Goal: Task Accomplishment & Management: Complete application form

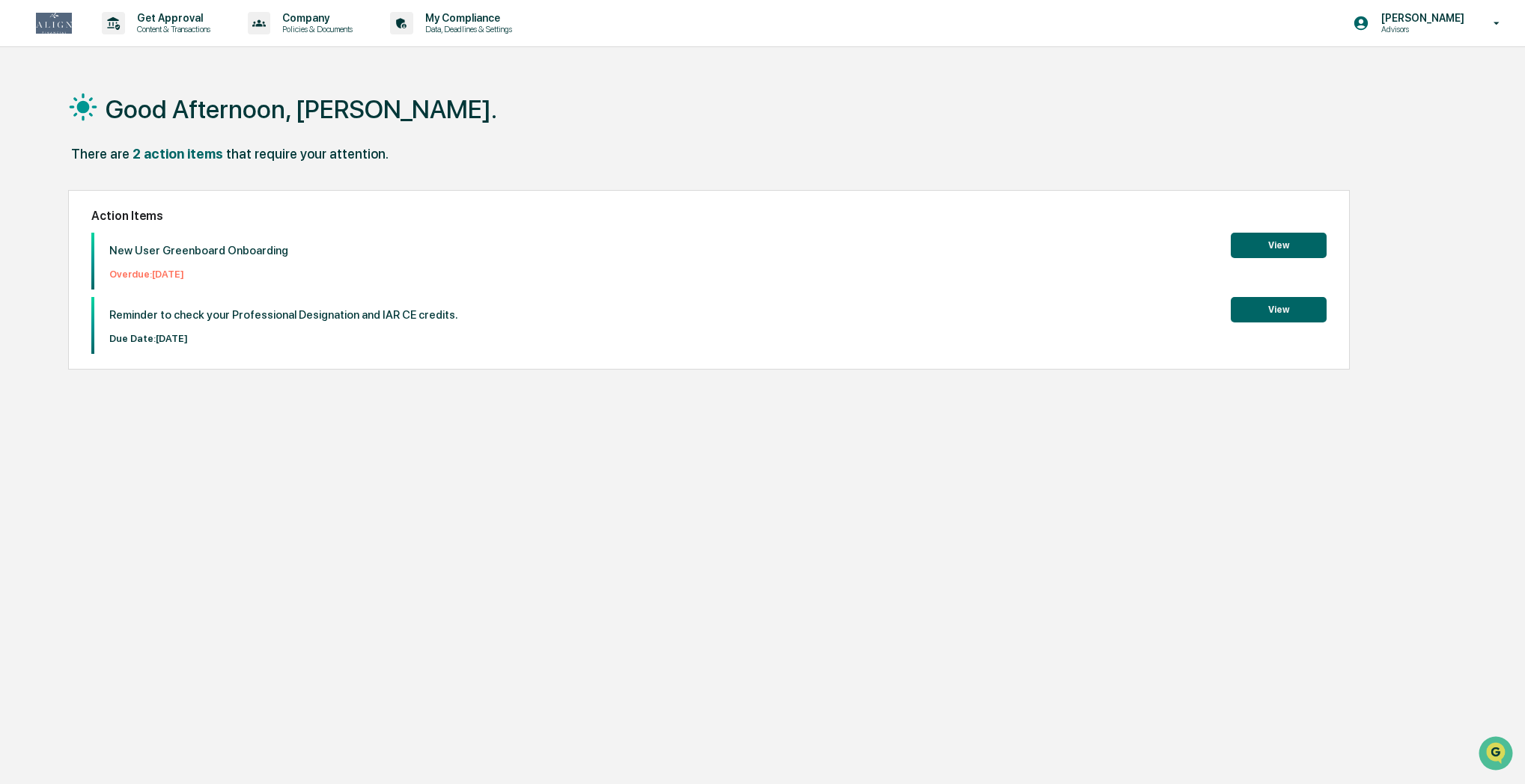
click at [1264, 246] on button "View" at bounding box center [1279, 245] width 96 height 26
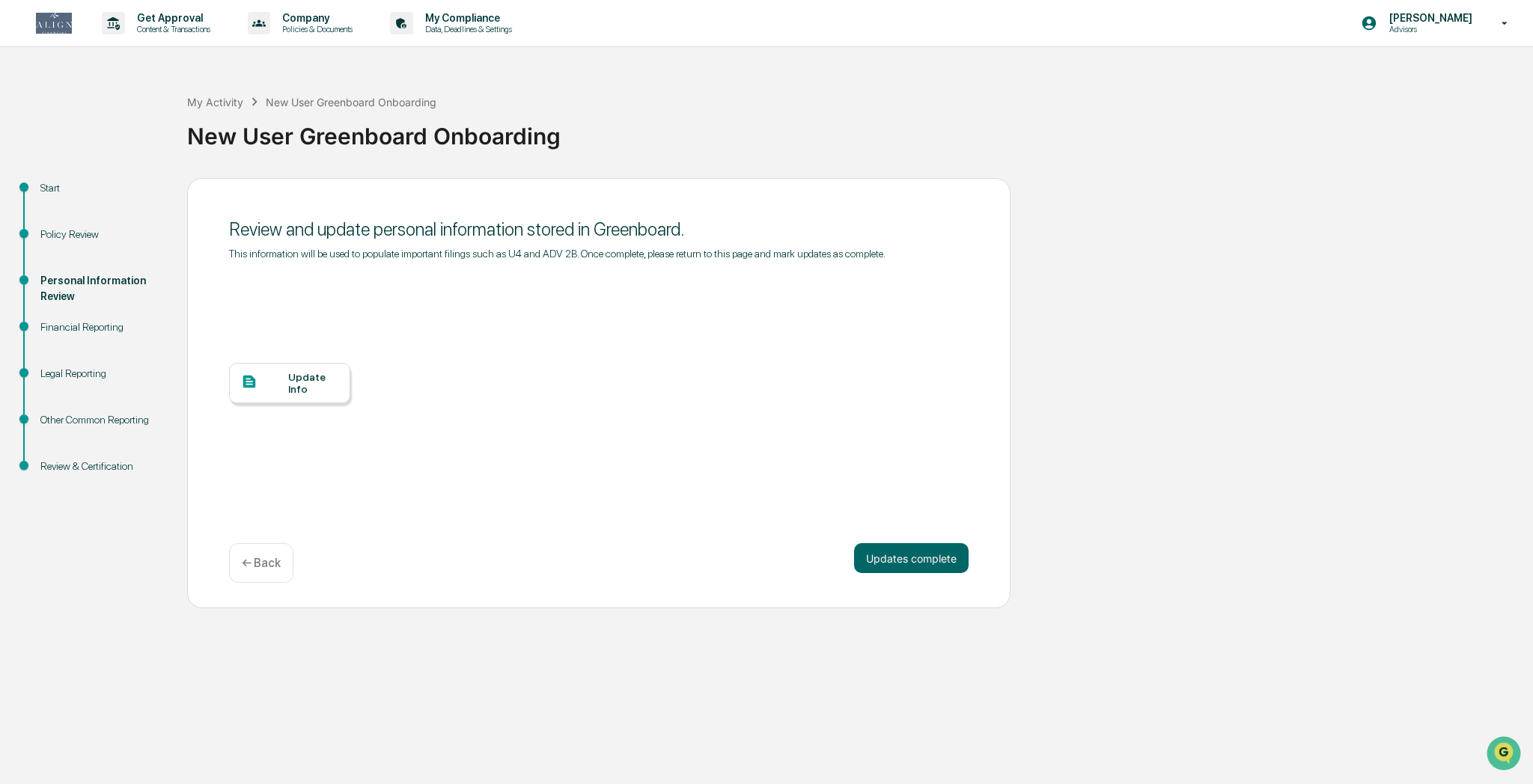
click at [302, 387] on div "Update Info" at bounding box center [313, 383] width 50 height 24
click at [307, 385] on div "Update Info" at bounding box center [313, 383] width 50 height 24
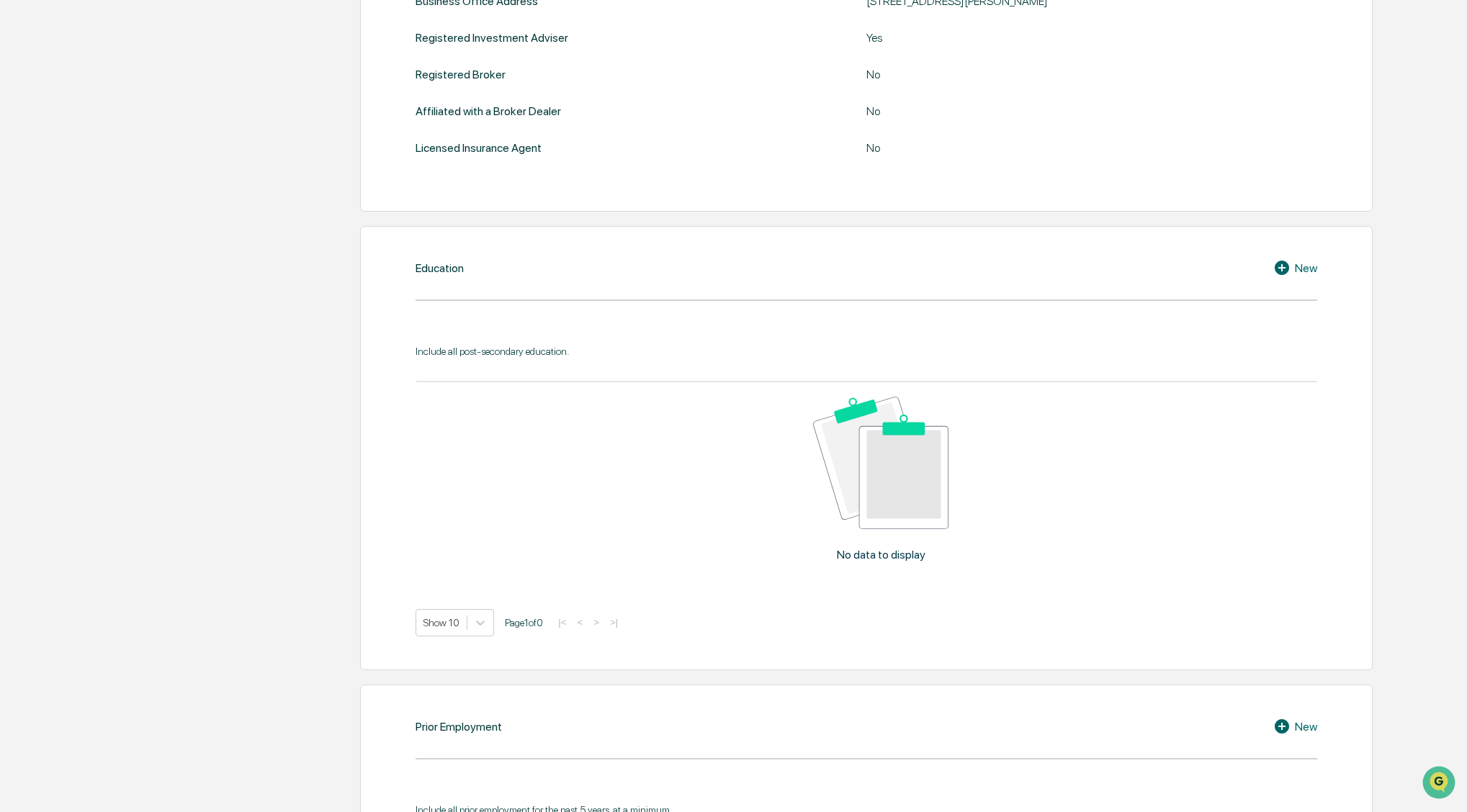
scroll to position [580, 0]
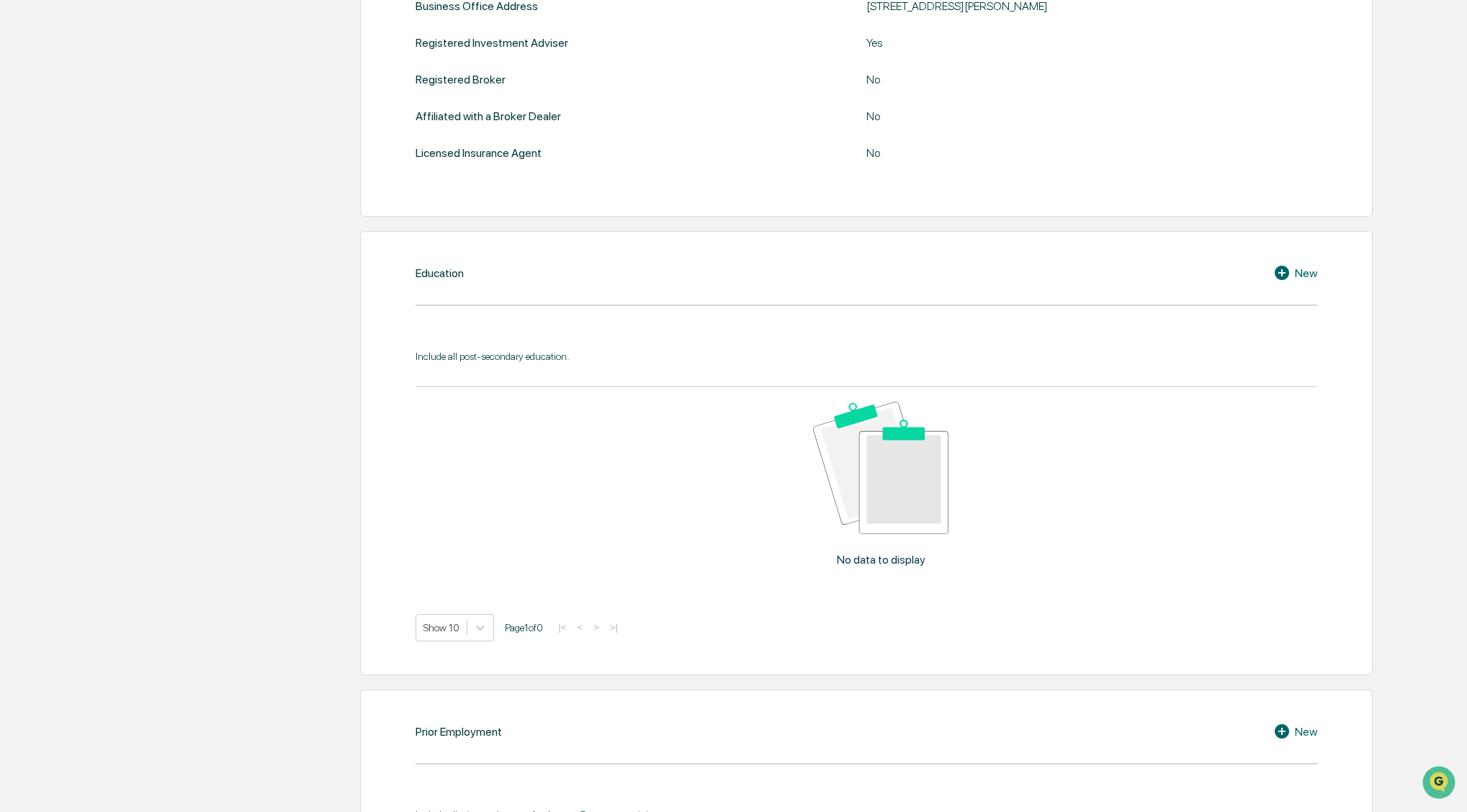
click at [1307, 276] on div "New" at bounding box center [1295, 273] width 44 height 17
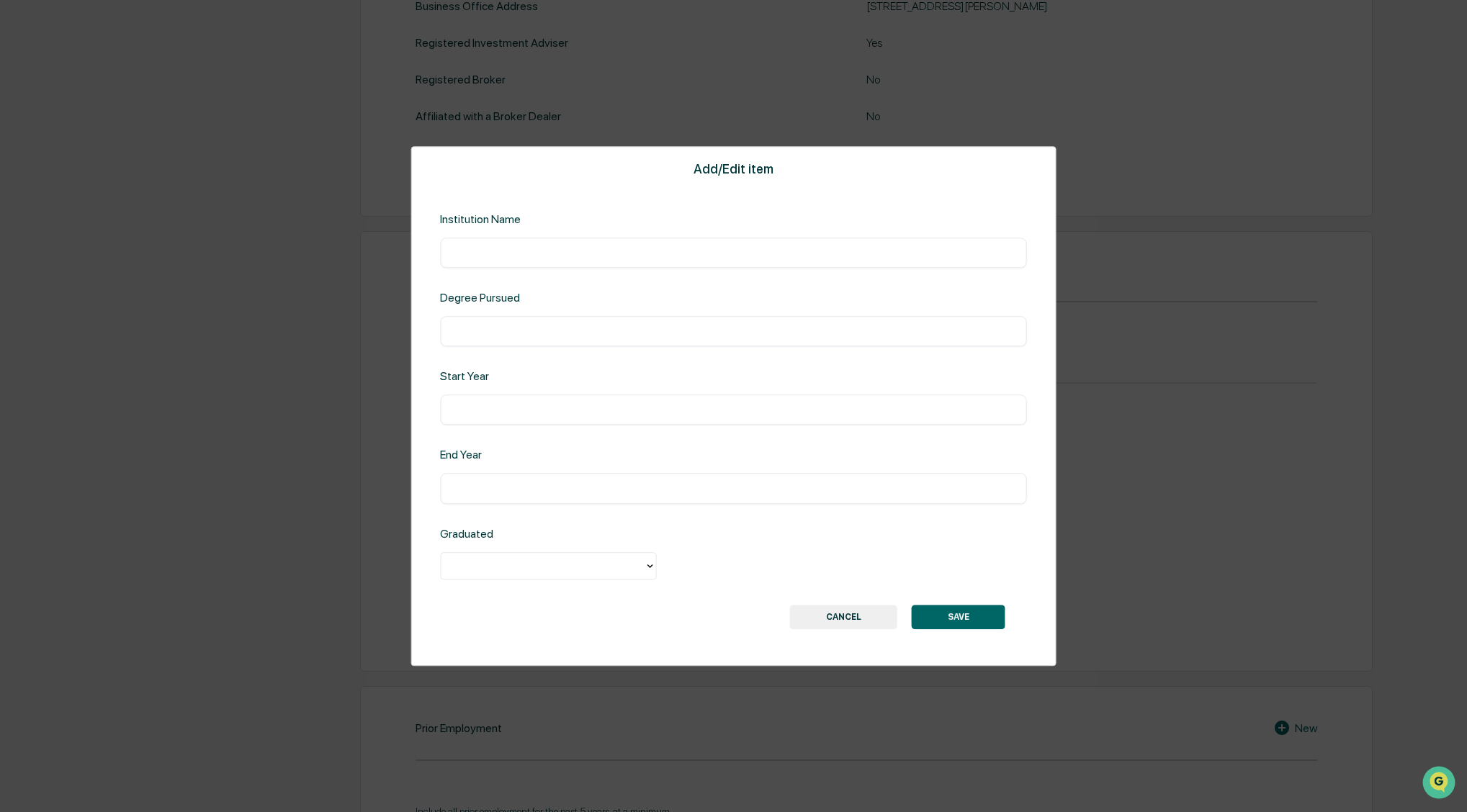
click at [473, 255] on input "text" at bounding box center [733, 252] width 565 height 15
type input "**********"
type input "****"
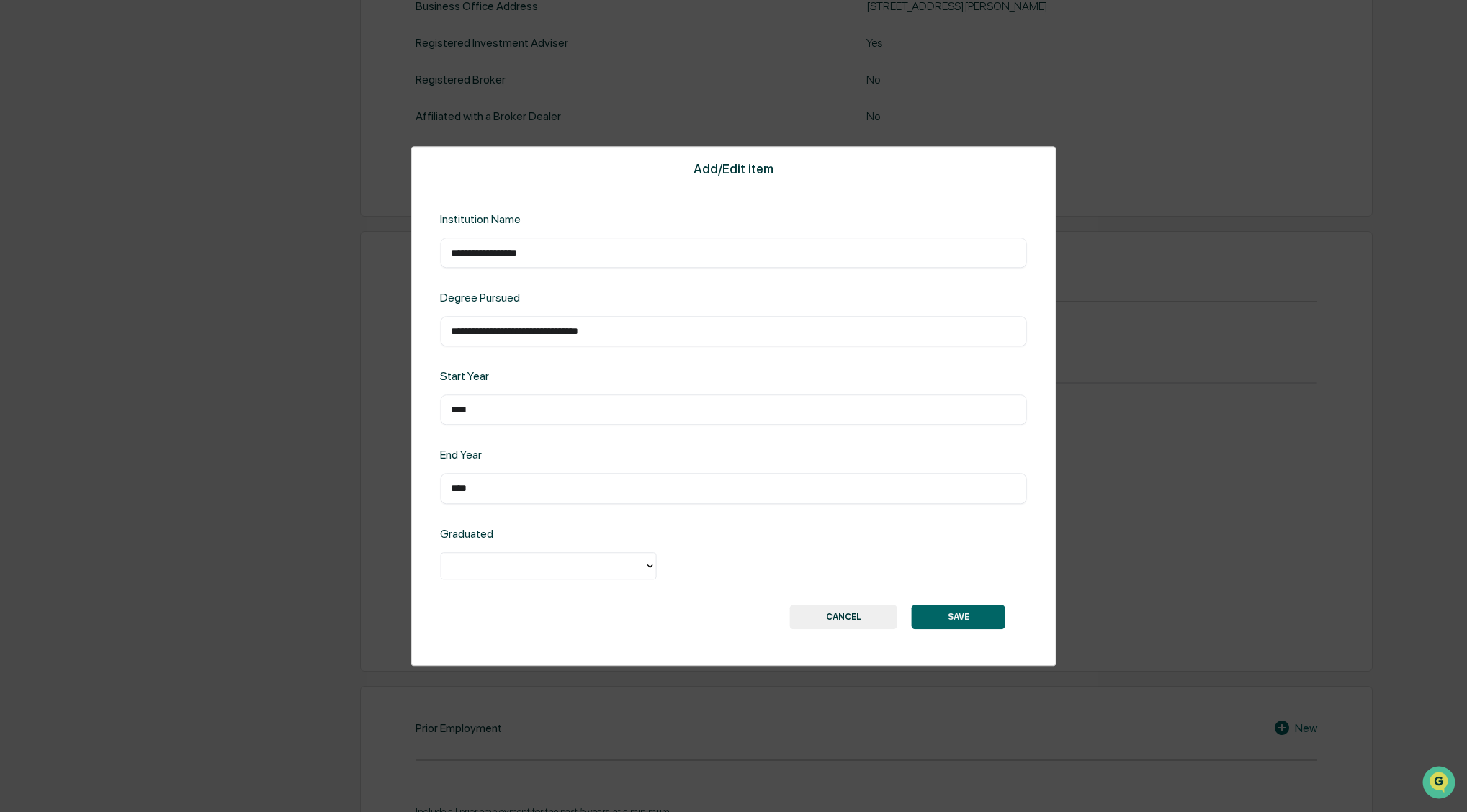
scroll to position [580, 0]
type input "****"
click at [610, 568] on div at bounding box center [542, 565] width 189 height 16
click at [478, 600] on div "Yes" at bounding box center [548, 599] width 216 height 29
click at [963, 617] on button "SAVE" at bounding box center [958, 617] width 93 height 25
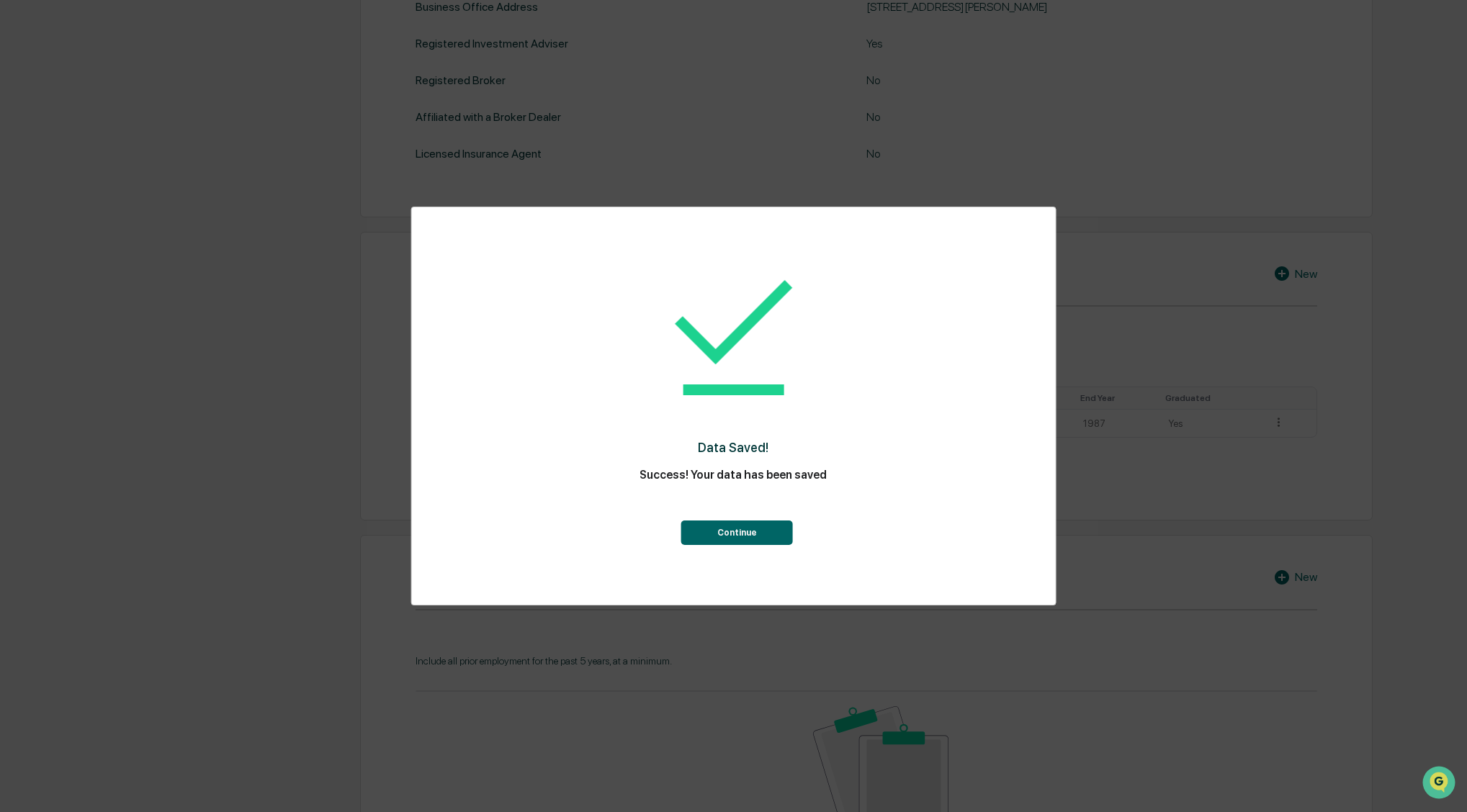
click at [732, 532] on button "Continue" at bounding box center [737, 532] width 111 height 25
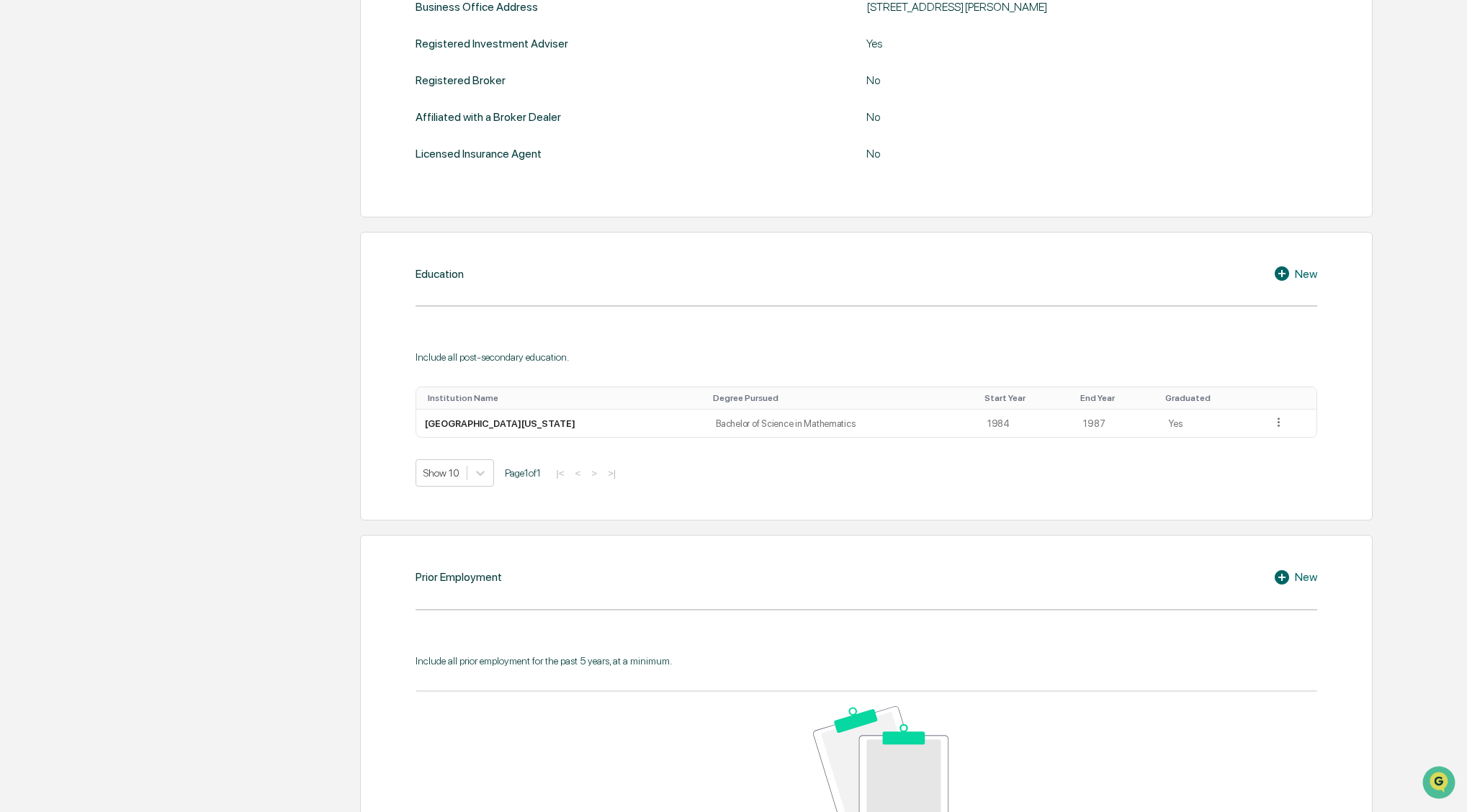
click at [1306, 273] on div "New" at bounding box center [1295, 274] width 44 height 17
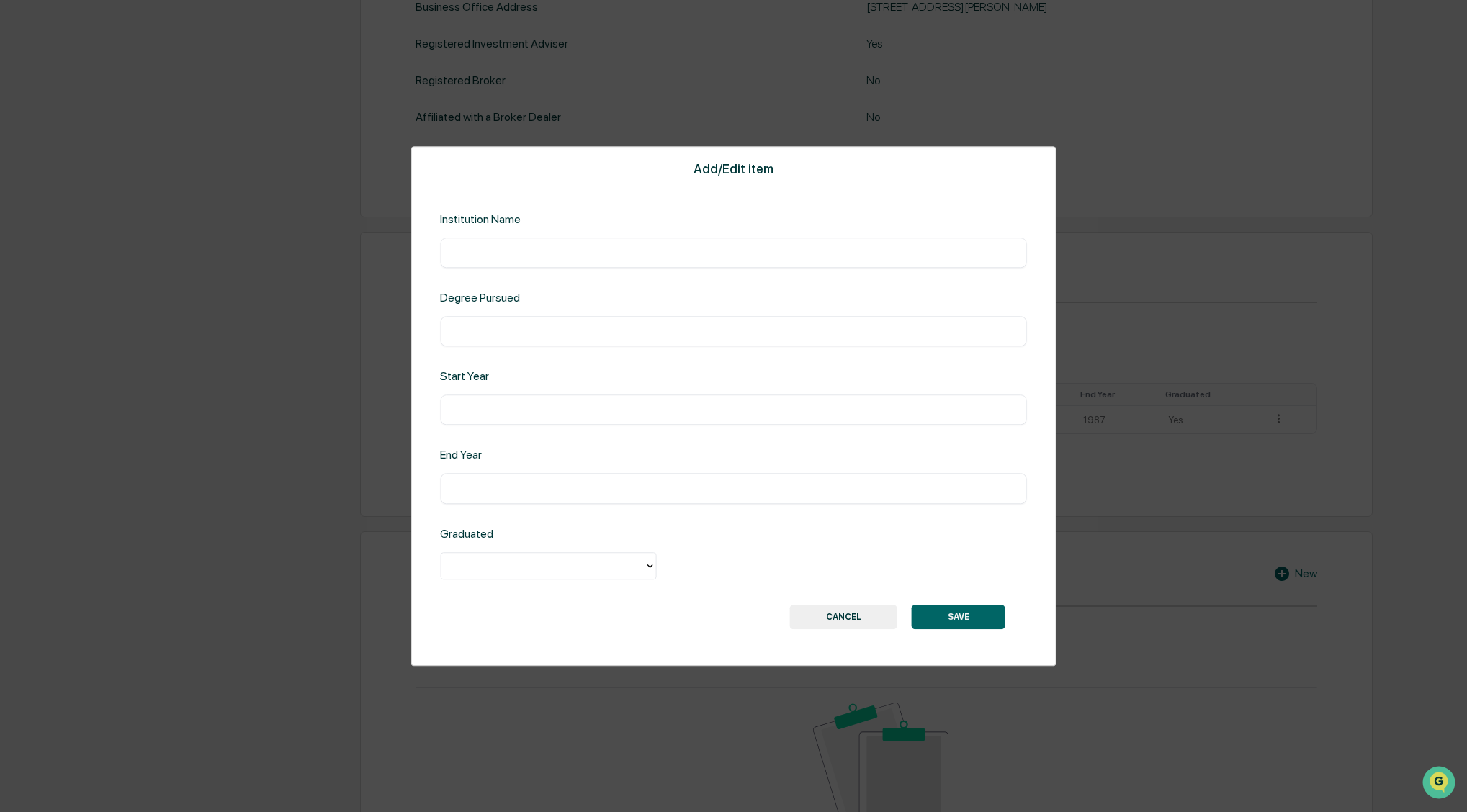
scroll to position [597, 0]
click at [492, 258] on input "text" at bounding box center [733, 252] width 565 height 15
type input "**********"
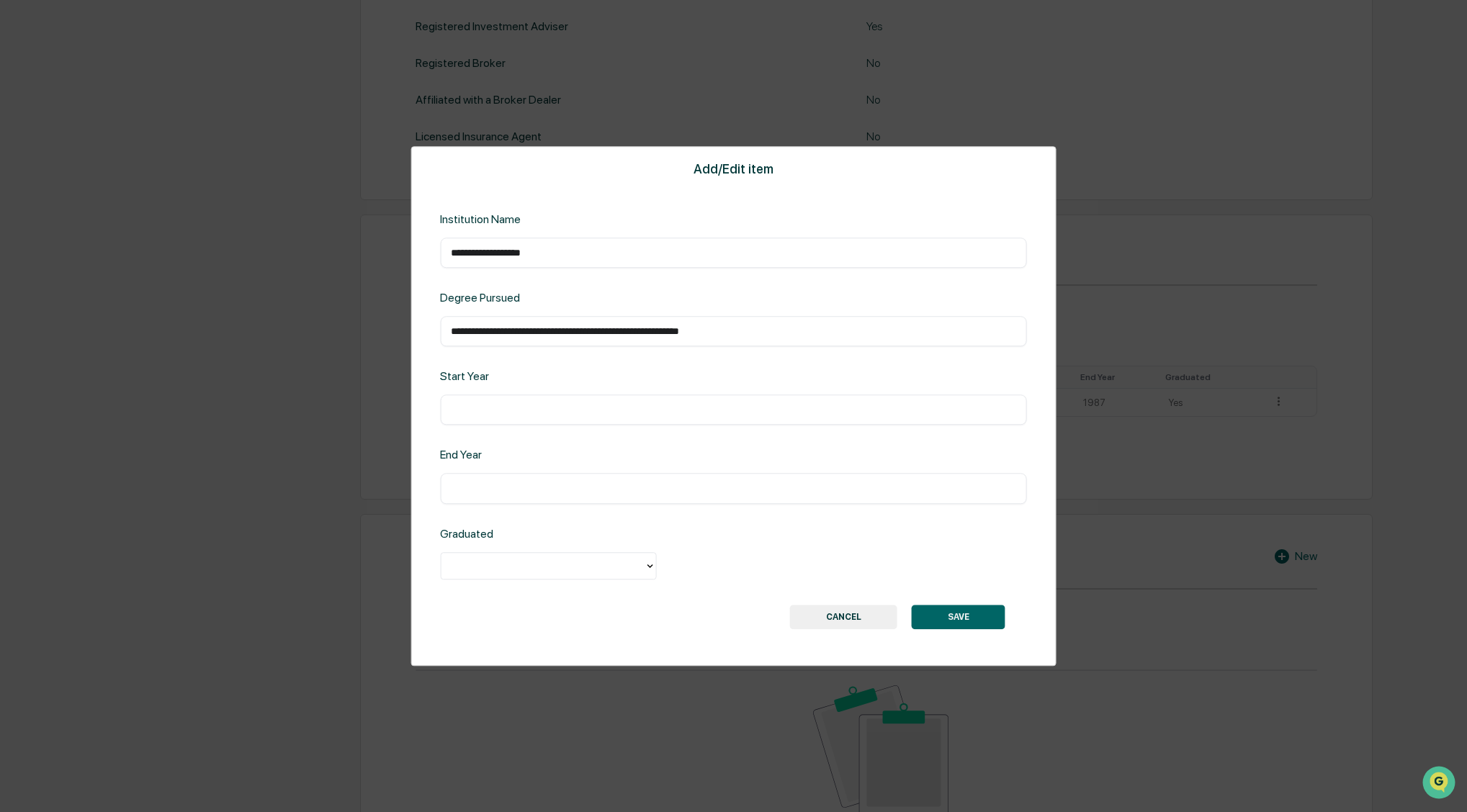
type input "**********"
type input "*"
type input "****"
drag, startPoint x: 492, startPoint y: 407, endPoint x: 479, endPoint y: 408, distance: 13.0
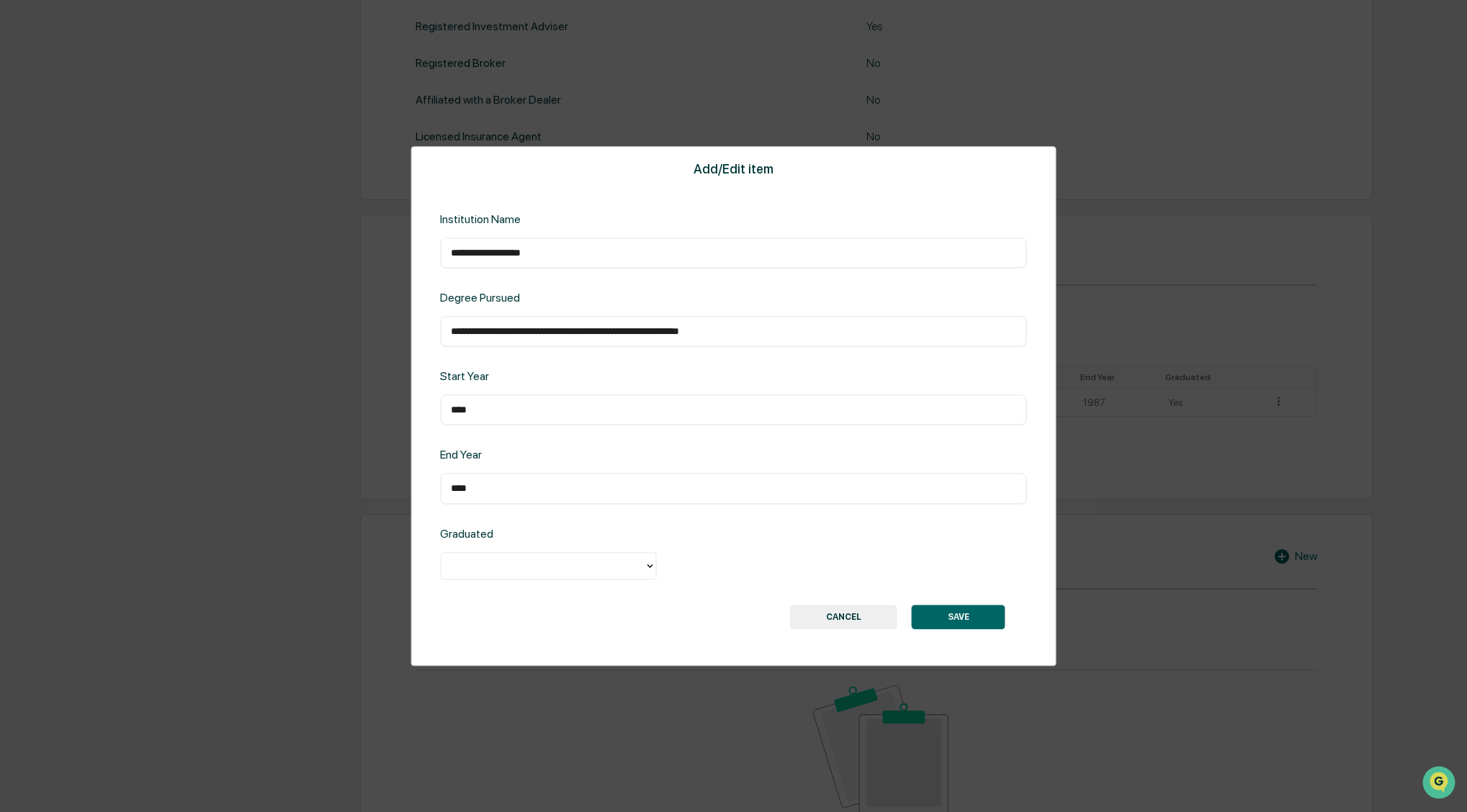
click at [479, 408] on input "****" at bounding box center [733, 410] width 565 height 15
type input "****"
click at [479, 564] on div at bounding box center [542, 565] width 189 height 16
drag, startPoint x: 476, startPoint y: 598, endPoint x: 460, endPoint y: 592, distance: 17.1
click at [476, 598] on div "Yes" at bounding box center [548, 599] width 216 height 29
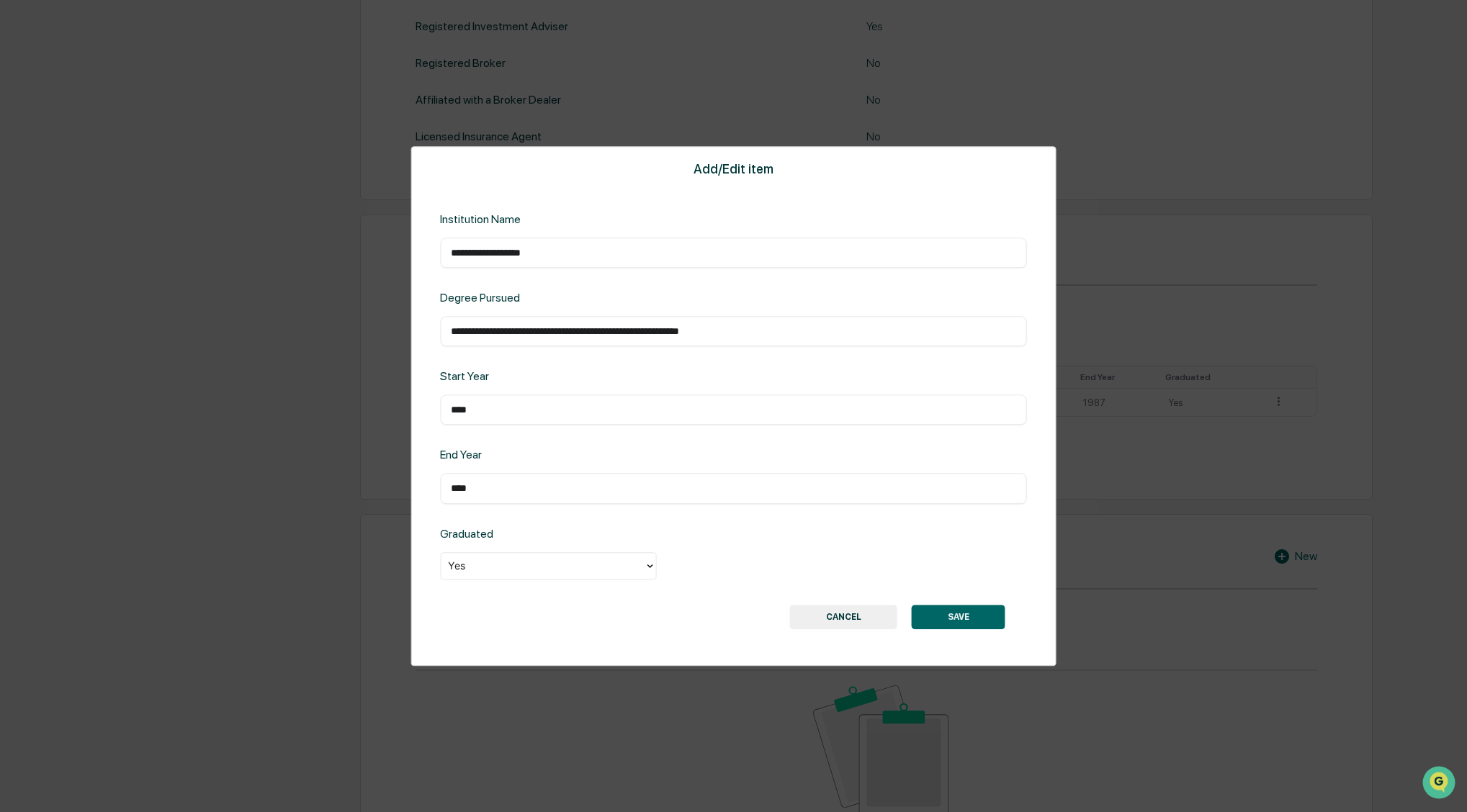
drag, startPoint x: 956, startPoint y: 616, endPoint x: 902, endPoint y: 526, distance: 105.0
click at [956, 616] on button "SAVE" at bounding box center [958, 617] width 93 height 25
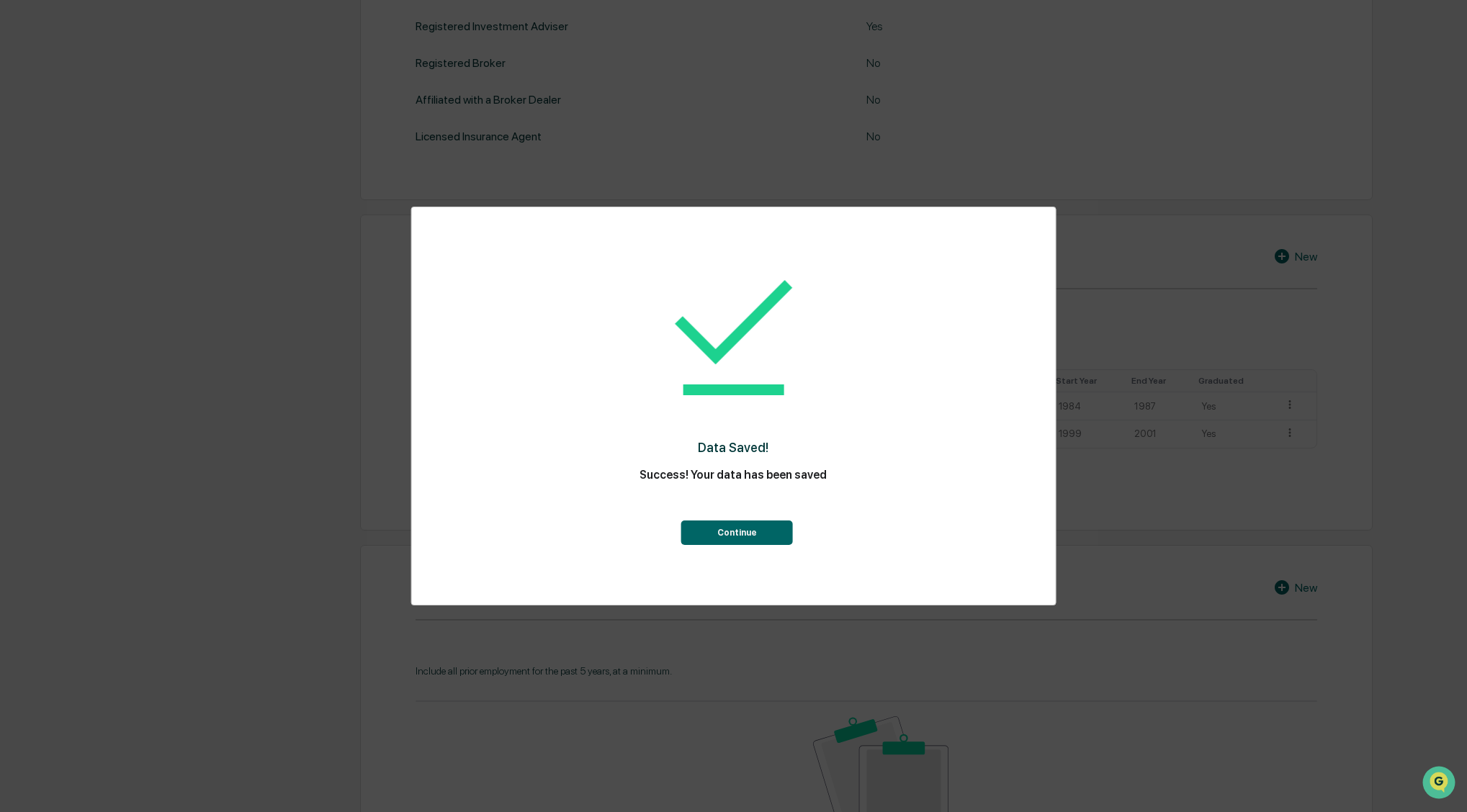
click at [733, 532] on button "Continue" at bounding box center [737, 532] width 111 height 25
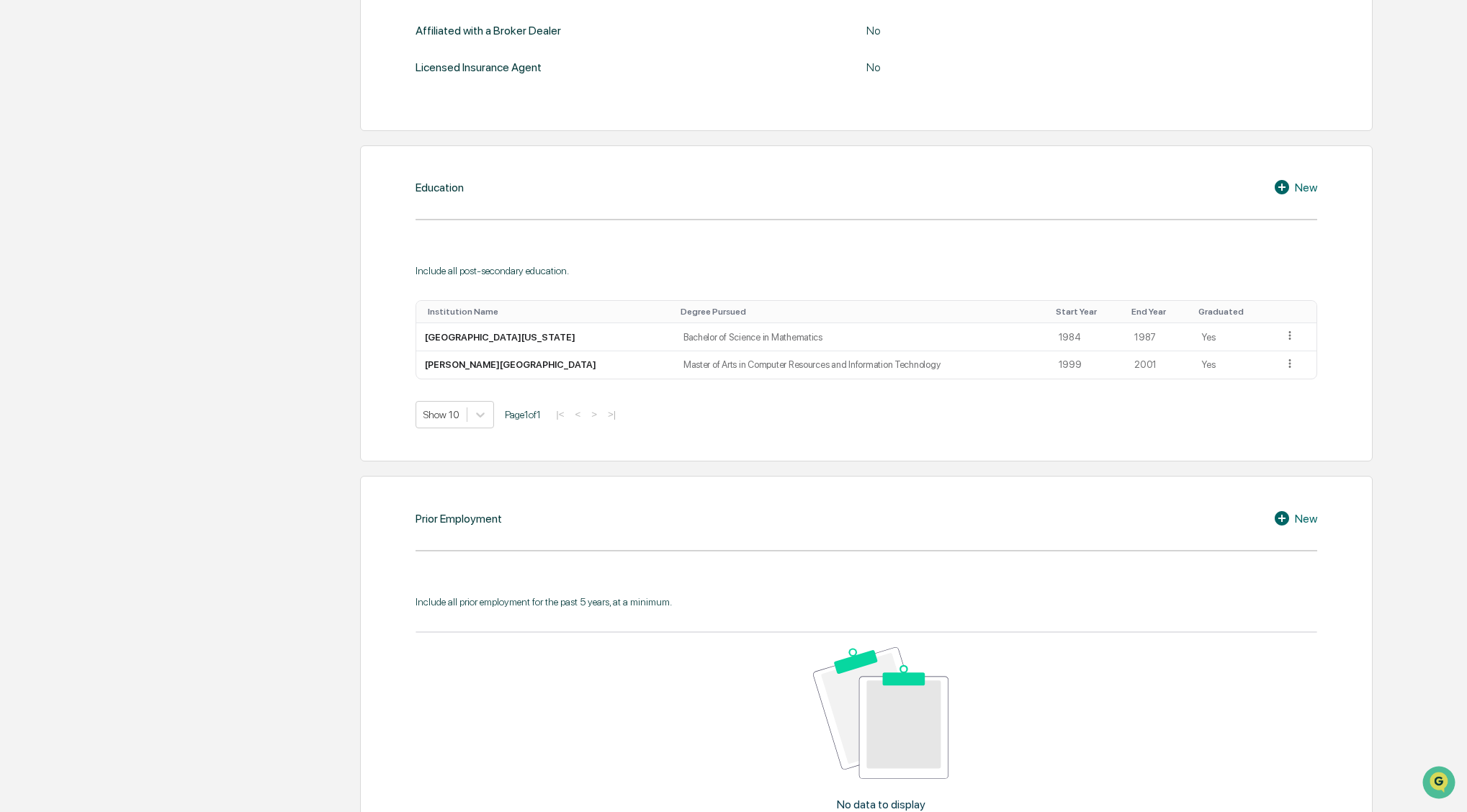
scroll to position [686, 0]
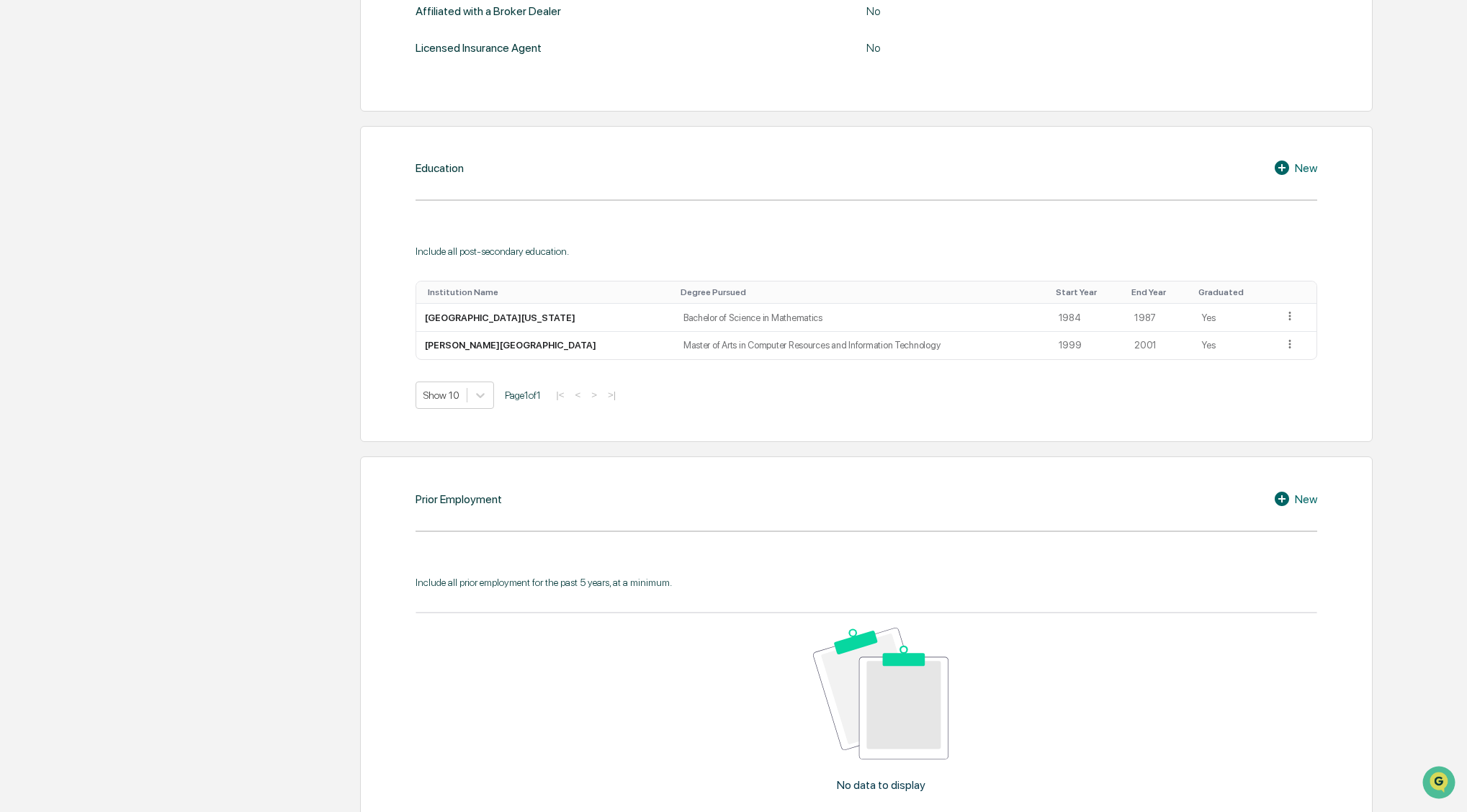
click at [1310, 170] on div "New" at bounding box center [1295, 168] width 44 height 17
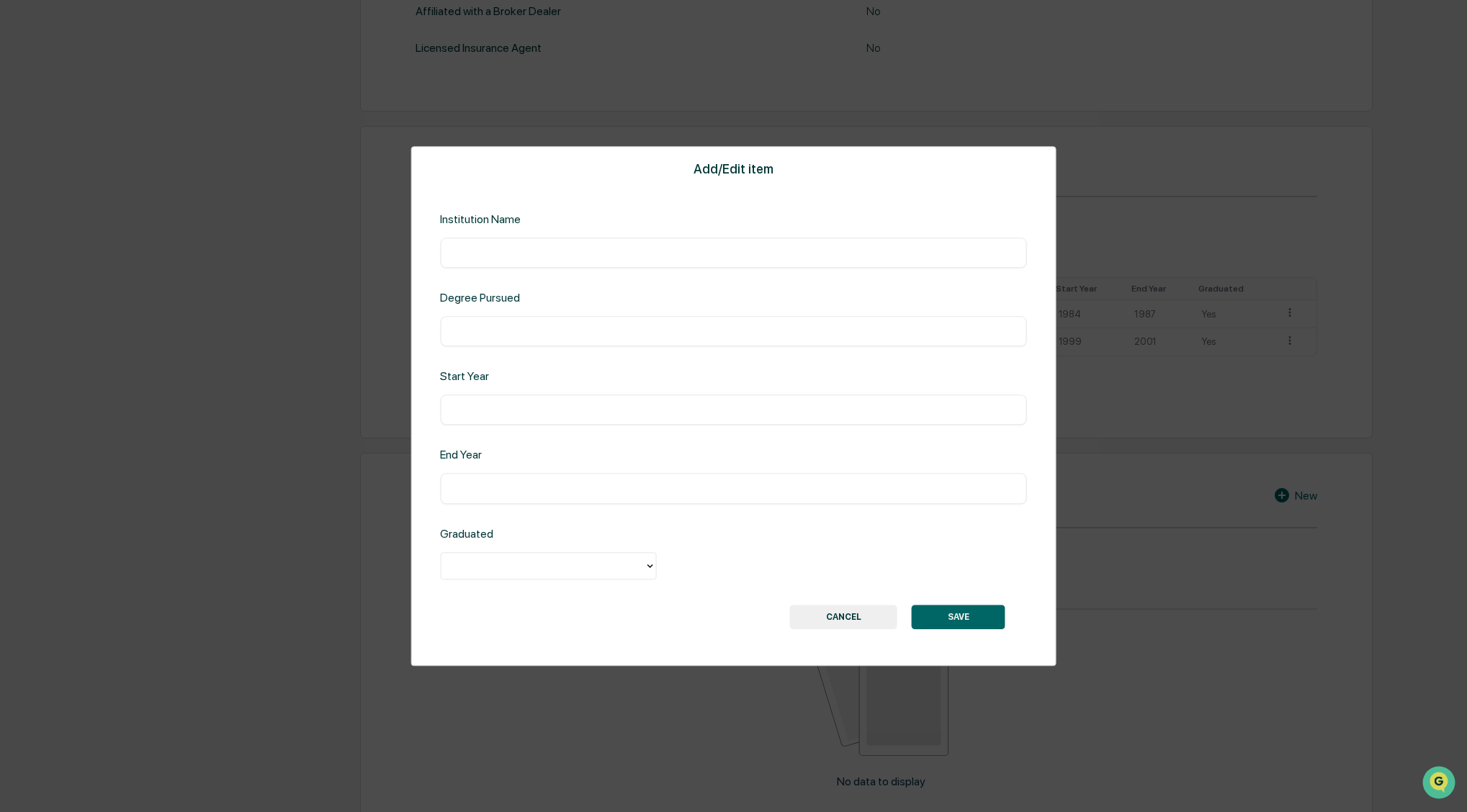
click at [498, 253] on input "text" at bounding box center [733, 252] width 565 height 15
click at [851, 619] on button "CANCEL" at bounding box center [843, 617] width 107 height 25
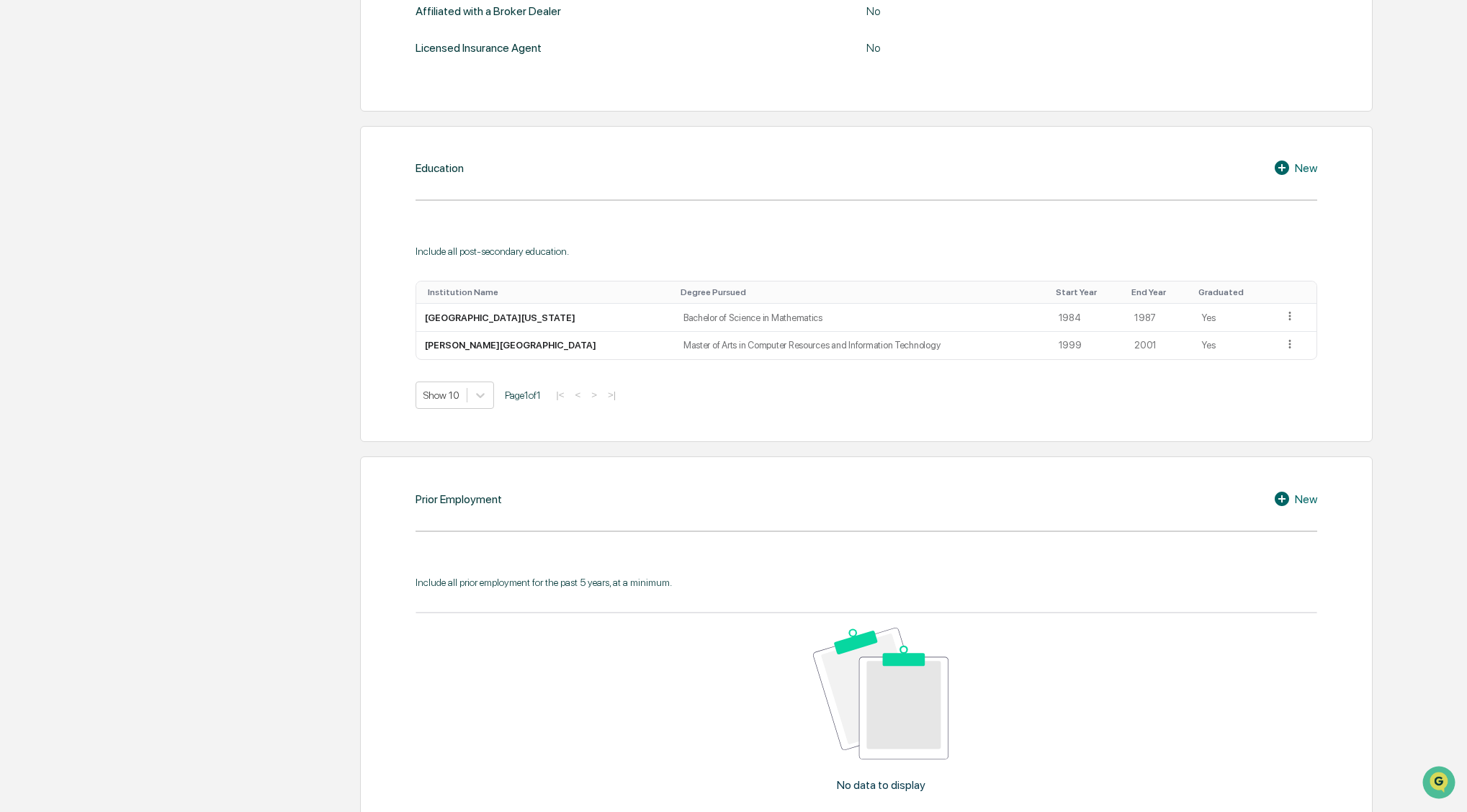
scroll to position [685, 0]
click at [1284, 316] on icon at bounding box center [1290, 317] width 14 height 14
click at [1265, 363] on div "Delete" at bounding box center [1273, 360] width 46 height 23
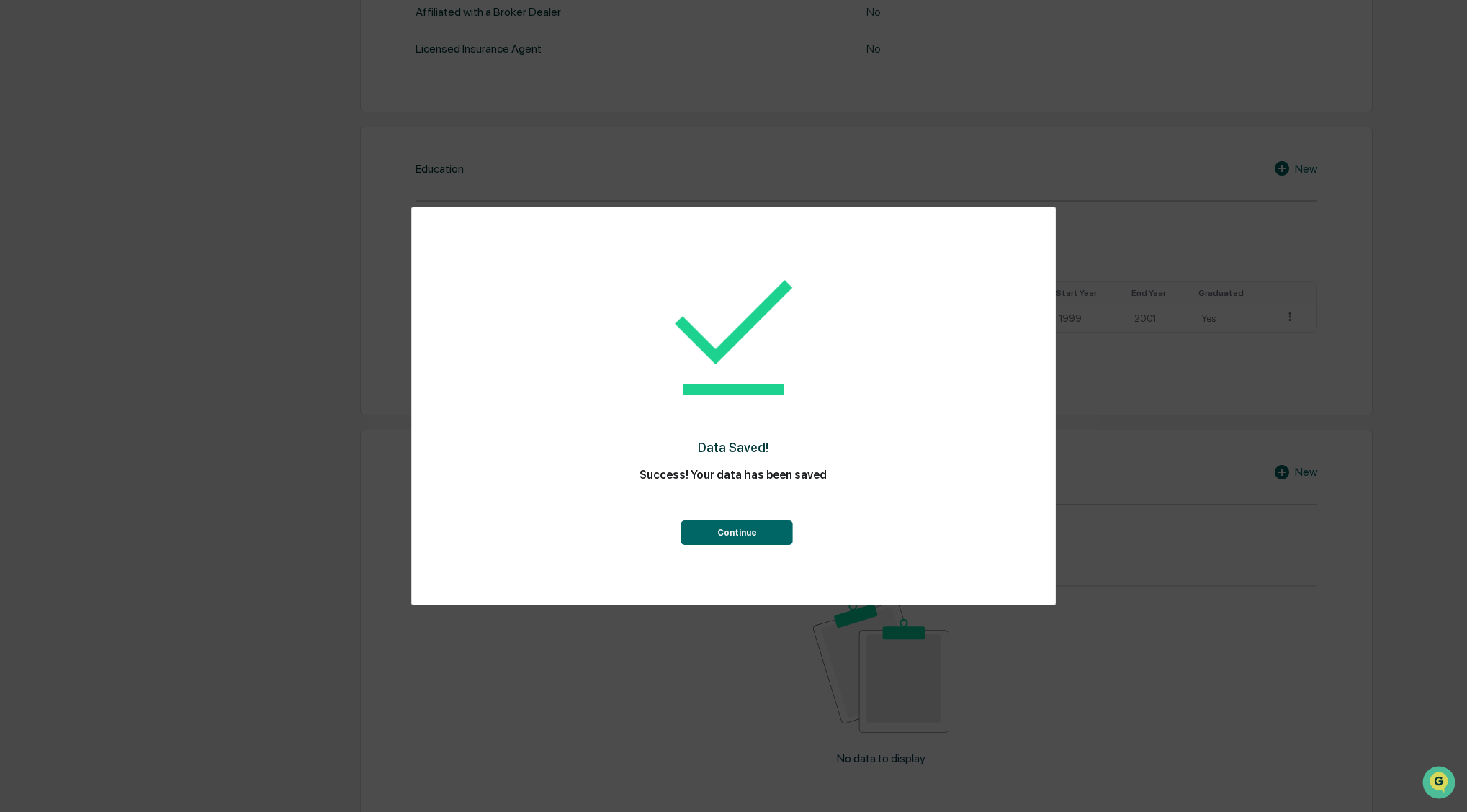
scroll to position [674, 0]
drag, startPoint x: 751, startPoint y: 530, endPoint x: 757, endPoint y: 525, distance: 7.8
click at [752, 529] on button "Continue" at bounding box center [737, 532] width 111 height 25
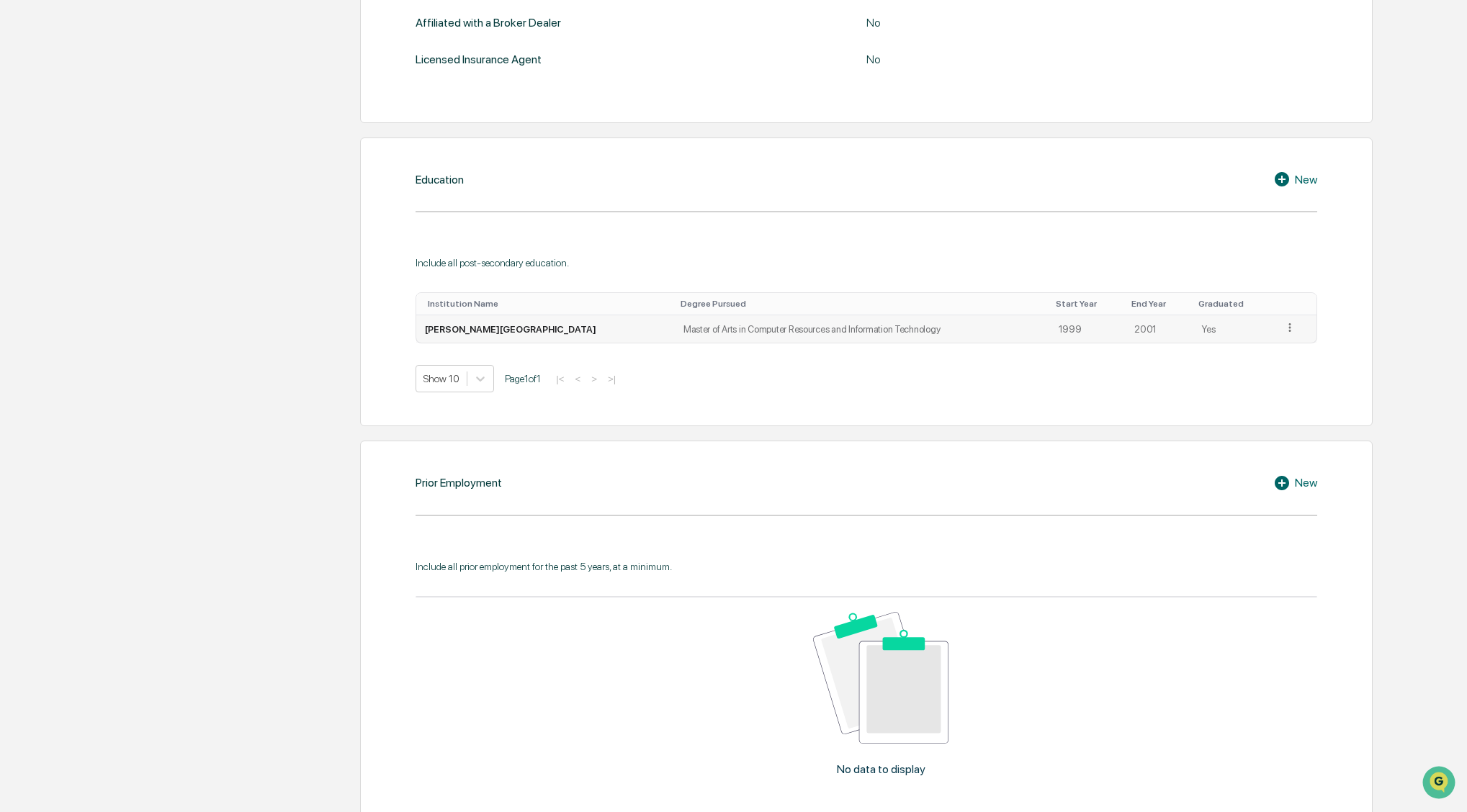
click at [1285, 328] on icon at bounding box center [1290, 328] width 14 height 14
click at [1265, 371] on div "Delete" at bounding box center [1273, 371] width 46 height 23
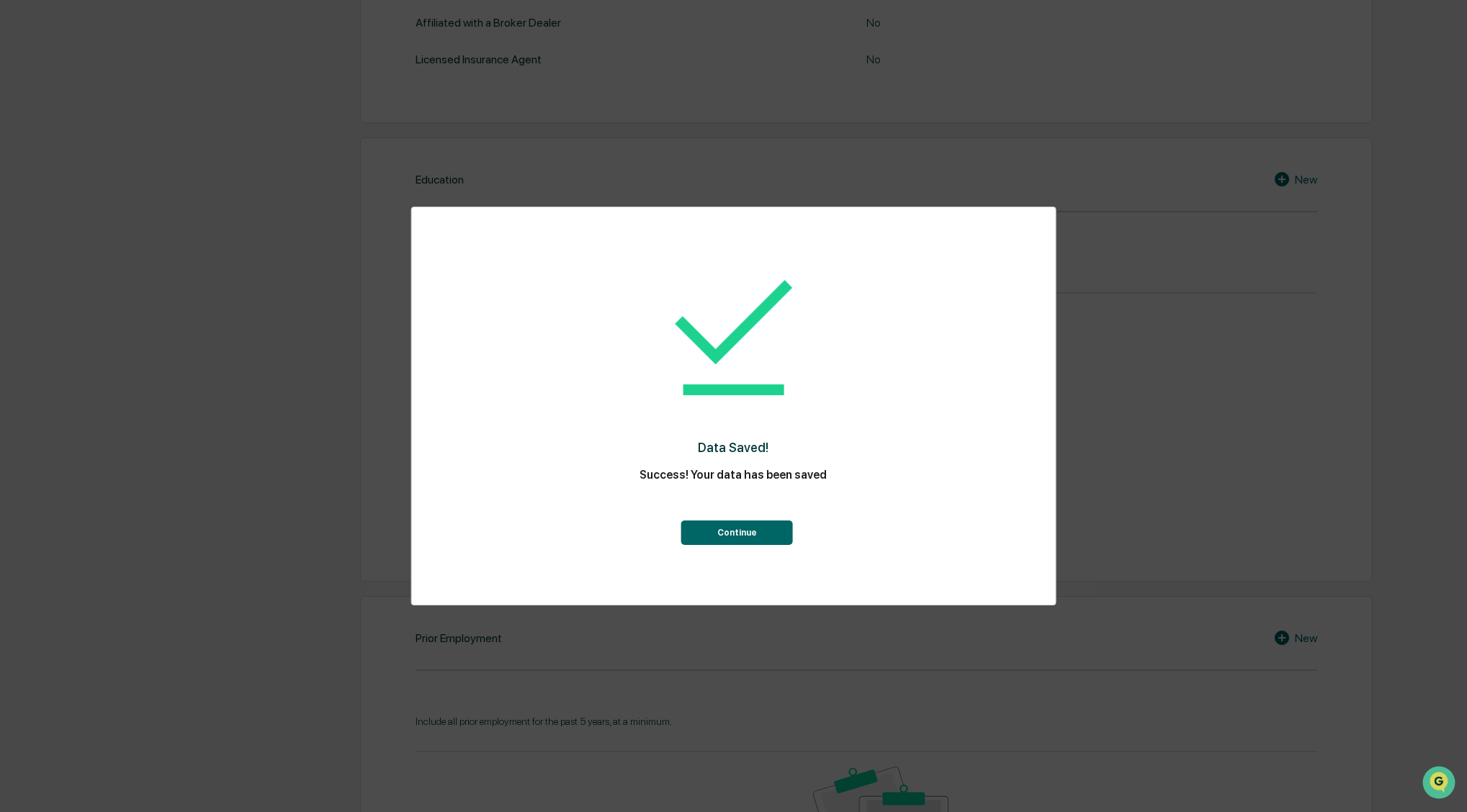
click at [744, 533] on button "Continue" at bounding box center [737, 532] width 111 height 25
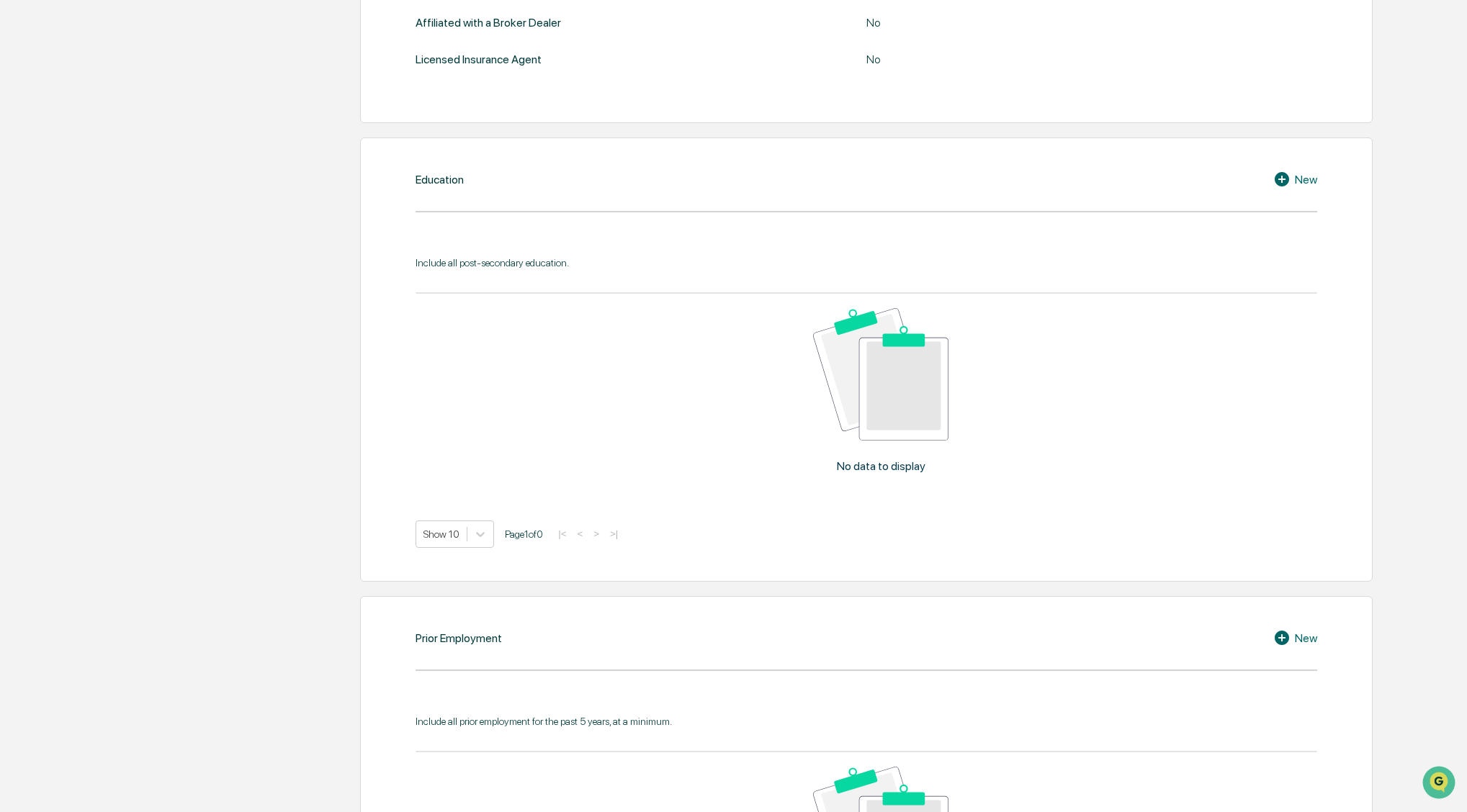
click at [1317, 177] on div "Education New Include all post-secondary education. No data to display Show 10 …" at bounding box center [867, 359] width 1013 height 444
click at [1303, 177] on div "New" at bounding box center [1295, 179] width 44 height 17
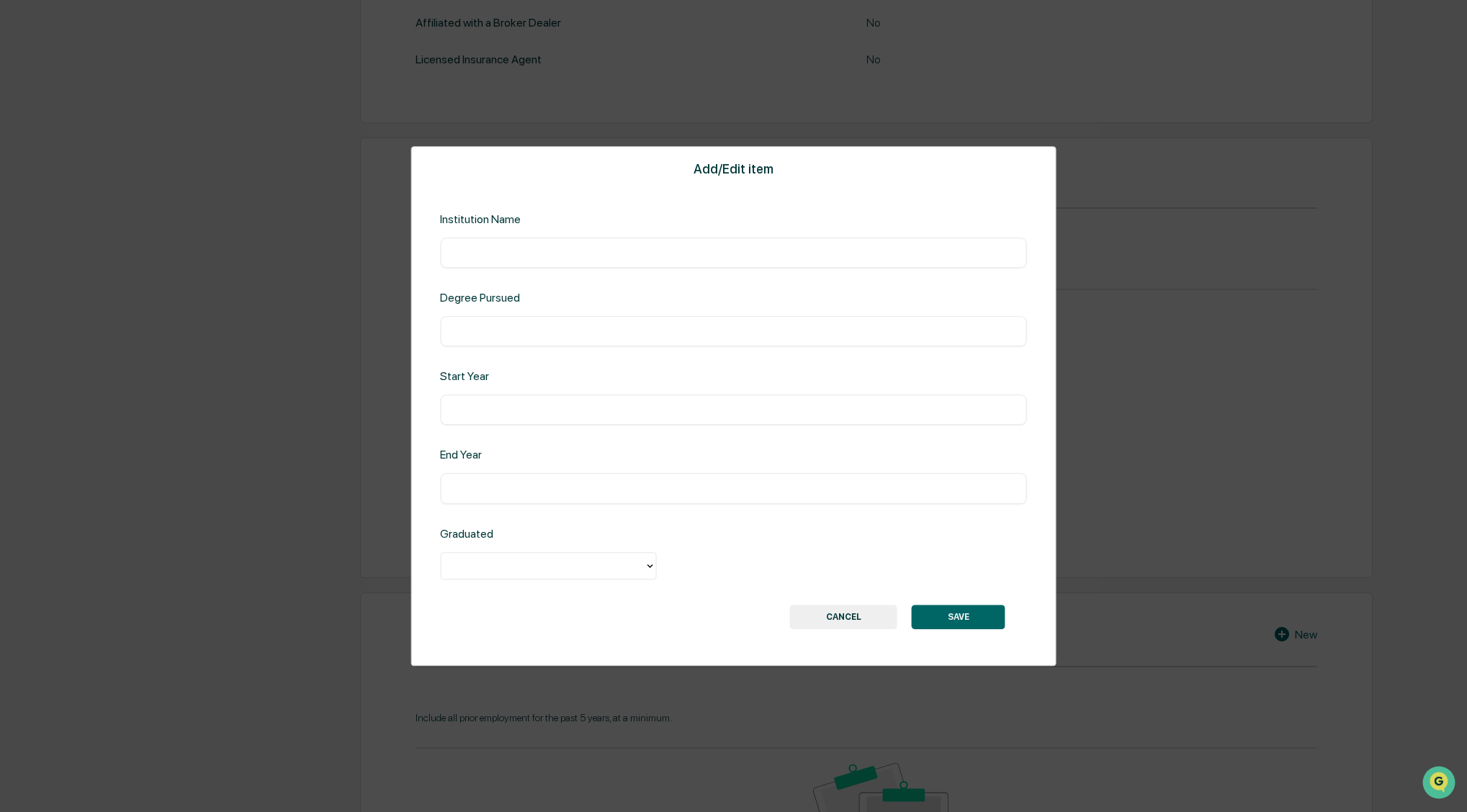
click at [459, 256] on input "text" at bounding box center [733, 252] width 565 height 15
type input "**********"
click at [531, 339] on input "text" at bounding box center [733, 331] width 565 height 15
drag, startPoint x: 682, startPoint y: 332, endPoint x: 709, endPoint y: 375, distance: 50.8
click at [682, 333] on input "**********" at bounding box center [733, 331] width 565 height 15
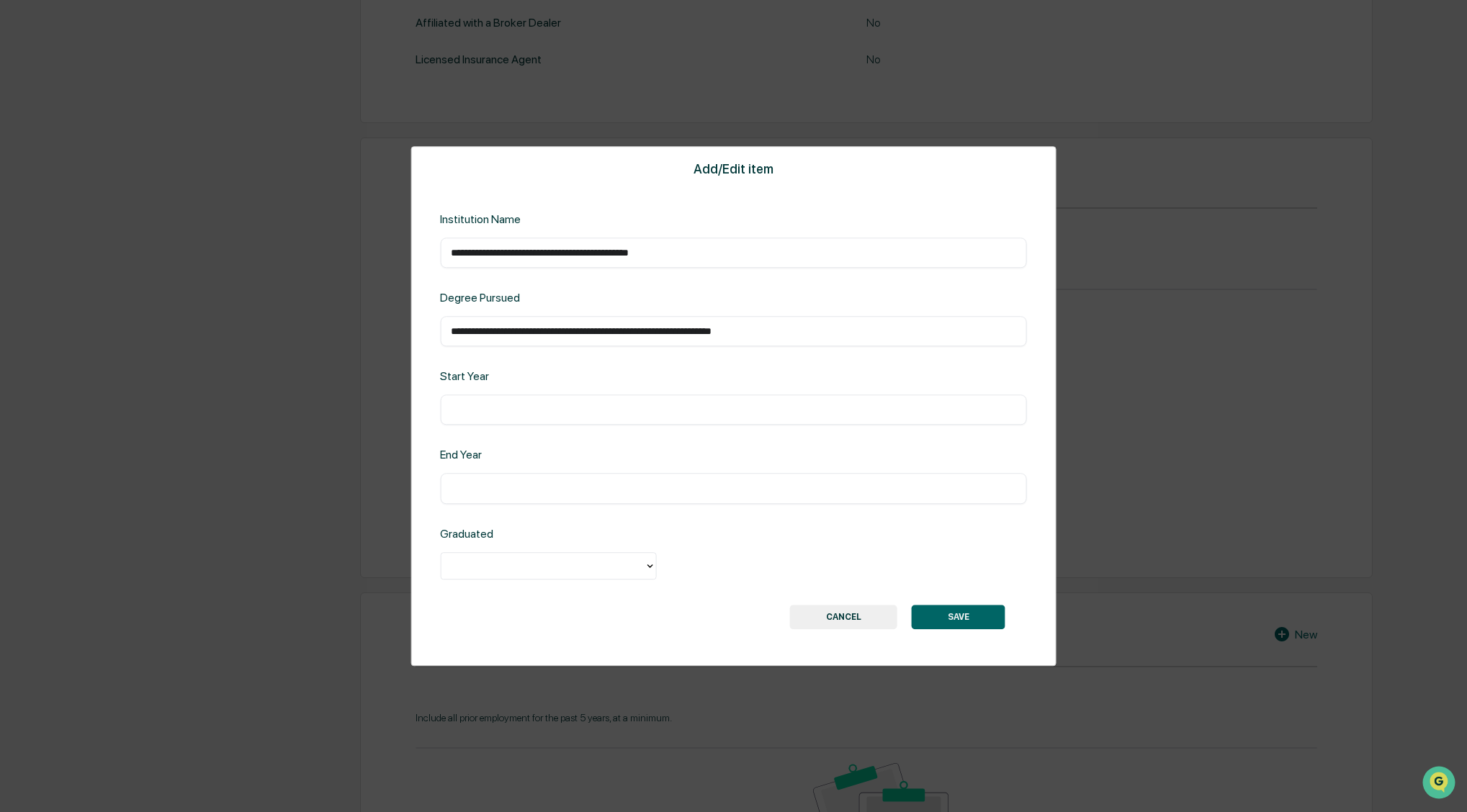
drag, startPoint x: 730, startPoint y: 333, endPoint x: 751, endPoint y: 369, distance: 41.7
click at [730, 335] on input "**********" at bounding box center [733, 331] width 565 height 15
type input "**********"
click at [472, 410] on input "text" at bounding box center [733, 410] width 565 height 15
type input "****"
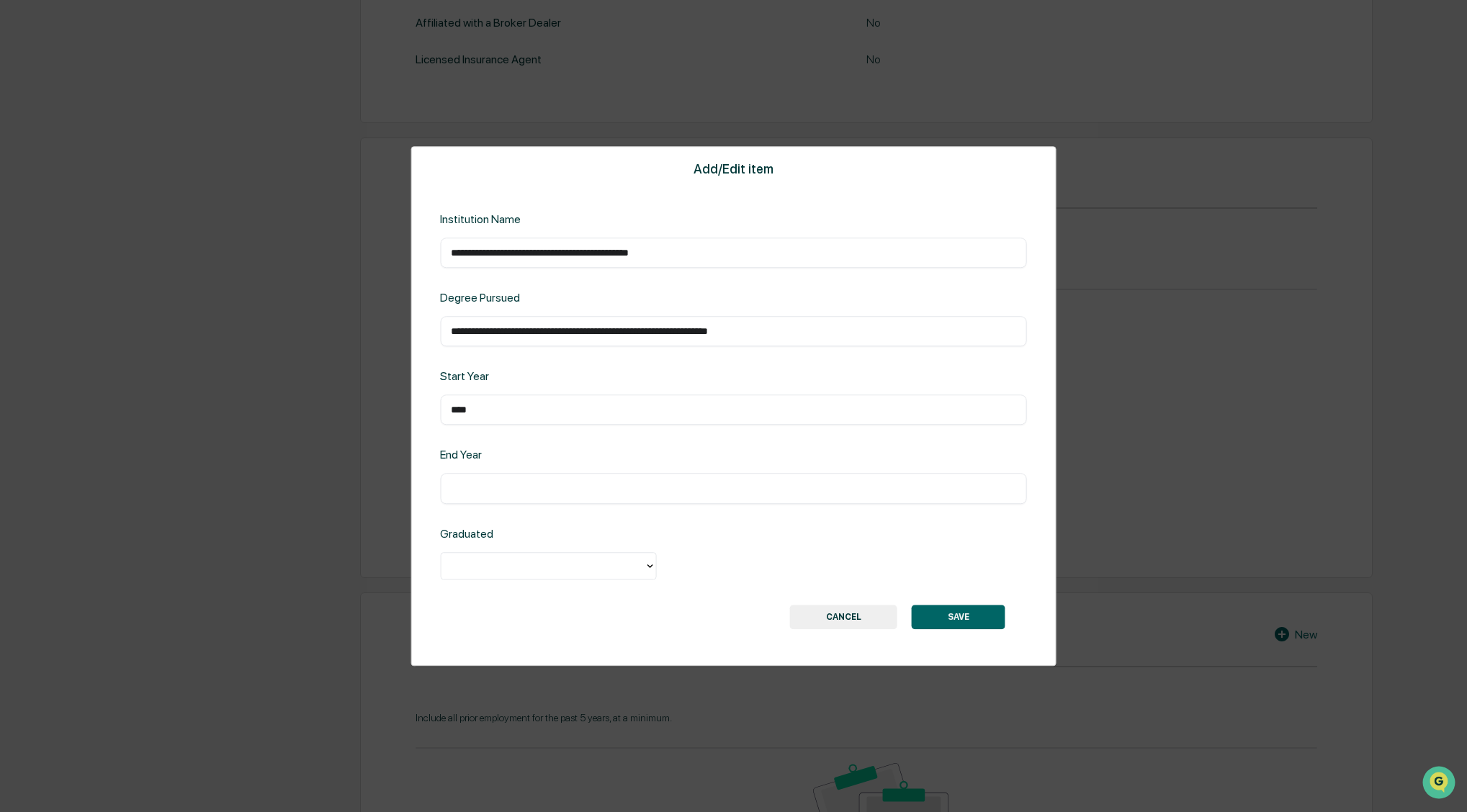
click at [469, 484] on input "text" at bounding box center [733, 489] width 565 height 15
type input "****"
click at [502, 560] on div at bounding box center [542, 565] width 189 height 16
click at [469, 599] on div "Yes" at bounding box center [548, 599] width 216 height 29
drag, startPoint x: 960, startPoint y: 619, endPoint x: 935, endPoint y: 613, distance: 25.7
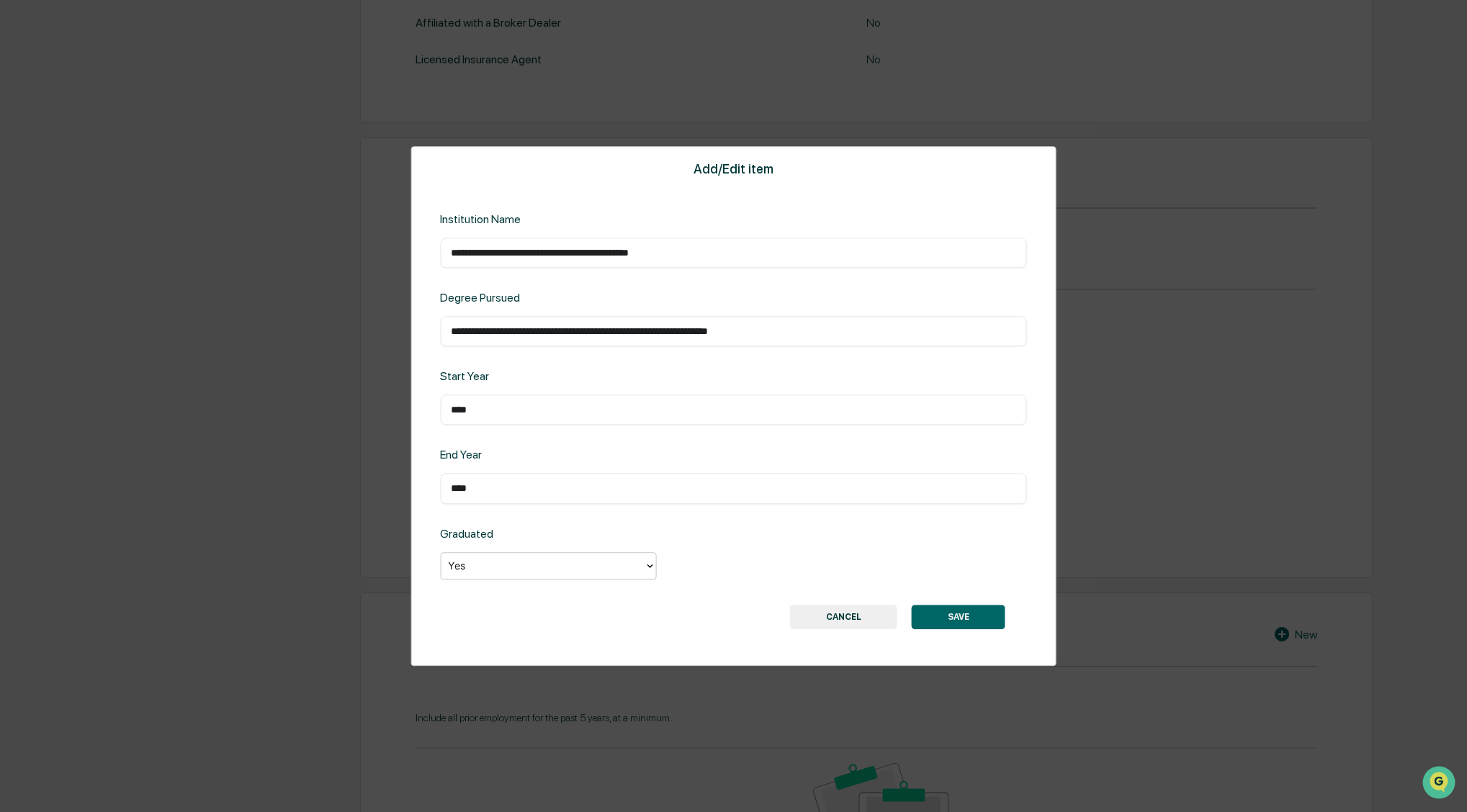
click at [958, 618] on button "SAVE" at bounding box center [958, 617] width 93 height 25
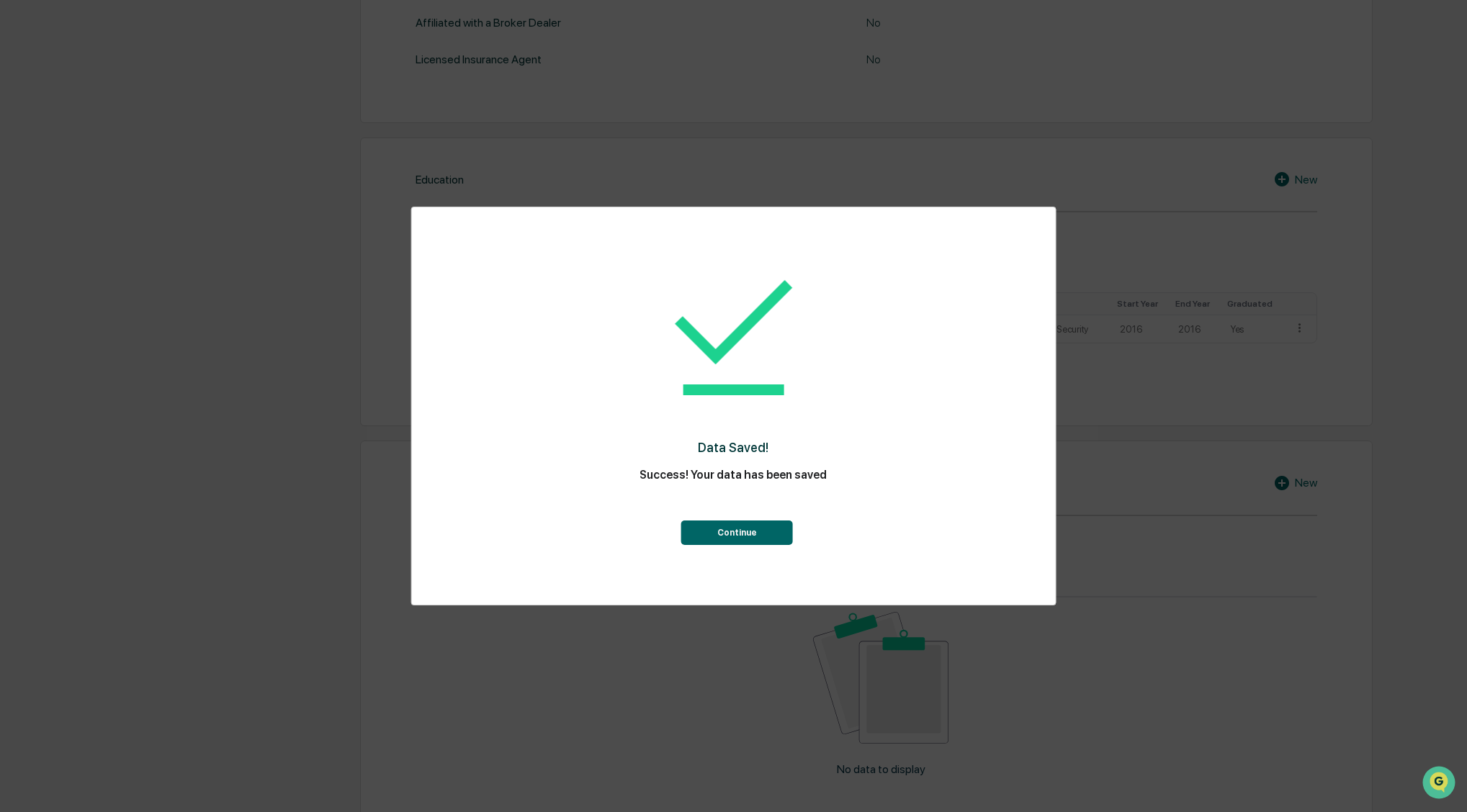
drag, startPoint x: 729, startPoint y: 530, endPoint x: 711, endPoint y: 506, distance: 30.0
click at [728, 529] on button "Continue" at bounding box center [737, 532] width 111 height 25
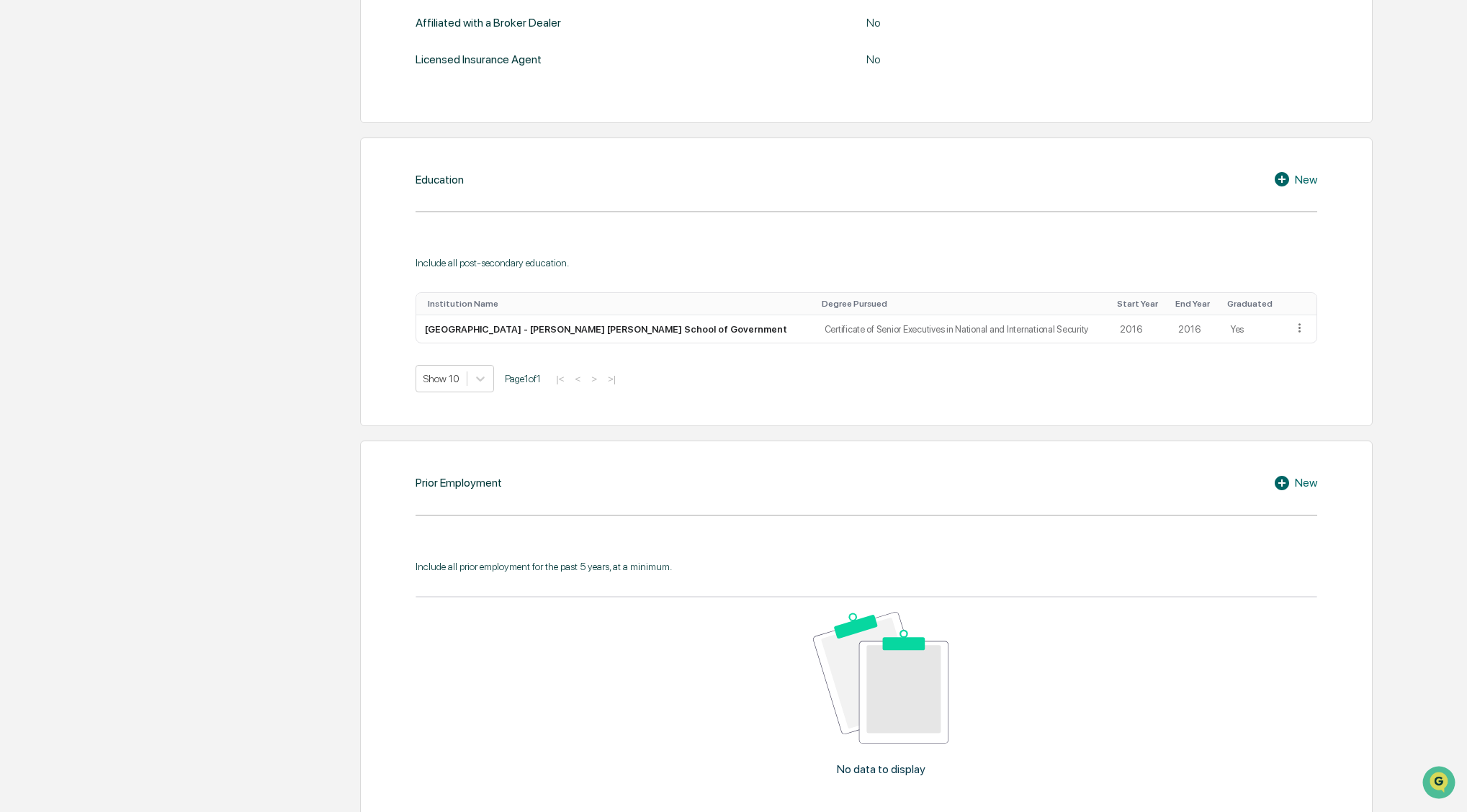
click at [1303, 178] on div "New" at bounding box center [1295, 179] width 44 height 17
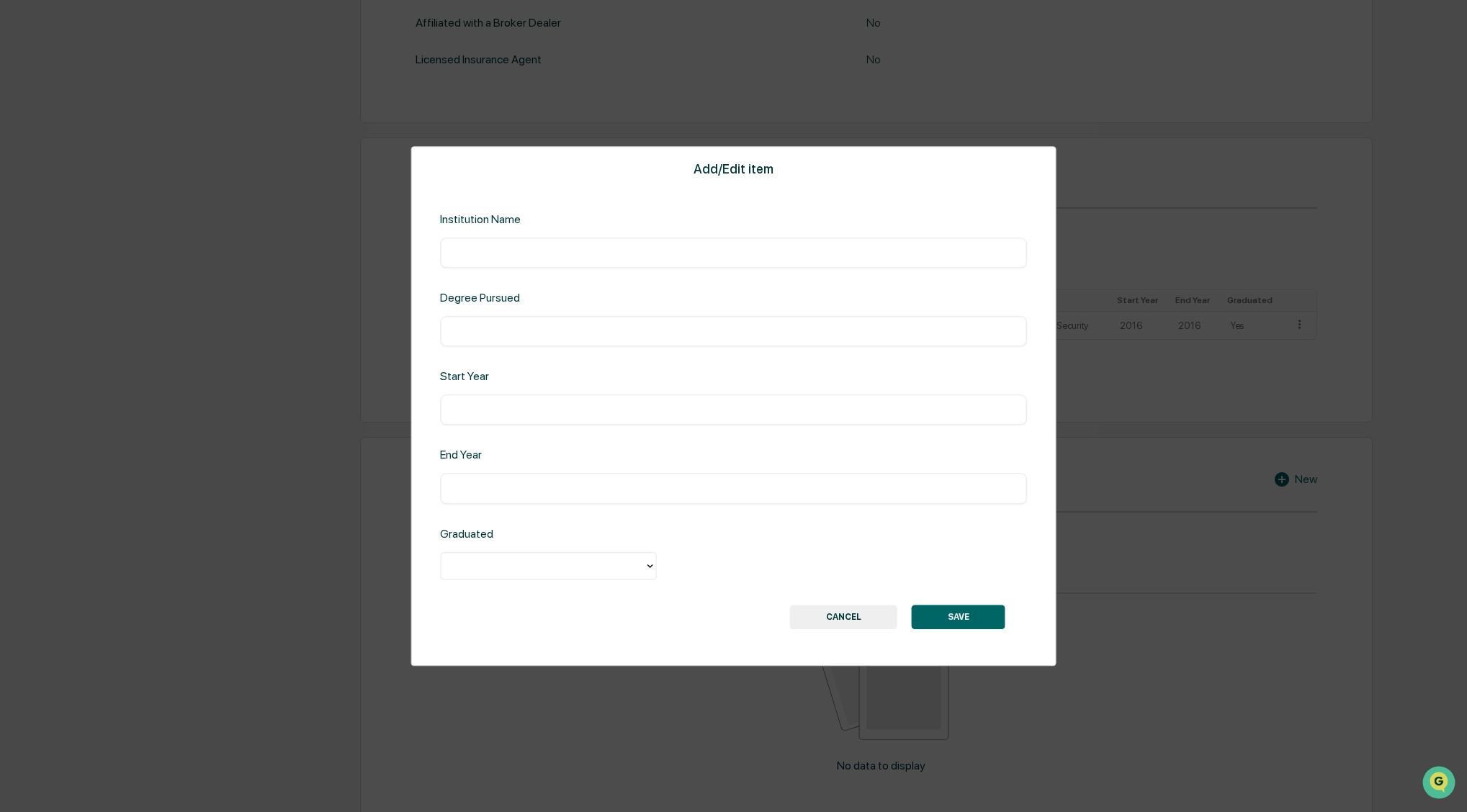
click at [488, 245] on div "​" at bounding box center [733, 252] width 587 height 30
click at [490, 248] on input "text" at bounding box center [733, 252] width 565 height 15
type input "**********"
click at [484, 331] on input "text" at bounding box center [733, 331] width 565 height 15
drag, startPoint x: 472, startPoint y: 329, endPoint x: 479, endPoint y: 338, distance: 11.4
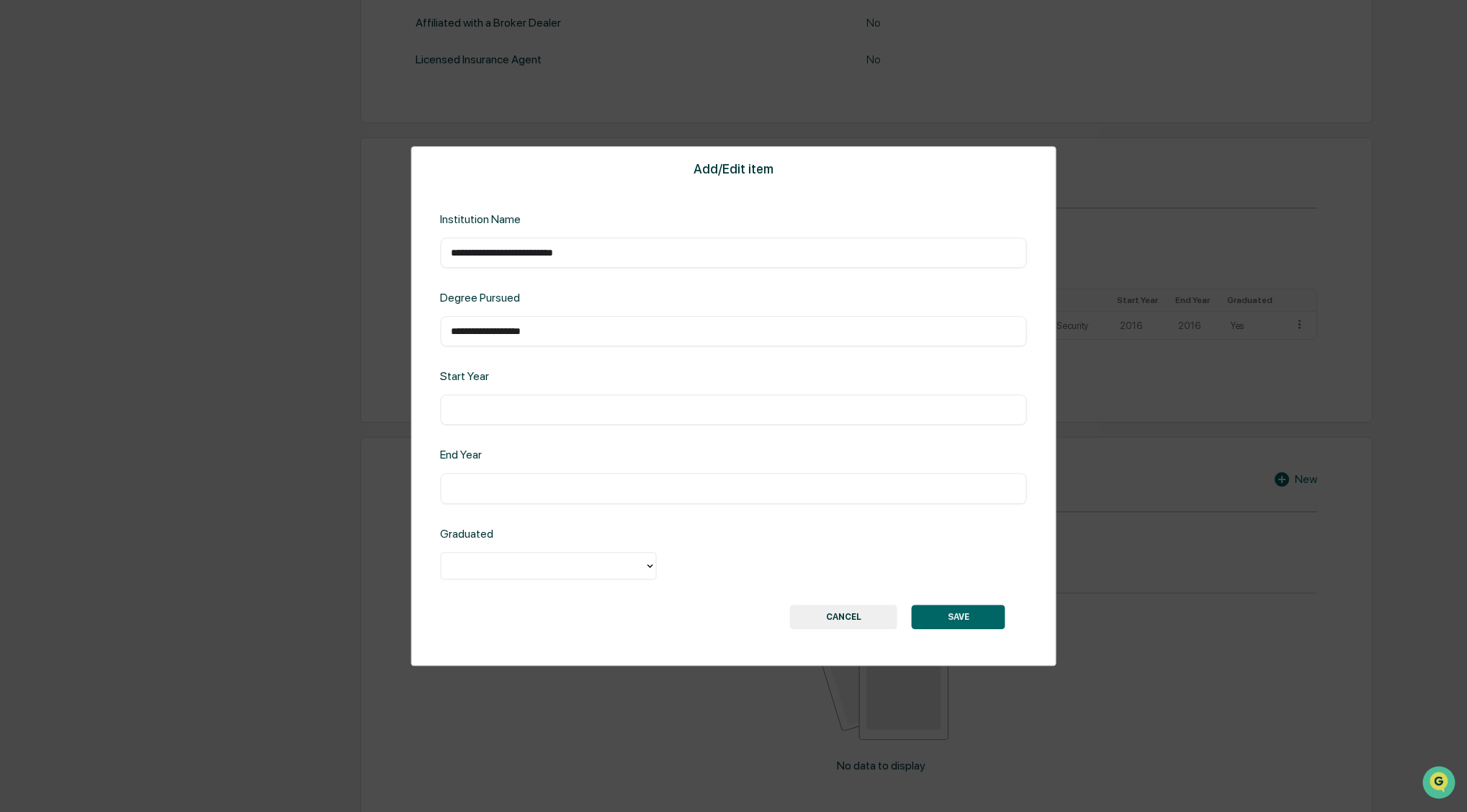
click at [472, 332] on input "**********" at bounding box center [733, 331] width 565 height 15
click at [592, 333] on input "**********" at bounding box center [733, 331] width 565 height 15
type input "**********"
click at [496, 411] on input "text" at bounding box center [733, 410] width 565 height 15
type input "****"
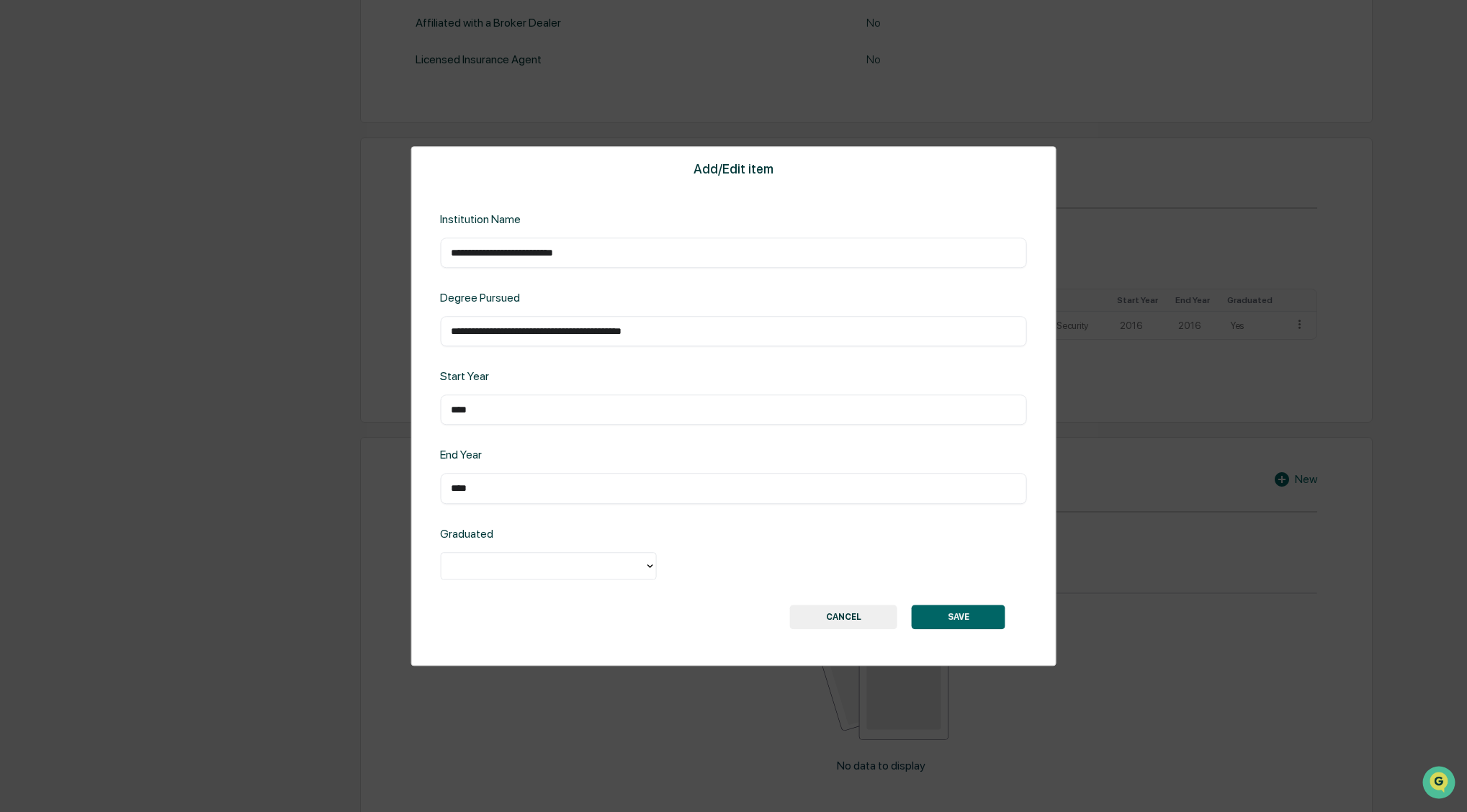
type input "****"
click at [568, 569] on div at bounding box center [542, 565] width 189 height 16
click at [492, 601] on div "Yes" at bounding box center [548, 599] width 216 height 29
click at [968, 621] on button "SAVE" at bounding box center [958, 617] width 93 height 25
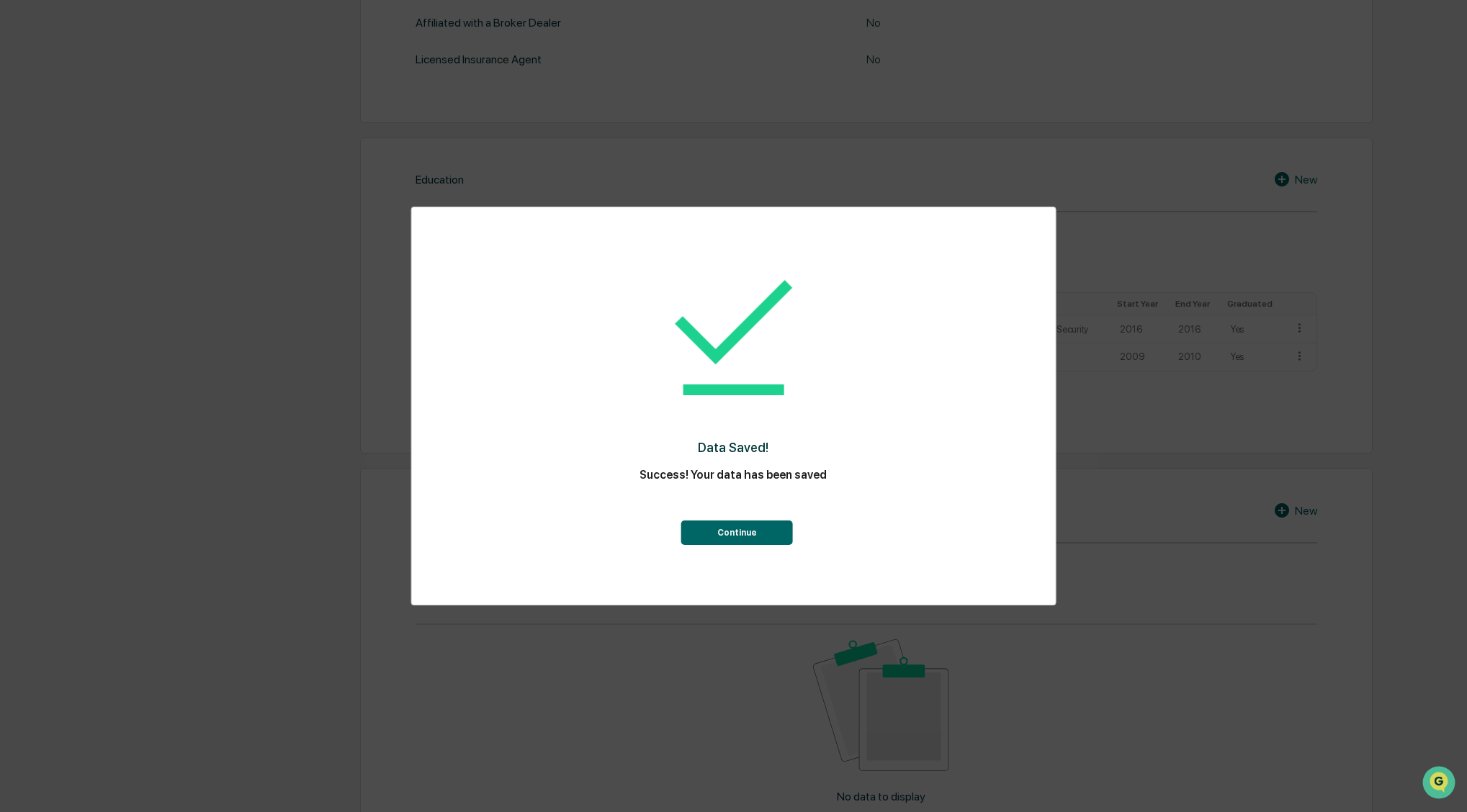
click at [749, 524] on button "Continue" at bounding box center [737, 532] width 111 height 25
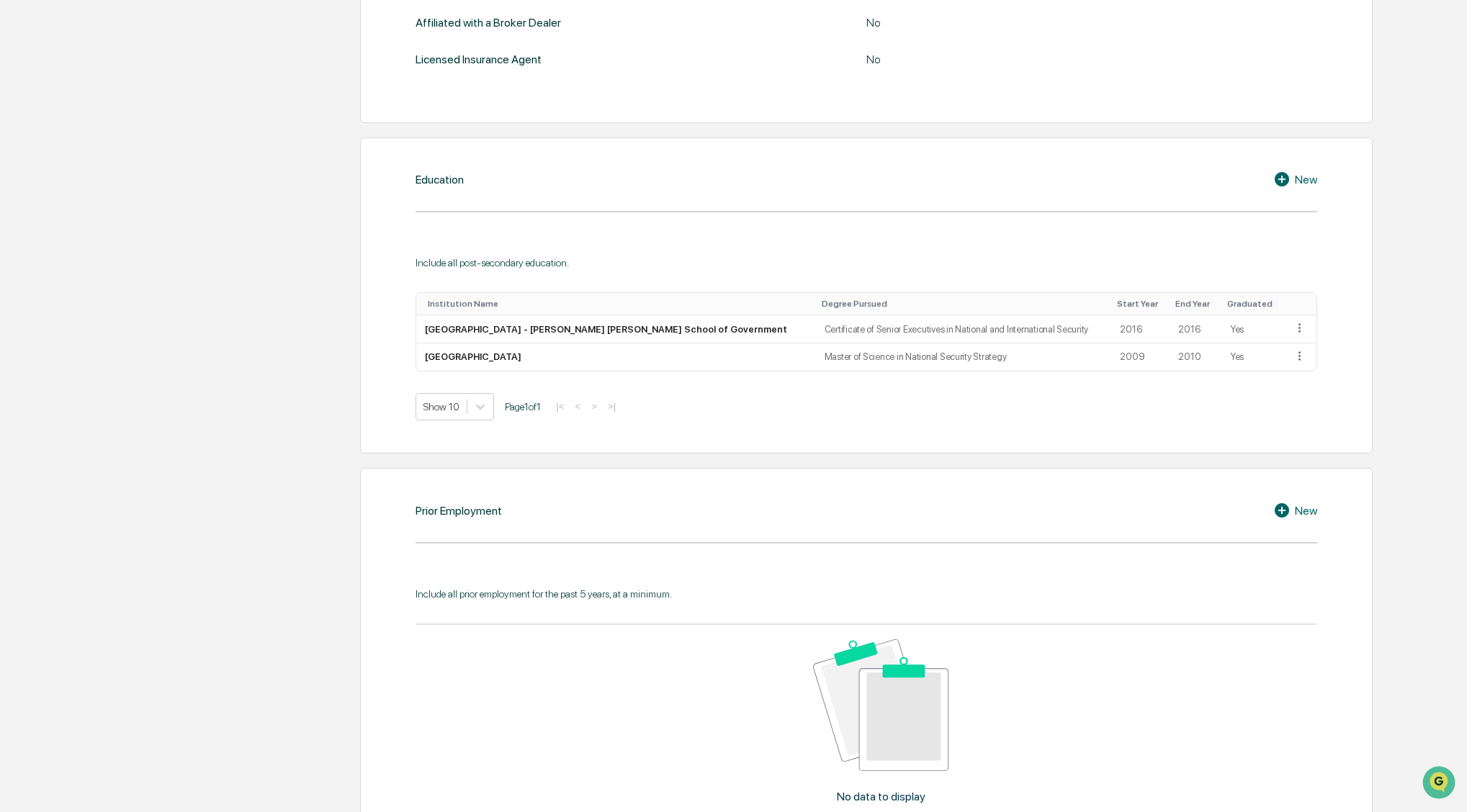
click at [1307, 178] on div "New" at bounding box center [1295, 179] width 44 height 17
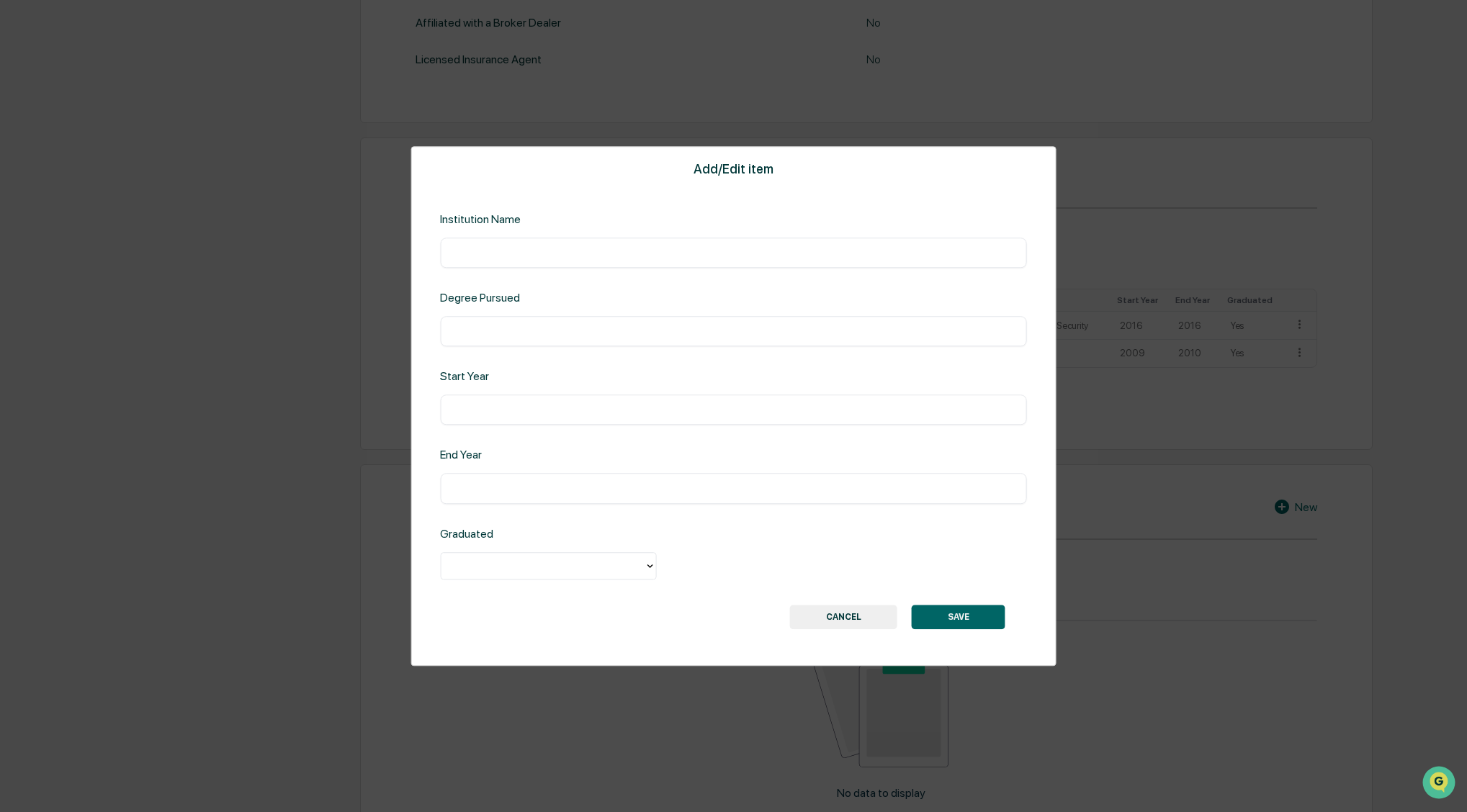
click at [484, 257] on input "text" at bounding box center [733, 252] width 565 height 15
type input "**********"
type input "****"
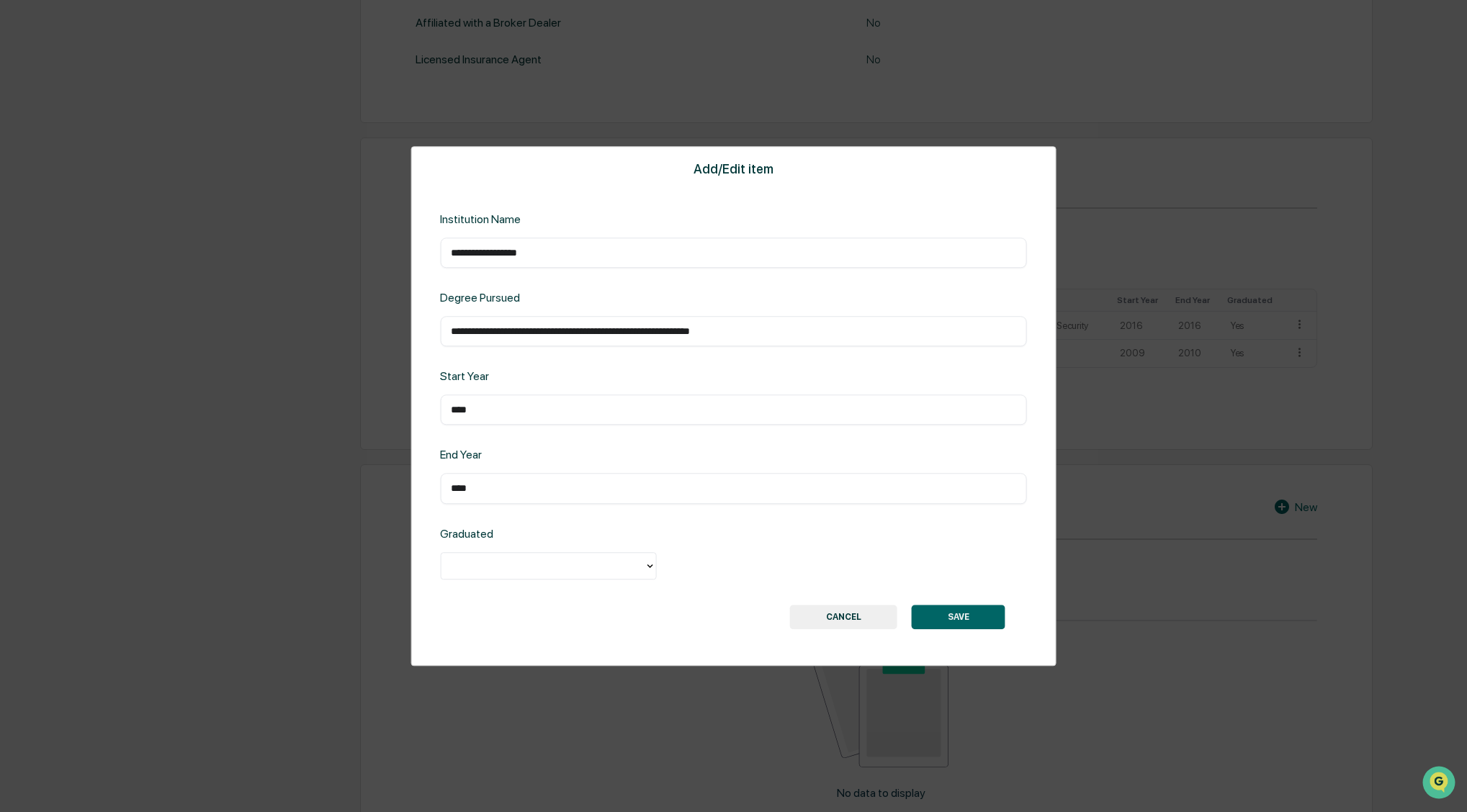
click at [472, 565] on div at bounding box center [542, 565] width 189 height 16
drag, startPoint x: 463, startPoint y: 599, endPoint x: 500, endPoint y: 592, distance: 37.7
click at [463, 599] on div "Yes" at bounding box center [548, 599] width 216 height 29
click at [965, 615] on button "SAVE" at bounding box center [958, 617] width 93 height 25
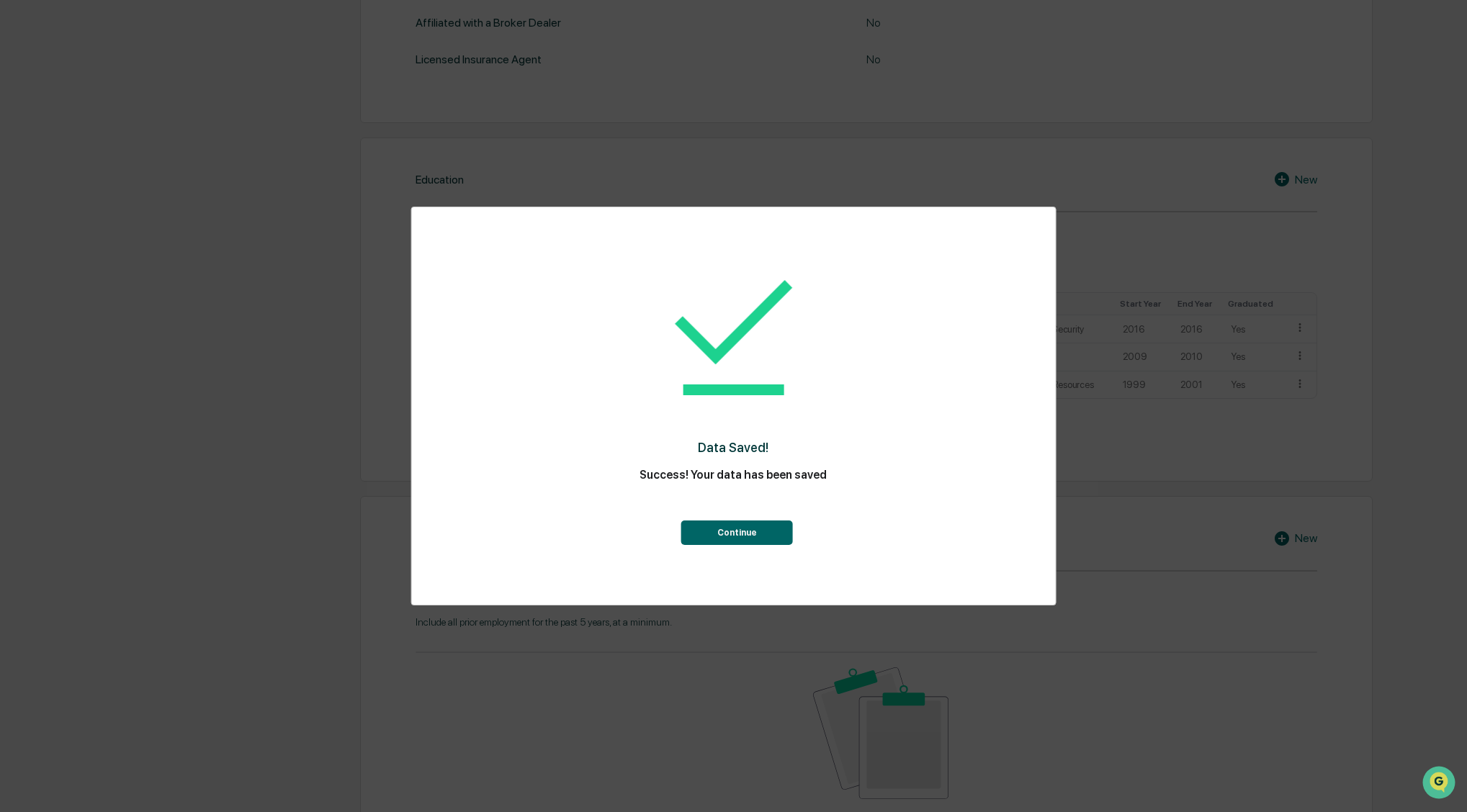
click at [718, 533] on button "Continue" at bounding box center [737, 532] width 111 height 25
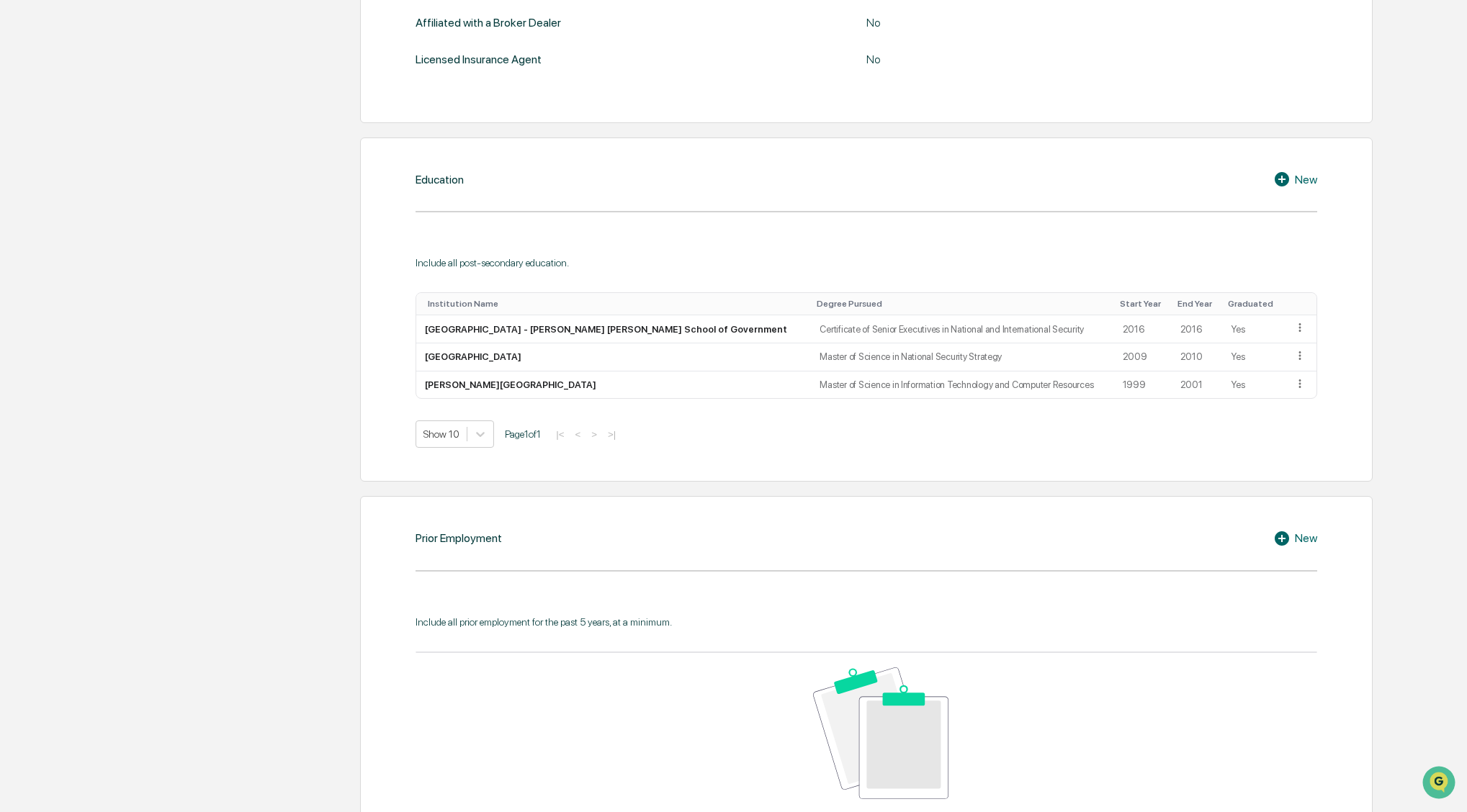
click at [1308, 179] on div "New" at bounding box center [1295, 179] width 44 height 17
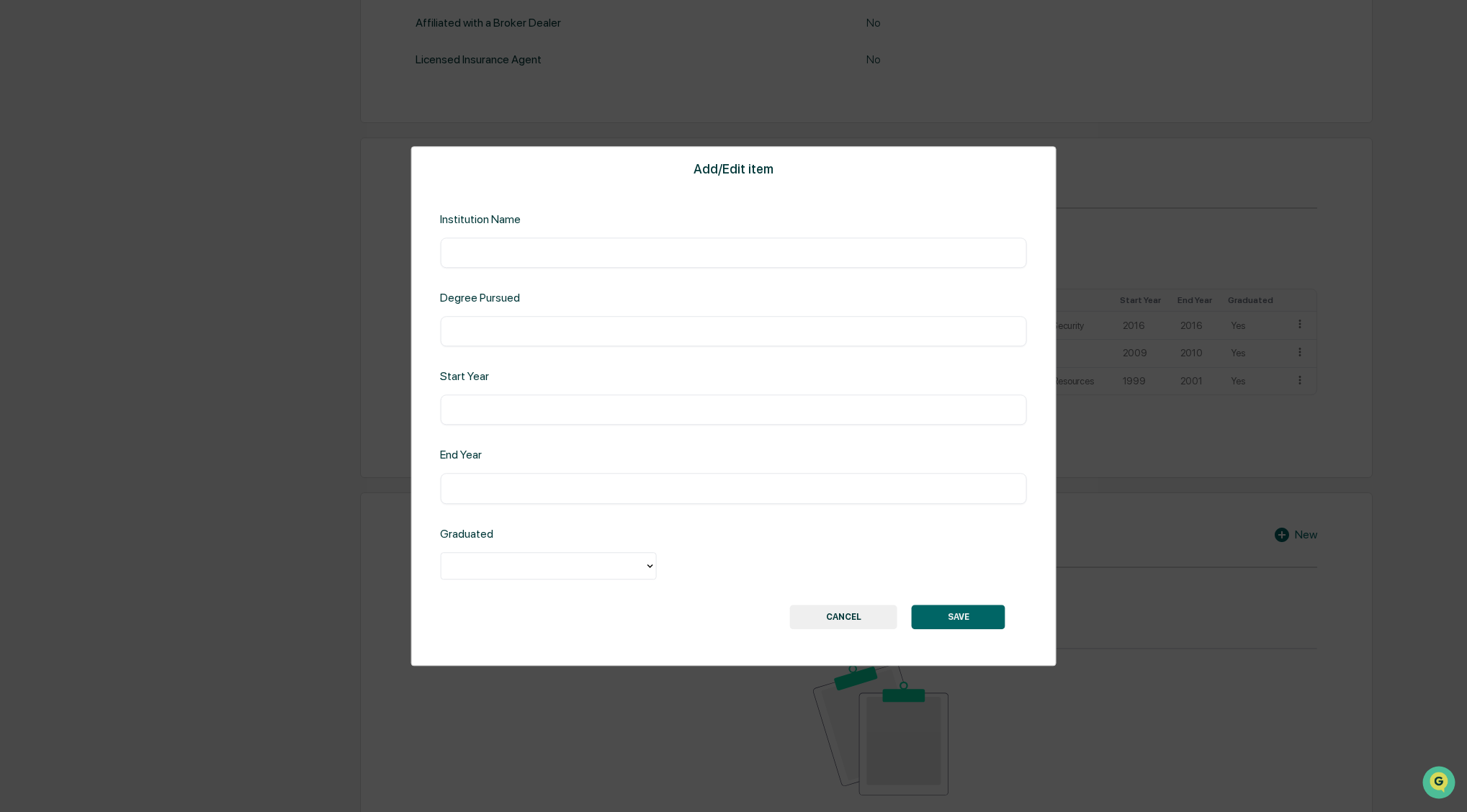
click at [487, 250] on input "text" at bounding box center [733, 252] width 565 height 15
type input "**********"
click at [457, 409] on input "****" at bounding box center [733, 410] width 565 height 15
type input "****"
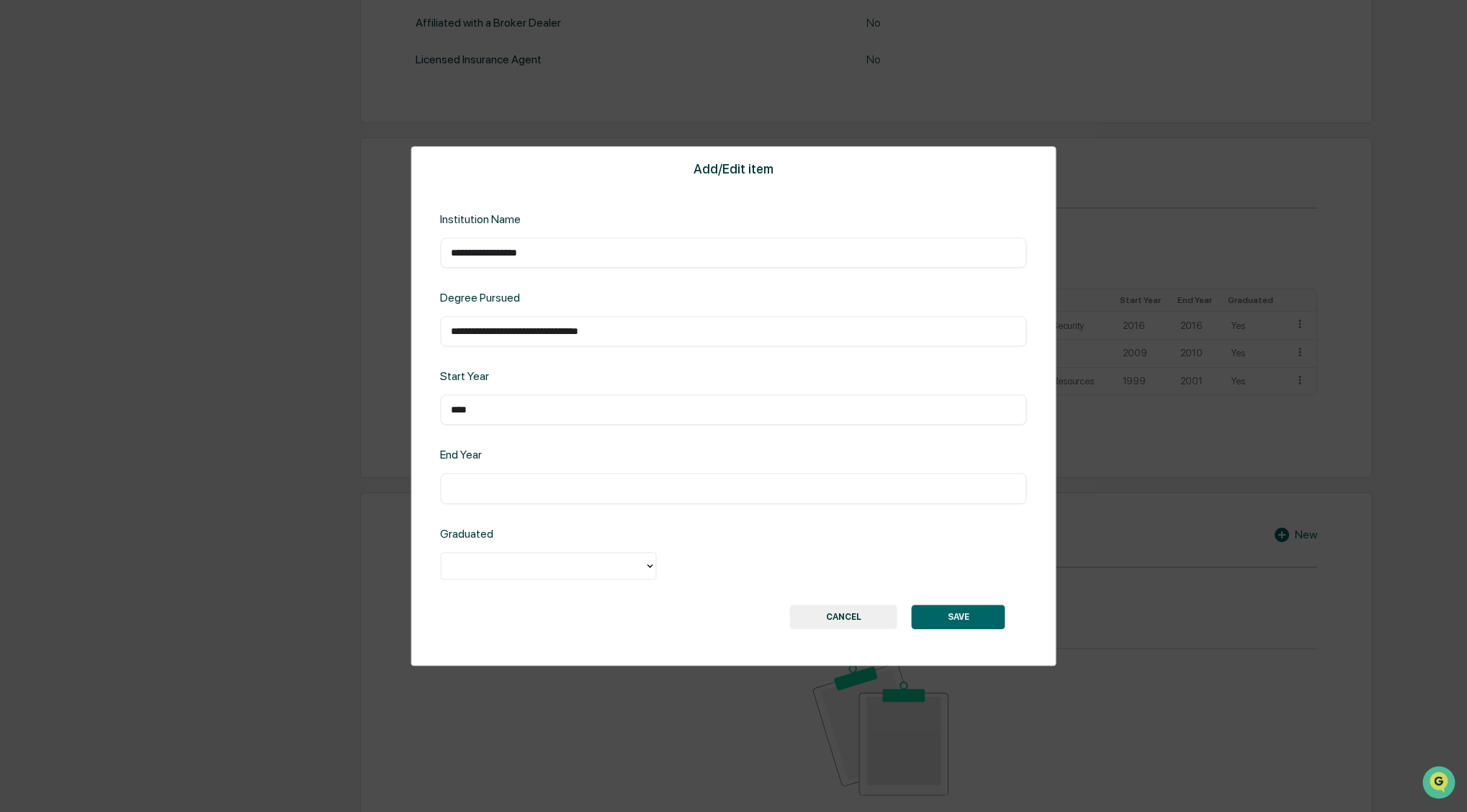
click at [470, 483] on input "text" at bounding box center [733, 489] width 565 height 15
type input "****"
click at [472, 565] on div at bounding box center [542, 565] width 189 height 16
click at [464, 599] on div "Yes" at bounding box center [548, 599] width 216 height 29
click at [957, 614] on button "SAVE" at bounding box center [958, 617] width 93 height 25
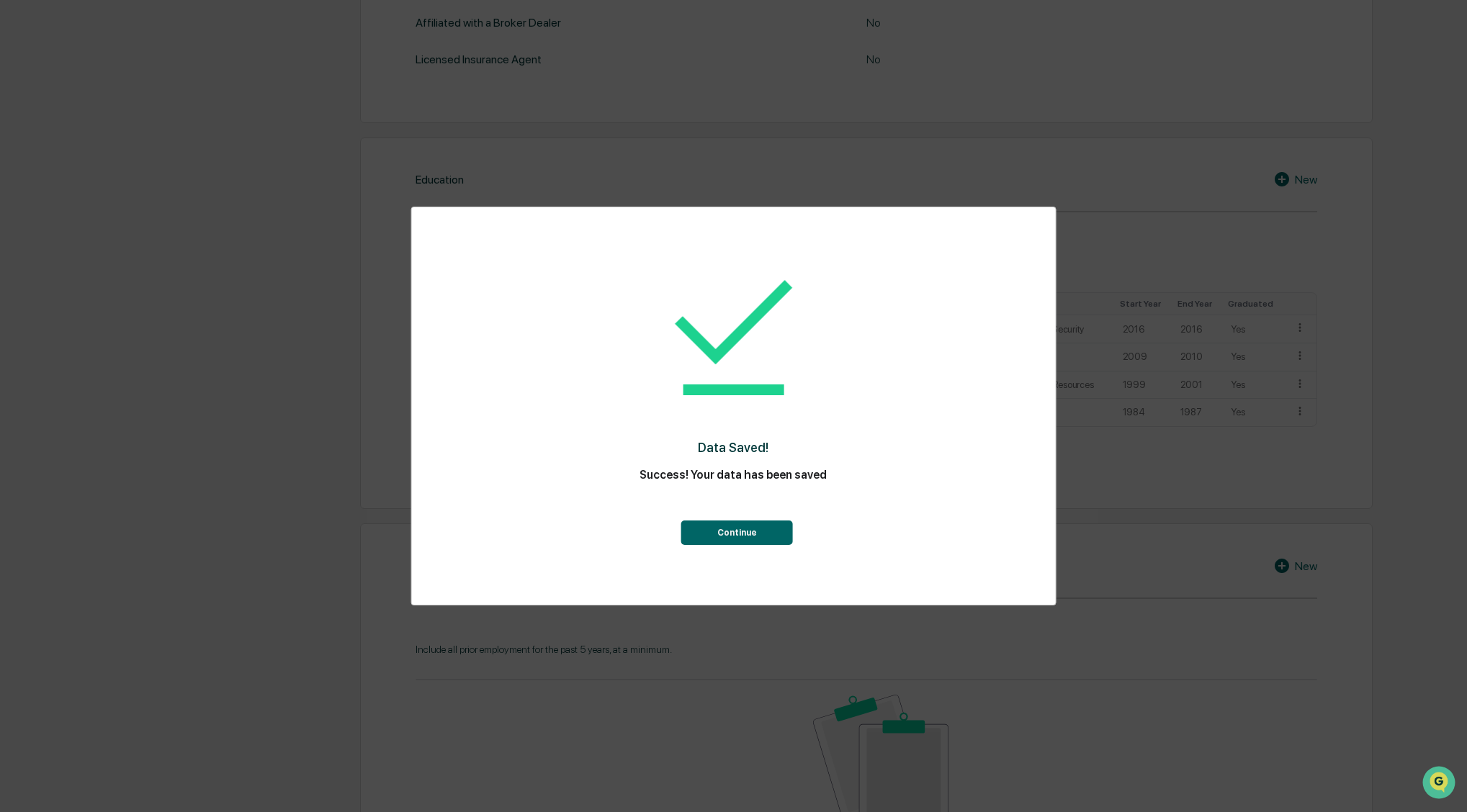
click at [730, 533] on button "Continue" at bounding box center [737, 532] width 111 height 25
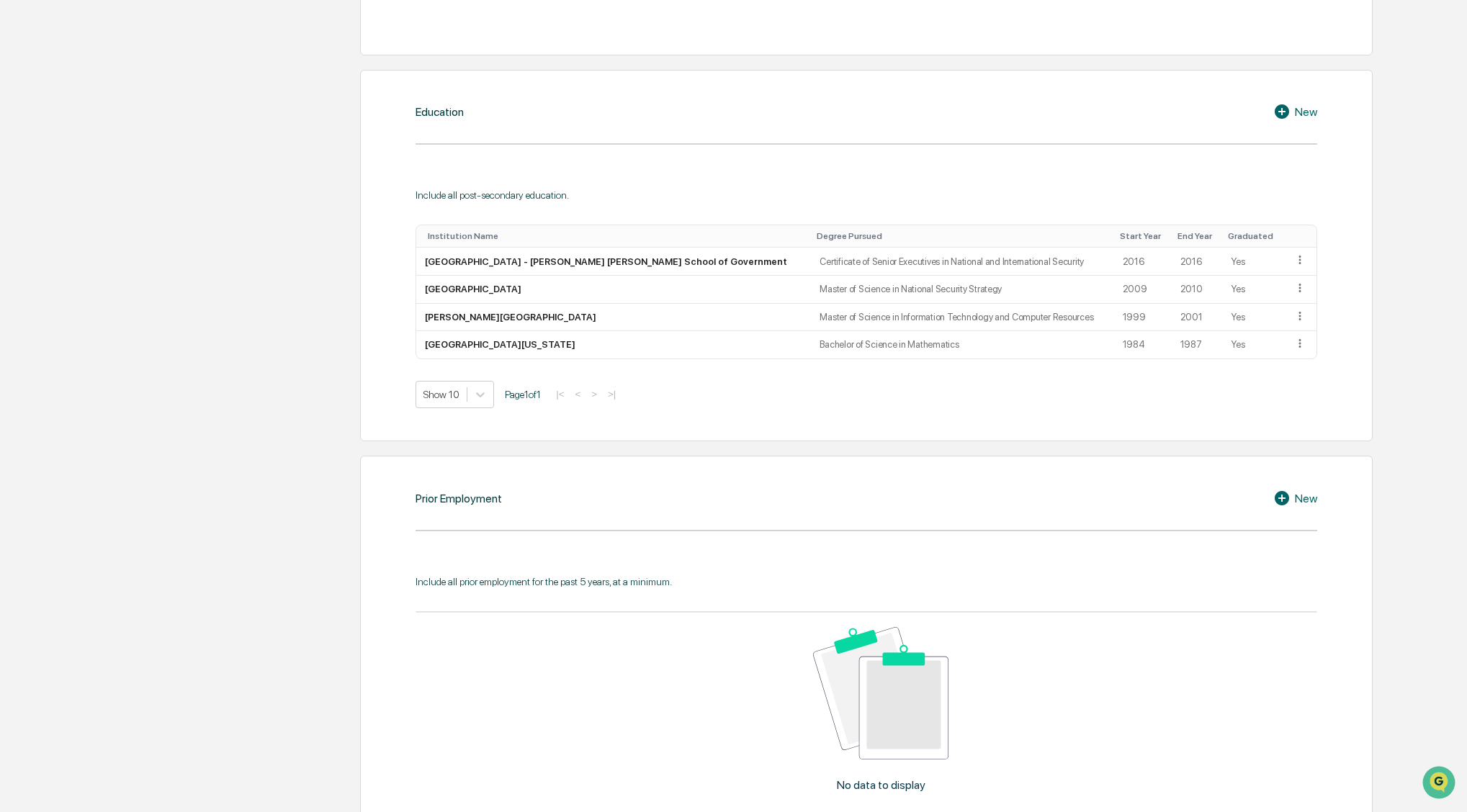
scroll to position [743, 0]
click at [1294, 260] on icon at bounding box center [1301, 259] width 14 height 14
click at [1266, 277] on div "Edit" at bounding box center [1284, 279] width 46 height 23
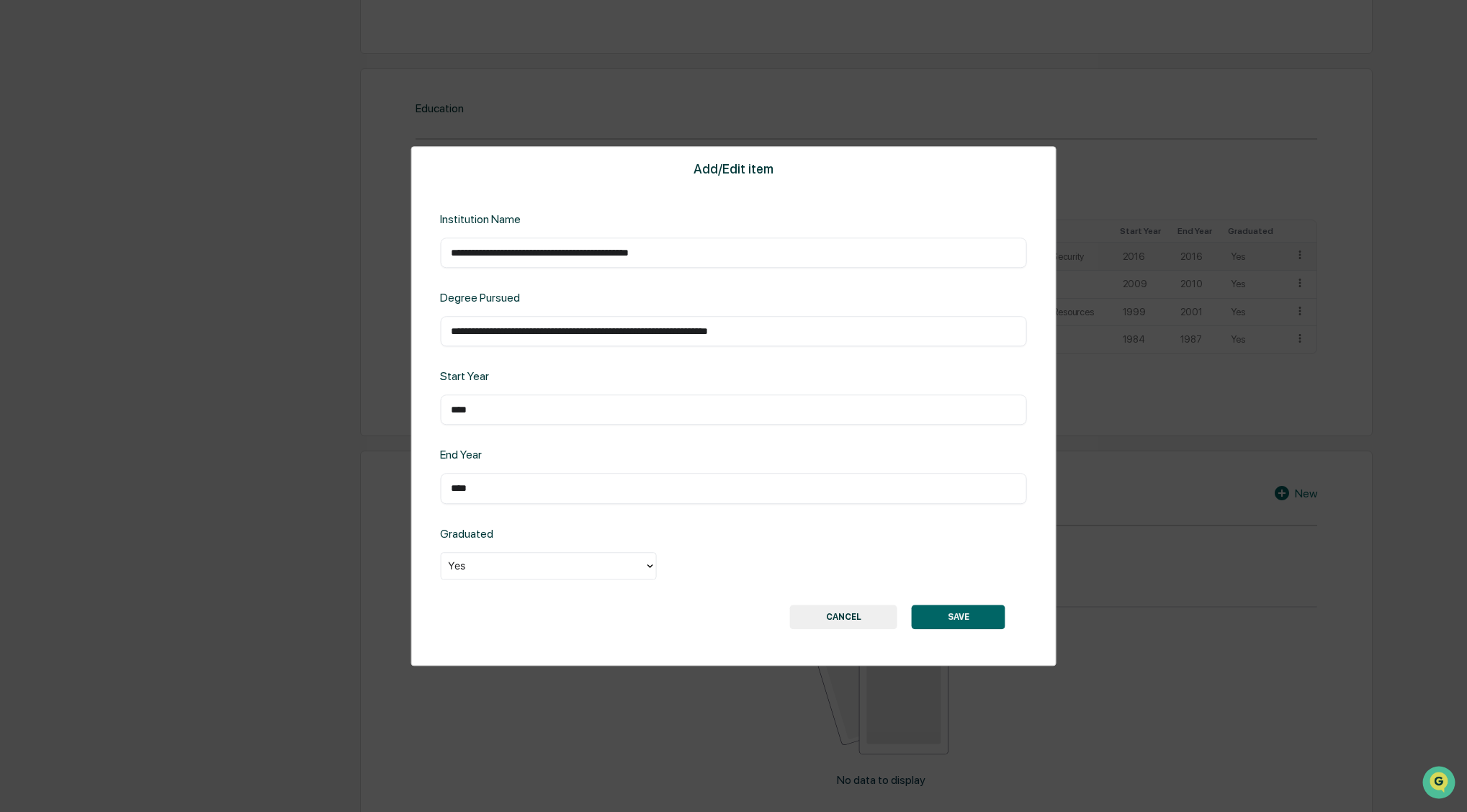
drag, startPoint x: 574, startPoint y: 255, endPoint x: 610, endPoint y: 276, distance: 41.7
click at [578, 260] on input "**********" at bounding box center [733, 252] width 565 height 15
drag, startPoint x: 591, startPoint y: 255, endPoint x: 604, endPoint y: 304, distance: 50.7
click at [591, 259] on input "**********" at bounding box center [733, 252] width 565 height 15
type input "**********"
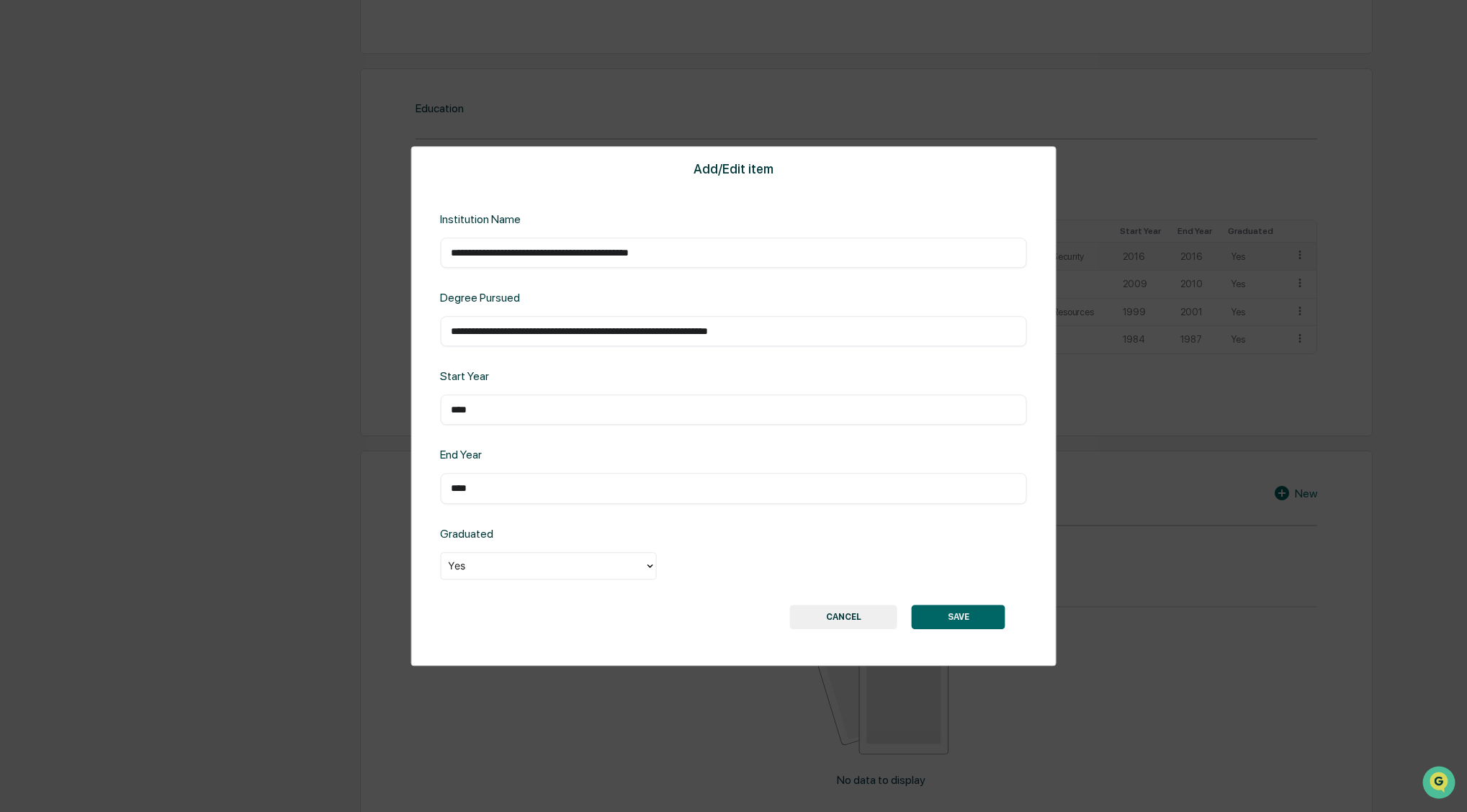
drag, startPoint x: 749, startPoint y: 470, endPoint x: 657, endPoint y: 459, distance: 92.7
click at [748, 467] on div "End Year **** ​" at bounding box center [733, 476] width 587 height 56
click at [949, 613] on button "SAVE" at bounding box center [958, 617] width 93 height 25
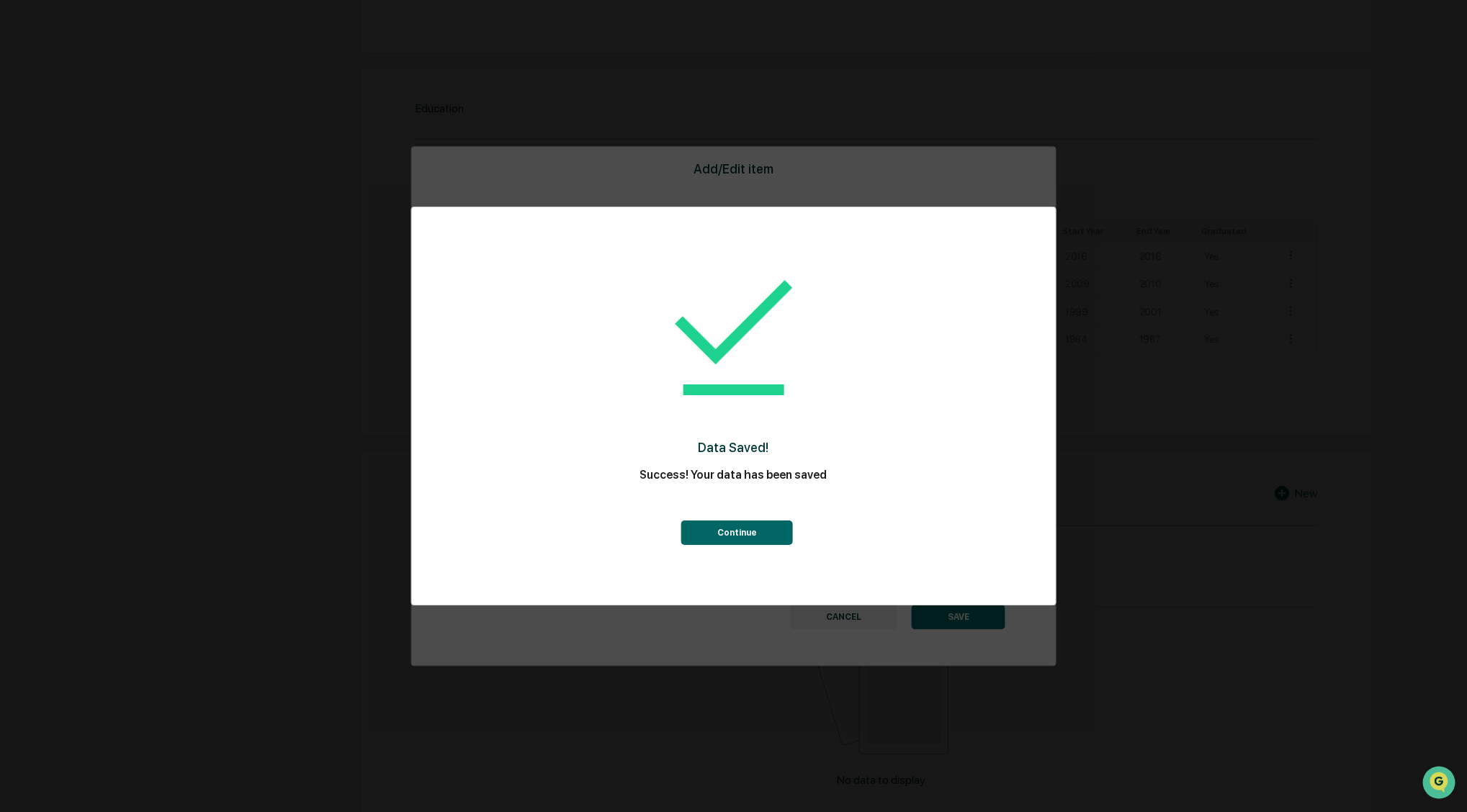
drag, startPoint x: 758, startPoint y: 533, endPoint x: 745, endPoint y: 531, distance: 13.2
click at [758, 533] on button "Continue" at bounding box center [737, 532] width 111 height 25
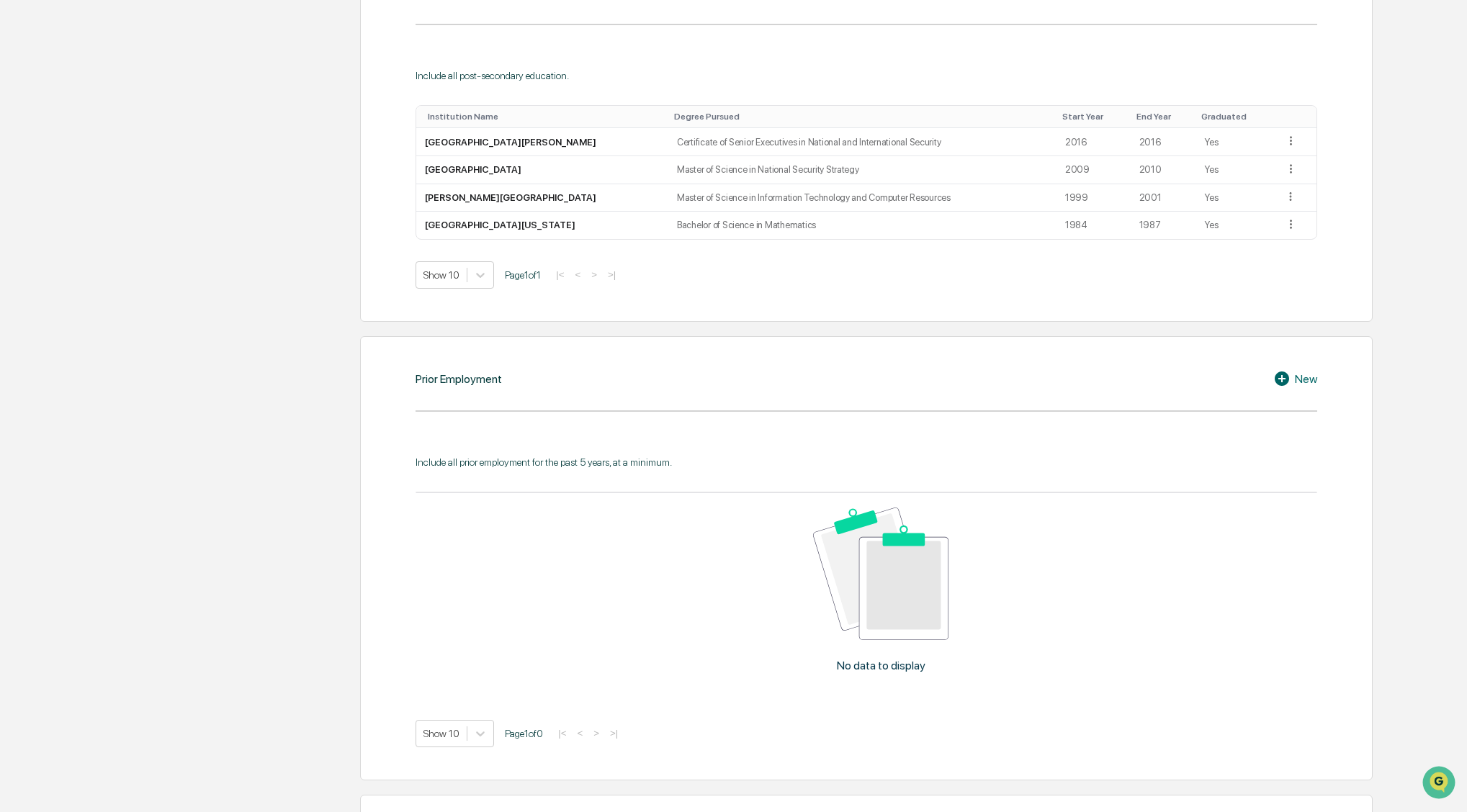
scroll to position [872, 0]
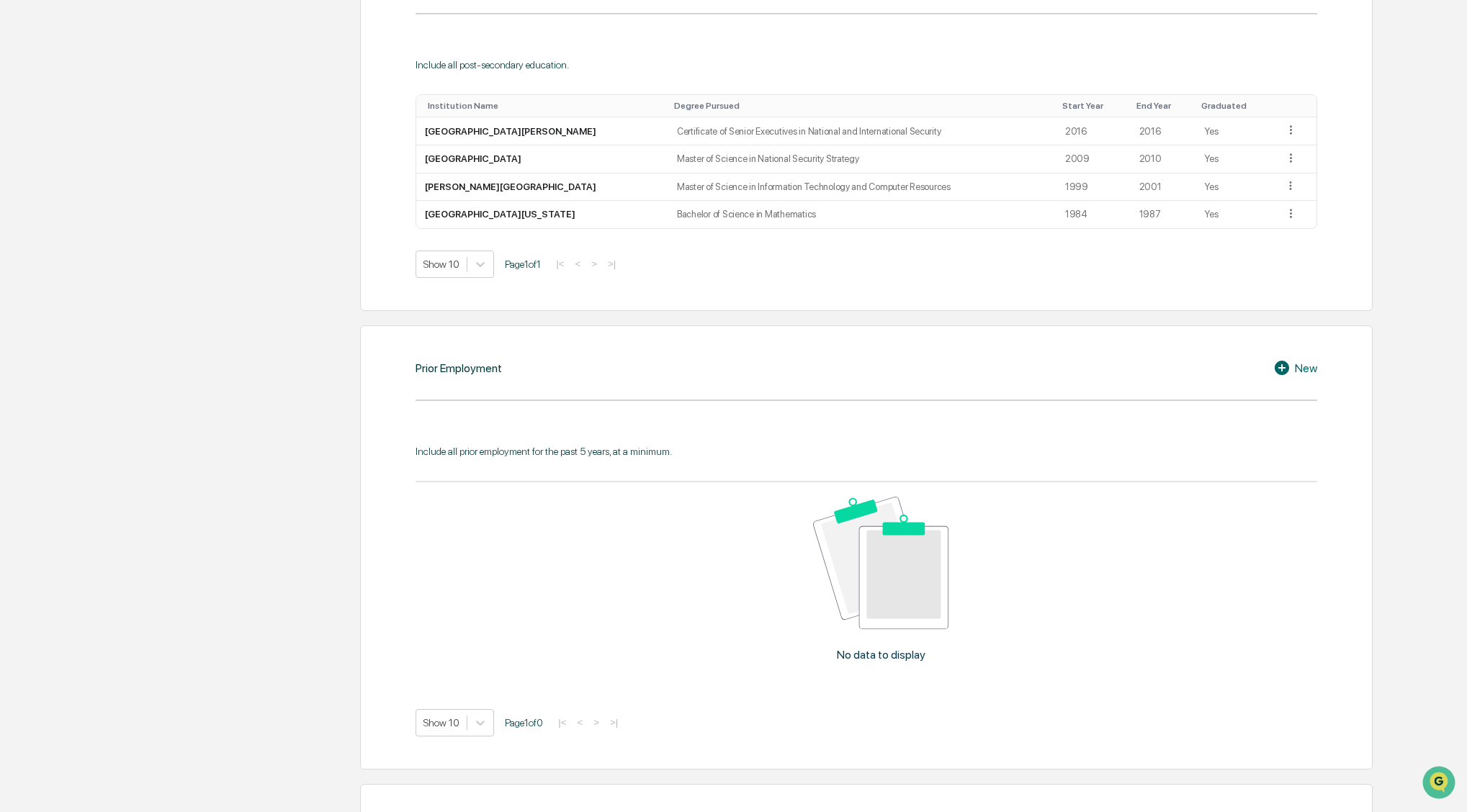
click at [1308, 371] on div "New" at bounding box center [1295, 368] width 44 height 17
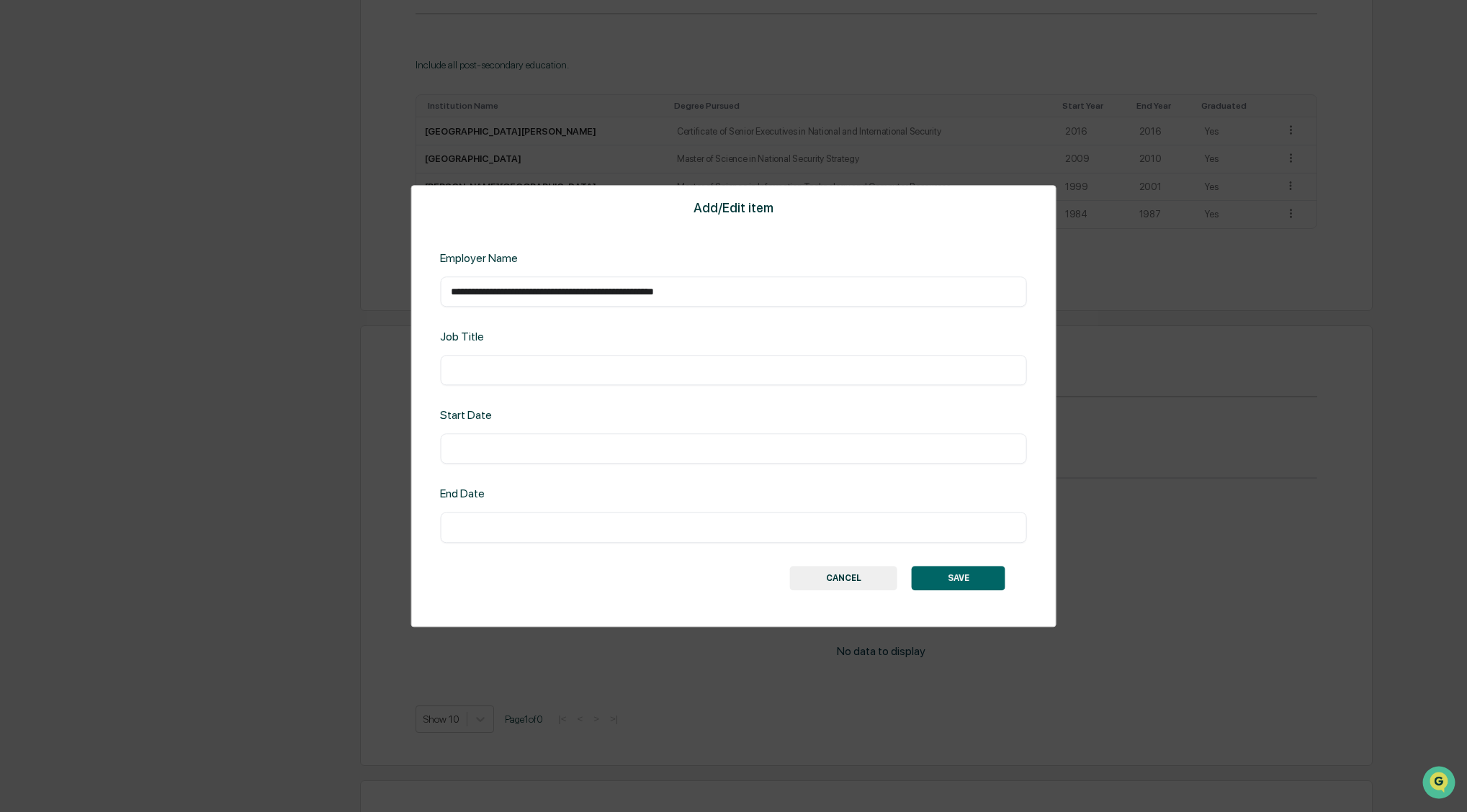
type input "**********"
type input "*"
type input "**********"
type input "****"
click at [470, 529] on input "text" at bounding box center [733, 527] width 565 height 15
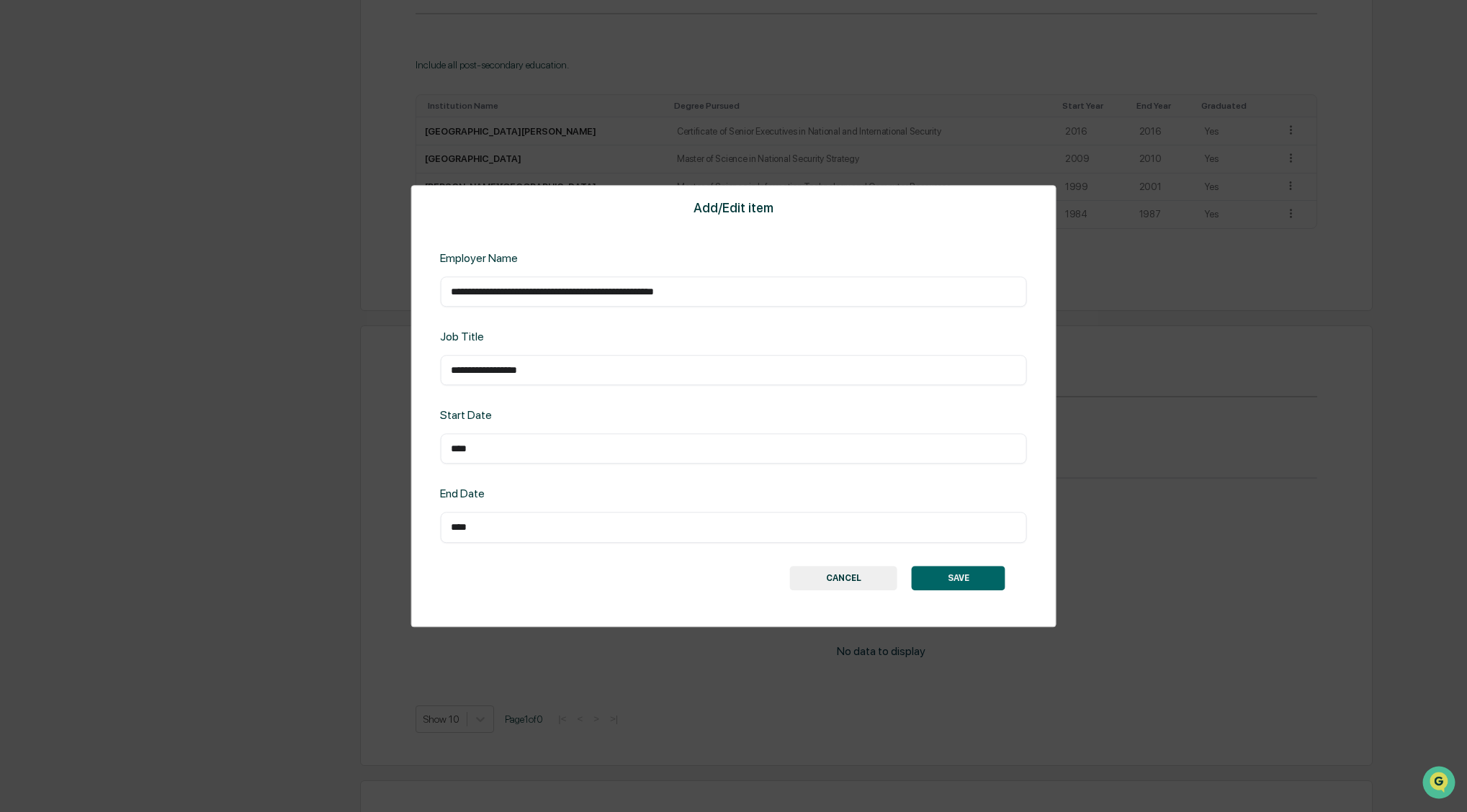
type input "****"
drag, startPoint x: 952, startPoint y: 576, endPoint x: 843, endPoint y: 567, distance: 109.4
click at [952, 577] on button "SAVE" at bounding box center [958, 578] width 93 height 25
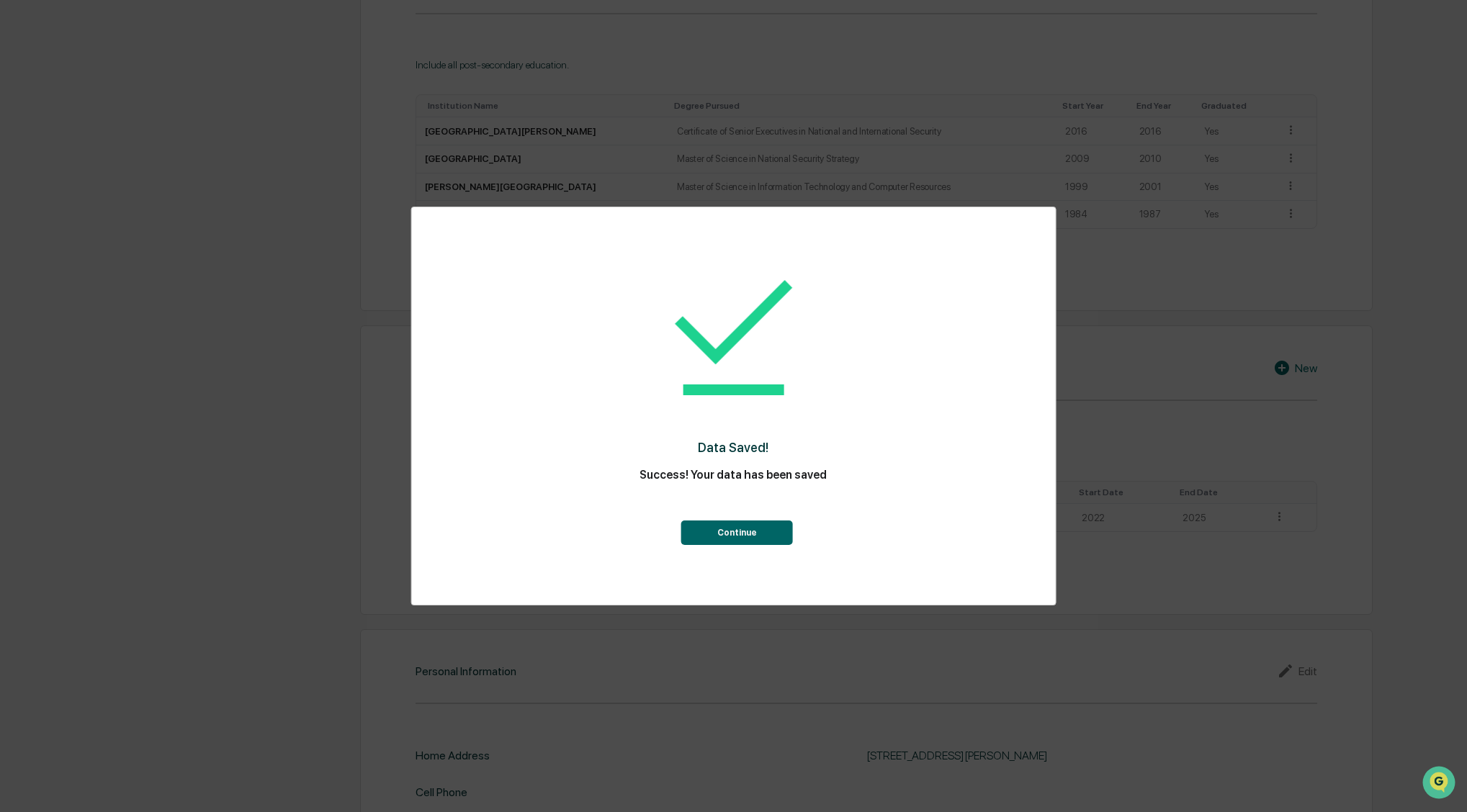
click at [730, 531] on button "Continue" at bounding box center [737, 532] width 111 height 25
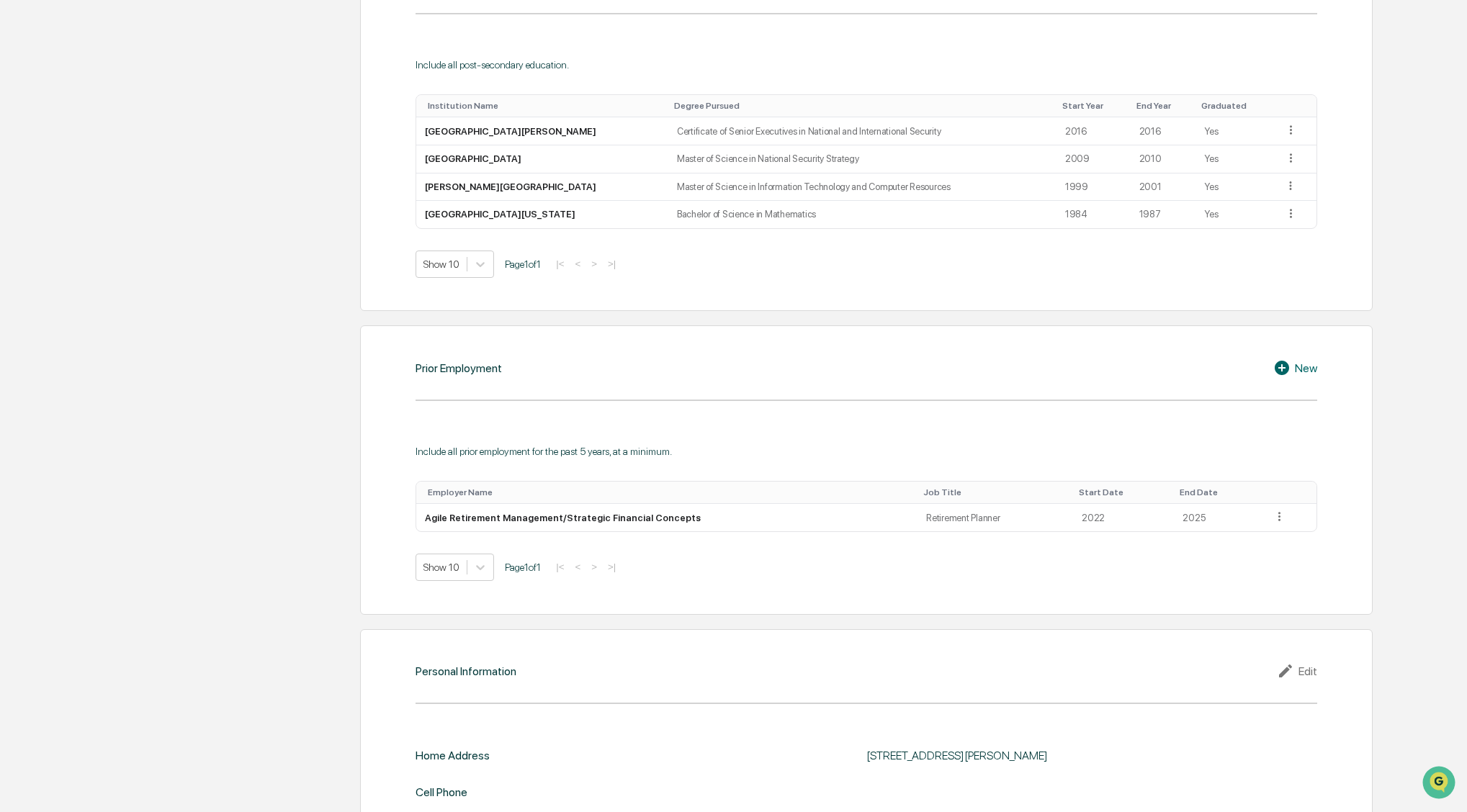
click at [1308, 367] on div "New" at bounding box center [1295, 368] width 44 height 17
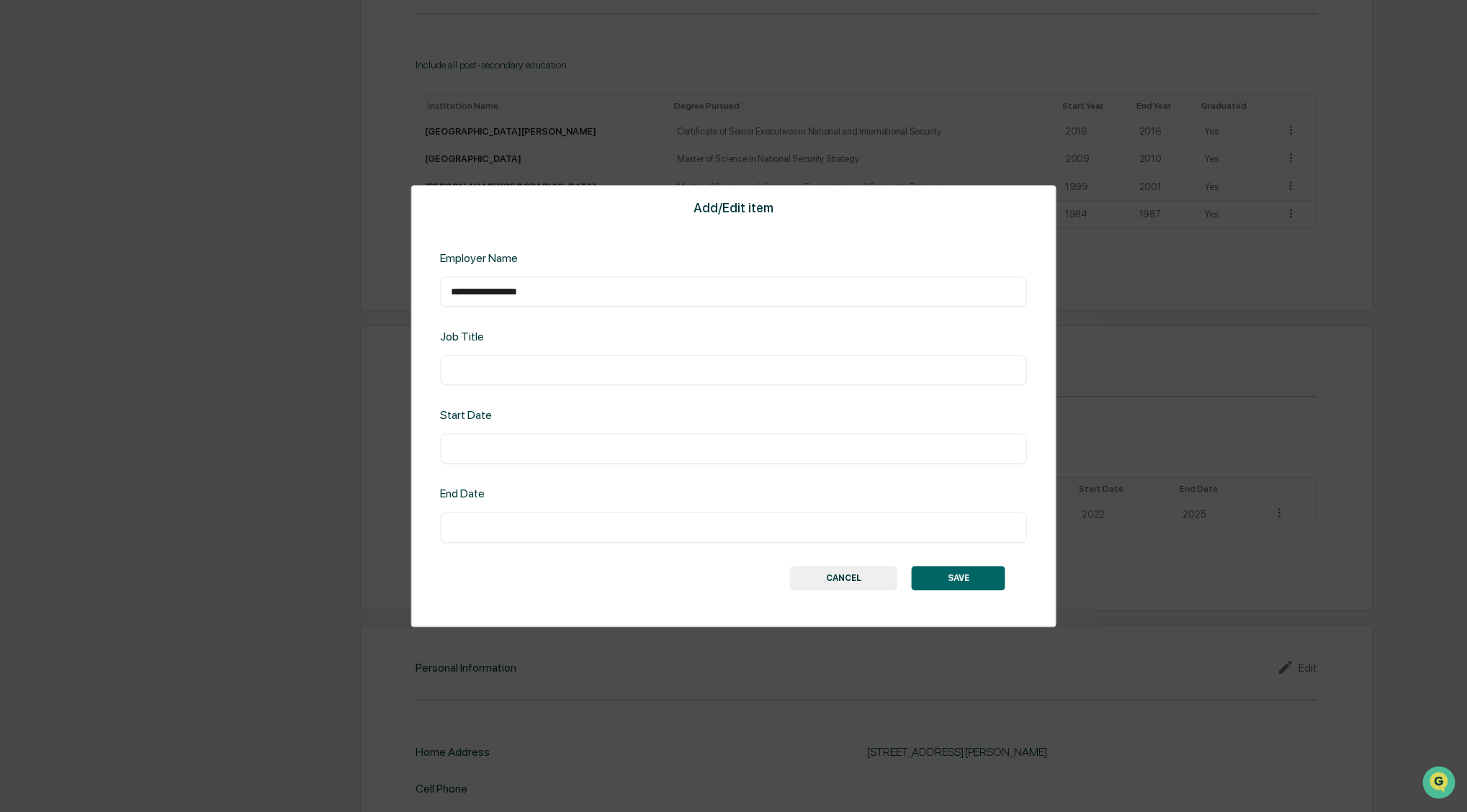
type input "**********"
type input "****"
click at [974, 578] on button "SAVE" at bounding box center [958, 578] width 93 height 25
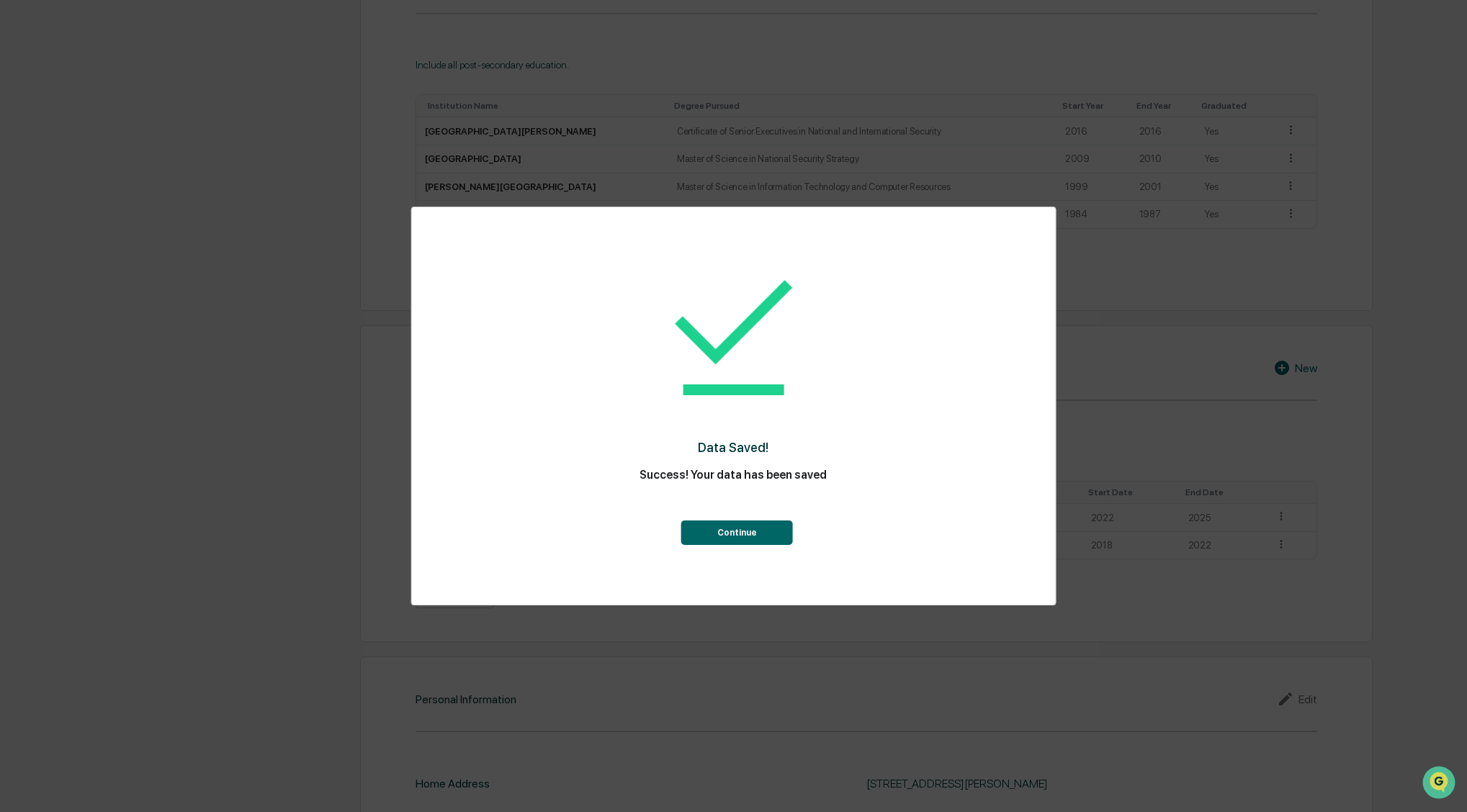
click at [740, 531] on button "Continue" at bounding box center [737, 532] width 111 height 25
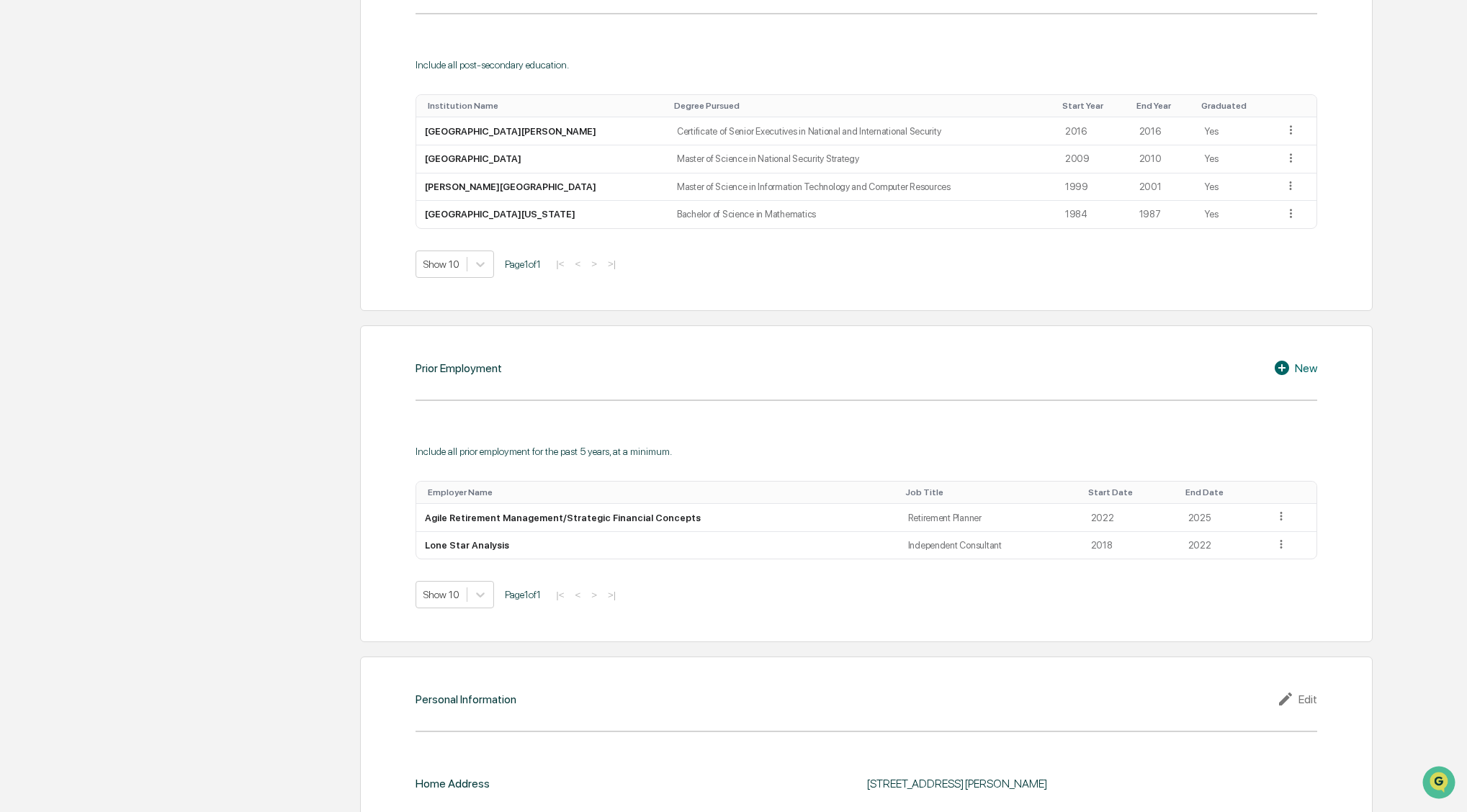
click at [1303, 366] on div "New" at bounding box center [1295, 368] width 44 height 17
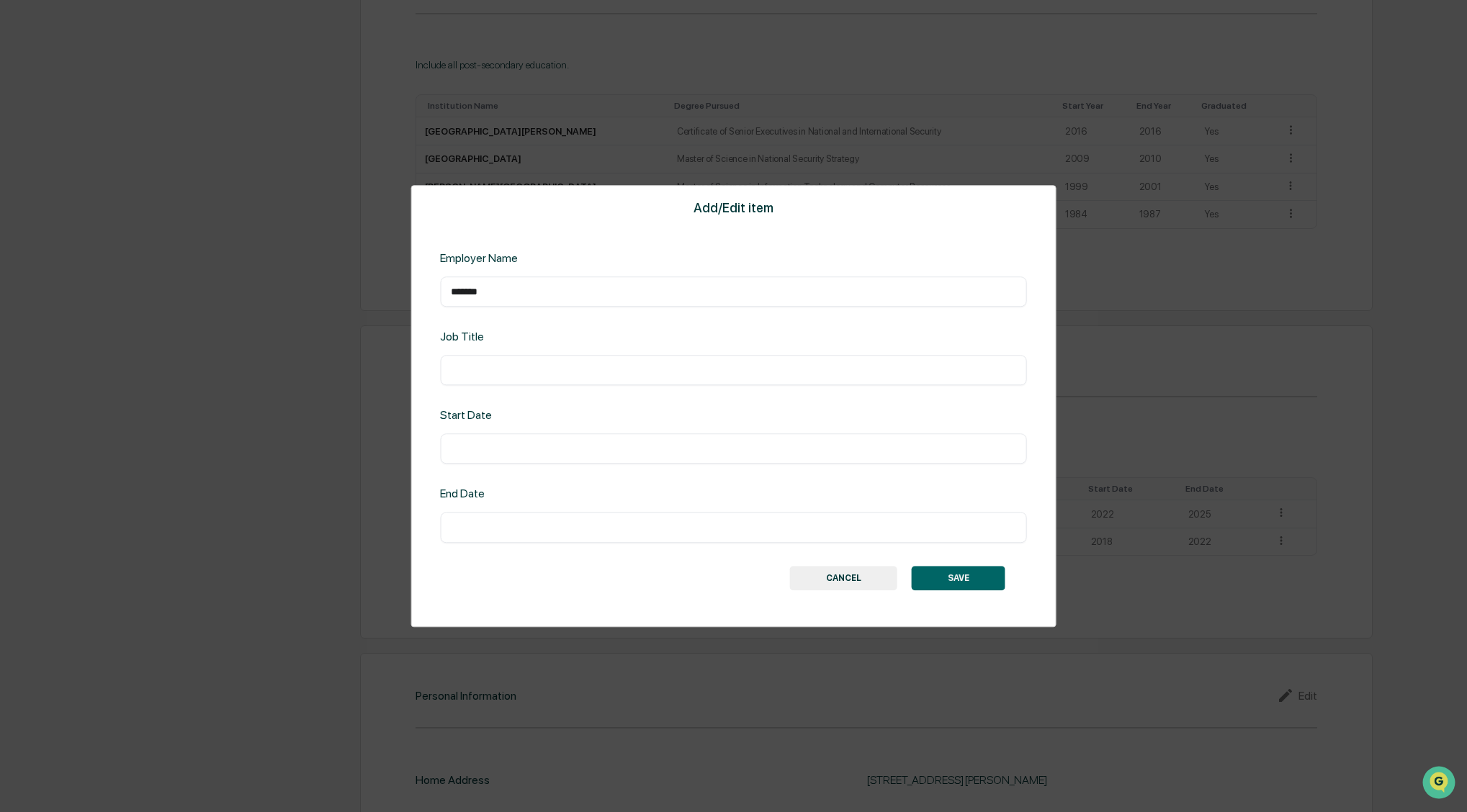
type input "*******"
type input "*"
type input "****"
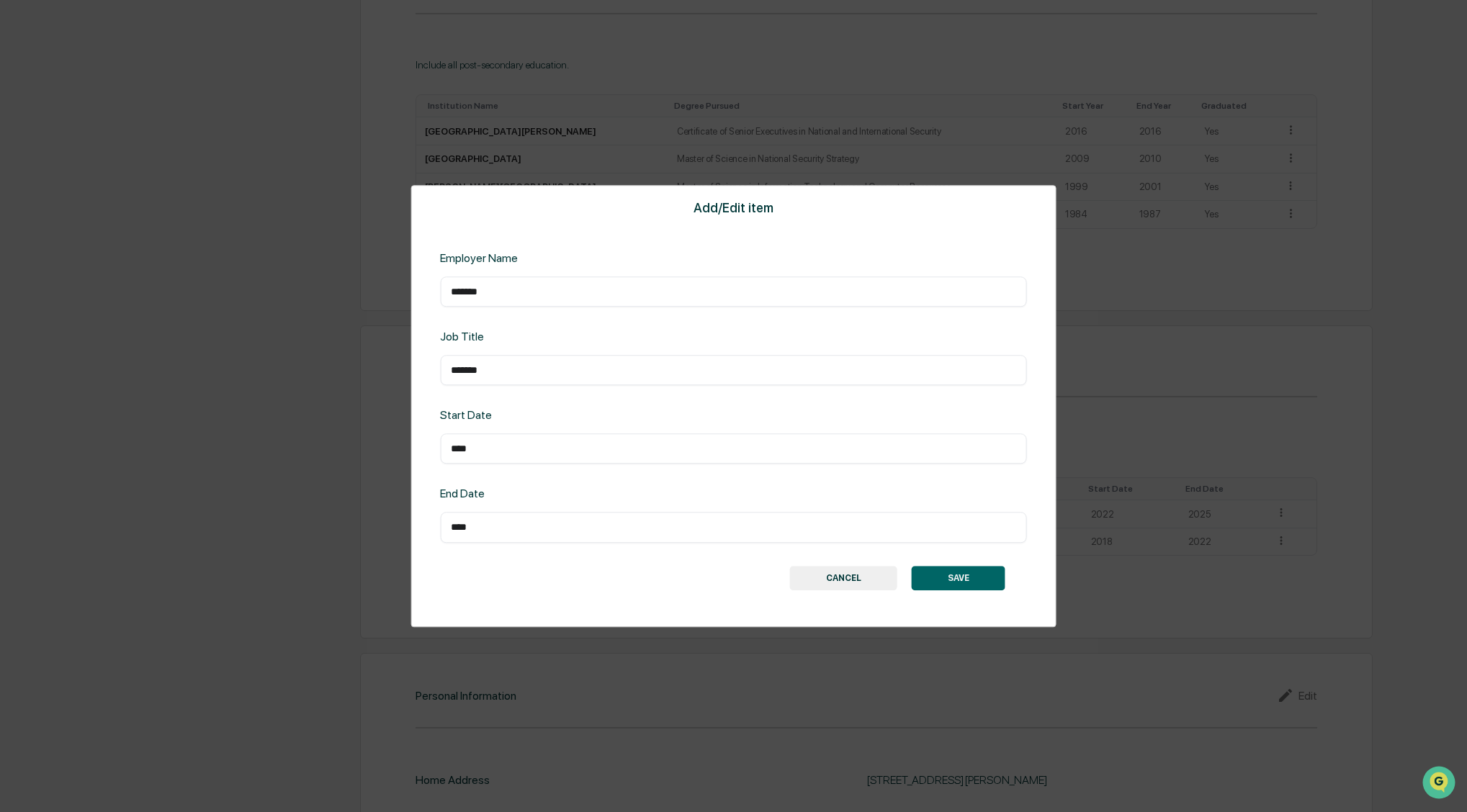
drag, startPoint x: 465, startPoint y: 295, endPoint x: 473, endPoint y: 328, distance: 34.0
click at [464, 295] on input "*******" at bounding box center [733, 292] width 565 height 15
type input "**********"
click at [956, 578] on button "SAVE" at bounding box center [958, 578] width 93 height 25
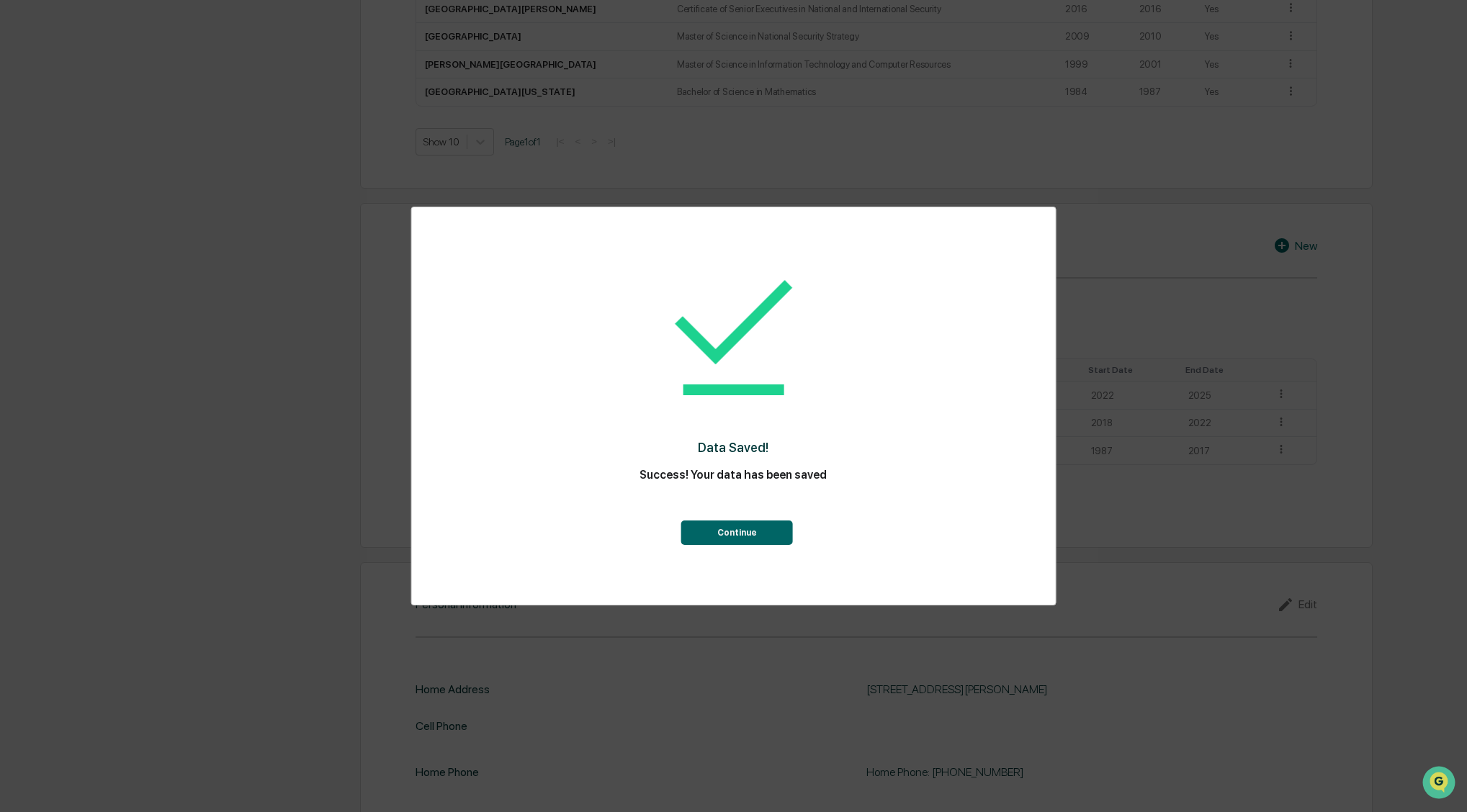
scroll to position [1013, 0]
drag, startPoint x: 738, startPoint y: 534, endPoint x: 781, endPoint y: 575, distance: 59.4
click at [737, 534] on button "Continue" at bounding box center [737, 532] width 111 height 25
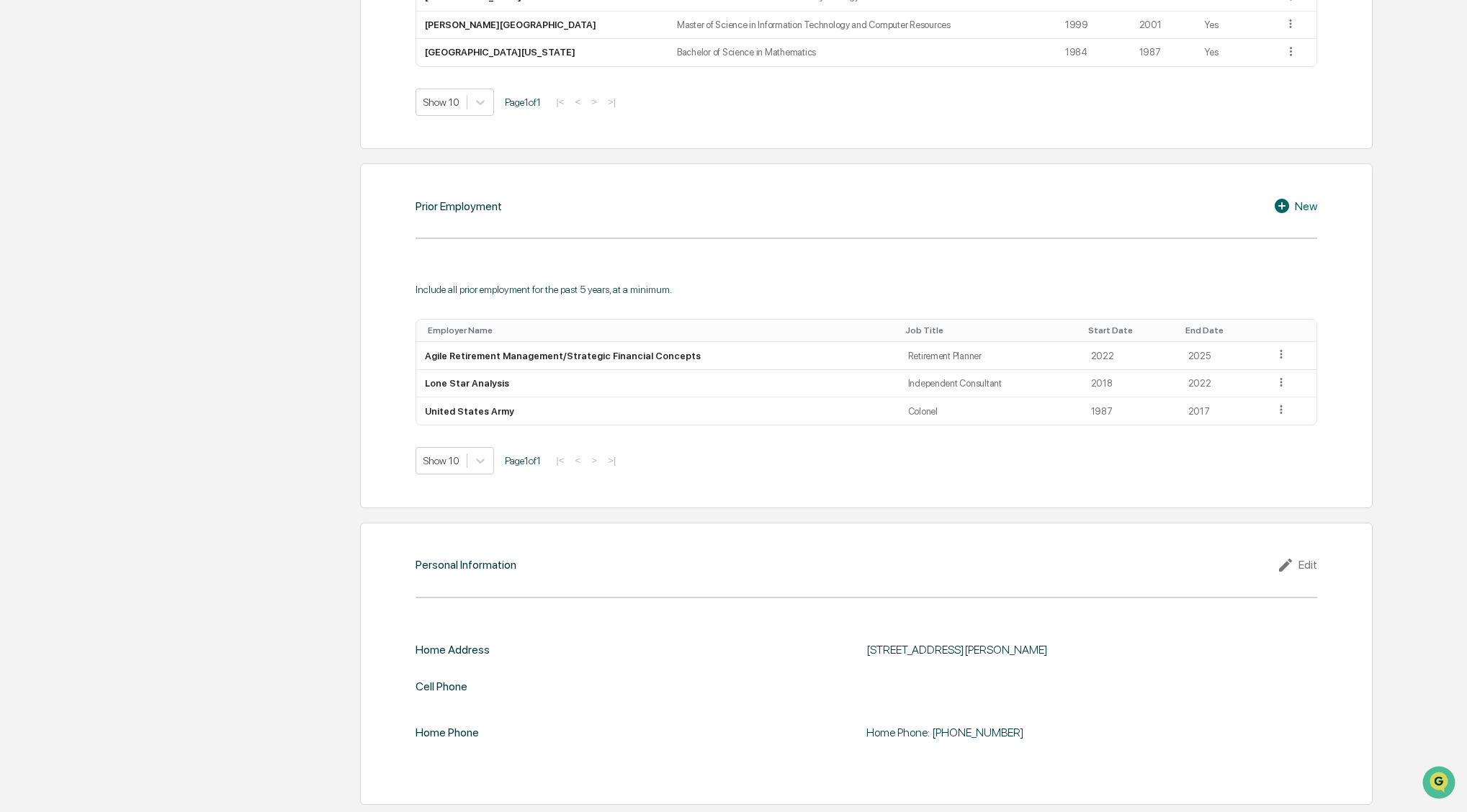
scroll to position [1046, 0]
click at [1303, 556] on div "Edit" at bounding box center [1296, 565] width 40 height 17
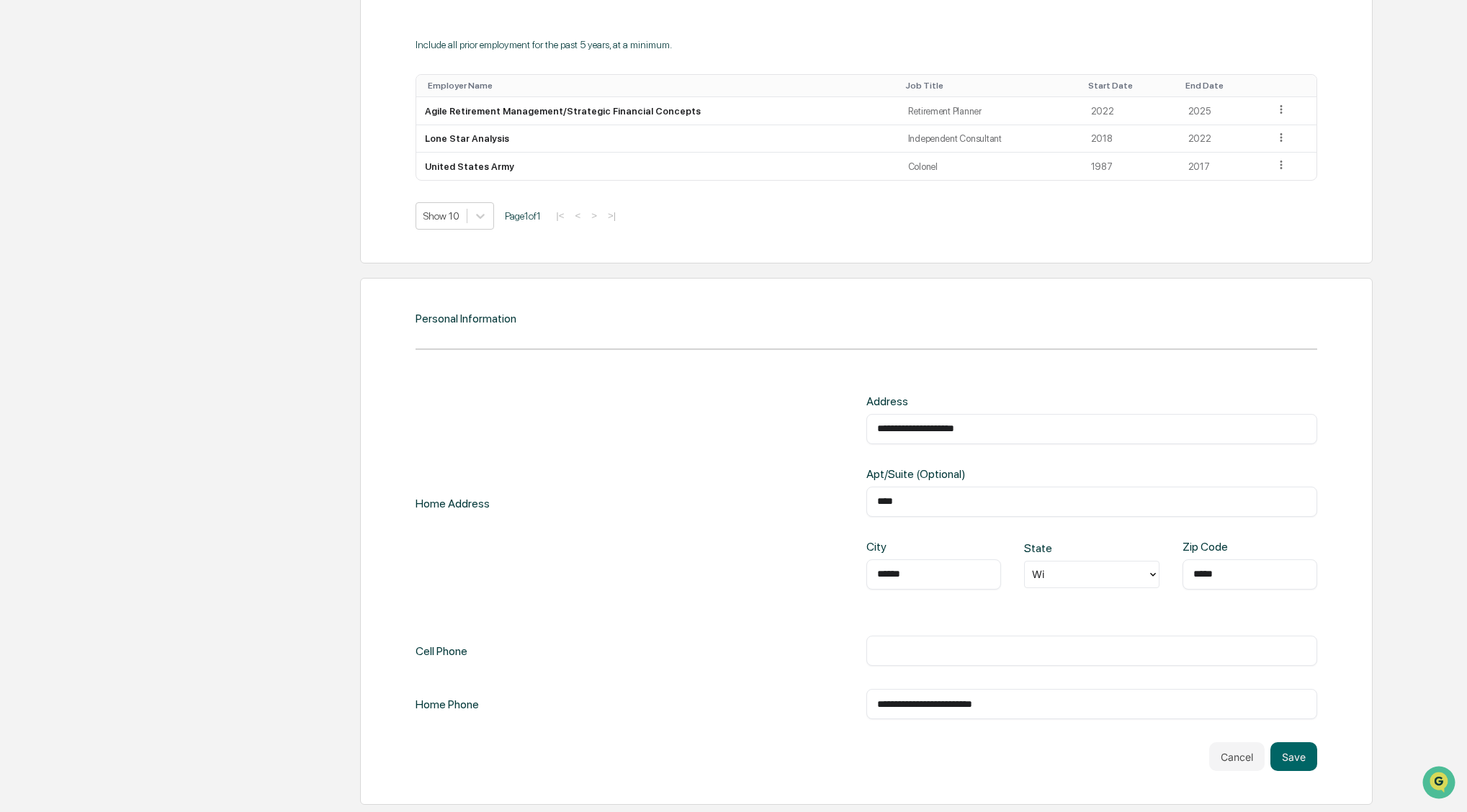
scroll to position [1290, 0]
type input "**********"
click at [1348, 550] on div "**********" at bounding box center [867, 541] width 1013 height 527
drag, startPoint x: 1037, startPoint y: 692, endPoint x: 810, endPoint y: 690, distance: 227.0
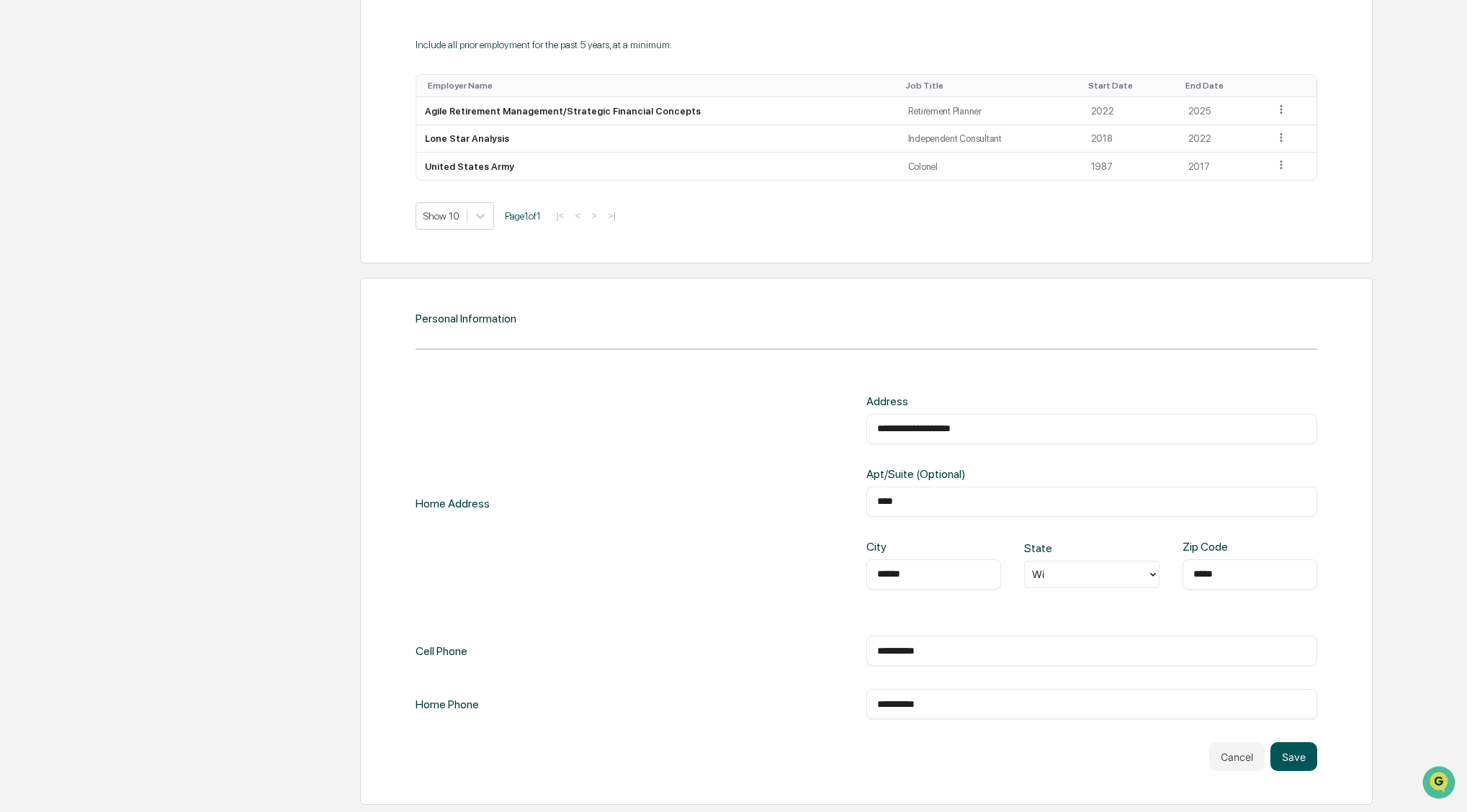
type input "**********"
click at [1302, 747] on button "Save" at bounding box center [1294, 757] width 47 height 29
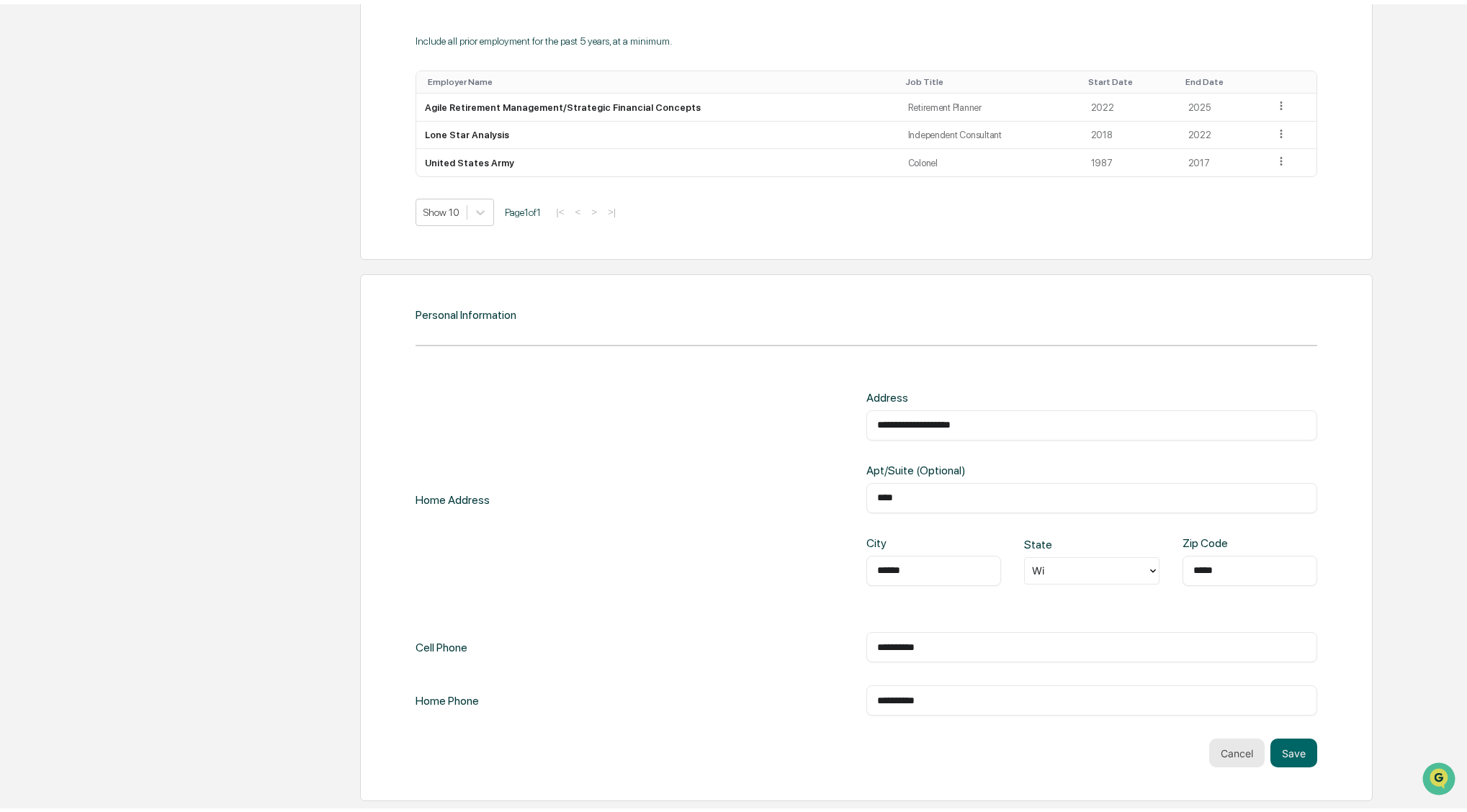
scroll to position [1175, 0]
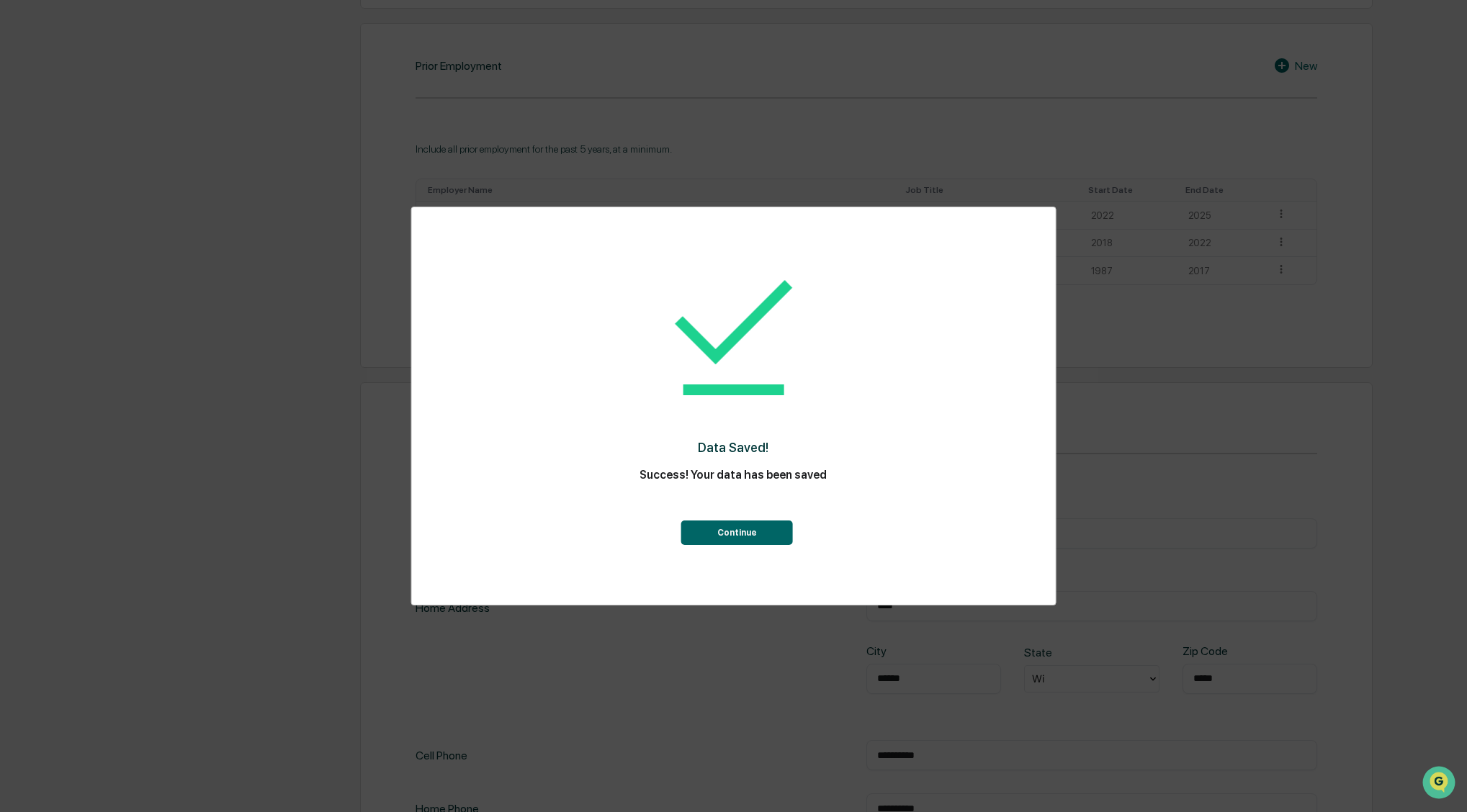
click at [724, 538] on button "Continue" at bounding box center [737, 532] width 111 height 25
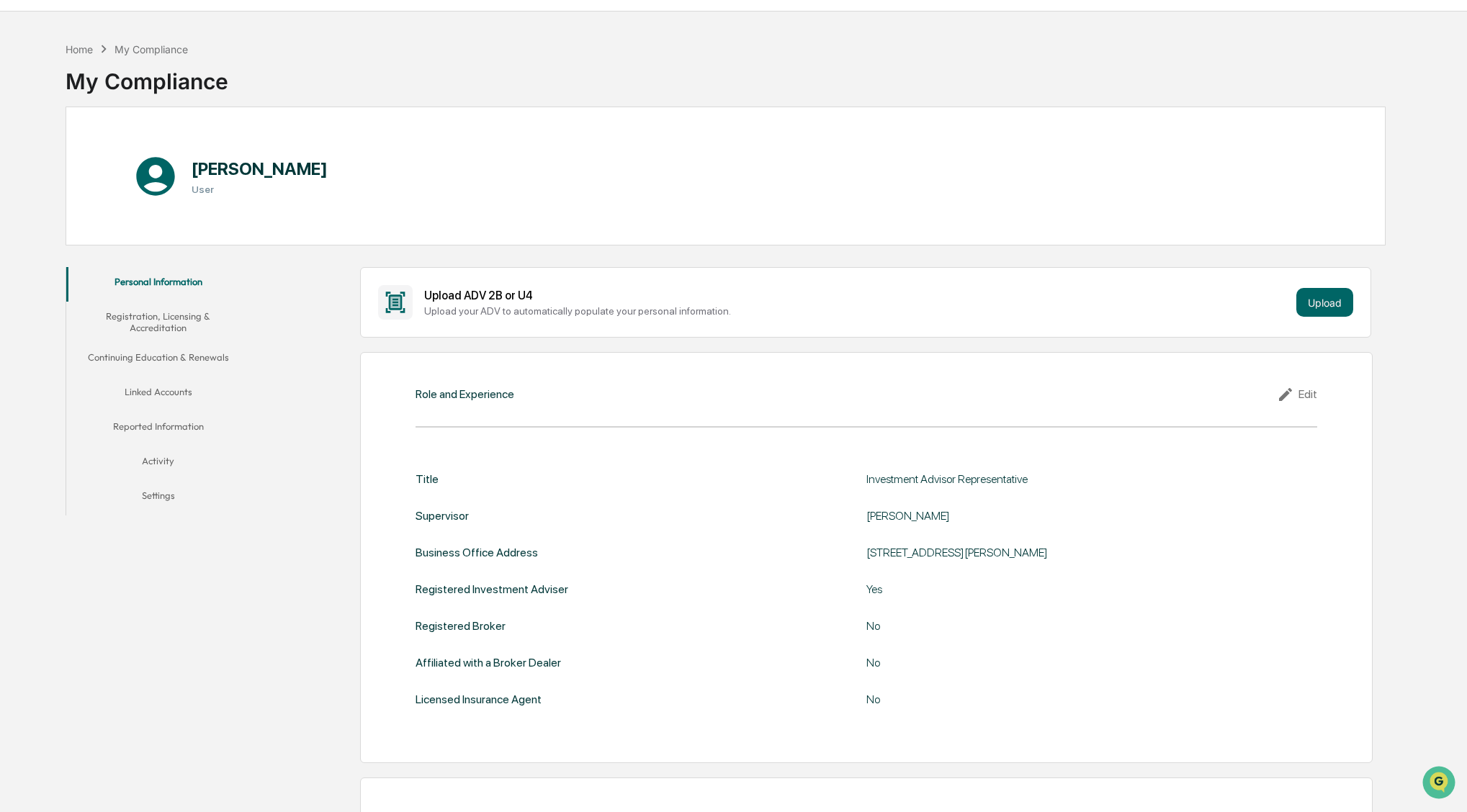
scroll to position [36, 0]
click at [141, 316] on button "Registration, Licensing & Accreditation" at bounding box center [158, 320] width 184 height 41
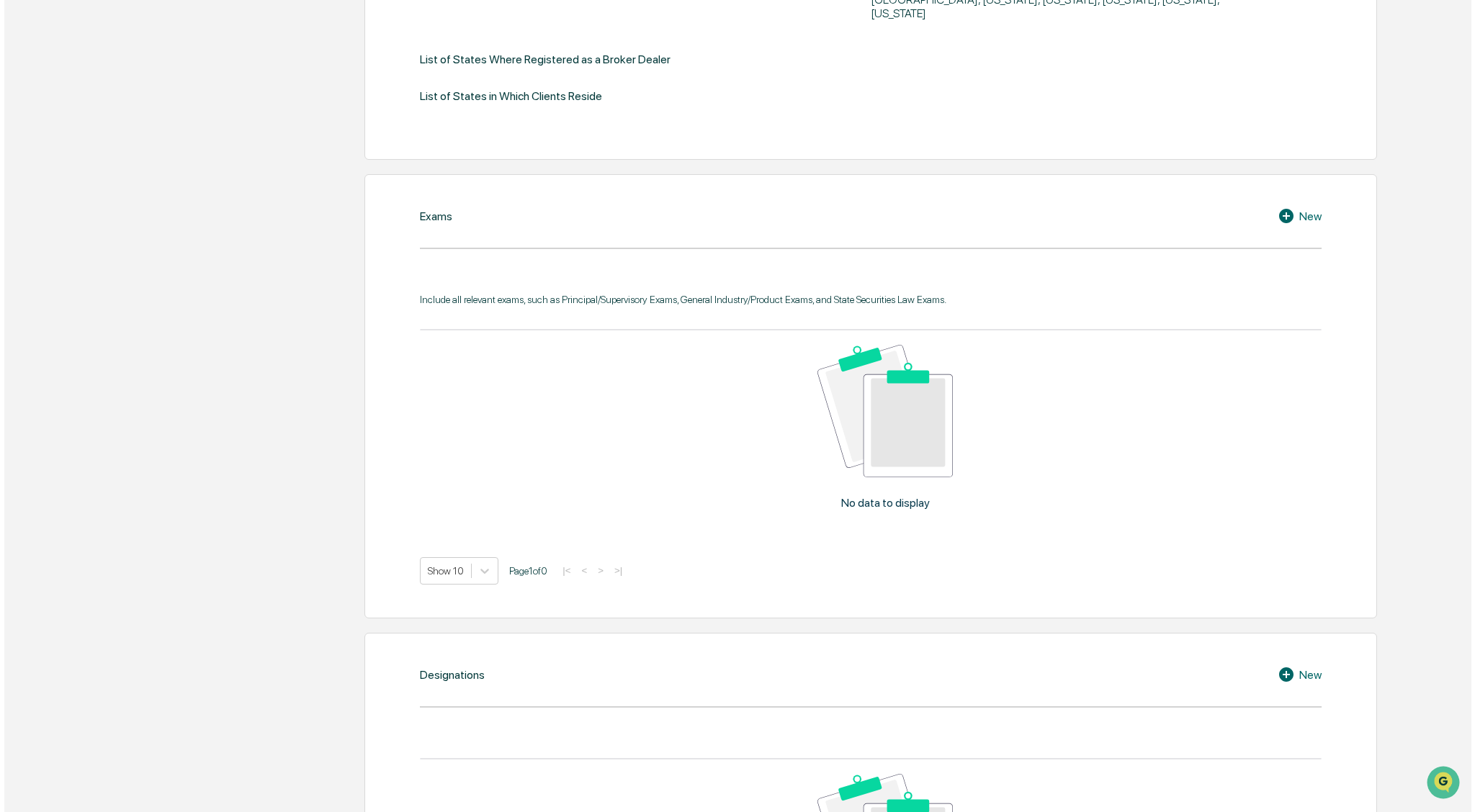
scroll to position [666, 0]
click at [1298, 210] on div "New" at bounding box center [1295, 219] width 44 height 17
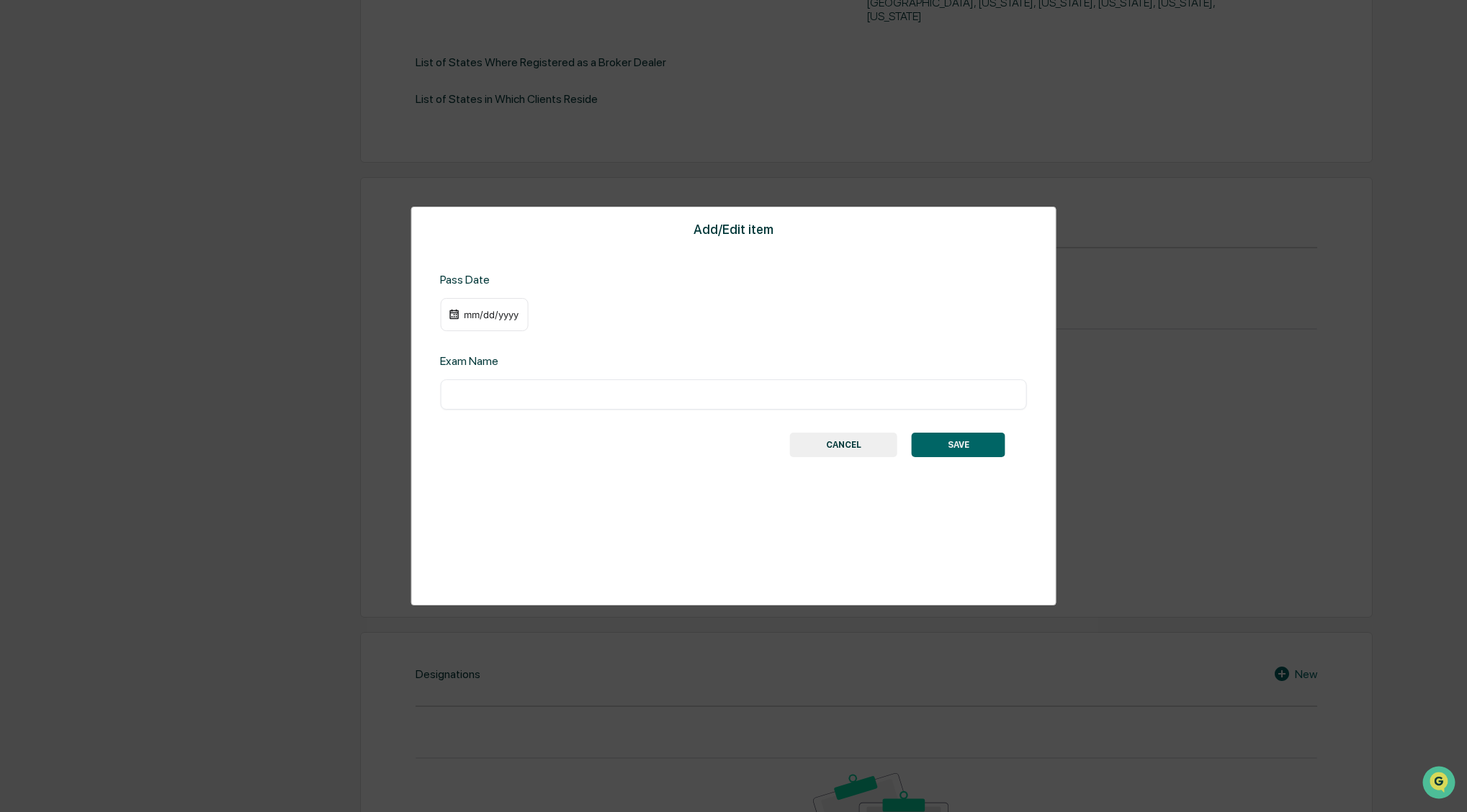
click at [478, 311] on div "mm/dd/yyyy" at bounding box center [490, 314] width 57 height 11
click at [544, 337] on button "calendar view is open, switch to year view" at bounding box center [532, 342] width 23 height 23
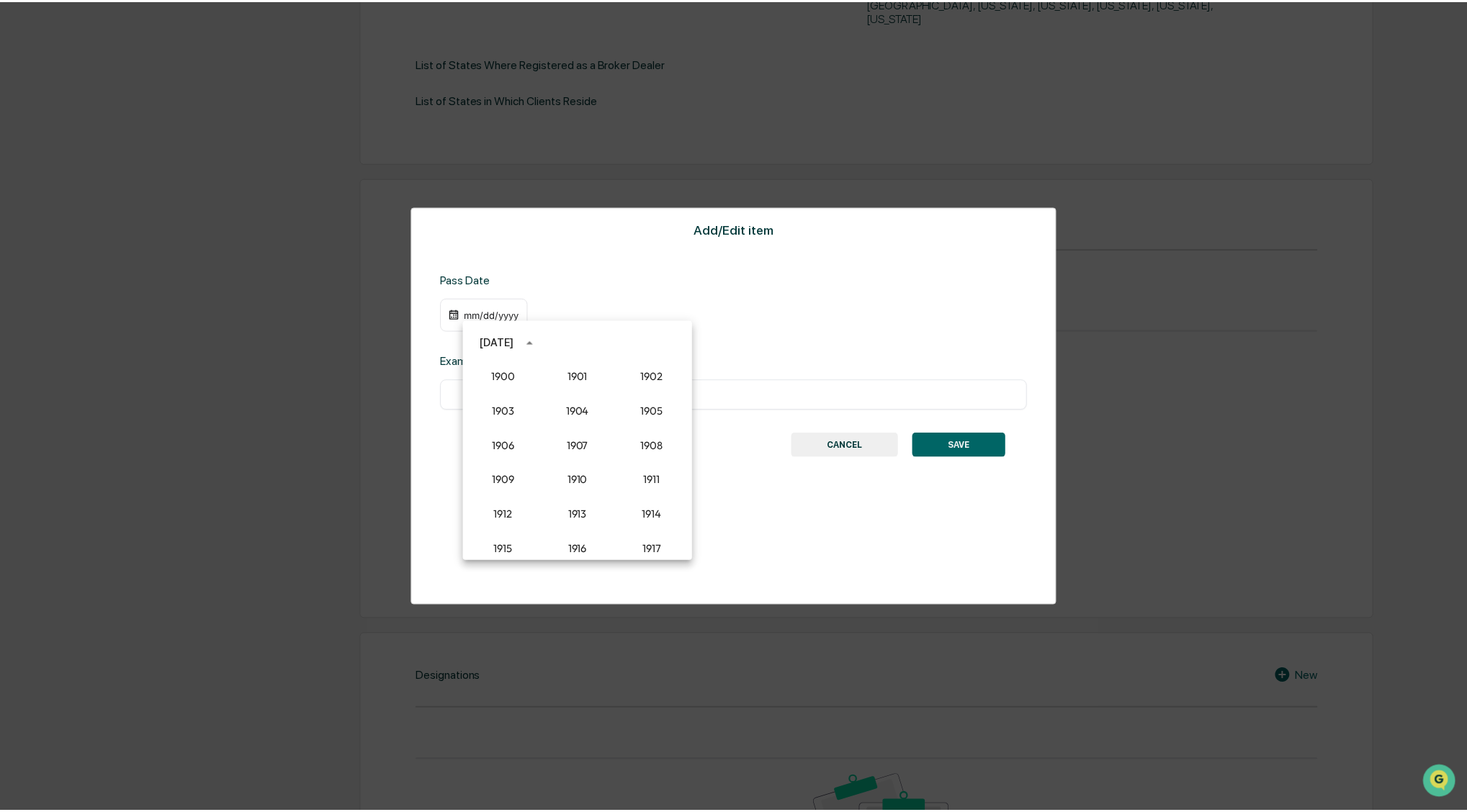
scroll to position [1334, 0]
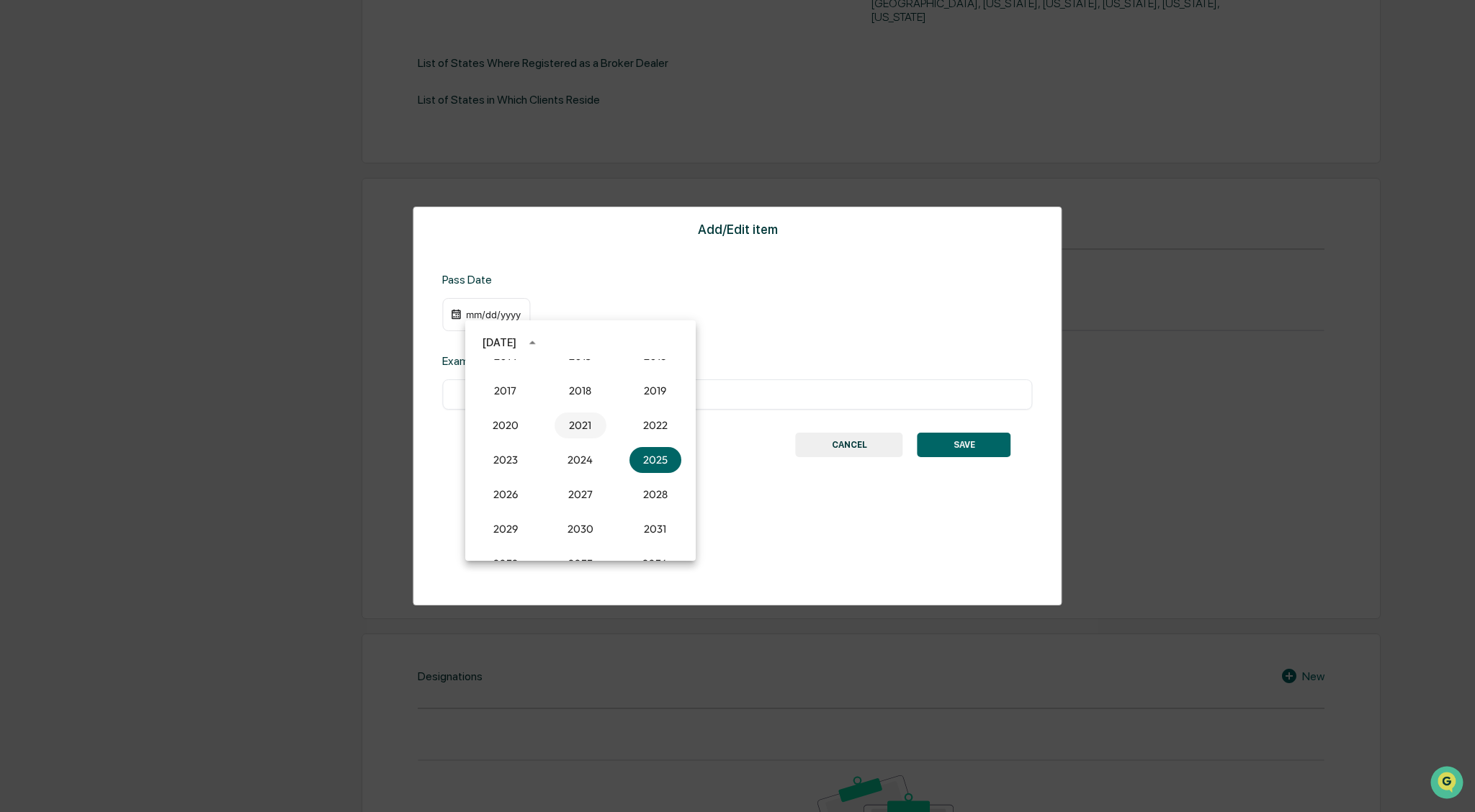
click at [569, 421] on button "2021" at bounding box center [581, 425] width 51 height 26
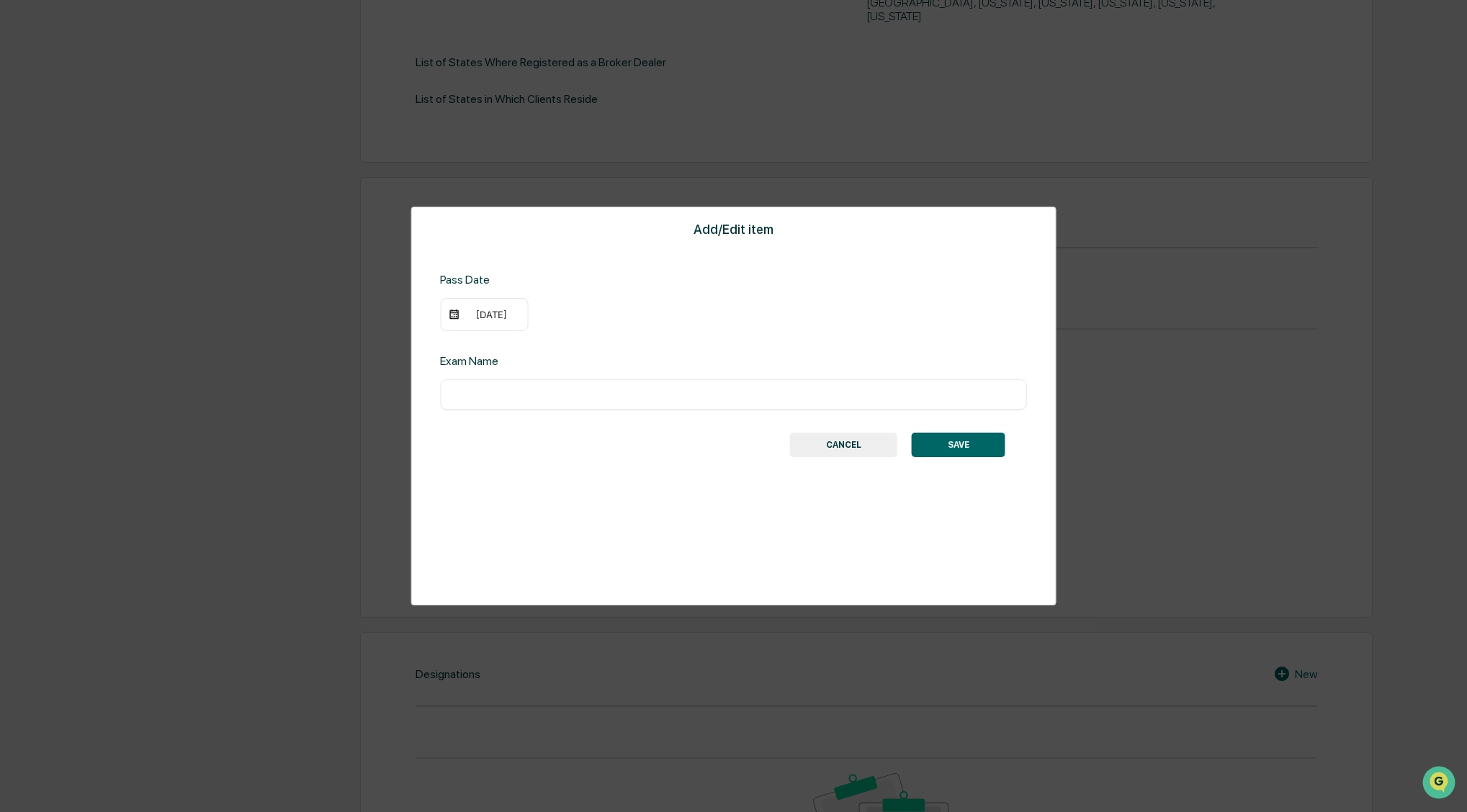
click at [479, 313] on div "09/11/2021" at bounding box center [490, 314] width 57 height 11
click at [643, 344] on icon "Previous month" at bounding box center [645, 343] width 15 height 15
click at [670, 401] on button "3" at bounding box center [667, 402] width 26 height 26
drag, startPoint x: 483, startPoint y: 394, endPoint x: 484, endPoint y: 400, distance: 6.1
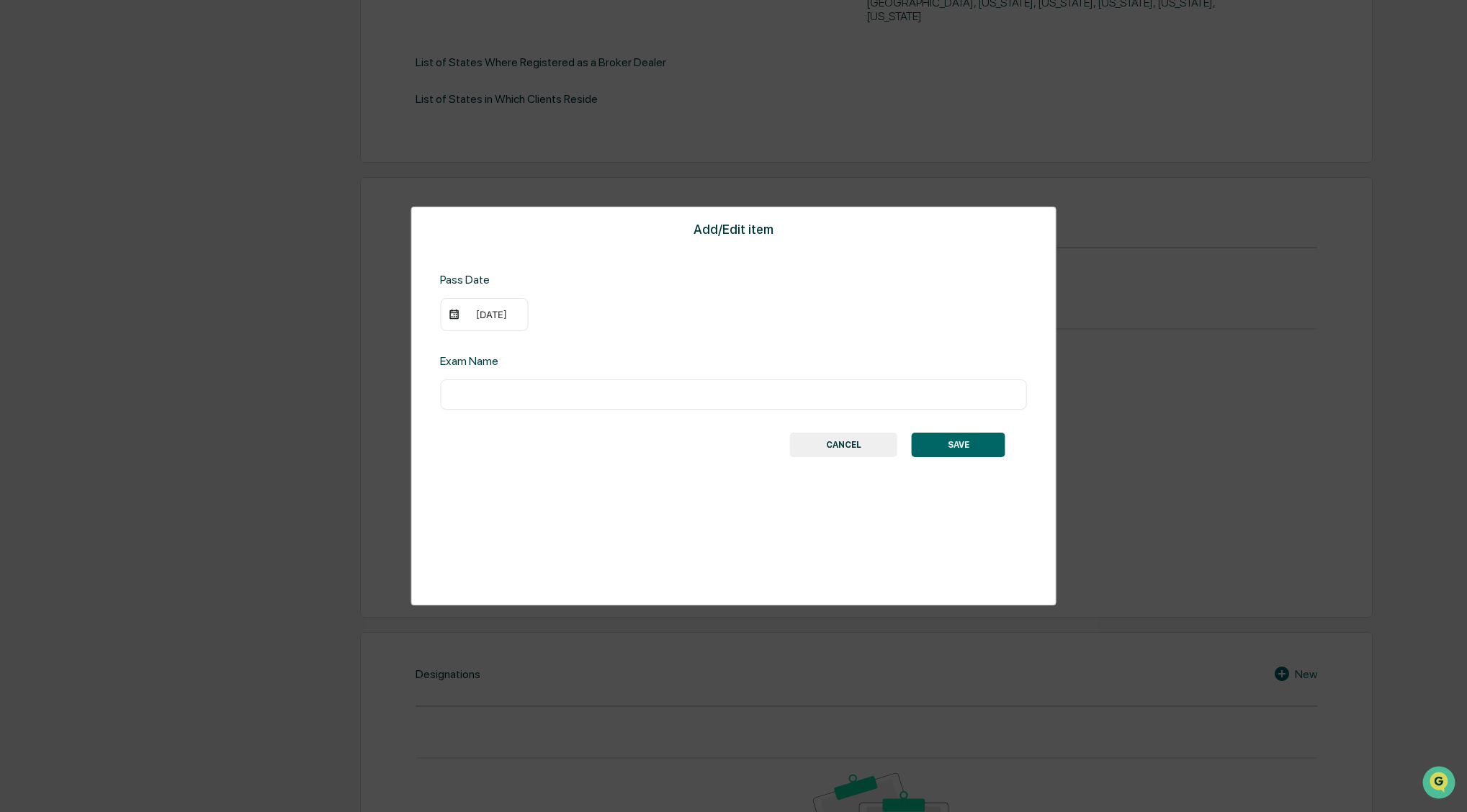
click at [483, 394] on input "text" at bounding box center [733, 394] width 565 height 15
type input "**********"
drag, startPoint x: 946, startPoint y: 442, endPoint x: 927, endPoint y: 445, distance: 19.2
click at [945, 442] on button "SAVE" at bounding box center [958, 445] width 93 height 25
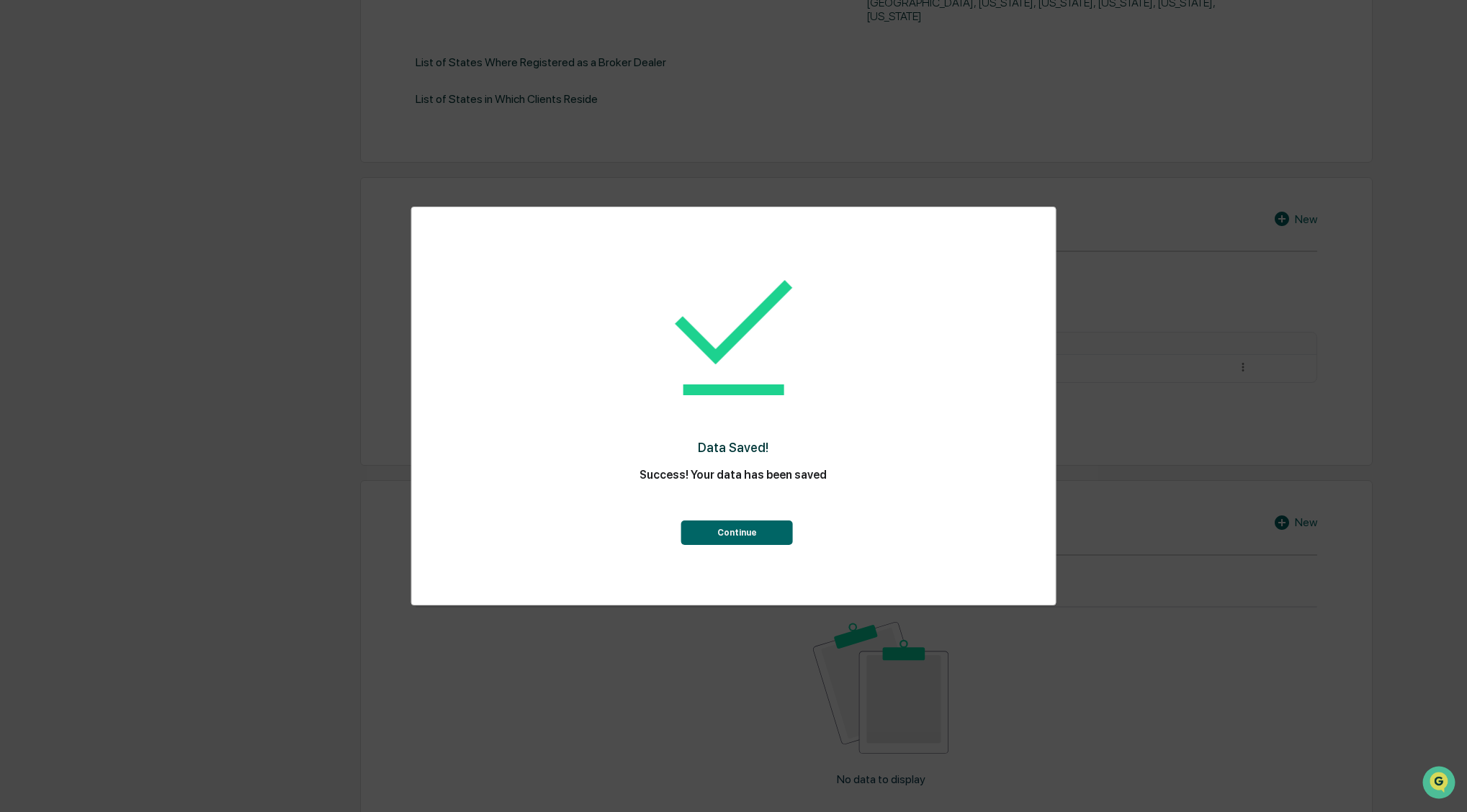
click at [762, 532] on button "Continue" at bounding box center [737, 532] width 111 height 25
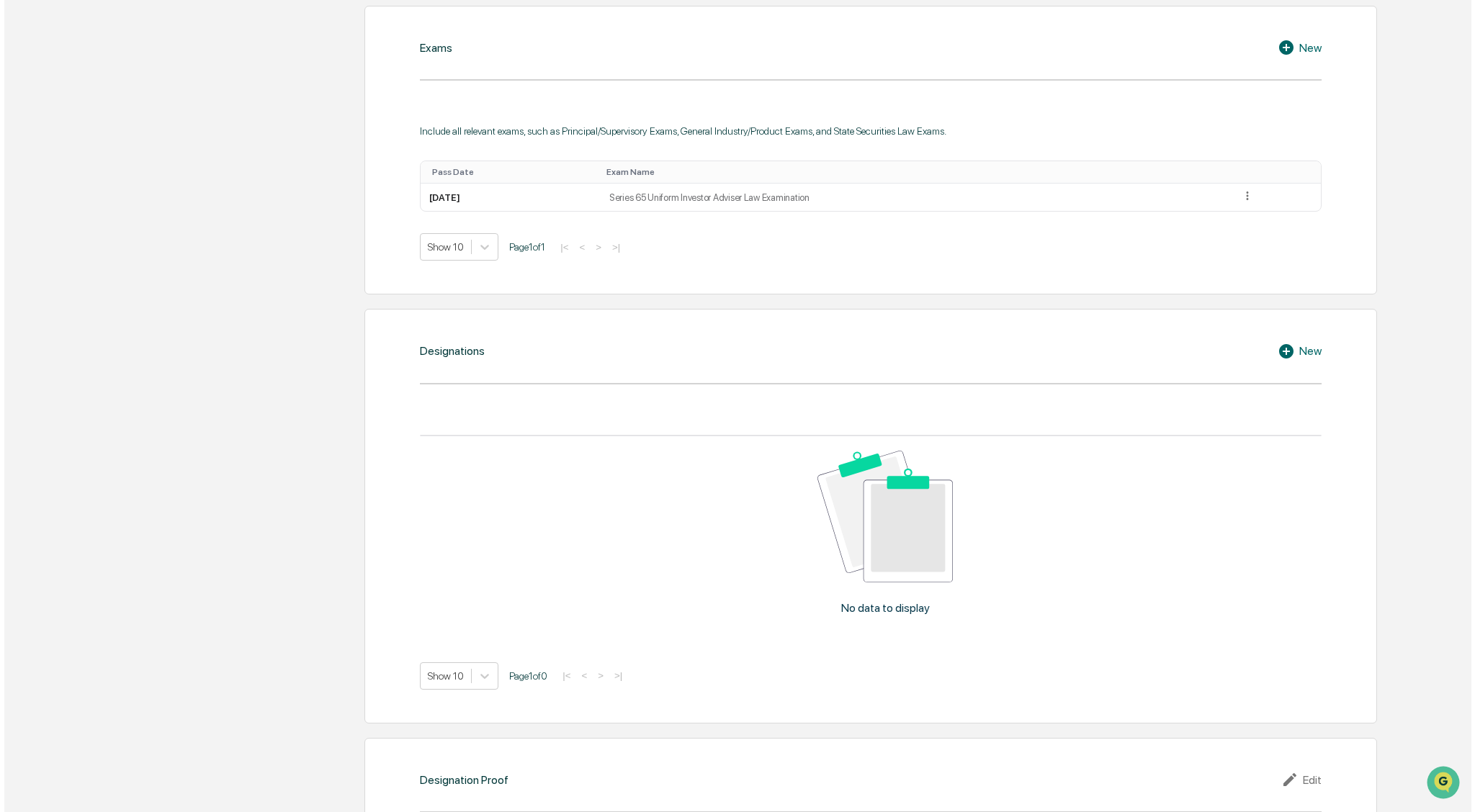
scroll to position [839, 0]
click at [1314, 342] on div "New" at bounding box center [1295, 351] width 44 height 17
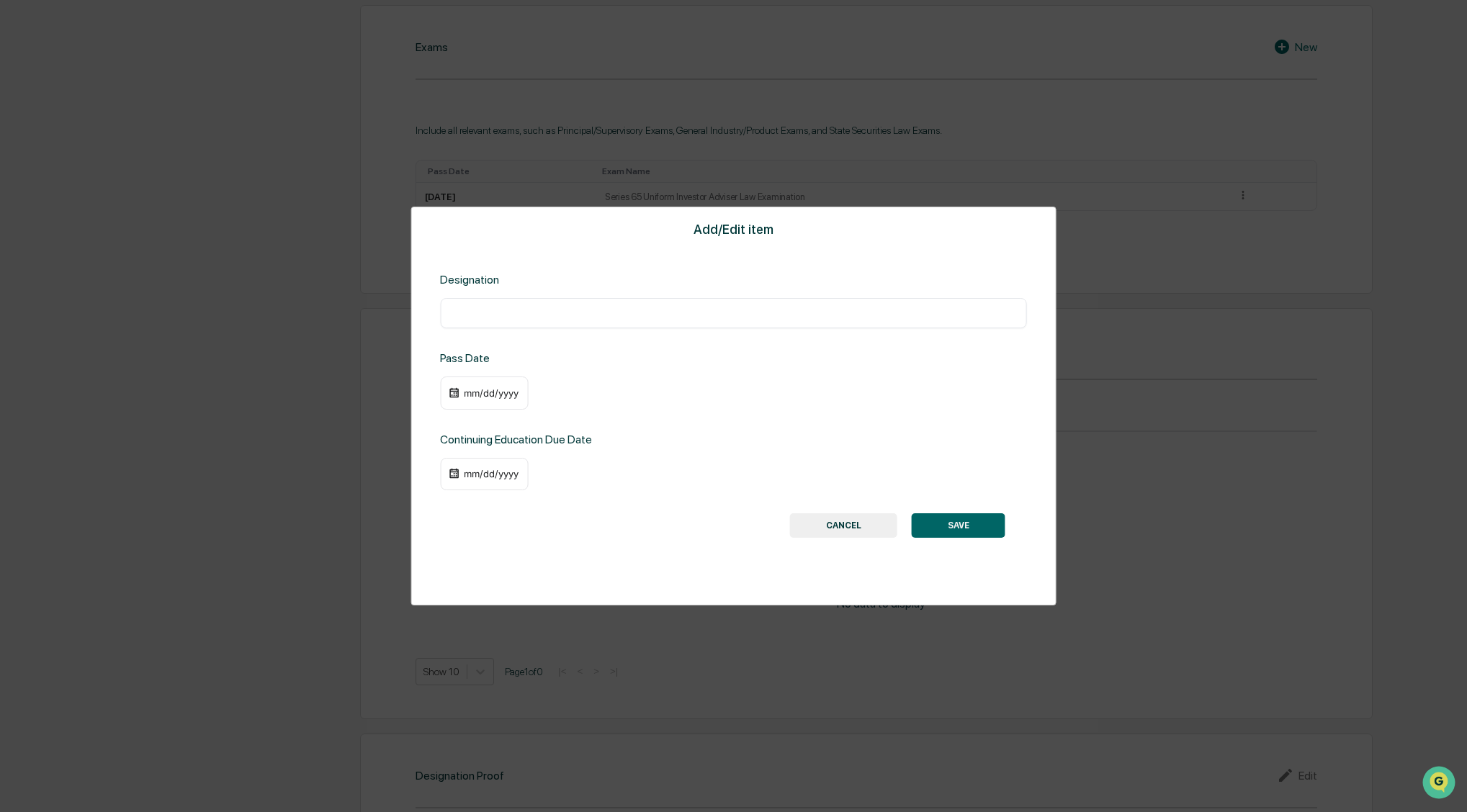
click at [469, 313] on input "text" at bounding box center [733, 313] width 565 height 15
type input "**********"
click at [475, 400] on div "mm/dd/yyyy" at bounding box center [484, 393] width 87 height 33
click at [466, 394] on div "mm/dd/yyyy" at bounding box center [490, 393] width 57 height 11
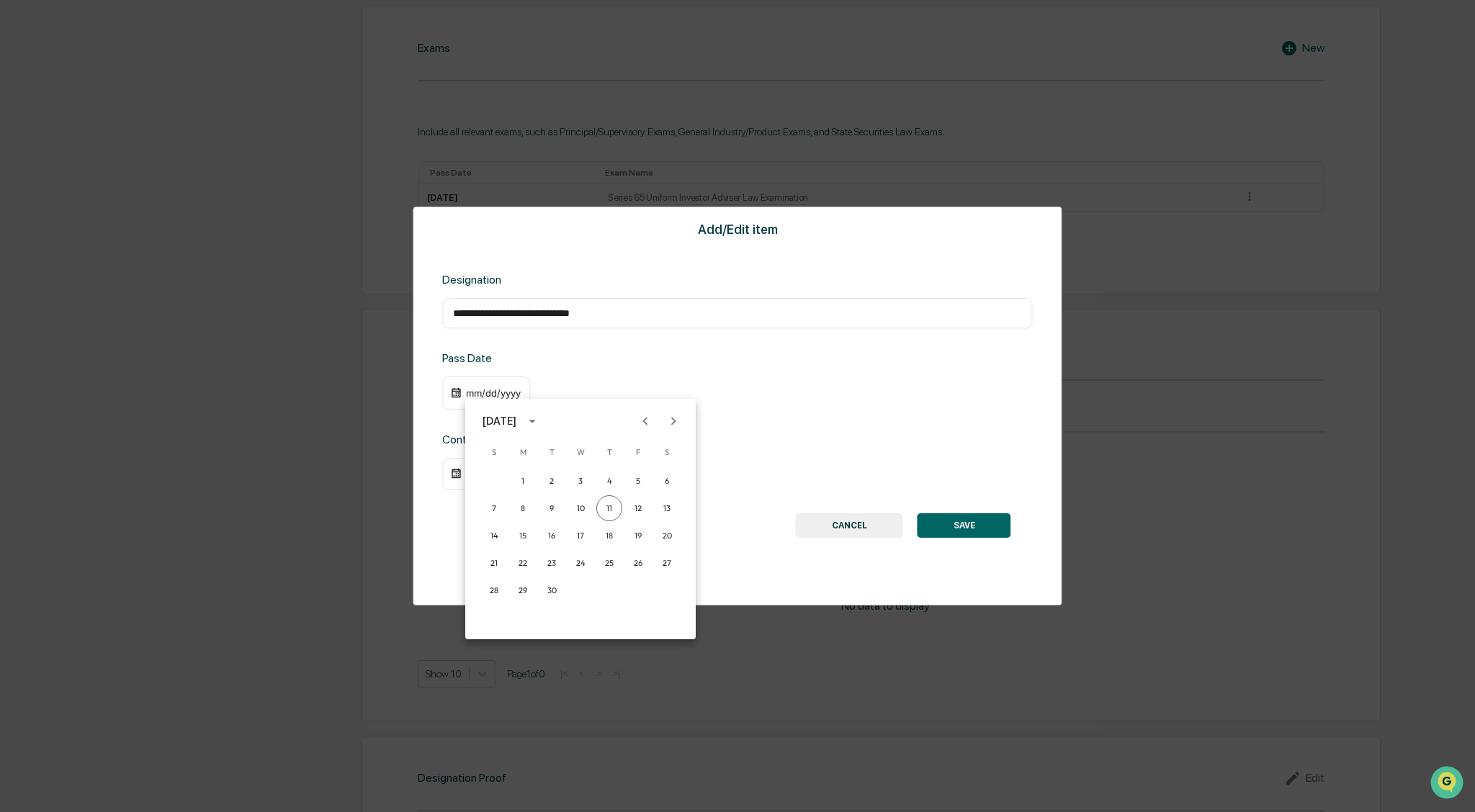
click at [516, 425] on div "September 2025" at bounding box center [499, 421] width 33 height 15
click at [578, 472] on button "2018" at bounding box center [581, 470] width 51 height 26
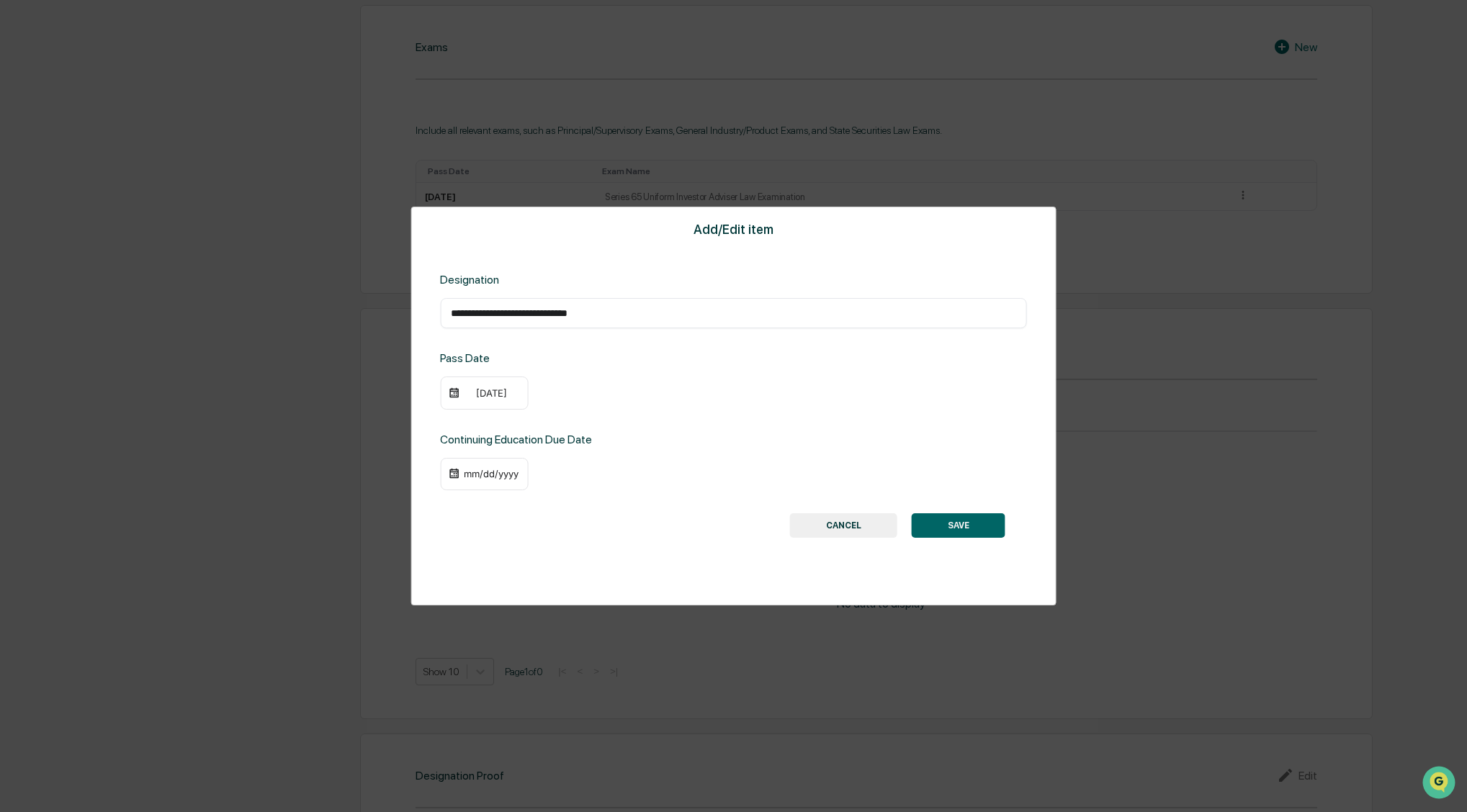
click at [473, 393] on div "09/11/2018" at bounding box center [490, 393] width 57 height 11
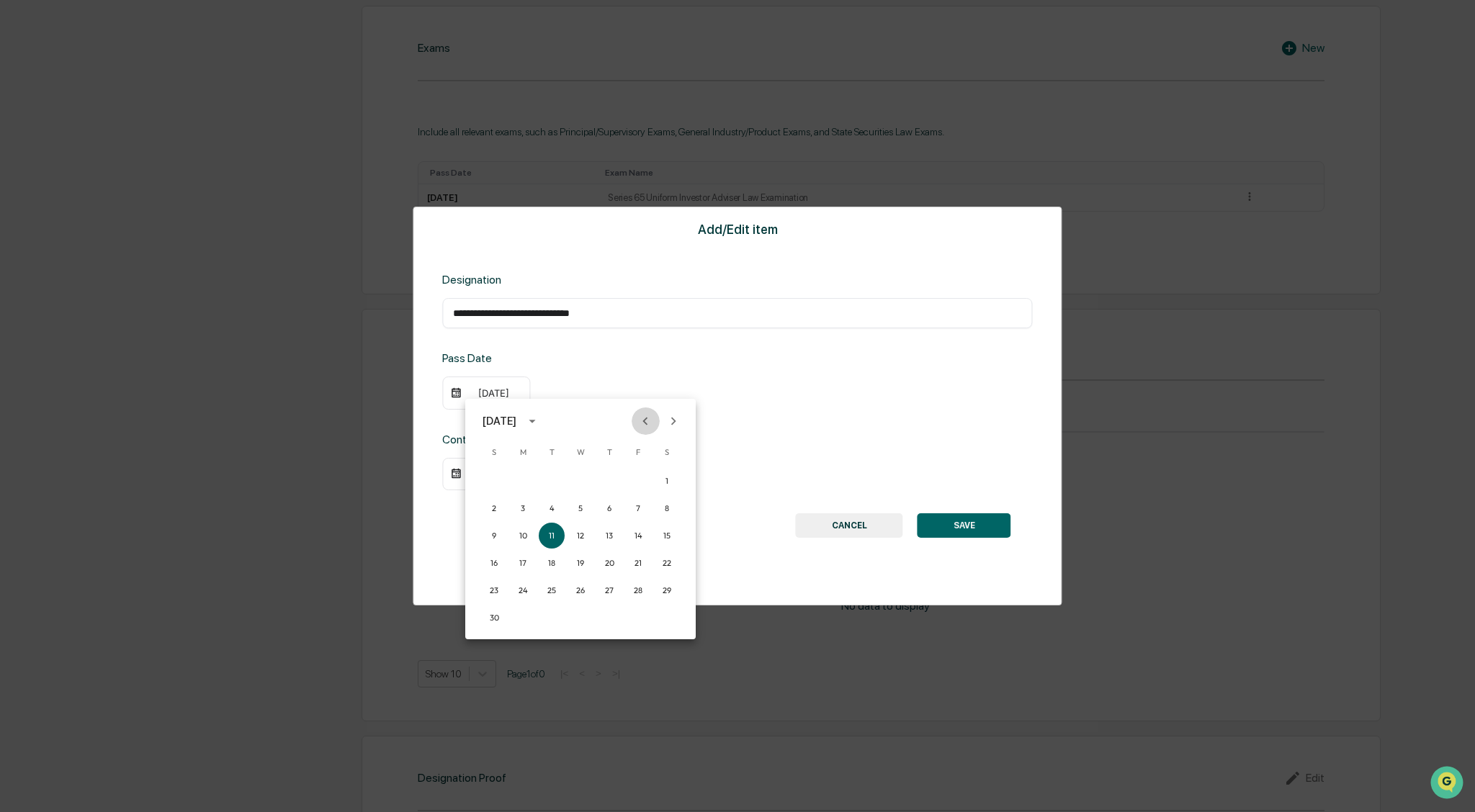
click at [644, 421] on icon "Previous month" at bounding box center [646, 420] width 5 height 8
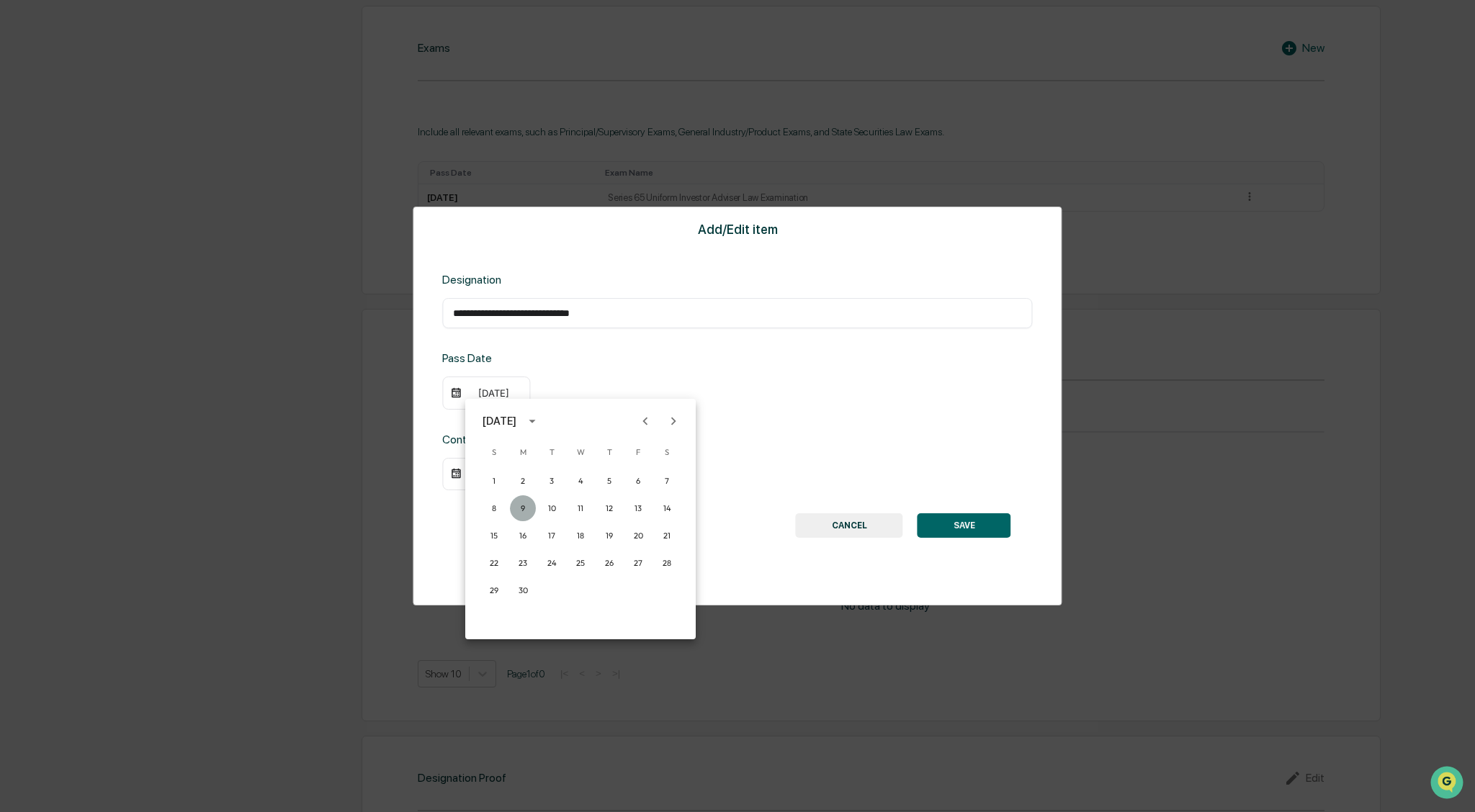
drag, startPoint x: 524, startPoint y: 510, endPoint x: 531, endPoint y: 493, distance: 18.4
click at [524, 510] on button "9" at bounding box center [523, 508] width 26 height 26
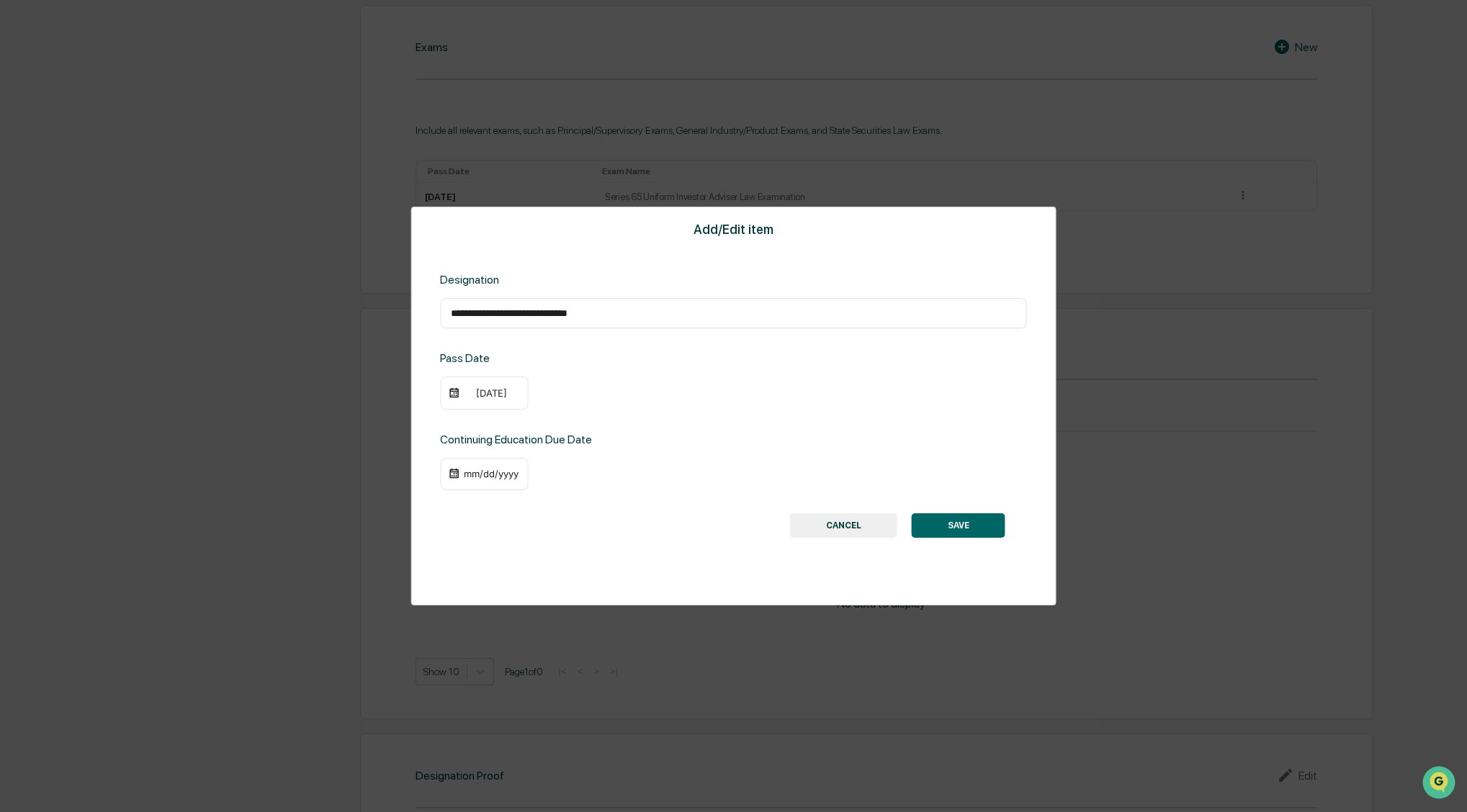
click at [470, 474] on div "mm/dd/yyyy" at bounding box center [490, 473] width 57 height 11
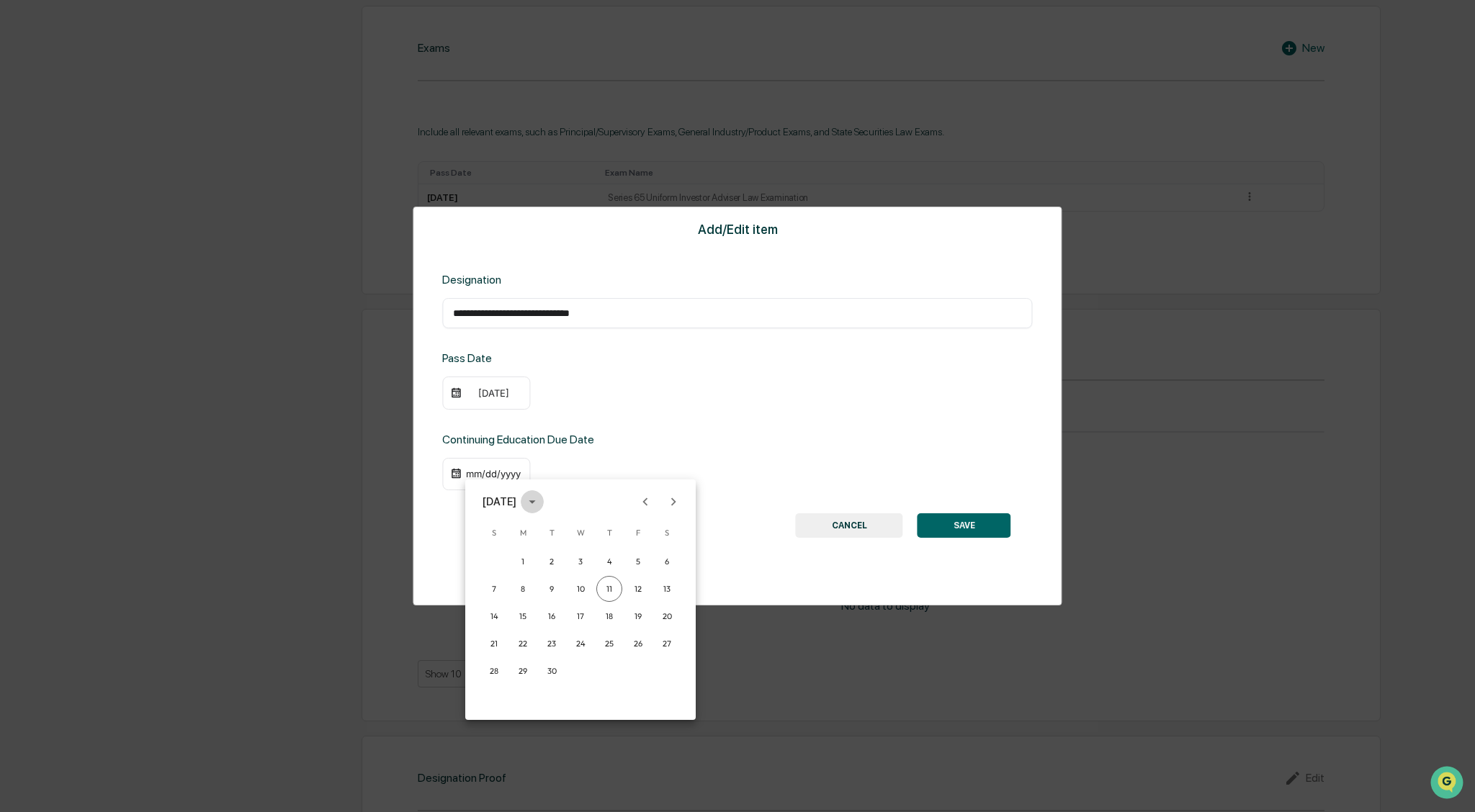
click at [540, 497] on icon "calendar view is open, switch to year view" at bounding box center [532, 502] width 15 height 15
click at [574, 652] on button "2027" at bounding box center [581, 654] width 51 height 26
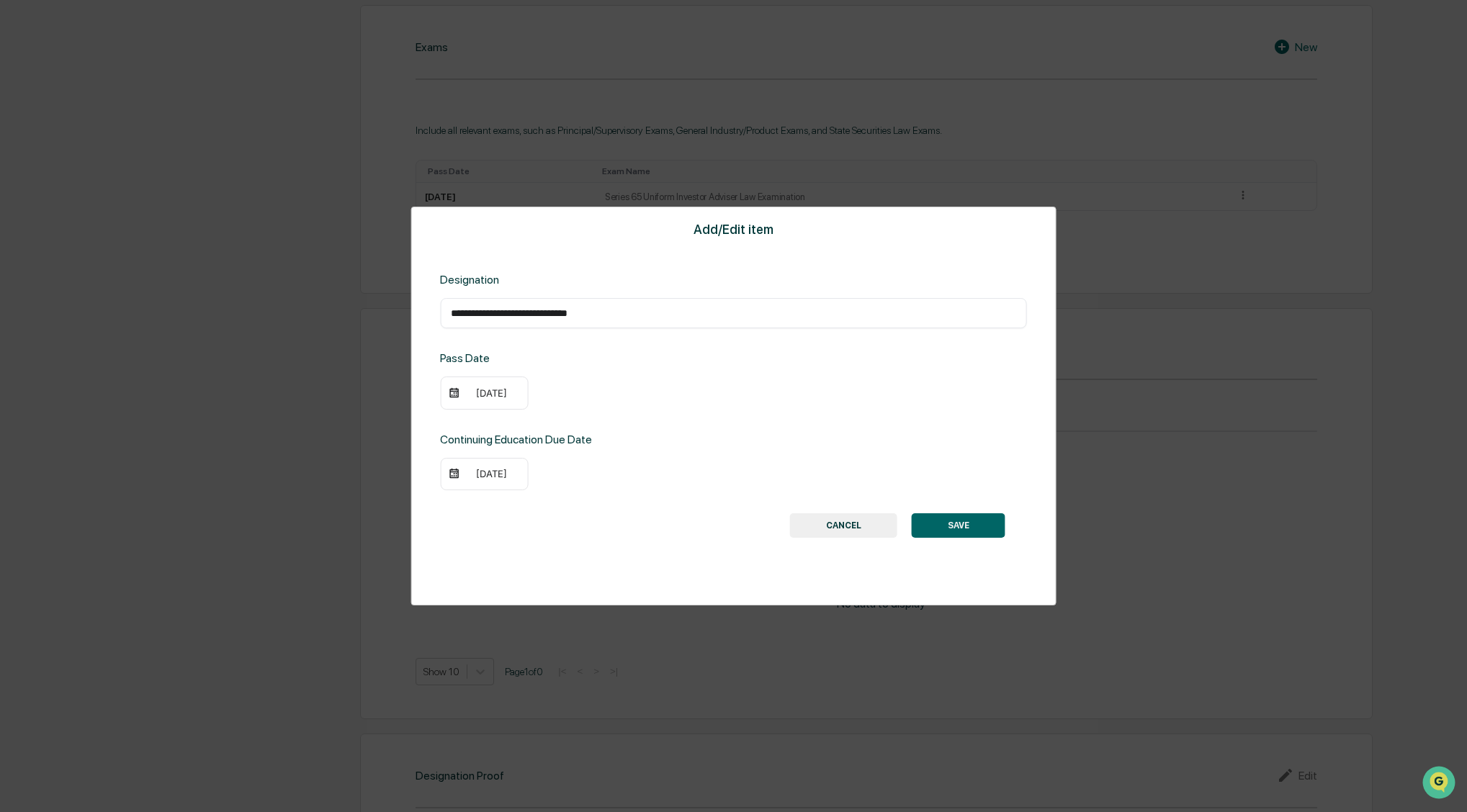
click at [488, 469] on div "09/11/2027" at bounding box center [490, 473] width 57 height 11
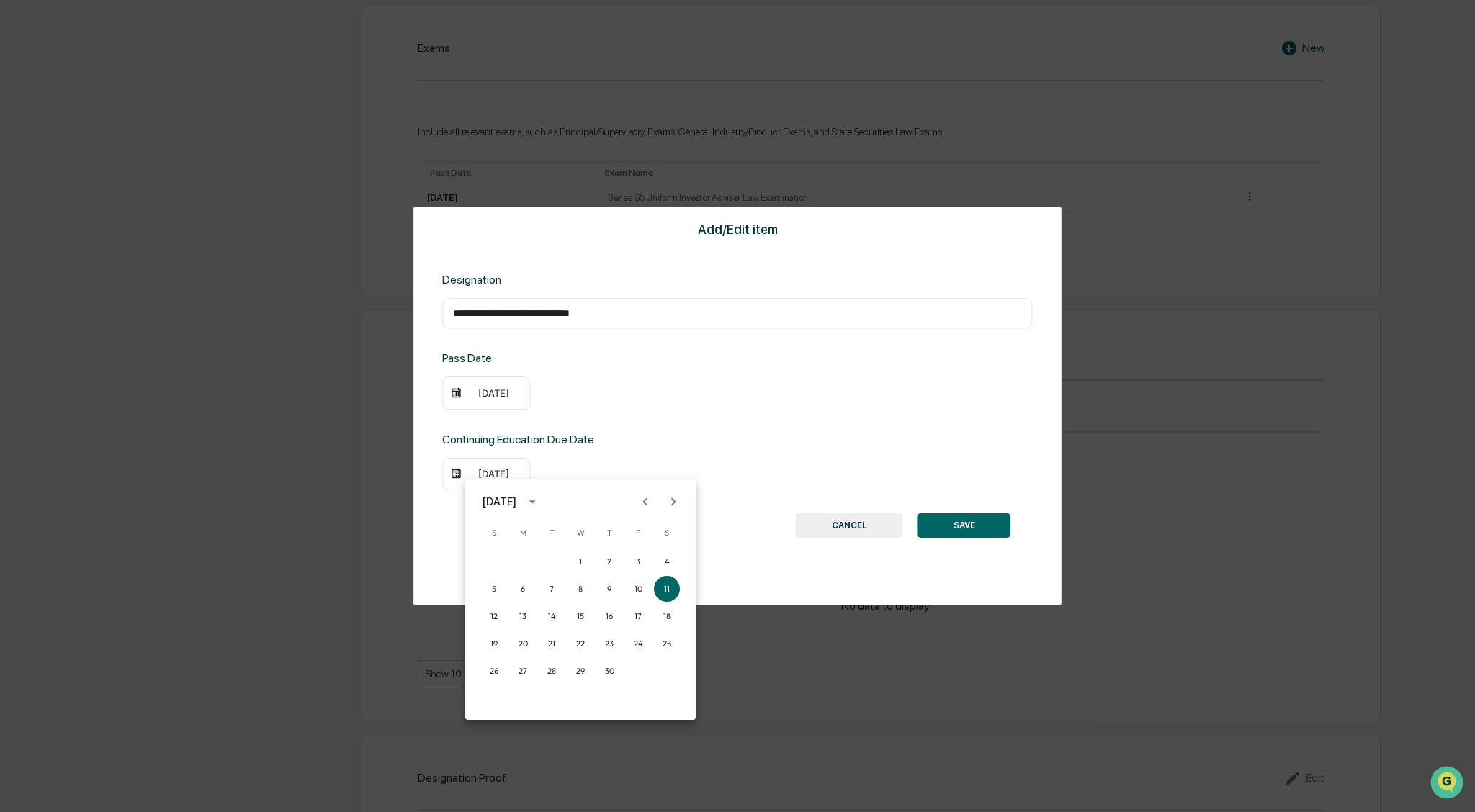
click at [643, 502] on icon "Previous month" at bounding box center [645, 502] width 15 height 15
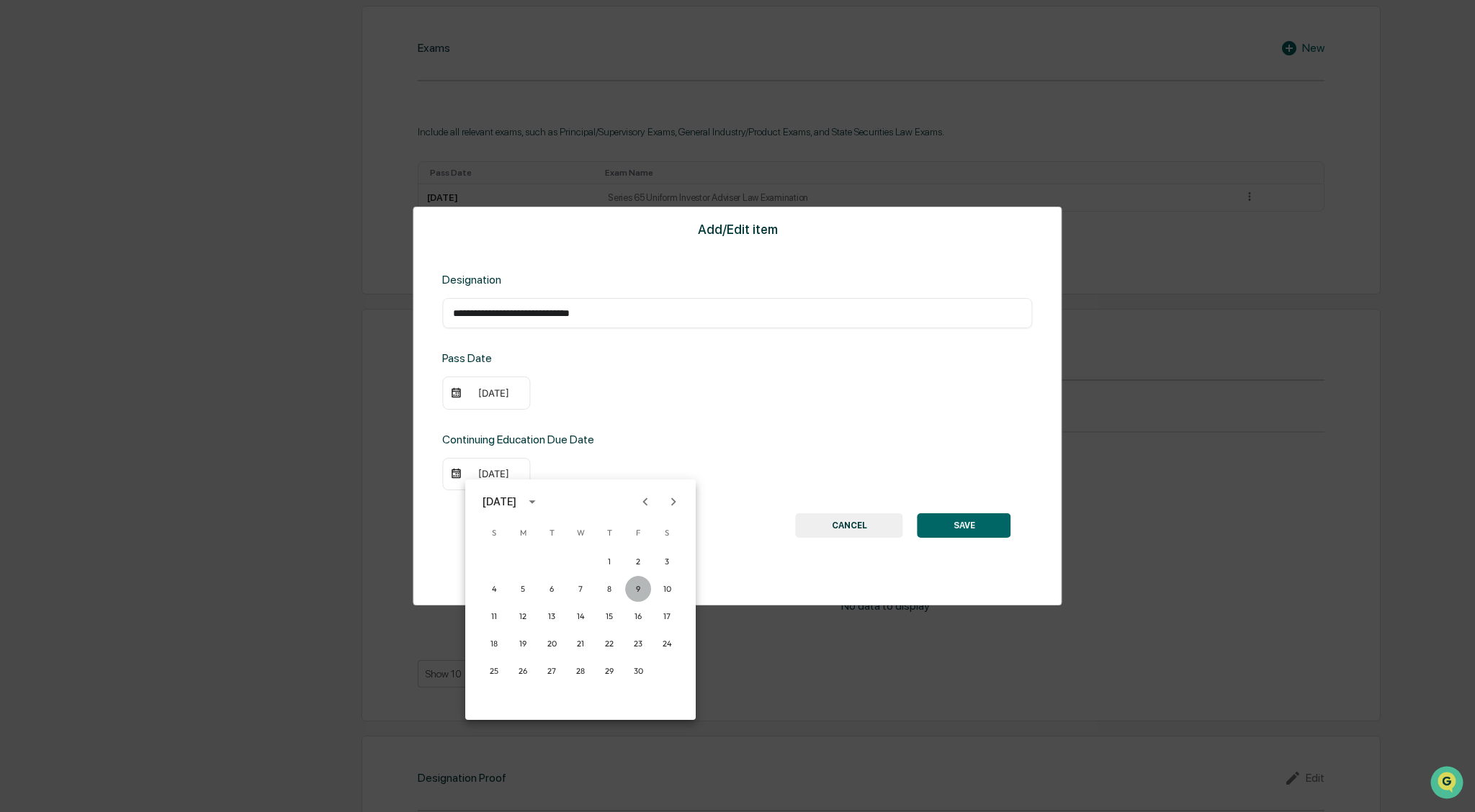
click at [641, 587] on button "9" at bounding box center [638, 589] width 26 height 26
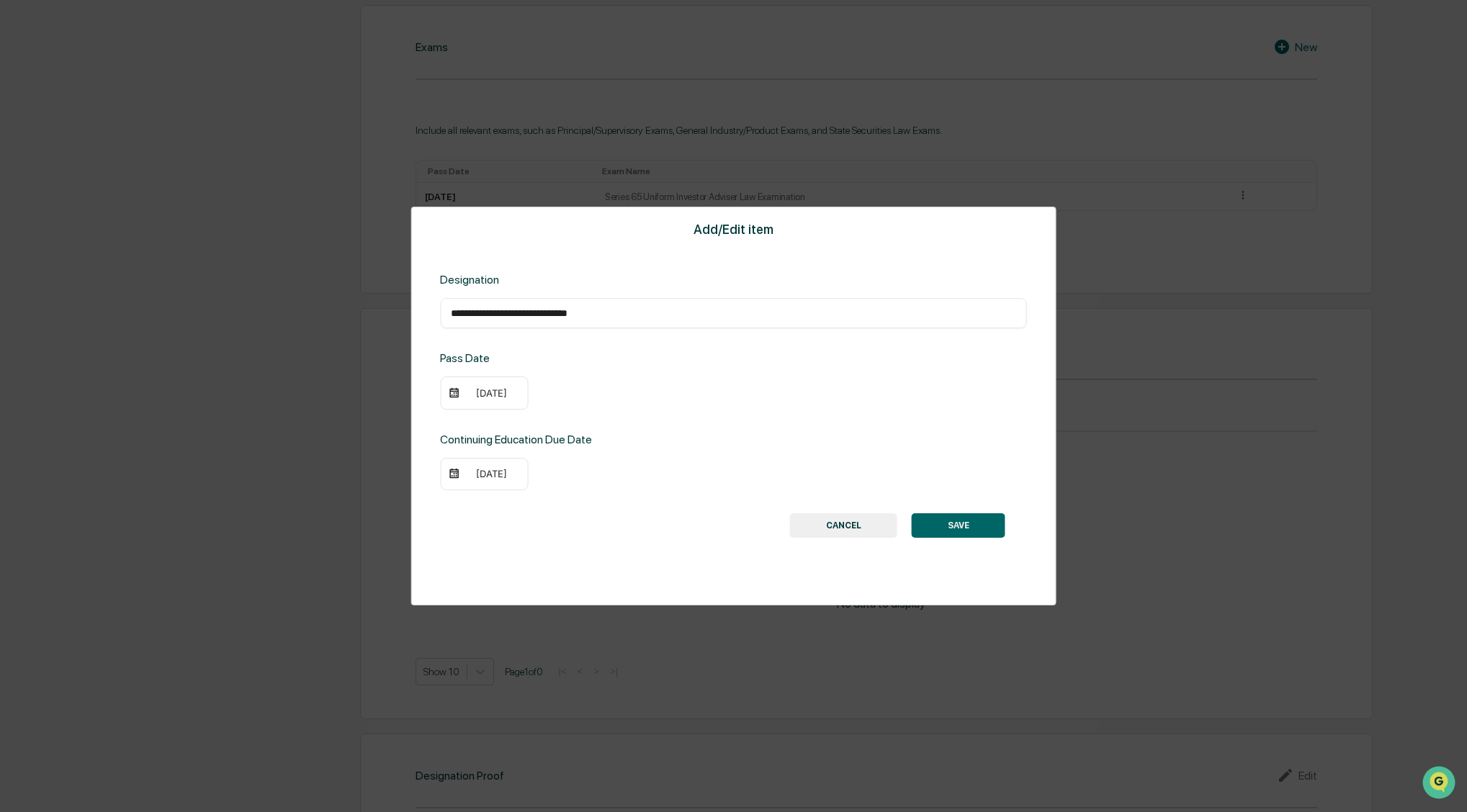
click at [967, 533] on button "SAVE" at bounding box center [958, 526] width 93 height 25
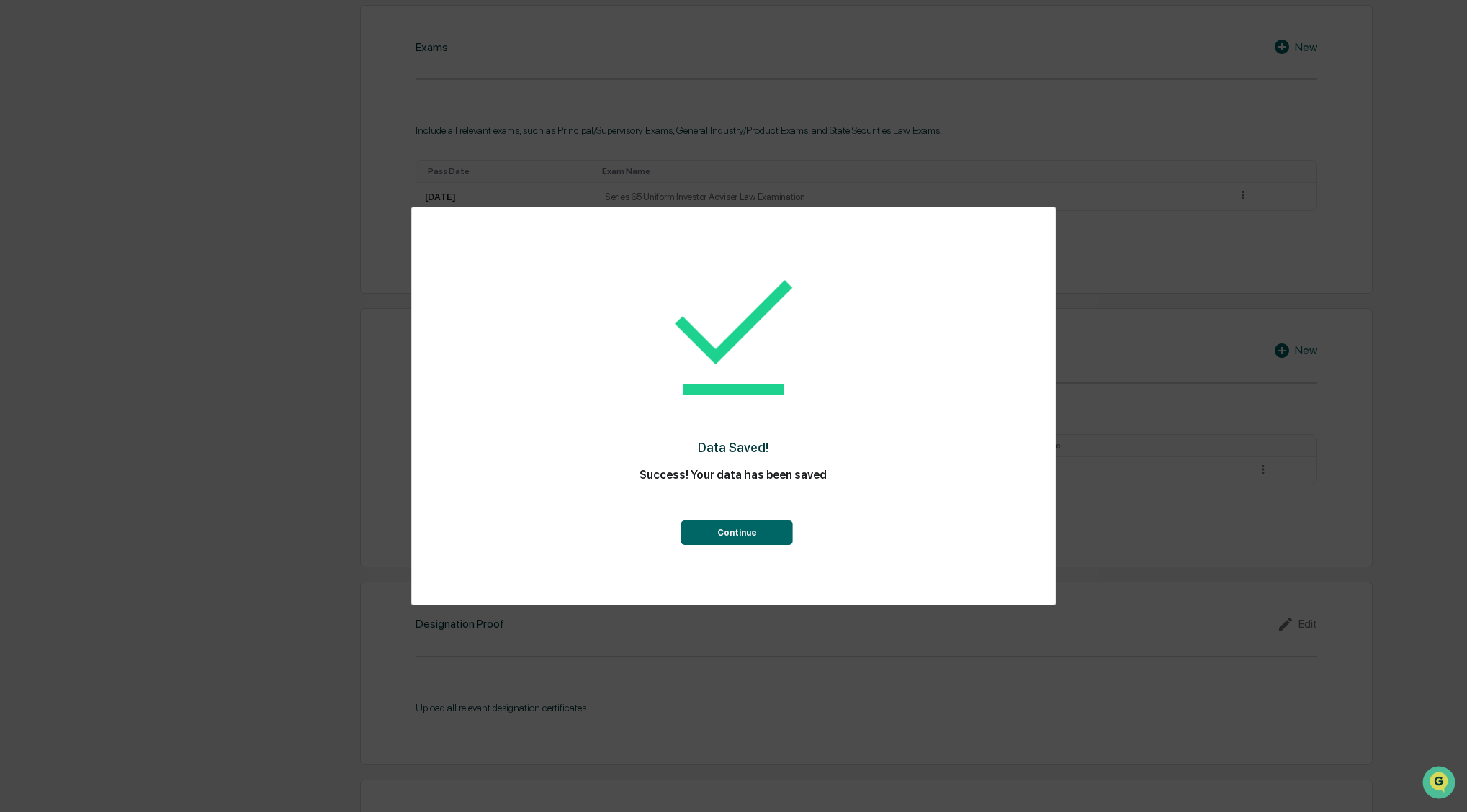
click at [744, 539] on button "Continue" at bounding box center [737, 532] width 111 height 25
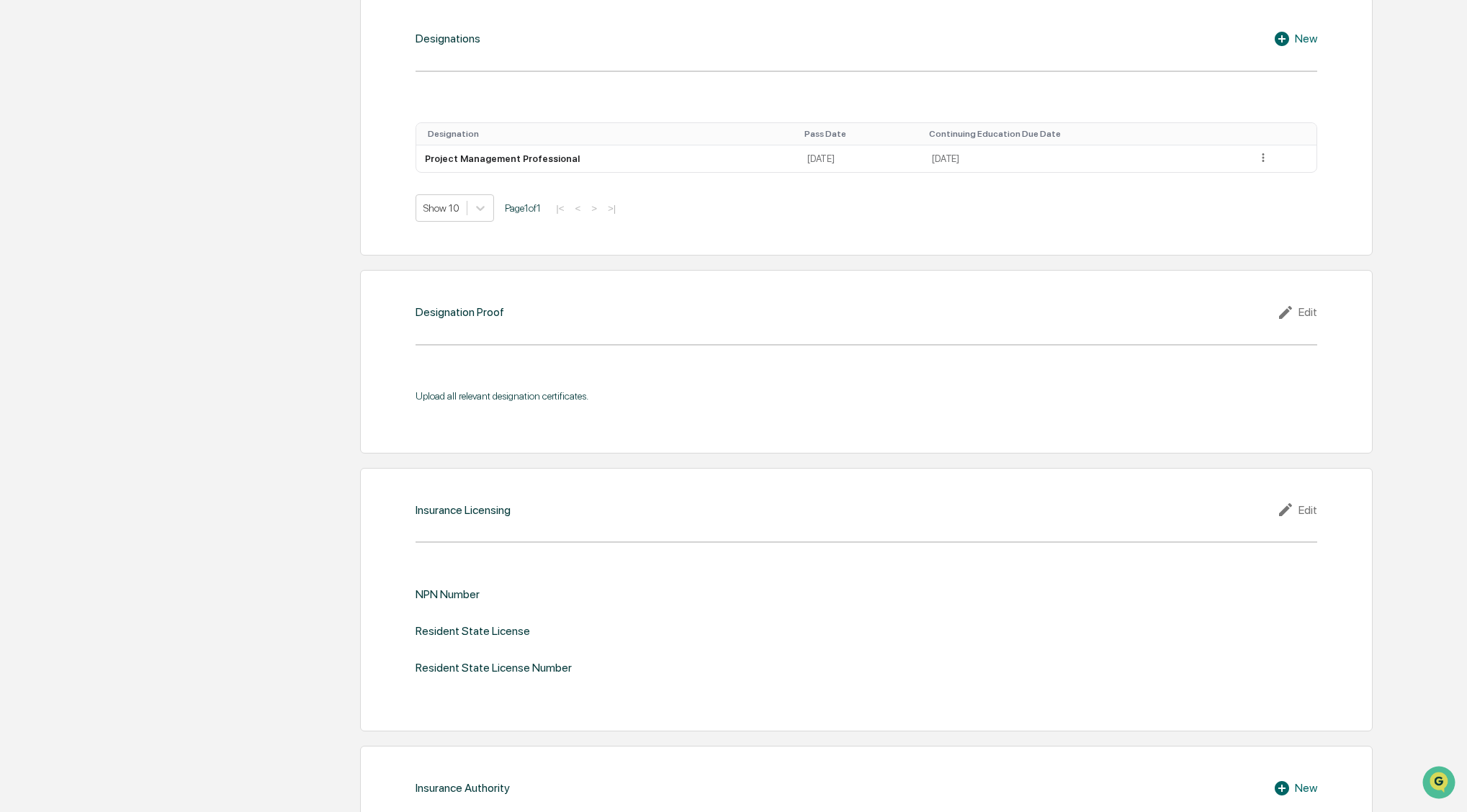
scroll to position [1152, 0]
click at [1311, 302] on div "Edit" at bounding box center [1296, 310] width 40 height 17
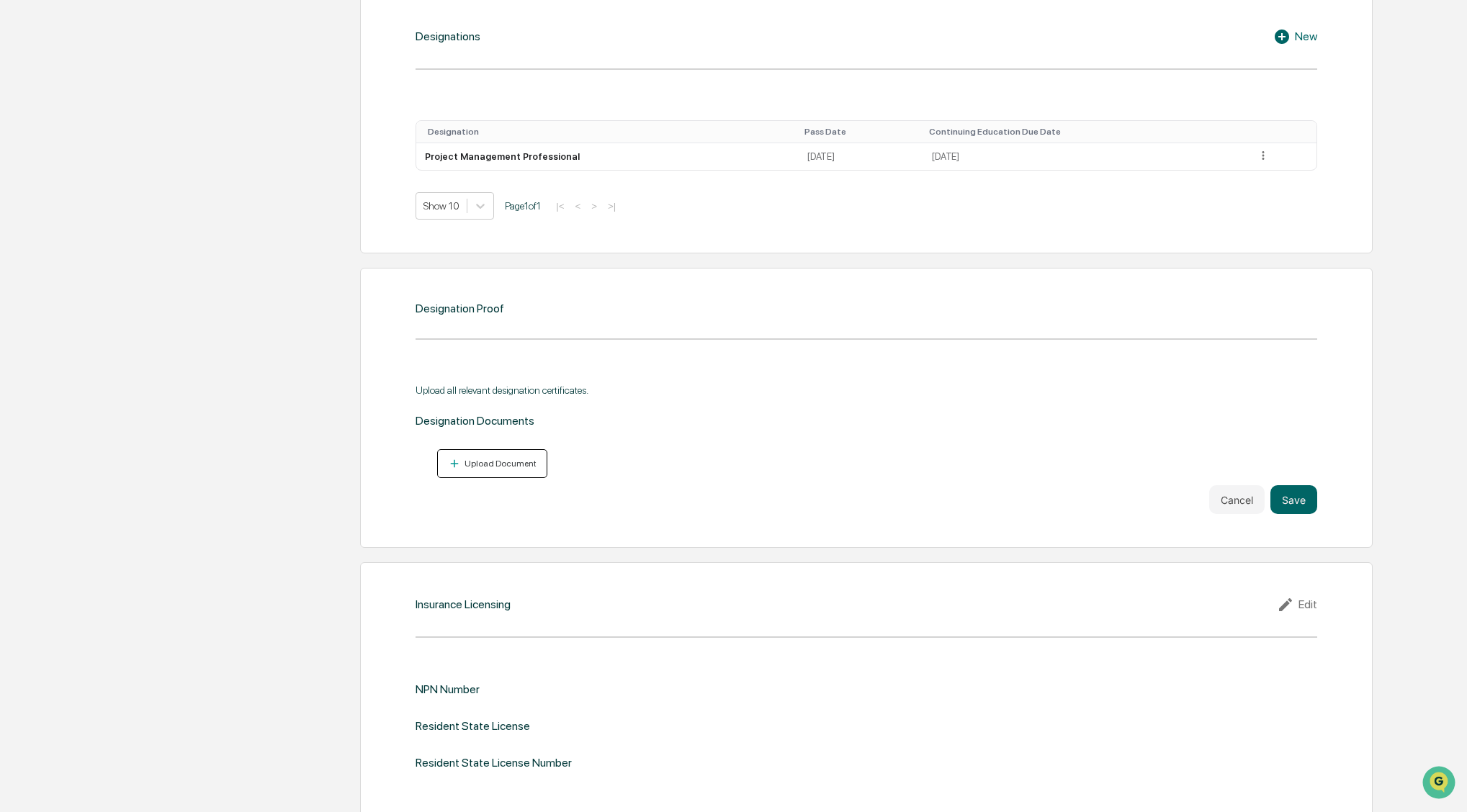
click at [495, 459] on div "Upload Document" at bounding box center [498, 464] width 75 height 10
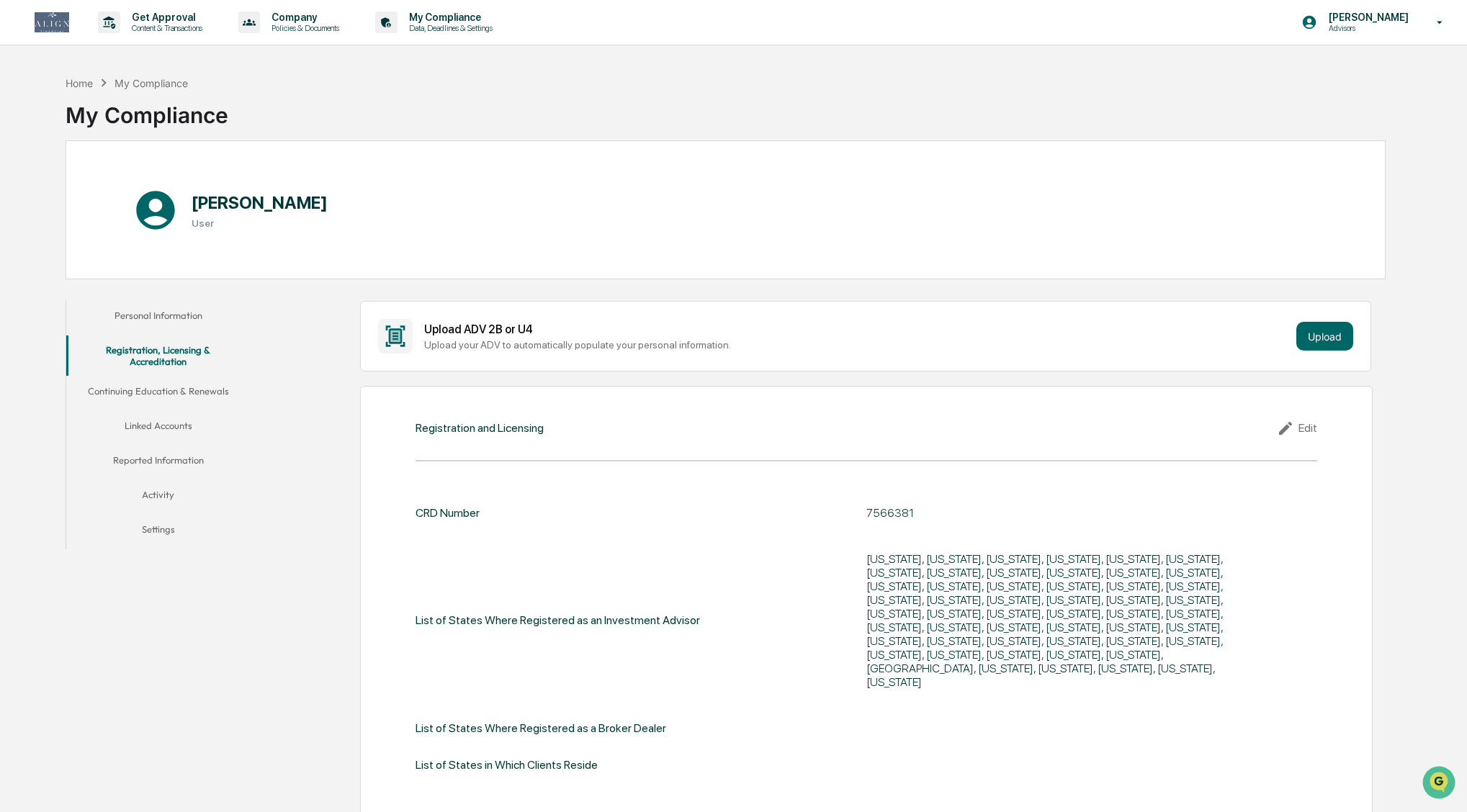
scroll to position [0, 0]
click at [135, 390] on button "Continuing Education & Renewals" at bounding box center [158, 394] width 184 height 34
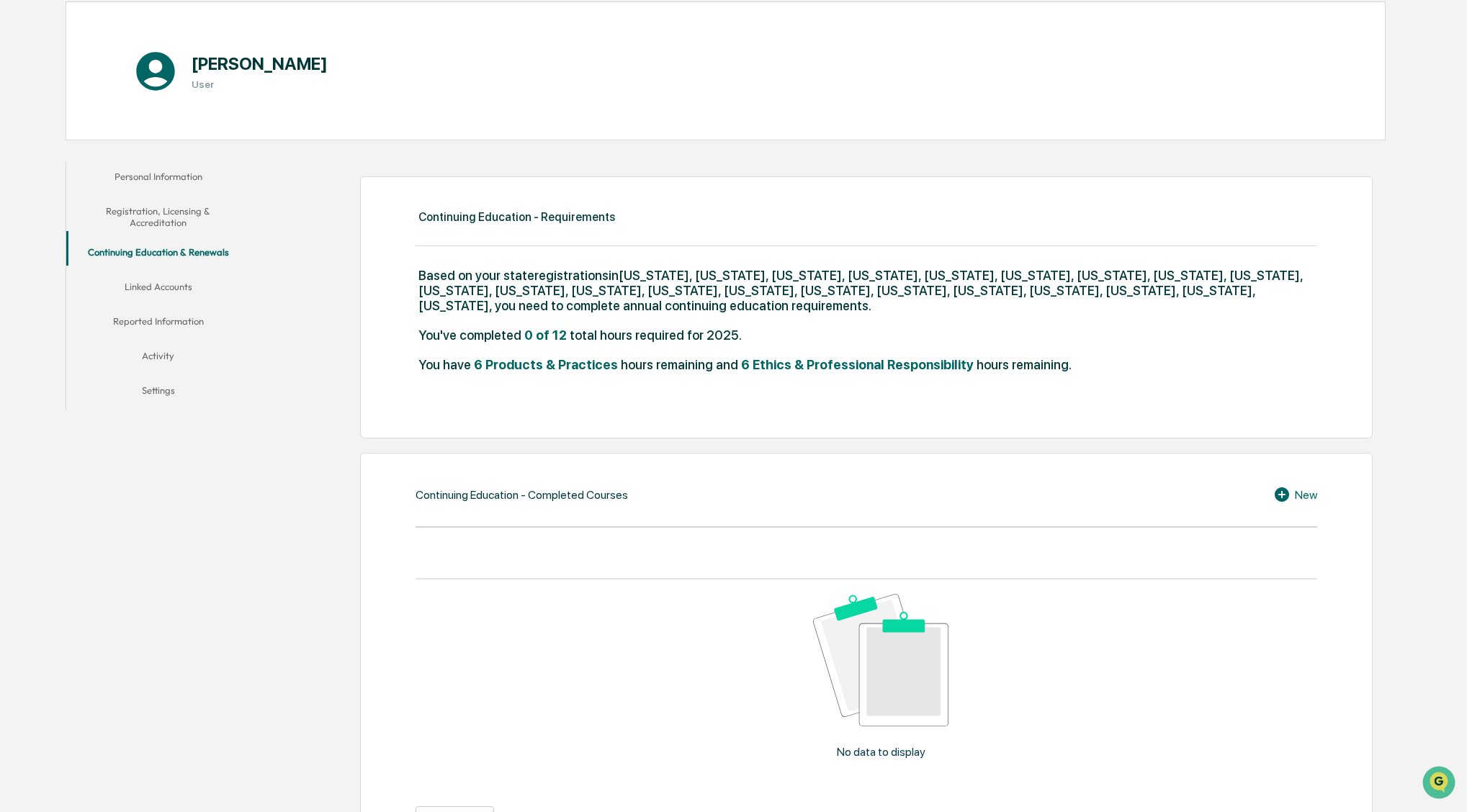
scroll to position [74, 0]
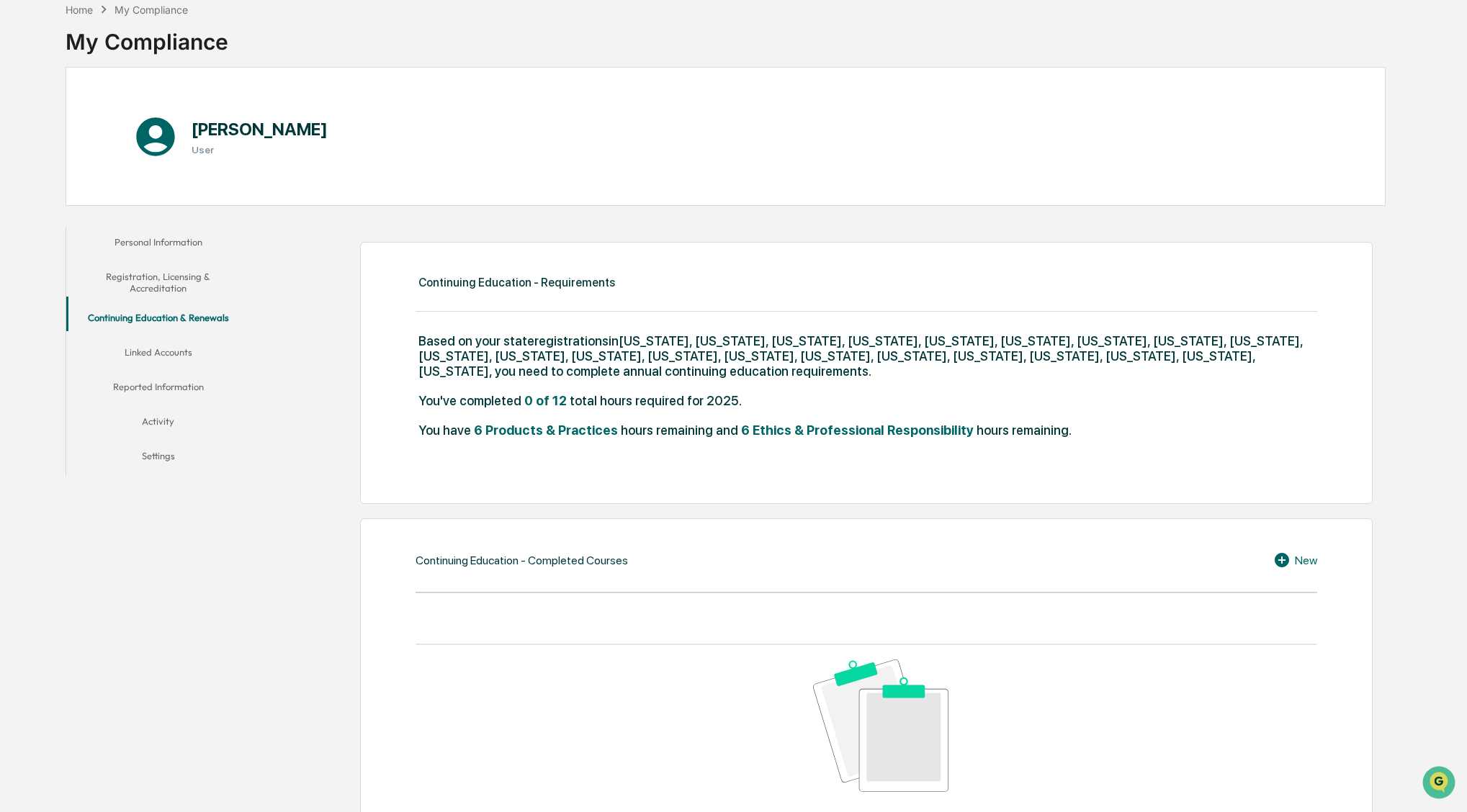
click at [1296, 562] on div "New" at bounding box center [1295, 560] width 44 height 17
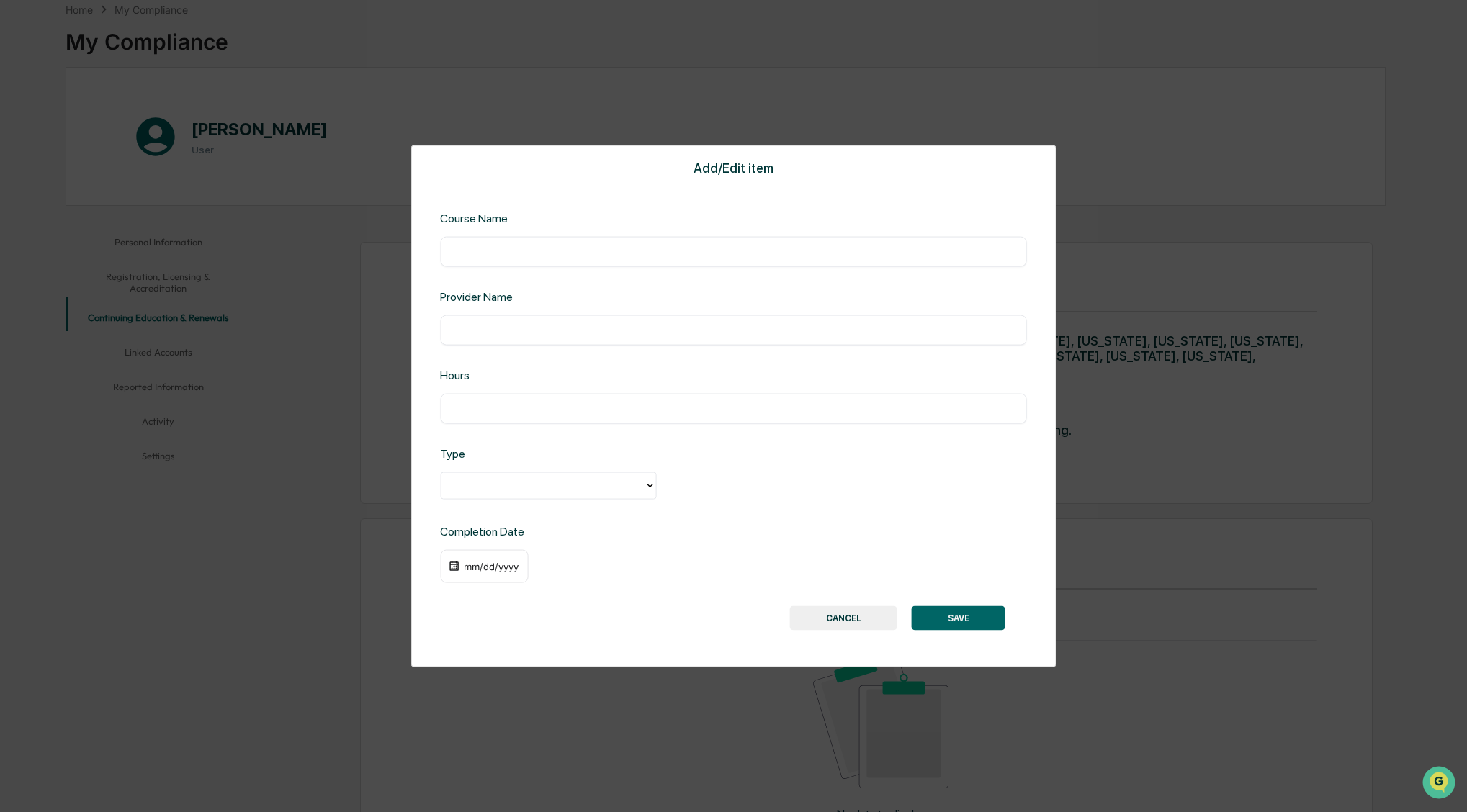
click at [833, 622] on button "CANCEL" at bounding box center [843, 617] width 107 height 25
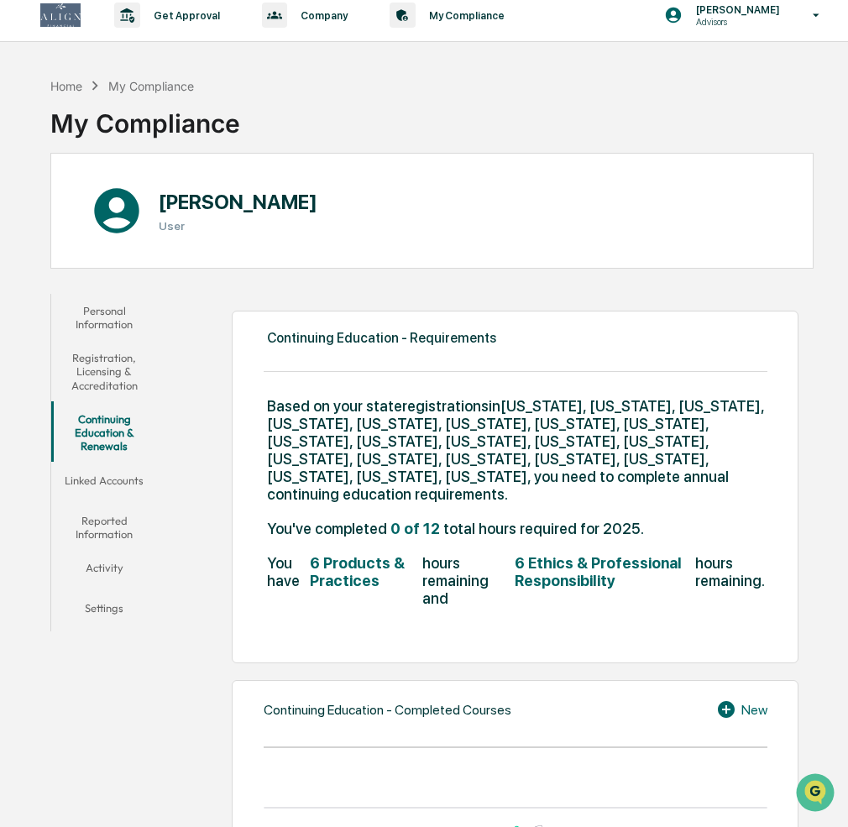
scroll to position [102, 0]
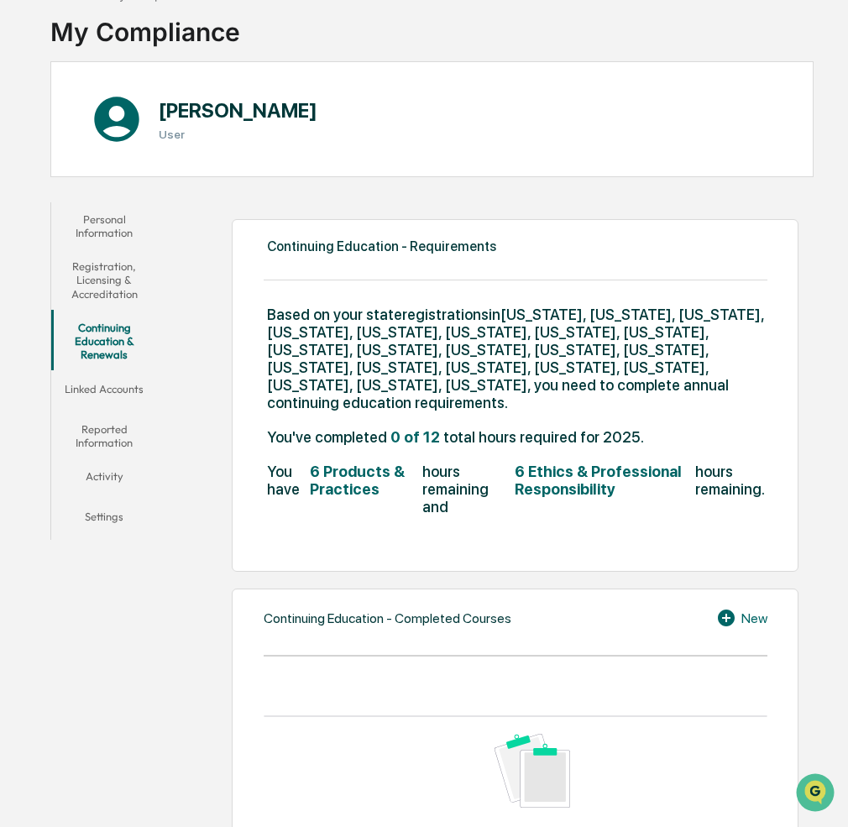
click at [750, 608] on div "New" at bounding box center [741, 618] width 51 height 20
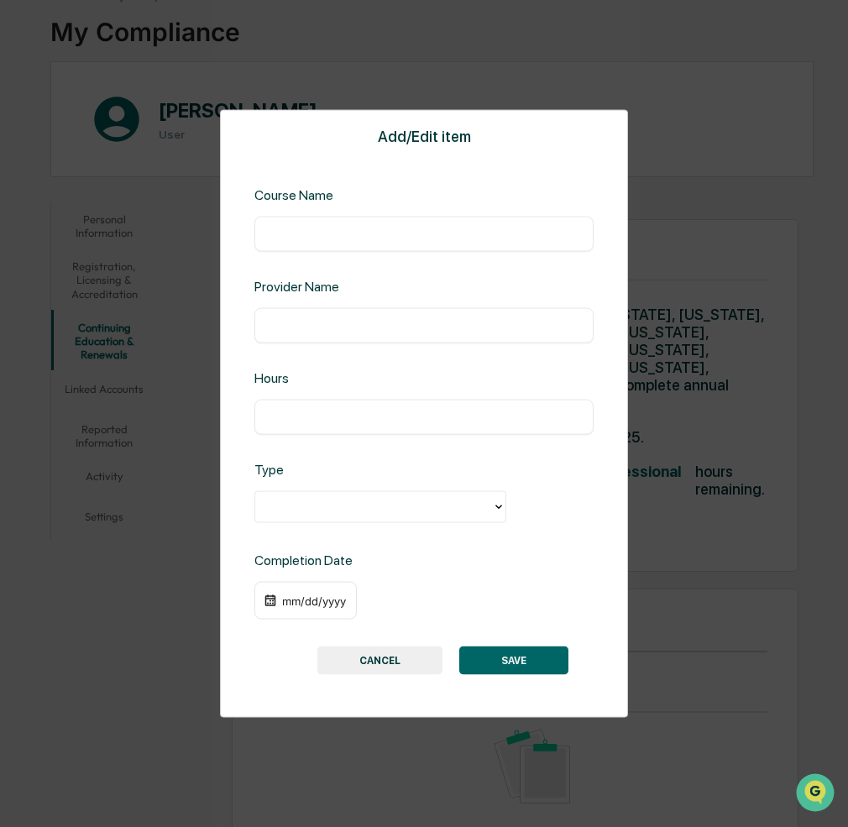
click at [291, 237] on input "text" at bounding box center [424, 233] width 314 height 17
paste input "**********"
type input "**********"
click at [334, 330] on input "text" at bounding box center [424, 325] width 314 height 17
type input "**********"
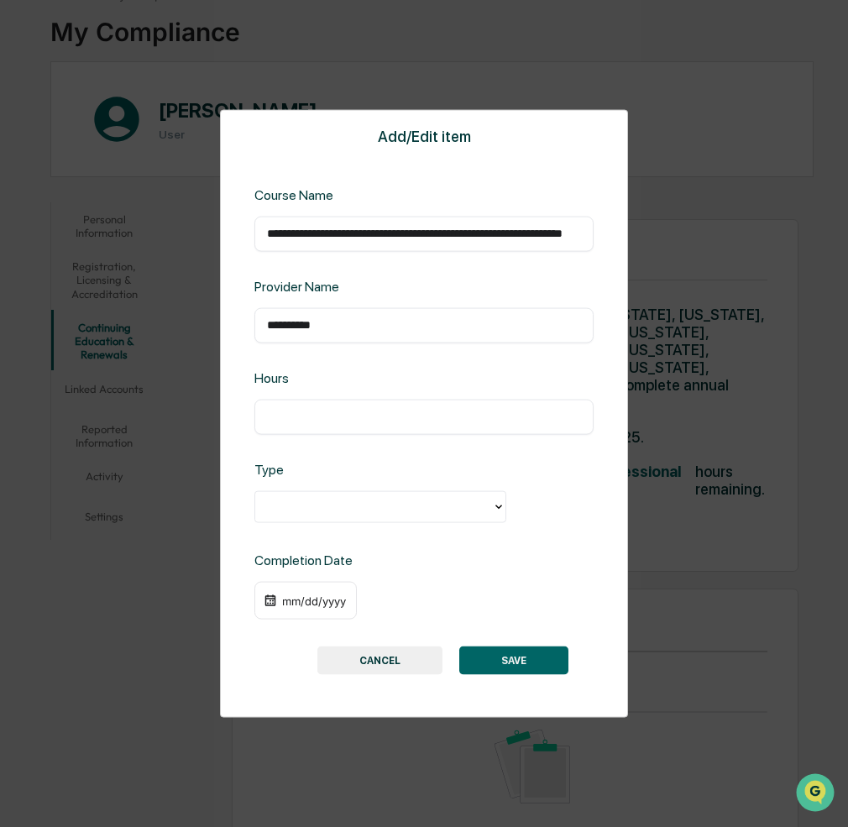
click at [299, 418] on input "text" at bounding box center [424, 416] width 314 height 17
type input "***"
click at [328, 529] on div "**********" at bounding box center [424, 413] width 408 height 609
click at [318, 503] on div at bounding box center [374, 506] width 220 height 19
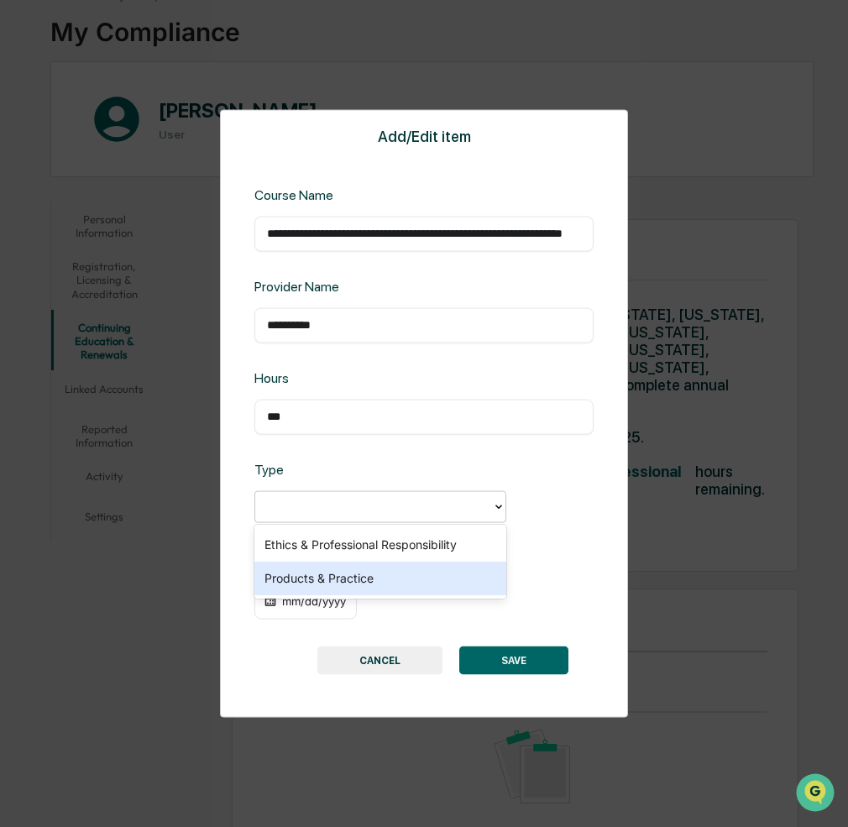
click at [342, 575] on div "Products & Practice" at bounding box center [381, 579] width 252 height 34
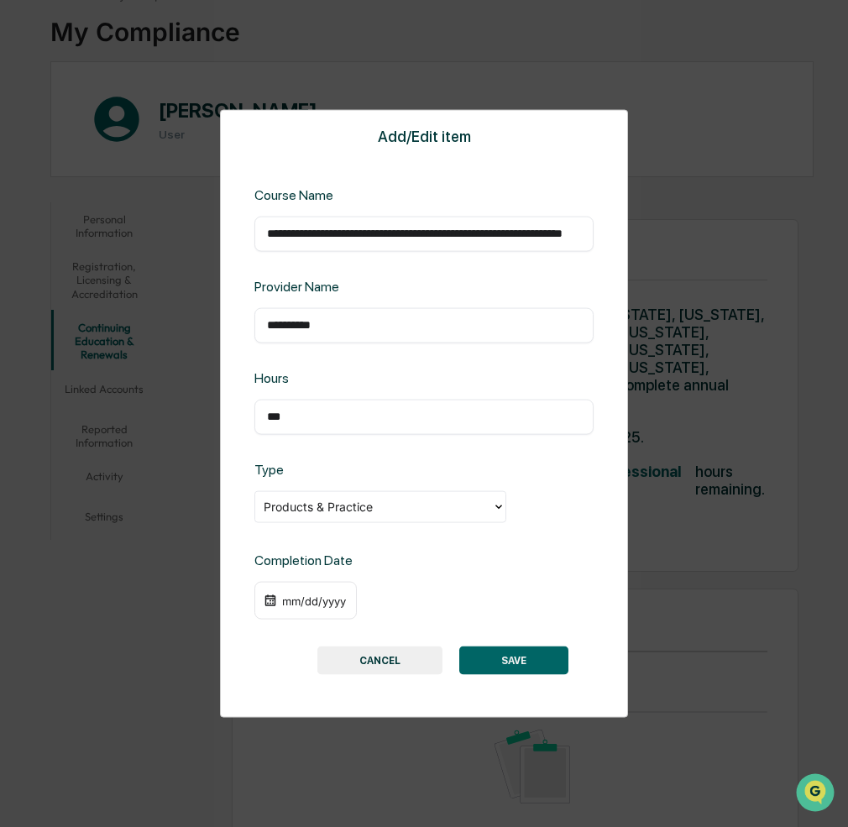
click at [292, 601] on div "mm/dd/yyyy" at bounding box center [314, 600] width 67 height 13
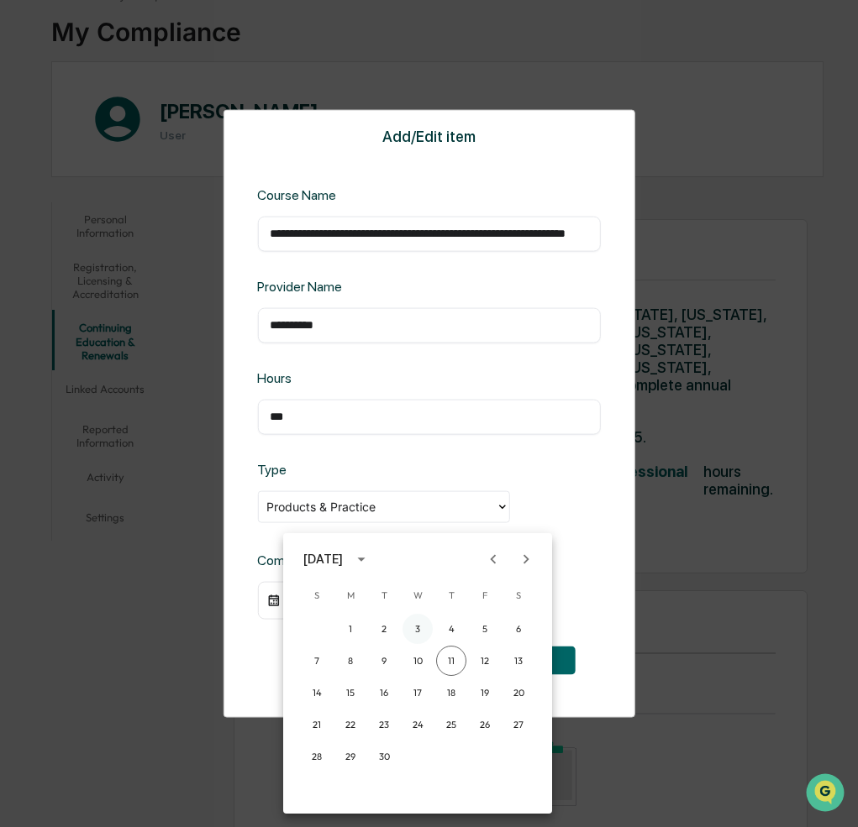
click at [417, 622] on button "3" at bounding box center [417, 629] width 30 height 30
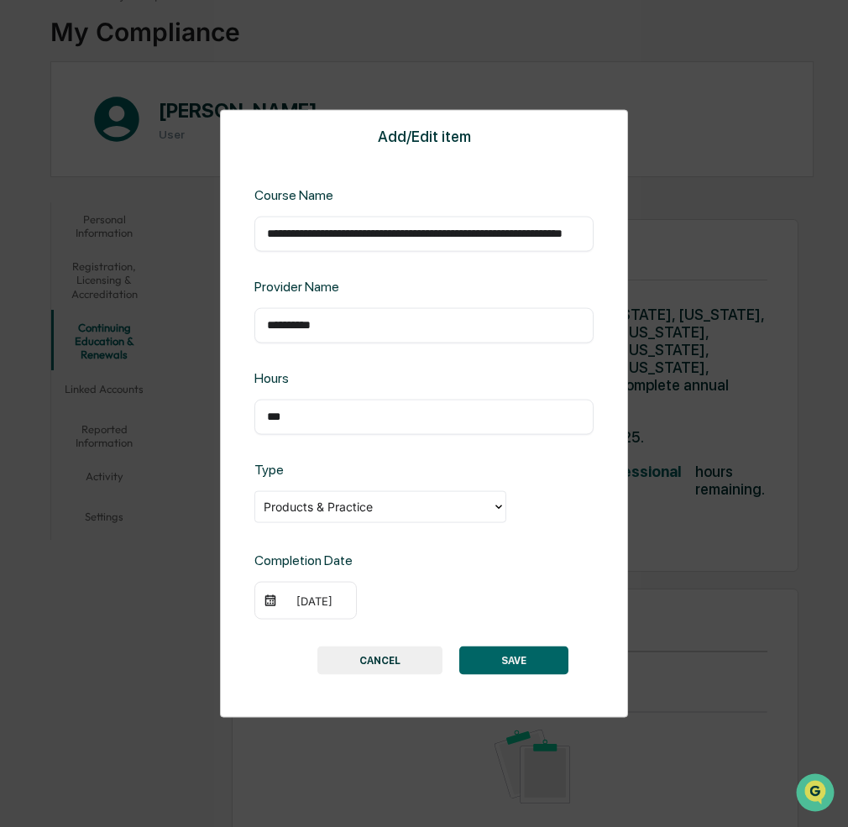
scroll to position [106, 0]
click at [375, 665] on button "CANCEL" at bounding box center [380, 661] width 125 height 29
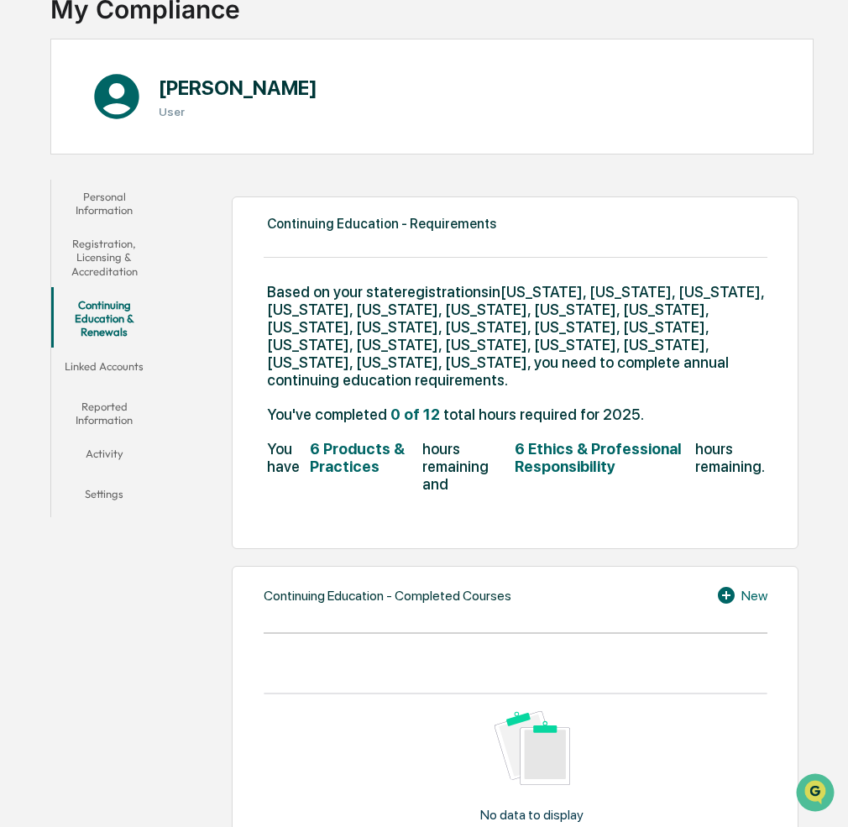
scroll to position [127, 0]
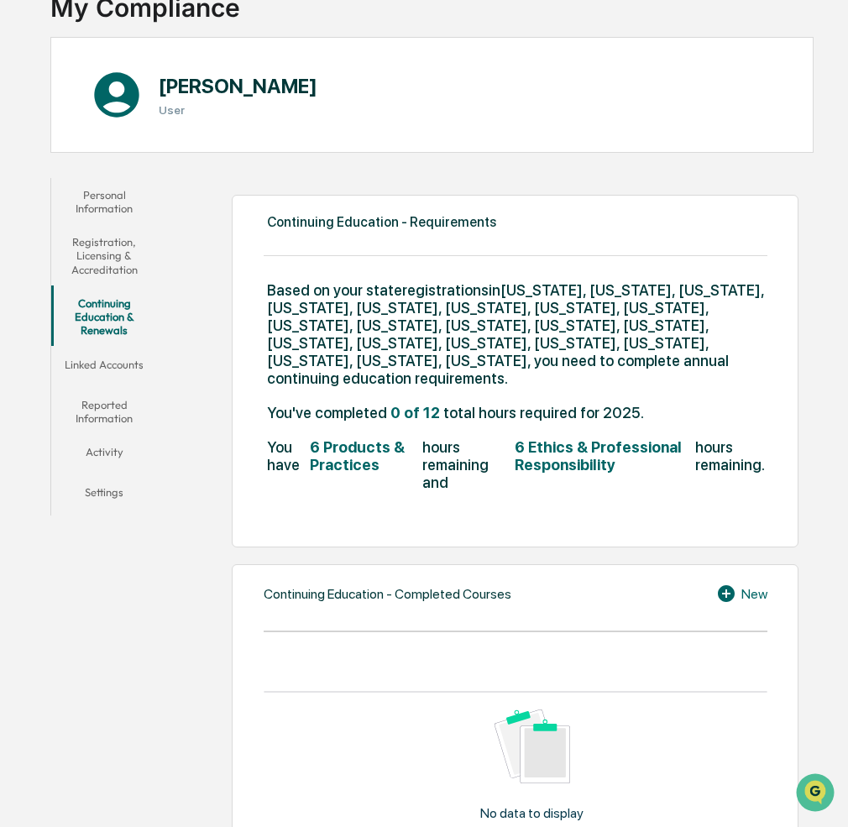
click at [755, 584] on div "New" at bounding box center [741, 594] width 51 height 20
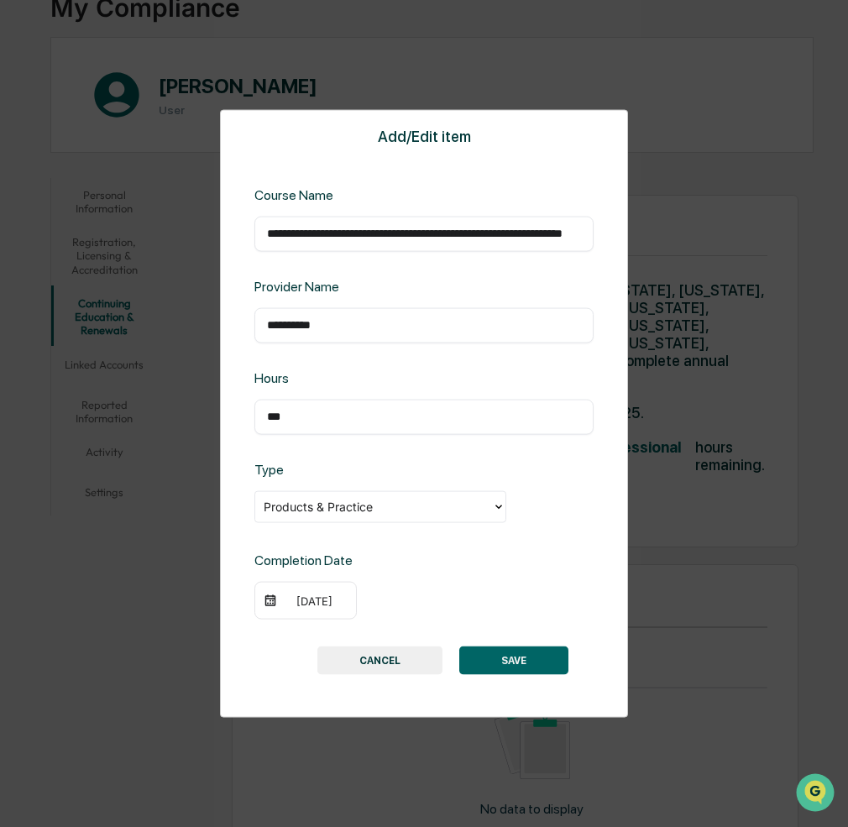
drag, startPoint x: 264, startPoint y: 234, endPoint x: 569, endPoint y: 244, distance: 305.1
click at [569, 244] on div "**********" at bounding box center [424, 233] width 339 height 35
click at [289, 233] on input "**********" at bounding box center [424, 233] width 314 height 17
drag, startPoint x: 266, startPoint y: 236, endPoint x: 681, endPoint y: 241, distance: 415.0
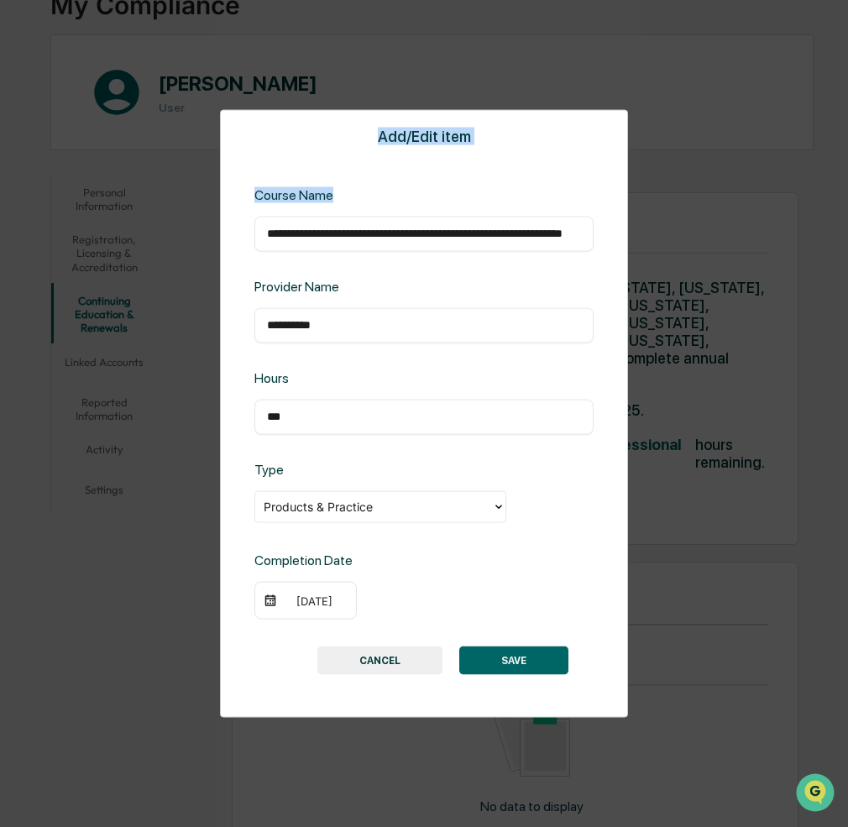
click at [681, 241] on div "**********" at bounding box center [424, 413] width 848 height 827
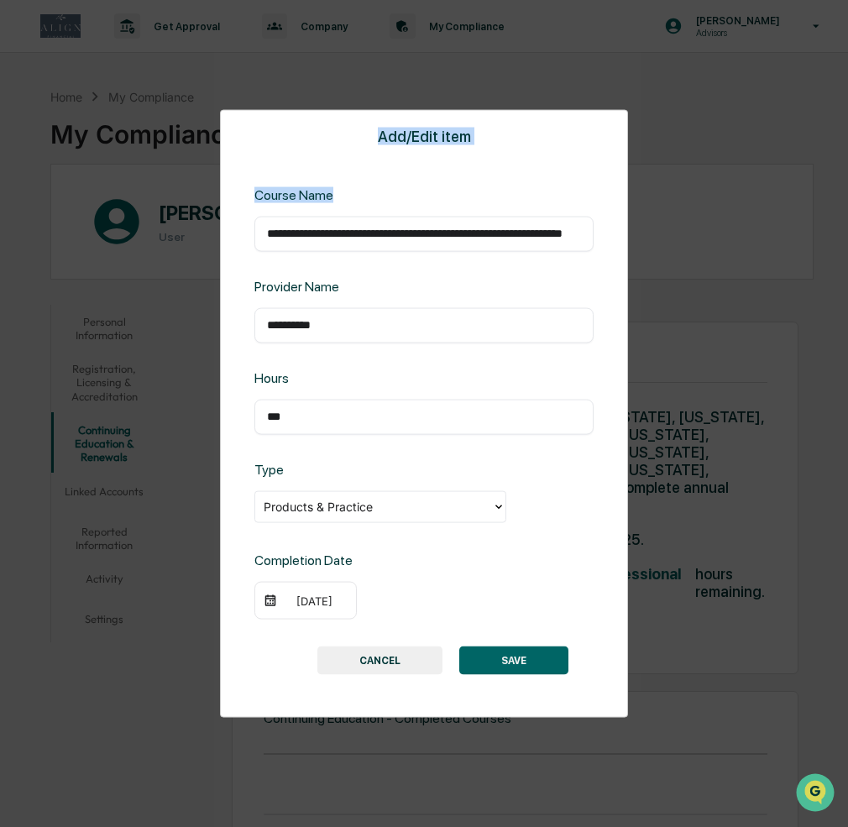
scroll to position [0, 0]
click at [247, 232] on div "**********" at bounding box center [424, 413] width 408 height 609
drag, startPoint x: 265, startPoint y: 233, endPoint x: 775, endPoint y: 240, distance: 509.9
click at [775, 240] on div "**********" at bounding box center [424, 413] width 848 height 827
click at [574, 236] on input "**********" at bounding box center [424, 233] width 314 height 17
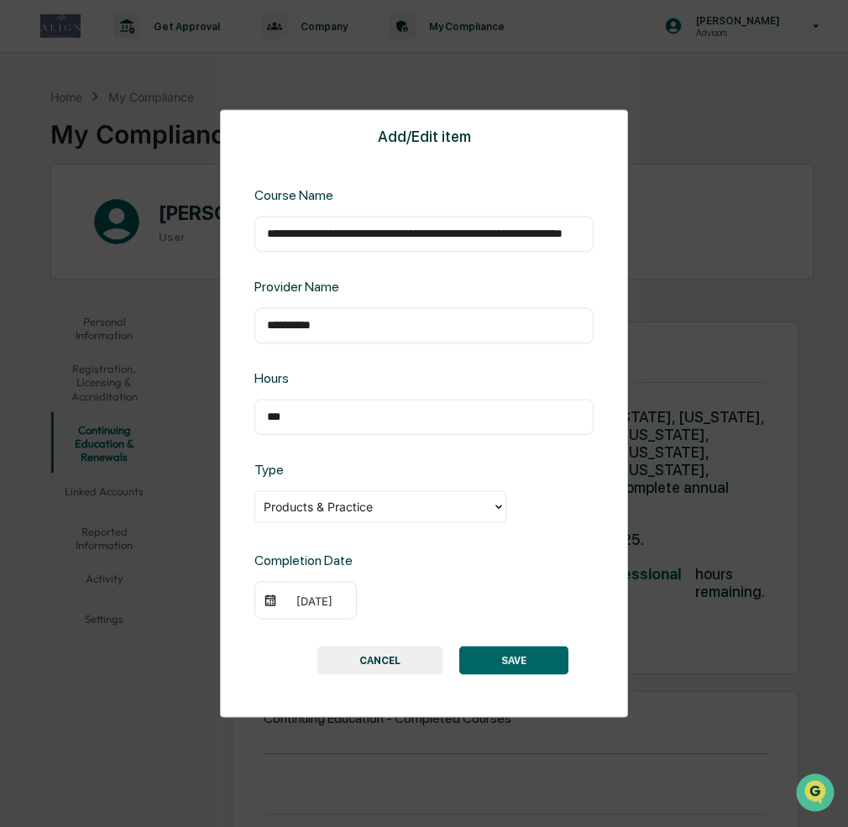
drag, startPoint x: 582, startPoint y: 234, endPoint x: 255, endPoint y: 234, distance: 326.7
click at [255, 231] on div "**********" at bounding box center [424, 233] width 339 height 35
click at [400, 671] on button "CANCEL" at bounding box center [380, 661] width 125 height 29
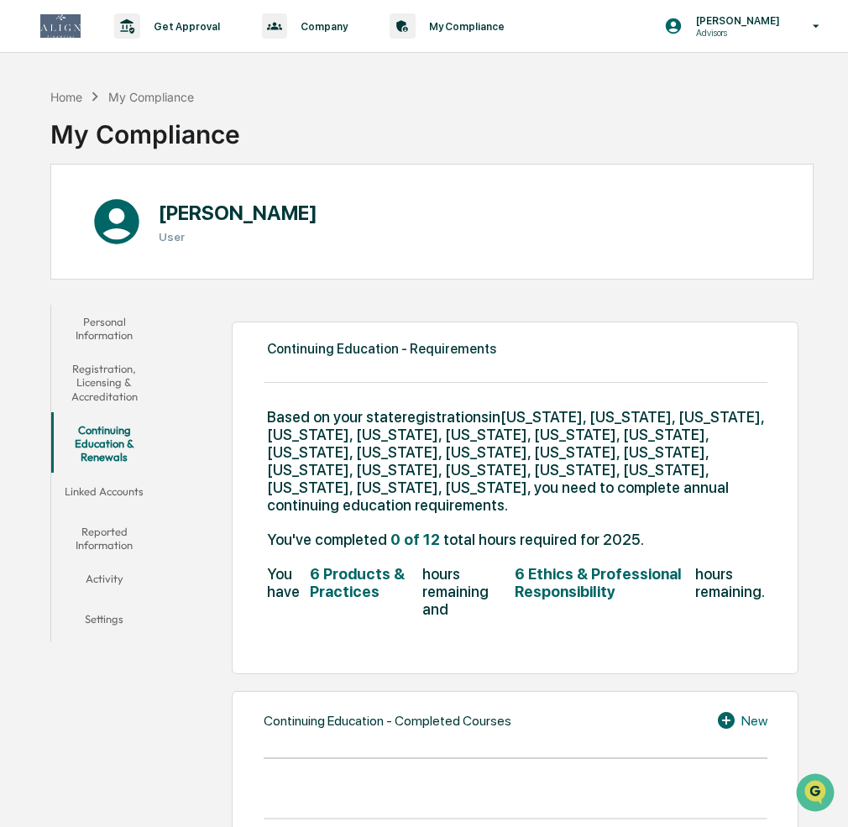
click at [750, 711] on div "New" at bounding box center [741, 721] width 51 height 20
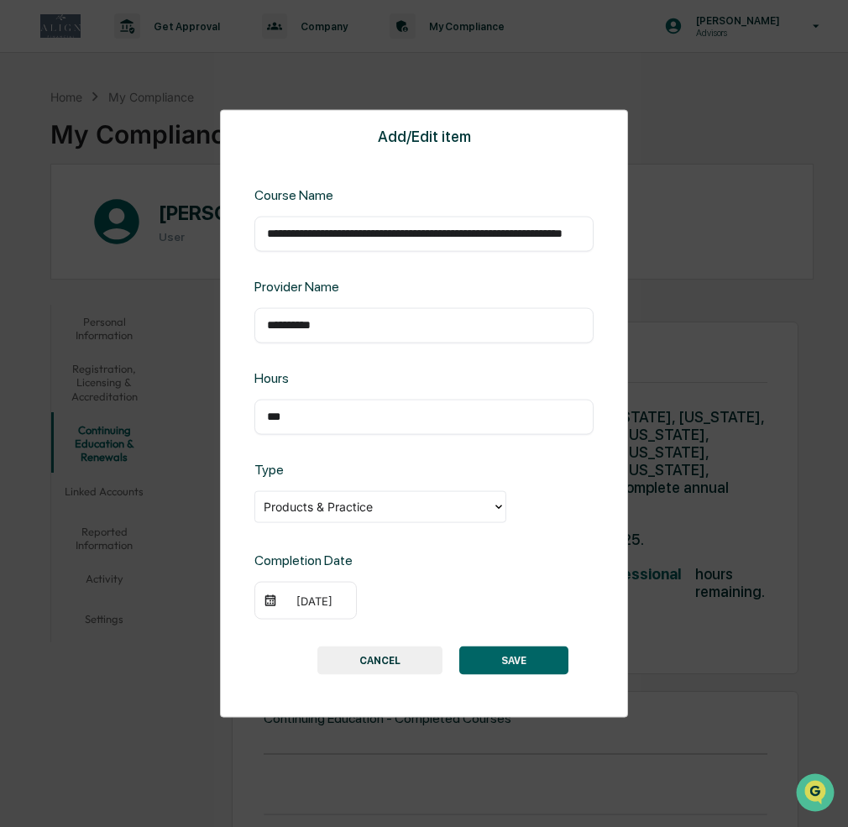
click at [275, 250] on div "**********" at bounding box center [424, 233] width 339 height 35
click at [276, 232] on input "**********" at bounding box center [424, 233] width 314 height 17
drag, startPoint x: 266, startPoint y: 230, endPoint x: 501, endPoint y: 243, distance: 235.5
click at [501, 243] on div "**********" at bounding box center [424, 233] width 339 height 35
click at [366, 660] on button "CANCEL" at bounding box center [380, 661] width 125 height 29
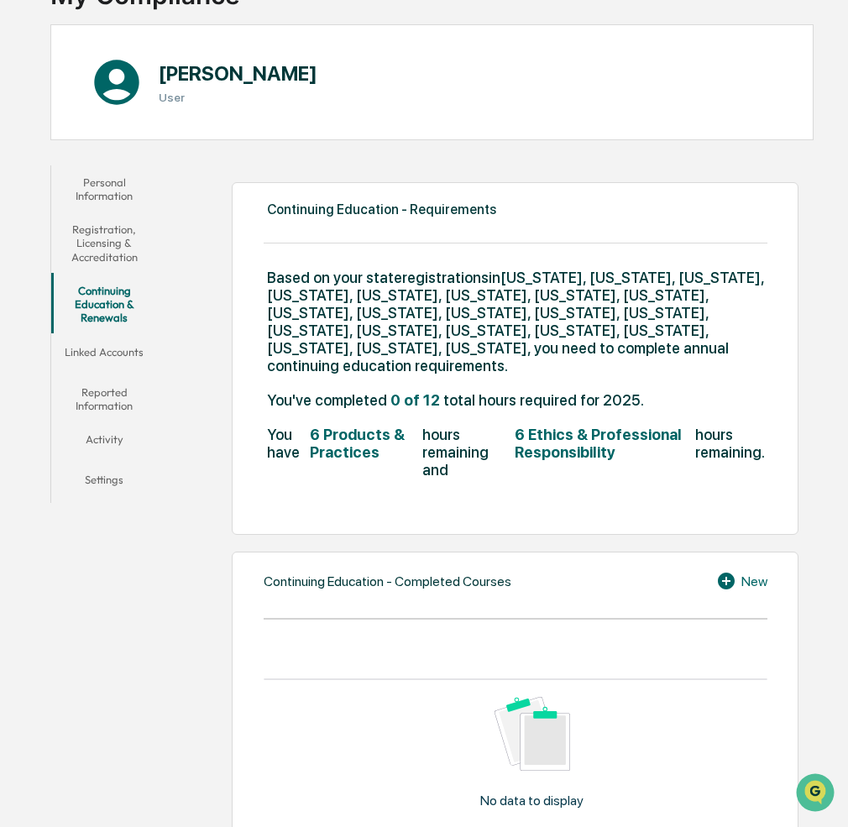
scroll to position [138, 0]
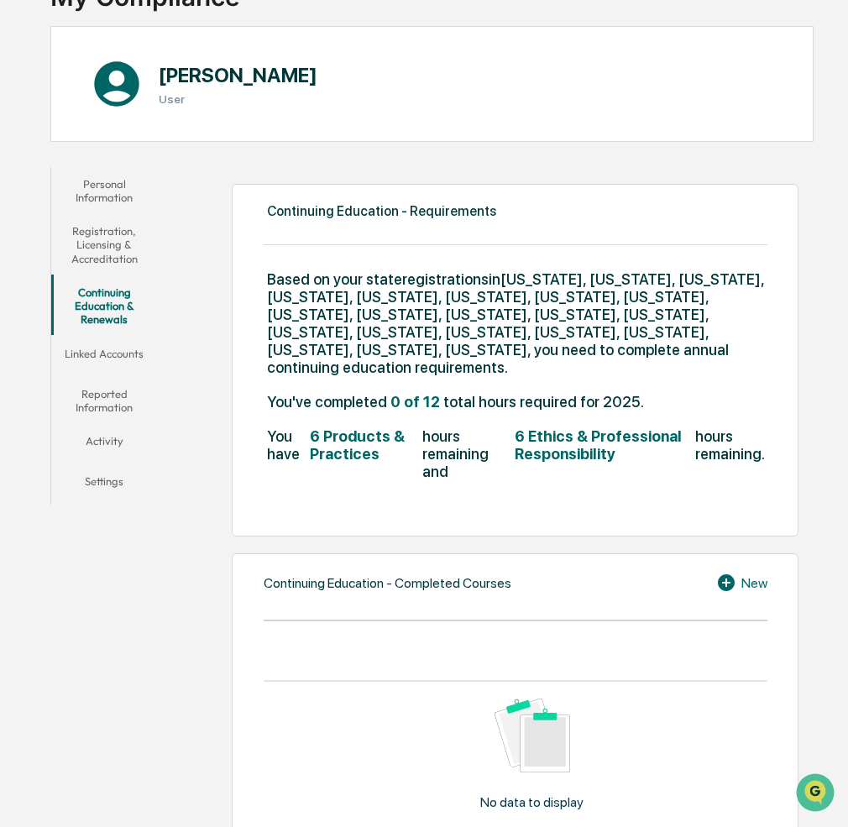
drag, startPoint x: 102, startPoint y: 315, endPoint x: 338, endPoint y: 354, distance: 239.2
click at [102, 315] on button "Continuing Education & Renewals" at bounding box center [104, 306] width 106 height 61
click at [108, 354] on button "Linked Accounts" at bounding box center [104, 357] width 106 height 40
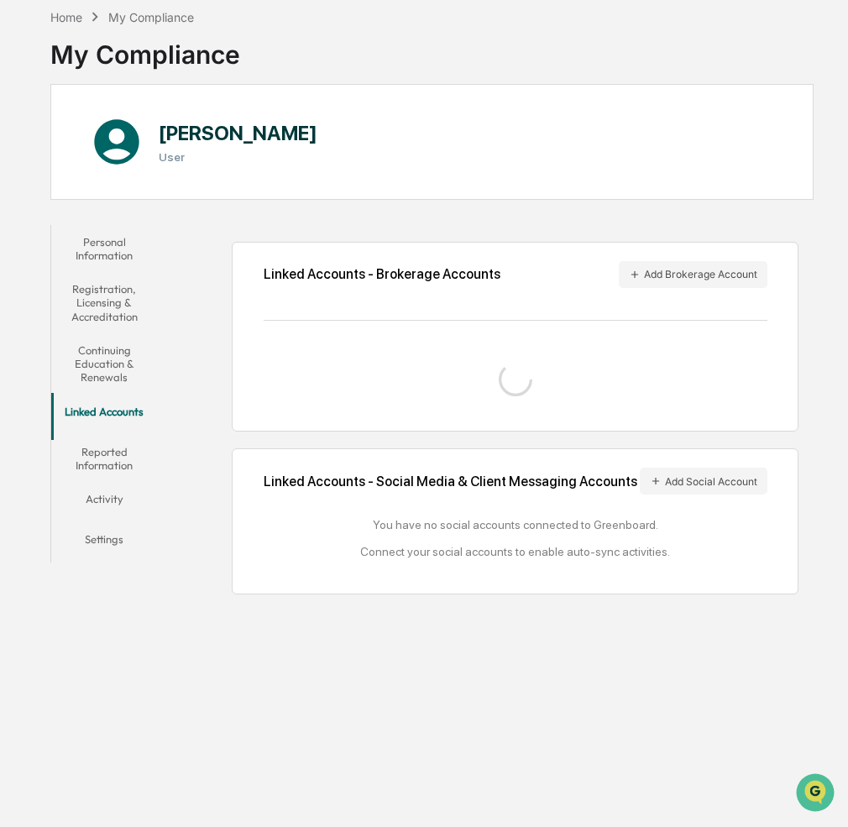
click at [93, 339] on button "Continuing Education & Renewals" at bounding box center [104, 363] width 106 height 61
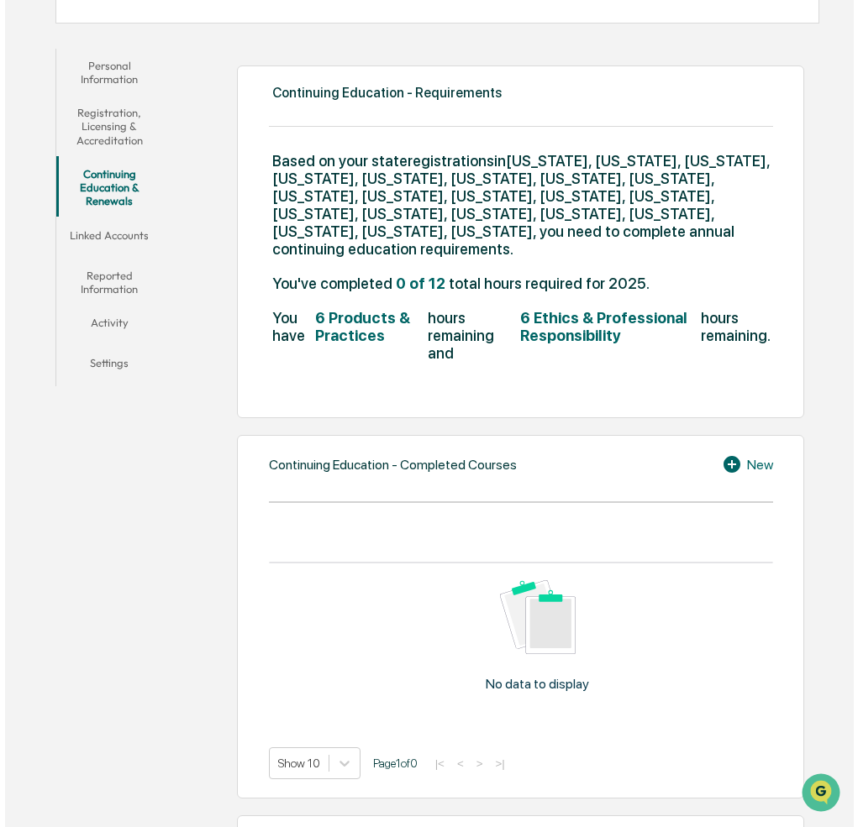
scroll to position [267, 0]
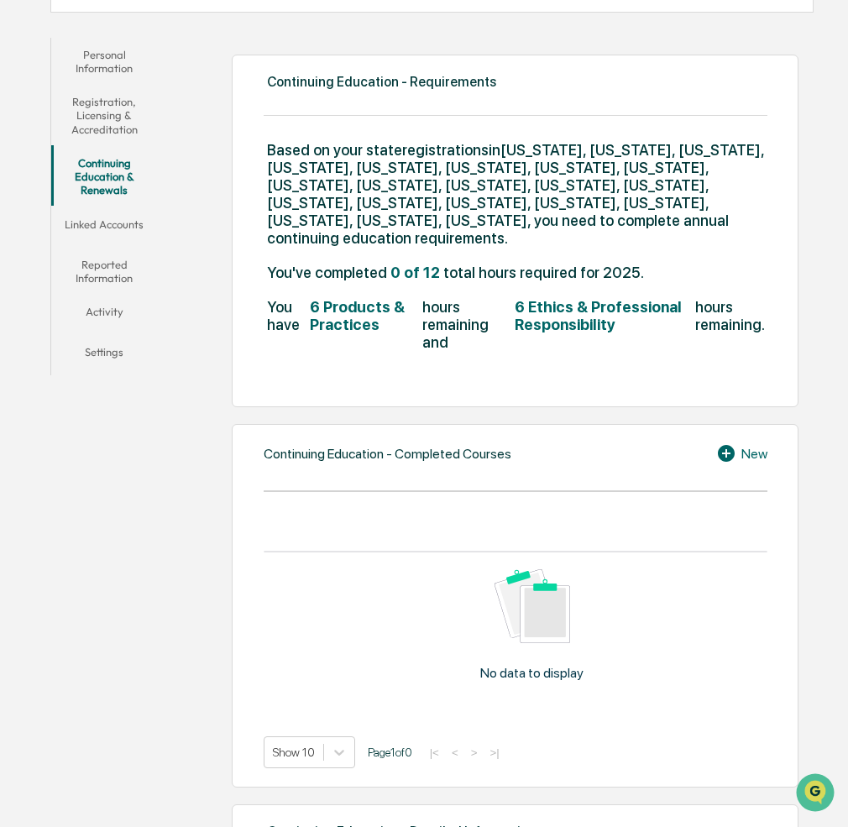
click at [753, 444] on div "New" at bounding box center [741, 454] width 51 height 20
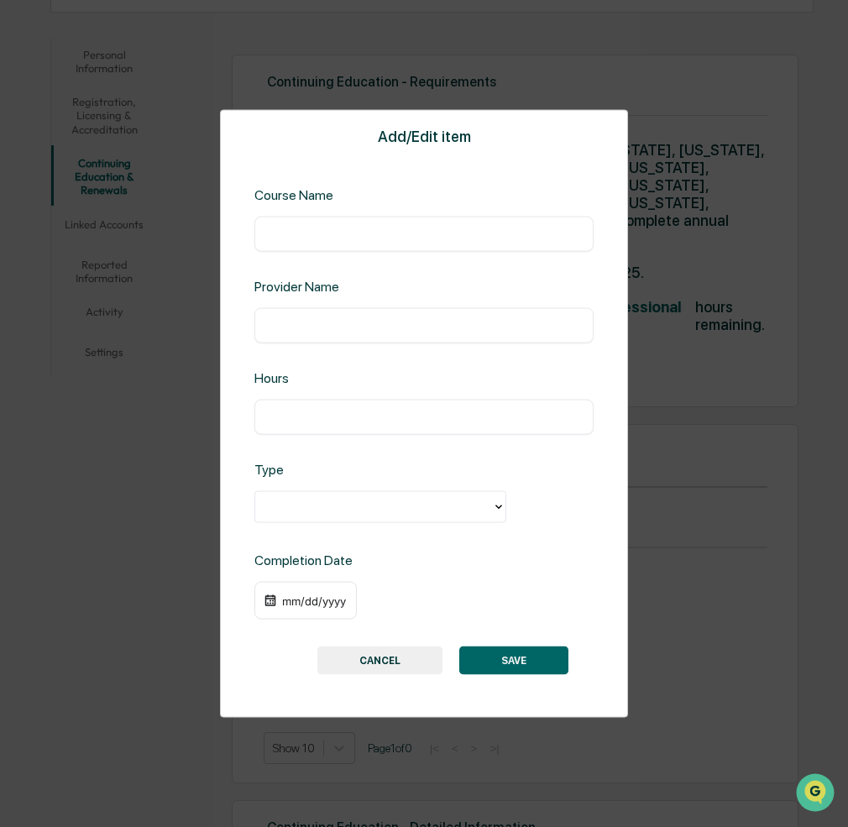
click at [326, 237] on input "text" at bounding box center [424, 233] width 314 height 17
paste input "**********"
type input "**********"
click at [287, 318] on input "text" at bounding box center [424, 325] width 314 height 17
type input "**********"
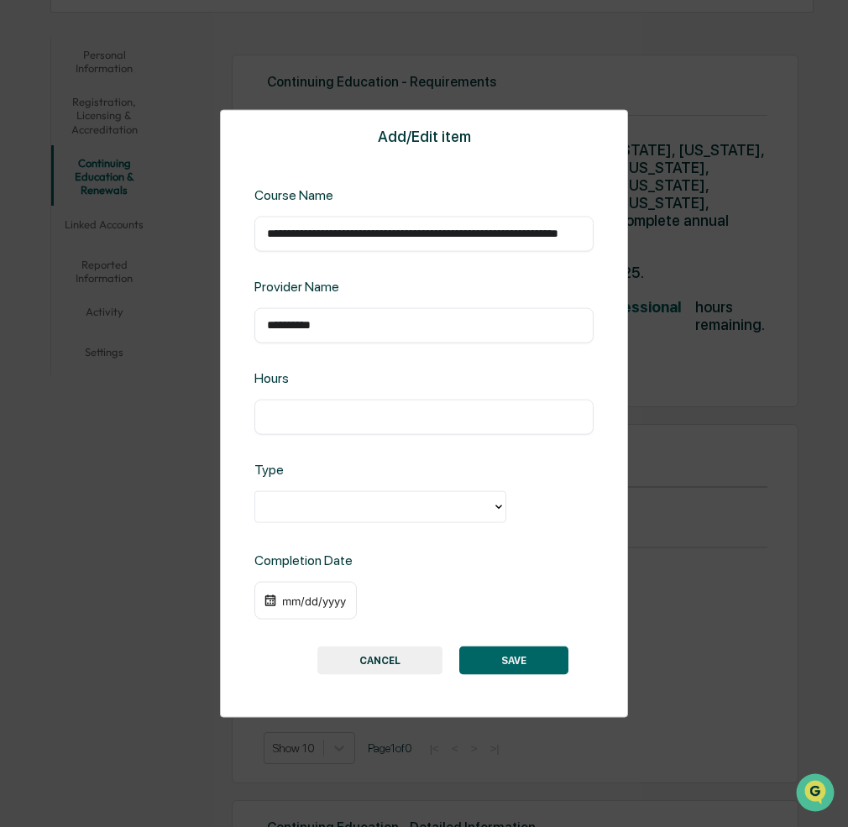
click at [323, 418] on input "text" at bounding box center [424, 416] width 314 height 17
type input "***"
click at [320, 510] on div at bounding box center [374, 506] width 220 height 19
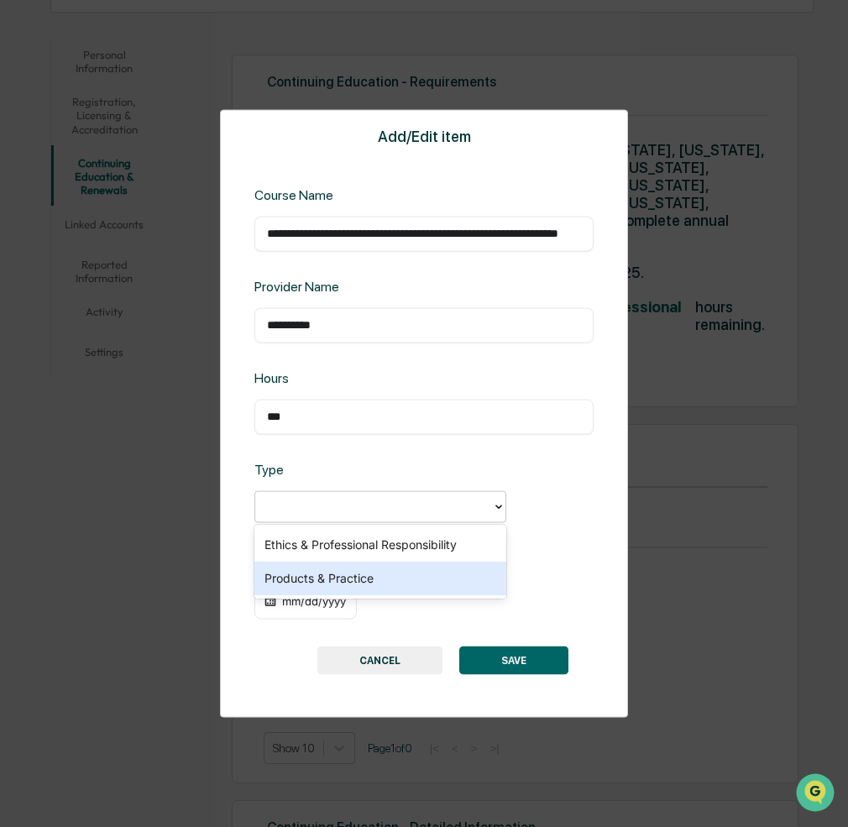
drag, startPoint x: 328, startPoint y: 575, endPoint x: 316, endPoint y: 579, distance: 12.5
click at [328, 575] on div "Products & Practice" at bounding box center [381, 579] width 252 height 34
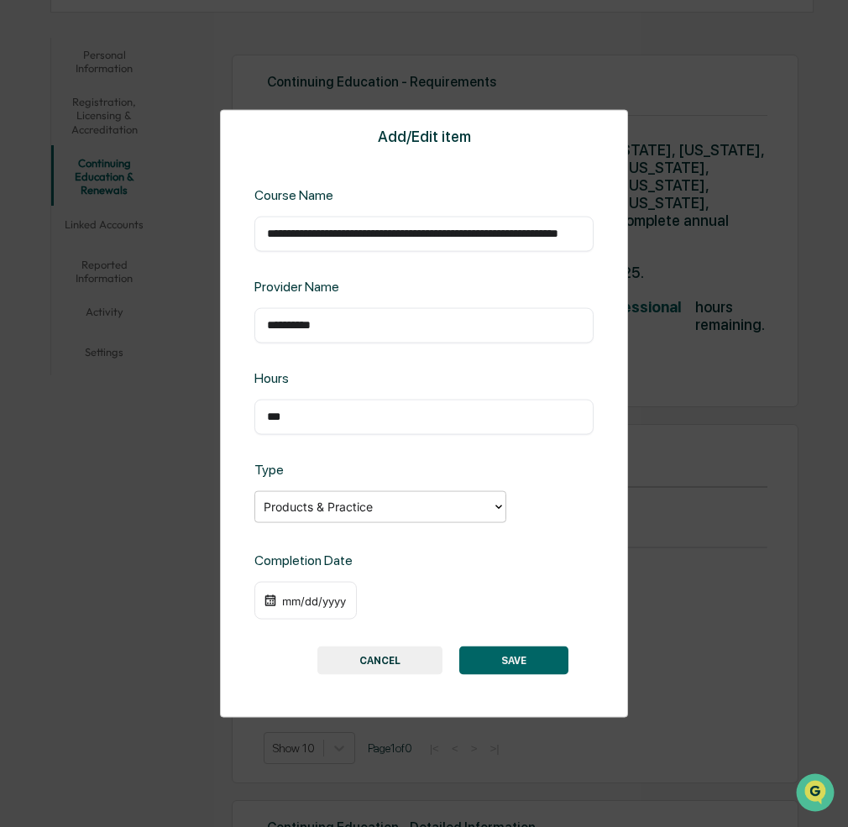
click at [308, 599] on div "mm/dd/yyyy" at bounding box center [314, 600] width 67 height 13
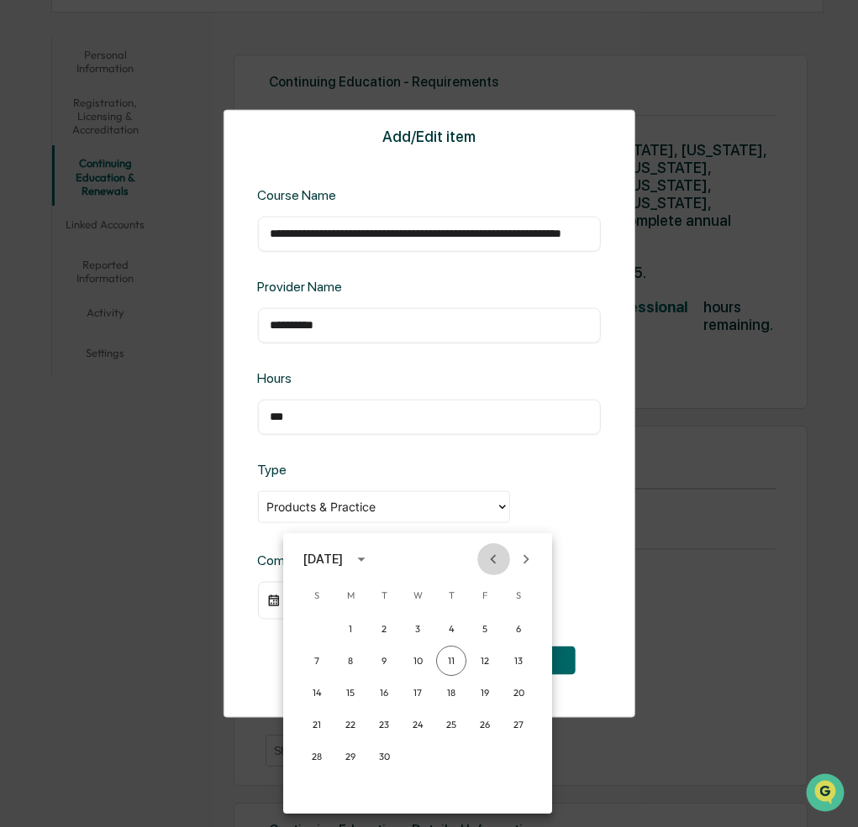
click at [492, 559] on icon "Previous month" at bounding box center [494, 558] width 6 height 9
click at [369, 559] on icon "calendar view is open, switch to year view" at bounding box center [361, 559] width 18 height 18
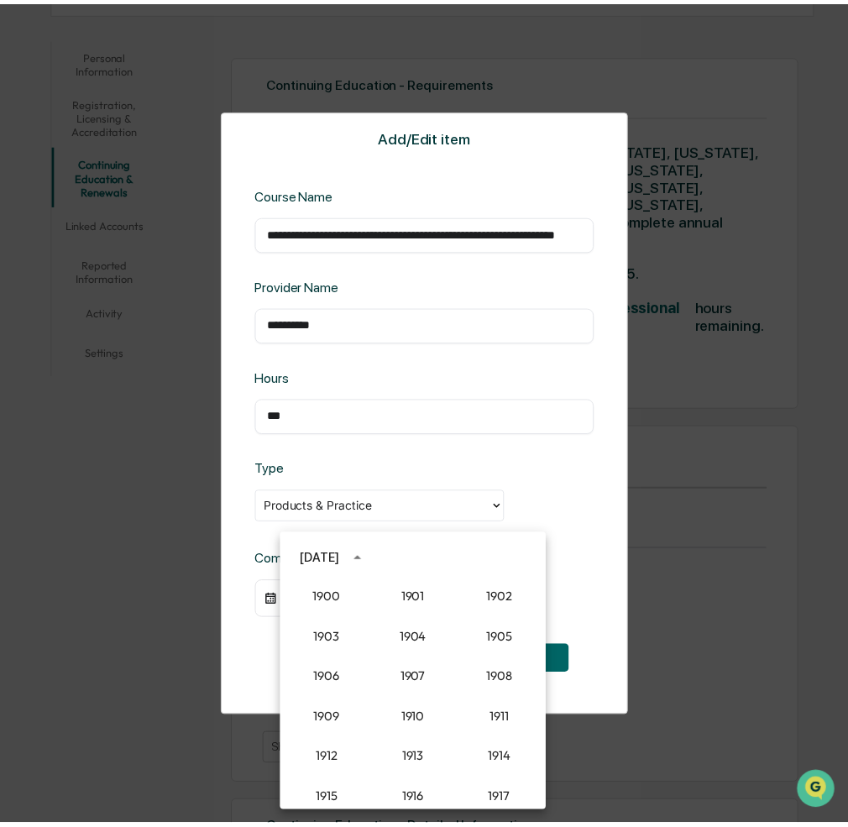
scroll to position [1556, 0]
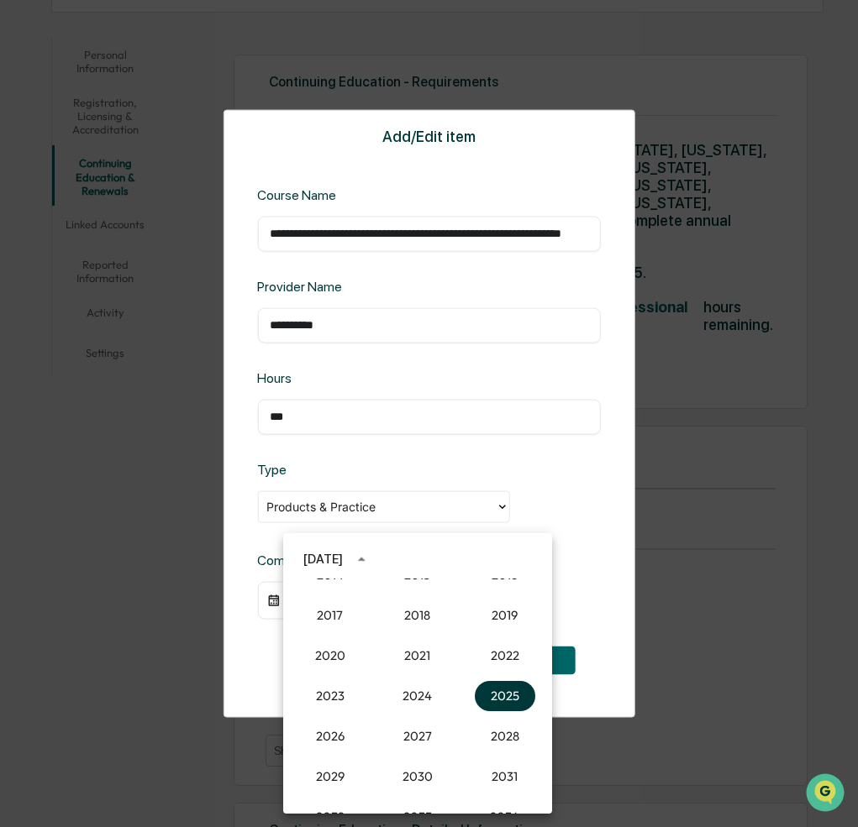
click at [492, 693] on button "2025" at bounding box center [505, 696] width 60 height 30
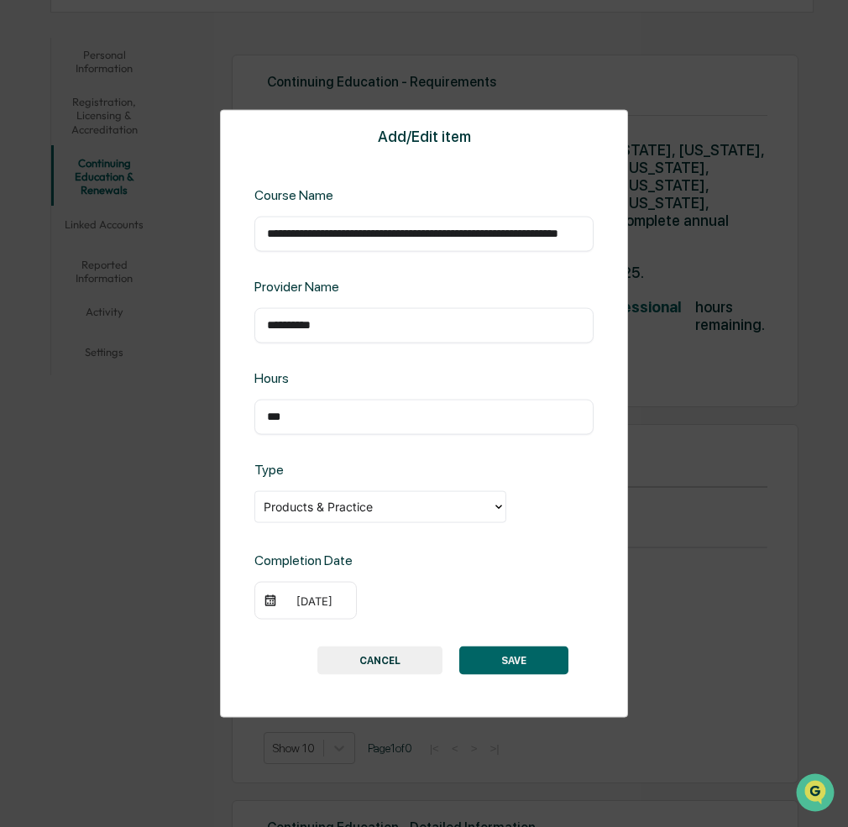
click at [328, 607] on div "09/11/2025" at bounding box center [306, 600] width 102 height 39
click at [321, 605] on div "09/11/2025" at bounding box center [314, 600] width 67 height 13
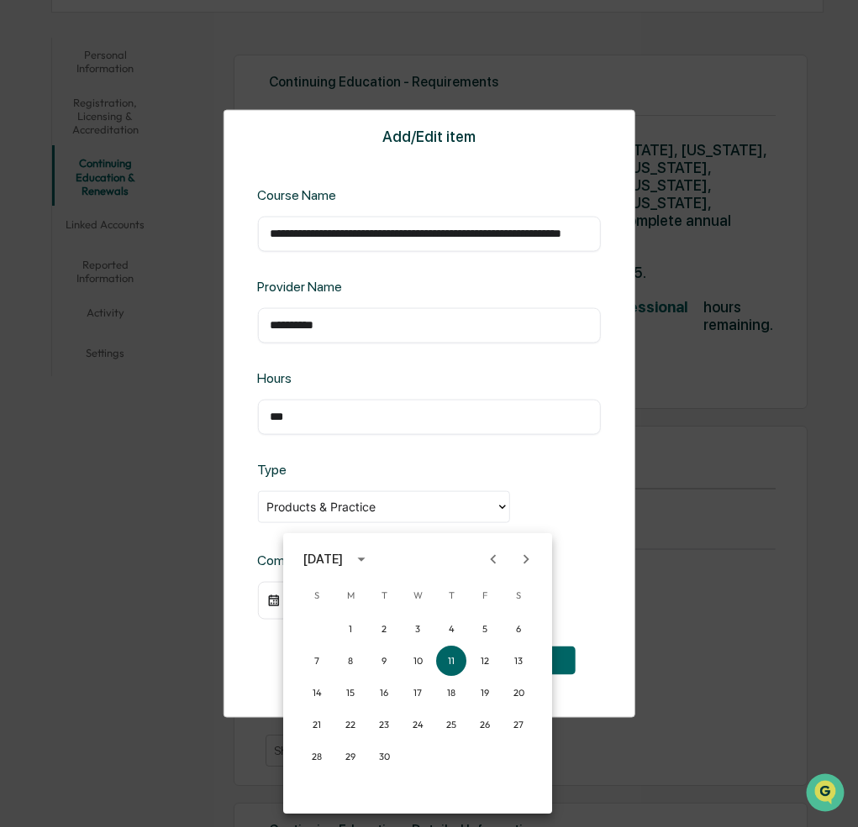
click at [496, 557] on icon "Previous month" at bounding box center [493, 559] width 18 height 18
click at [385, 725] on button "22" at bounding box center [384, 725] width 30 height 30
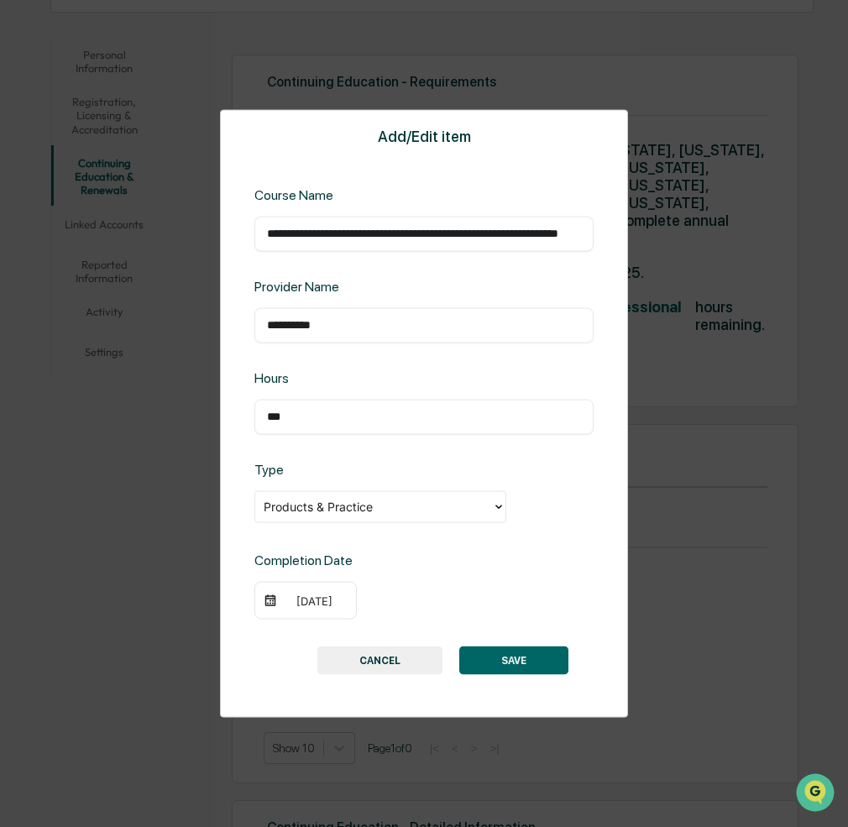
click at [512, 659] on button "SAVE" at bounding box center [513, 661] width 109 height 29
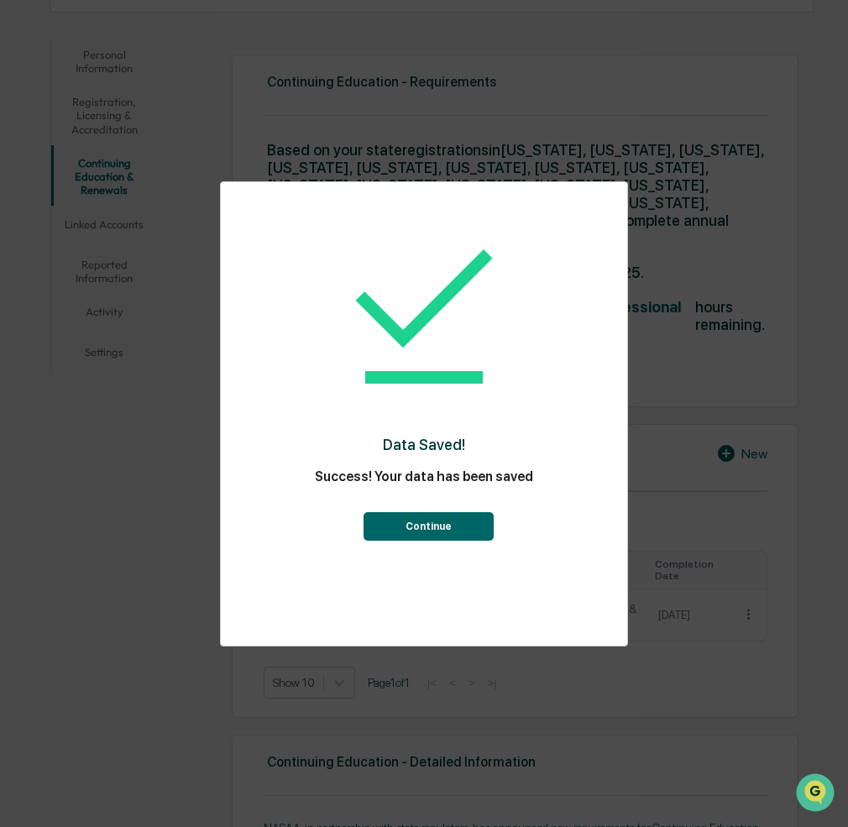
click at [418, 533] on button "Continue" at bounding box center [429, 526] width 130 height 29
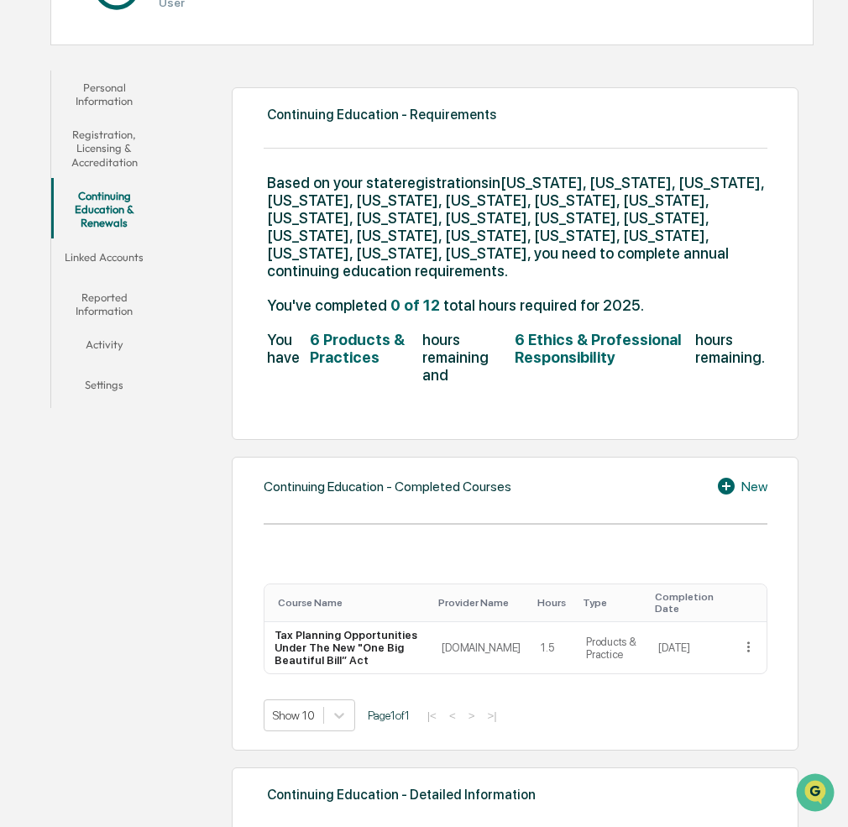
scroll to position [230, 0]
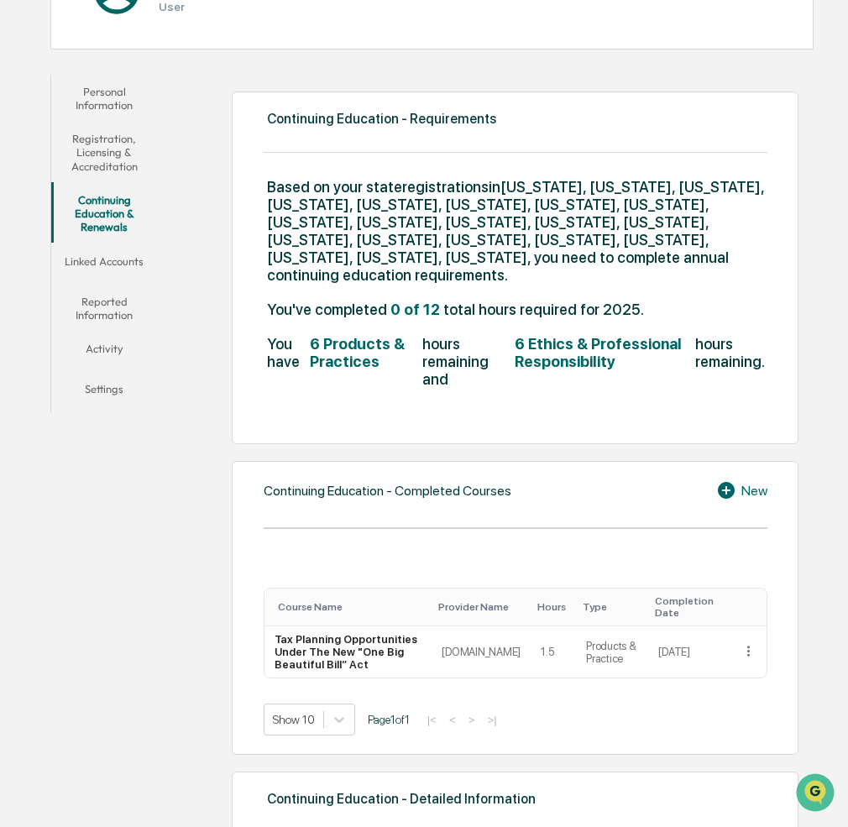
click at [749, 480] on div "New" at bounding box center [741, 490] width 51 height 20
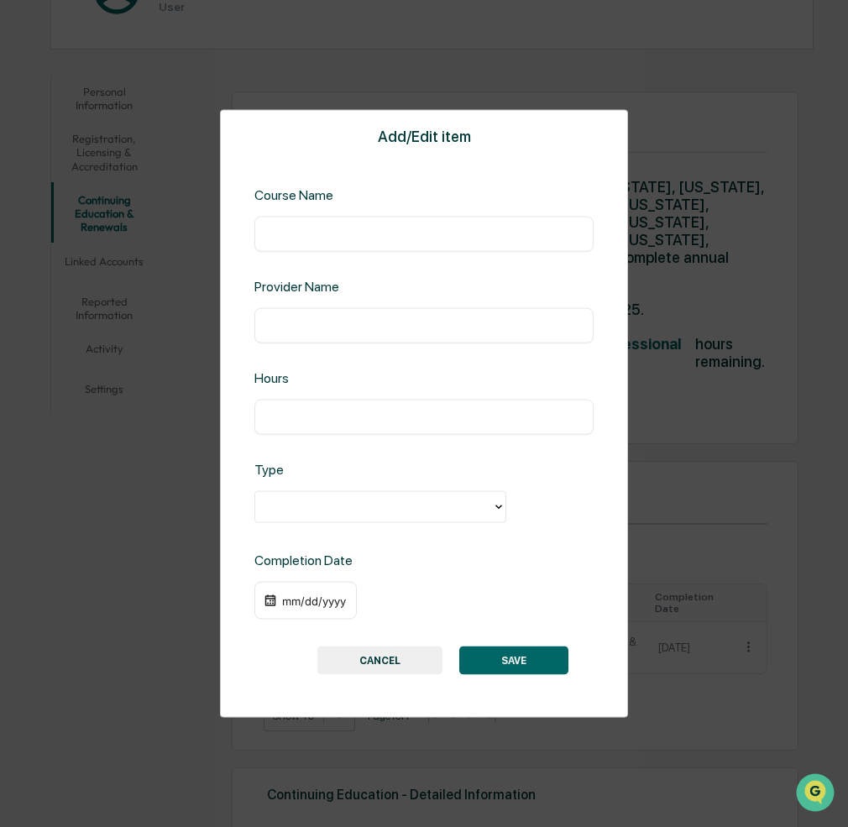
click at [302, 239] on input "text" at bounding box center [424, 233] width 314 height 17
paste input "**********"
type input "**********"
click at [290, 327] on input "text" at bounding box center [424, 325] width 314 height 17
type input "**********"
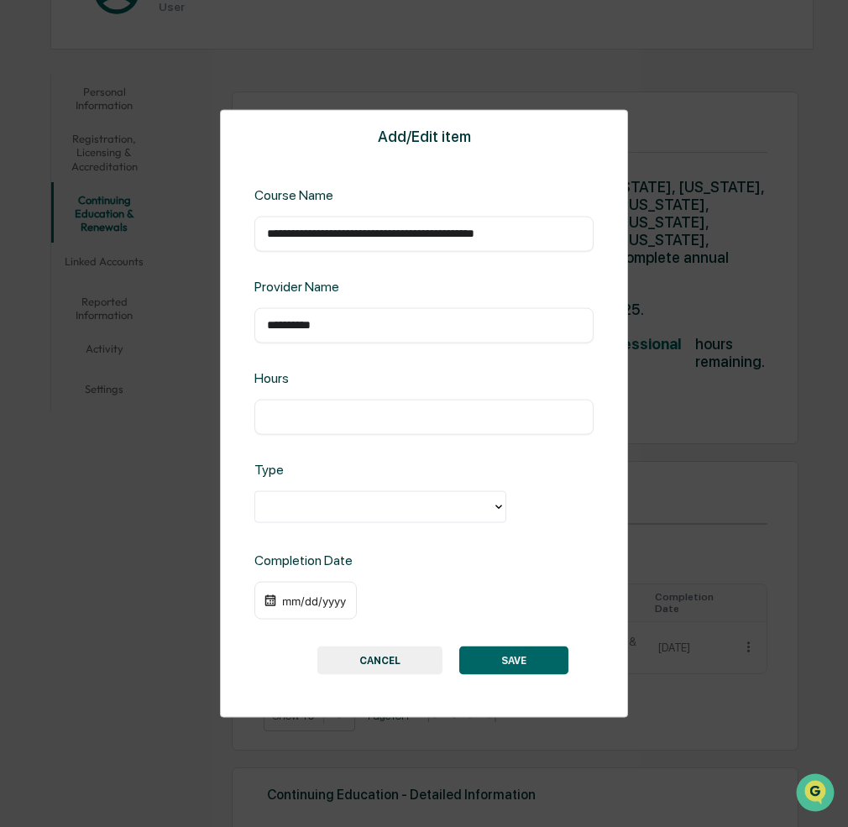
click at [338, 424] on input "text" at bounding box center [424, 416] width 314 height 17
type input "***"
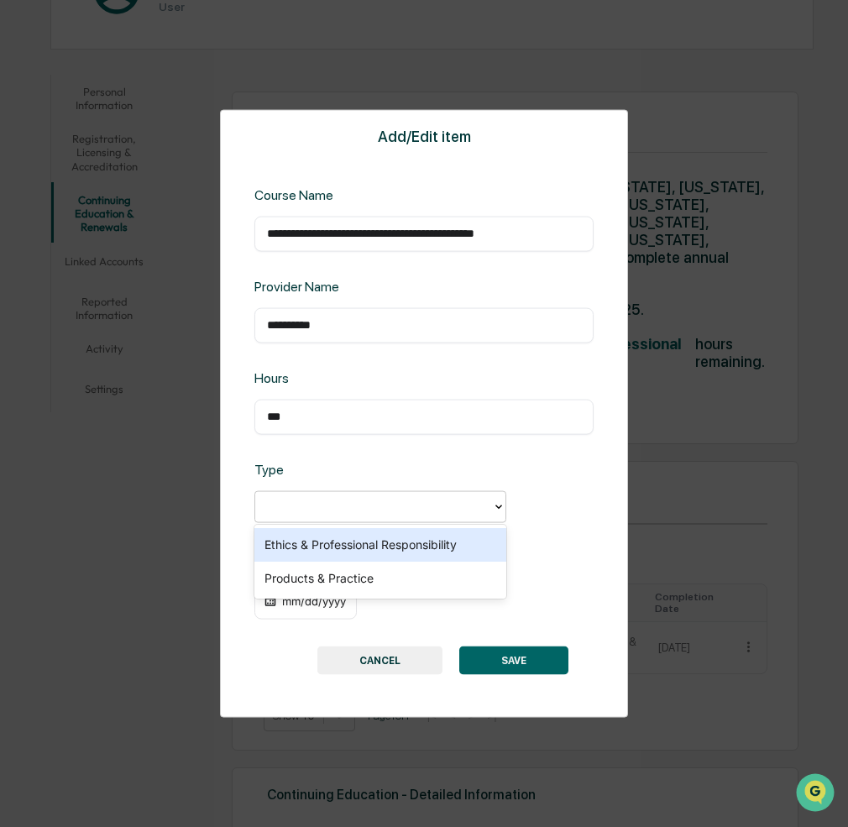
drag, startPoint x: 325, startPoint y: 516, endPoint x: 316, endPoint y: 519, distance: 9.8
click at [324, 516] on div at bounding box center [374, 506] width 220 height 19
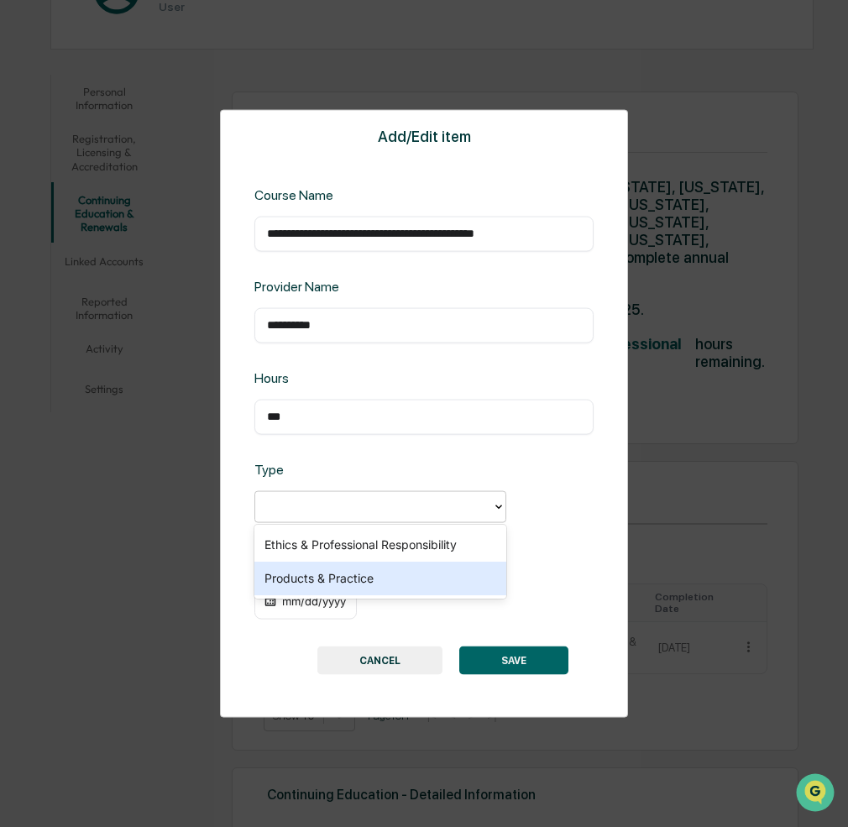
click at [297, 576] on div "Products & Practice" at bounding box center [381, 579] width 252 height 34
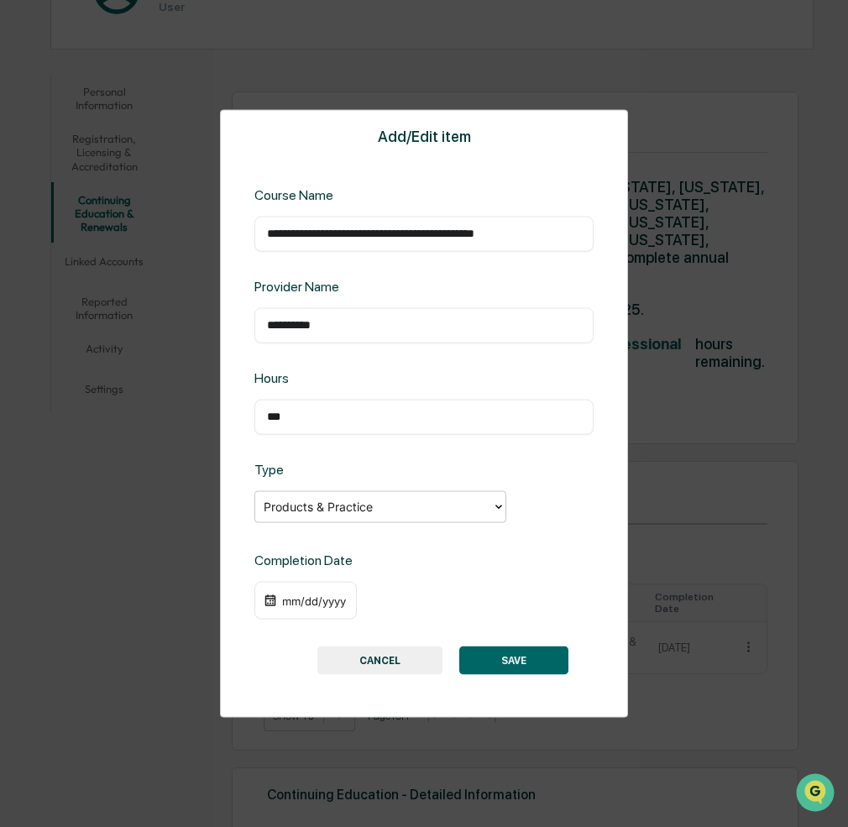
click at [300, 604] on div "mm/dd/yyyy" at bounding box center [314, 600] width 67 height 13
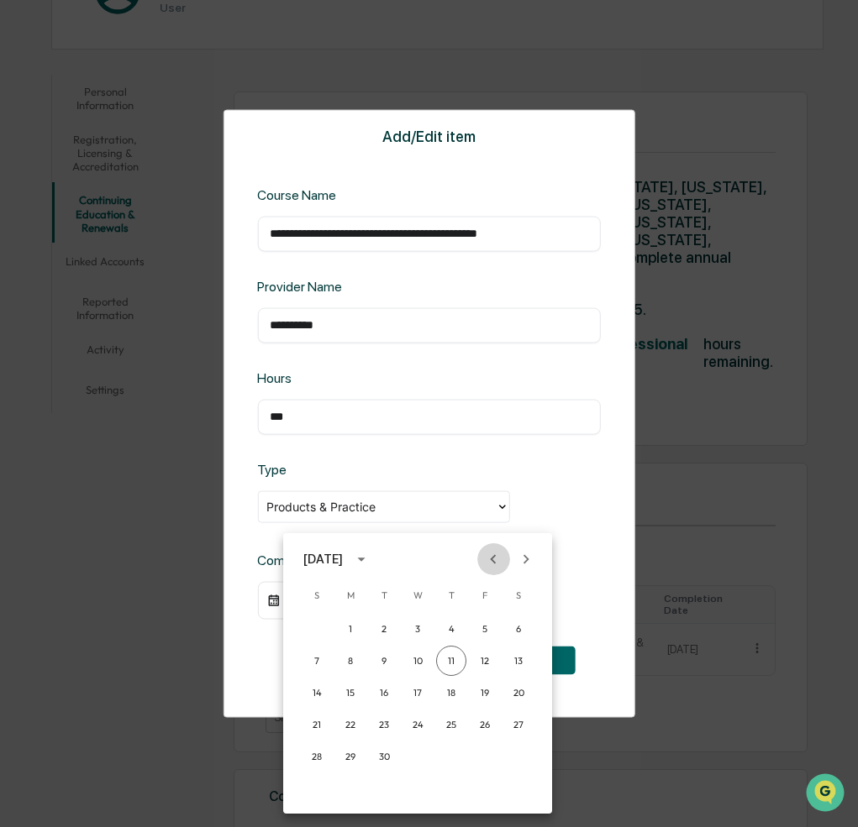
click at [493, 559] on icon "Previous month" at bounding box center [494, 558] width 6 height 9
click at [350, 754] on button "30" at bounding box center [350, 757] width 30 height 30
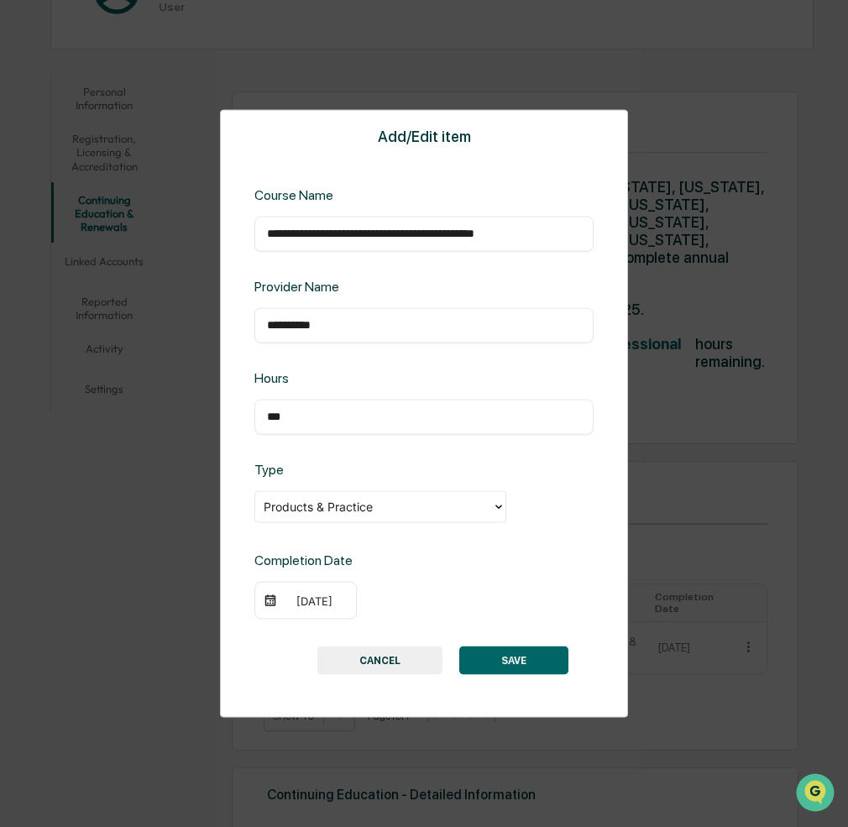
click at [525, 654] on button "SAVE" at bounding box center [513, 661] width 109 height 29
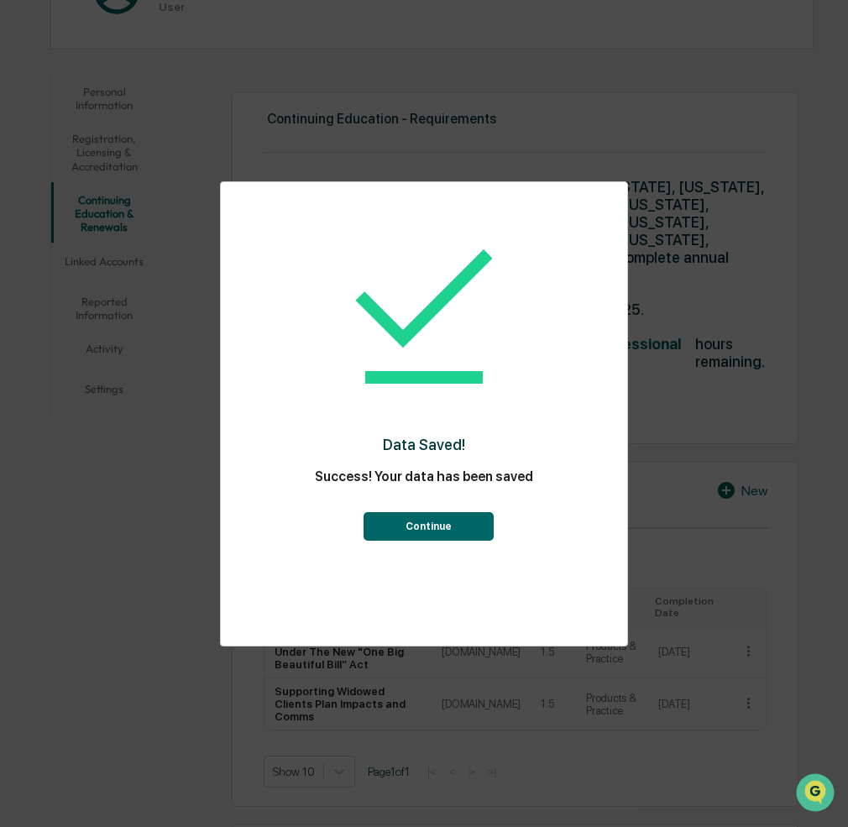
click at [405, 527] on button "Continue" at bounding box center [429, 526] width 130 height 29
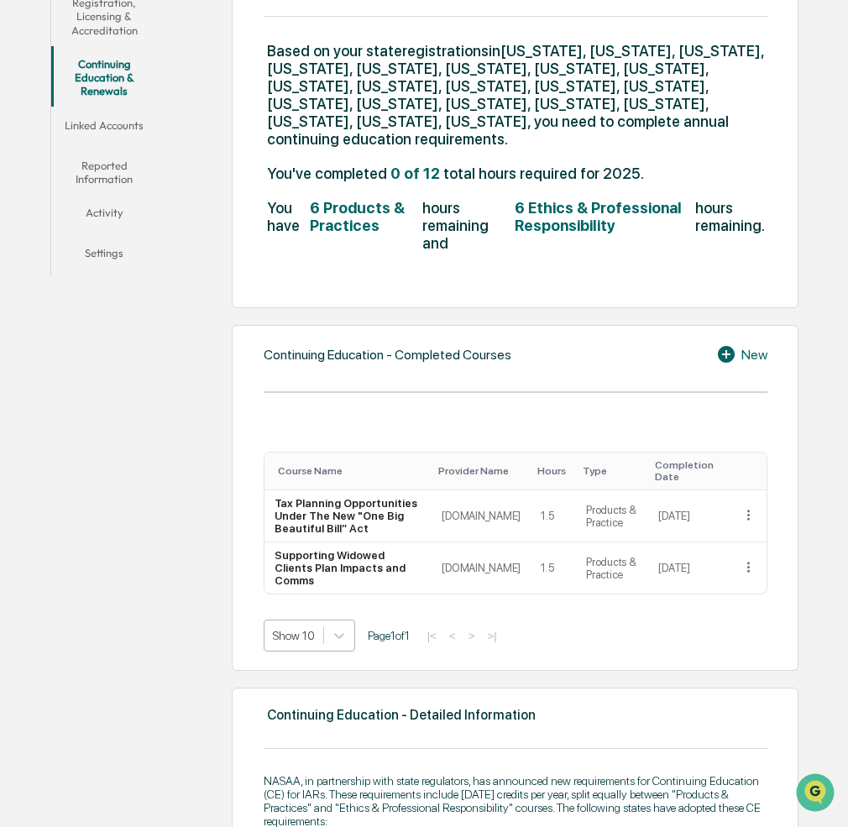
scroll to position [370, 0]
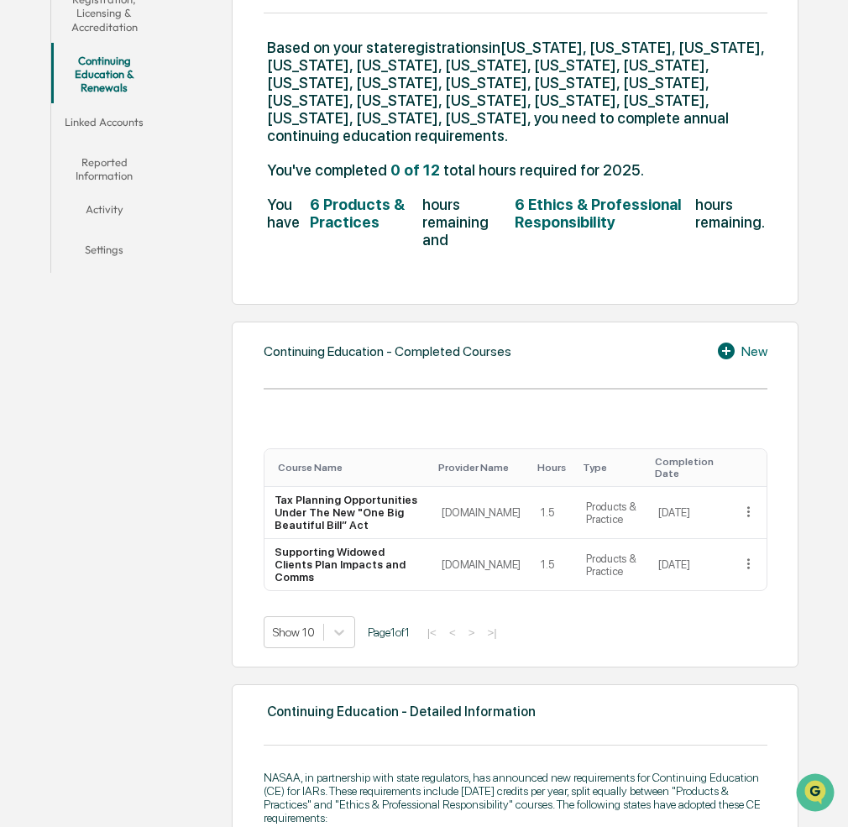
click at [749, 341] on div "New" at bounding box center [741, 351] width 51 height 20
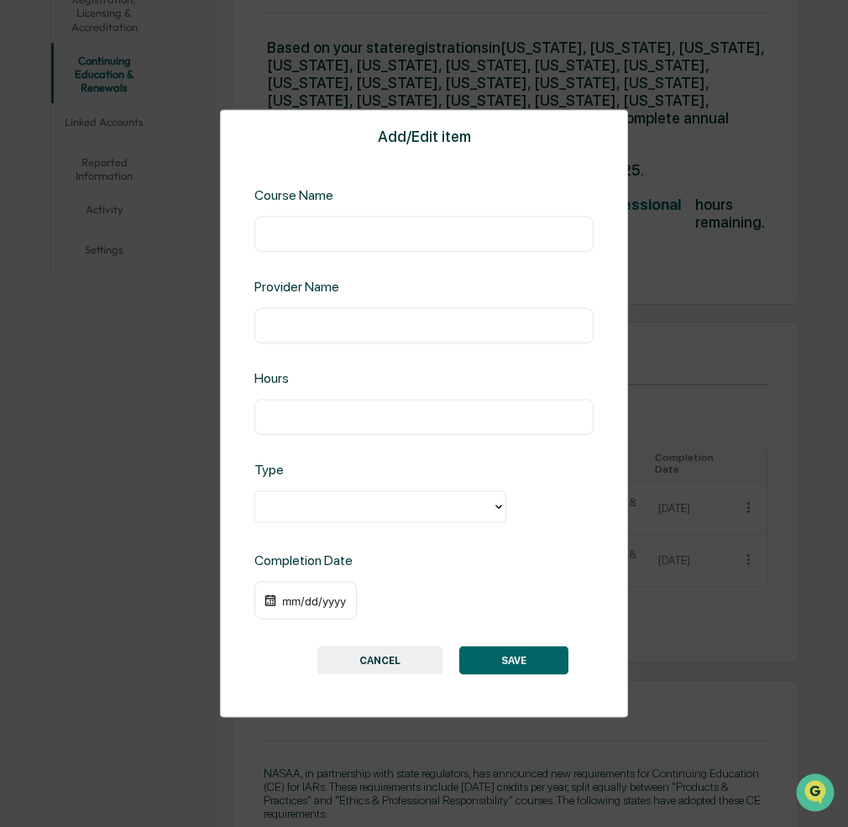
click at [305, 235] on input "text" at bounding box center [424, 233] width 314 height 17
click at [304, 235] on input "text" at bounding box center [424, 233] width 314 height 17
paste input "**********"
type input "**********"
click at [318, 325] on input "text" at bounding box center [424, 325] width 314 height 17
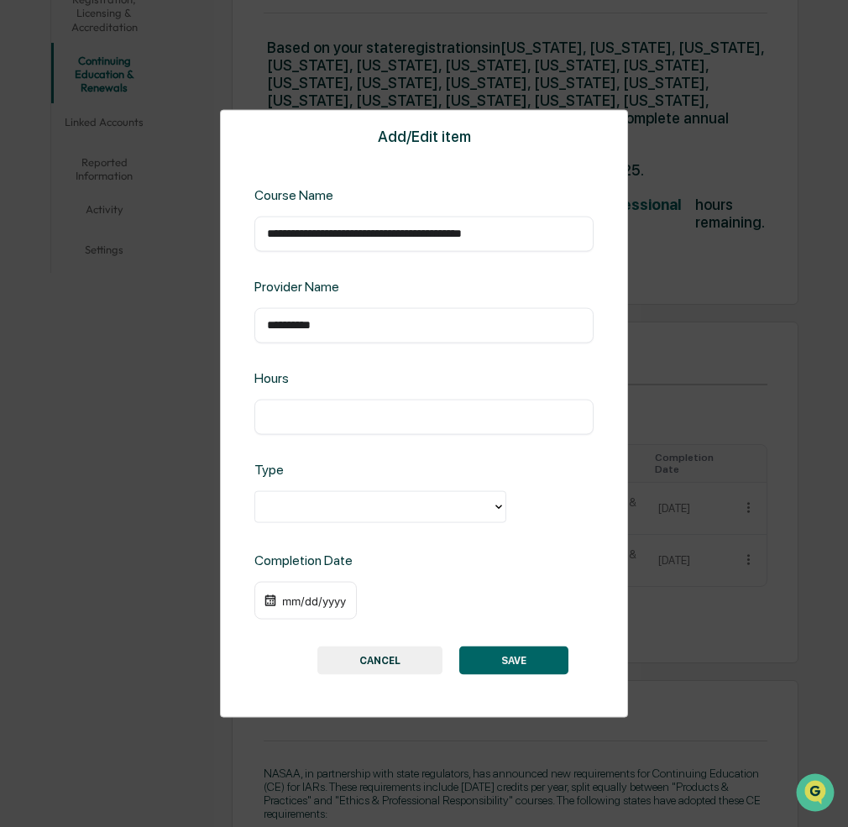
type input "**********"
type input "***"
click at [308, 508] on div at bounding box center [374, 506] width 220 height 19
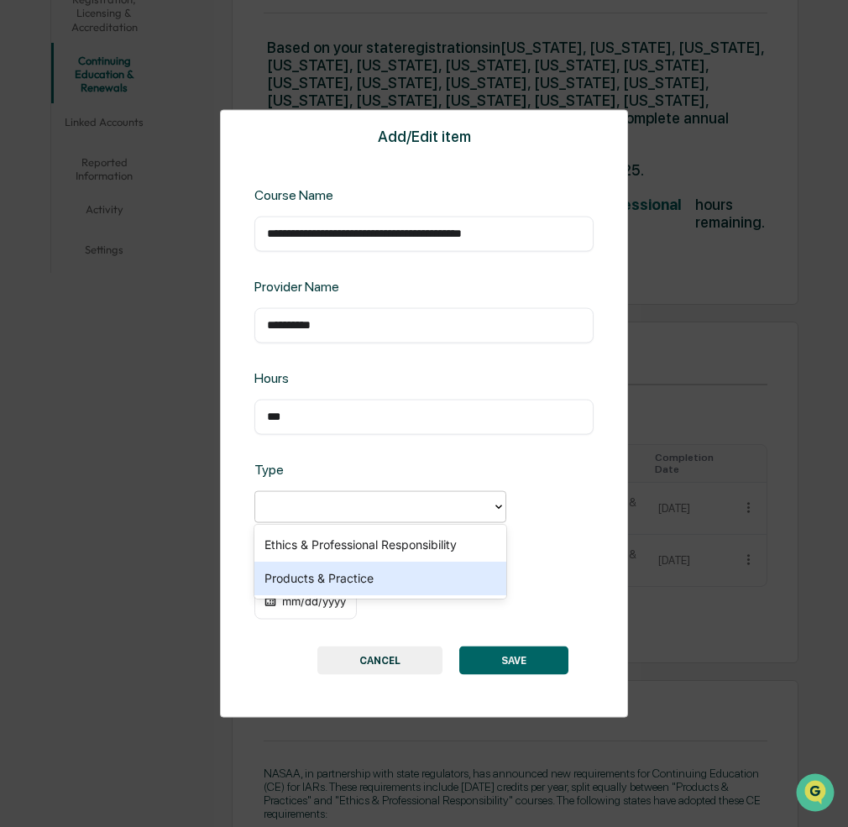
click at [308, 584] on div "Products & Practice" at bounding box center [381, 579] width 252 height 34
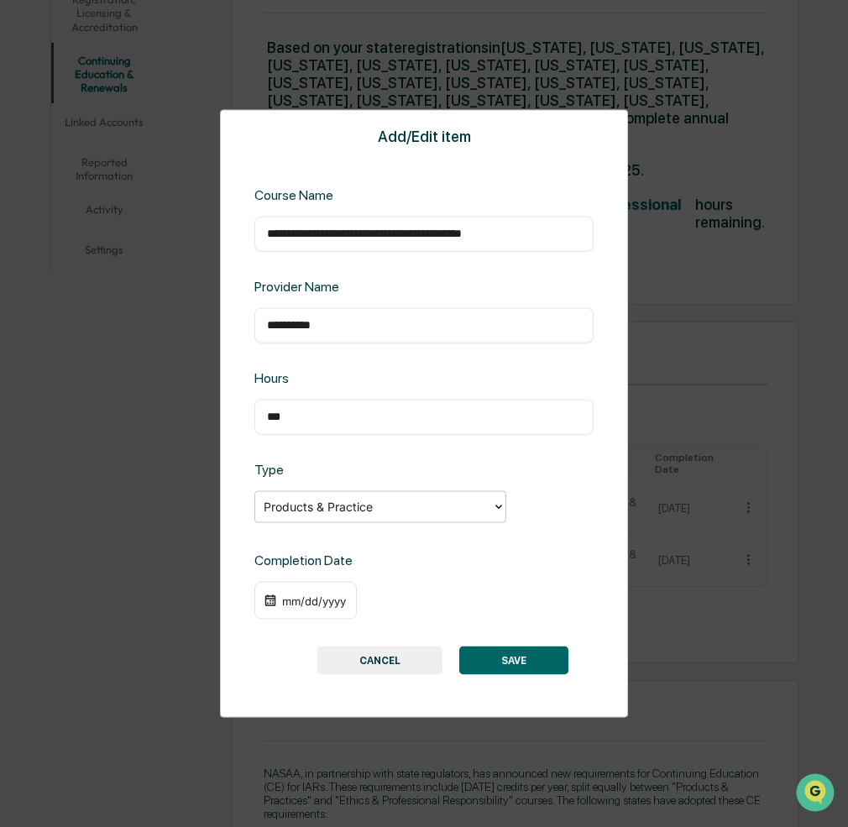
click at [305, 599] on div "mm/dd/yyyy" at bounding box center [314, 600] width 67 height 13
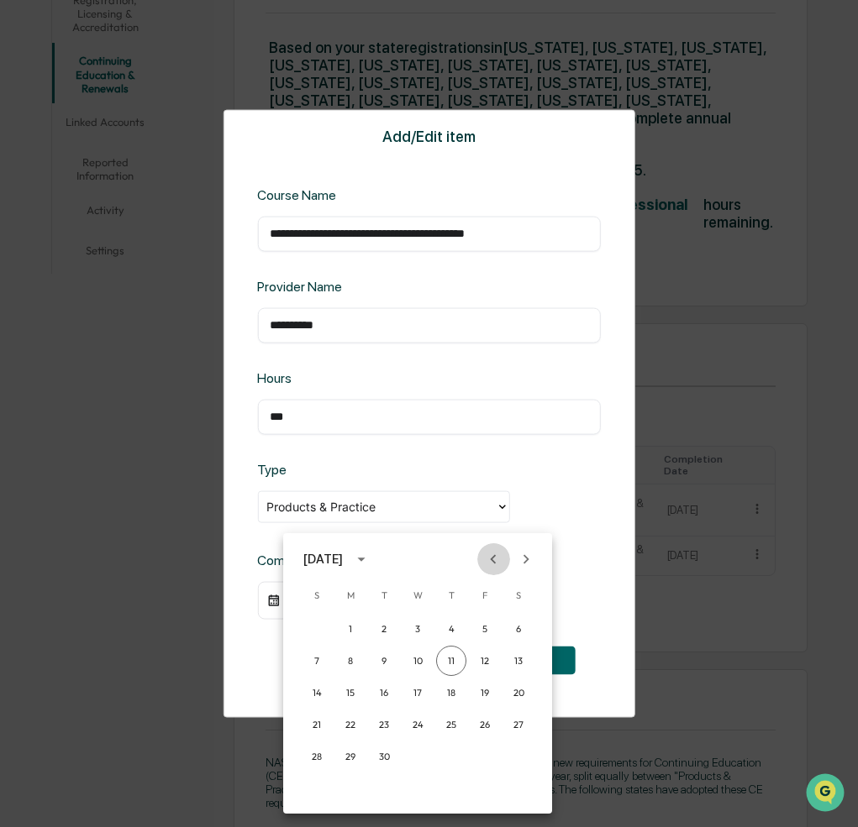
click at [494, 557] on icon "Previous month" at bounding box center [494, 558] width 6 height 9
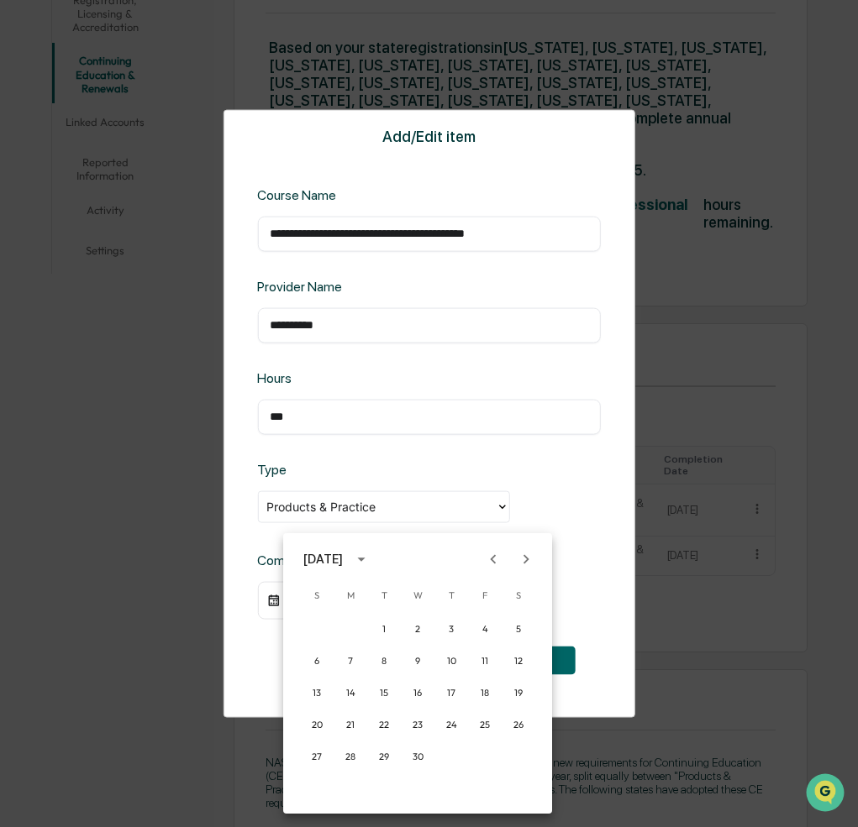
click at [494, 557] on icon "Previous month" at bounding box center [494, 558] width 6 height 9
click at [386, 720] on button "21" at bounding box center [384, 725] width 30 height 30
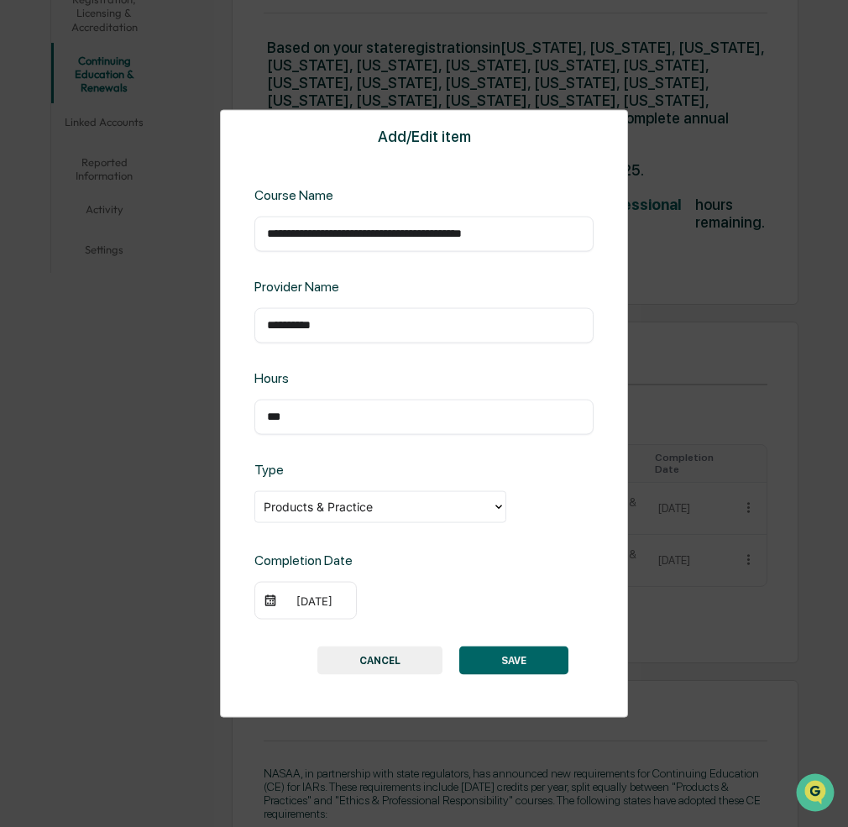
click at [522, 664] on button "SAVE" at bounding box center [513, 661] width 109 height 29
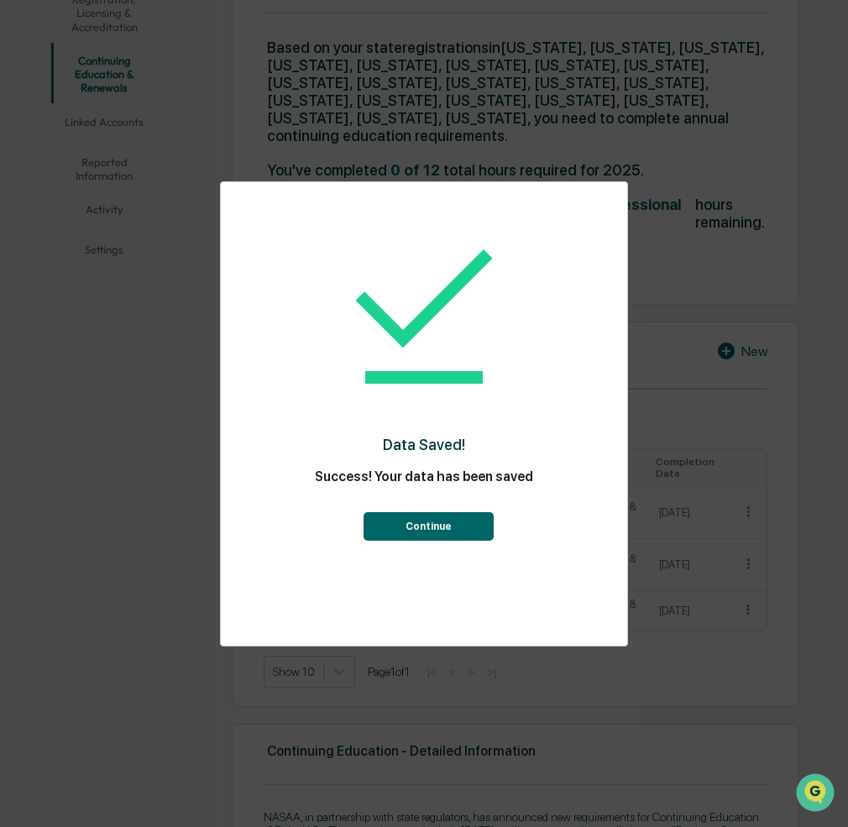
click at [419, 528] on button "Continue" at bounding box center [429, 526] width 130 height 29
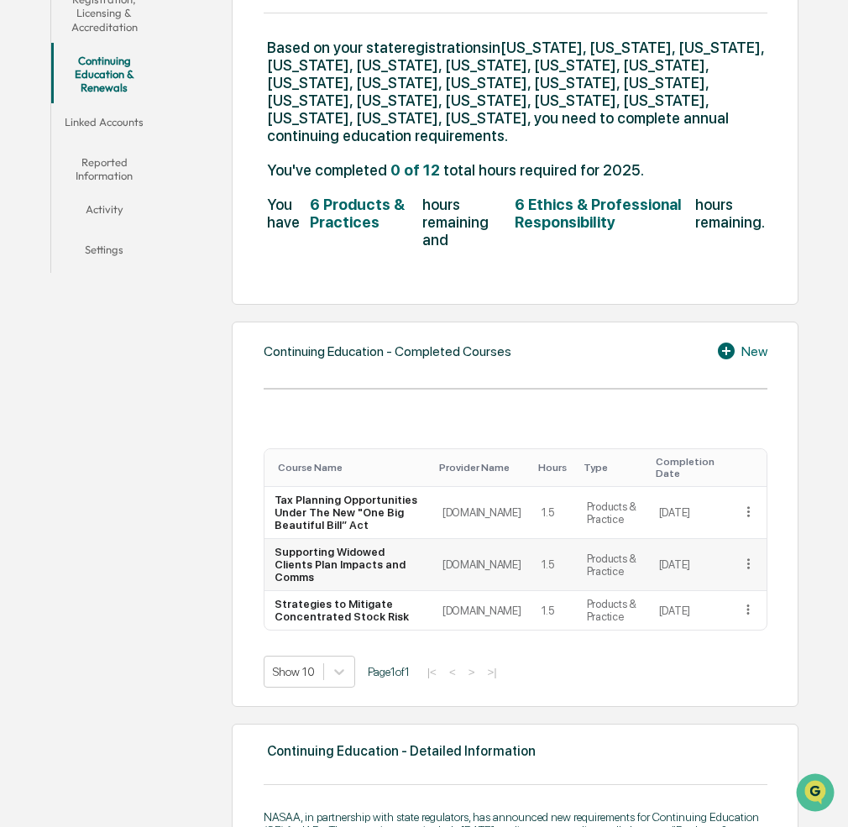
click at [743, 556] on icon at bounding box center [749, 564] width 16 height 16
click at [735, 575] on div "Edit" at bounding box center [729, 588] width 54 height 27
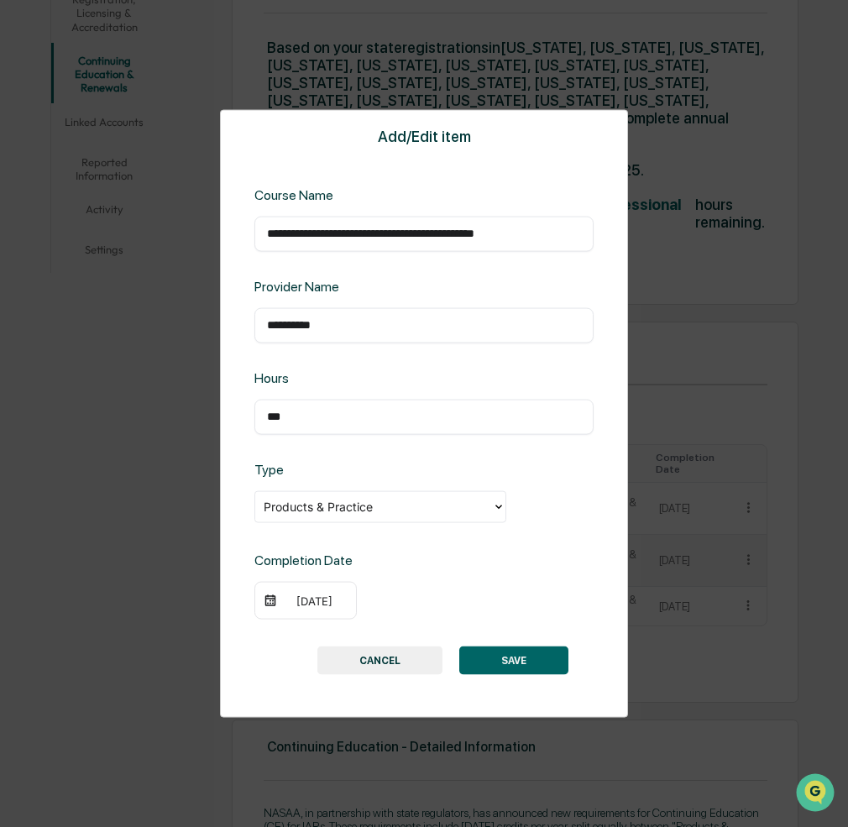
click at [307, 611] on div "06/30/2025" at bounding box center [306, 600] width 102 height 39
click at [313, 606] on div "06/30/2025" at bounding box center [314, 600] width 67 height 13
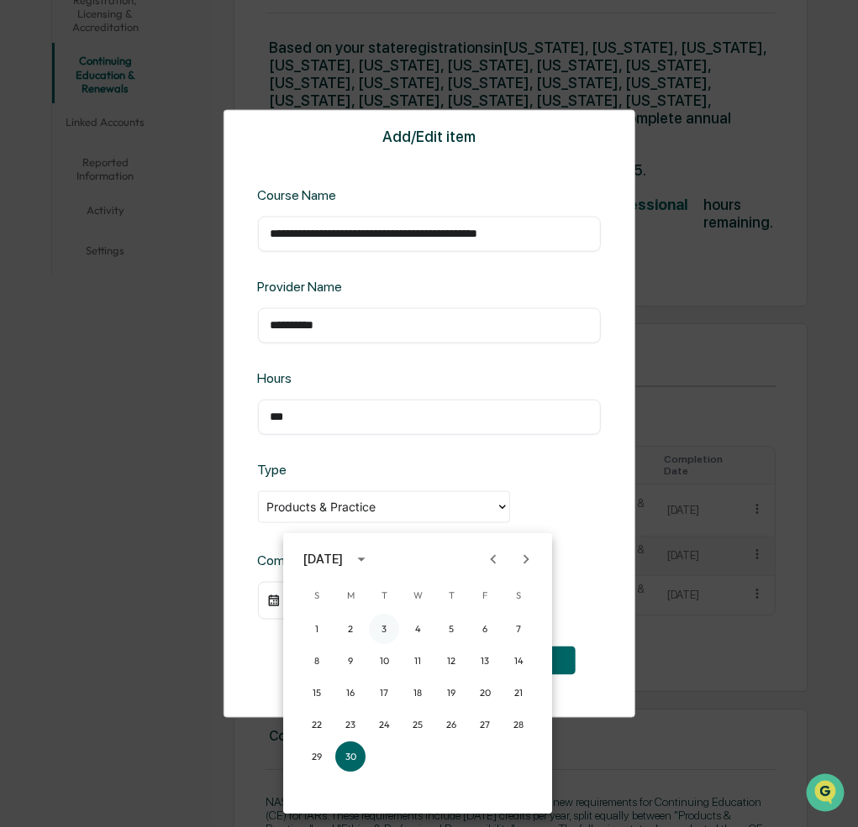
drag, startPoint x: 386, startPoint y: 630, endPoint x: 370, endPoint y: 625, distance: 16.7
click at [386, 630] on button "3" at bounding box center [384, 629] width 30 height 30
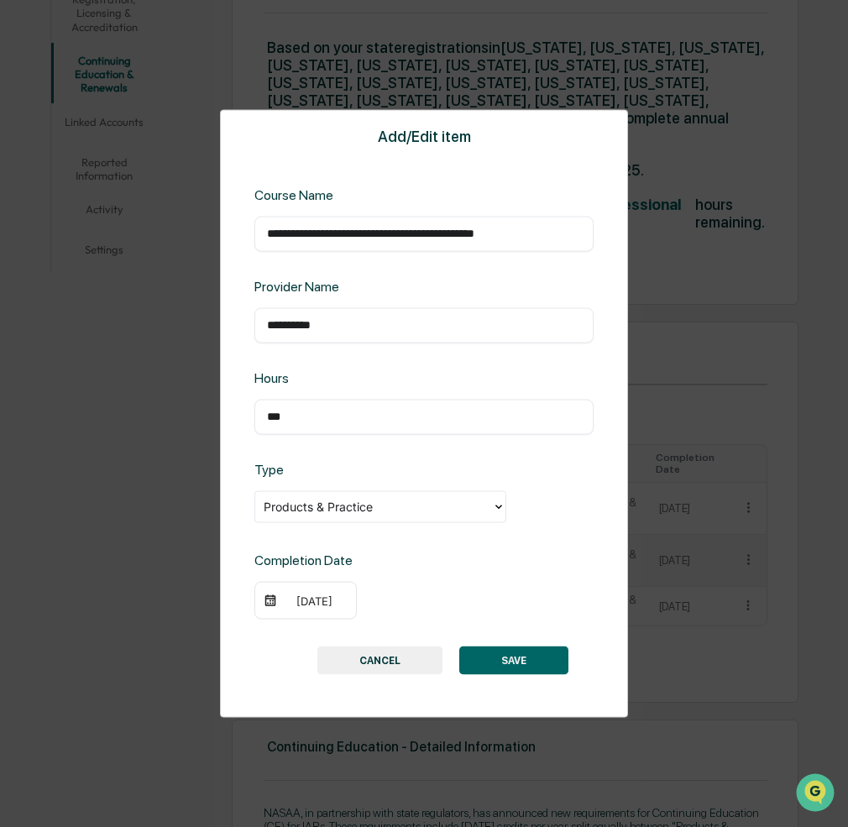
drag, startPoint x: 532, startPoint y: 653, endPoint x: 517, endPoint y: 651, distance: 15.3
click at [527, 653] on button "SAVE" at bounding box center [513, 661] width 109 height 29
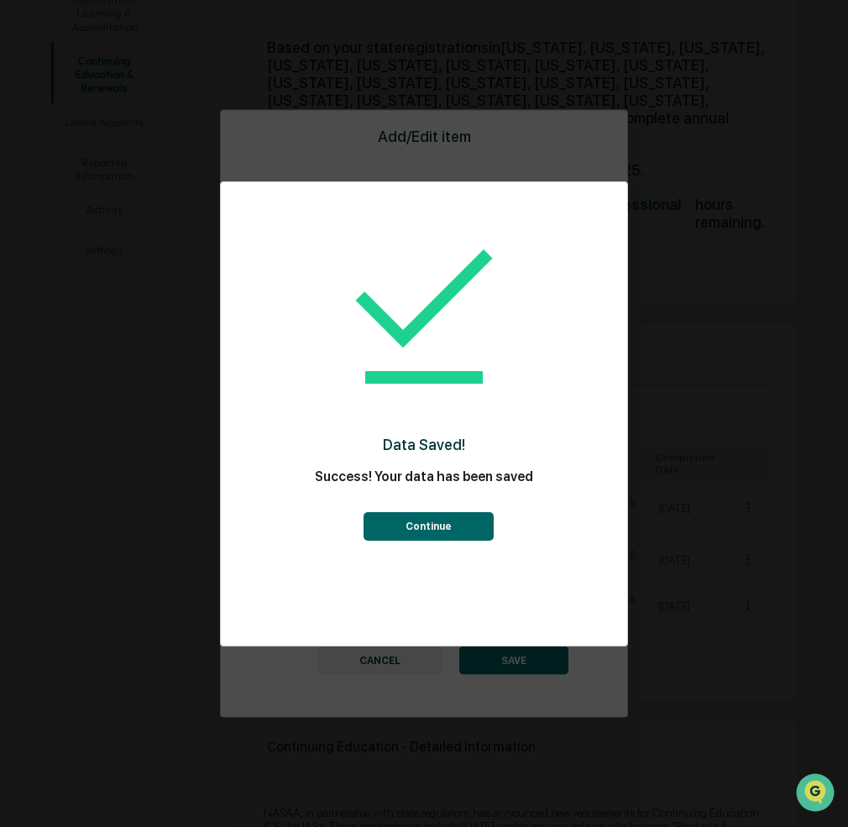
click at [410, 525] on button "Continue" at bounding box center [429, 526] width 130 height 29
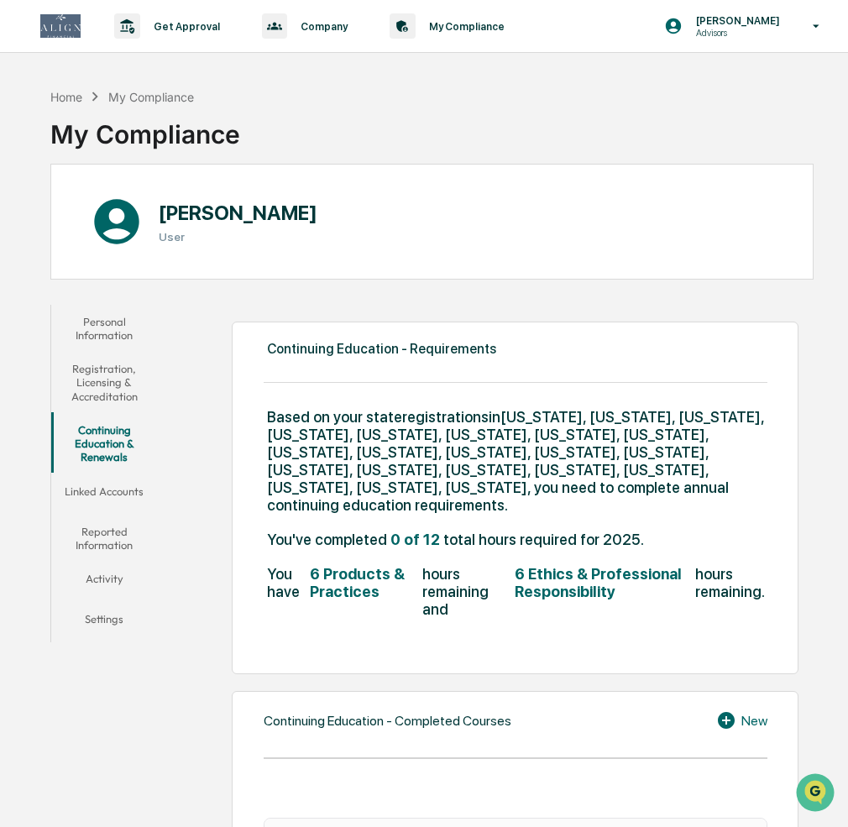
scroll to position [0, 0]
click at [81, 487] on button "Linked Accounts" at bounding box center [104, 495] width 106 height 40
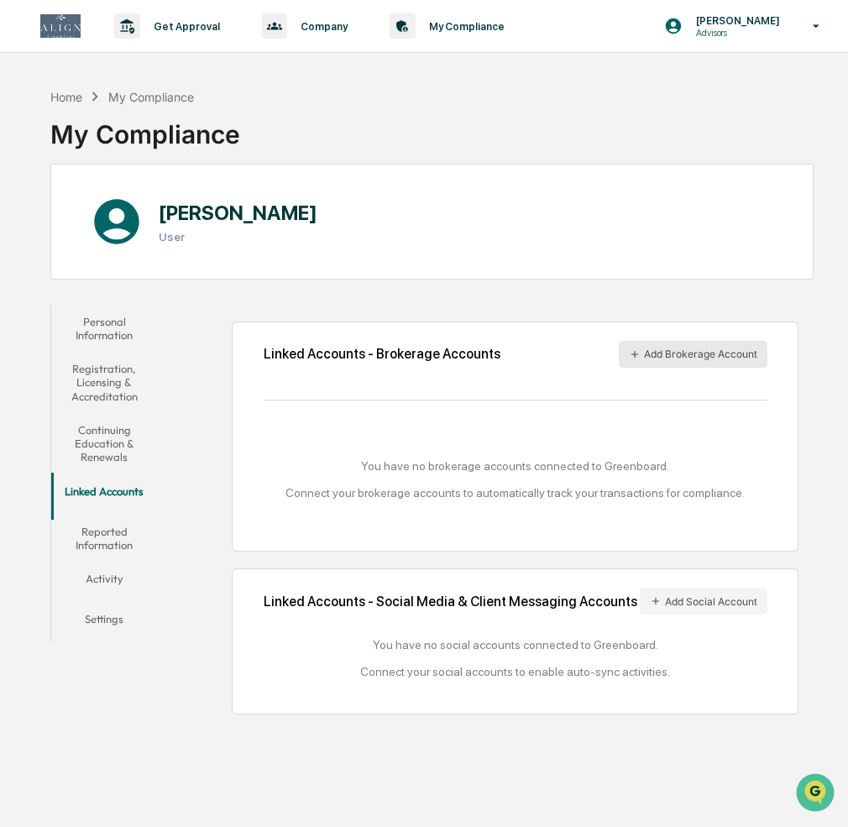
click at [686, 360] on button "Add Brokerage Account" at bounding box center [693, 354] width 149 height 27
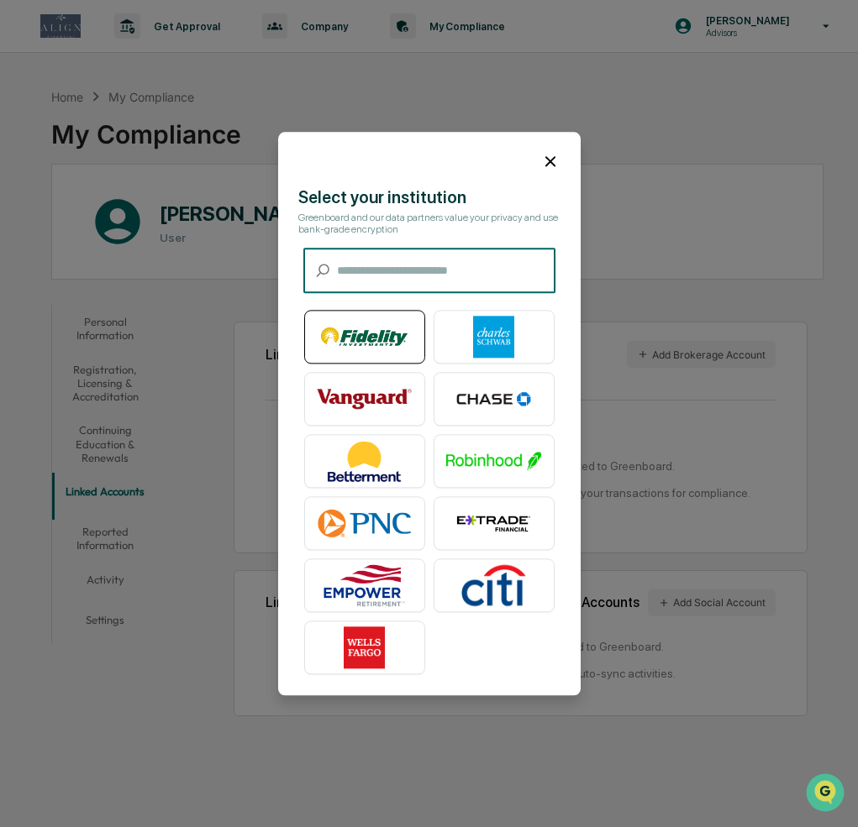
click at [330, 340] on img at bounding box center [365, 337] width 96 height 42
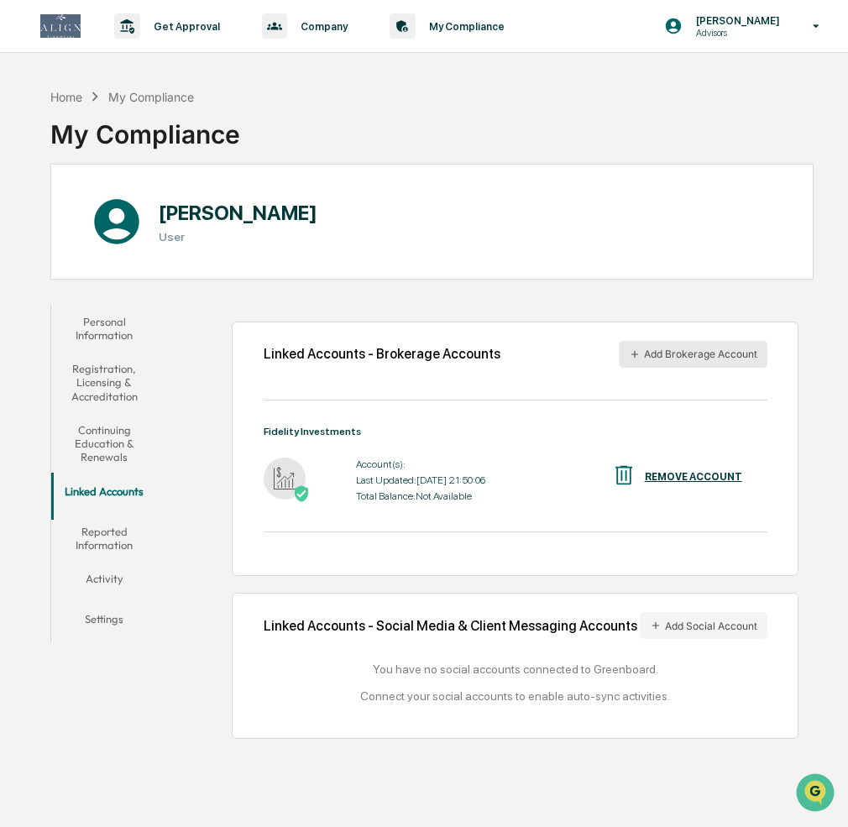
click at [671, 355] on button "Add Brokerage Account" at bounding box center [693, 354] width 149 height 27
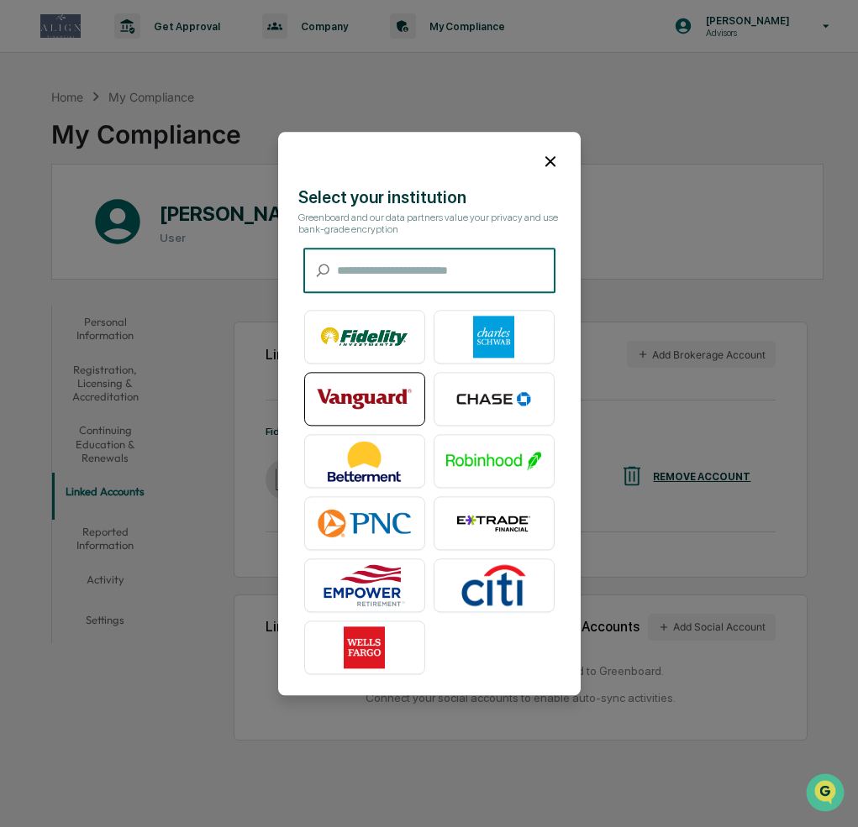
click at [359, 401] on img at bounding box center [365, 399] width 96 height 42
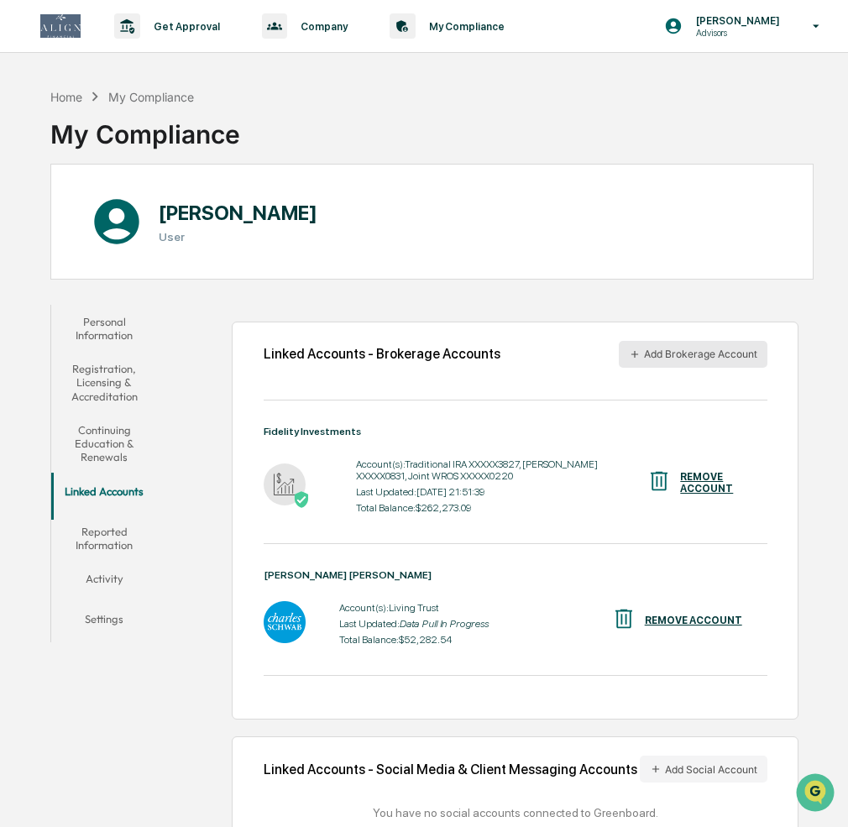
click at [697, 357] on button "Add Brokerage Account" at bounding box center [693, 354] width 149 height 27
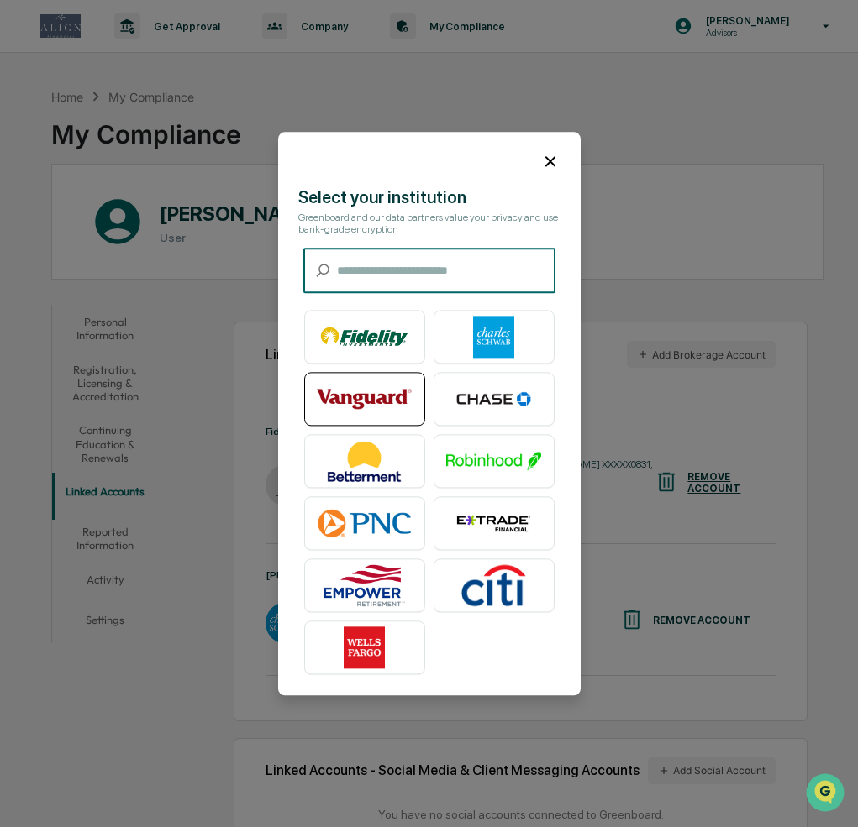
click at [370, 400] on img at bounding box center [365, 399] width 96 height 42
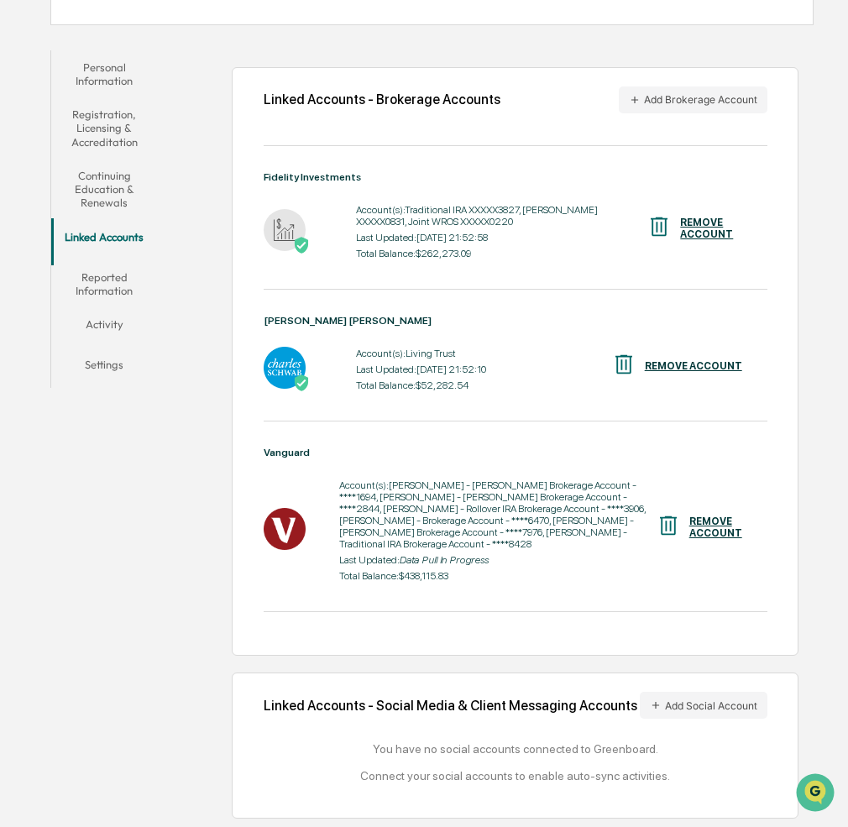
scroll to position [260, 0]
click at [717, 692] on button "Add Social Account" at bounding box center [704, 705] width 128 height 27
click at [686, 695] on button "Add Social Account" at bounding box center [704, 705] width 128 height 27
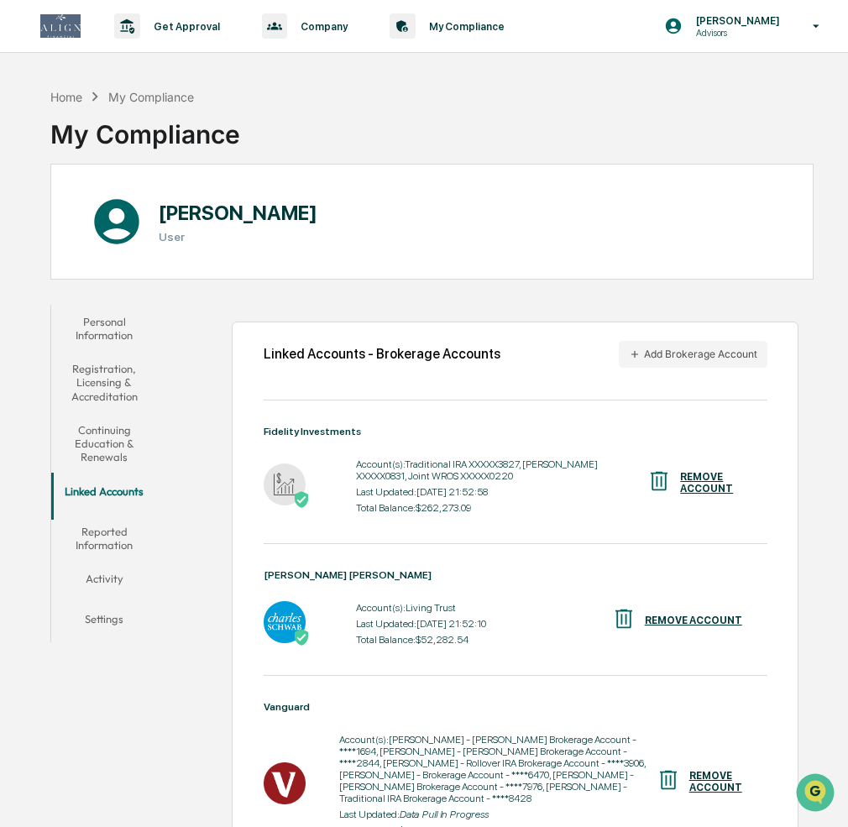
scroll to position [0, 0]
click at [109, 545] on button "Reported Information" at bounding box center [104, 539] width 106 height 48
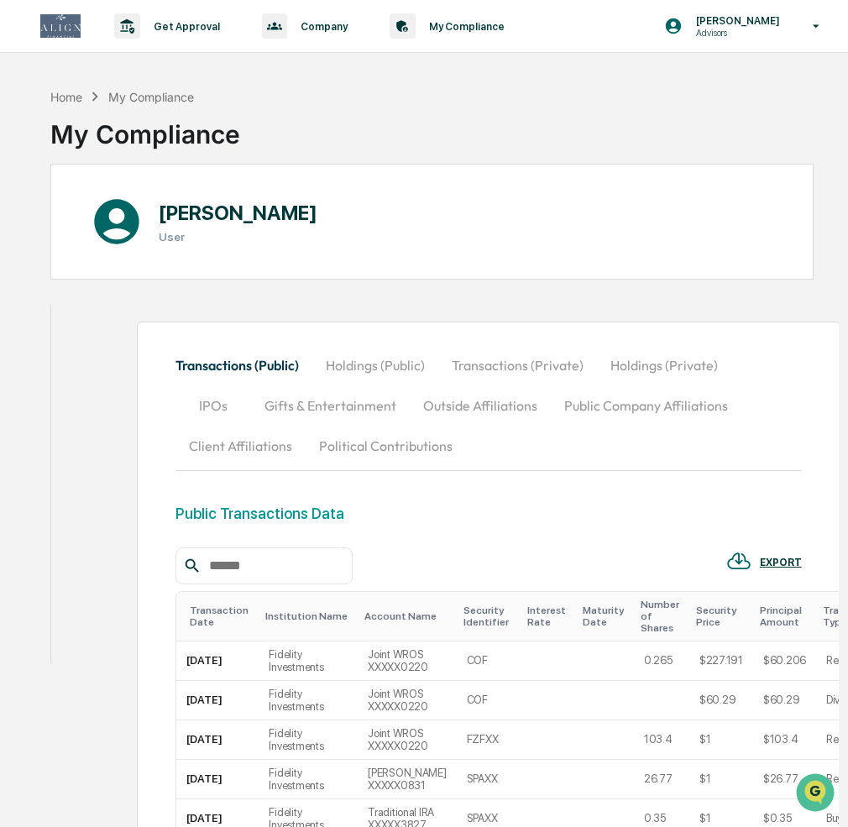
drag, startPoint x: 167, startPoint y: 96, endPoint x: 183, endPoint y: 103, distance: 17.7
click at [167, 96] on div "My Compliance" at bounding box center [151, 97] width 86 height 14
click at [65, 98] on div "Home" at bounding box center [66, 97] width 32 height 14
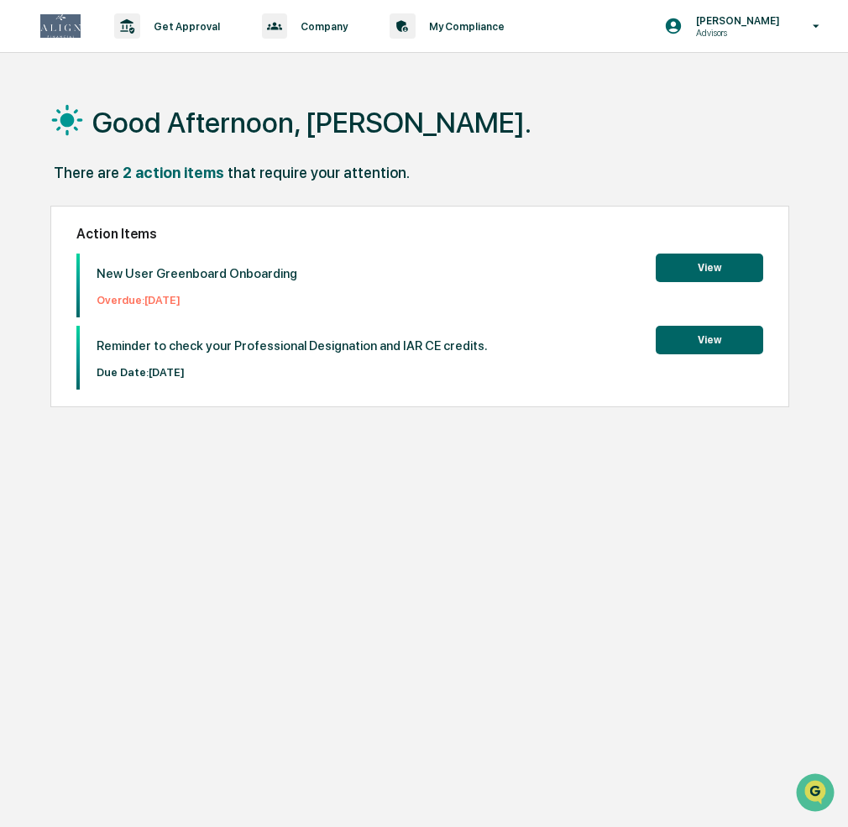
click at [701, 270] on button "View" at bounding box center [710, 268] width 108 height 29
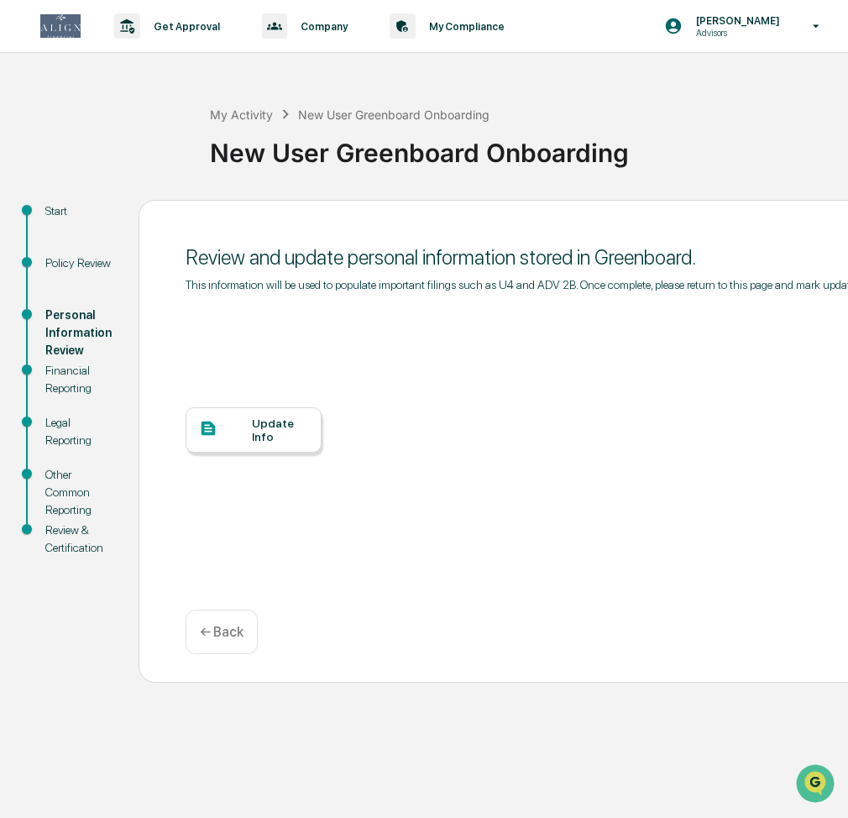
click at [70, 377] on div "Financial Reporting" at bounding box center [78, 379] width 66 height 35
click at [267, 423] on div "Update Info" at bounding box center [280, 430] width 56 height 27
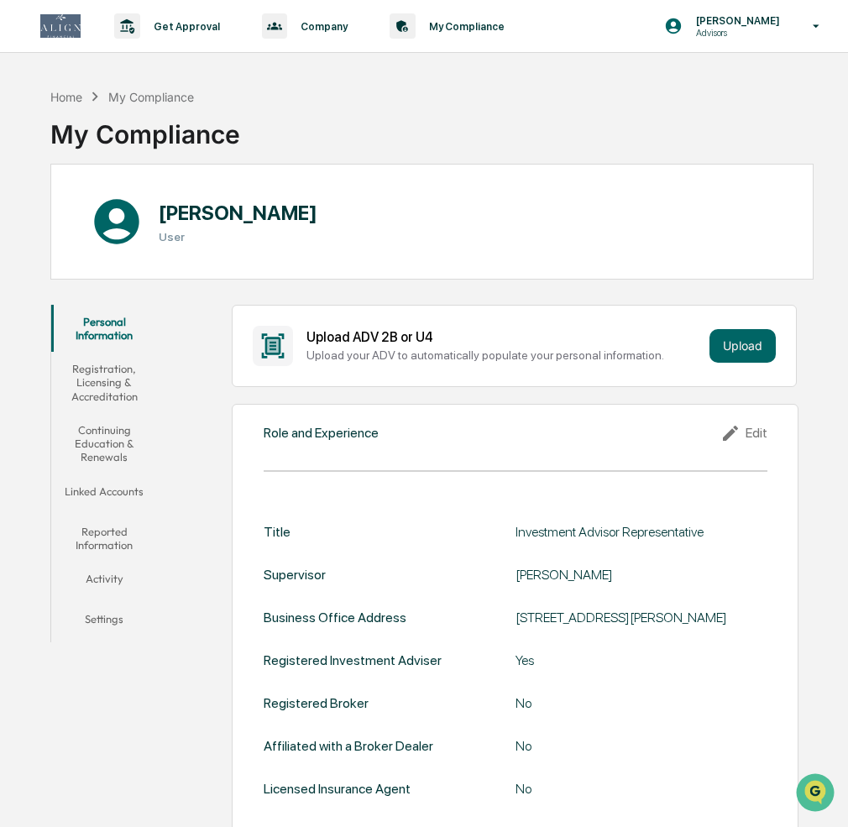
click at [109, 488] on button "Linked Accounts" at bounding box center [104, 495] width 106 height 40
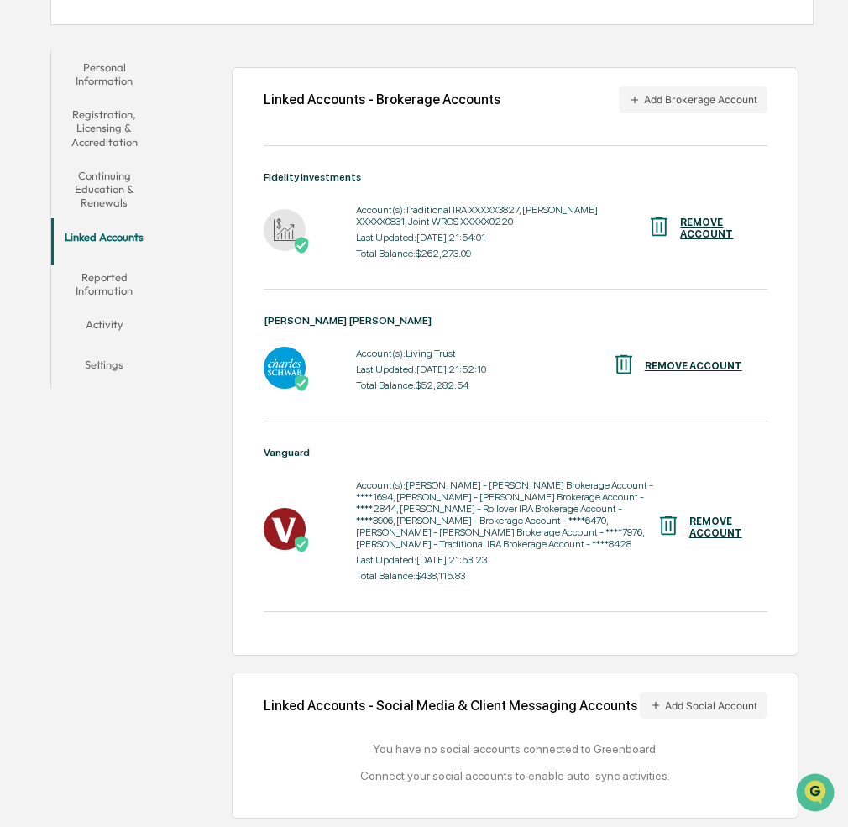
scroll to position [271, 0]
click at [689, 692] on button "Add Social Account" at bounding box center [704, 705] width 128 height 27
click at [654, 702] on icon at bounding box center [656, 705] width 7 height 7
click at [736, 692] on button "Add Social Account" at bounding box center [704, 705] width 128 height 27
click at [98, 275] on button "Reported Information" at bounding box center [104, 284] width 106 height 48
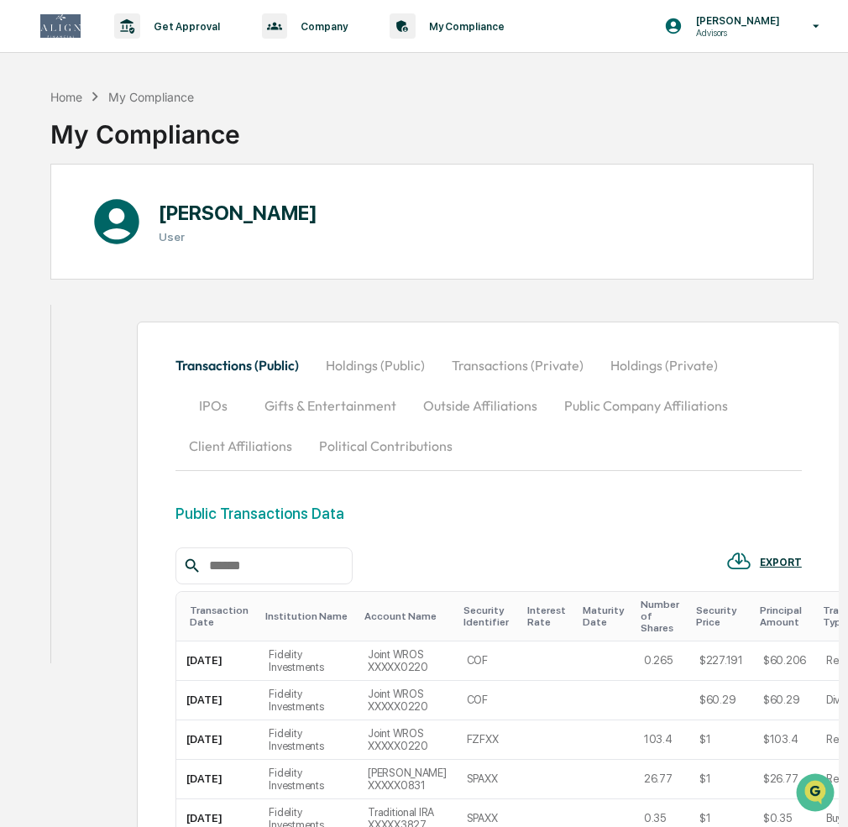
drag, startPoint x: 154, startPoint y: 83, endPoint x: 155, endPoint y: 92, distance: 9.3
click at [154, 87] on div "Home My Compliance My Compliance" at bounding box center [145, 122] width 190 height 84
drag, startPoint x: 156, startPoint y: 96, endPoint x: 102, endPoint y: 94, distance: 54.6
click at [156, 96] on div "My Compliance" at bounding box center [151, 97] width 86 height 14
click at [70, 91] on div "Home" at bounding box center [66, 97] width 32 height 14
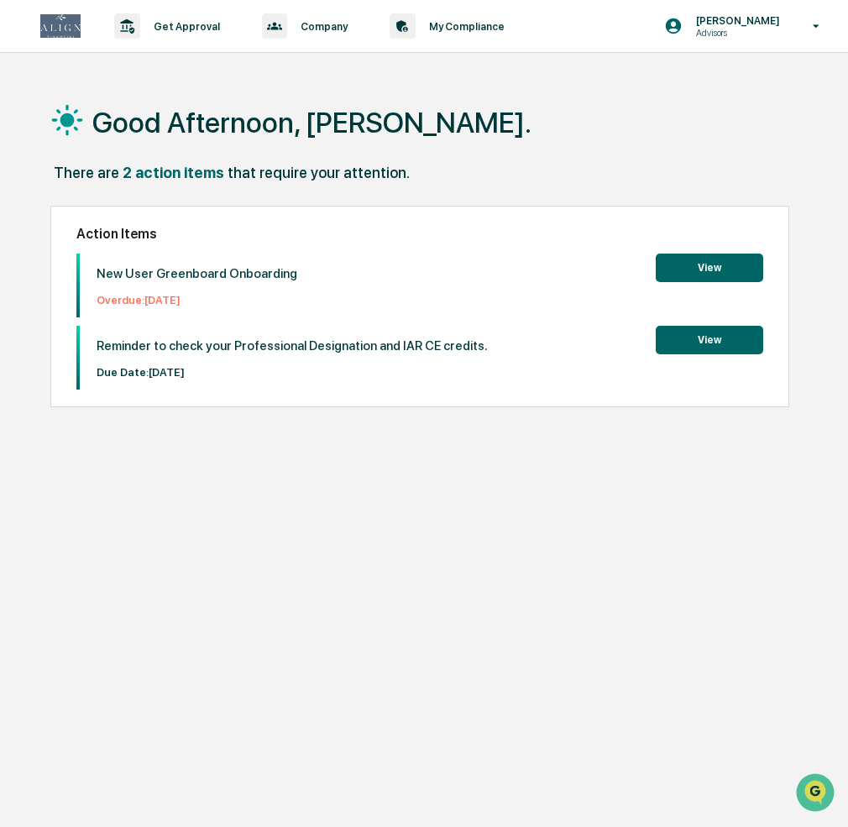
click at [680, 266] on button "View" at bounding box center [710, 268] width 108 height 29
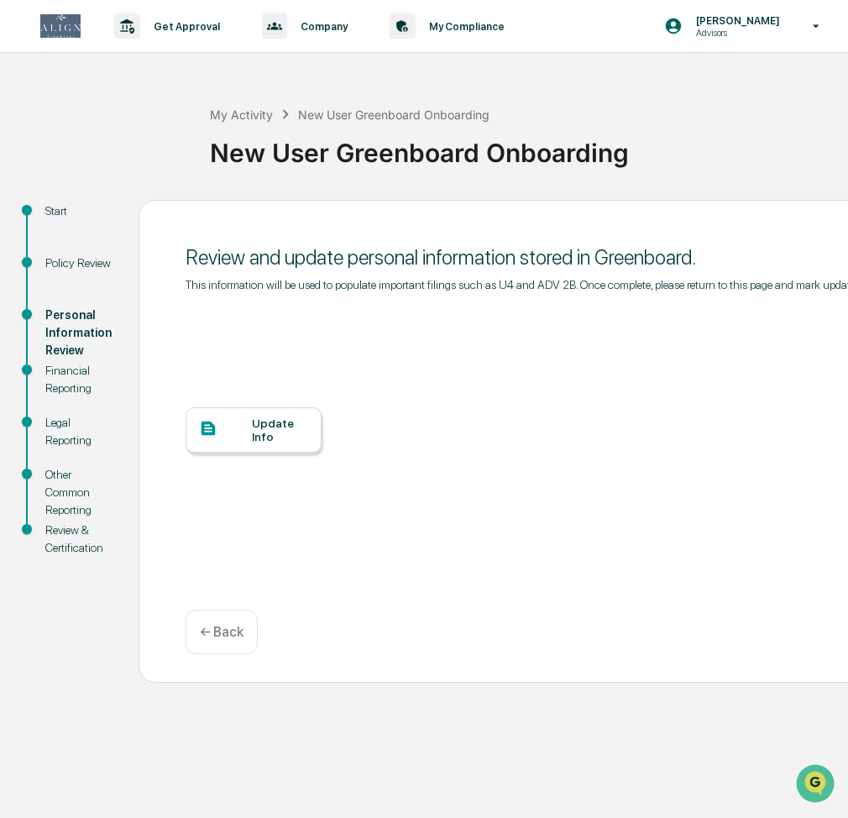
click at [241, 428] on div at bounding box center [225, 429] width 53 height 21
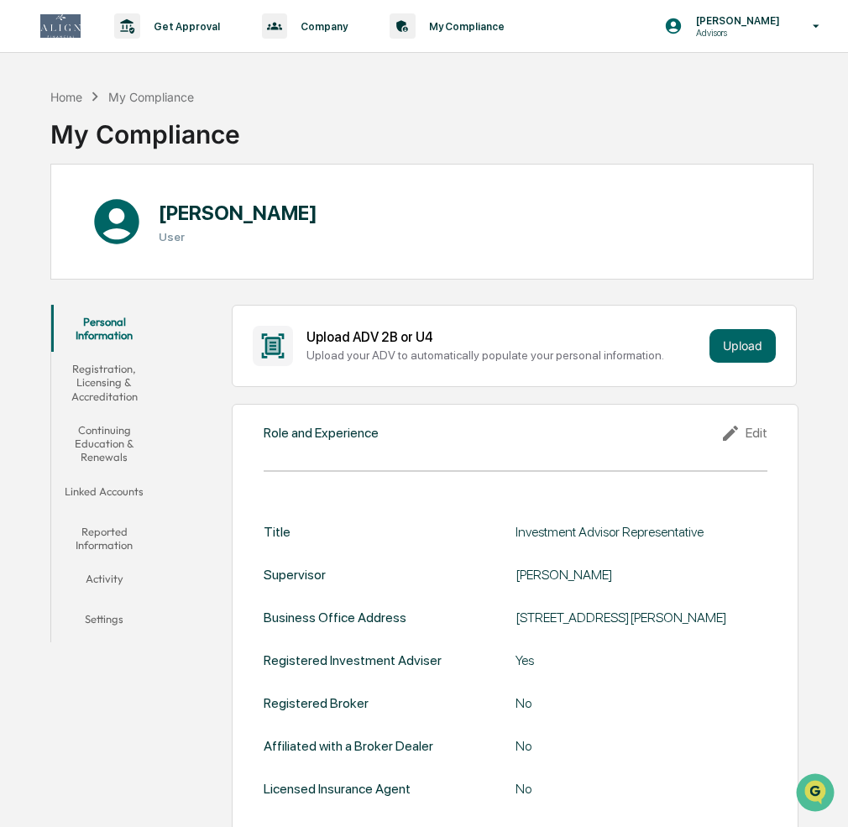
click at [108, 580] on button "Activity" at bounding box center [104, 582] width 106 height 40
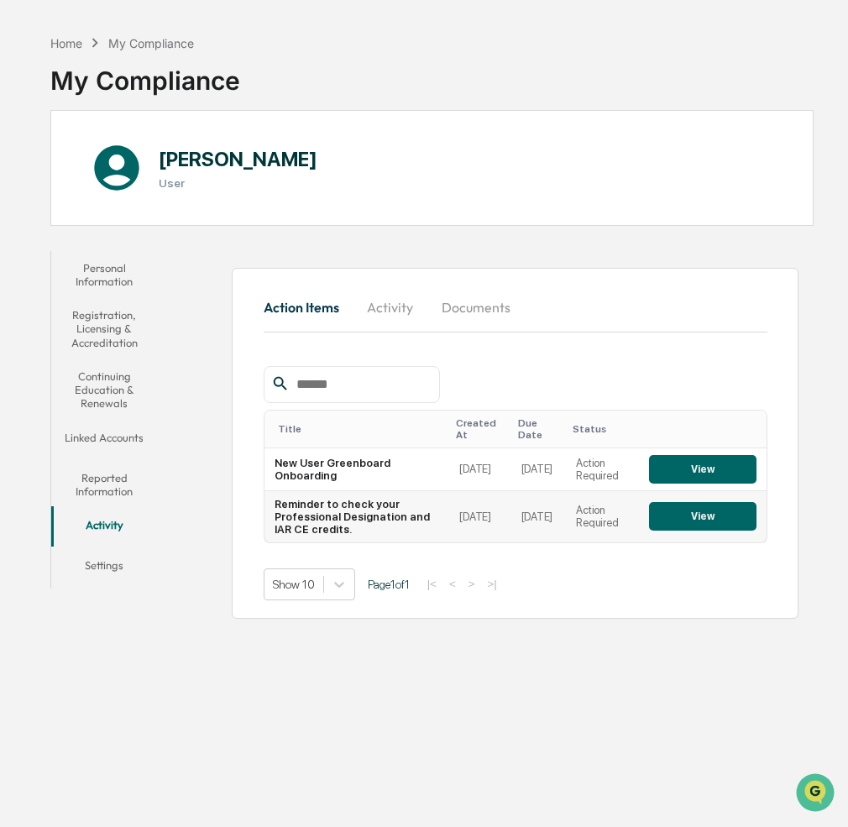
scroll to position [82, 0]
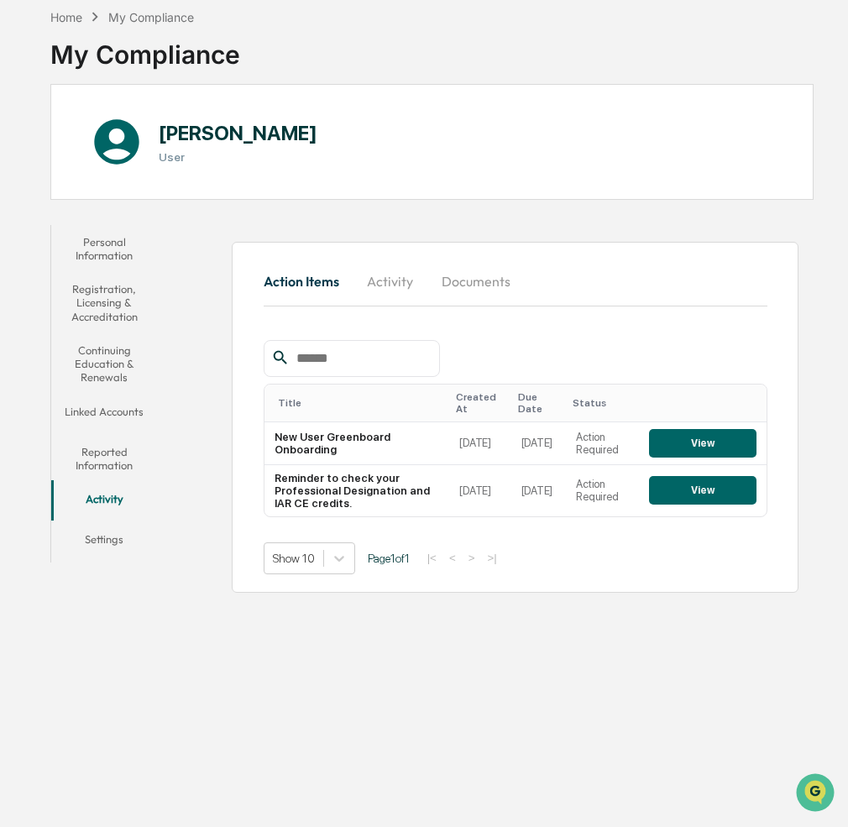
click at [112, 250] on button "Personal Information" at bounding box center [104, 249] width 106 height 48
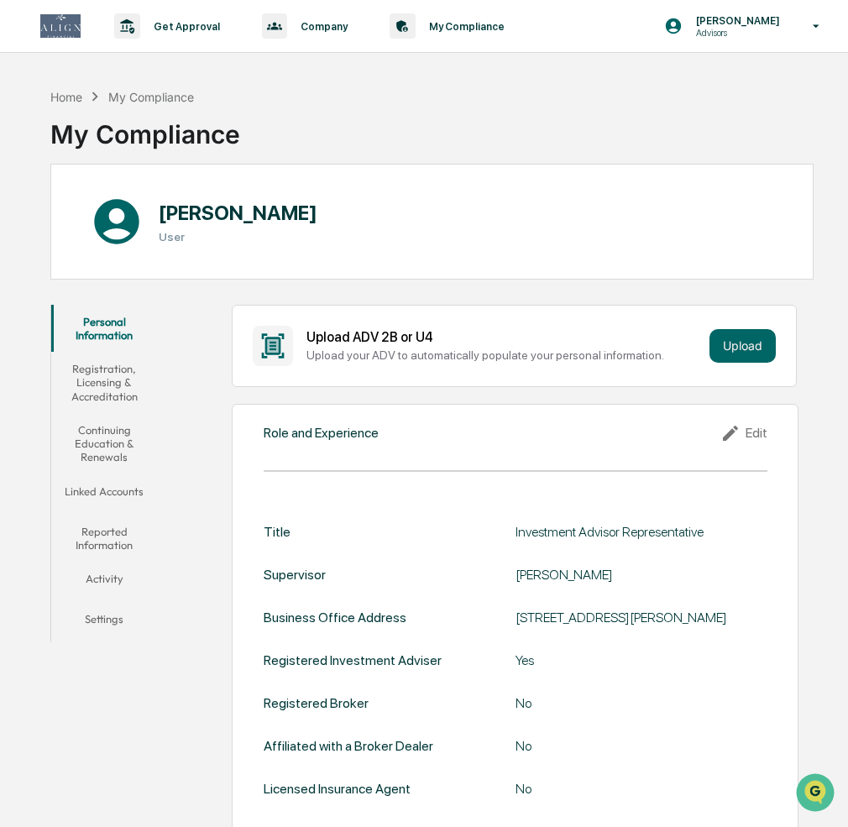
click at [121, 391] on button "Registration, Licensing & Accreditation" at bounding box center [104, 382] width 106 height 61
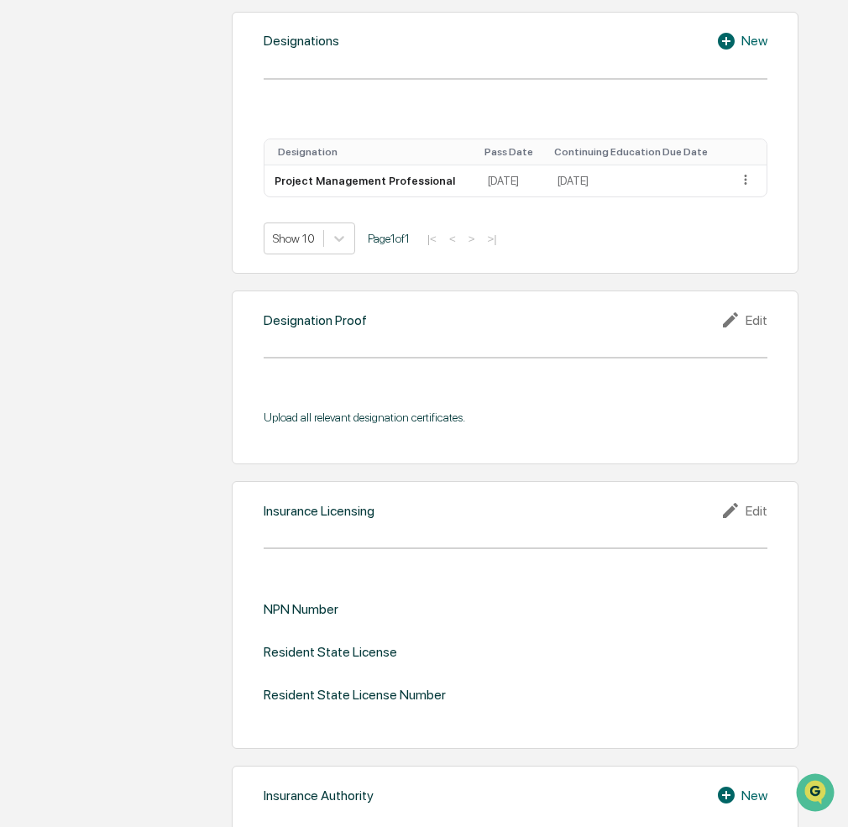
scroll to position [1373, 0]
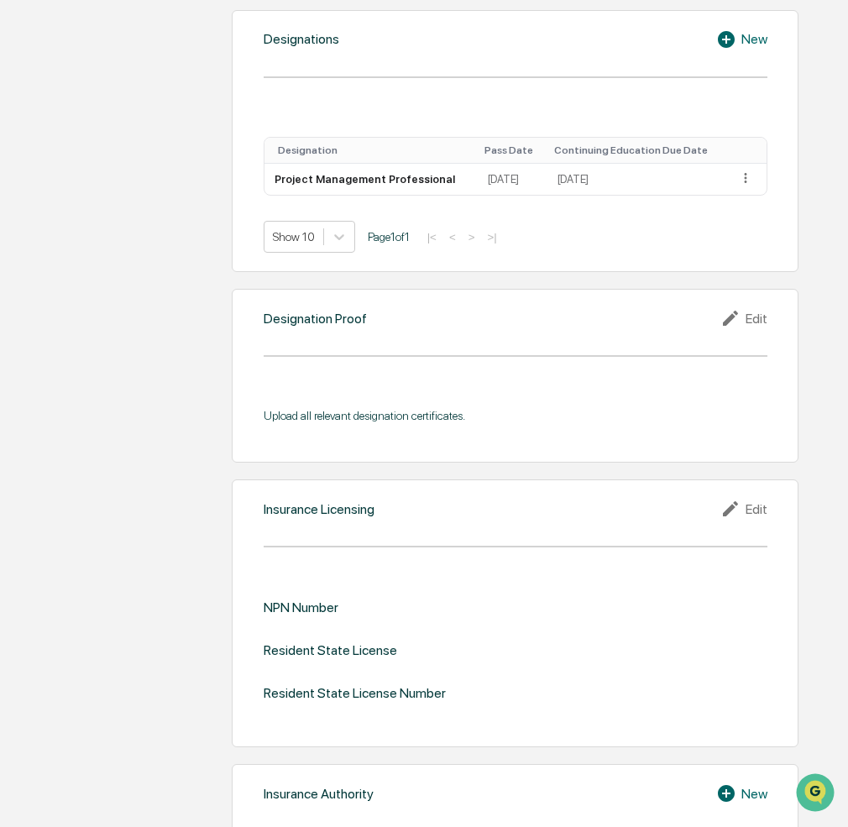
click at [758, 308] on div "Edit" at bounding box center [744, 318] width 47 height 20
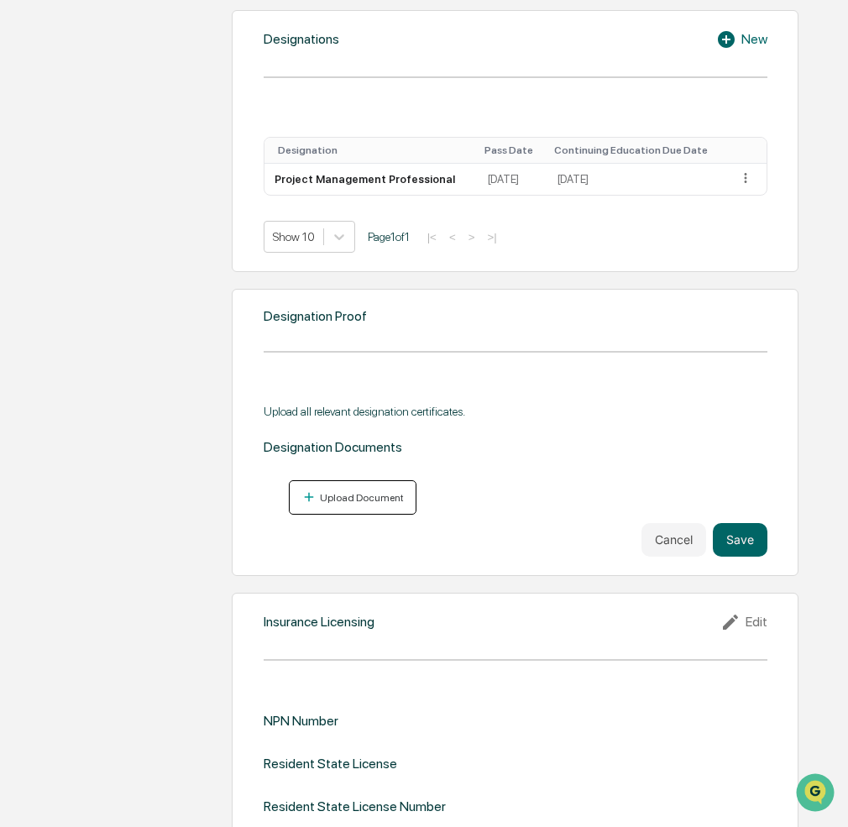
click at [374, 492] on div "Upload Document" at bounding box center [360, 498] width 87 height 12
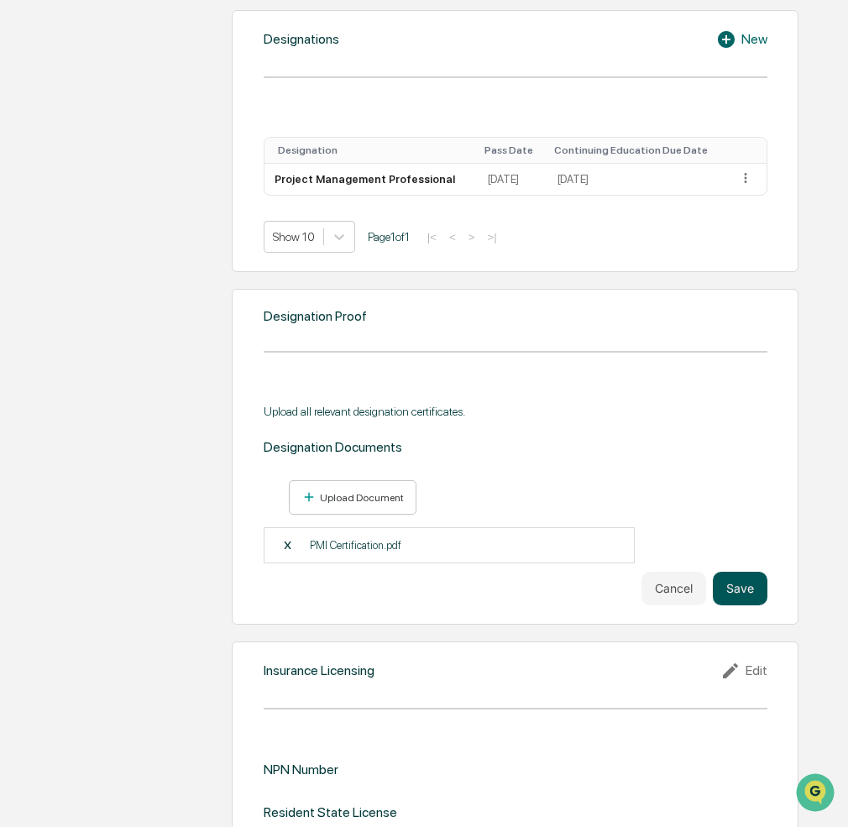
click at [747, 572] on button "Save" at bounding box center [740, 589] width 55 height 34
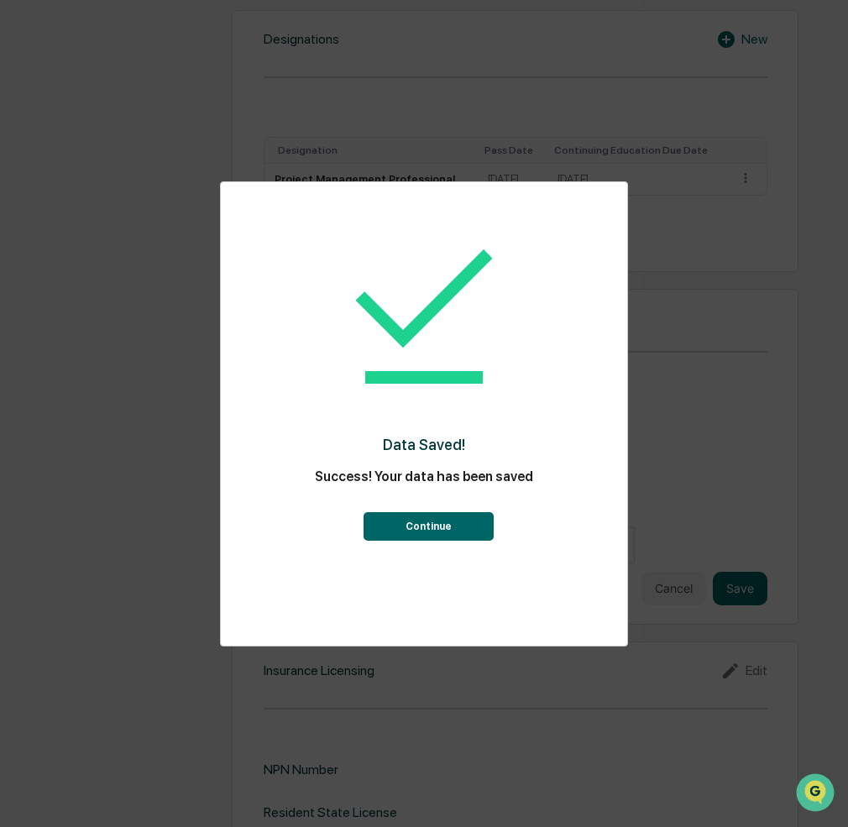
drag, startPoint x: 441, startPoint y: 537, endPoint x: 454, endPoint y: 539, distance: 13.7
click at [441, 537] on button "Continue" at bounding box center [429, 526] width 130 height 29
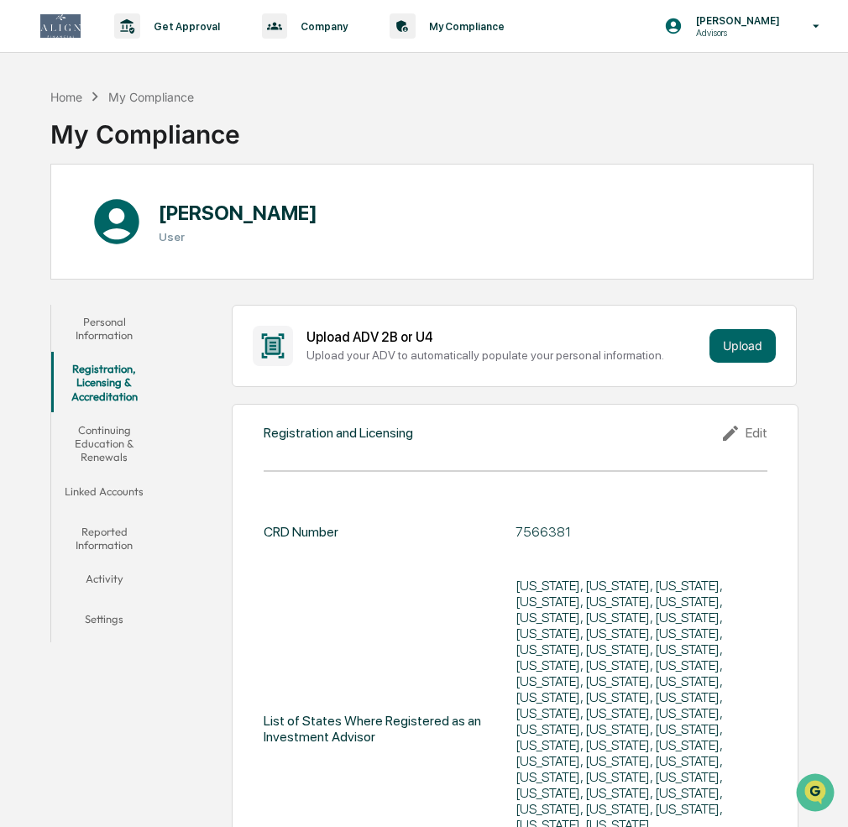
scroll to position [0, 0]
click at [114, 440] on button "Continuing Education & Renewals" at bounding box center [104, 443] width 106 height 61
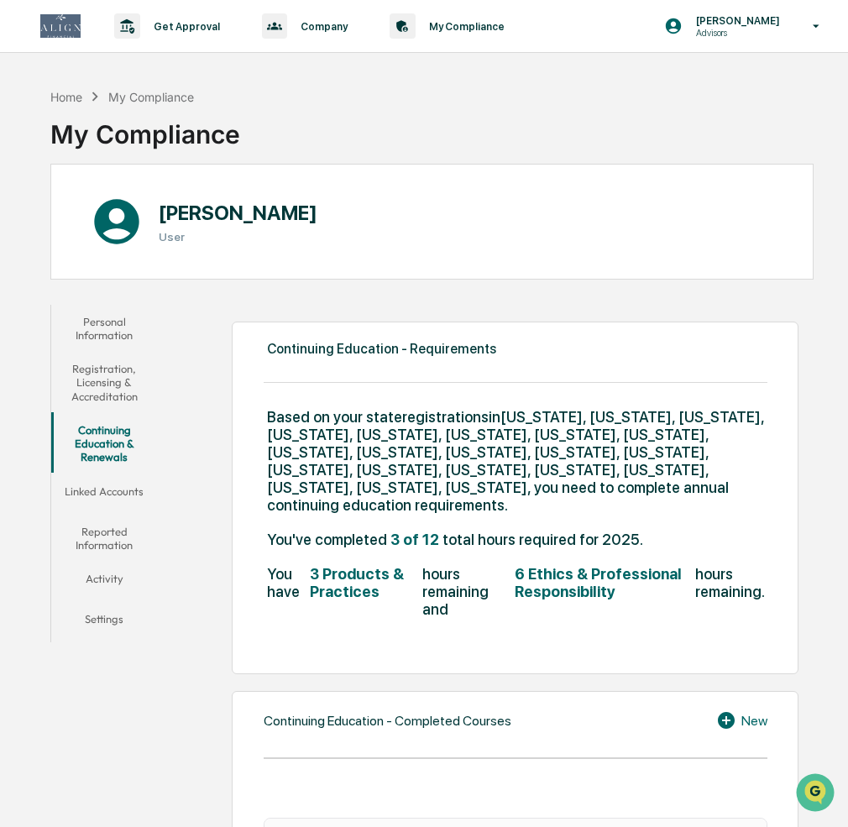
click at [92, 541] on button "Reported Information" at bounding box center [104, 539] width 106 height 48
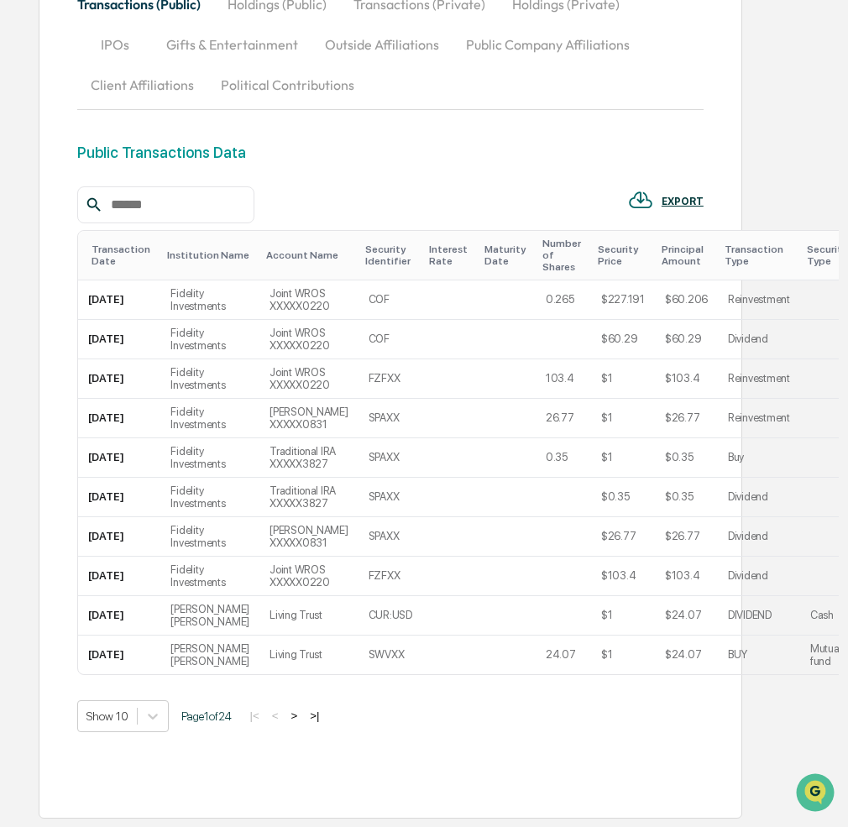
scroll to position [412, 0]
click at [818, 791] on img "Open customer support" at bounding box center [816, 793] width 42 height 34
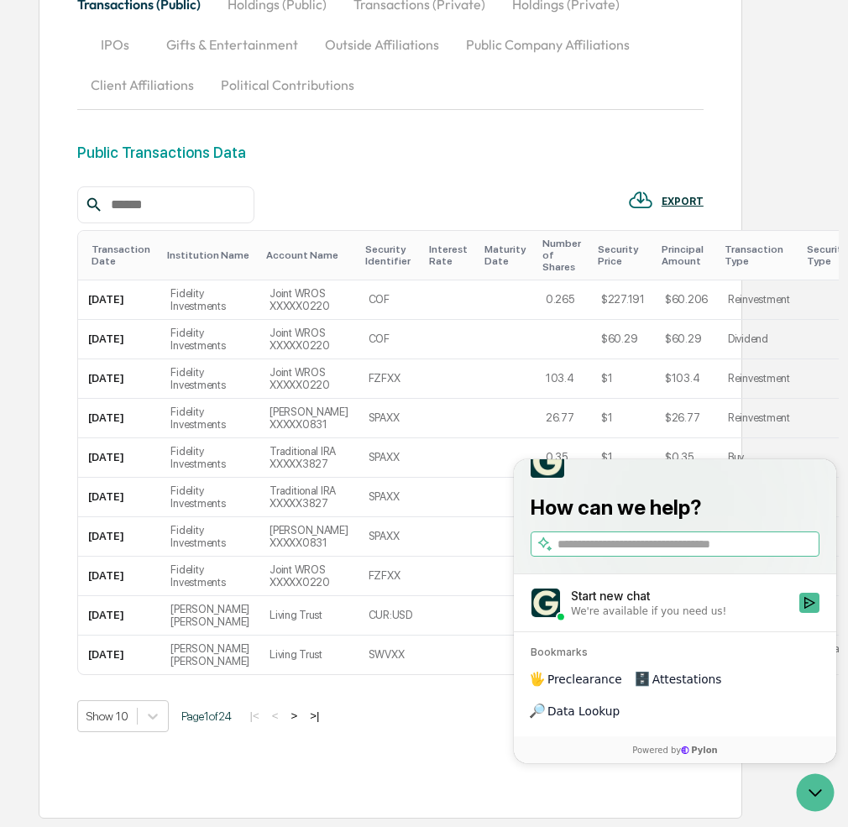
click at [75, 79] on div "Transactions (Public) Holdings (Public) Transactions (Private) Holdings (Privat…" at bounding box center [391, 390] width 704 height 858
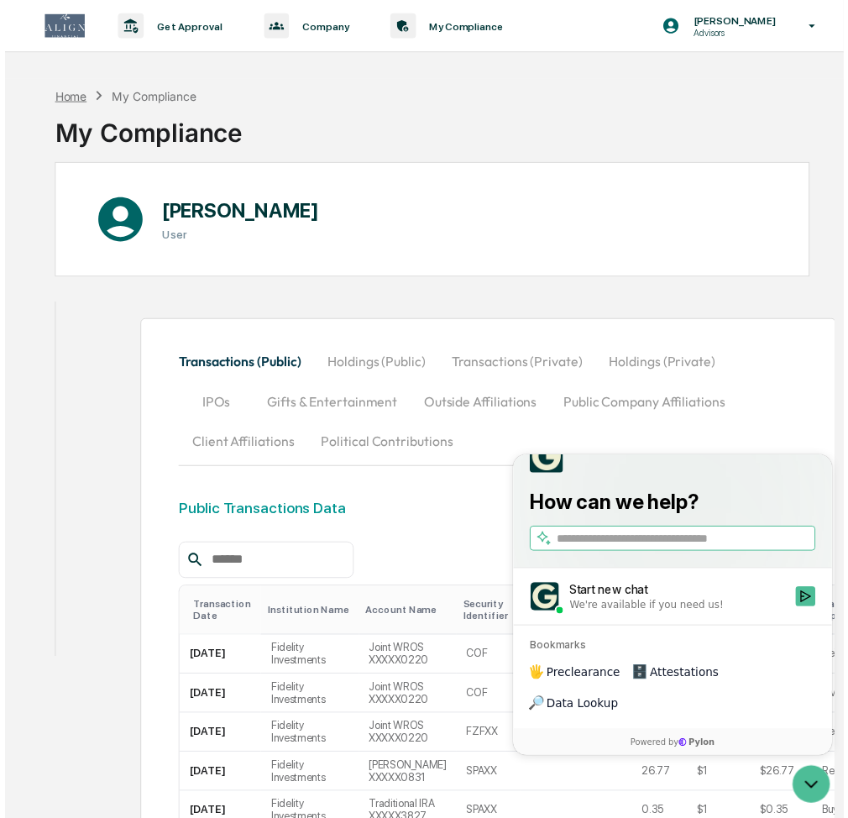
scroll to position [0, 0]
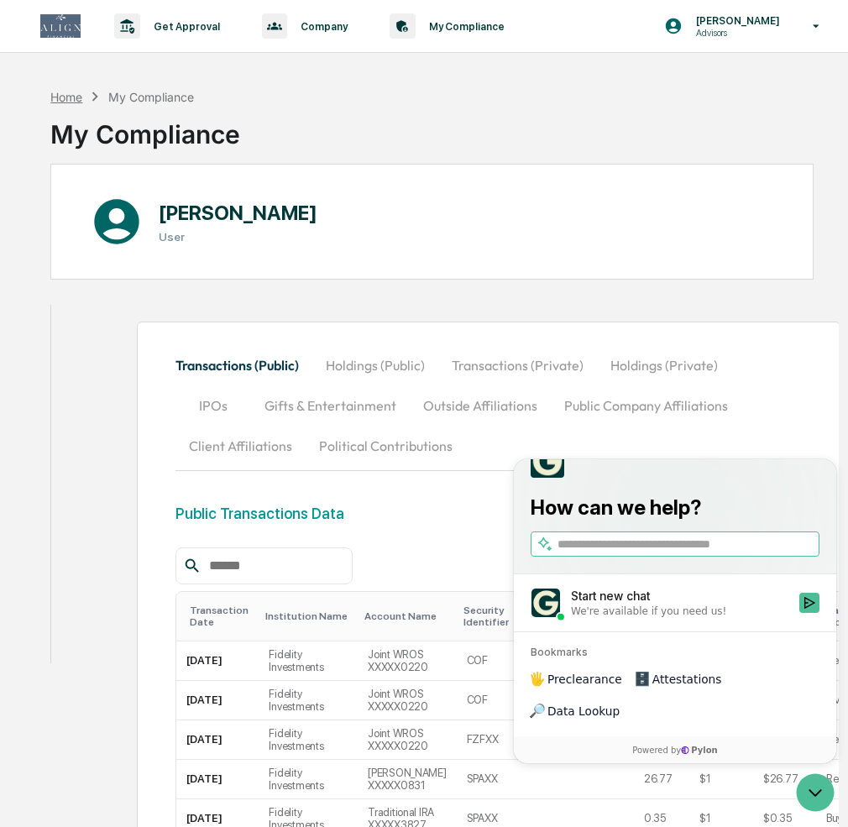
click at [57, 97] on div "Home" at bounding box center [66, 97] width 32 height 14
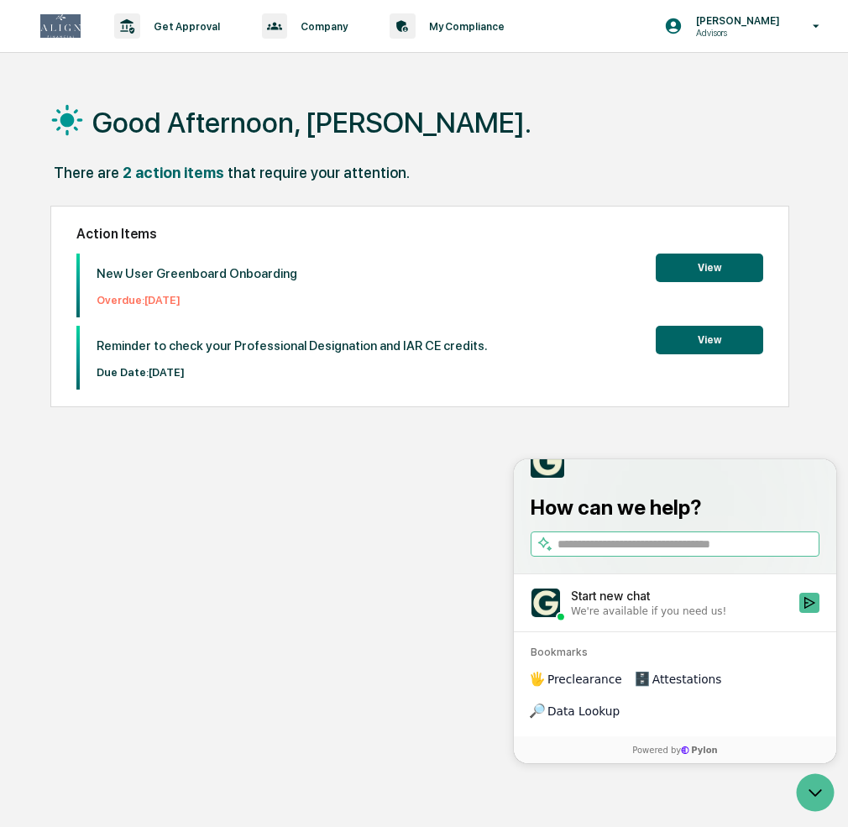
click at [722, 271] on button "View" at bounding box center [710, 268] width 108 height 29
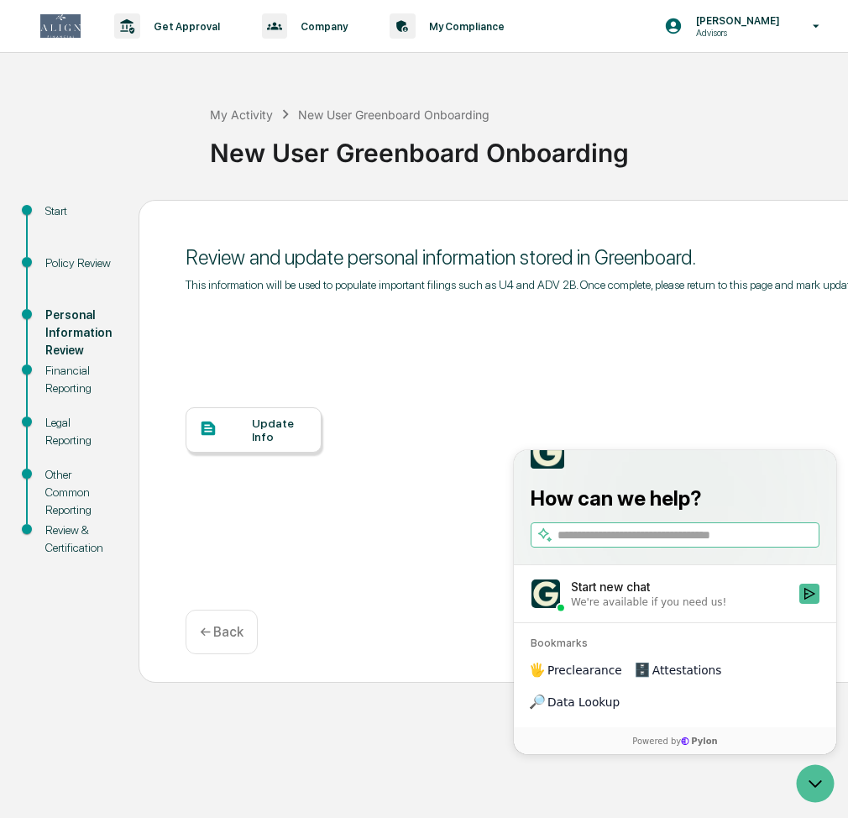
click at [264, 433] on div "Update Info" at bounding box center [280, 430] width 56 height 27
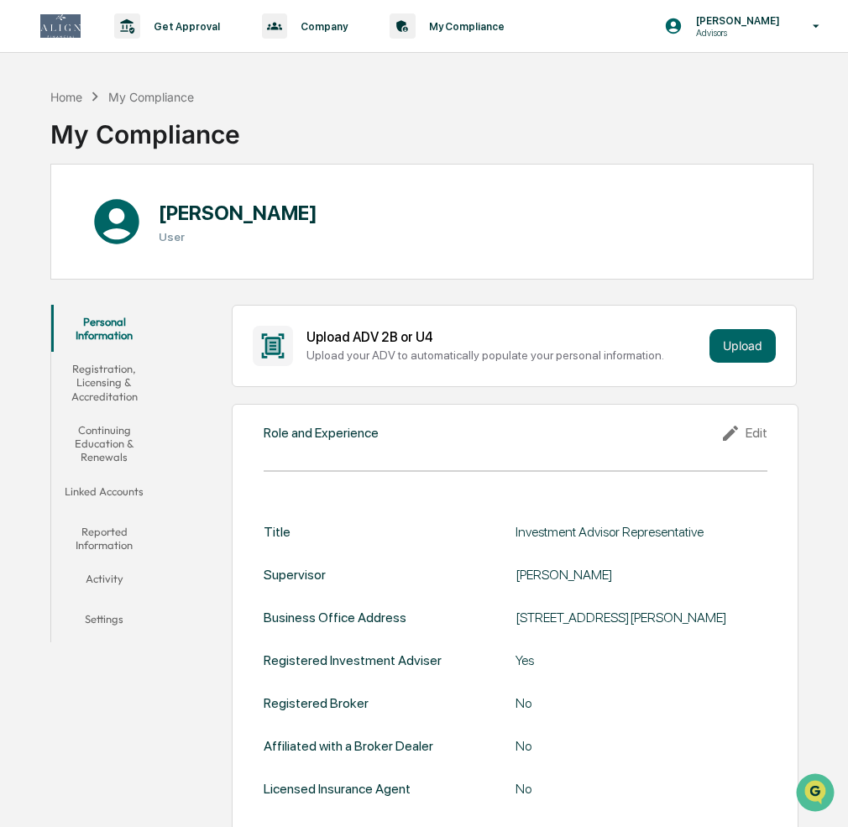
click at [113, 379] on button "Registration, Licensing & Accreditation" at bounding box center [104, 382] width 106 height 61
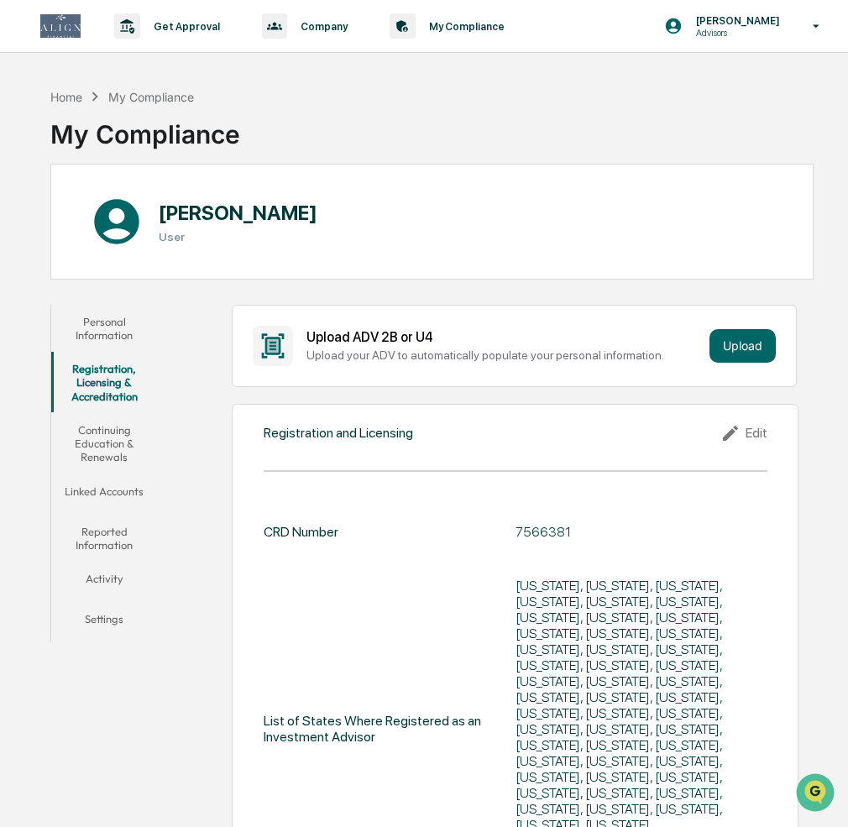
click at [108, 488] on button "Linked Accounts" at bounding box center [104, 495] width 106 height 40
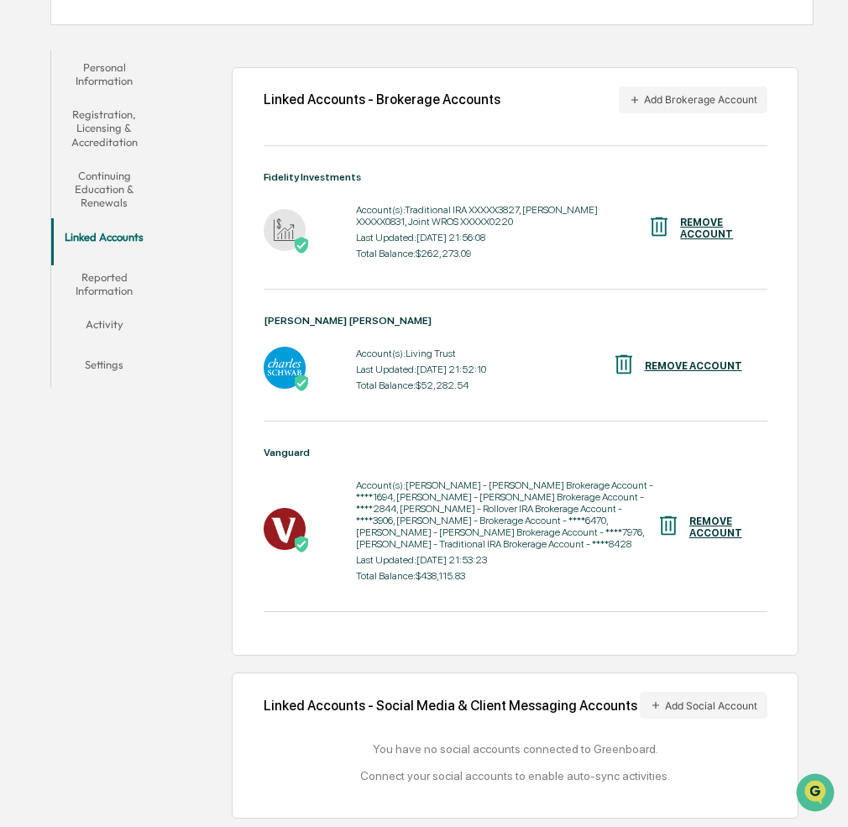
scroll to position [271, 0]
click at [674, 692] on button "Add Social Account" at bounding box center [704, 705] width 128 height 27
click at [656, 700] on icon at bounding box center [656, 706] width 12 height 12
click at [653, 702] on icon at bounding box center [656, 705] width 7 height 7
click at [818, 800] on icon "Open customer support" at bounding box center [816, 814] width 42 height 42
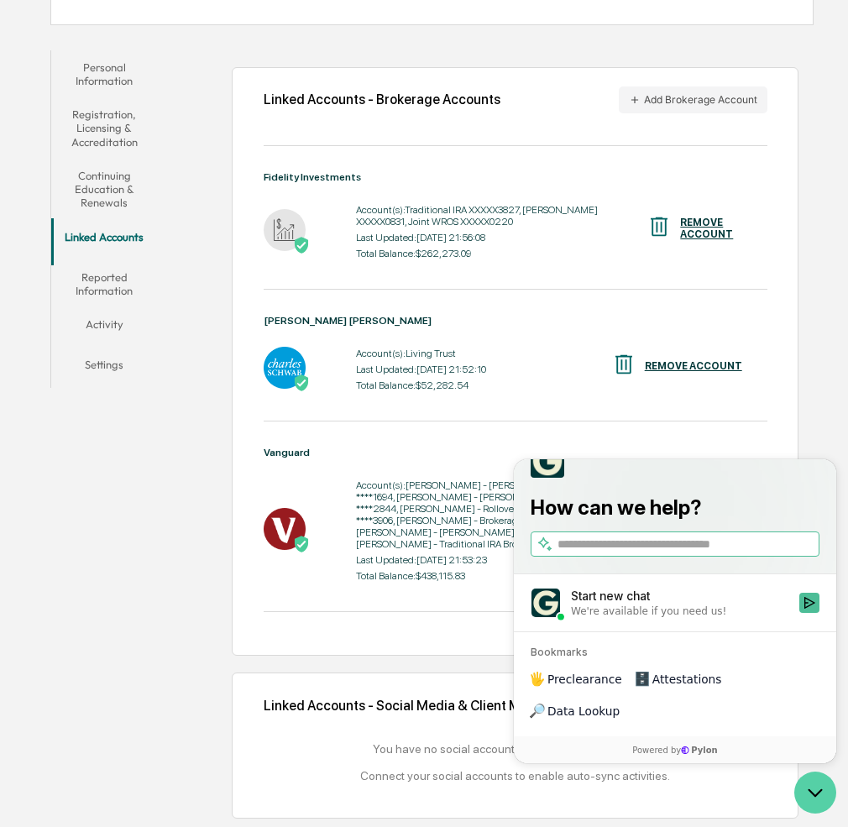
scroll to position [0, 0]
click at [581, 554] on input "search" at bounding box center [687, 545] width 259 height 18
type input "**********"
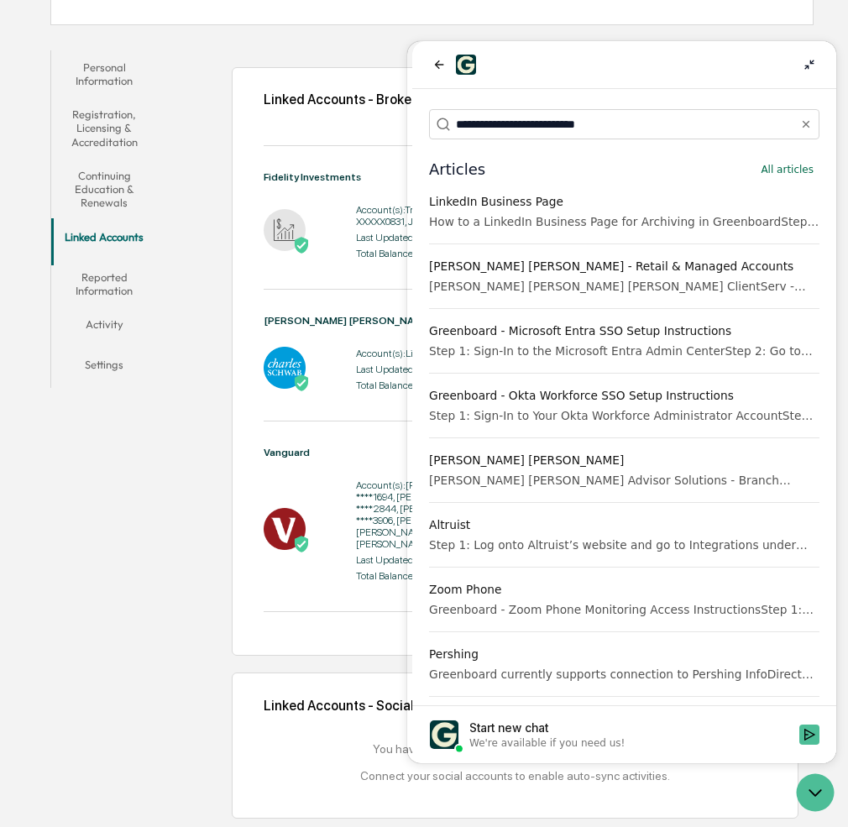
drag, startPoint x: 477, startPoint y: 205, endPoint x: 530, endPoint y: 216, distance: 54.0
click at [478, 206] on div "LinkedIn Business Page" at bounding box center [624, 201] width 391 height 17
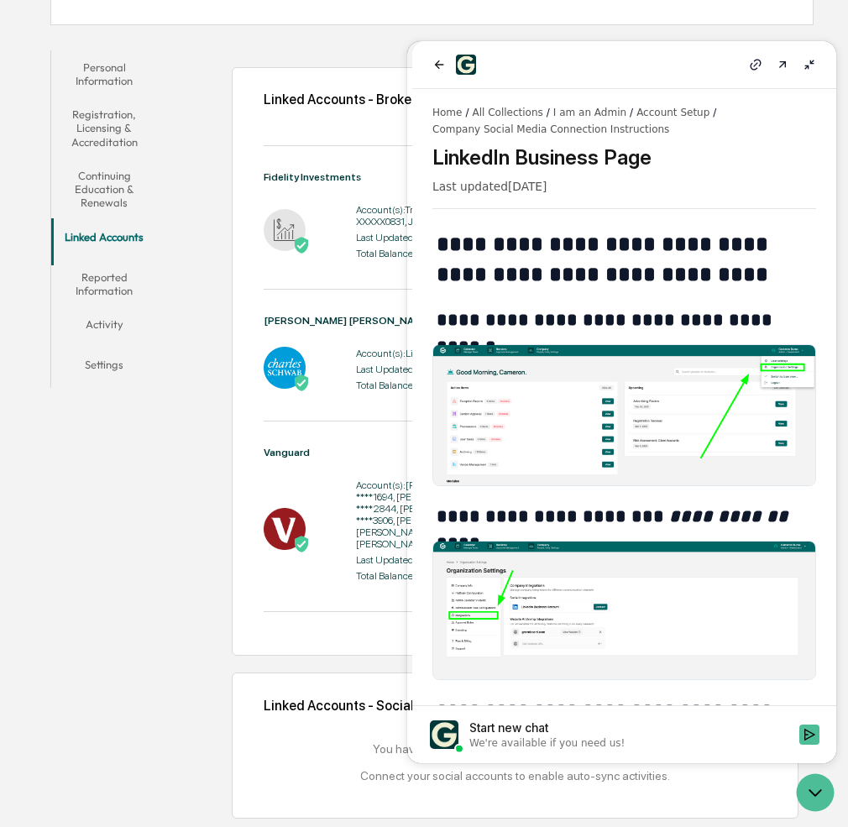
drag, startPoint x: 437, startPoint y: 60, endPoint x: 459, endPoint y: 91, distance: 38.5
click at [436, 60] on icon "back" at bounding box center [439, 64] width 13 height 13
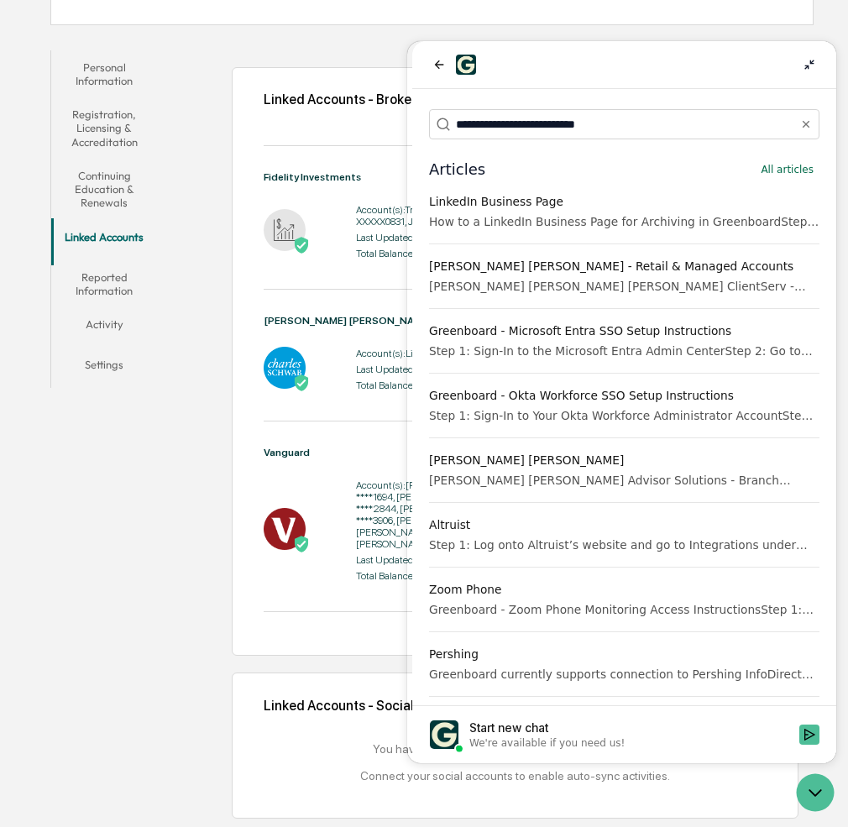
drag, startPoint x: 631, startPoint y: 124, endPoint x: 382, endPoint y: 108, distance: 249.2
click at [412, 108] on html "**********" at bounding box center [624, 402] width 424 height 722
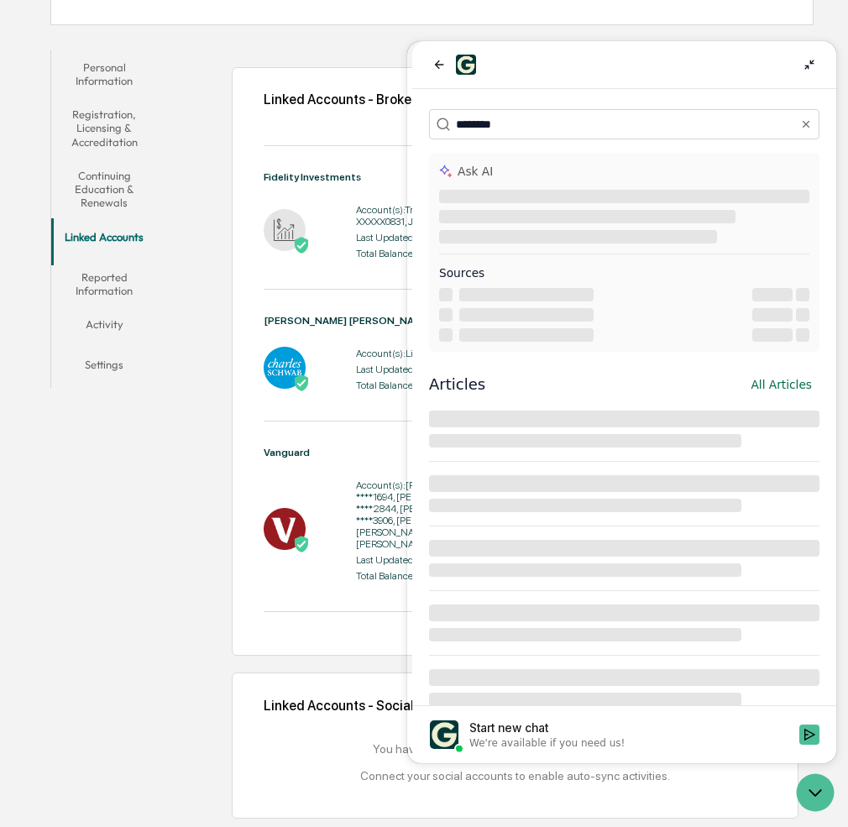
type input "********"
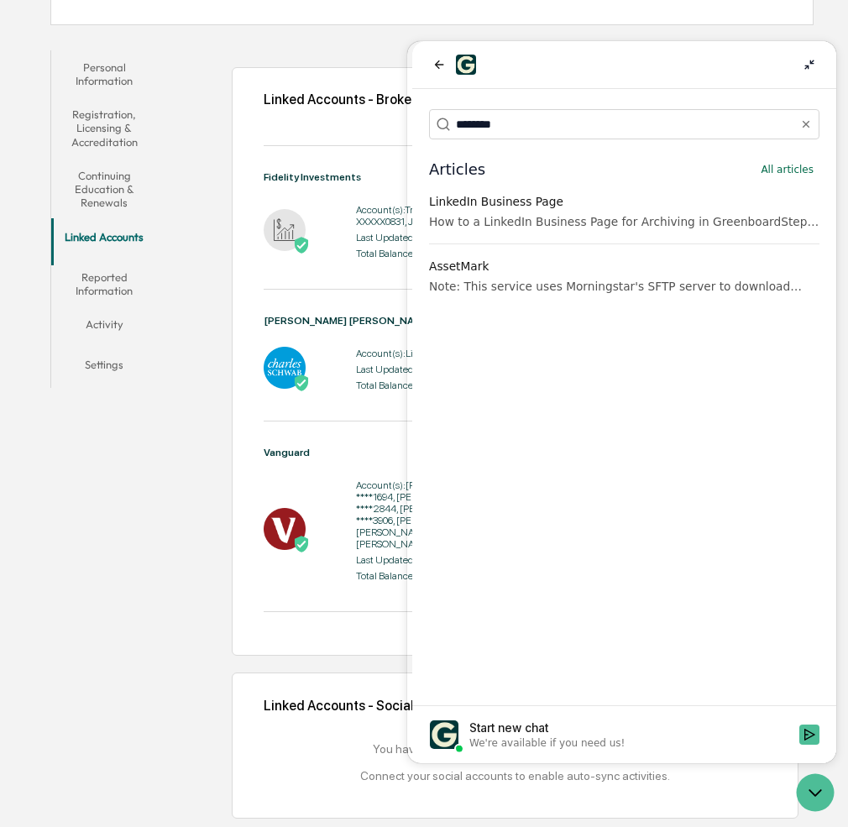
drag, startPoint x: 543, startPoint y: 221, endPoint x: 587, endPoint y: 258, distance: 57.9
click at [543, 221] on div "How to a LinkedIn Business Page for Archiving in GreenboardStep 1: Navigate to …" at bounding box center [624, 221] width 391 height 17
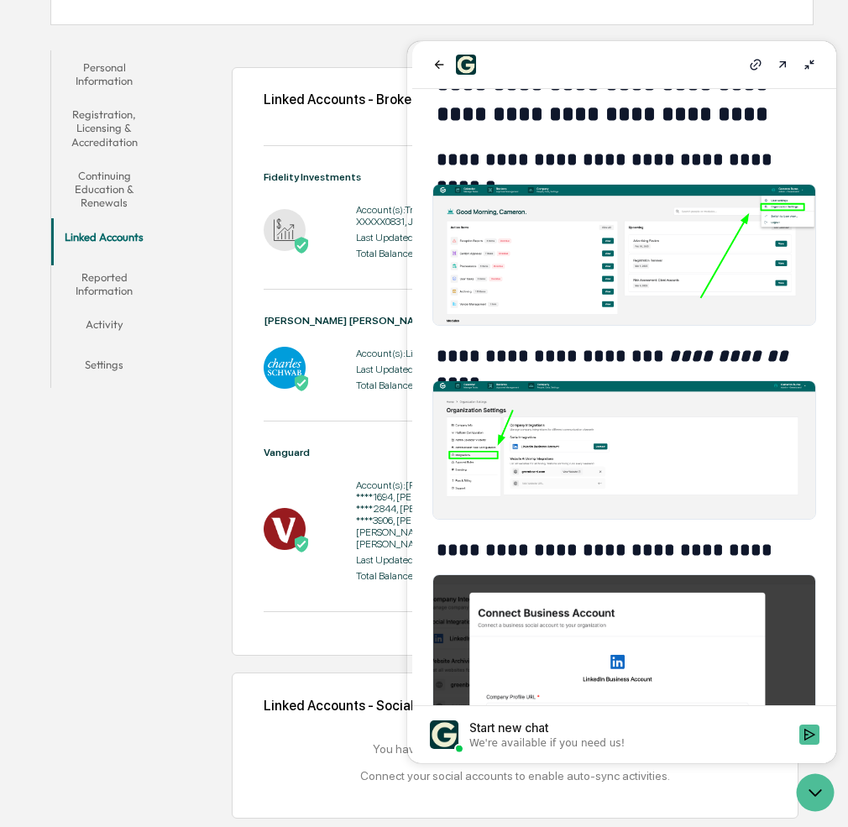
scroll to position [94, 0]
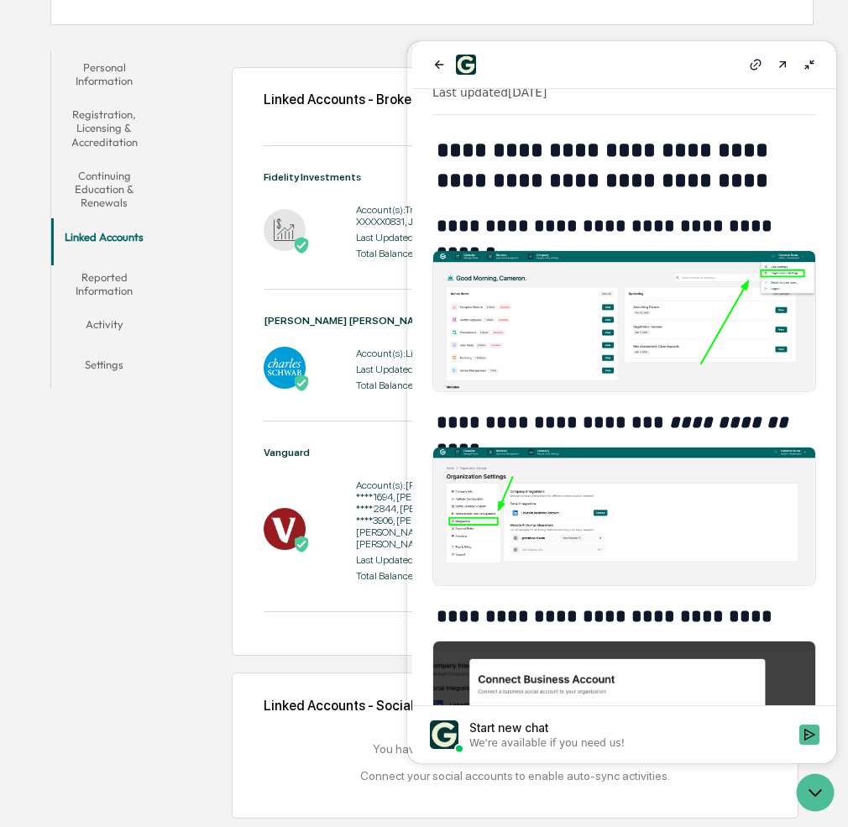
click at [202, 42] on div "Linked Accounts - Brokerage Accounts Add Brokerage Account Fidelity Investments…" at bounding box center [490, 435] width 648 height 786
click at [89, 262] on button "Reported Information" at bounding box center [104, 284] width 106 height 48
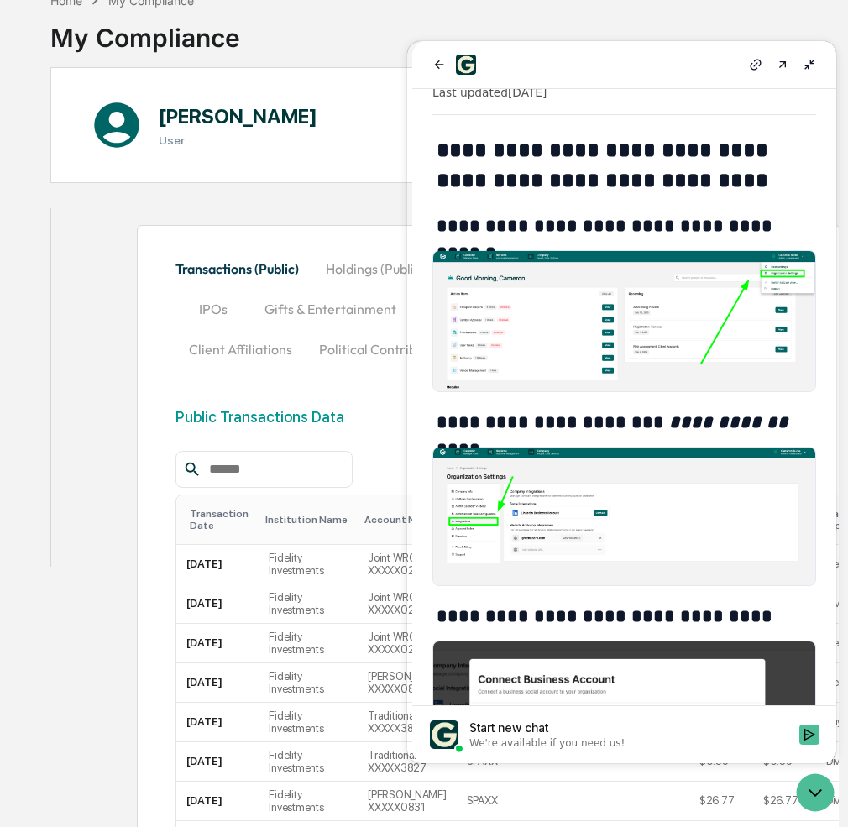
click at [808, 60] on icon at bounding box center [809, 64] width 13 height 13
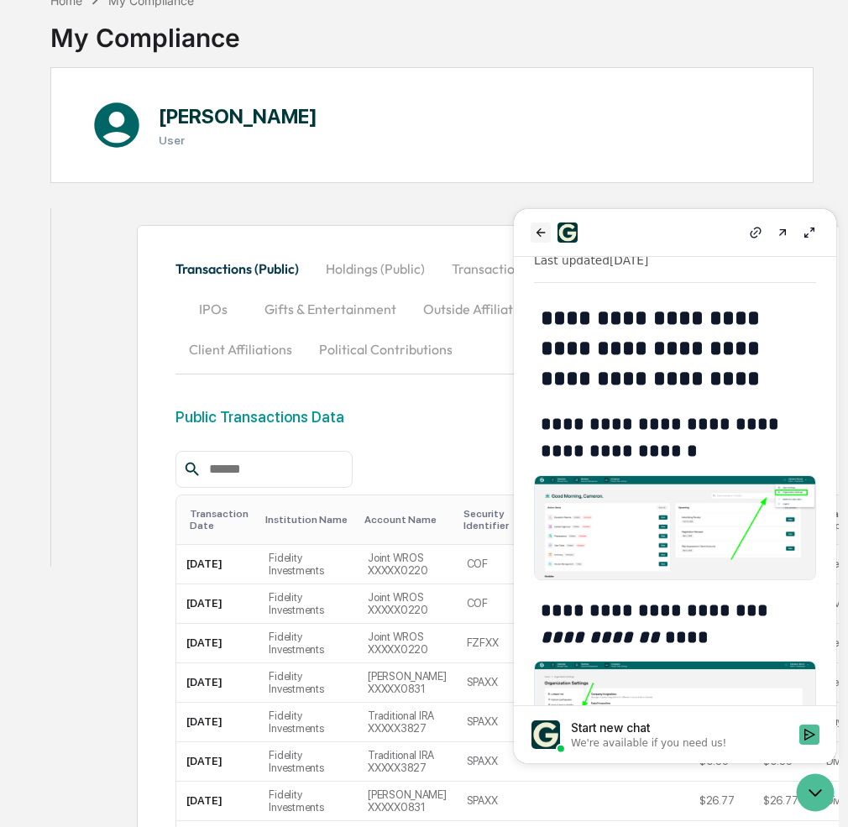
click at [538, 231] on icon "back" at bounding box center [540, 232] width 13 height 13
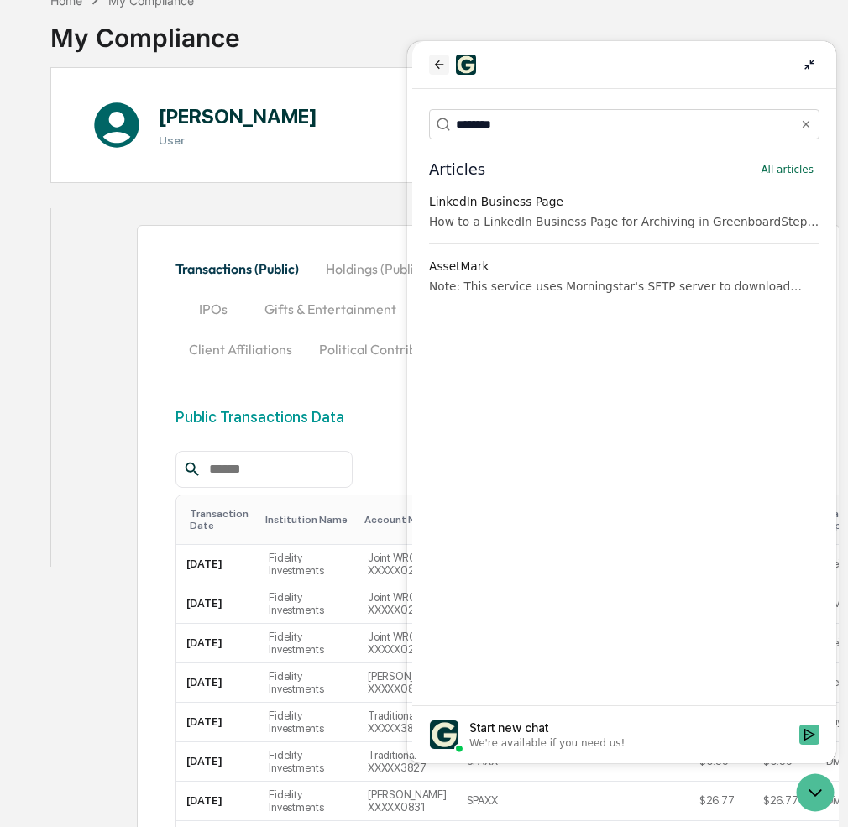
click at [447, 65] on button "back" at bounding box center [439, 65] width 20 height 20
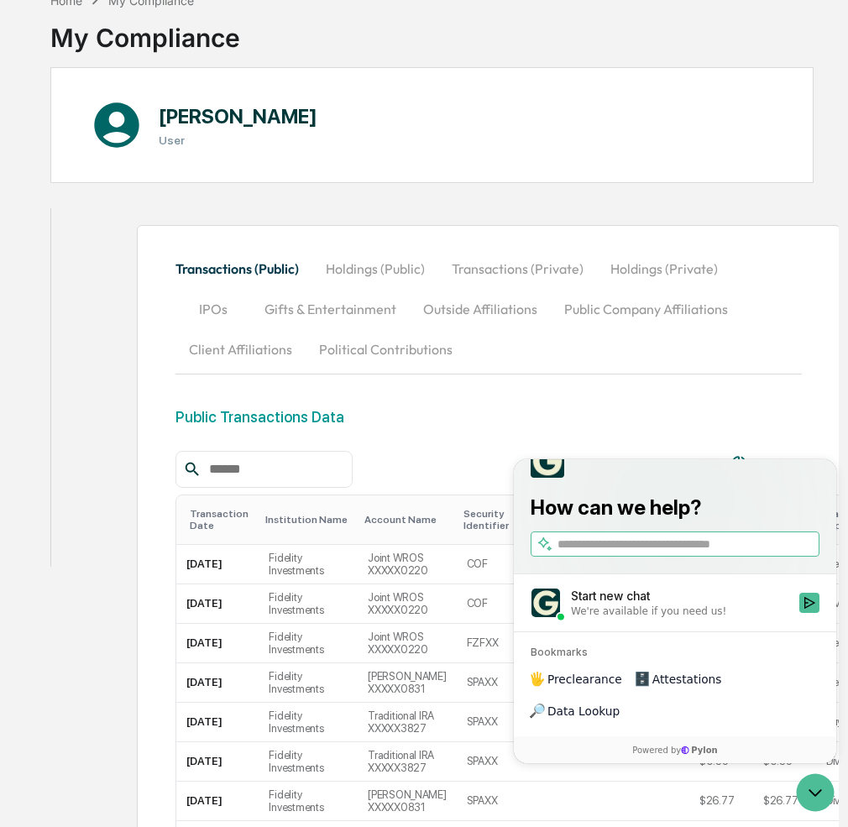
click at [72, 427] on div "Transactions (Public) Holdings (Public) Transactions (Private) Holdings (Privat…" at bounding box center [457, 646] width 797 height 892
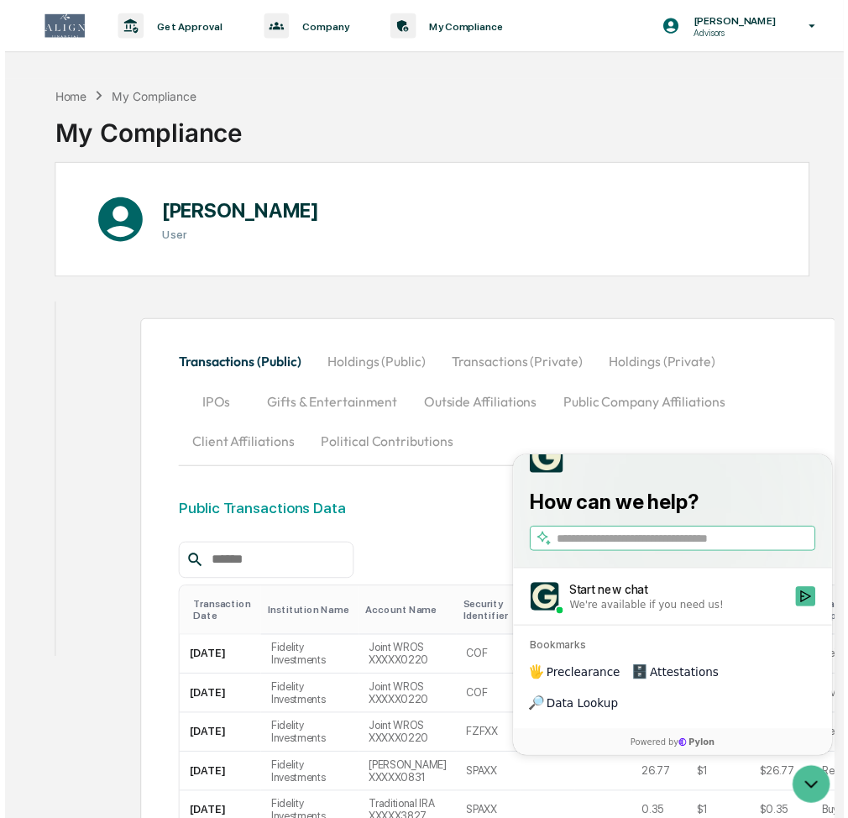
scroll to position [0, 0]
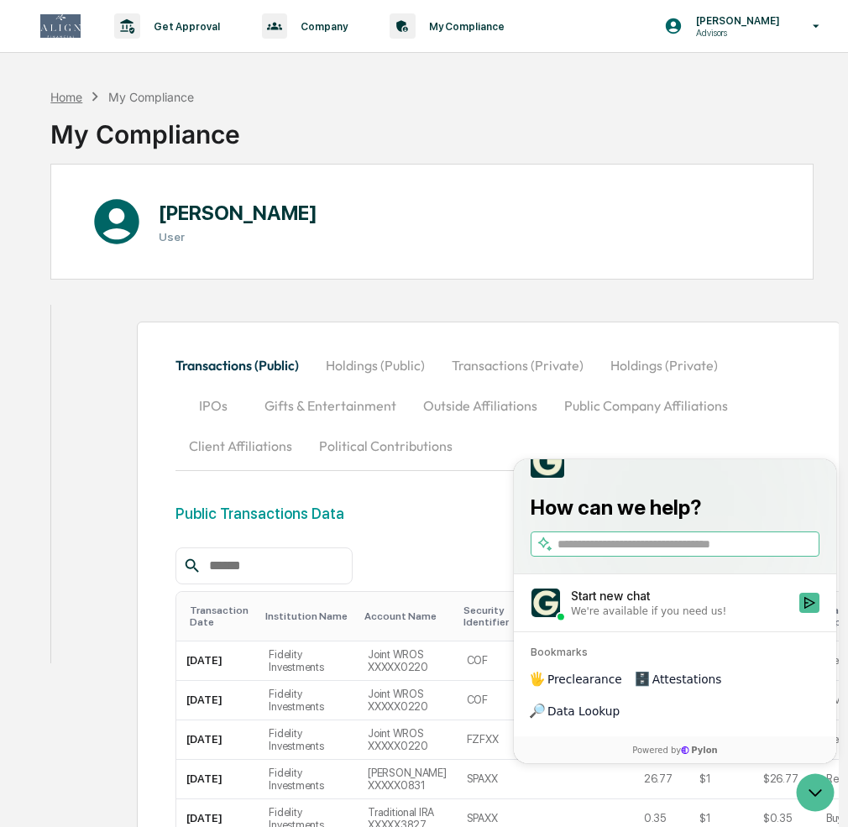
click at [65, 100] on div "Home" at bounding box center [66, 97] width 32 height 14
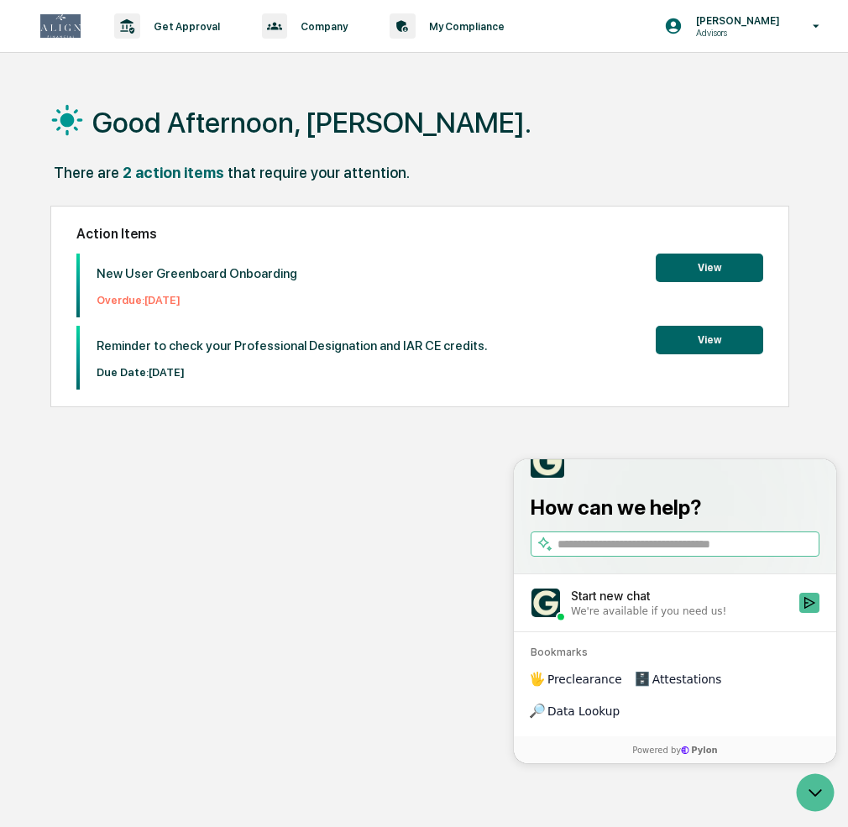
click at [725, 270] on button "View" at bounding box center [710, 268] width 108 height 29
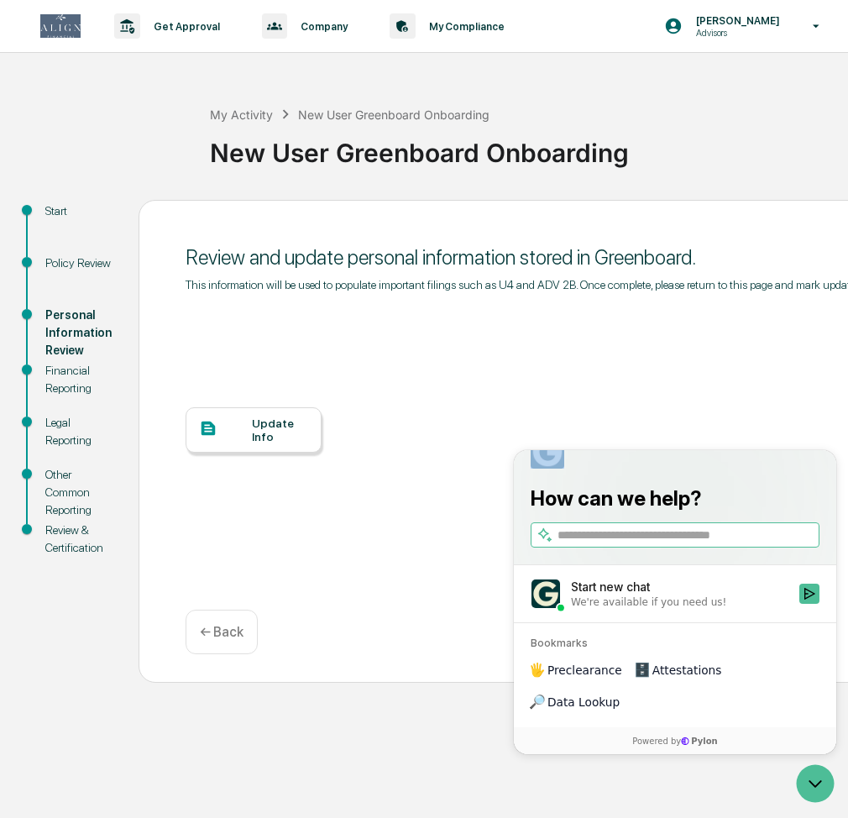
scroll to position [0, 207]
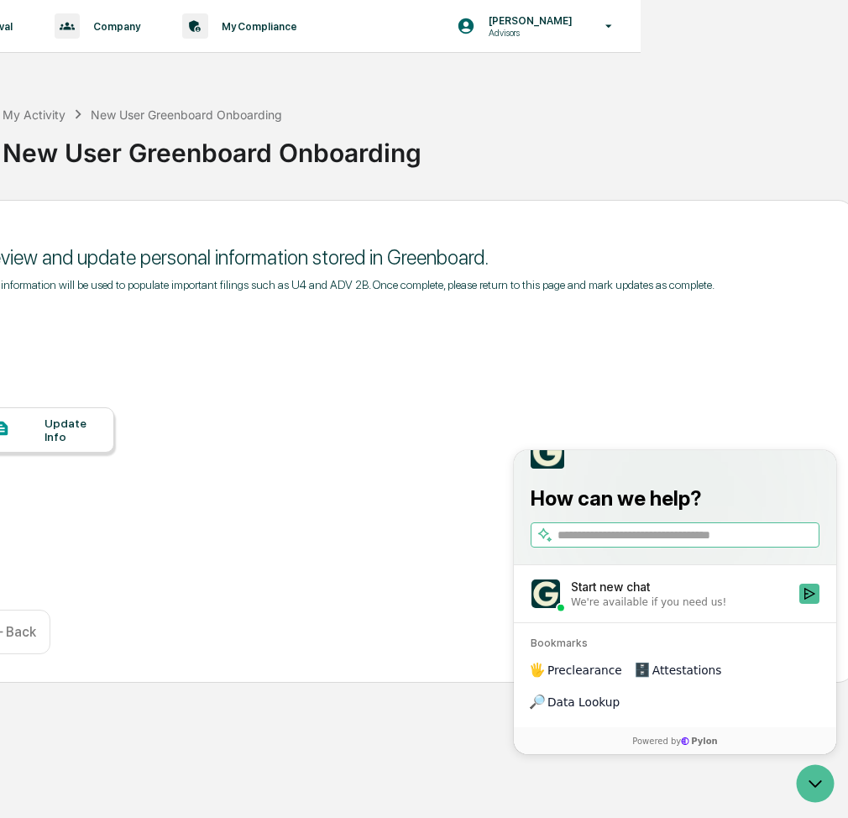
drag, startPoint x: 585, startPoint y: 454, endPoint x: 996, endPoint y: 517, distance: 415.5
click at [837, 517] on html "How can we help? Start new chat We're available if you need us! Bookmarks 🖐️ Pr…" at bounding box center [675, 602] width 323 height 304
click at [582, 469] on div at bounding box center [675, 452] width 289 height 34
drag, startPoint x: 582, startPoint y: 485, endPoint x: 828, endPoint y: 469, distance: 246.6
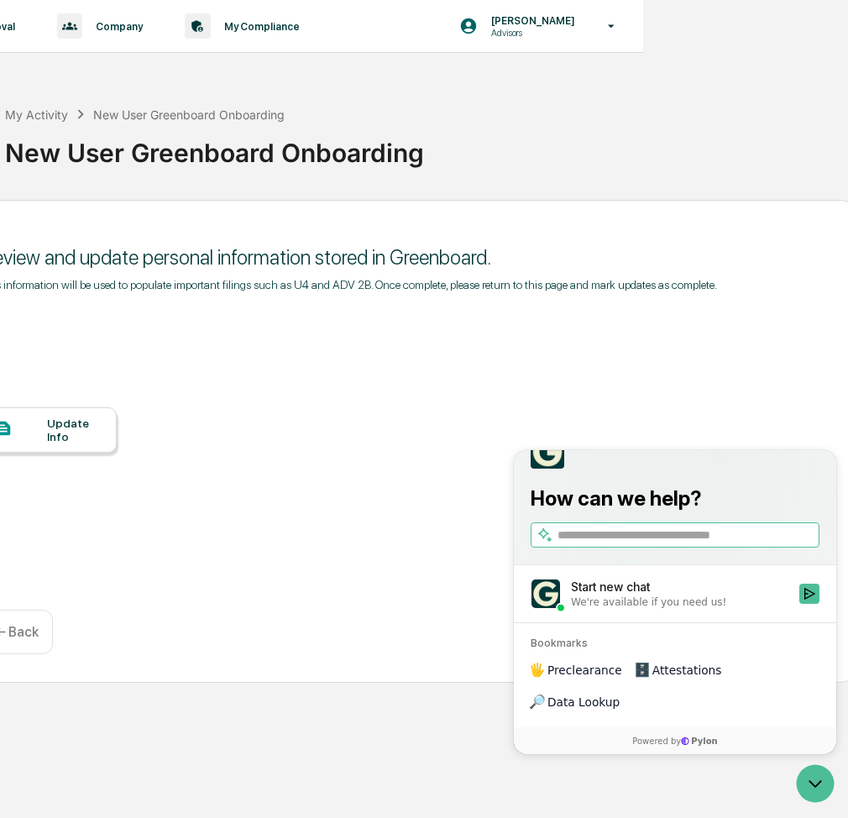
click at [837, 472] on html "How can we help? Start new chat We're available if you need us! Bookmarks 🖐️ Pr…" at bounding box center [675, 602] width 323 height 304
click at [801, 788] on icon "Open customer support" at bounding box center [816, 784] width 42 height 42
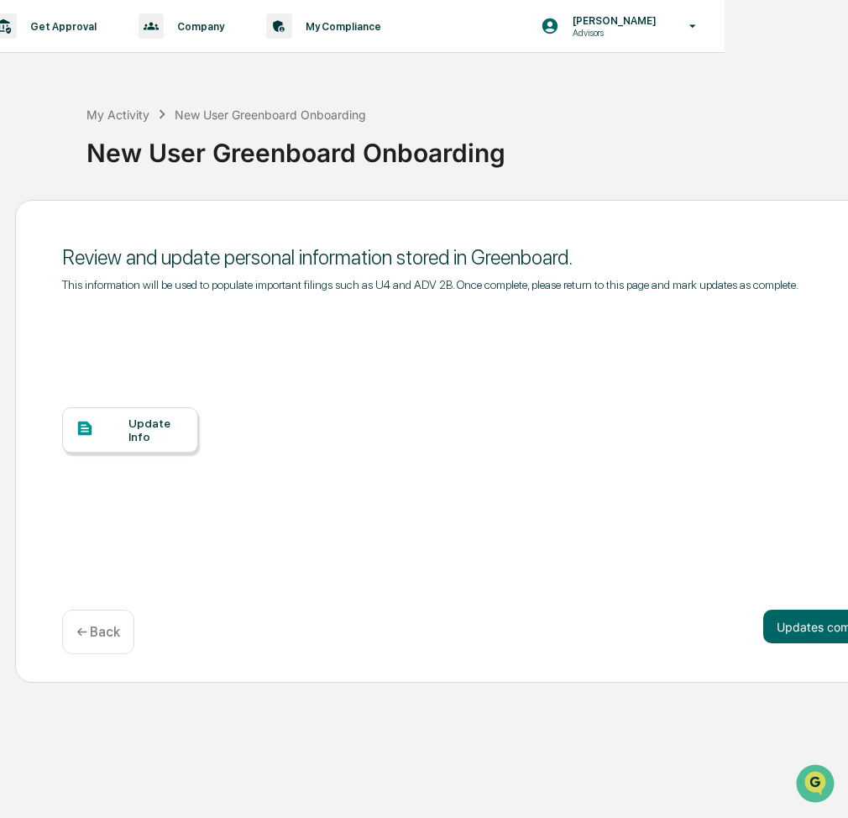
scroll to position [0, 128]
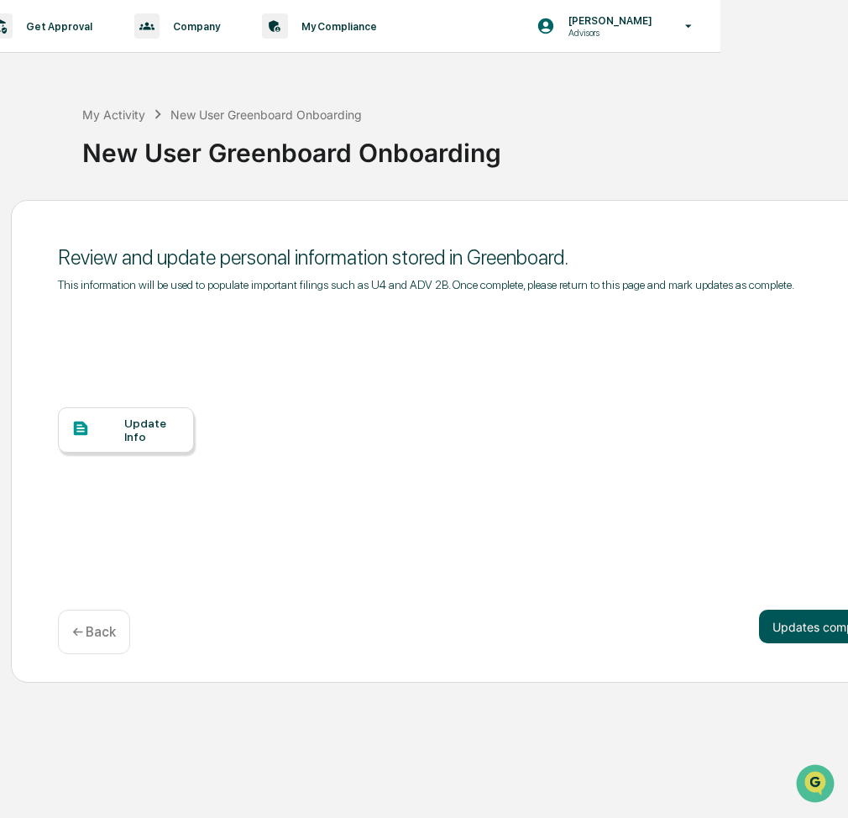
click at [794, 621] on button "Updates complete" at bounding box center [823, 627] width 129 height 34
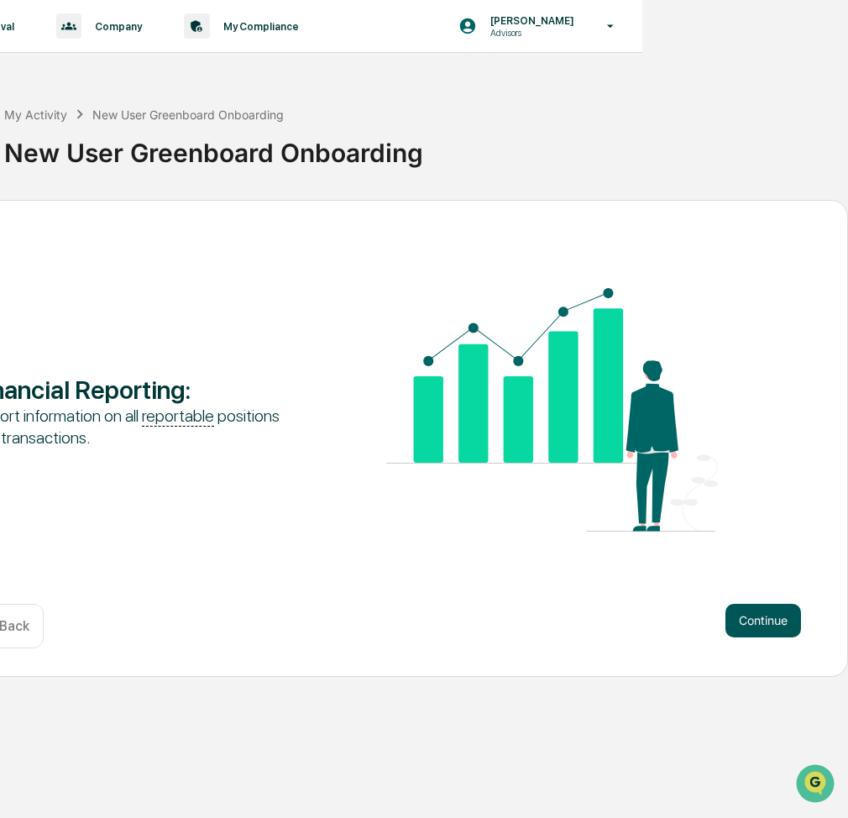
scroll to position [3, 206]
click at [750, 626] on button "Continue" at bounding box center [764, 621] width 76 height 34
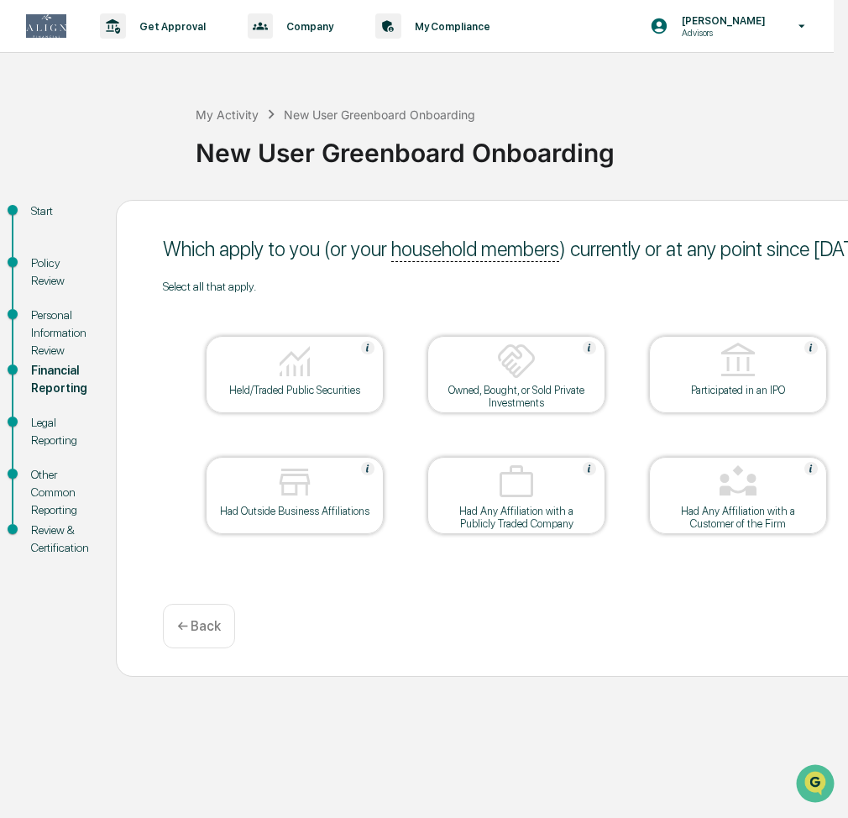
scroll to position [0, 20]
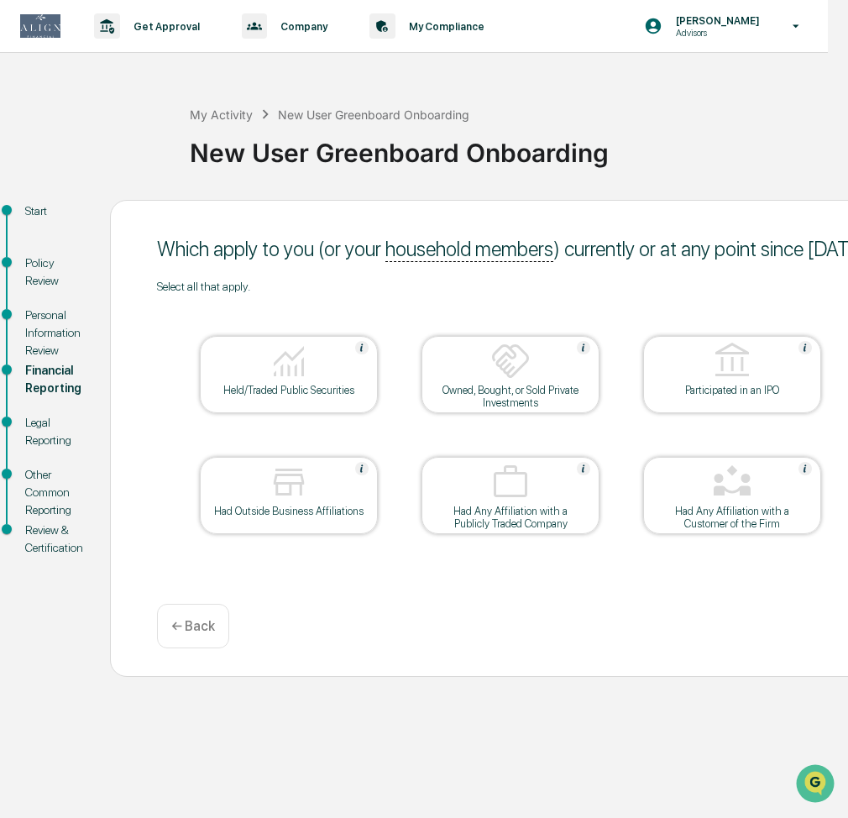
click at [67, 332] on div "Personal Information Review" at bounding box center [54, 333] width 58 height 53
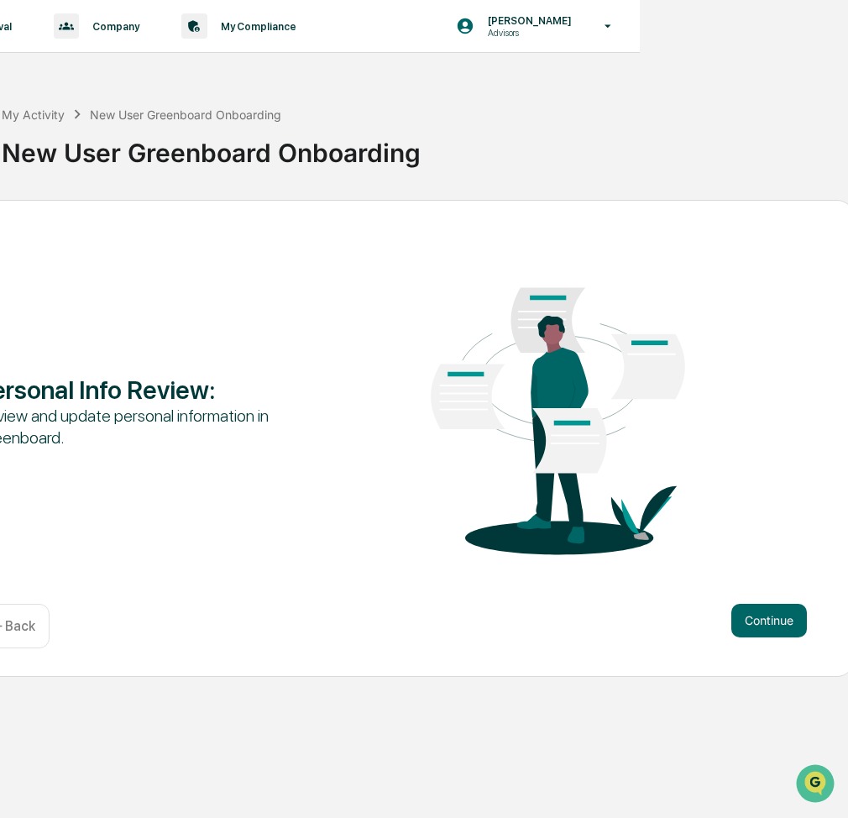
scroll to position [0, 207]
drag, startPoint x: 775, startPoint y: 622, endPoint x: 764, endPoint y: 621, distance: 11.8
click at [775, 622] on button "Continue" at bounding box center [770, 621] width 76 height 34
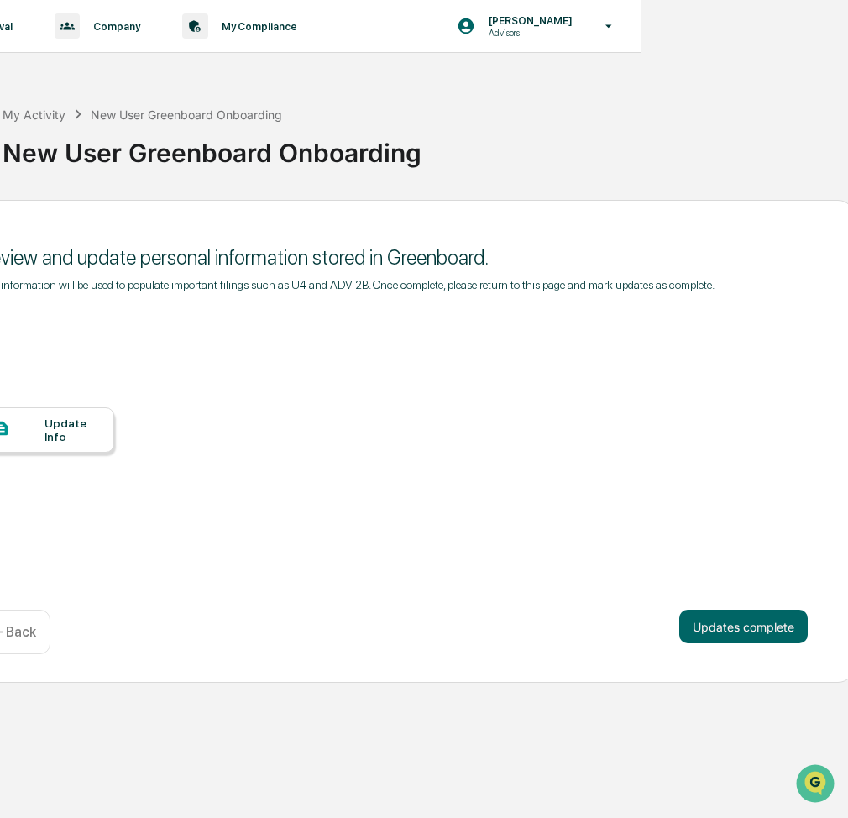
click at [51, 438] on div "Update Info" at bounding box center [73, 430] width 56 height 27
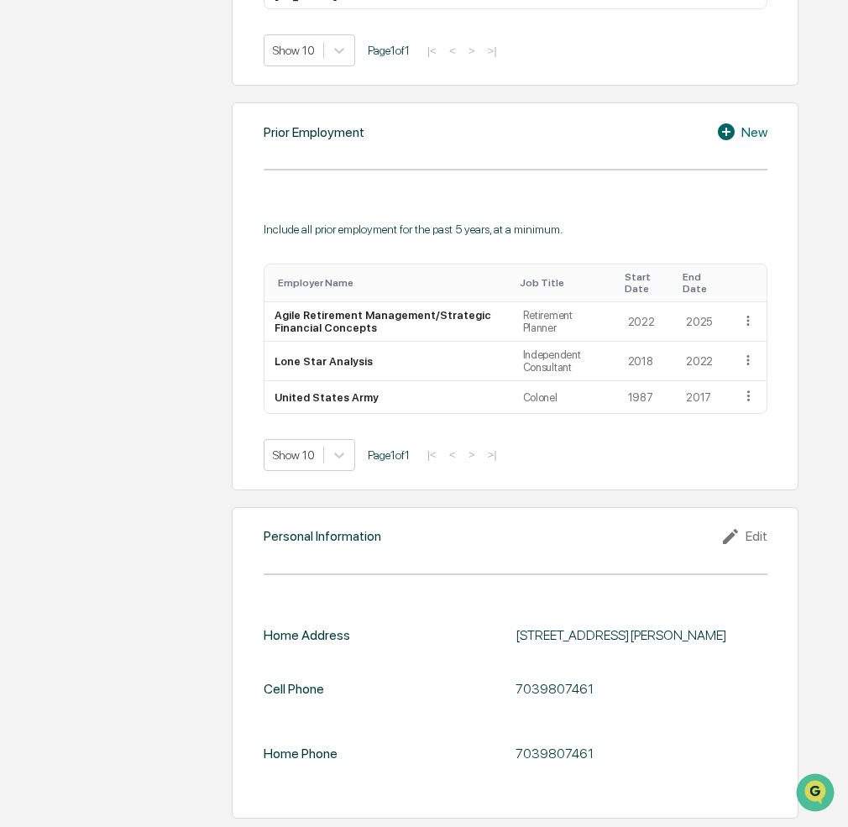
scroll to position [1278, 0]
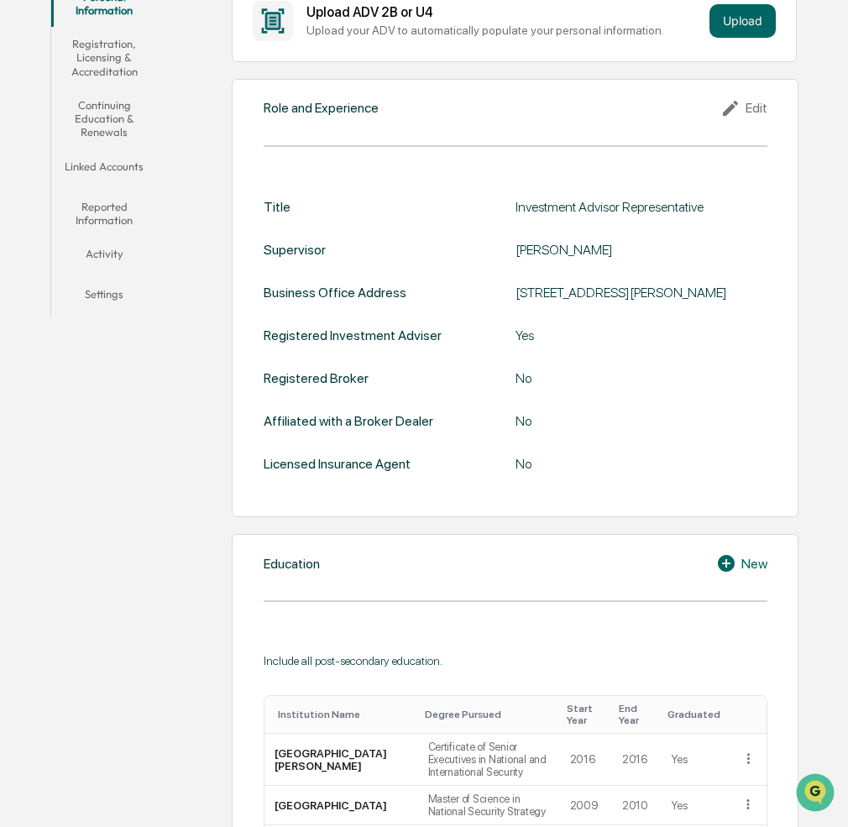
click at [121, 168] on button "Linked Accounts" at bounding box center [104, 170] width 106 height 40
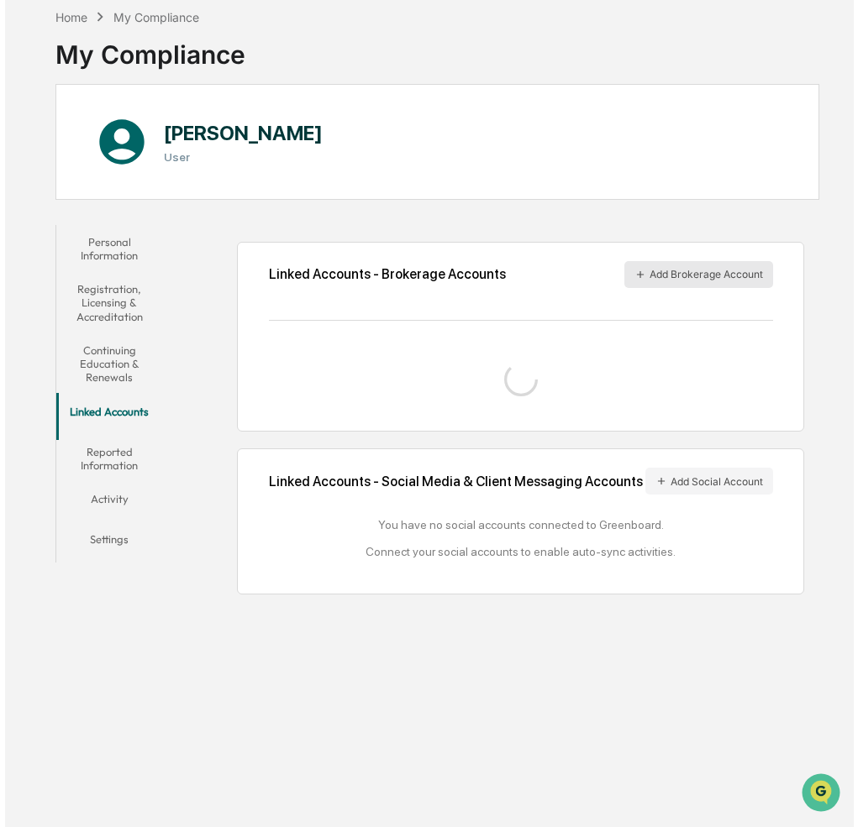
scroll to position [99, 0]
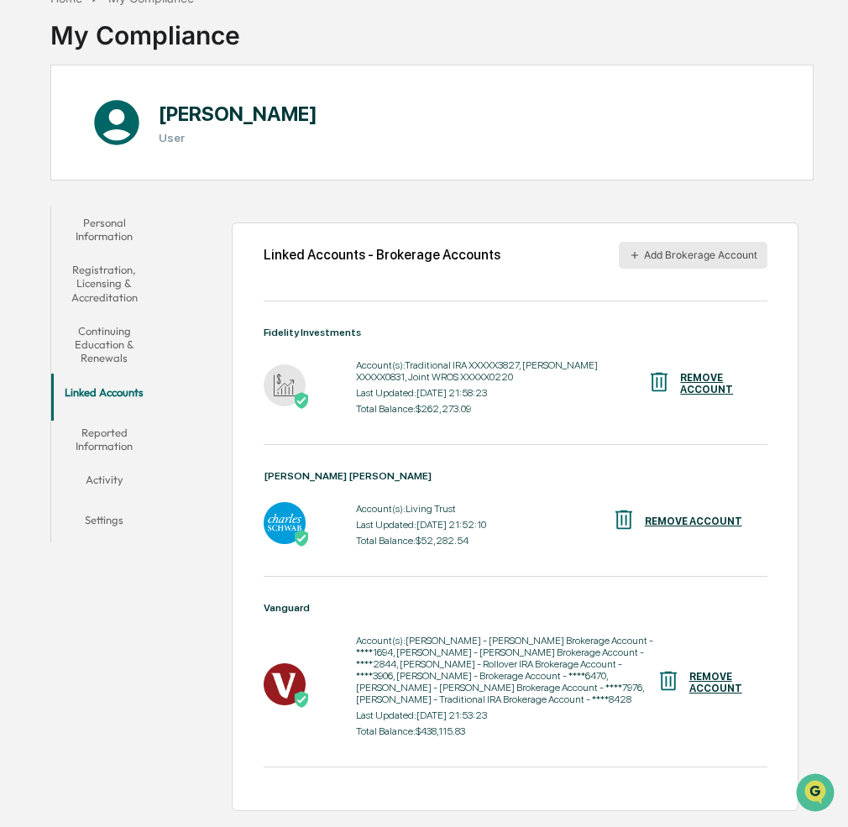
click at [710, 258] on button "Add Brokerage Account" at bounding box center [693, 255] width 149 height 27
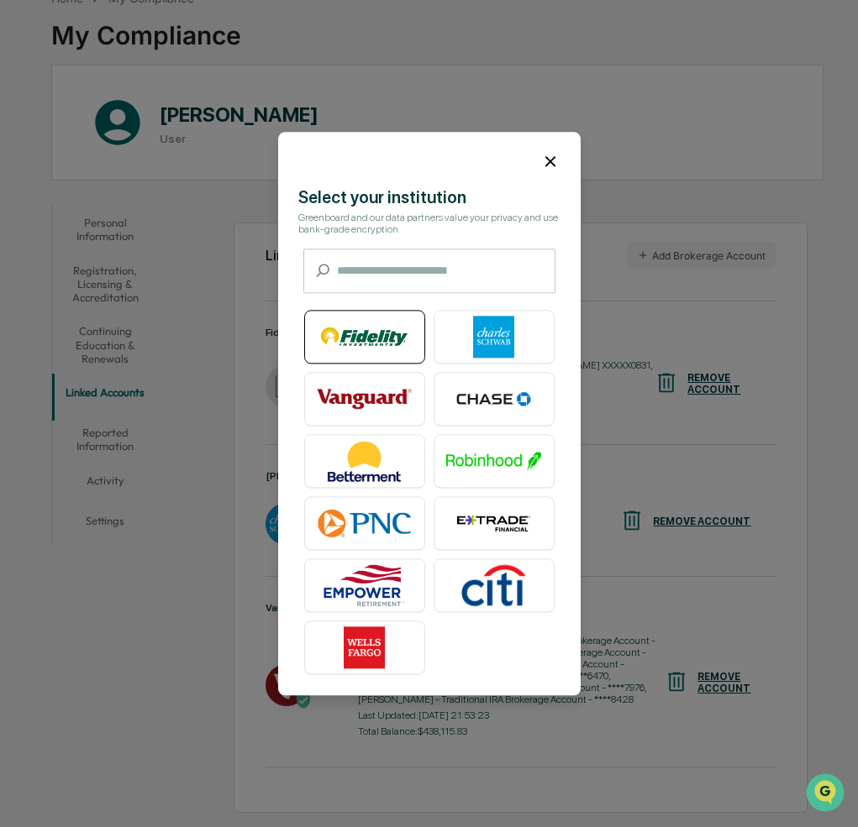
click at [369, 343] on img at bounding box center [365, 337] width 96 height 42
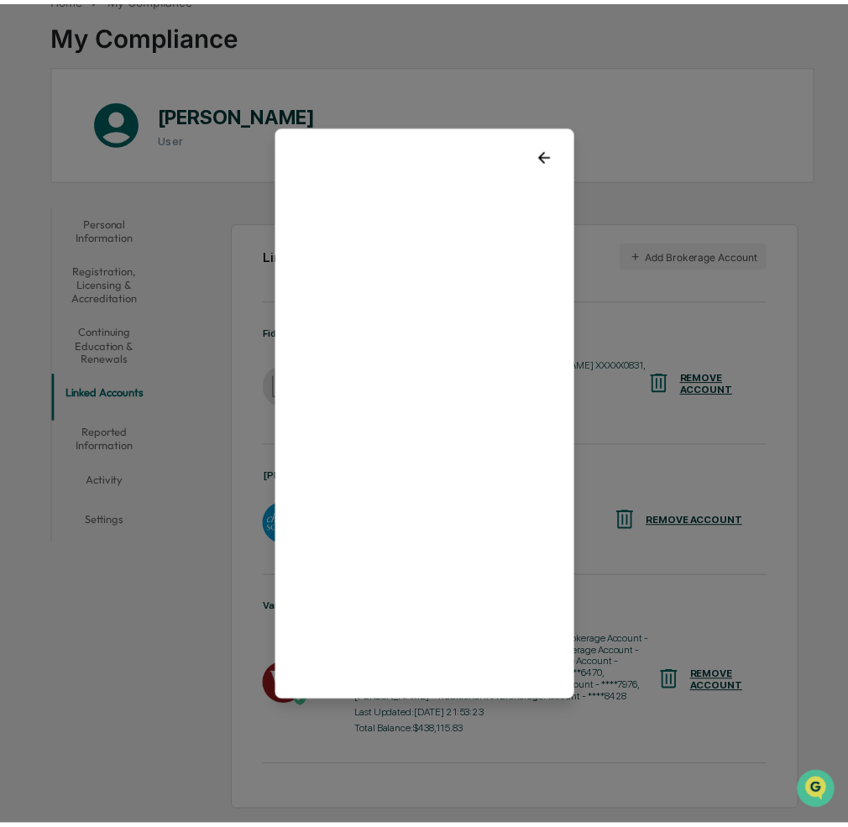
scroll to position [0, 0]
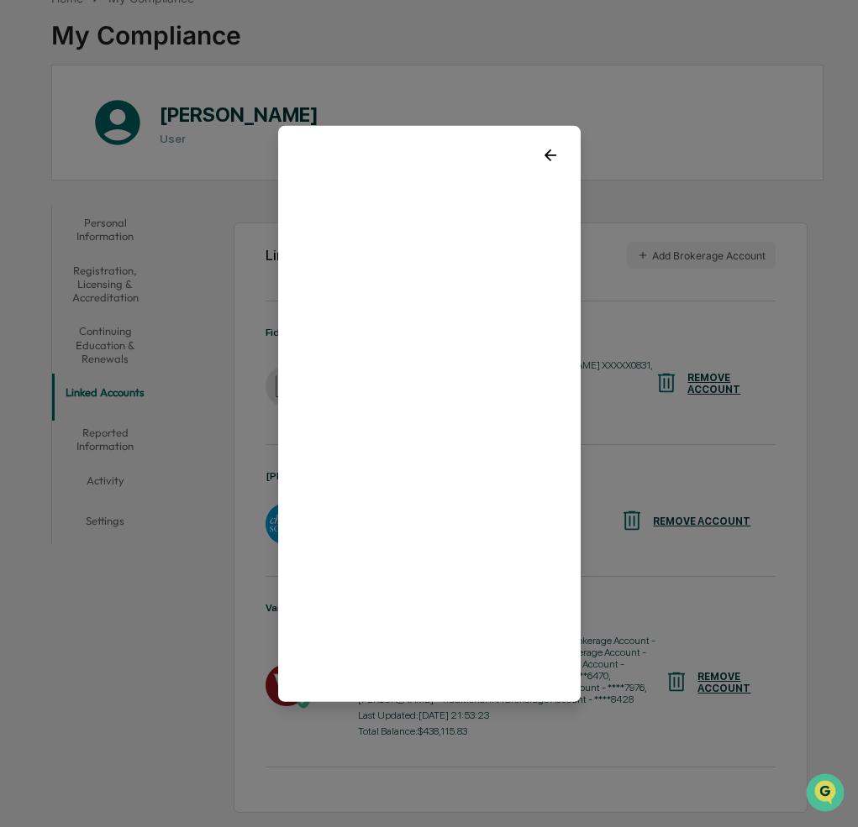
click at [548, 155] on icon at bounding box center [550, 155] width 12 height 12
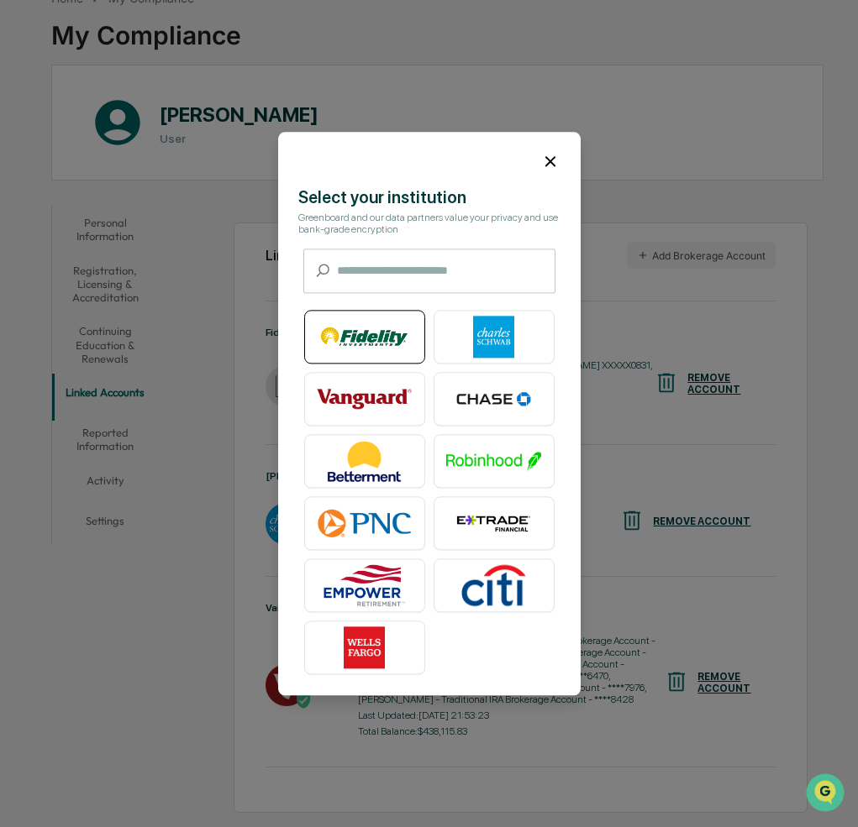
click at [346, 350] on img at bounding box center [365, 337] width 96 height 42
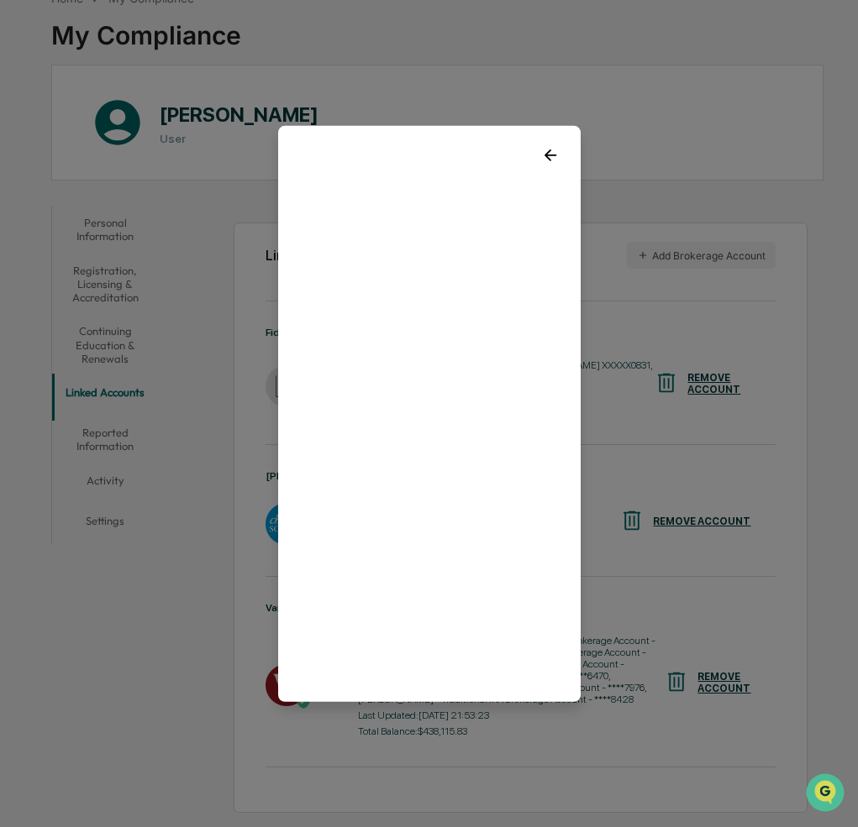
click at [555, 154] on icon at bounding box center [550, 154] width 18 height 18
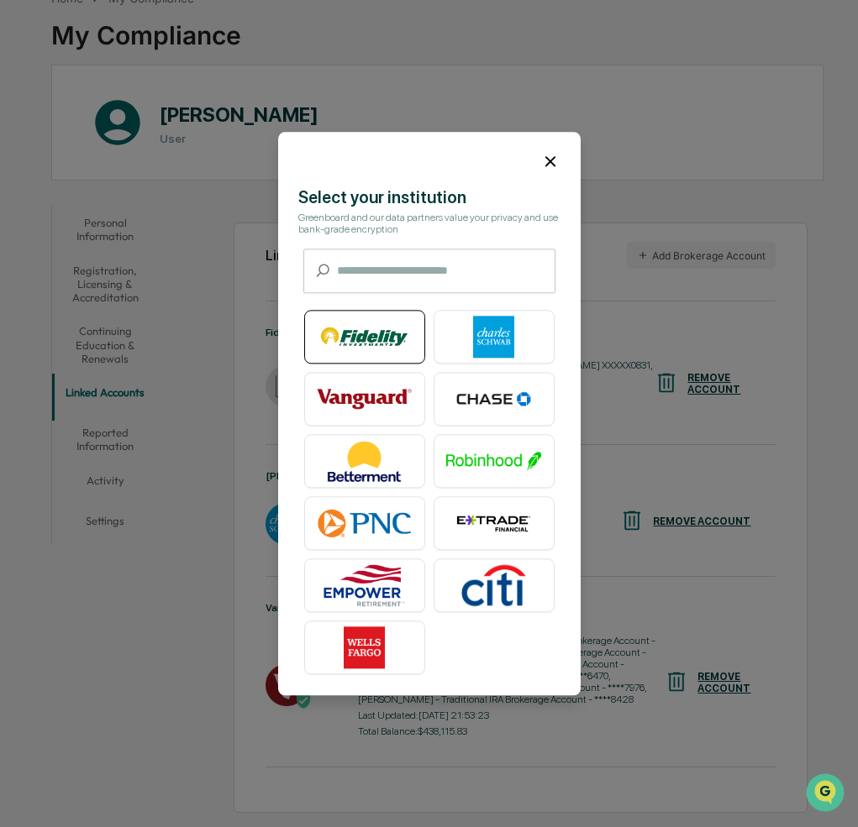
click at [360, 321] on img at bounding box center [365, 337] width 96 height 42
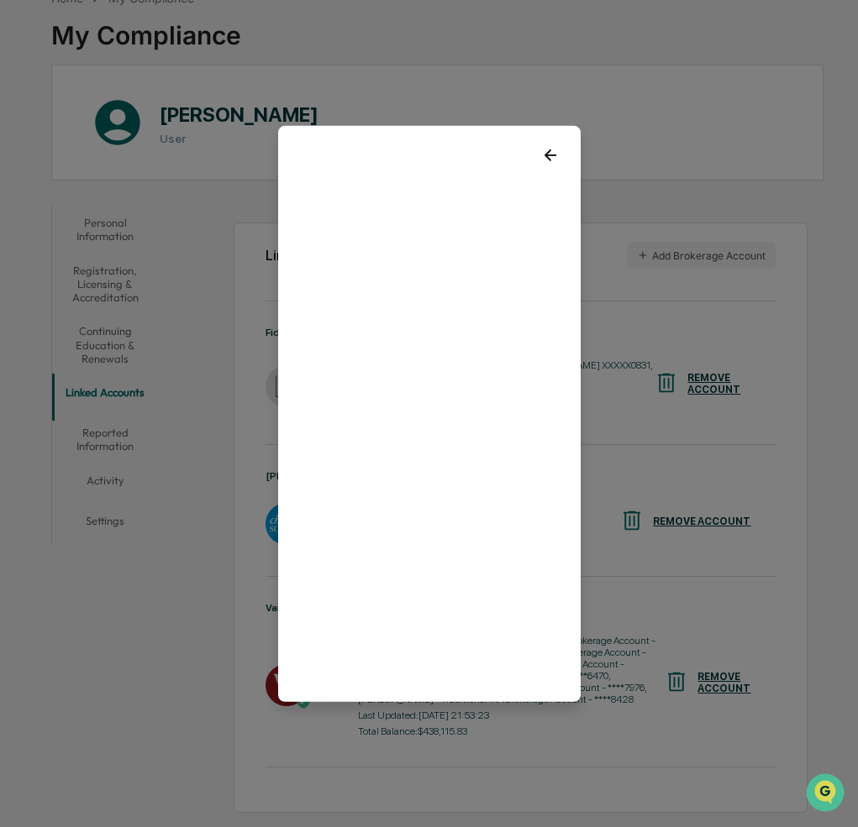
click at [545, 153] on icon at bounding box center [550, 154] width 18 height 18
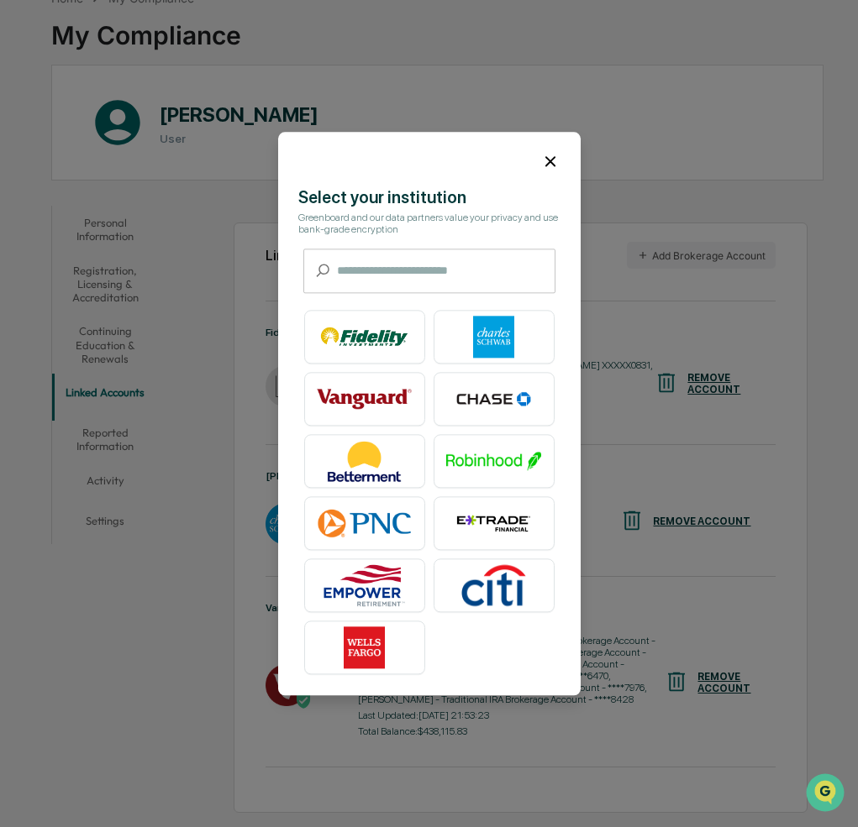
click at [556, 169] on icon at bounding box center [550, 161] width 18 height 18
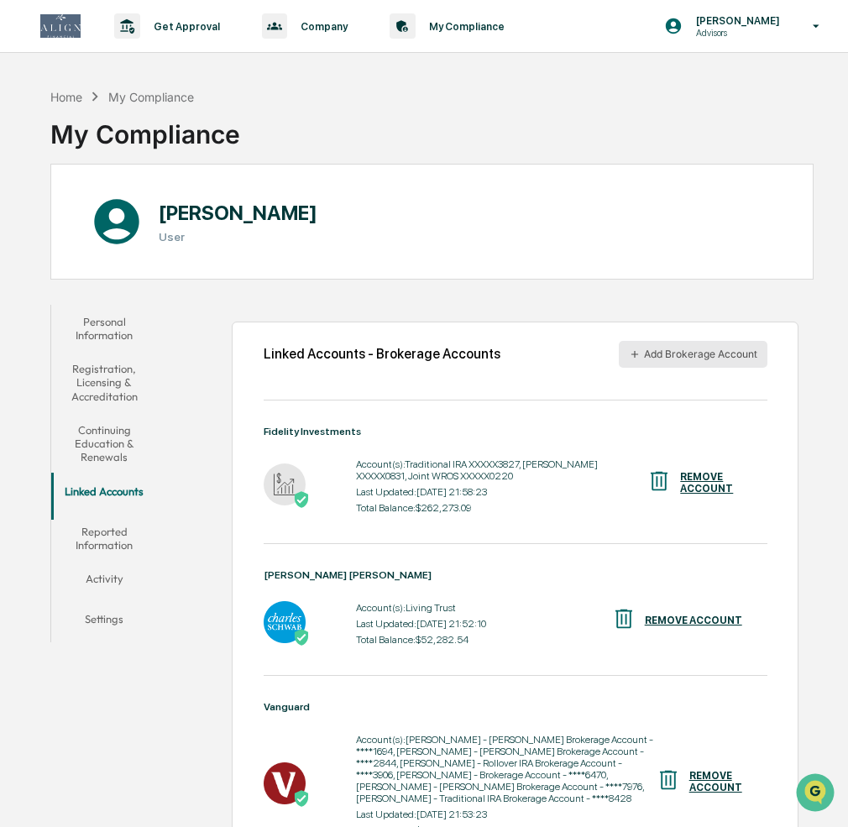
click at [695, 365] on button "Add Brokerage Account" at bounding box center [693, 354] width 149 height 27
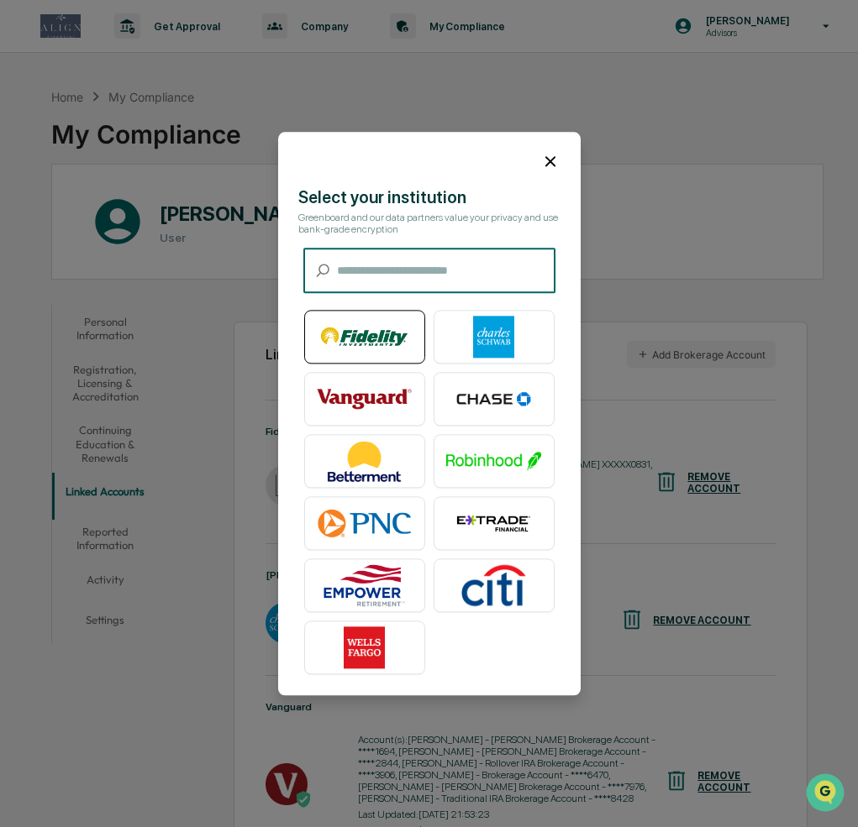
click at [352, 333] on img at bounding box center [365, 337] width 96 height 42
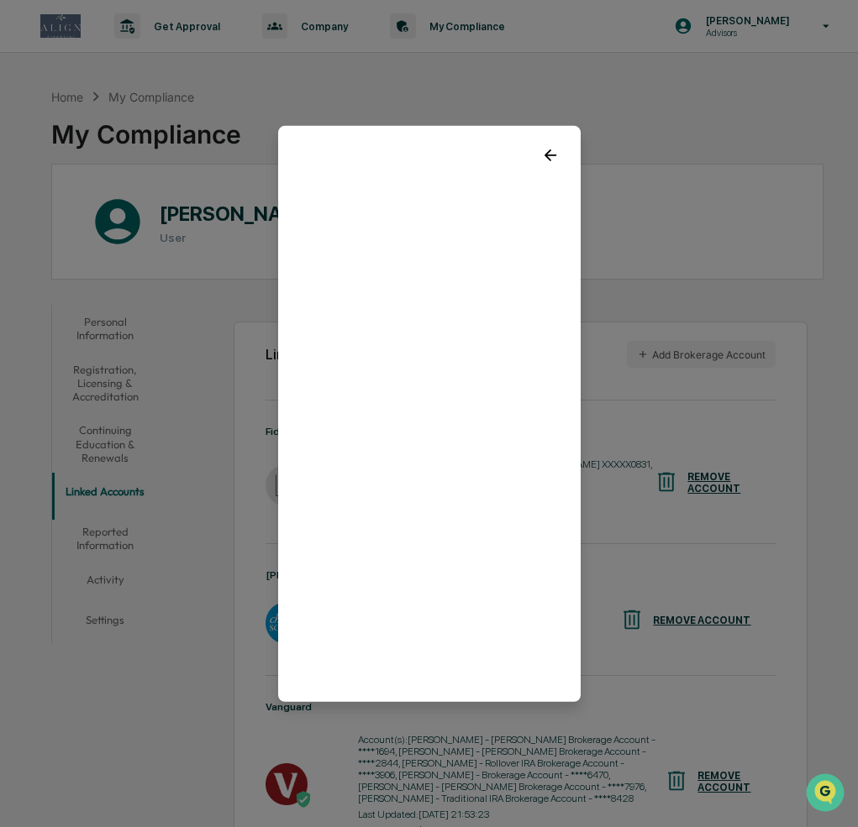
click at [550, 155] on icon at bounding box center [550, 155] width 12 height 12
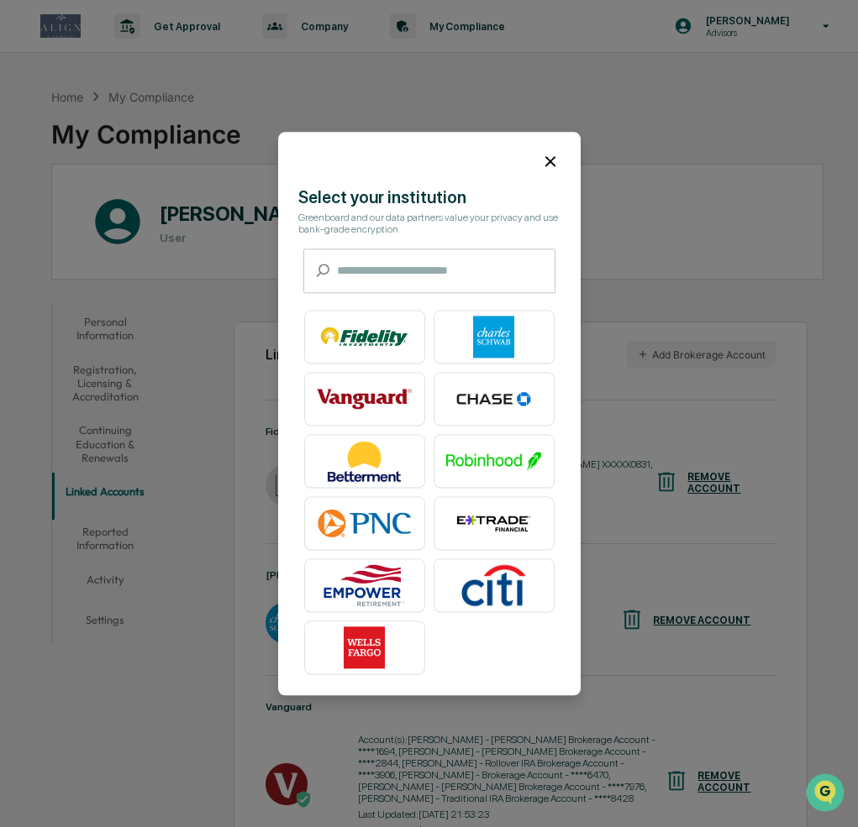
click at [550, 161] on icon at bounding box center [550, 161] width 10 height 10
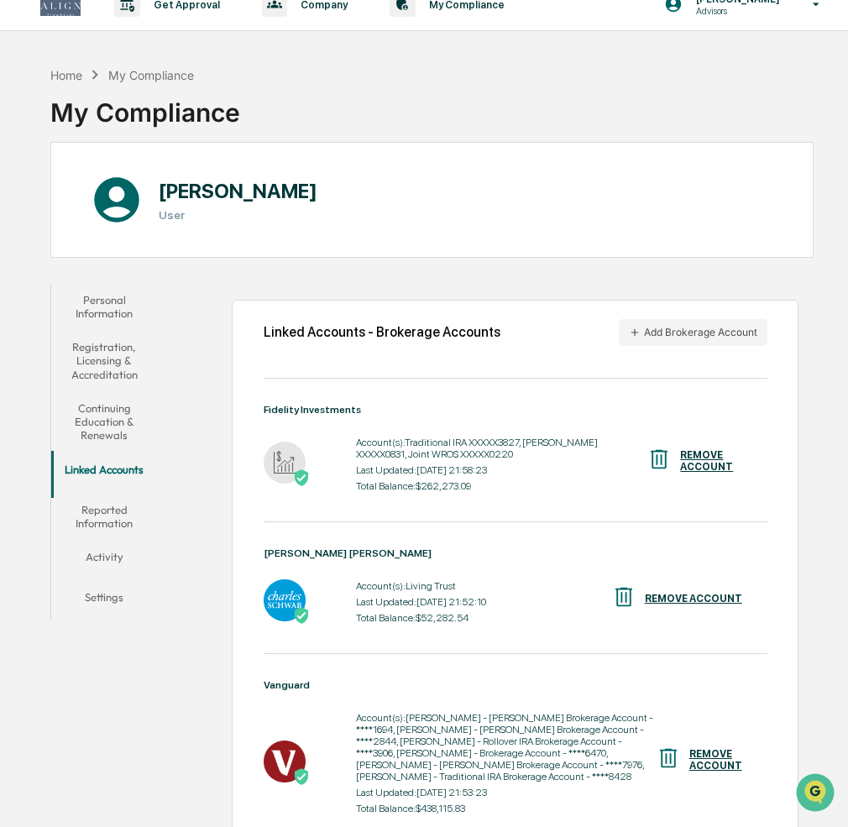
scroll to position [19, 0]
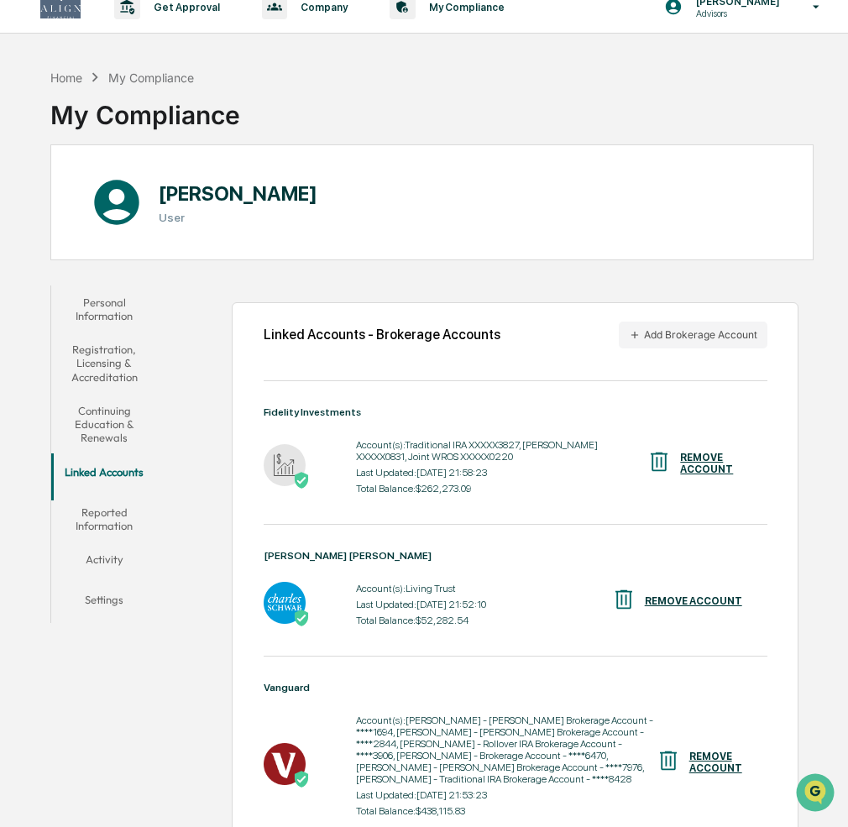
click at [92, 478] on button "Linked Accounts" at bounding box center [104, 475] width 106 height 40
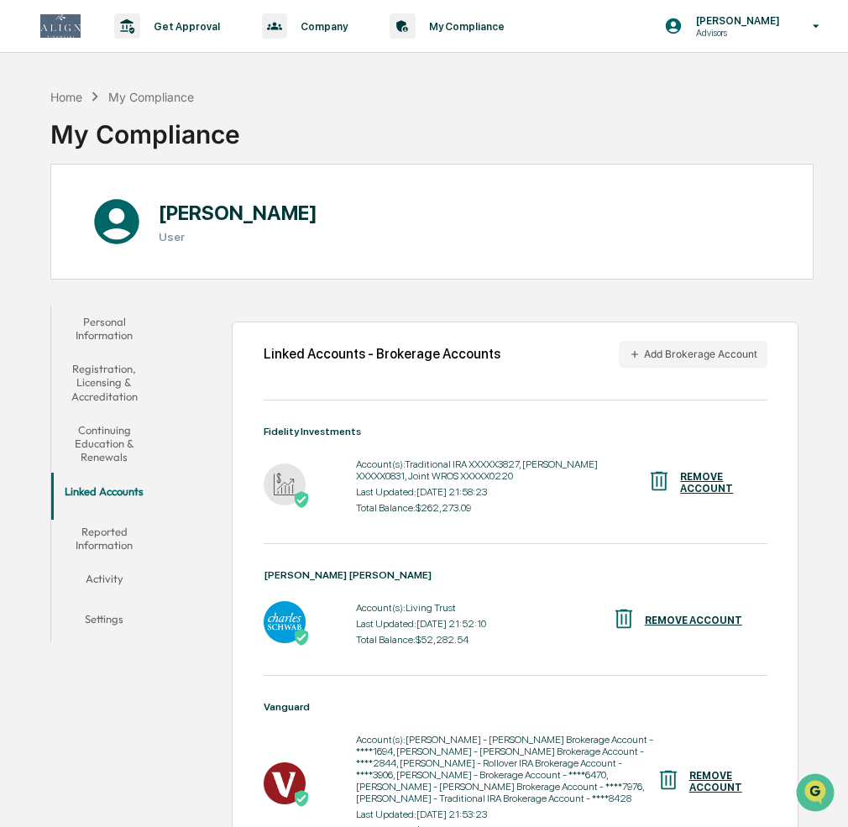
scroll to position [0, 0]
click at [71, 95] on div "Home" at bounding box center [66, 96] width 32 height 14
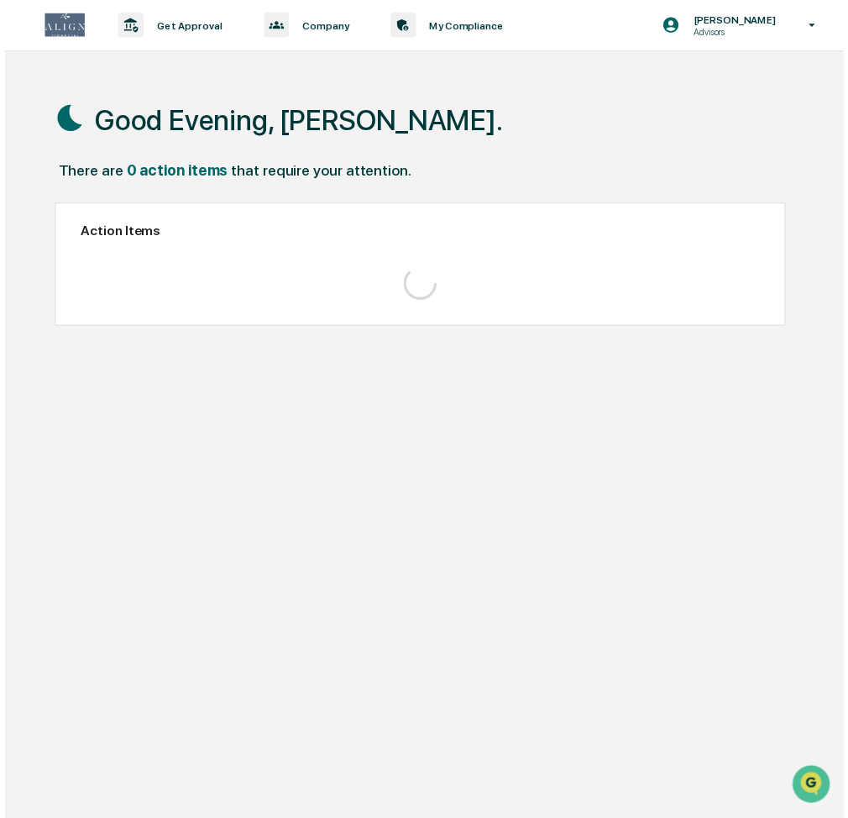
scroll to position [2, 0]
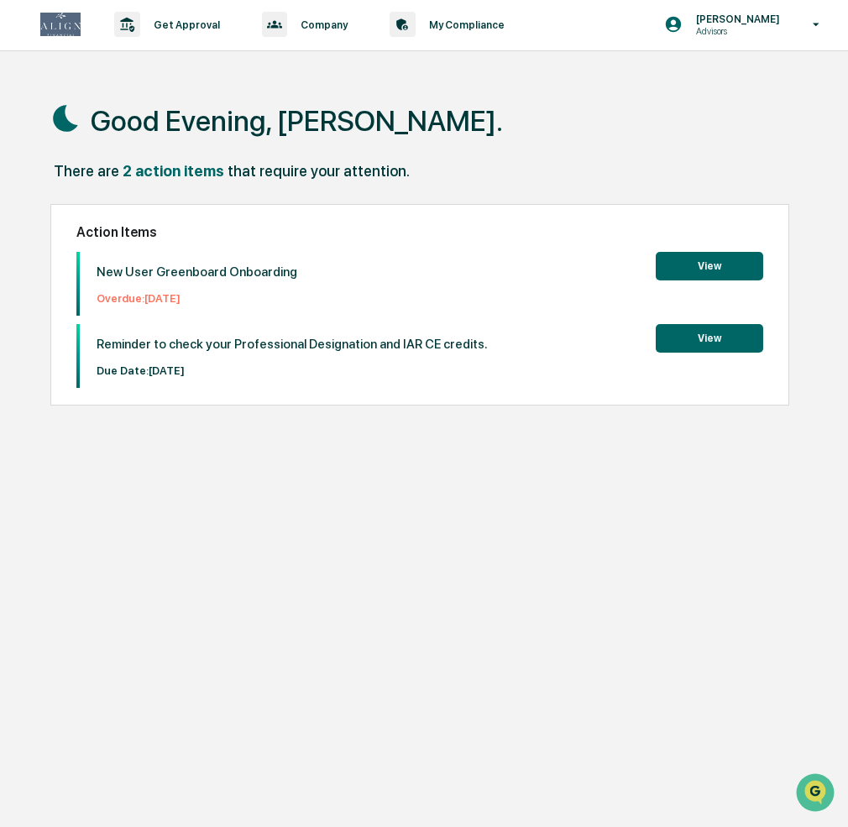
click at [726, 262] on button "View" at bounding box center [710, 266] width 108 height 29
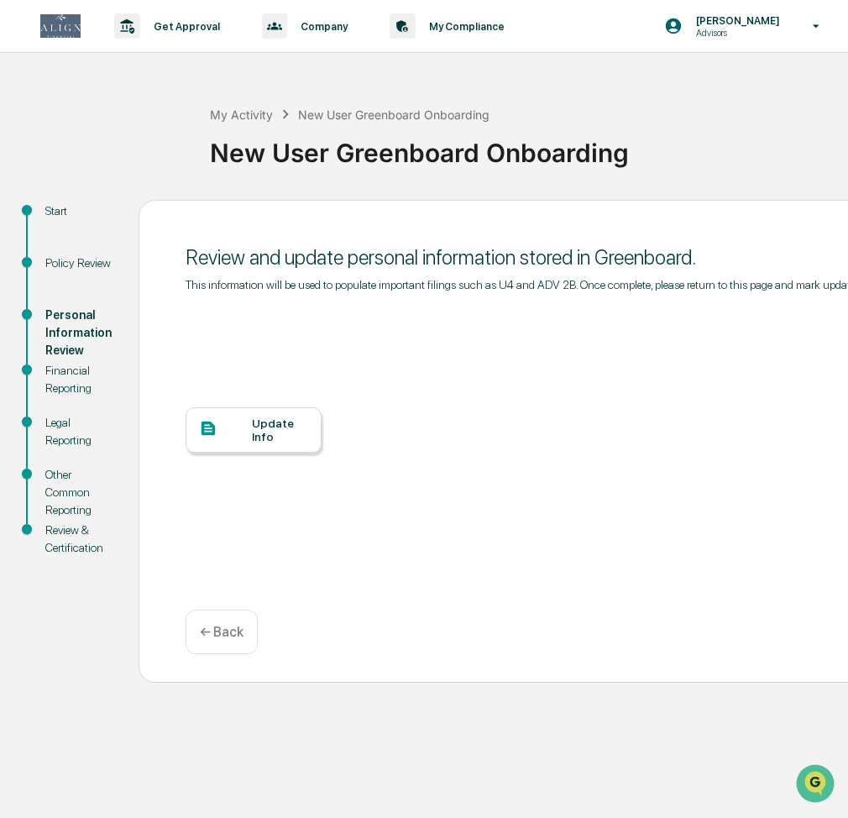
click at [252, 433] on div "Update Info" at bounding box center [280, 430] width 56 height 27
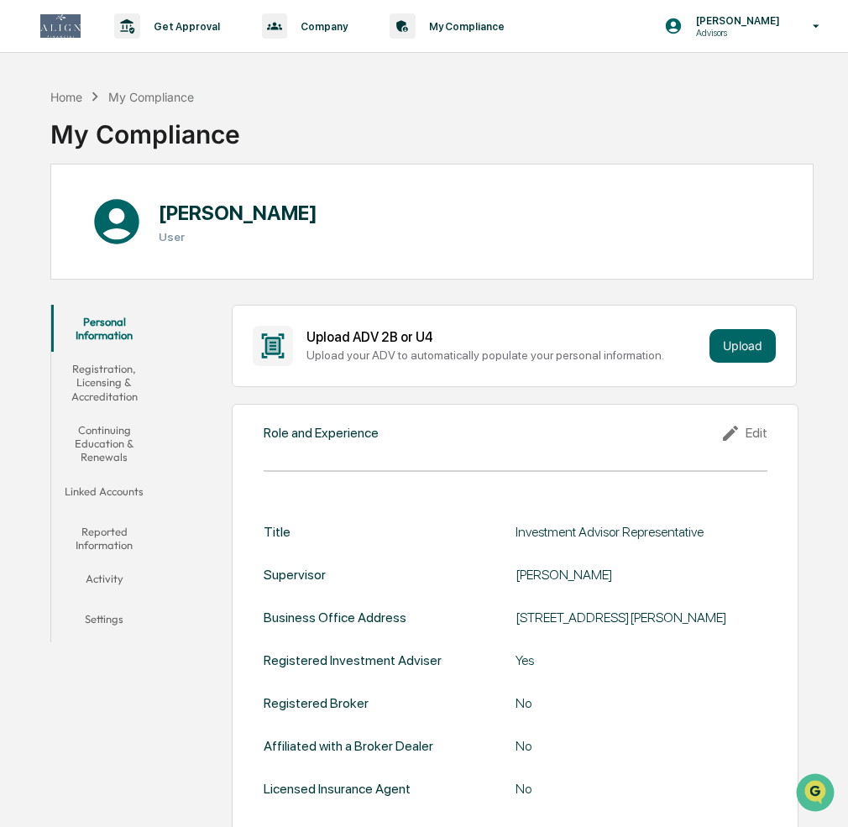
click at [85, 491] on button "Linked Accounts" at bounding box center [104, 495] width 106 height 40
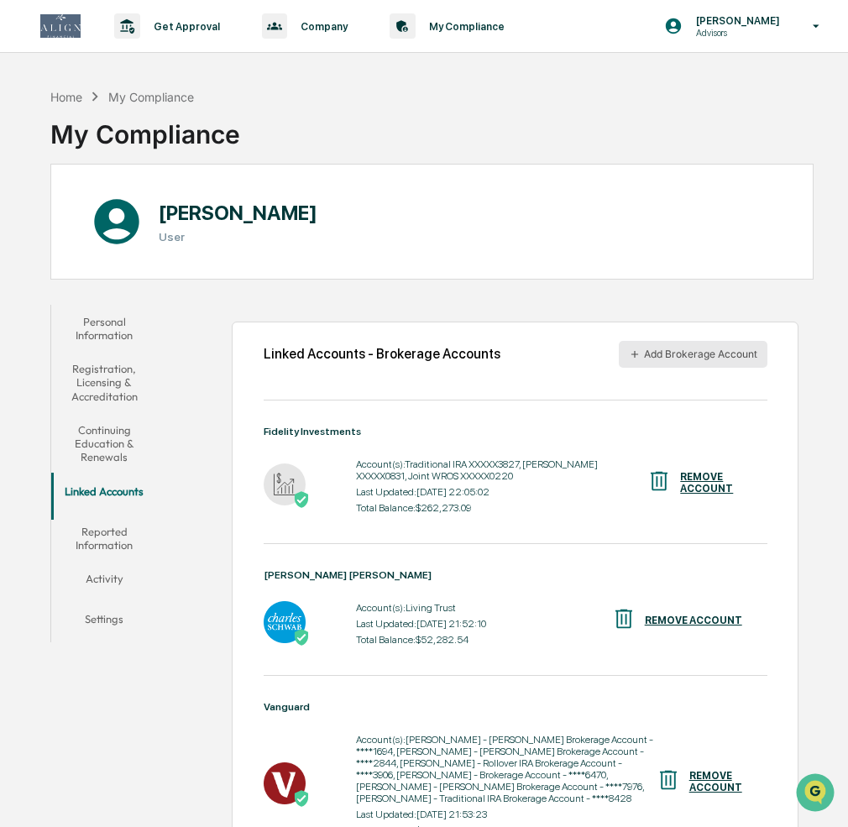
click at [702, 353] on button "Add Brokerage Account" at bounding box center [693, 354] width 149 height 27
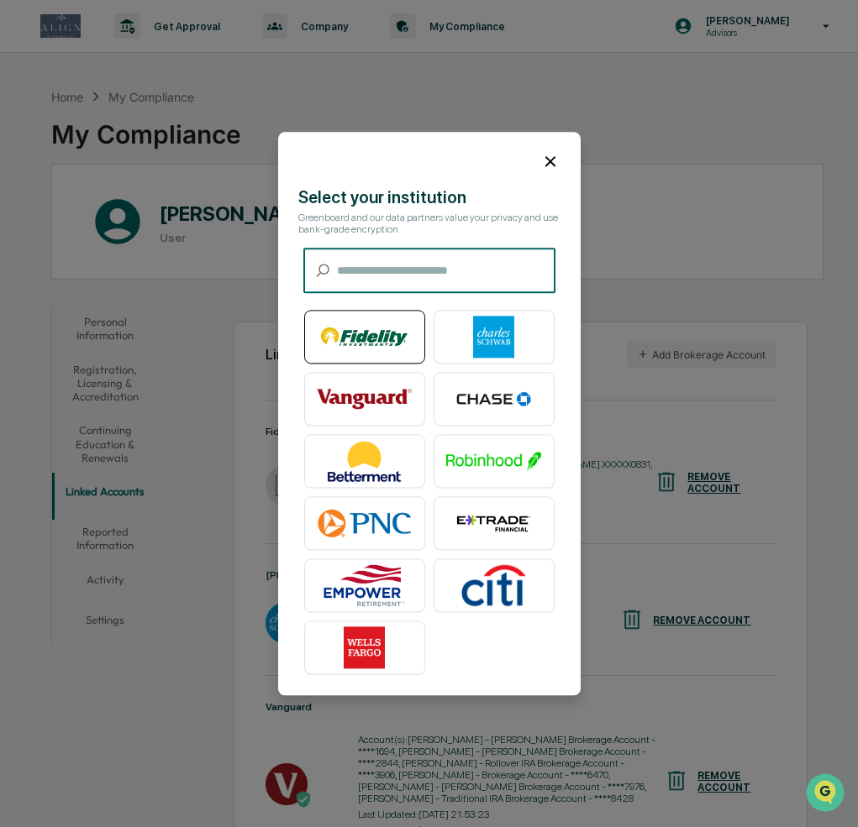
click at [365, 327] on img at bounding box center [365, 337] width 96 height 42
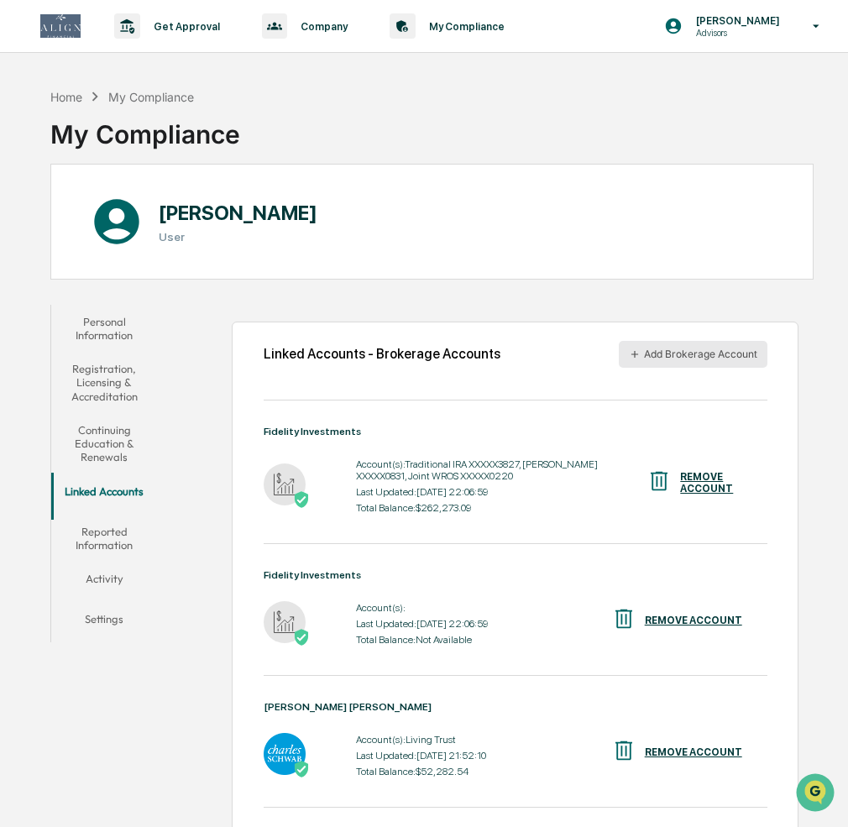
click at [711, 354] on button "Add Brokerage Account" at bounding box center [693, 354] width 149 height 27
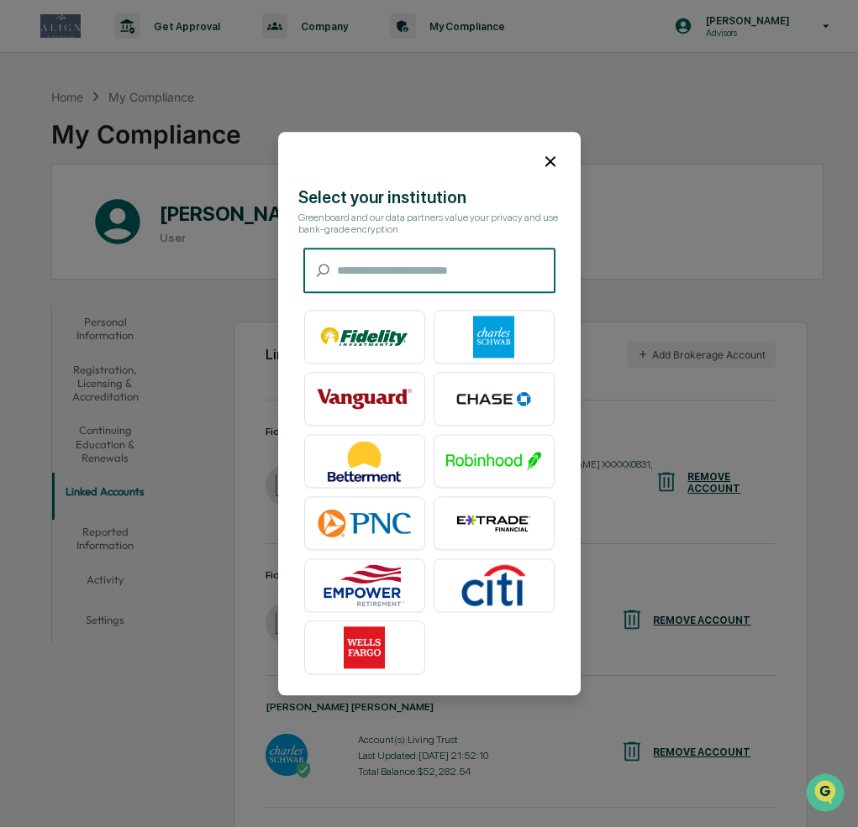
click at [346, 282] on input "text" at bounding box center [446, 271] width 218 height 45
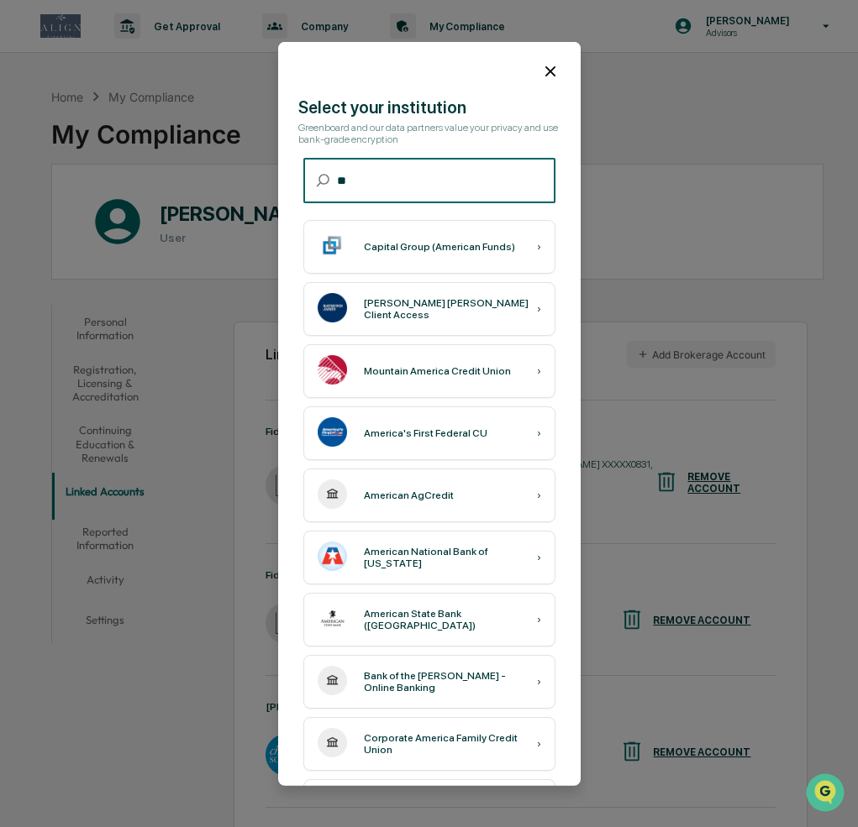
type input "*"
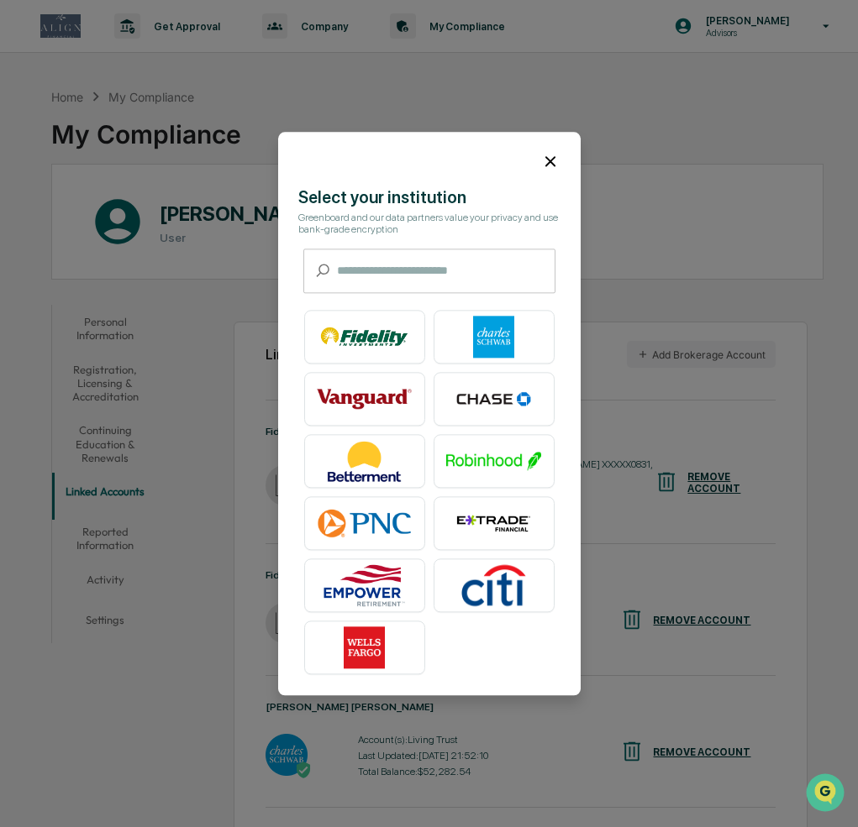
click at [336, 276] on div "​ ​" at bounding box center [429, 271] width 252 height 45
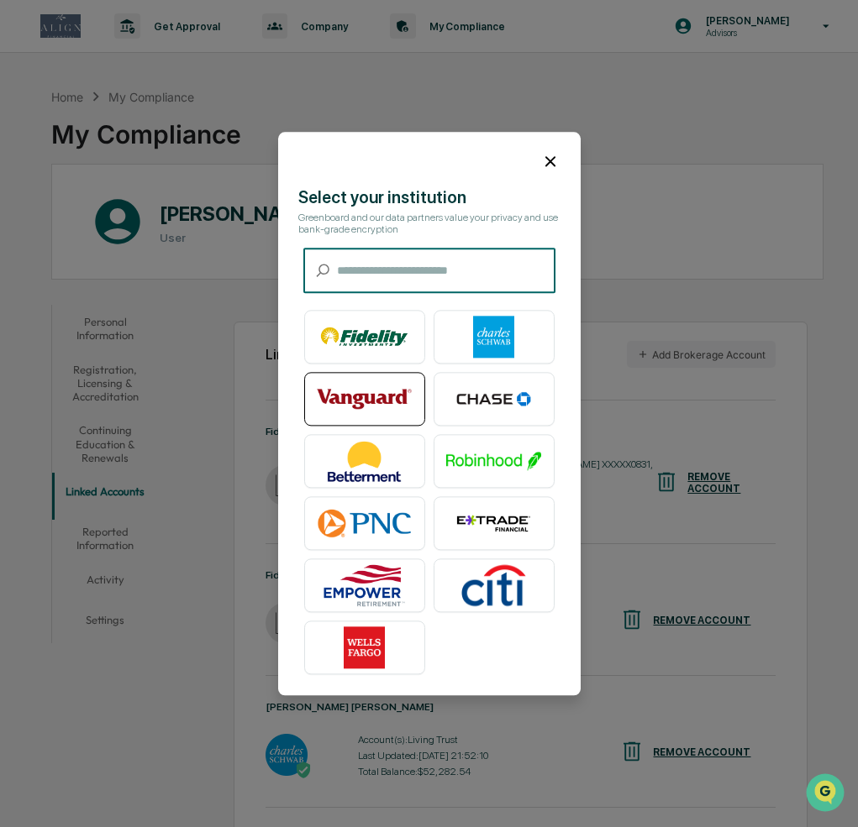
click at [360, 408] on img at bounding box center [365, 399] width 96 height 42
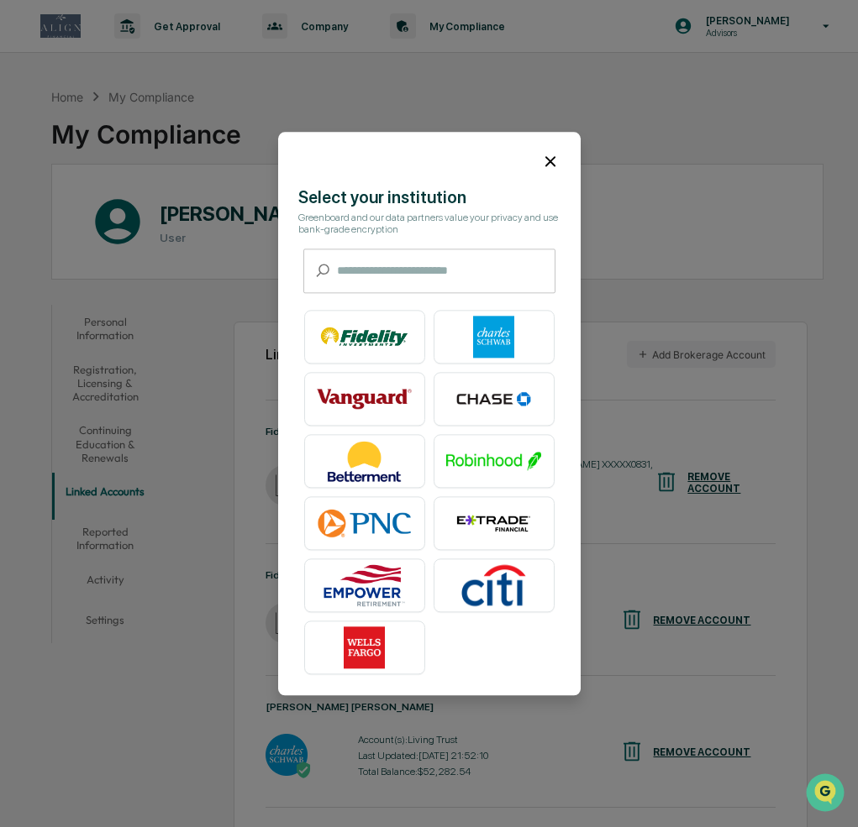
drag, startPoint x: 552, startPoint y: 159, endPoint x: 551, endPoint y: 186, distance: 26.9
click at [552, 160] on icon at bounding box center [550, 161] width 18 height 18
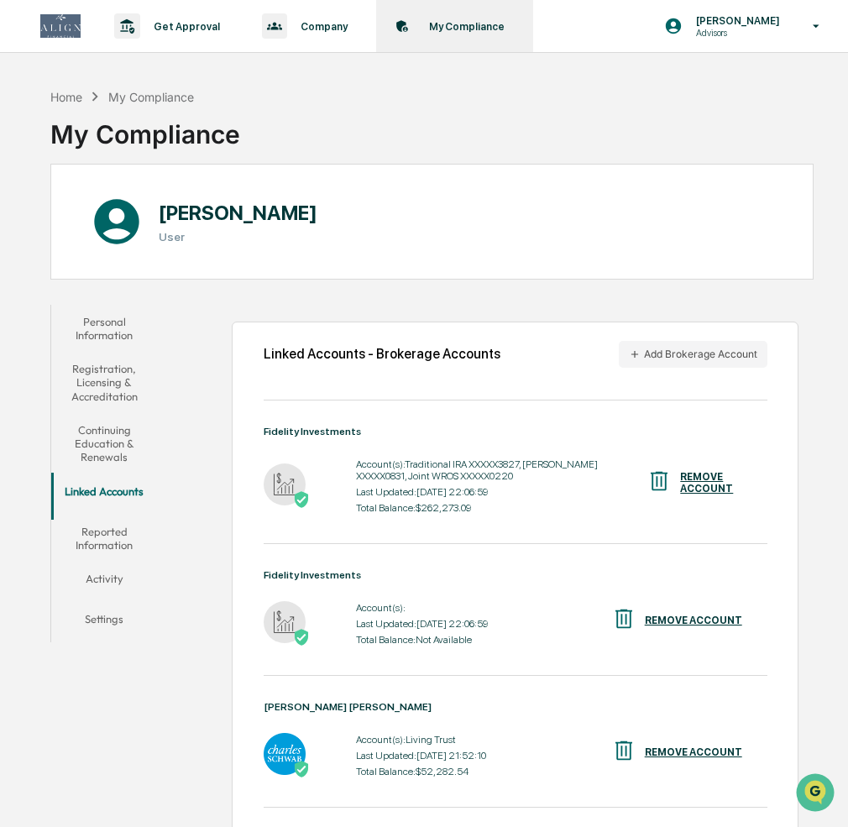
click at [472, 24] on p "My Compliance" at bounding box center [464, 26] width 97 height 13
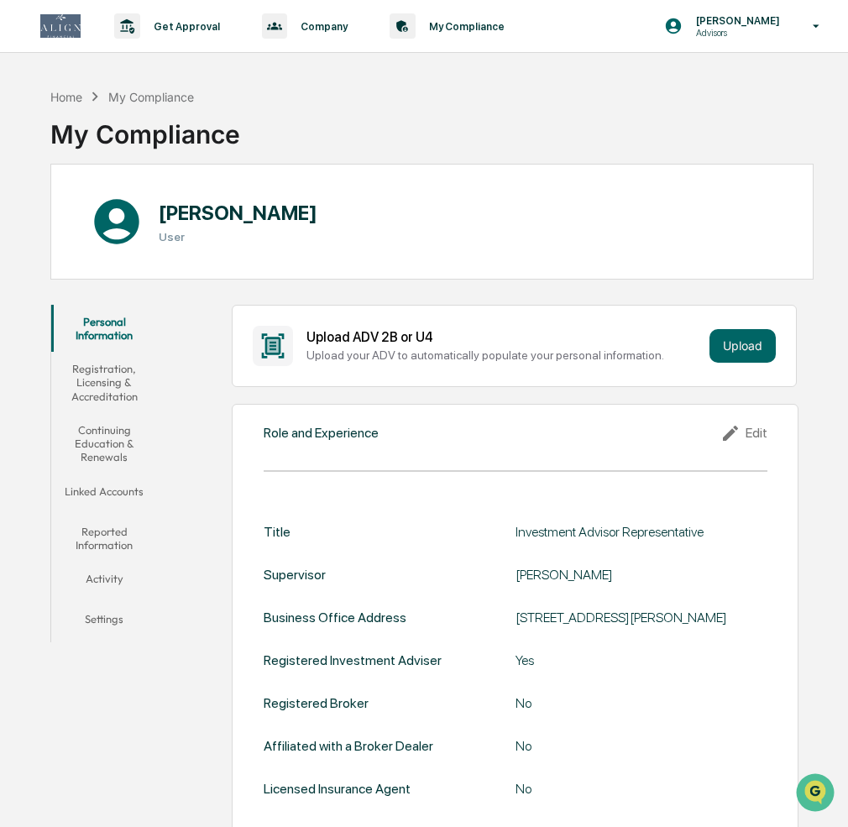
scroll to position [8, 0]
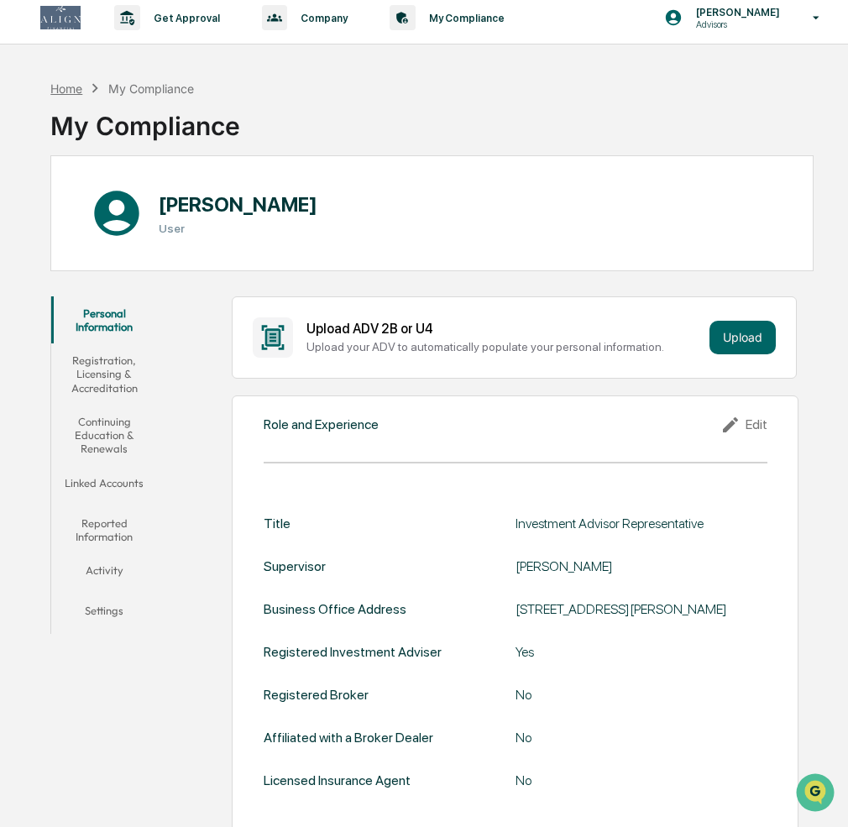
click at [78, 92] on div "Home" at bounding box center [66, 88] width 32 height 14
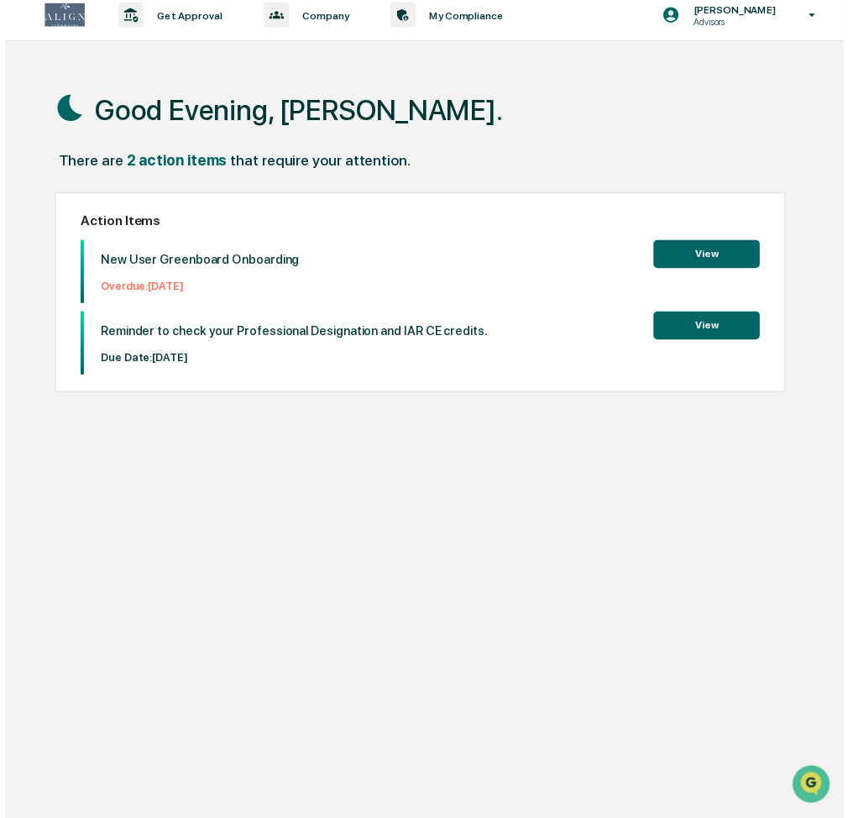
scroll to position [10, 0]
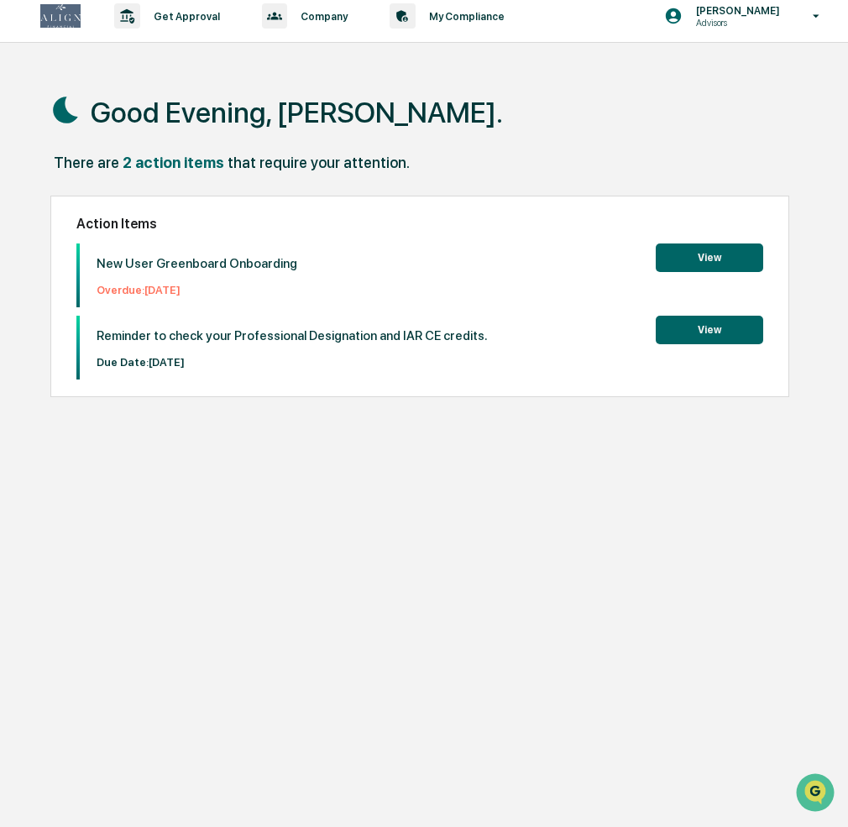
click at [695, 248] on button "View" at bounding box center [710, 258] width 108 height 29
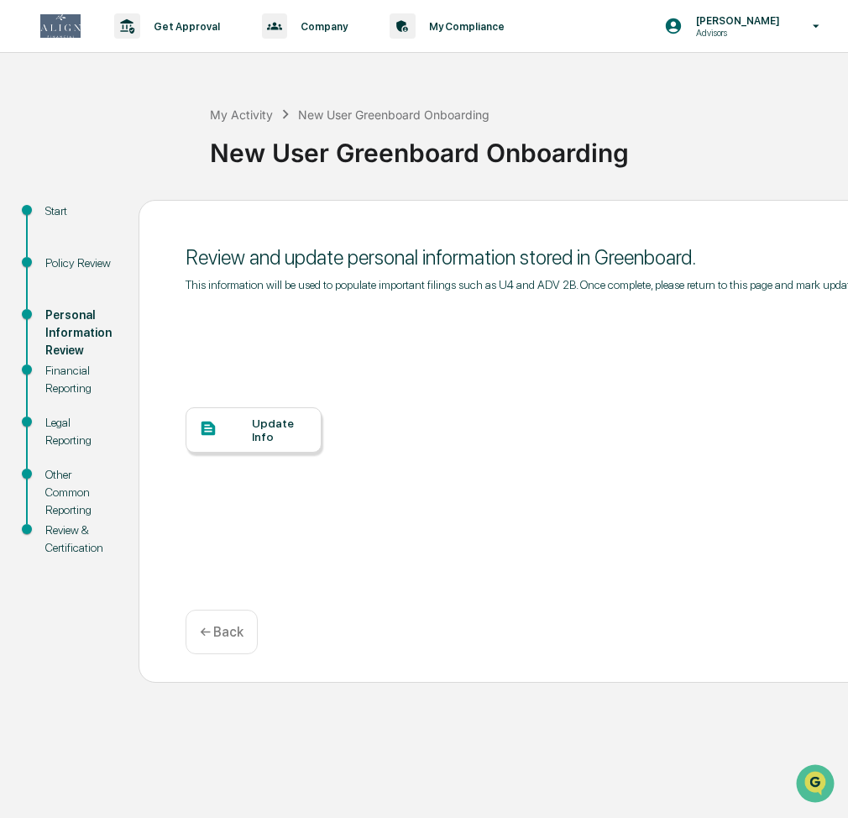
scroll to position [15, 0]
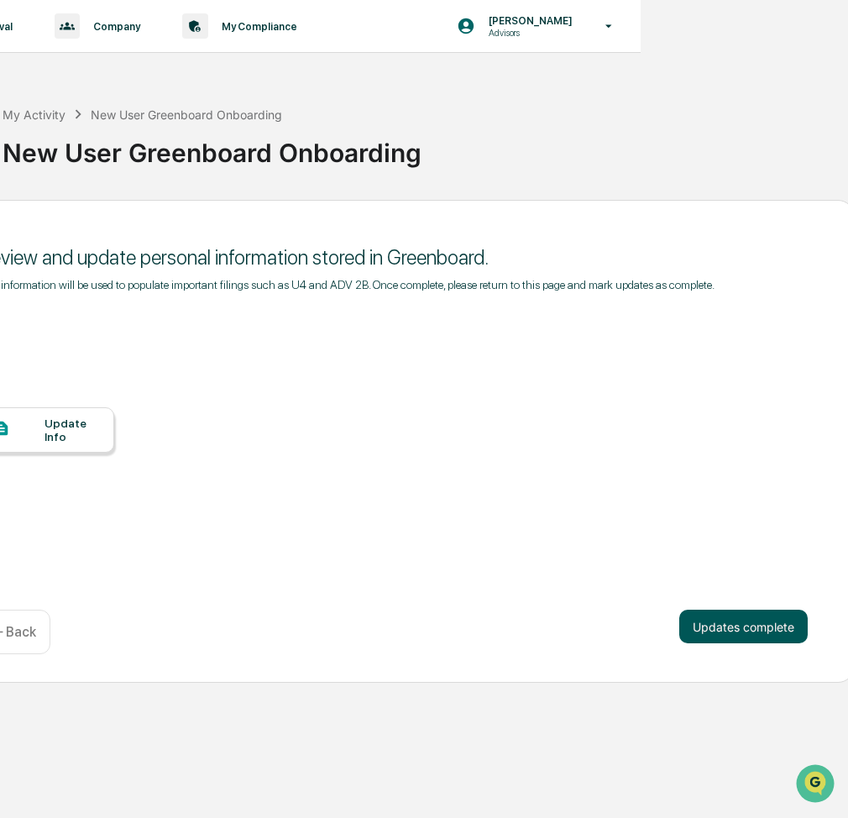
click at [737, 622] on button "Updates complete" at bounding box center [744, 627] width 129 height 34
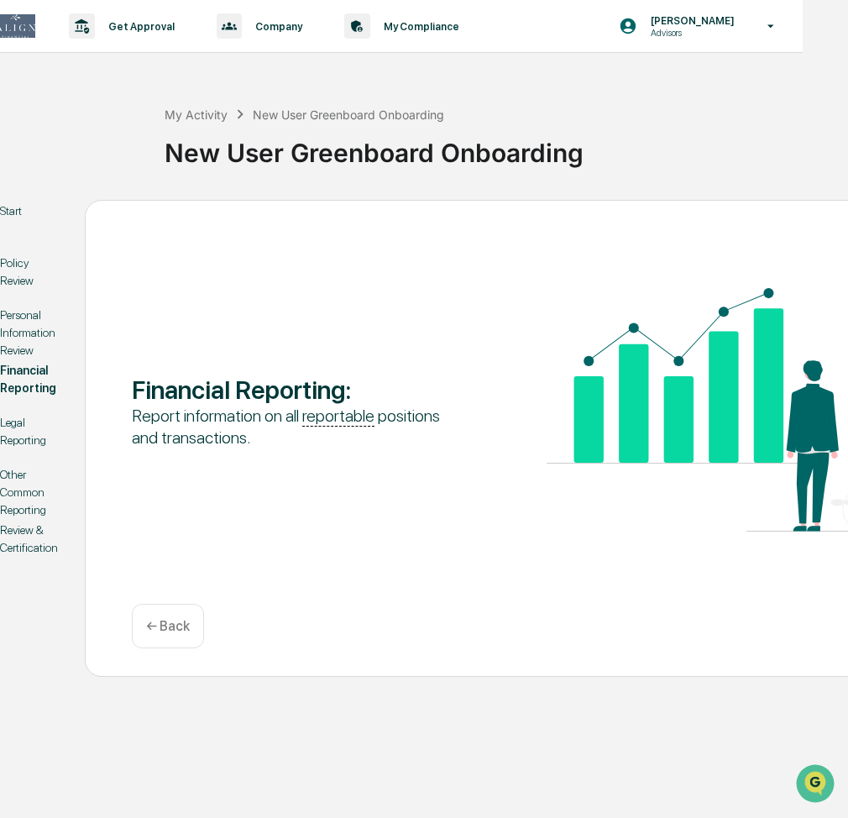
scroll to position [9, 62]
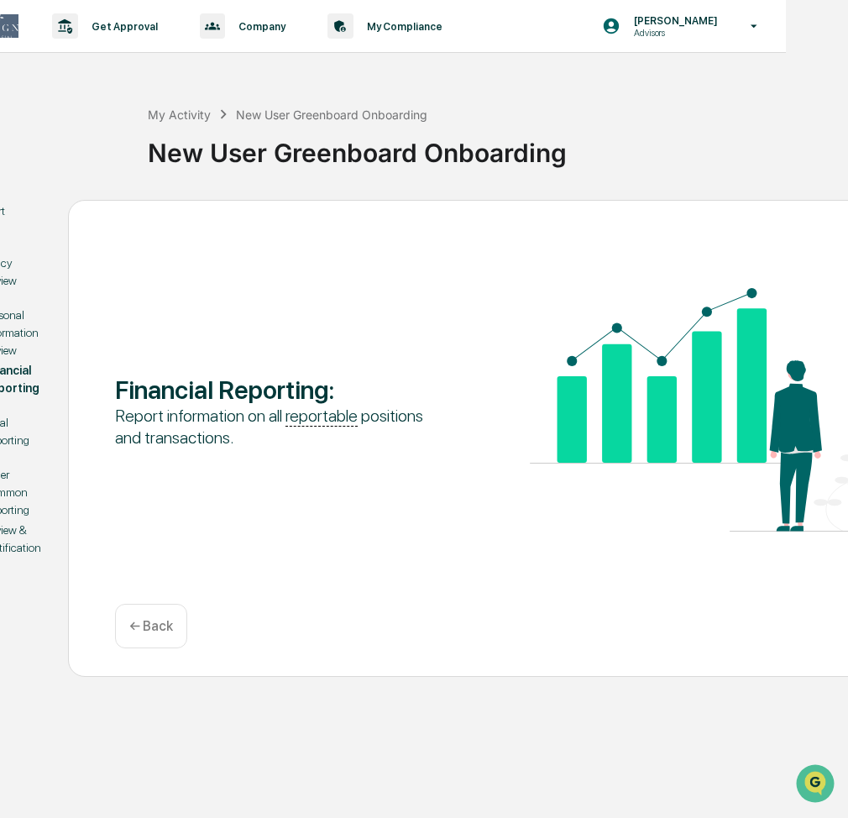
click at [318, 413] on u "reportable" at bounding box center [322, 416] width 72 height 21
click at [381, 365] on div "Financial Reporting : Report information on all reportable positions and transa…" at bounding box center [530, 411] width 830 height 247
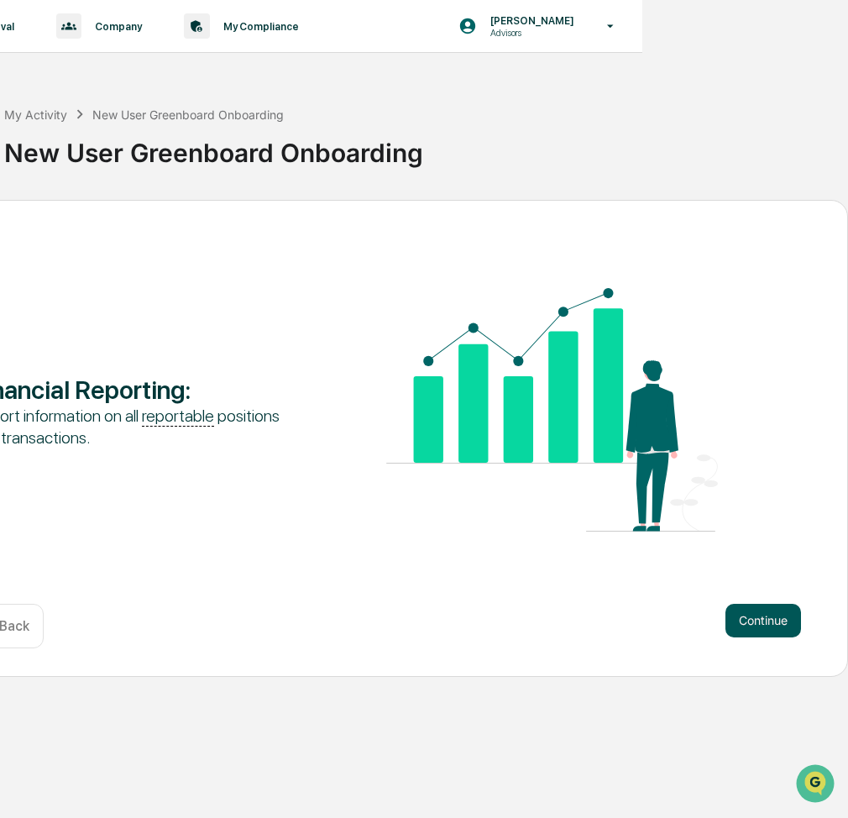
scroll to position [9, 206]
click at [759, 618] on button "Continue" at bounding box center [764, 621] width 76 height 34
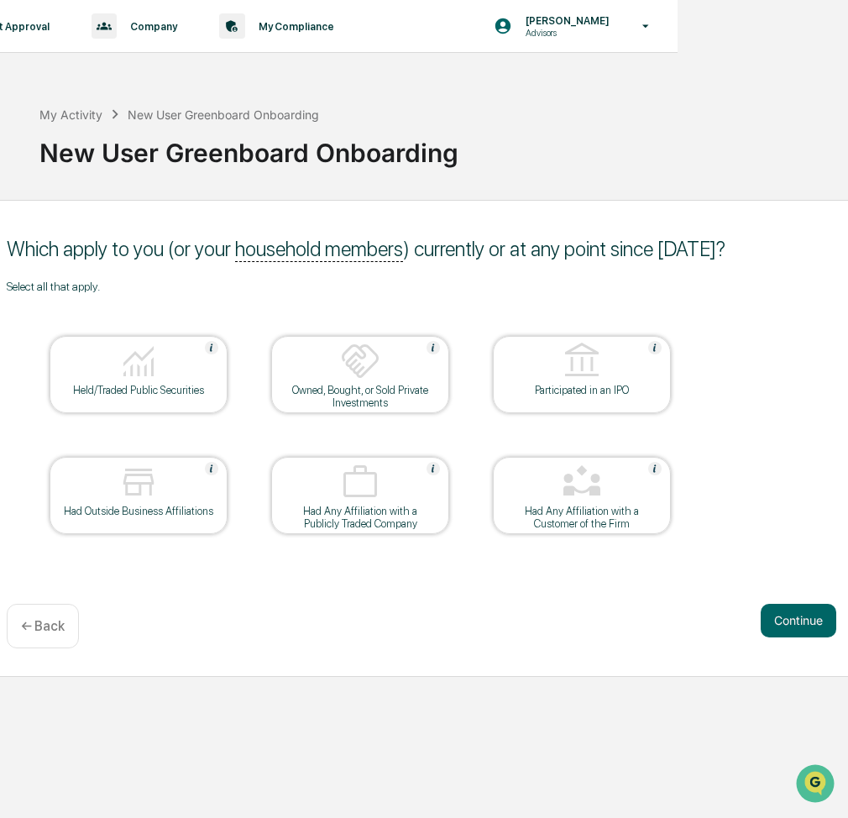
scroll to position [9, 176]
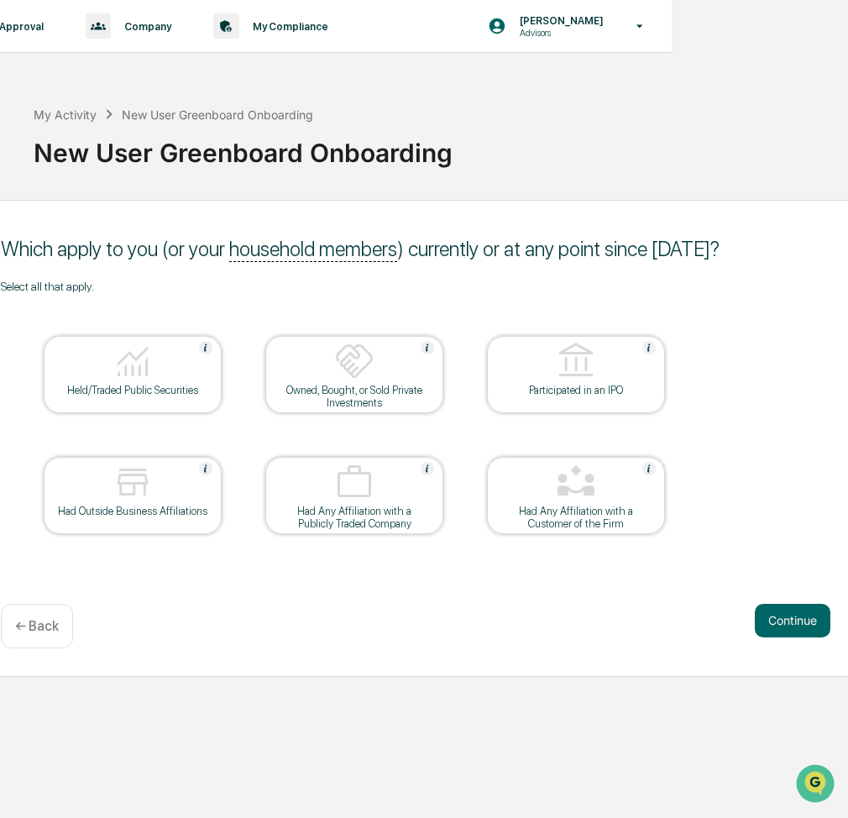
drag, startPoint x: 127, startPoint y: 360, endPoint x: 134, endPoint y: 365, distance: 8.6
click at [127, 360] on img at bounding box center [133, 361] width 40 height 40
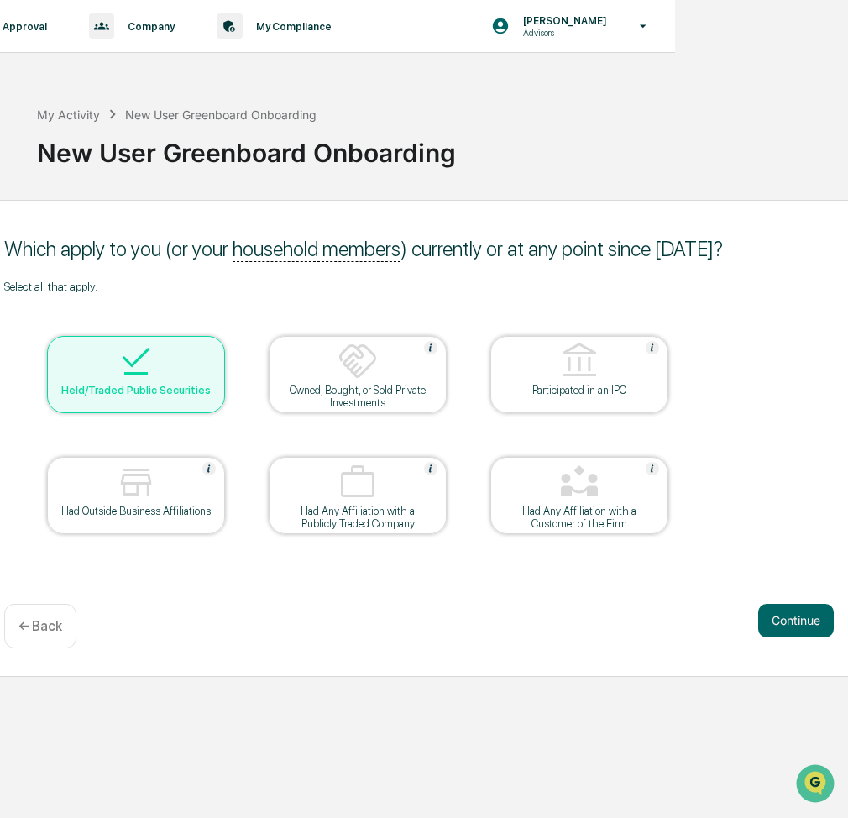
scroll to position [9, 173]
click at [799, 604] on button "Continue" at bounding box center [796, 621] width 76 height 34
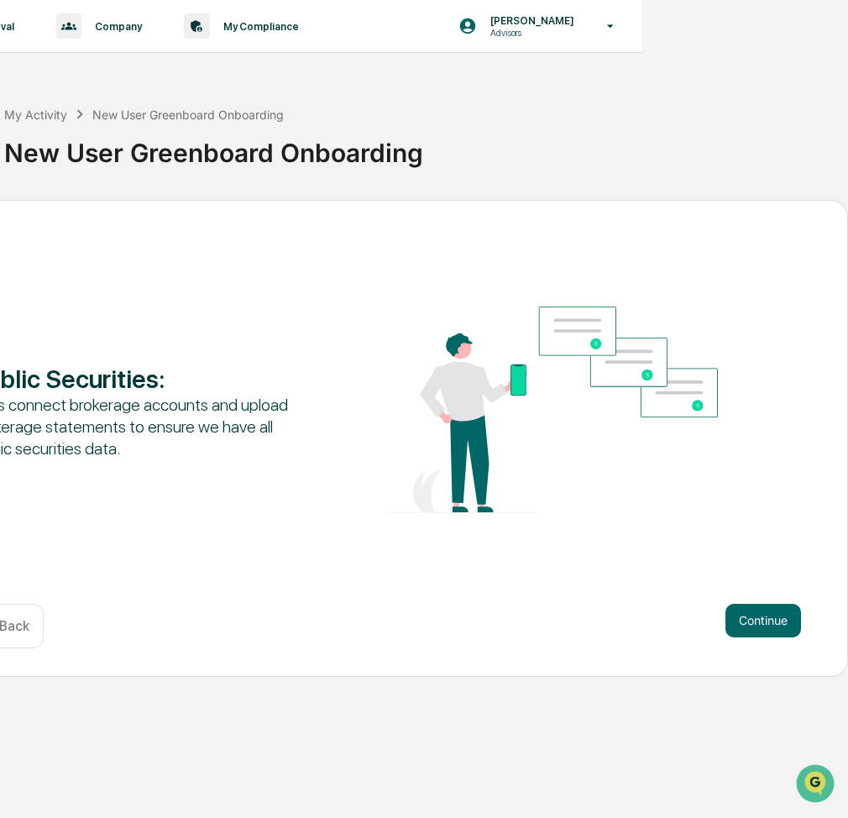
scroll to position [9, 206]
click at [757, 619] on button "Continue" at bounding box center [764, 621] width 76 height 34
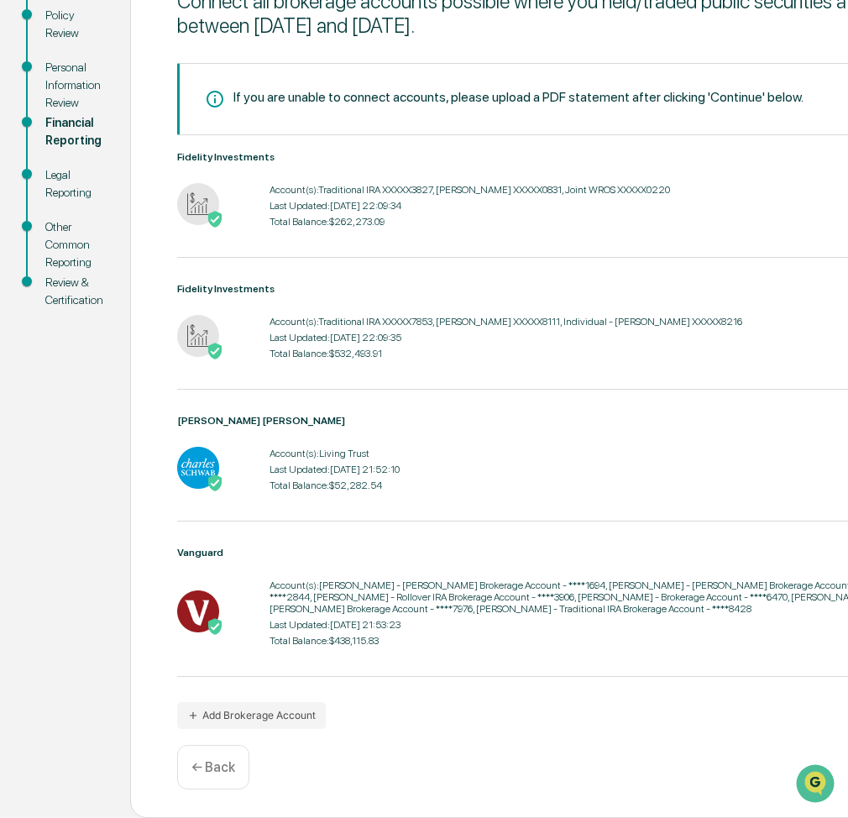
scroll to position [249, 0]
click at [265, 711] on button "Add Brokerage Account" at bounding box center [251, 715] width 149 height 27
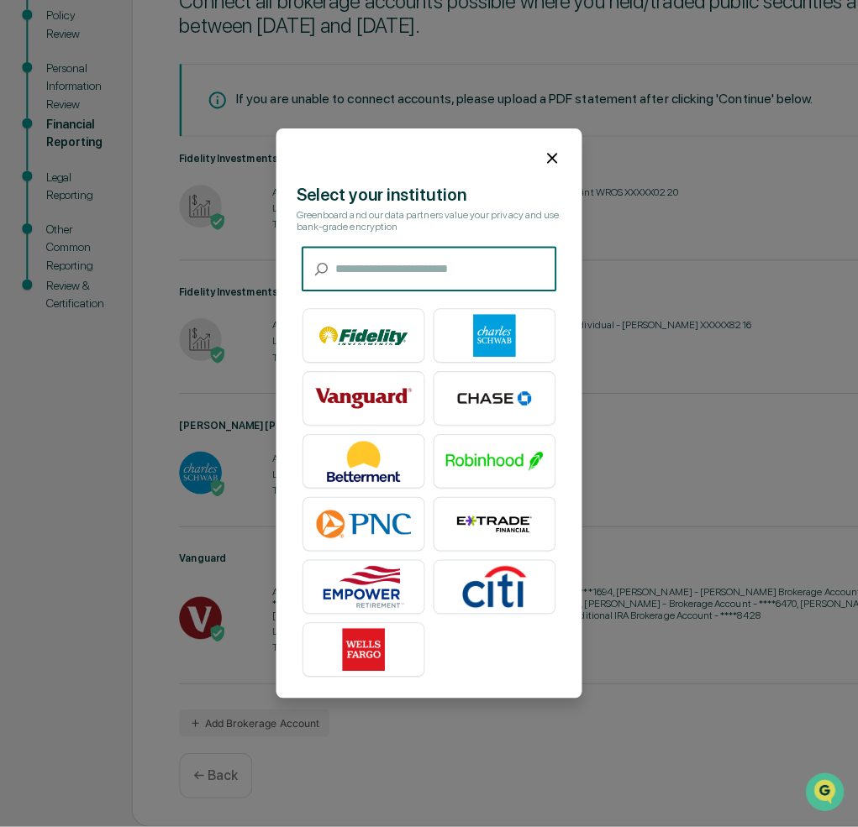
scroll to position [239, 0]
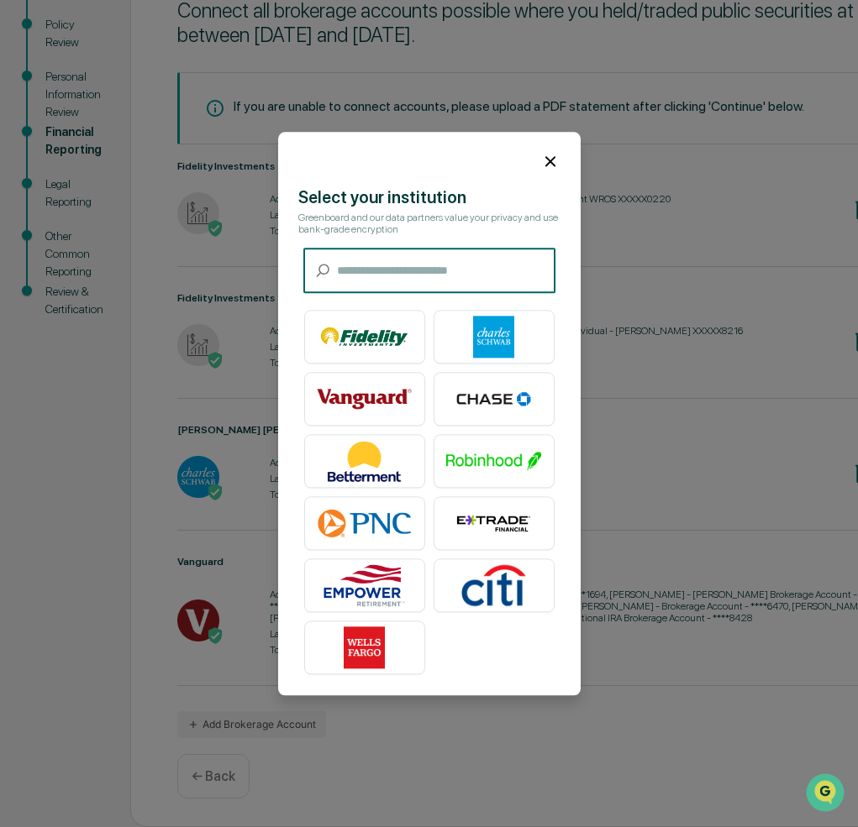
click at [407, 276] on input "text" at bounding box center [446, 271] width 218 height 45
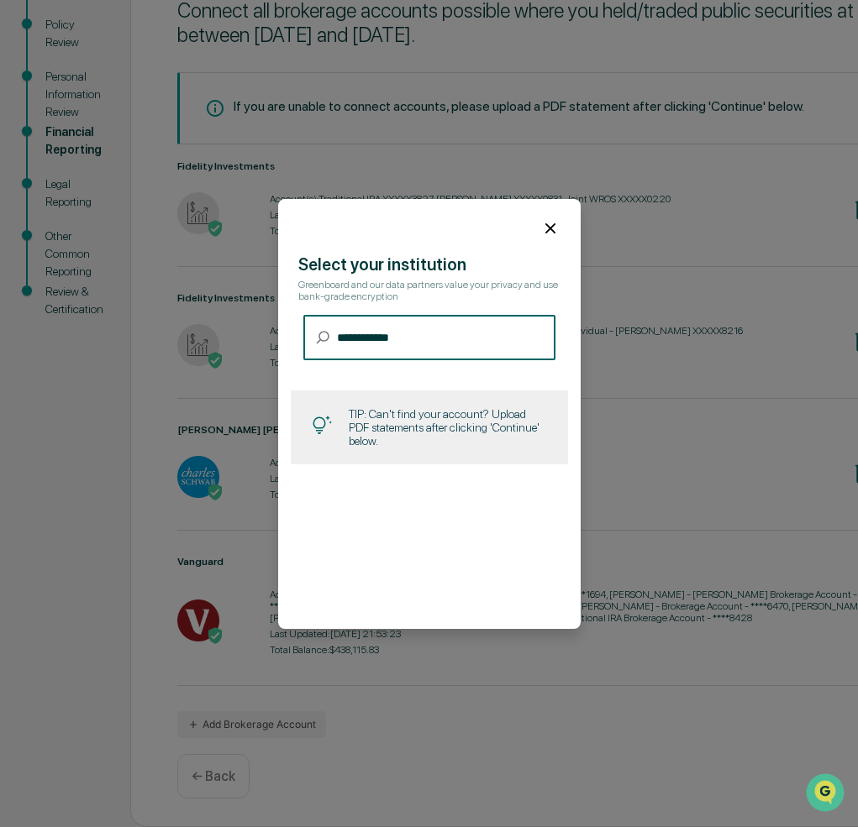
drag, startPoint x: 412, startPoint y: 336, endPoint x: 419, endPoint y: 343, distance: 10.1
click at [412, 337] on input "**********" at bounding box center [446, 338] width 218 height 45
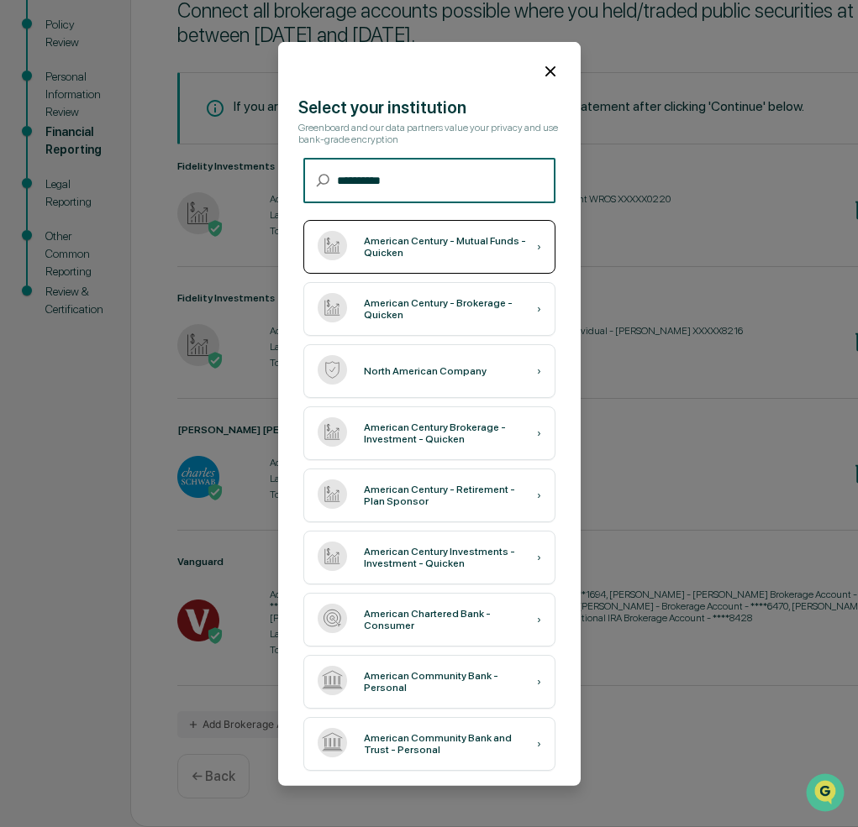
type input "**********"
click at [337, 250] on img at bounding box center [332, 245] width 29 height 29
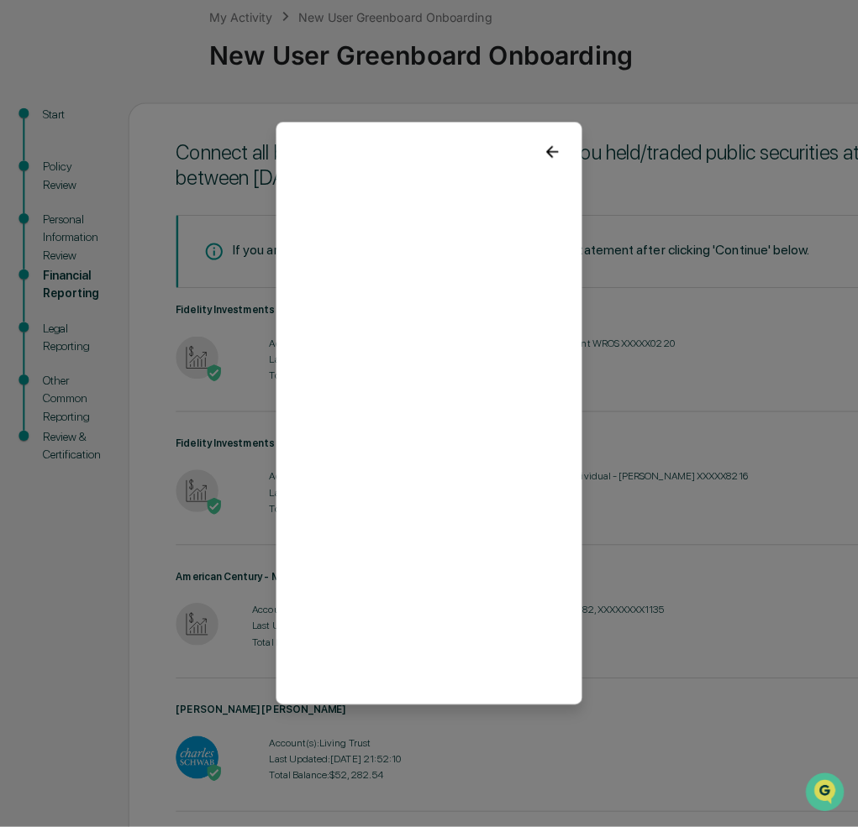
scroll to position [113, 3]
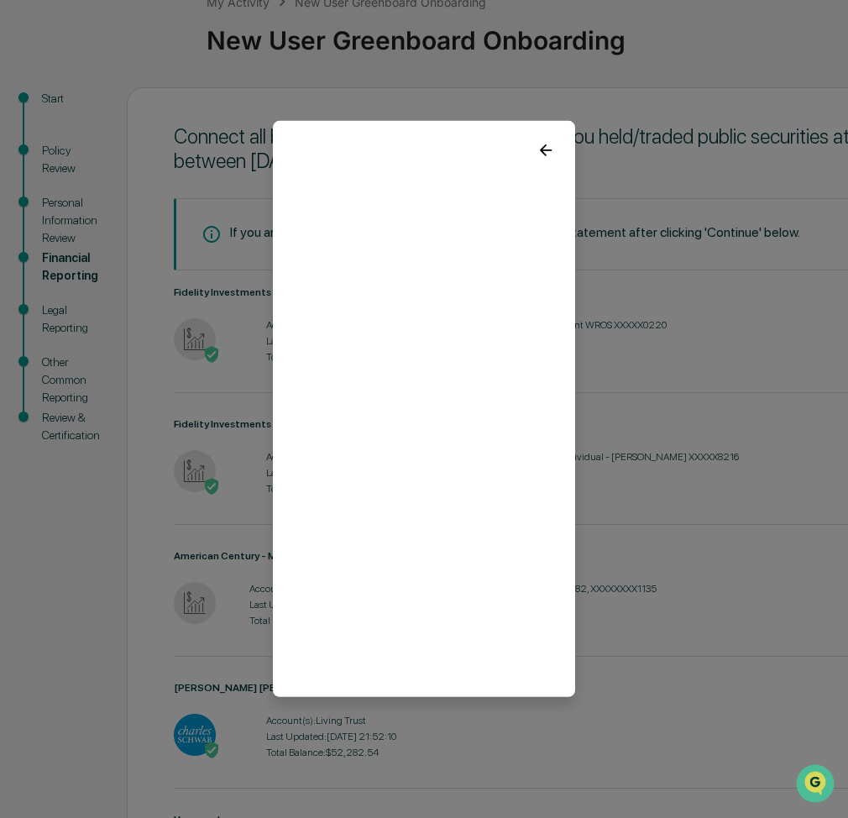
click at [543, 153] on icon at bounding box center [546, 150] width 12 height 12
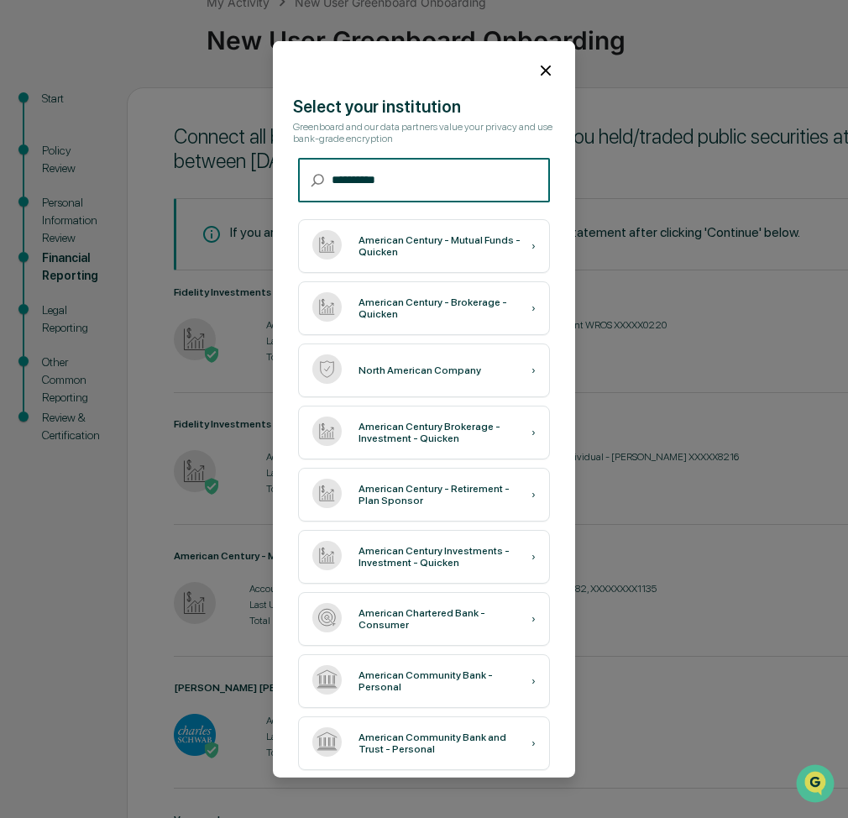
drag, startPoint x: 361, startPoint y: 181, endPoint x: 223, endPoint y: 177, distance: 137.8
click at [223, 177] on body "Get Approval Content & Transactions Company Policies & Documents My Compliance …" at bounding box center [421, 486] width 848 height 1198
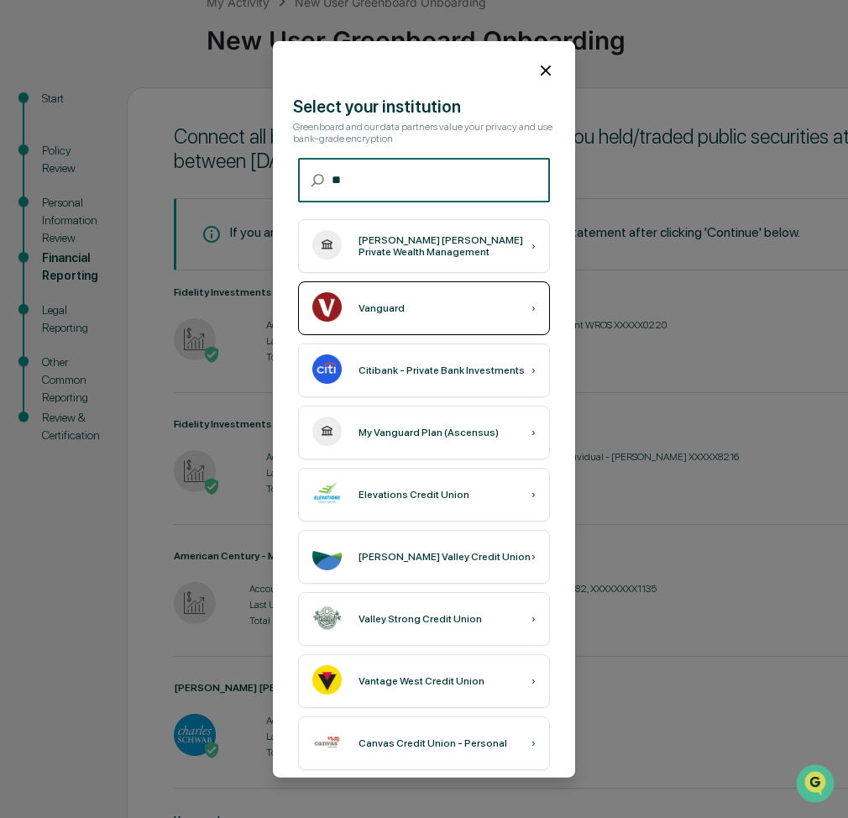
type input "**"
click at [401, 308] on div "Vanguard ›" at bounding box center [424, 308] width 252 height 54
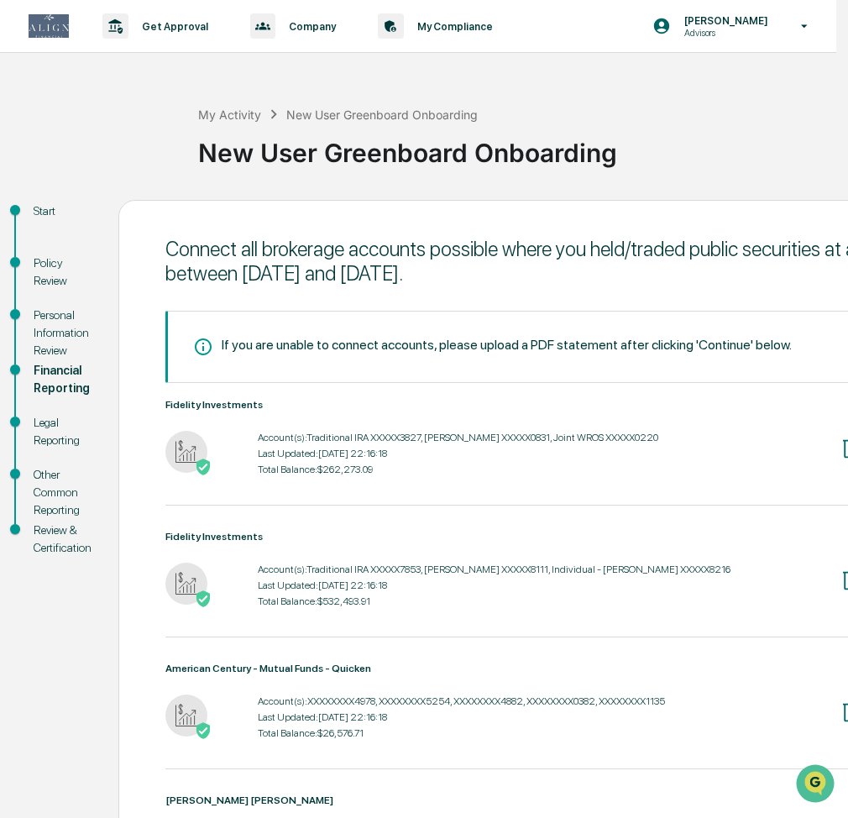
scroll to position [0, 12]
drag, startPoint x: 50, startPoint y: 427, endPoint x: 144, endPoint y: 418, distance: 94.5
click at [50, 427] on div "Legal Reporting" at bounding box center [63, 431] width 58 height 35
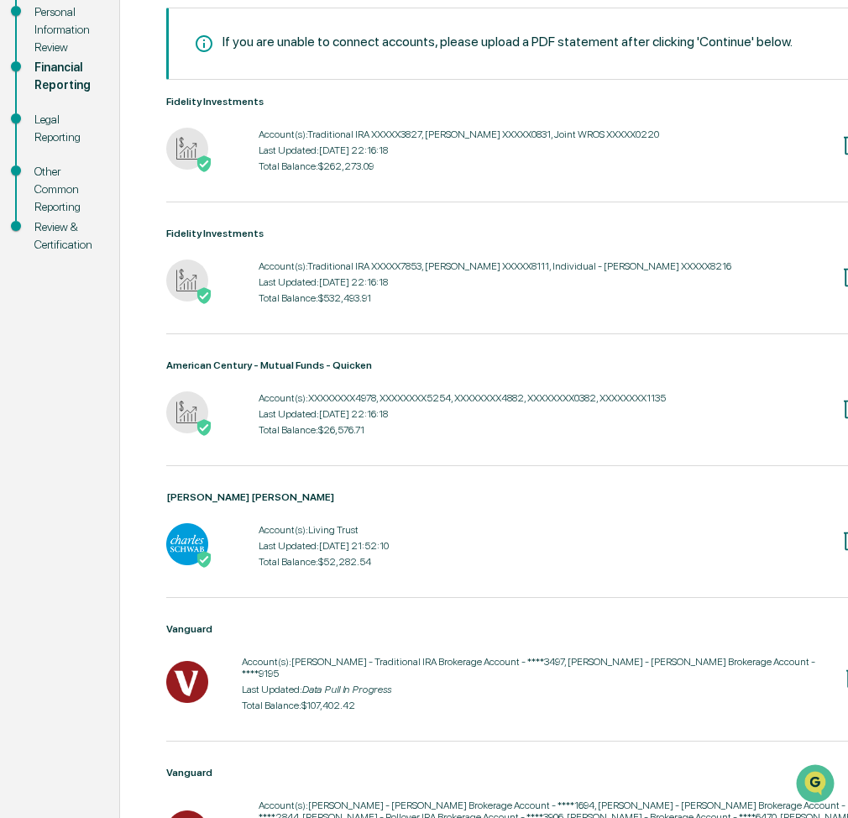
scroll to position [297, 11]
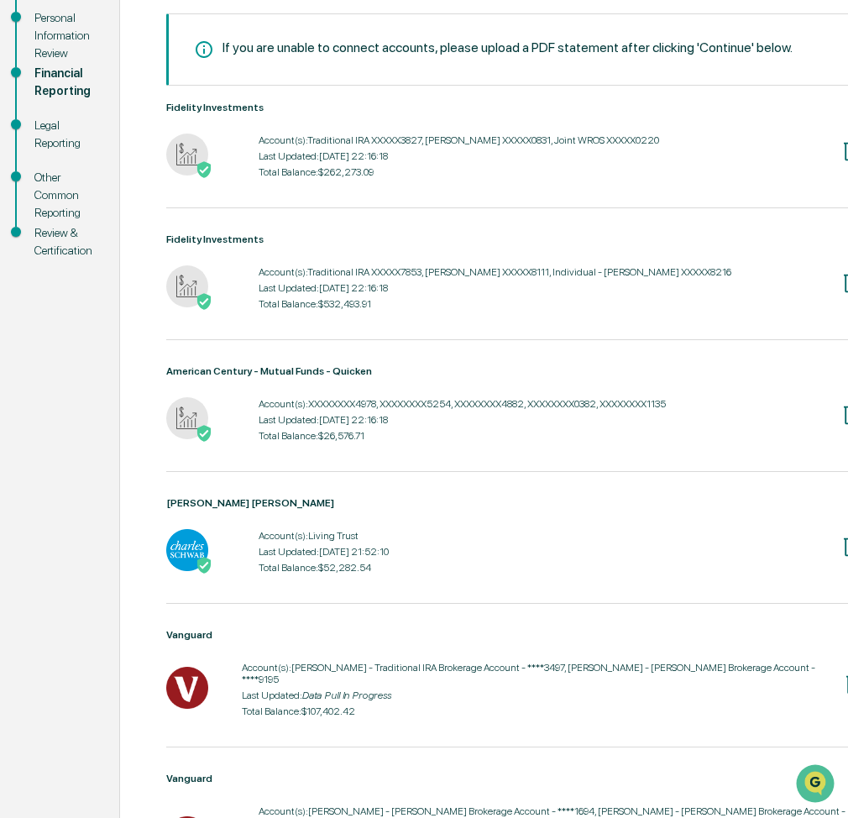
click at [41, 142] on div "Legal Reporting" at bounding box center [63, 134] width 58 height 35
click at [53, 144] on div "Legal Reporting" at bounding box center [63, 134] width 58 height 35
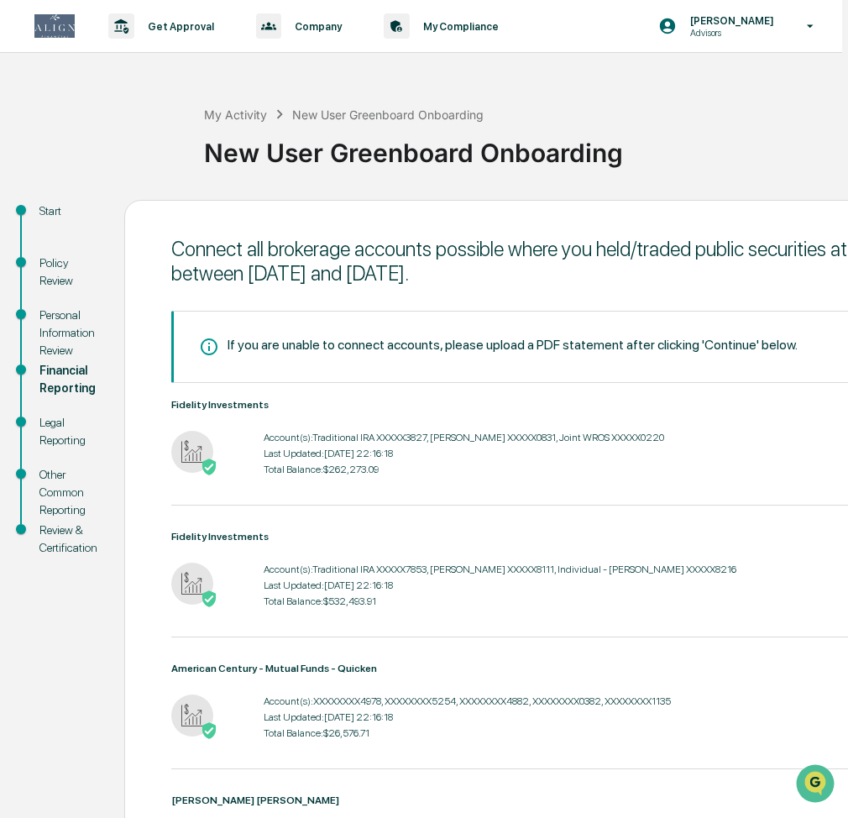
scroll to position [0, 6]
drag, startPoint x: 384, startPoint y: 111, endPoint x: 407, endPoint y: 161, distance: 55.3
click at [384, 111] on div "New User Greenboard Onboarding" at bounding box center [388, 115] width 192 height 14
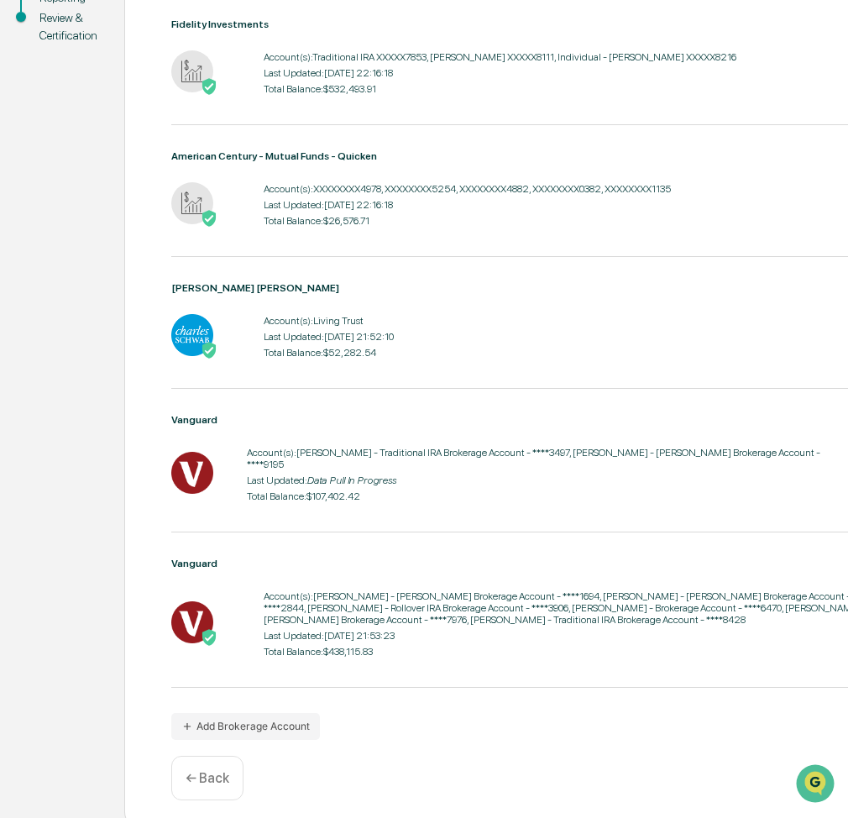
click at [201, 781] on div "← Back" at bounding box center [207, 778] width 72 height 45
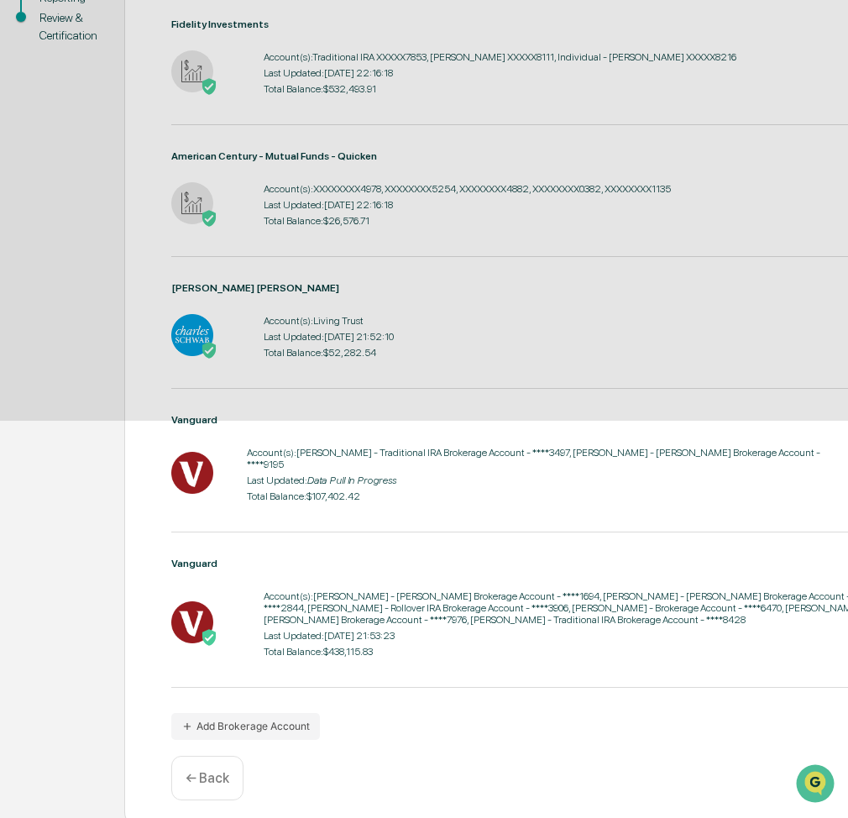
scroll to position [9, 6]
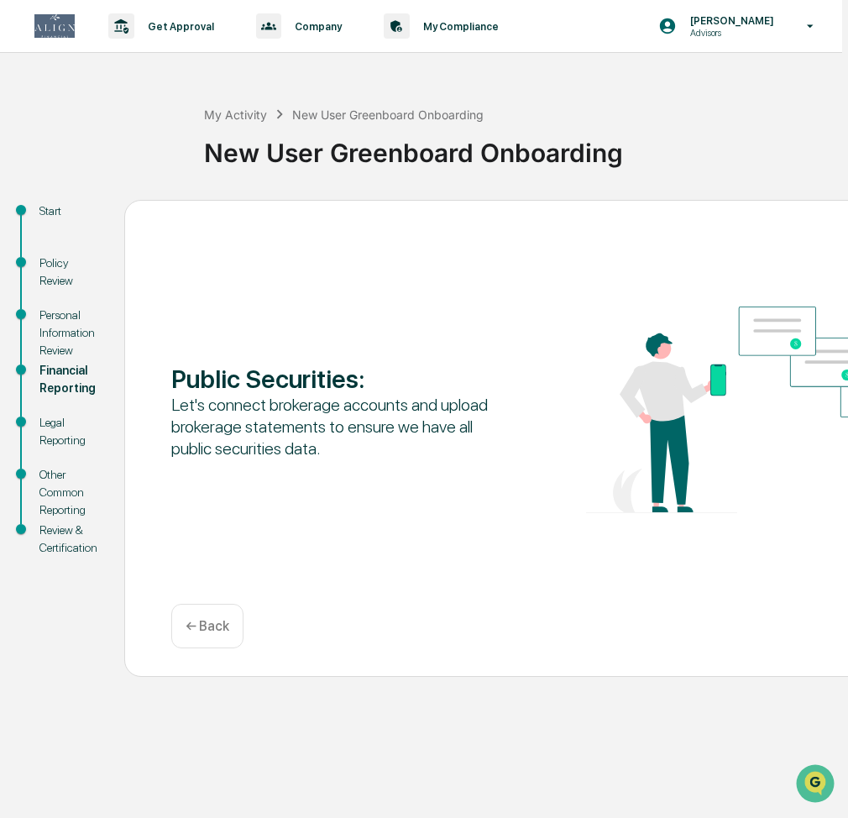
click at [64, 429] on div "Legal Reporting" at bounding box center [68, 431] width 58 height 35
click at [55, 414] on div "Legal Reporting" at bounding box center [68, 431] width 58 height 35
click at [60, 480] on div "Other Common Reporting" at bounding box center [68, 492] width 58 height 53
click at [198, 618] on p "← Back" at bounding box center [208, 626] width 44 height 16
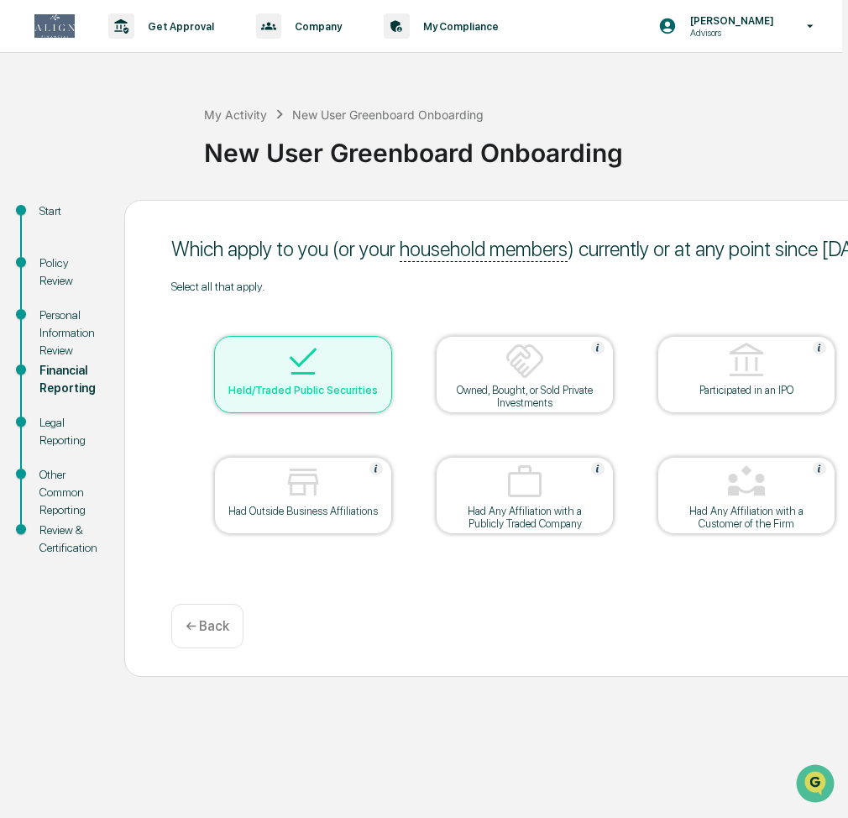
click at [223, 619] on p "← Back" at bounding box center [208, 626] width 44 height 16
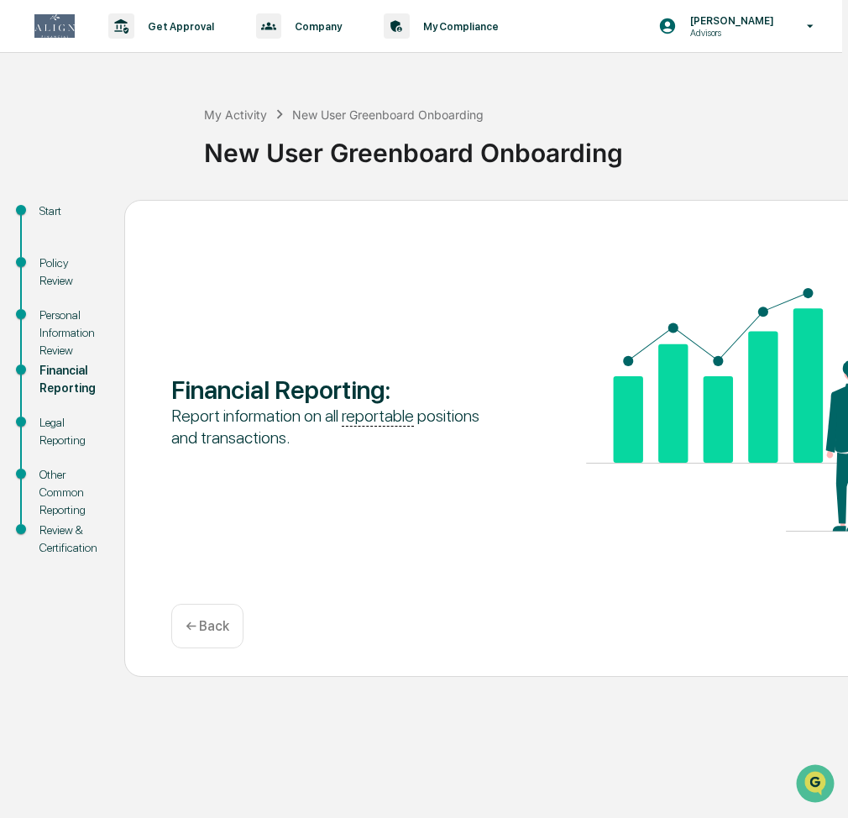
click at [223, 619] on p "← Back" at bounding box center [208, 626] width 44 height 16
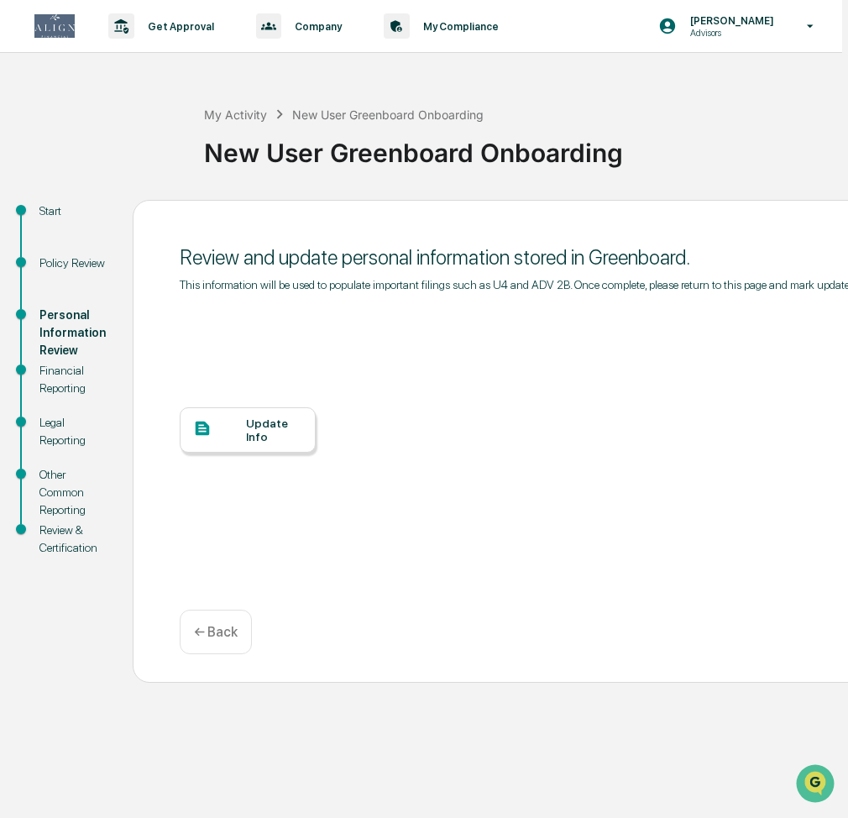
click at [60, 362] on div "Financial Reporting" at bounding box center [72, 379] width 66 height 35
click at [733, 27] on p "Advisors" at bounding box center [730, 33] width 106 height 12
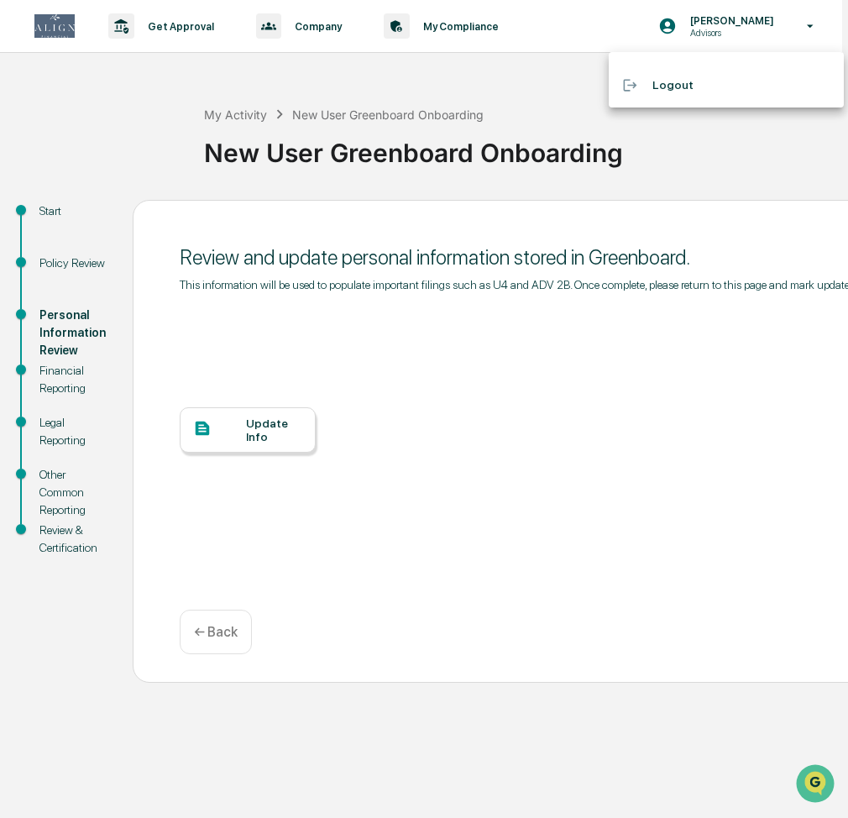
scroll to position [0, 6]
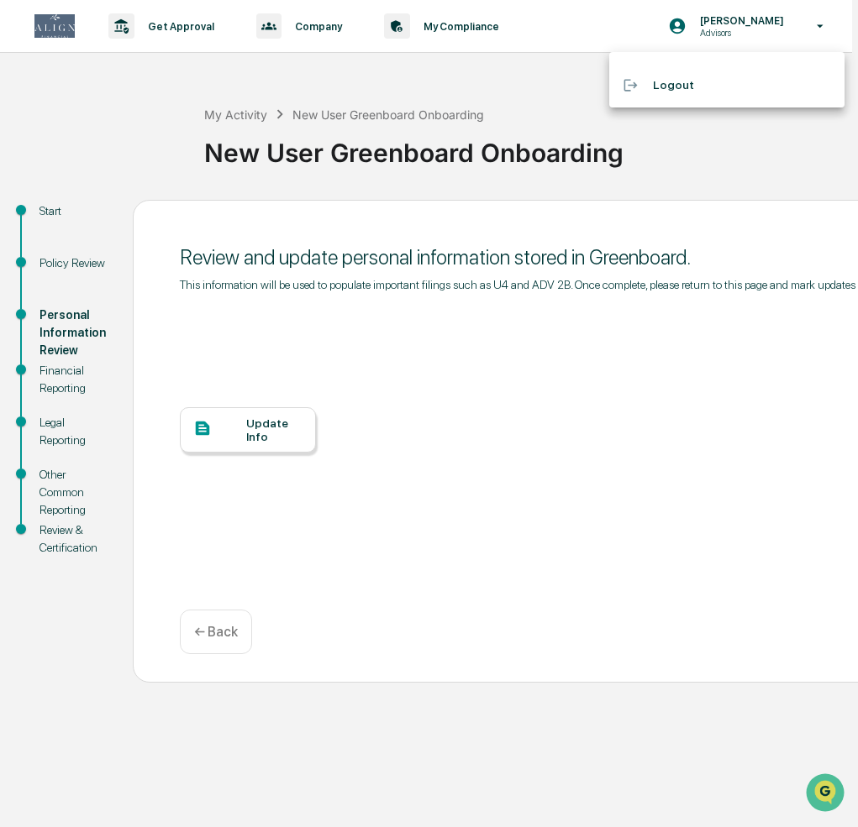
click at [436, 28] on div at bounding box center [429, 413] width 858 height 827
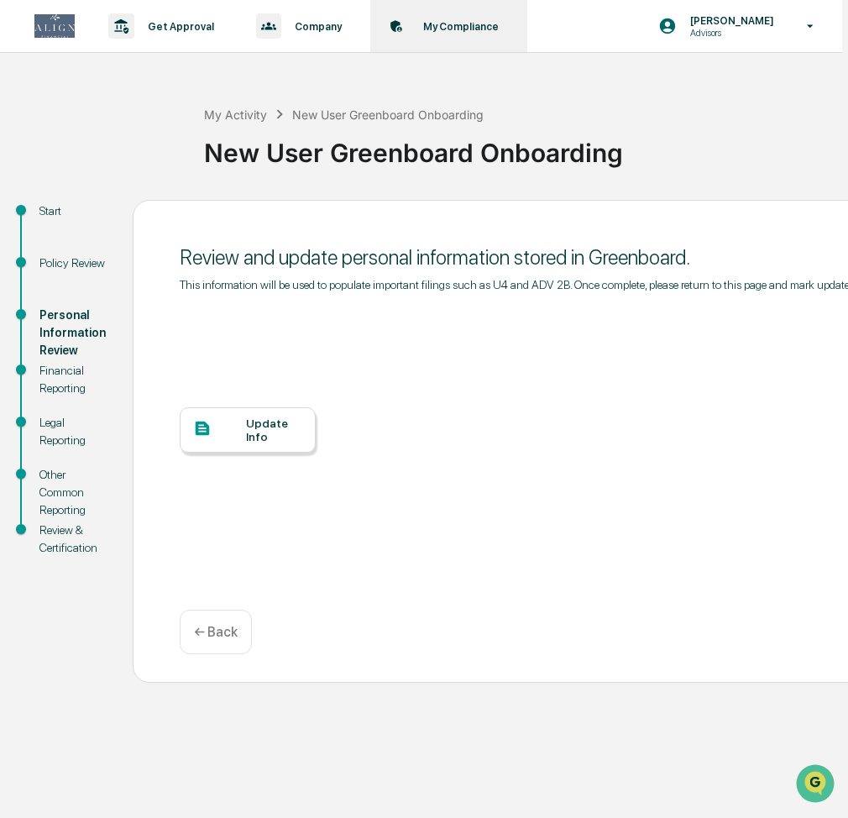
click at [458, 29] on p "My Compliance" at bounding box center [458, 26] width 97 height 13
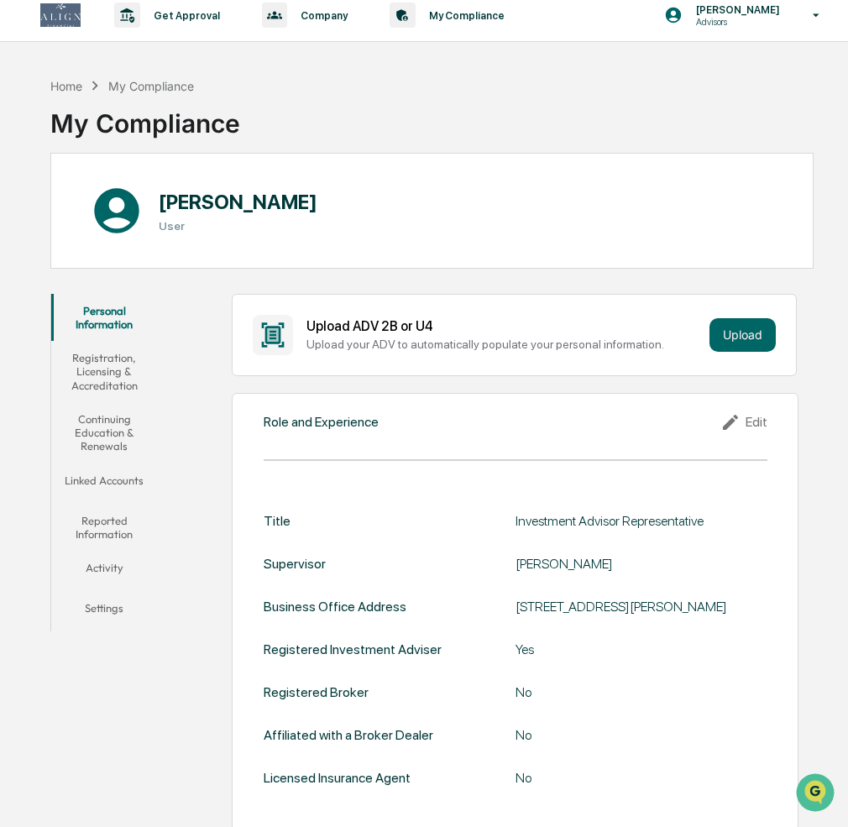
scroll to position [10, 0]
click at [120, 477] on button "Linked Accounts" at bounding box center [104, 485] width 106 height 40
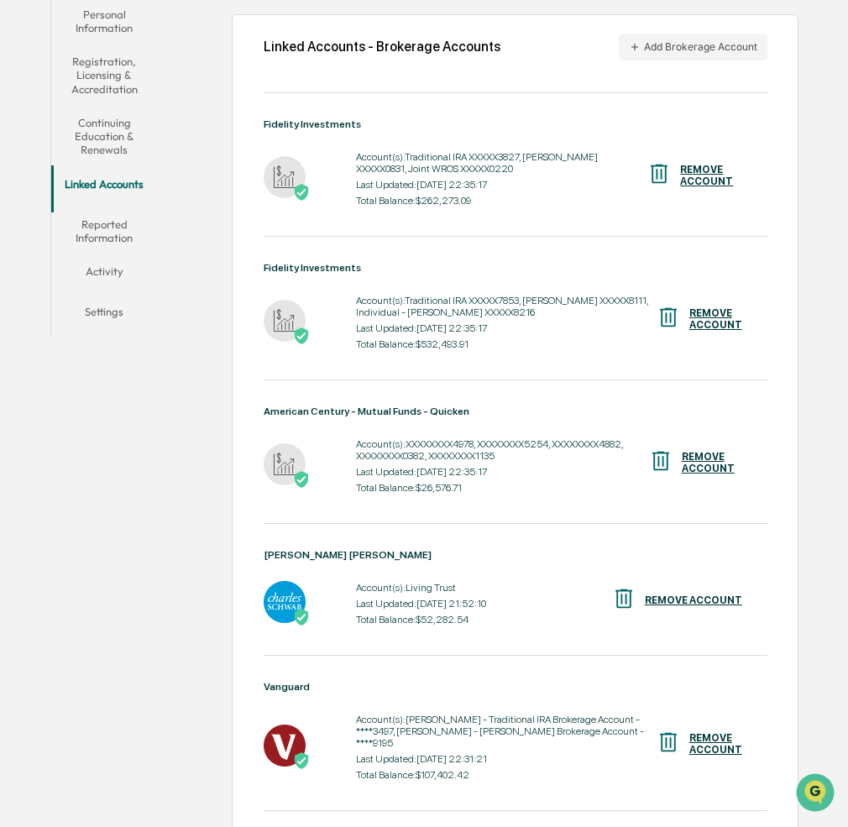
scroll to position [303, 0]
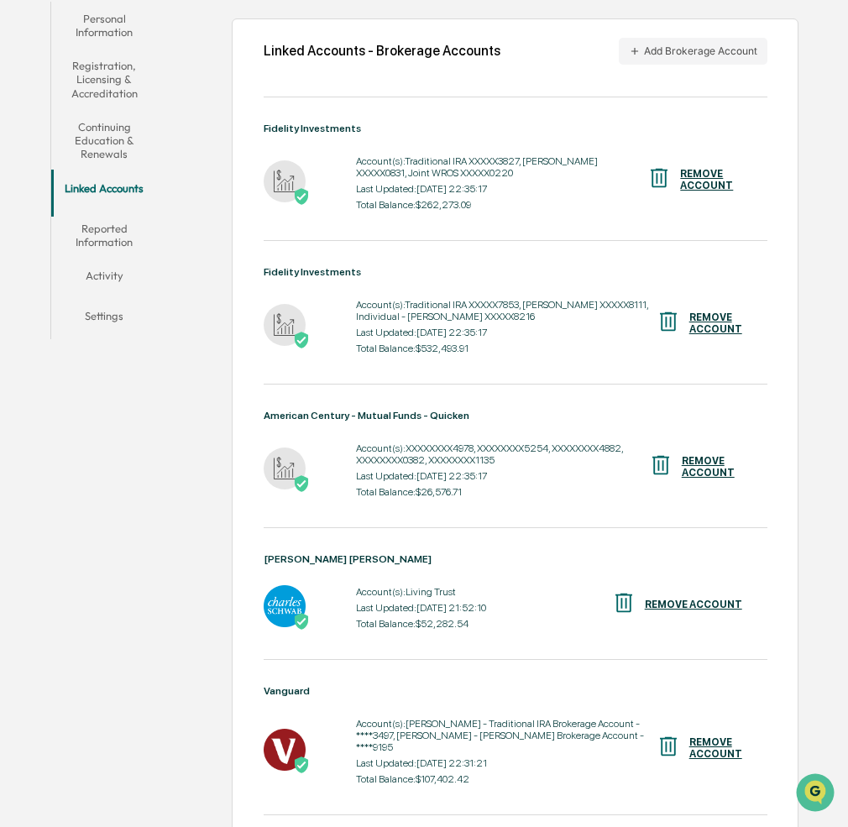
click at [102, 249] on button "Reported Information" at bounding box center [104, 236] width 106 height 48
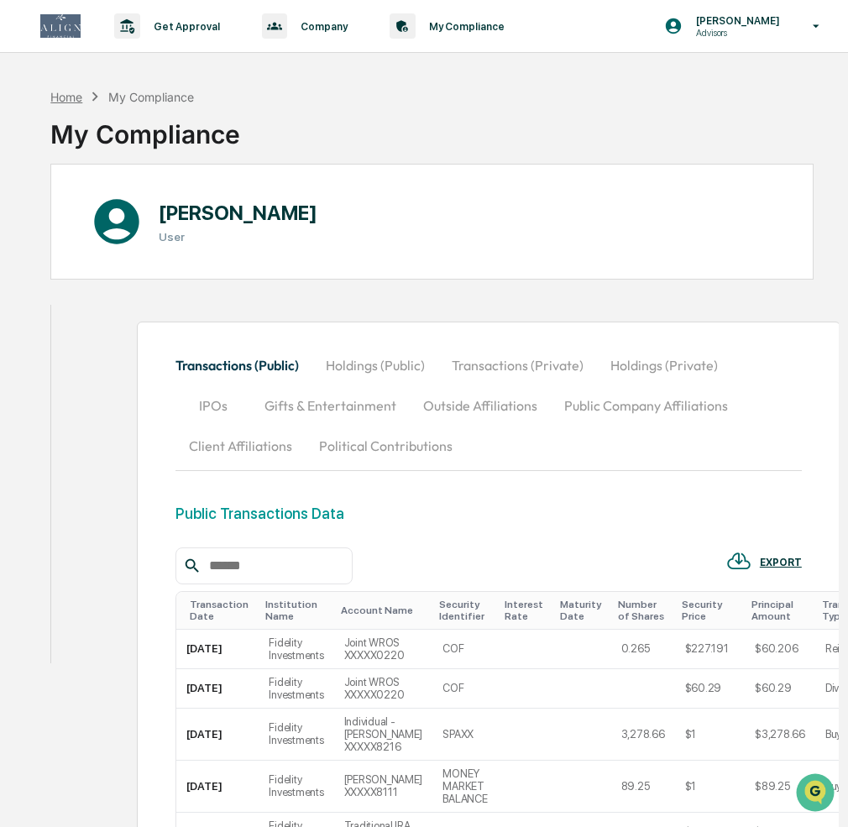
drag, startPoint x: 139, startPoint y: 97, endPoint x: 79, endPoint y: 97, distance: 59.6
click at [134, 97] on div "My Compliance" at bounding box center [151, 97] width 86 height 14
click at [68, 97] on div "Home" at bounding box center [66, 97] width 32 height 14
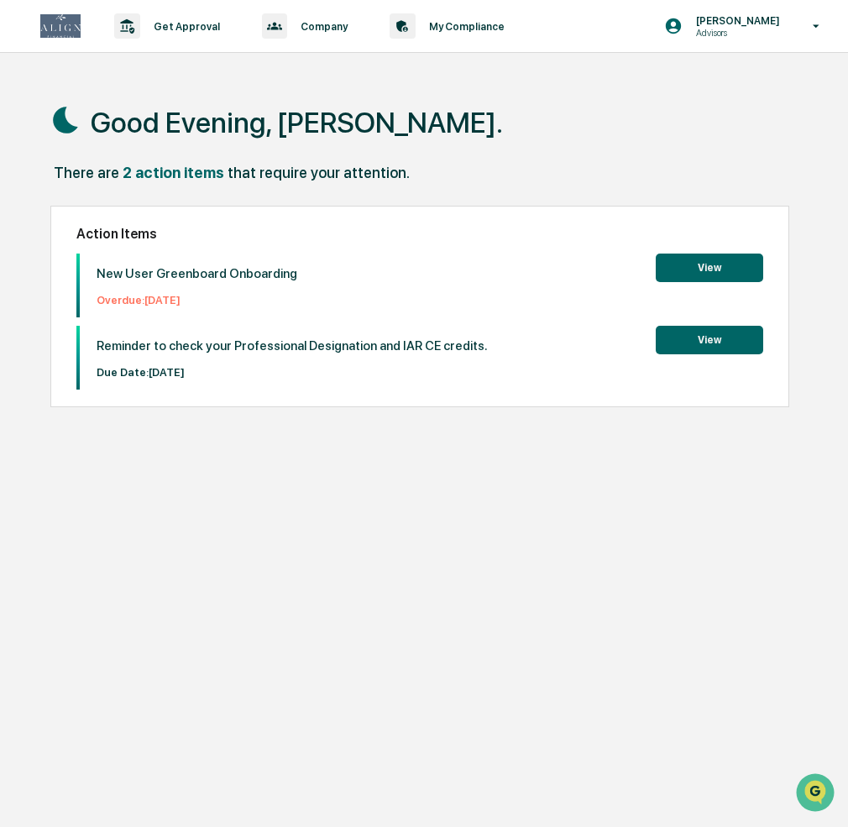
click at [722, 265] on button "View" at bounding box center [710, 268] width 108 height 29
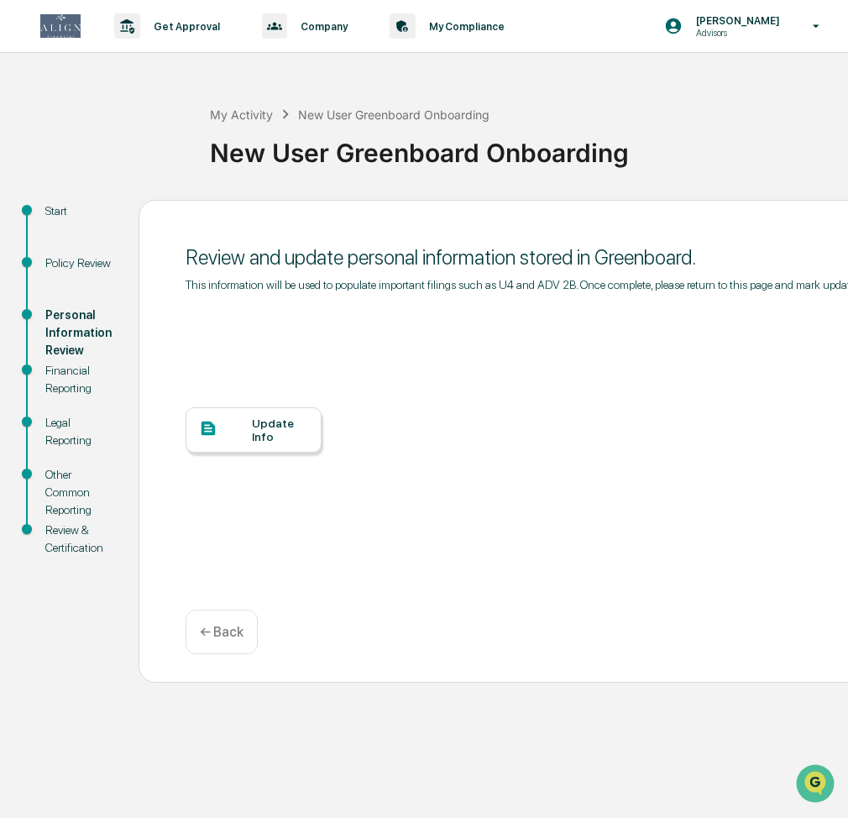
click at [57, 434] on div "Legal Reporting" at bounding box center [78, 431] width 66 height 35
click at [55, 423] on div "Legal Reporting" at bounding box center [78, 431] width 66 height 35
click at [268, 431] on div "Update Info" at bounding box center [280, 430] width 56 height 27
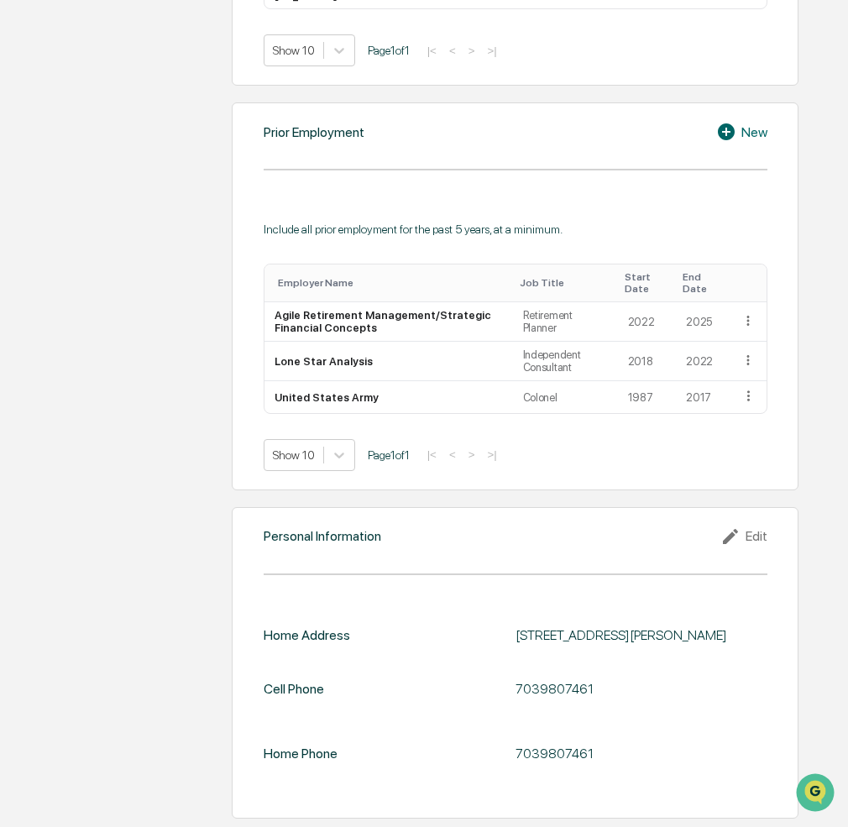
click at [552, 527] on div "Personal Information Edit" at bounding box center [516, 537] width 504 height 20
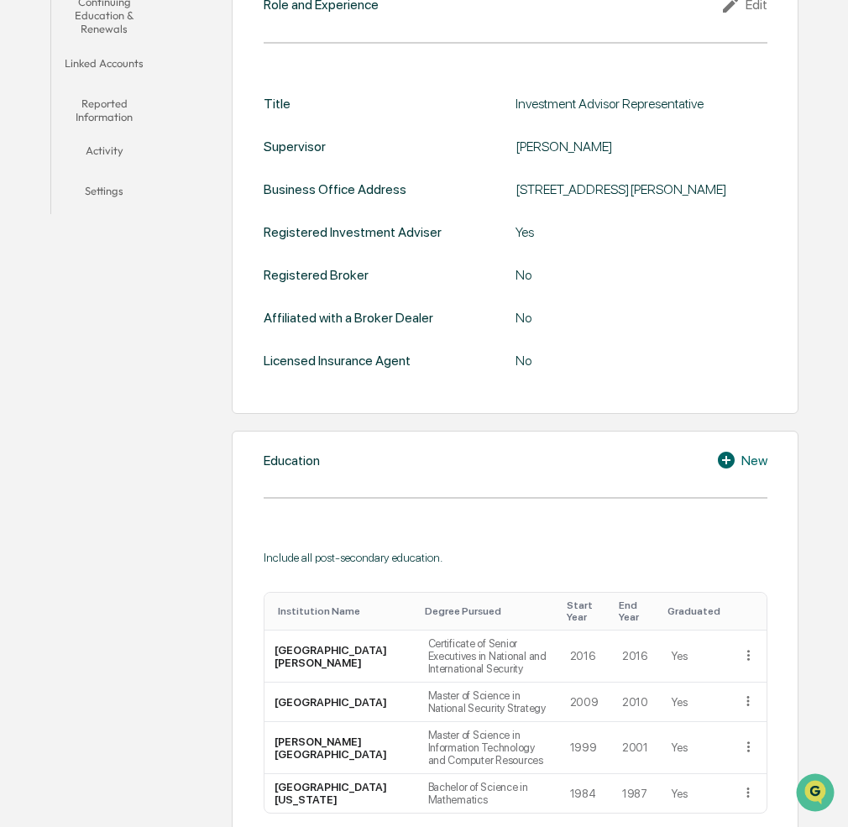
scroll to position [445, 0]
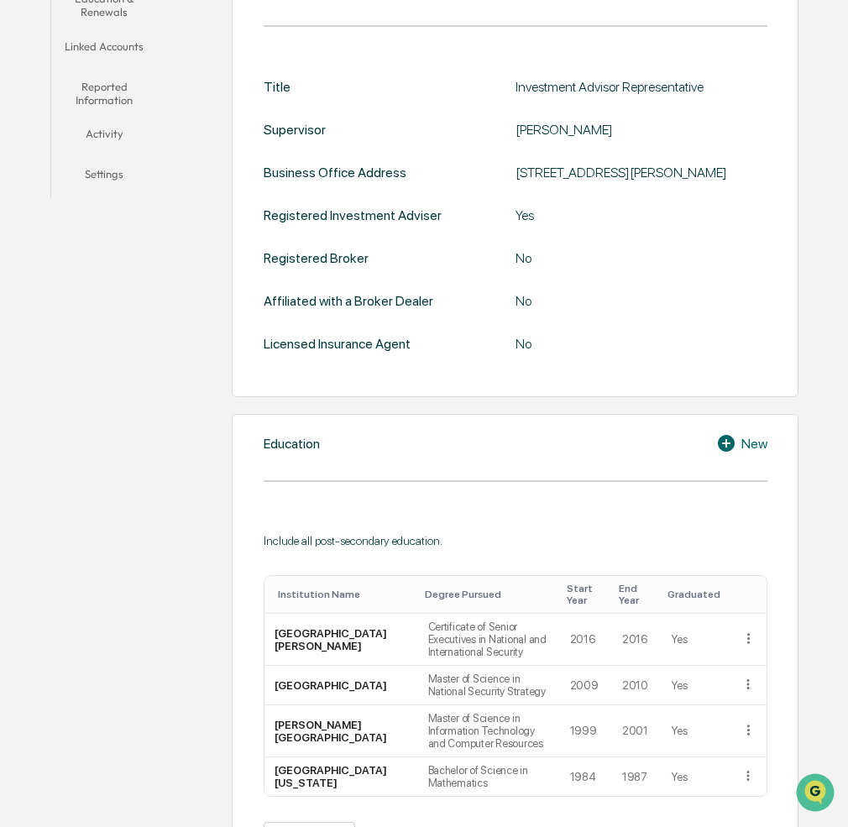
click at [100, 135] on button "Activity" at bounding box center [104, 137] width 106 height 40
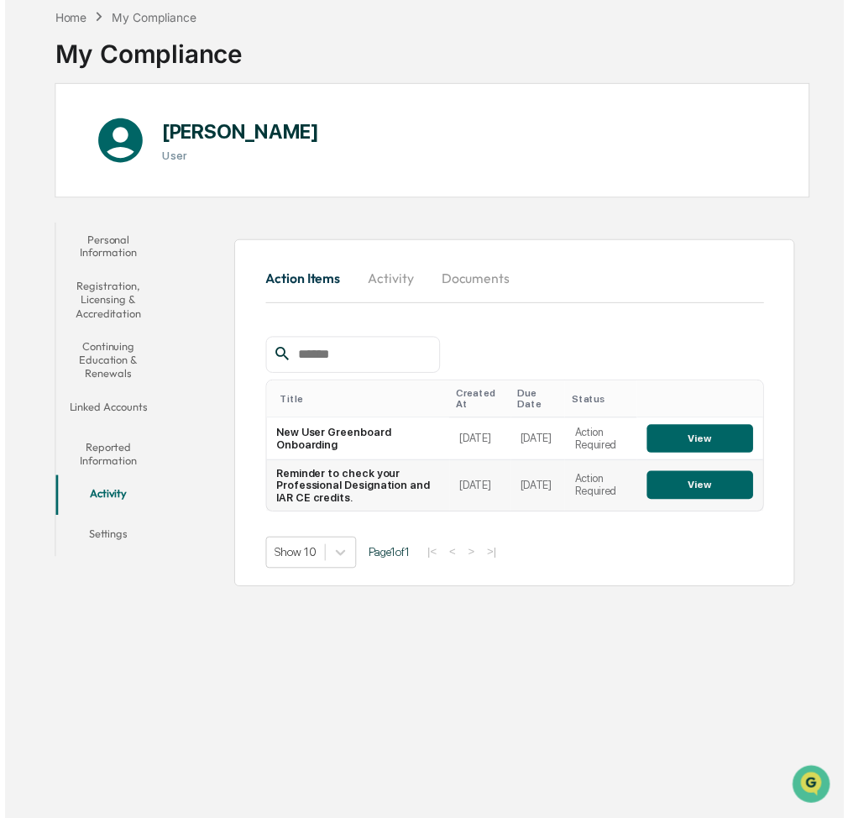
scroll to position [97, 0]
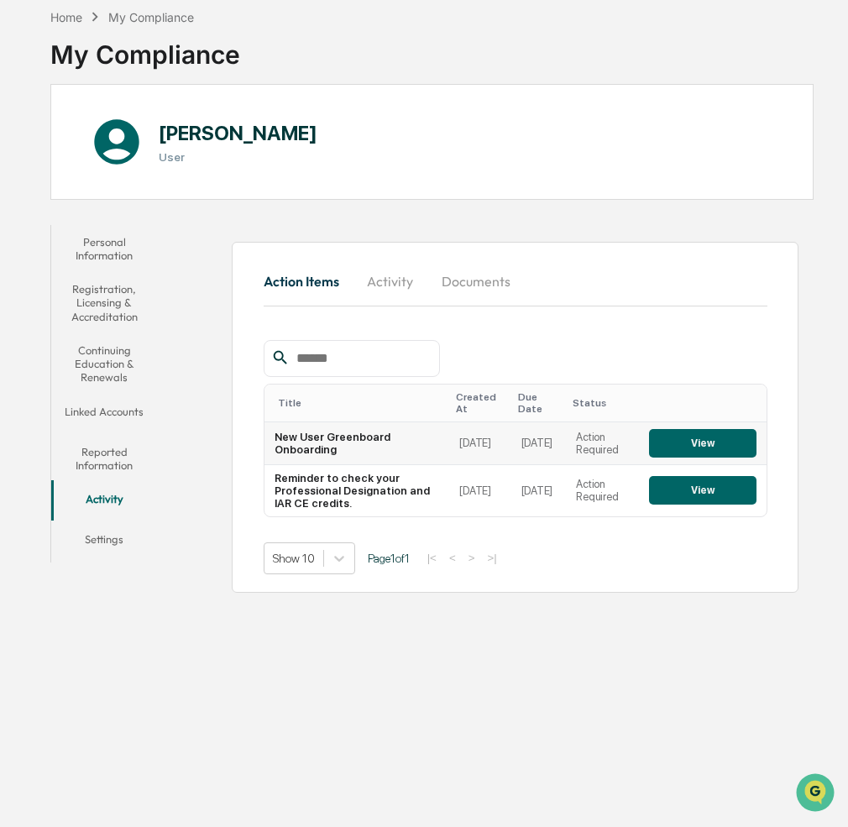
click at [716, 429] on button "View" at bounding box center [703, 443] width 108 height 29
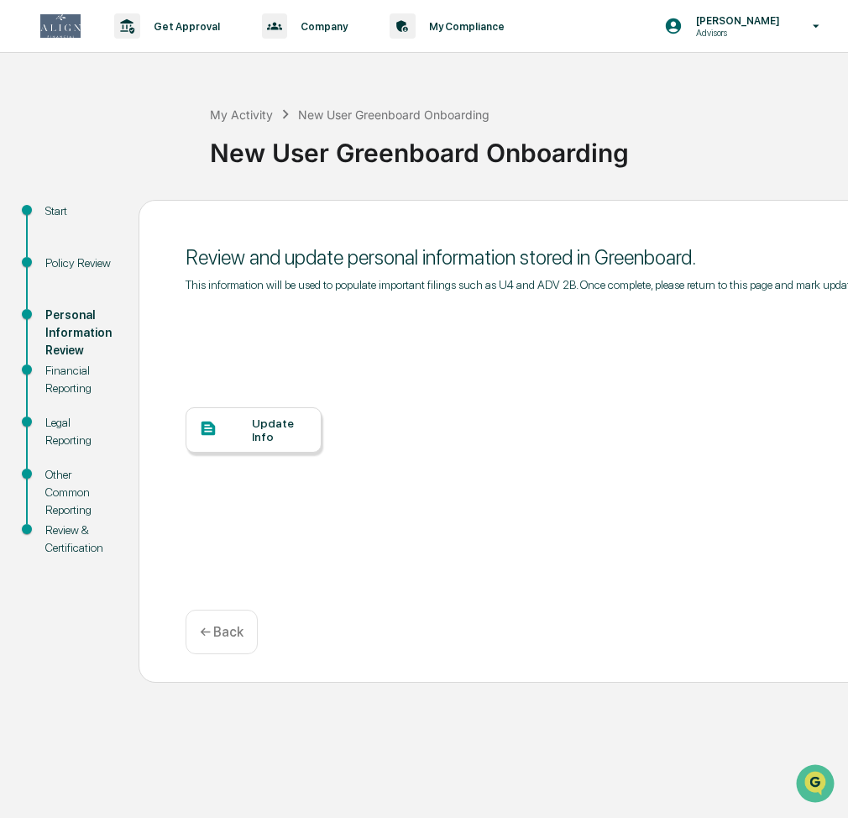
scroll to position [14, 0]
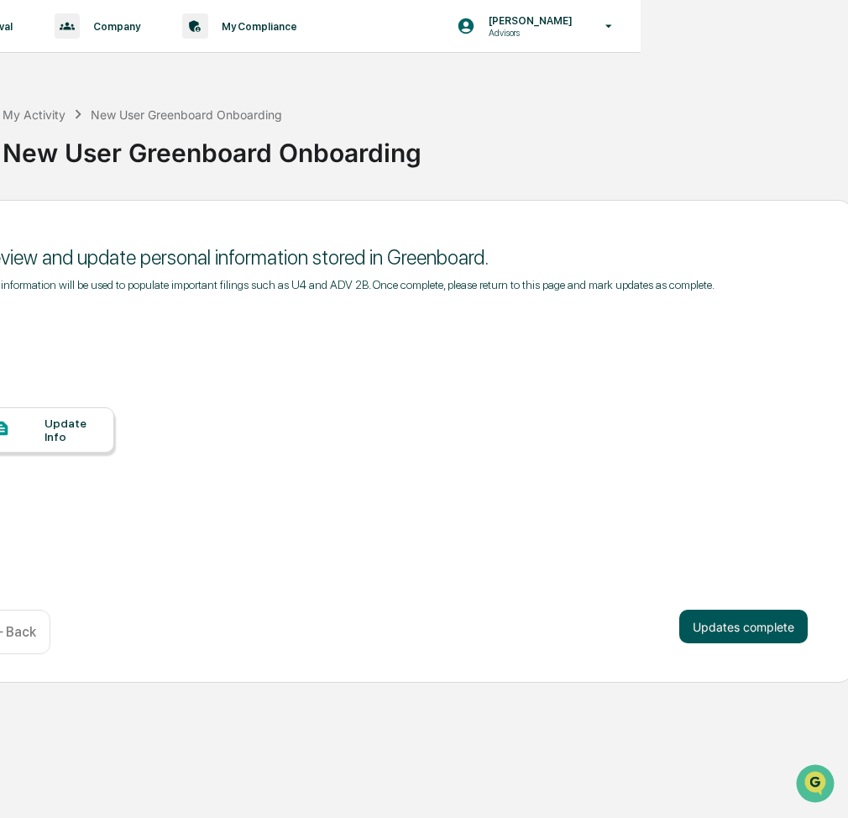
click at [743, 624] on button "Updates complete" at bounding box center [744, 627] width 129 height 34
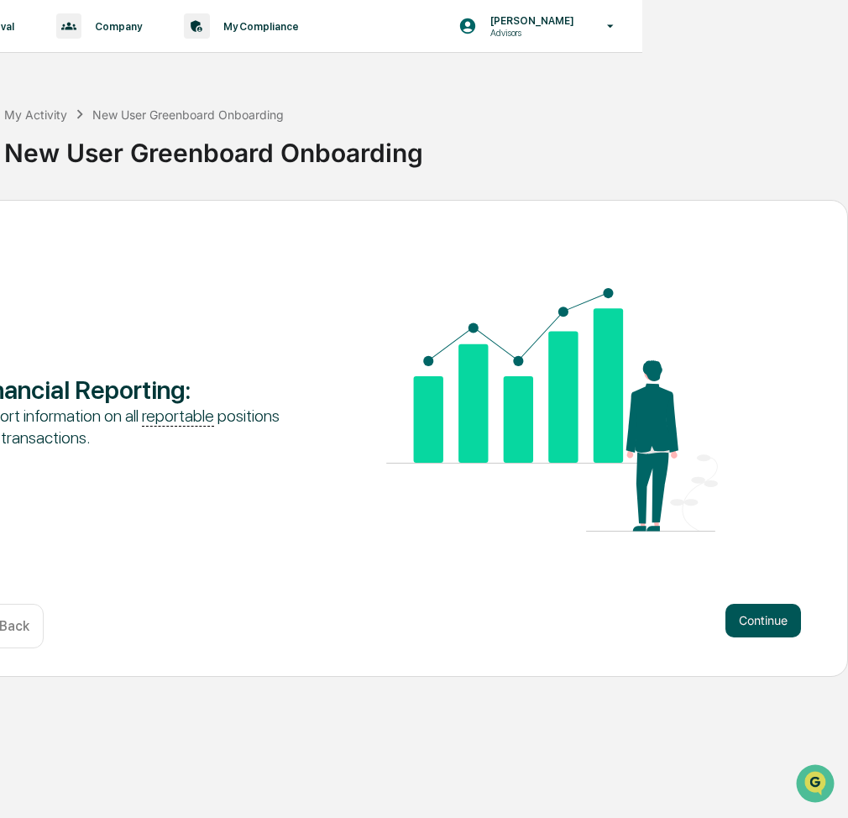
scroll to position [9, 206]
click at [762, 611] on button "Continue" at bounding box center [764, 621] width 76 height 34
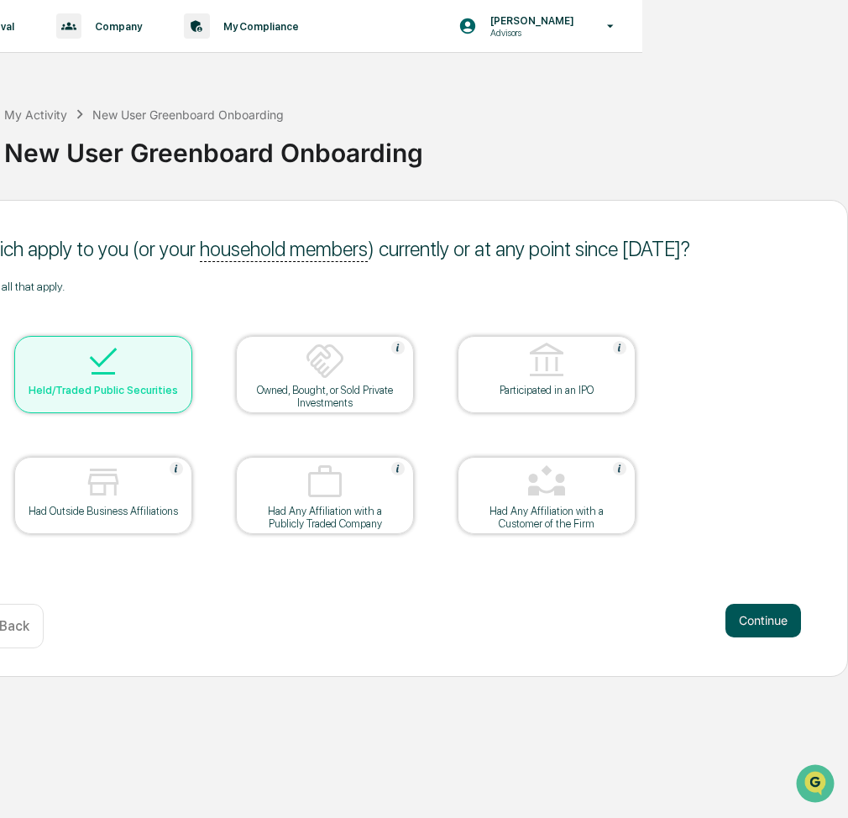
click at [765, 611] on button "Continue" at bounding box center [764, 621] width 76 height 34
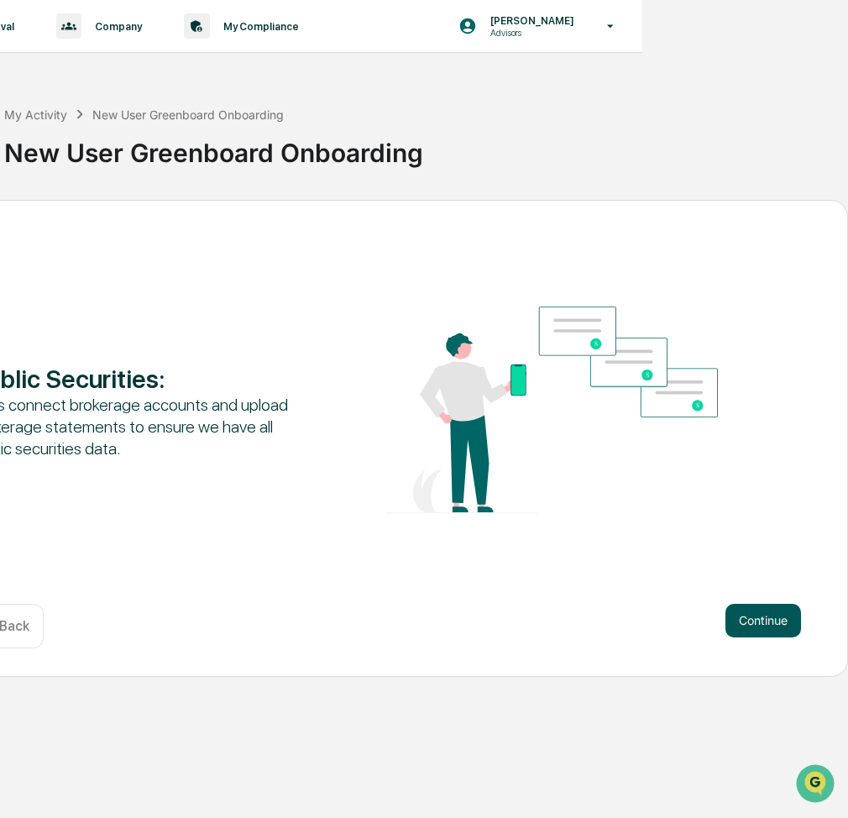
click at [759, 611] on button "Continue" at bounding box center [764, 621] width 76 height 34
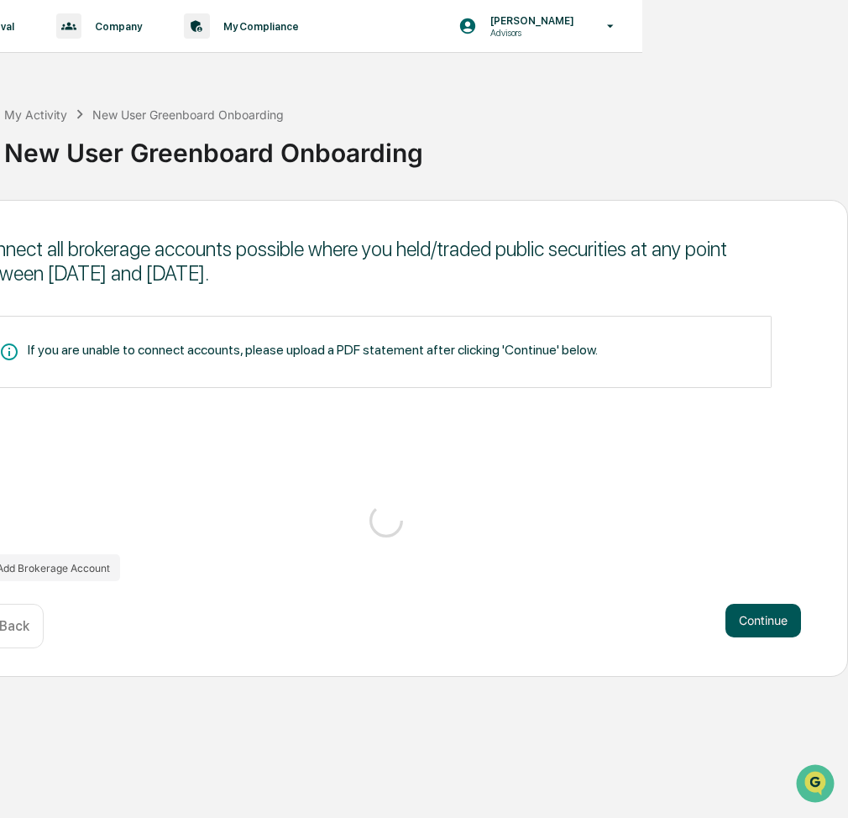
click at [761, 611] on button "Continue" at bounding box center [764, 621] width 76 height 34
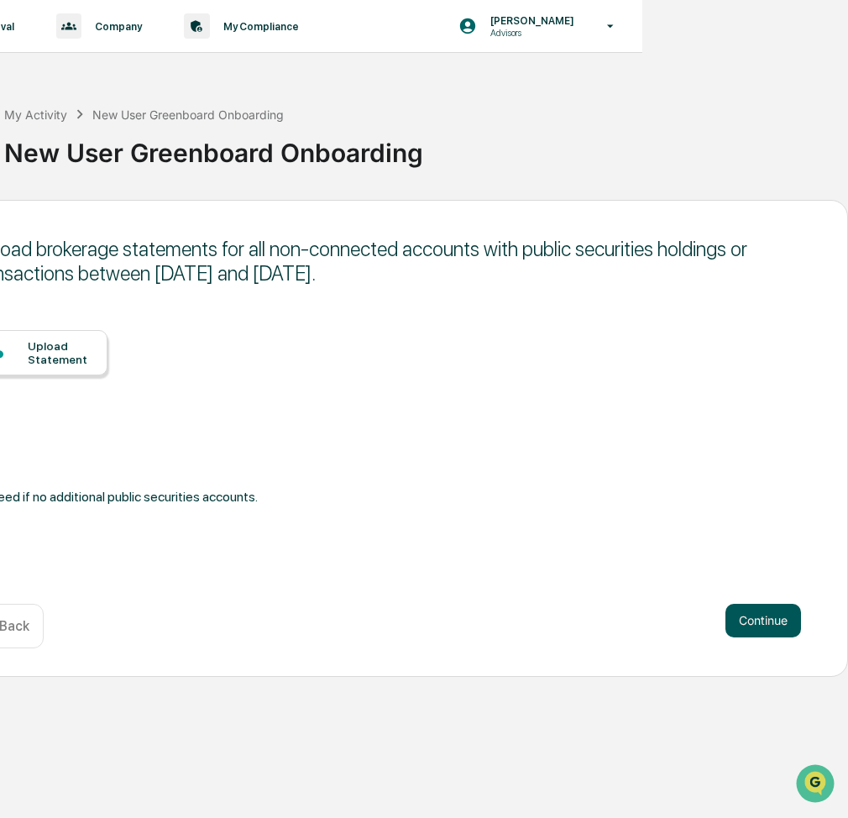
click at [768, 608] on button "Continue" at bounding box center [764, 621] width 76 height 34
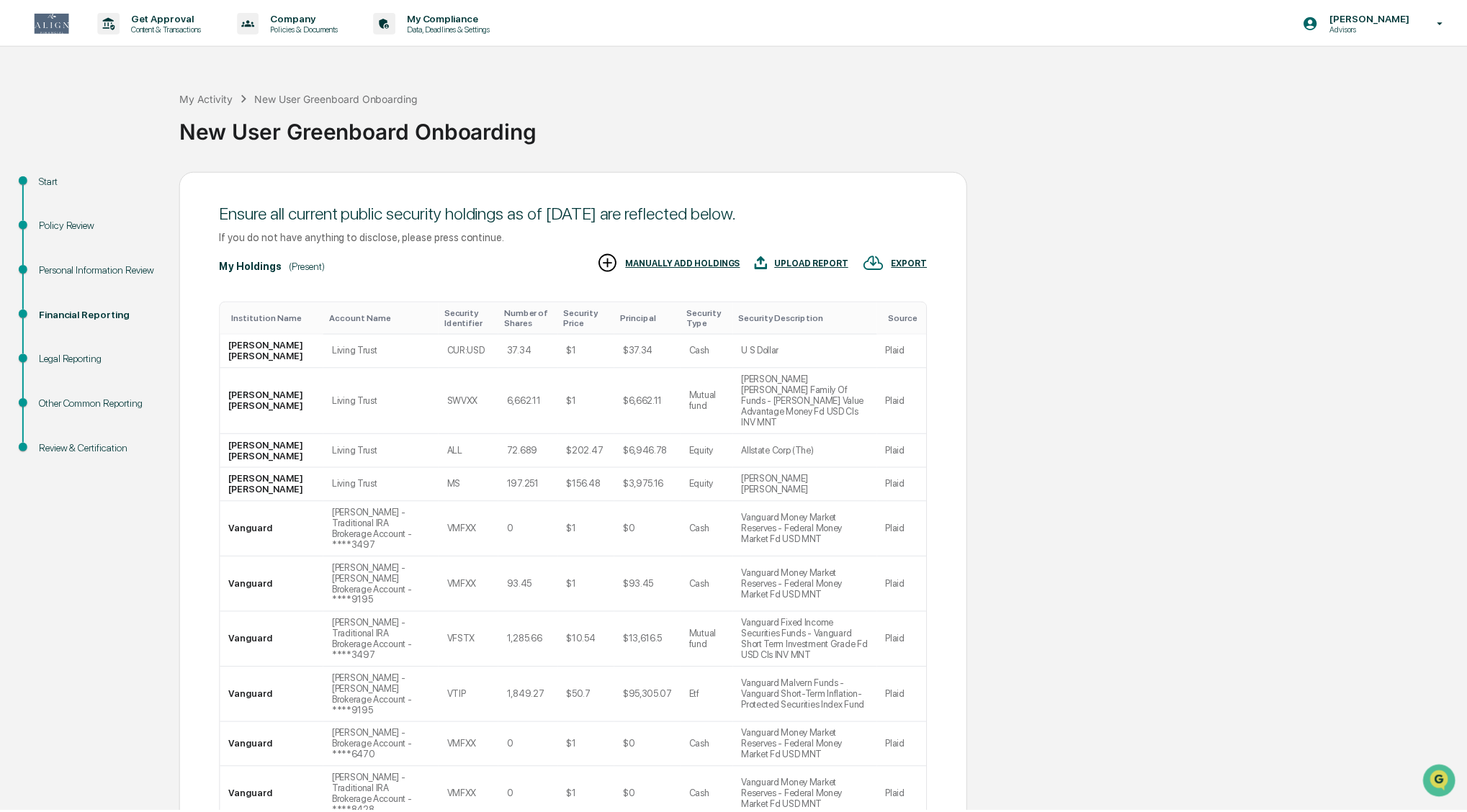
scroll to position [0, 0]
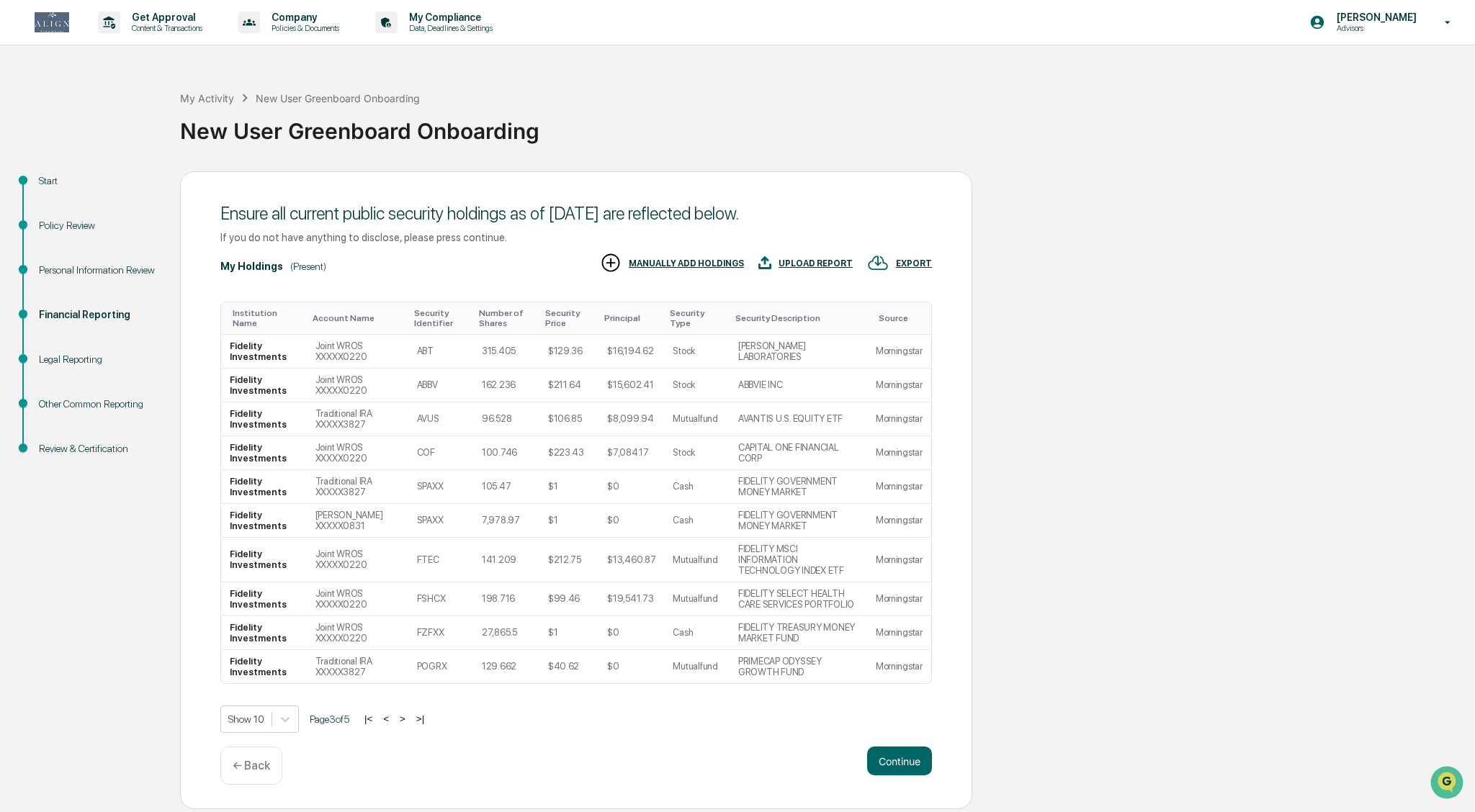
click at [409, 709] on button ">" at bounding box center [402, 719] width 15 height 12
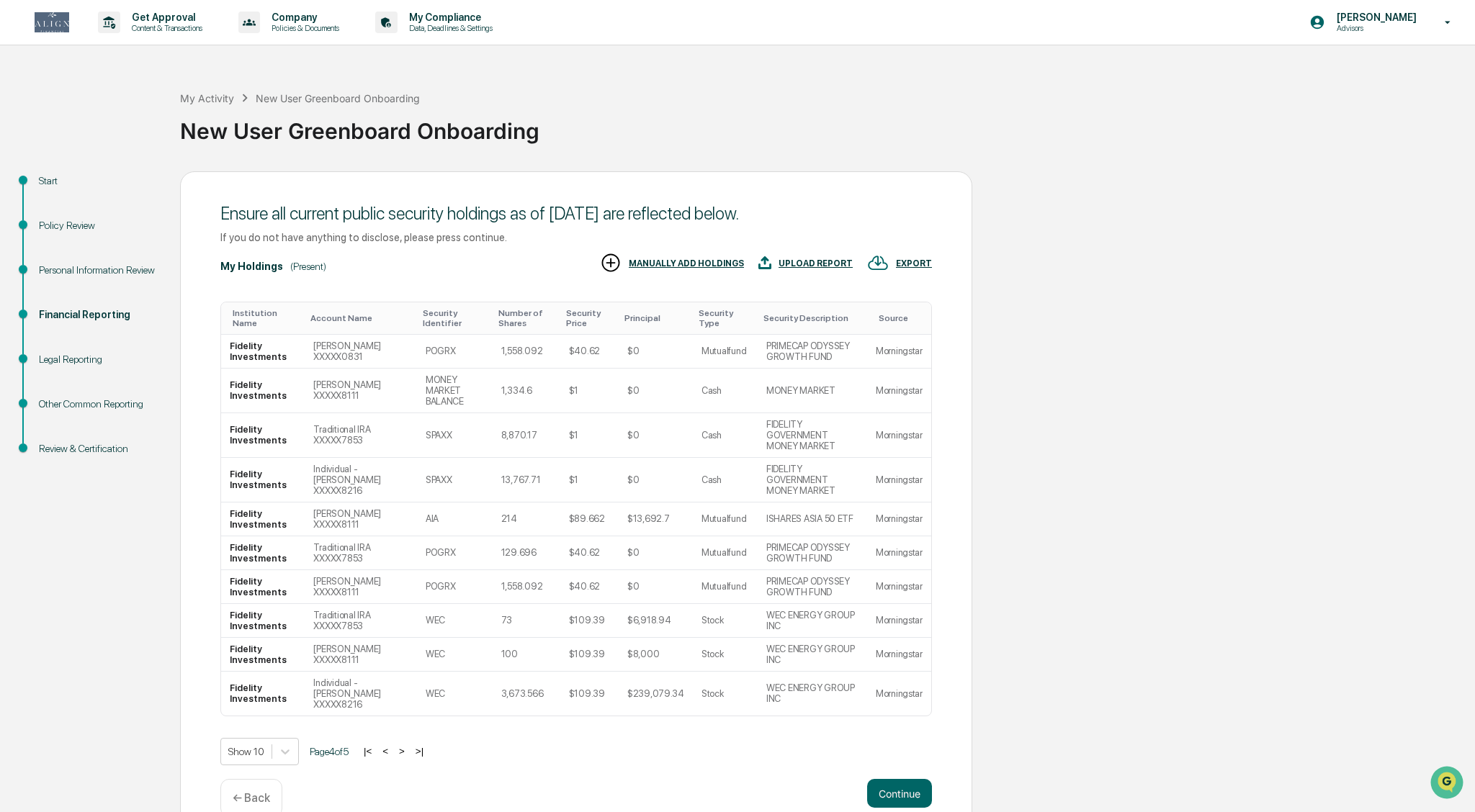
click at [409, 709] on button ">" at bounding box center [401, 751] width 15 height 12
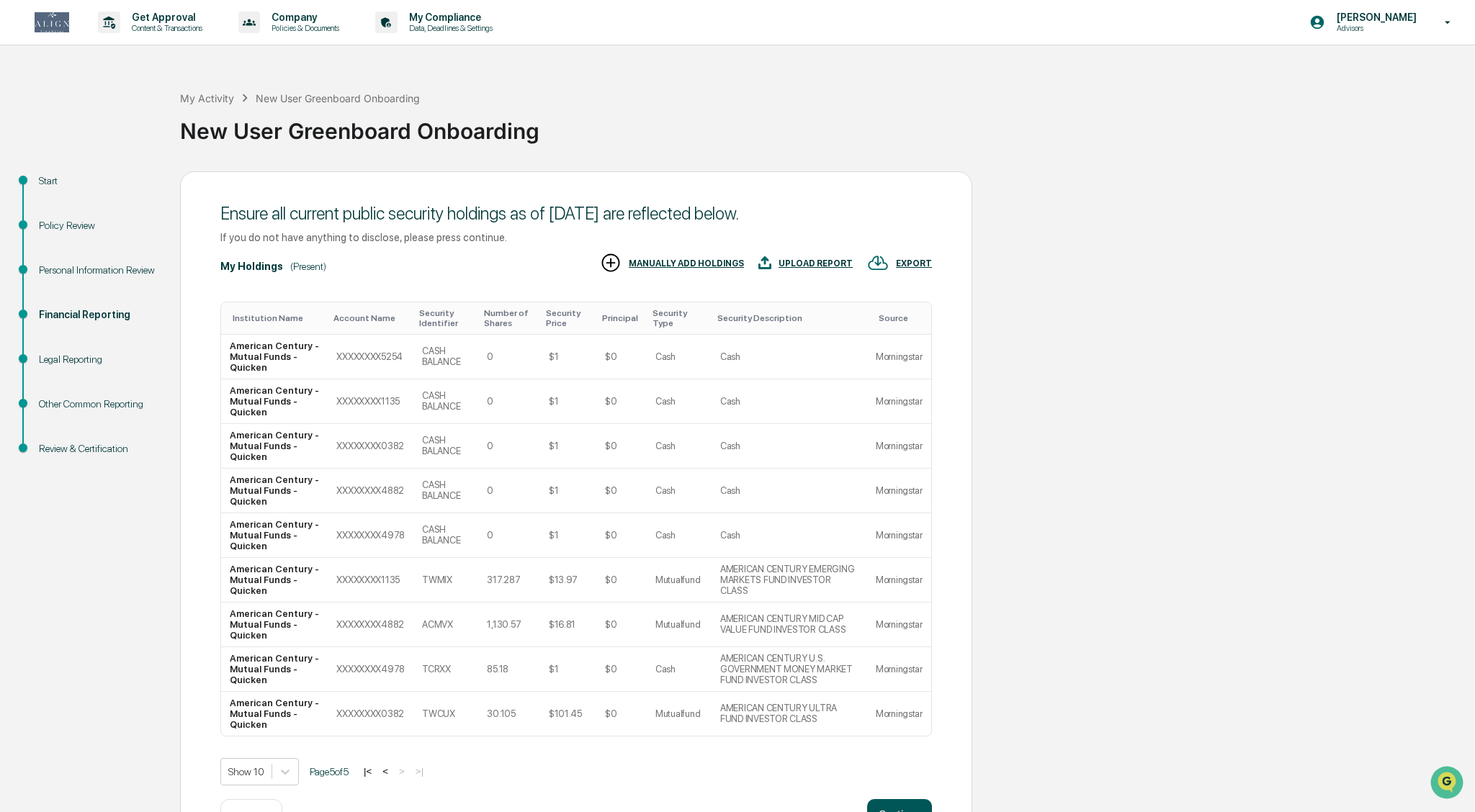
click at [727, 709] on button "Continue" at bounding box center [900, 814] width 65 height 29
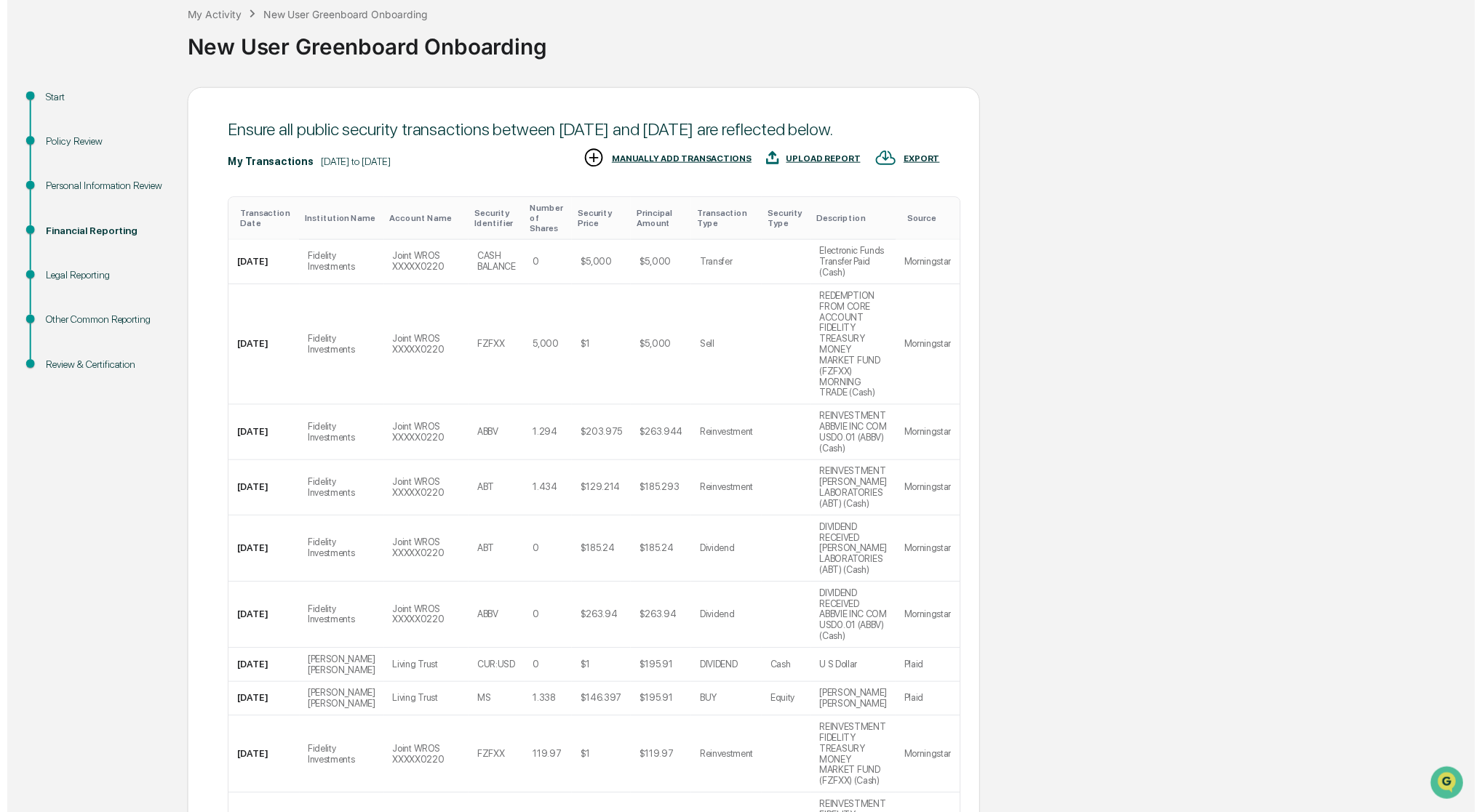
scroll to position [84, 0]
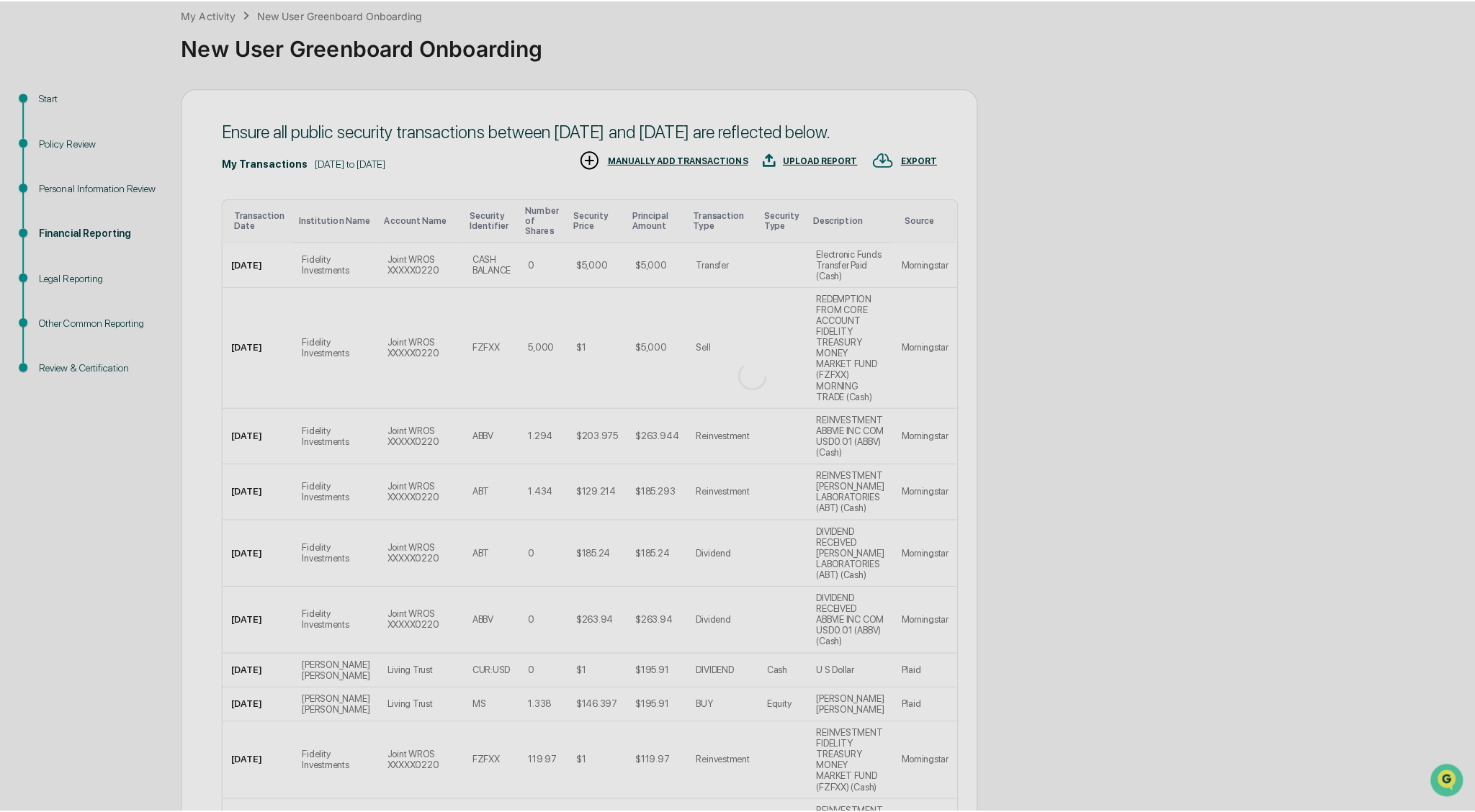
scroll to position [0, 0]
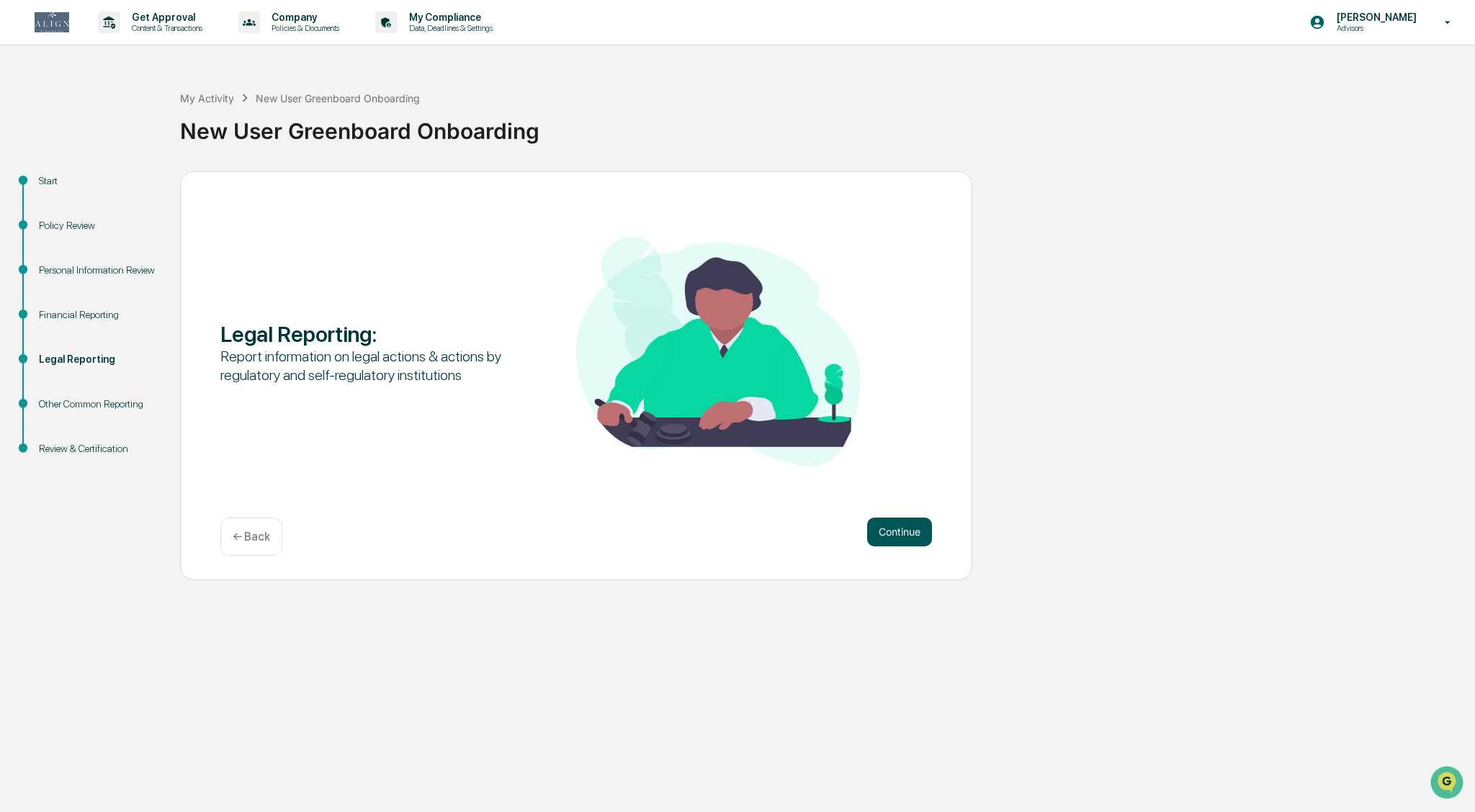
click at [727, 535] on button "Continue" at bounding box center [900, 532] width 65 height 29
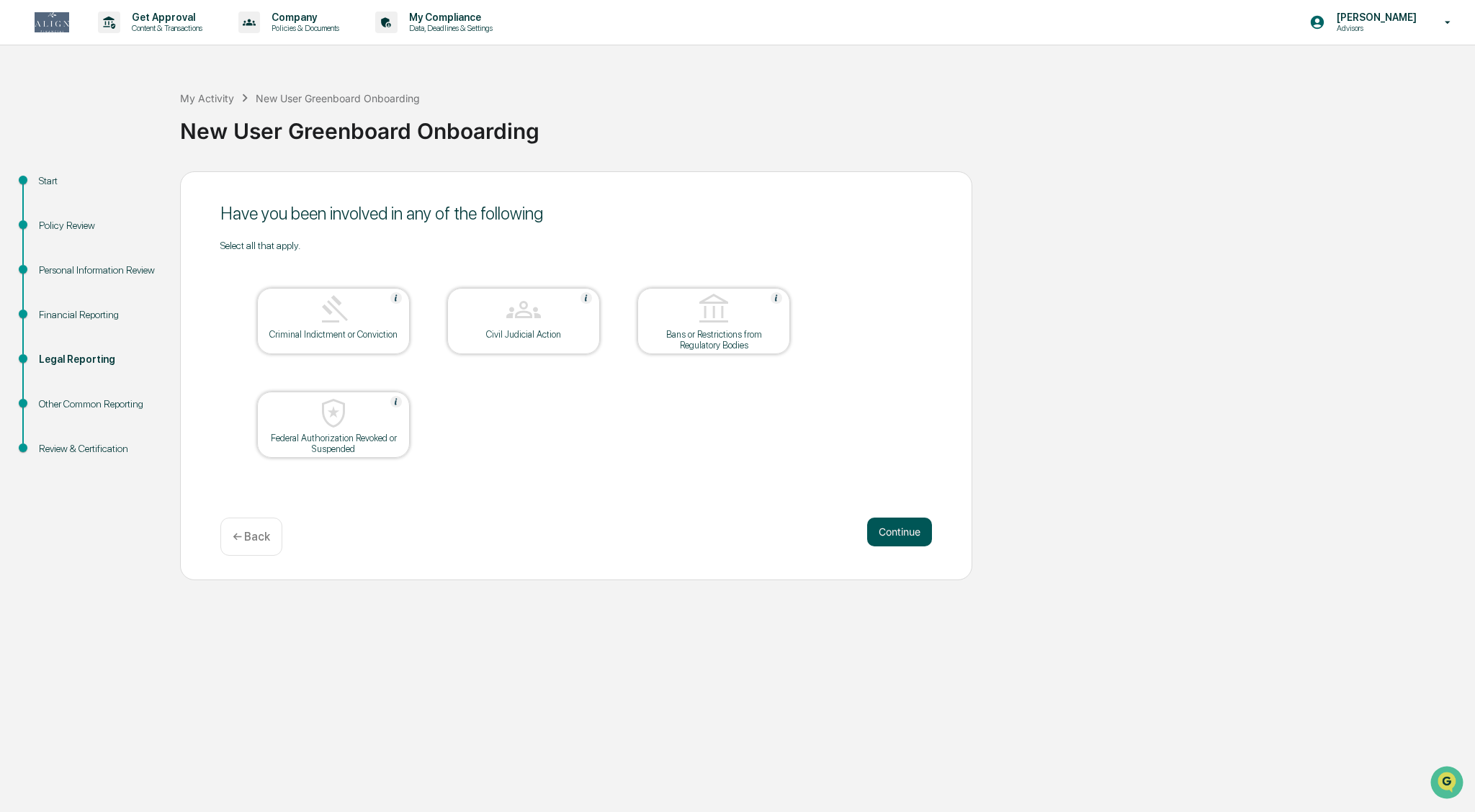
click at [727, 533] on button "Continue" at bounding box center [900, 532] width 65 height 29
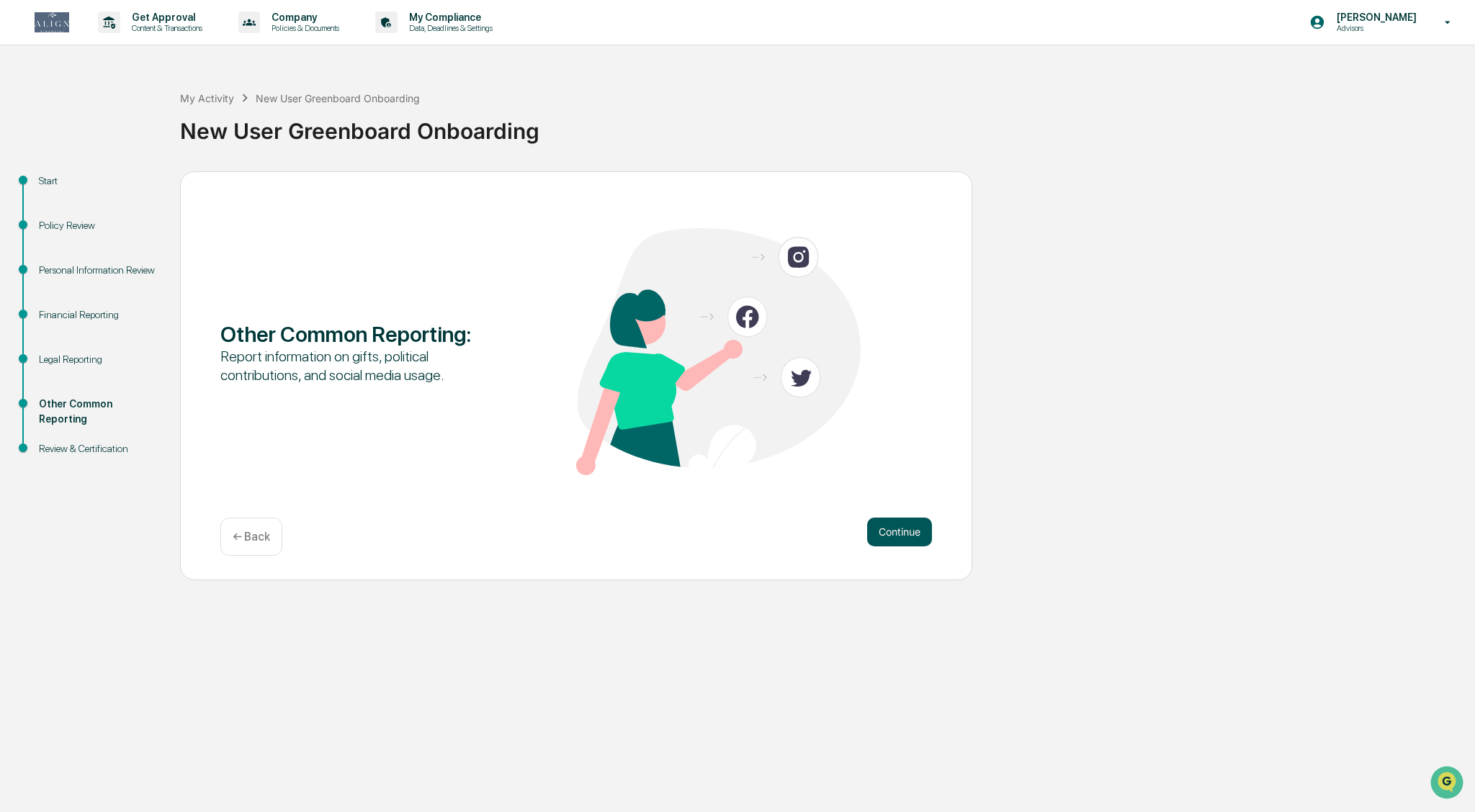
click at [727, 534] on button "Continue" at bounding box center [900, 532] width 65 height 29
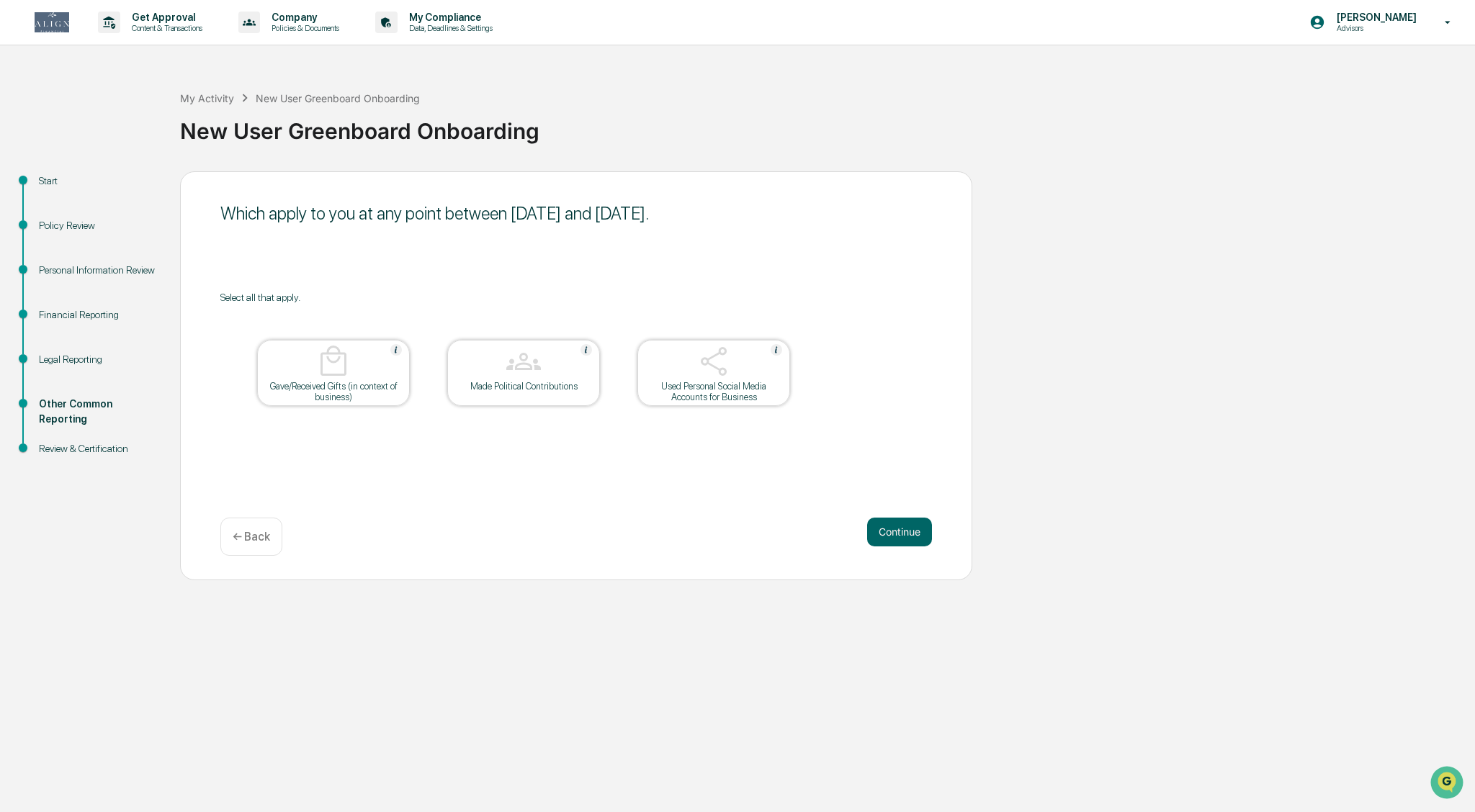
drag, startPoint x: 722, startPoint y: 389, endPoint x: 769, endPoint y: 459, distance: 84.3
click at [722, 389] on div "Used Personal Social Media Accounts for Business" at bounding box center [713, 391] width 129 height 21
click at [713, 377] on img at bounding box center [713, 362] width 34 height 34
click at [727, 539] on button "Continue" at bounding box center [900, 532] width 65 height 29
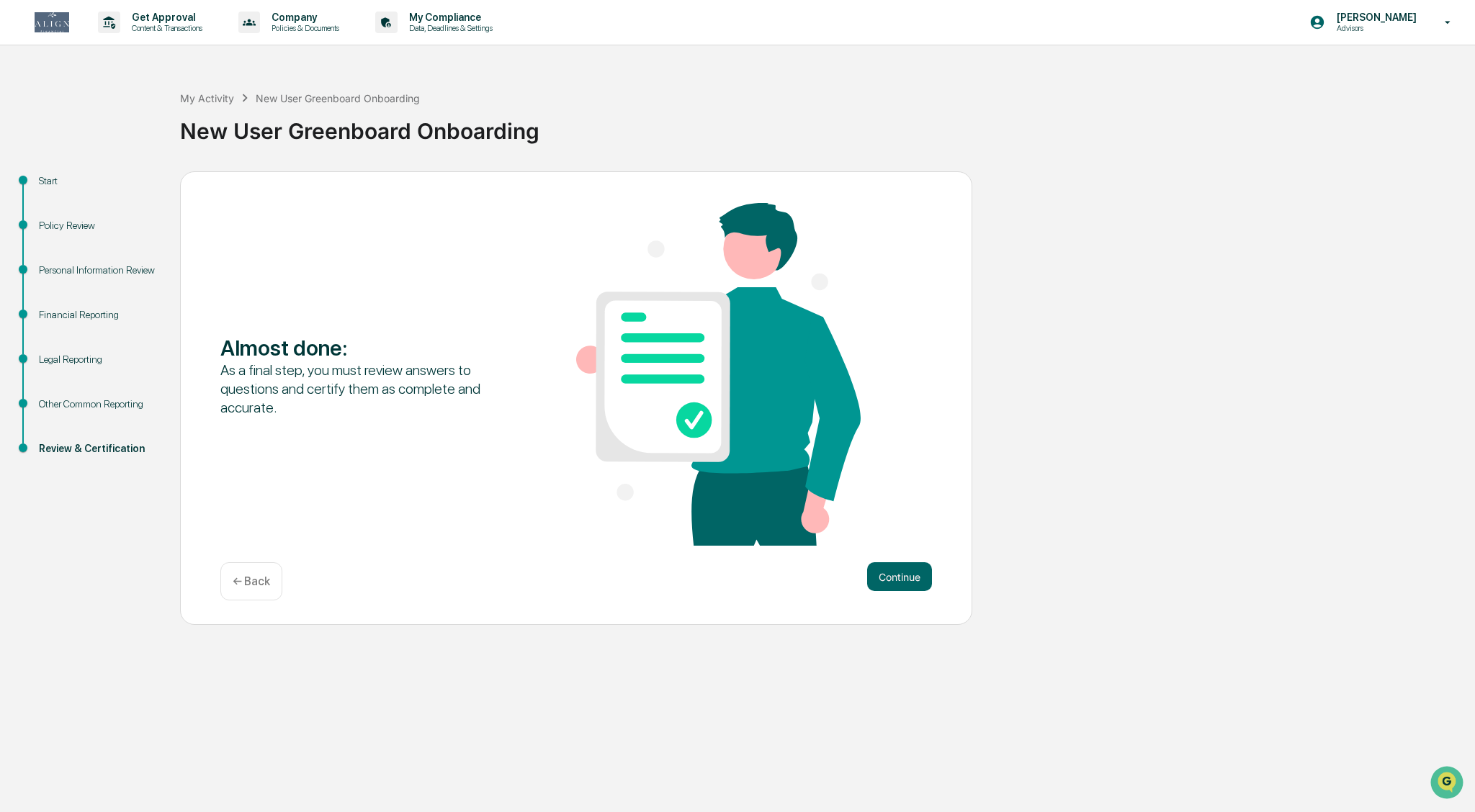
click at [226, 585] on div "← Back" at bounding box center [251, 581] width 62 height 39
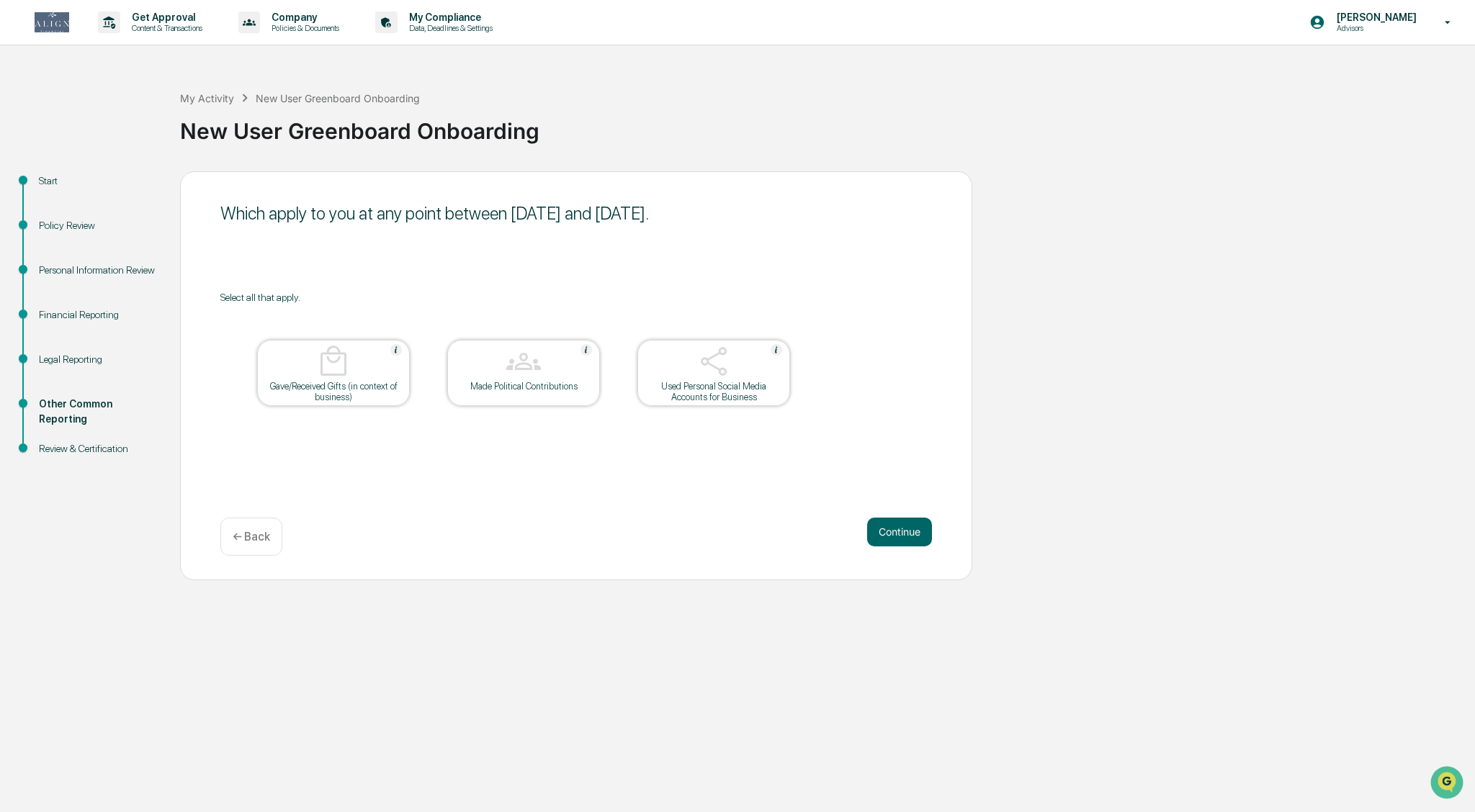
drag, startPoint x: 862, startPoint y: 322, endPoint x: 862, endPoint y: 432, distance: 110.0
click at [727, 322] on div "Select all that apply. Gave/Received Gifts (in context of business) Made Politi…" at bounding box center [576, 367] width 712 height 151
click at [727, 533] on button "Continue" at bounding box center [900, 532] width 65 height 29
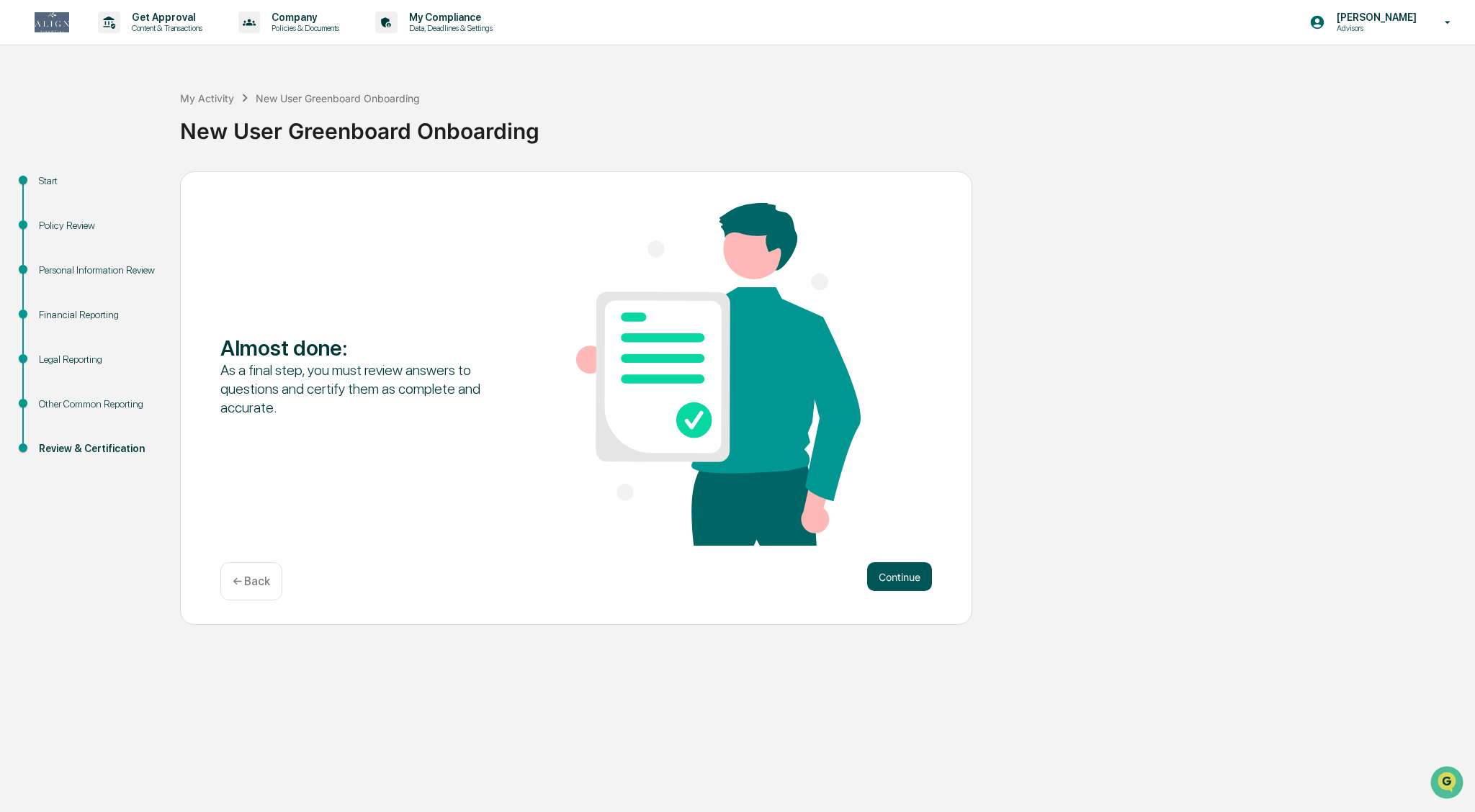
click at [727, 580] on button "Continue" at bounding box center [900, 577] width 65 height 29
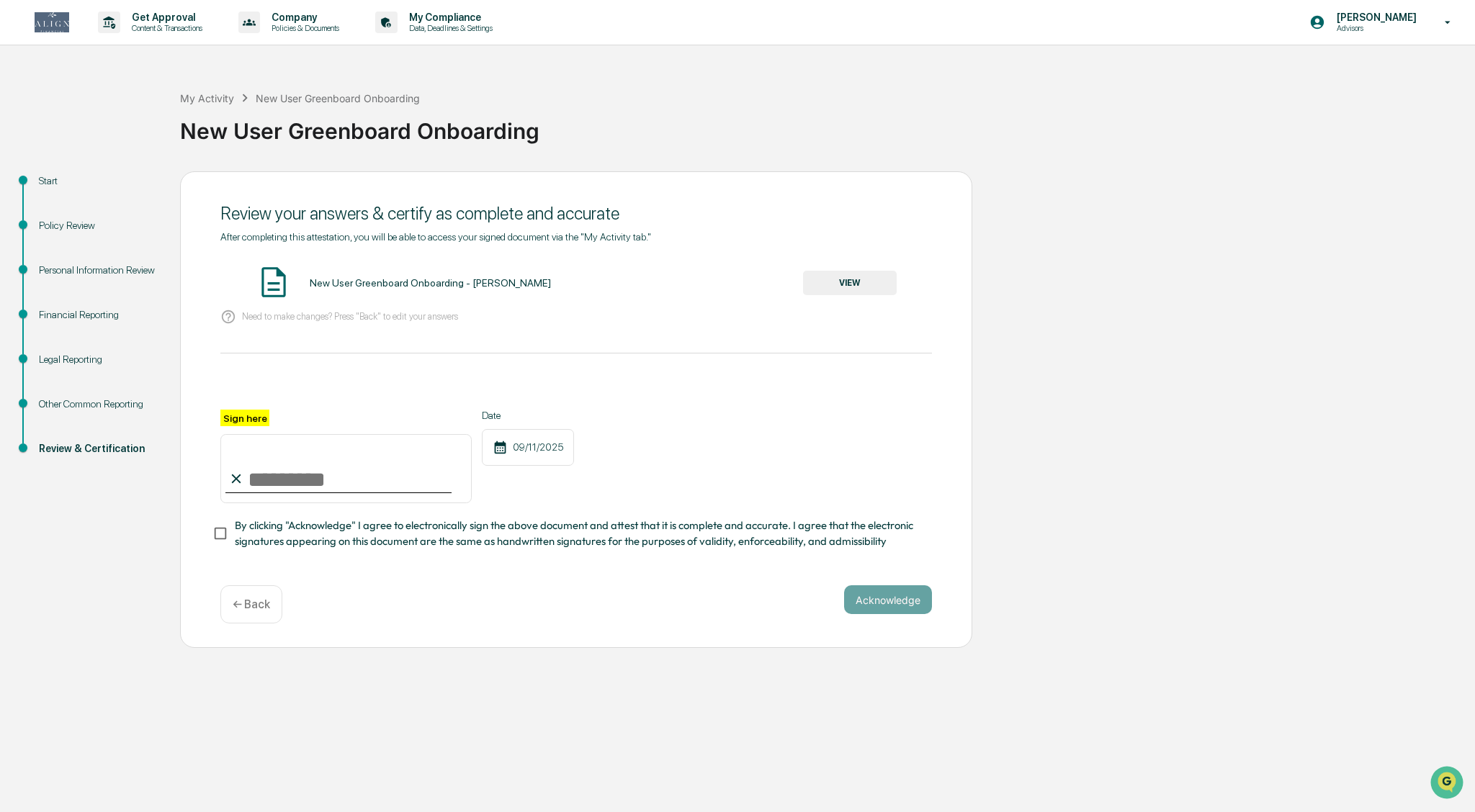
click at [249, 605] on p "← Back" at bounding box center [251, 604] width 38 height 14
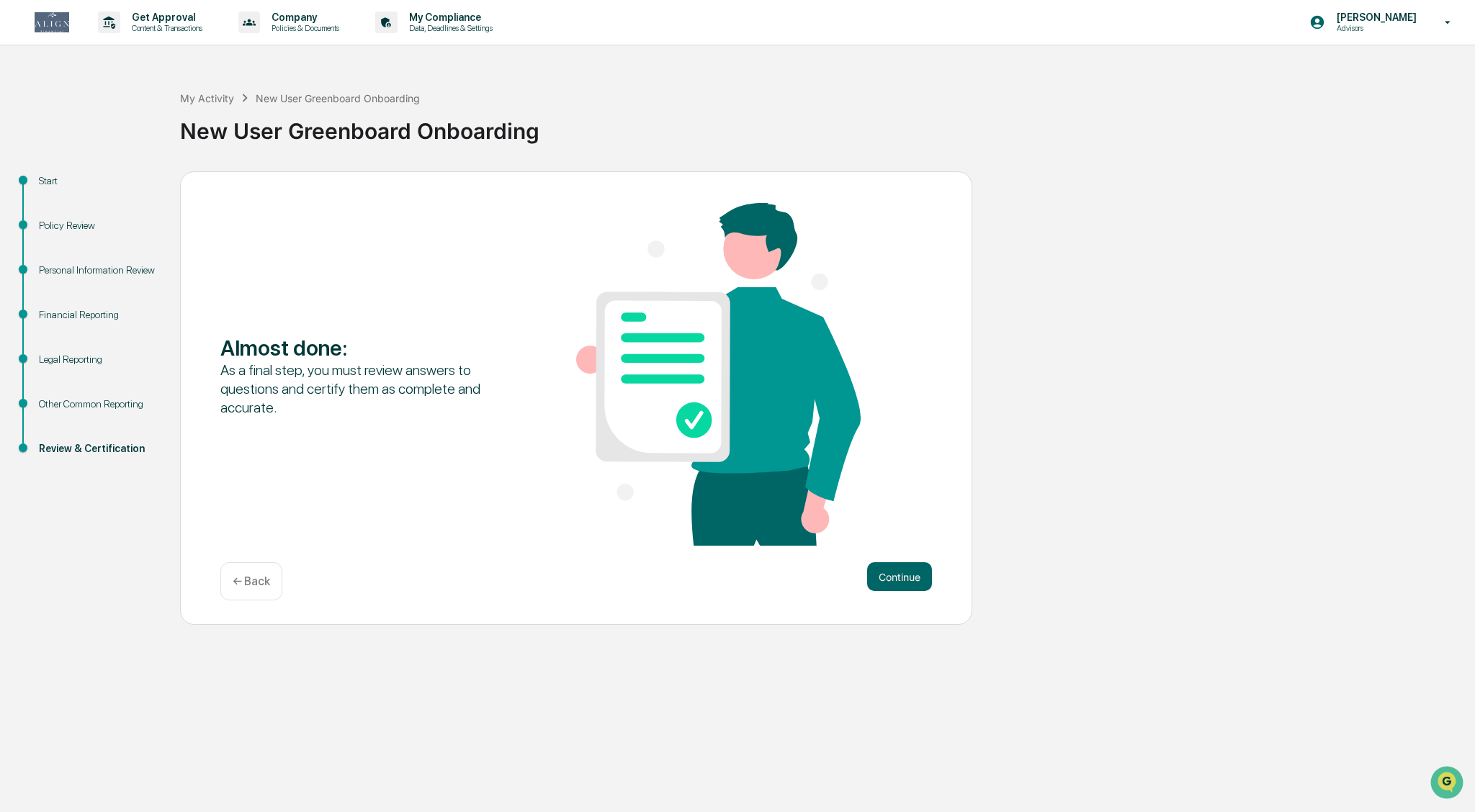
click at [250, 582] on p "← Back" at bounding box center [251, 581] width 38 height 14
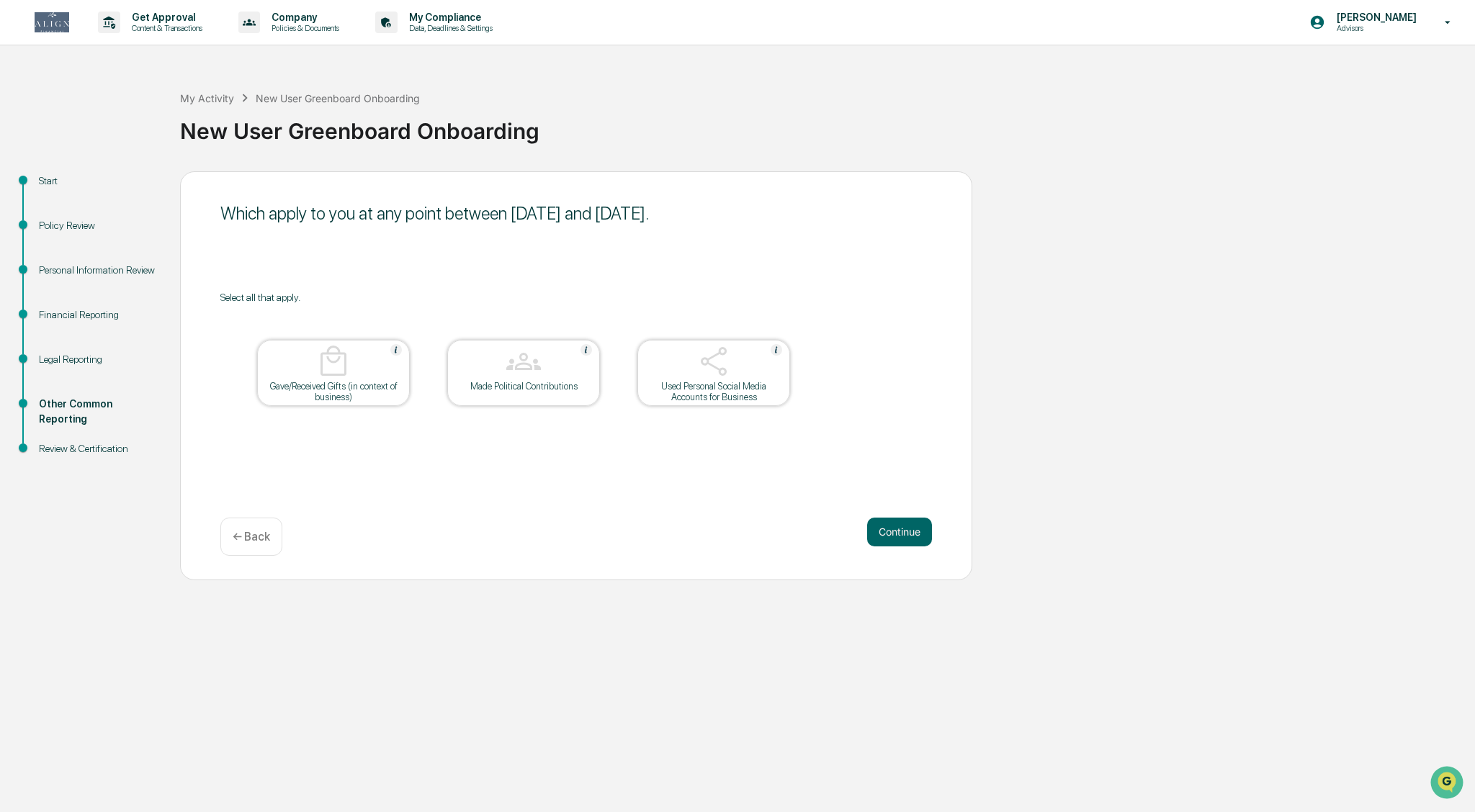
click at [720, 376] on img at bounding box center [713, 362] width 34 height 34
click at [727, 533] on button "Continue" at bounding box center [900, 532] width 65 height 29
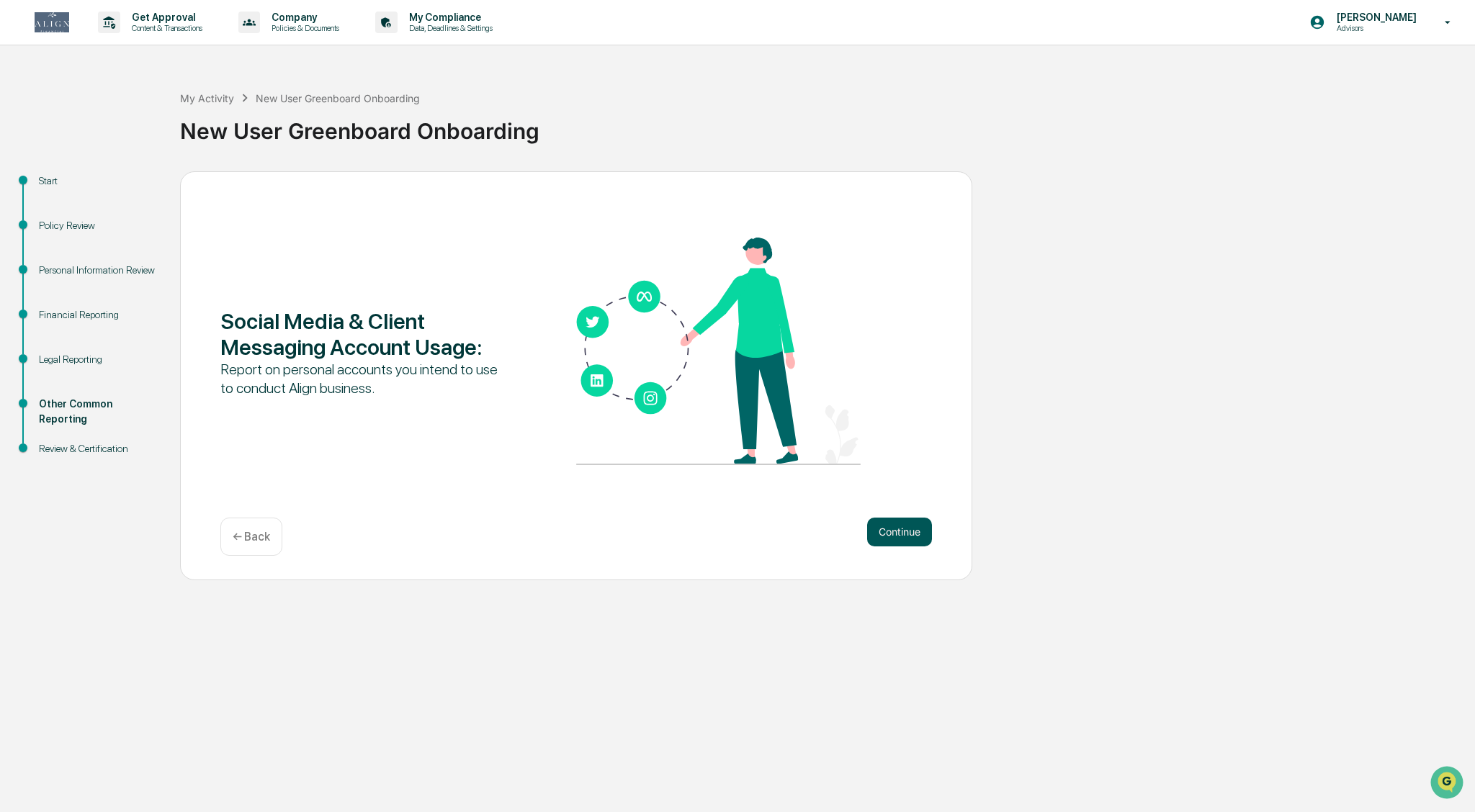
click at [727, 529] on button "Continue" at bounding box center [900, 532] width 65 height 29
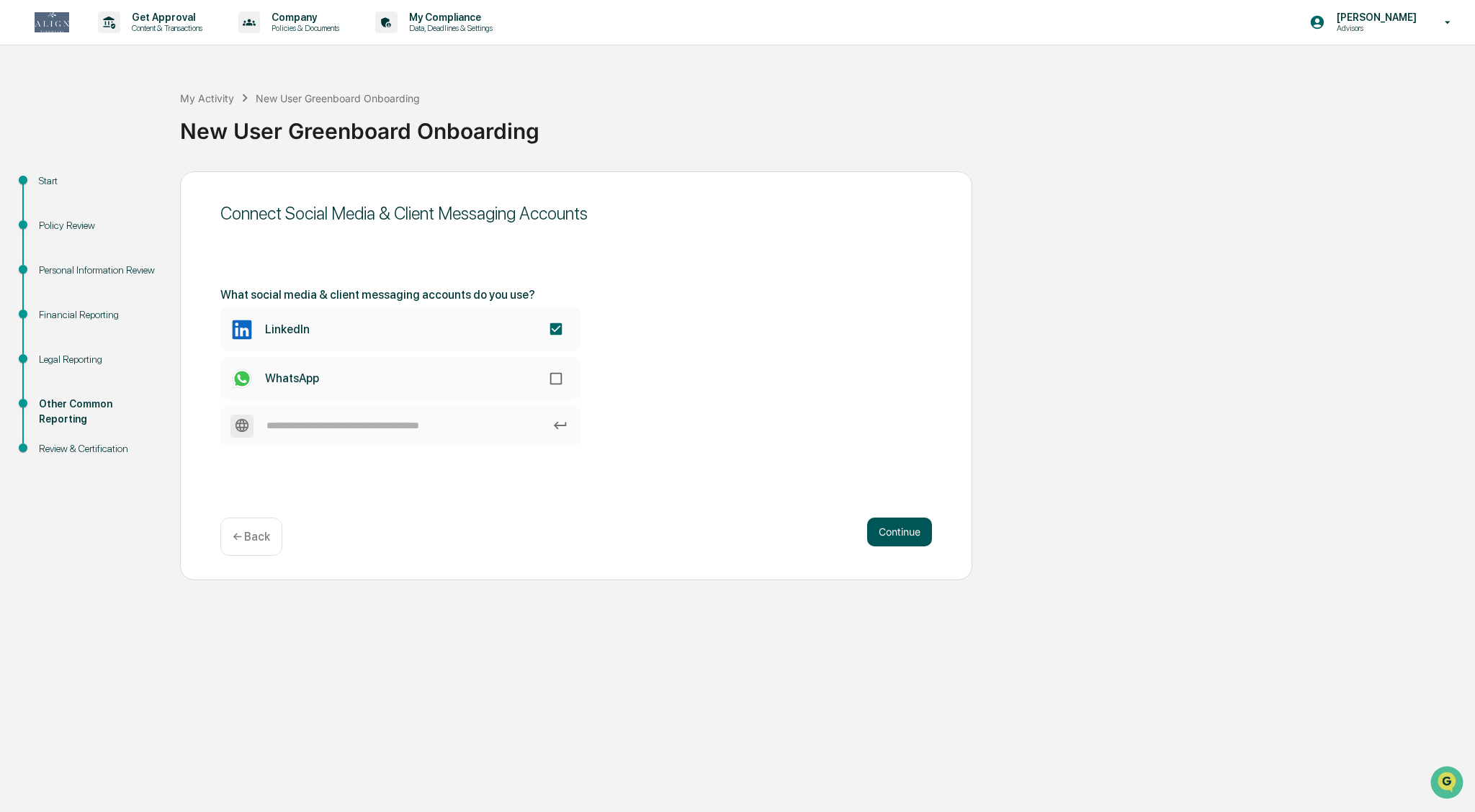
click at [727, 535] on button "Continue" at bounding box center [900, 532] width 65 height 29
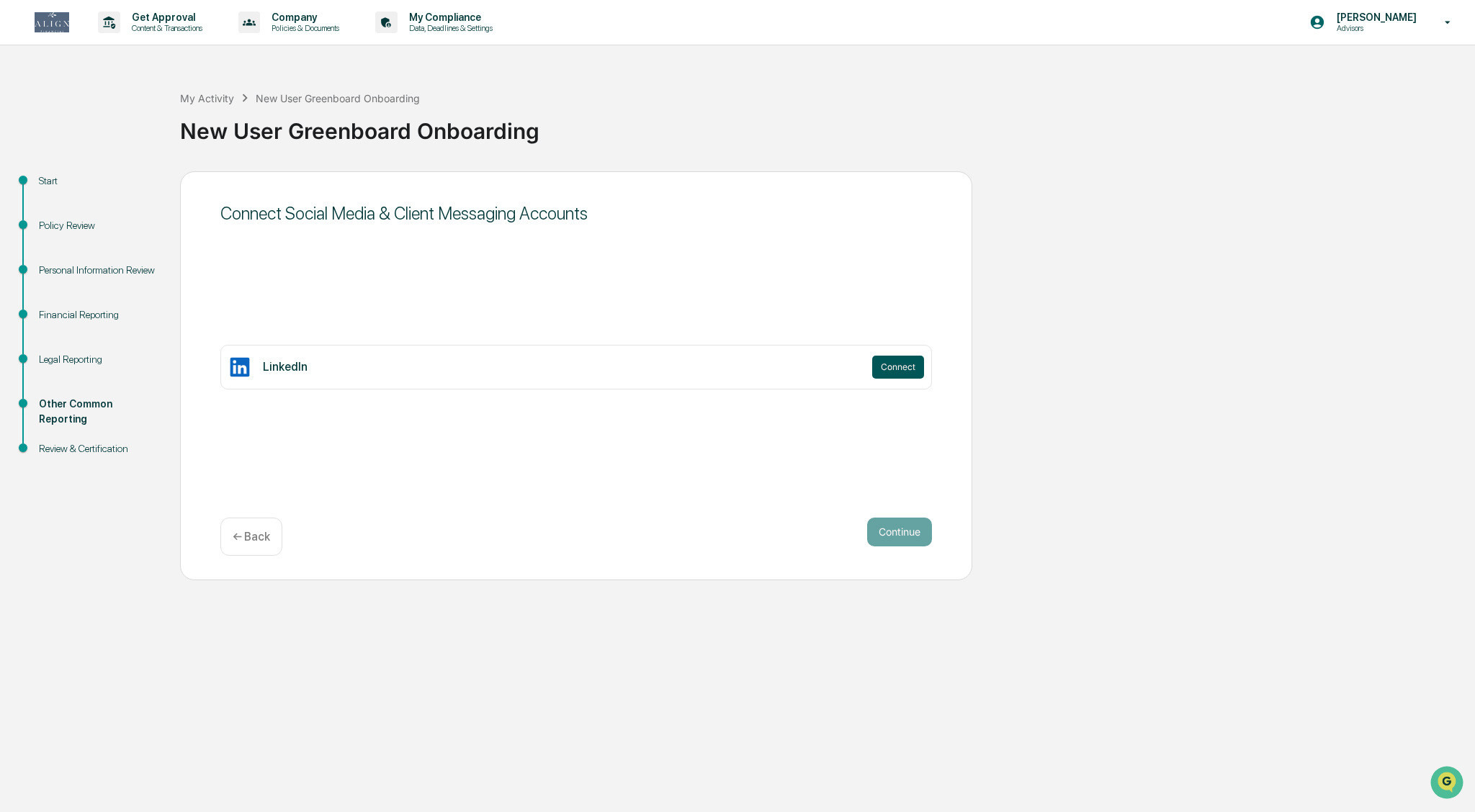
click at [727, 371] on button "Connect" at bounding box center [898, 367] width 51 height 23
click at [727, 367] on button "Connect" at bounding box center [898, 367] width 51 height 23
click at [259, 364] on div "LinkedIn" at bounding box center [547, 367] width 638 height 23
click at [727, 375] on button "Connect" at bounding box center [898, 367] width 51 height 23
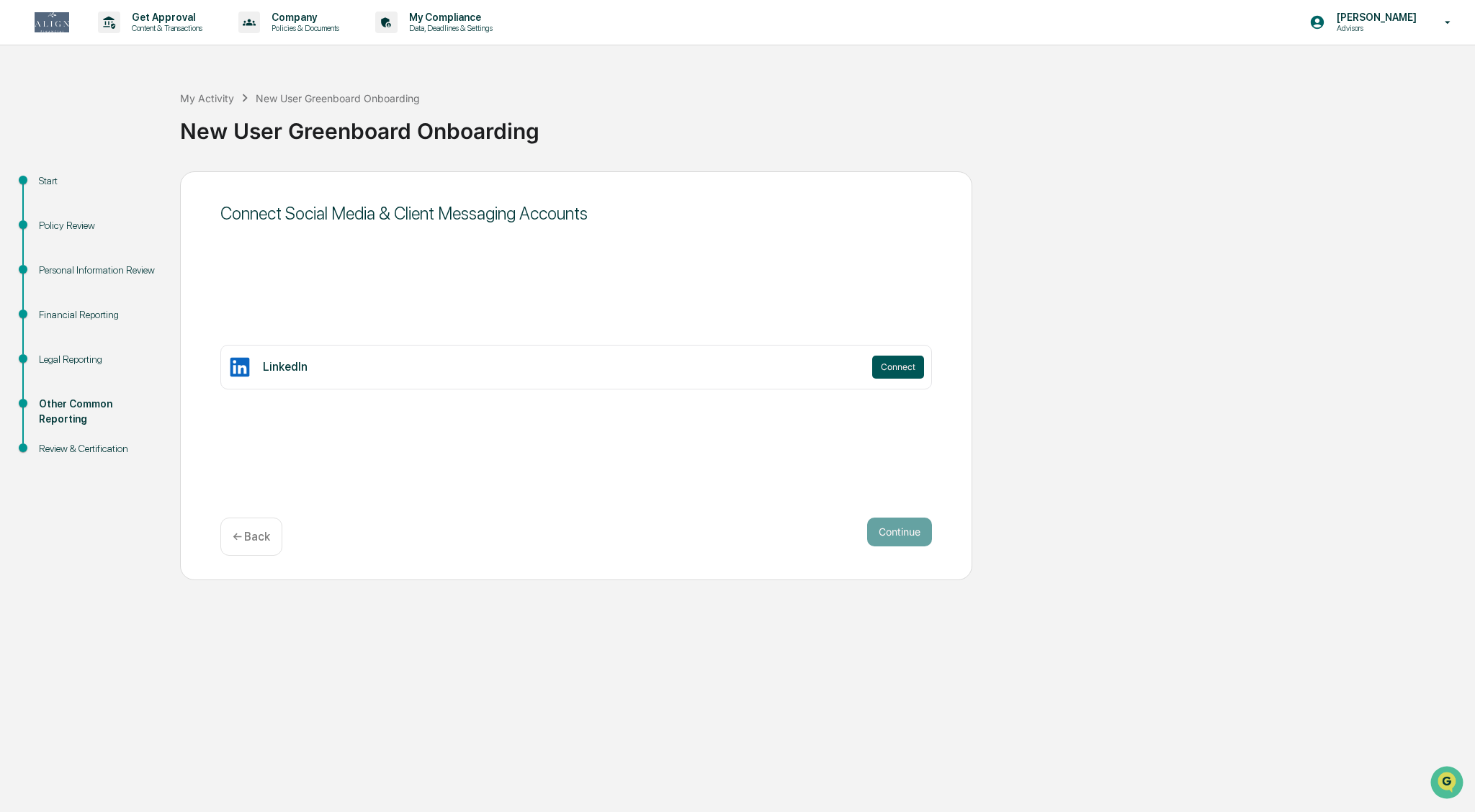
click at [727, 368] on button "Connect" at bounding box center [898, 367] width 51 height 23
click at [67, 363] on div "Legal Reporting" at bounding box center [98, 360] width 118 height 15
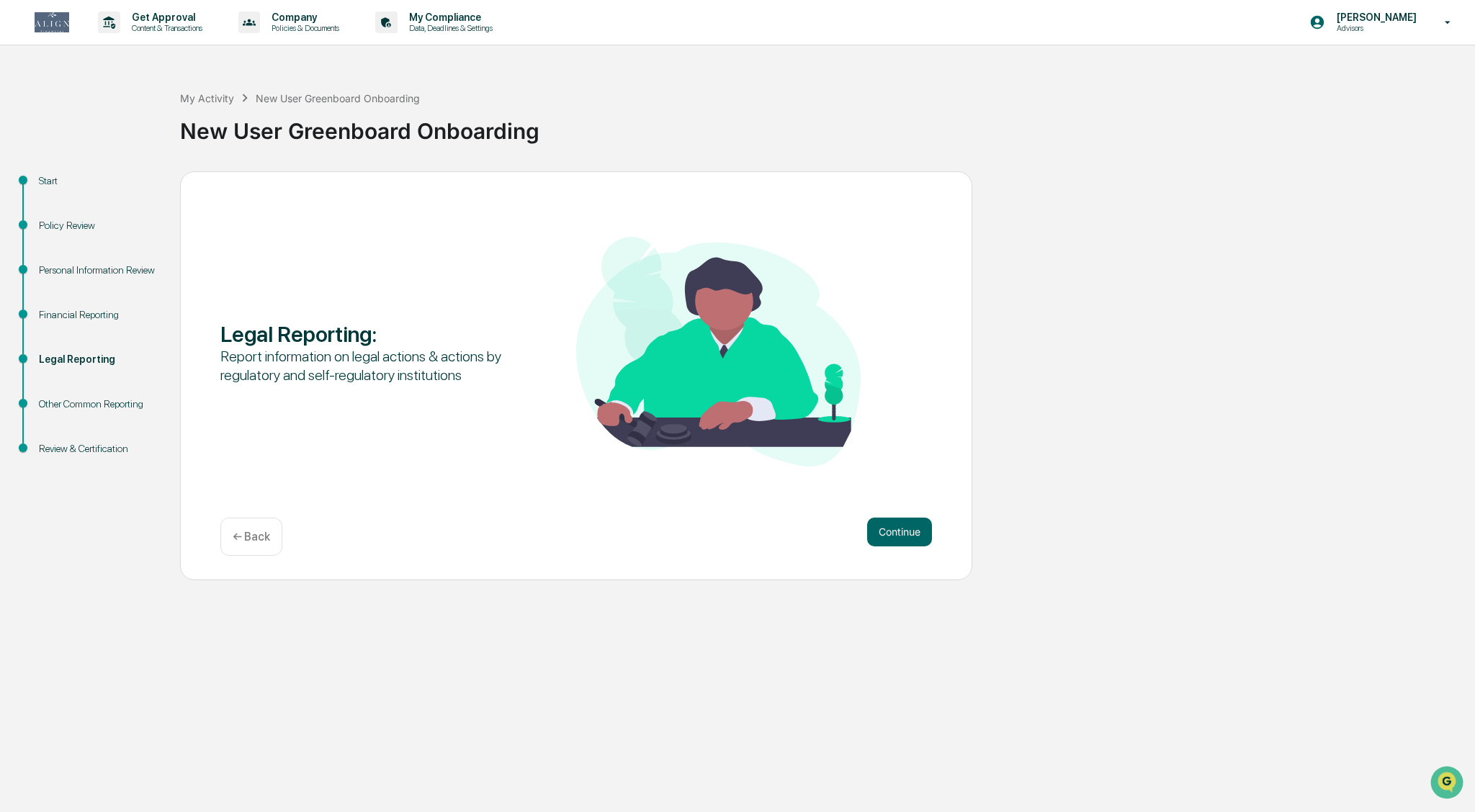
click at [93, 409] on div "Other Common Reporting" at bounding box center [98, 405] width 118 height 15
click at [105, 405] on div "Other Common Reporting" at bounding box center [98, 405] width 118 height 15
click at [727, 541] on button "Continue" at bounding box center [900, 532] width 65 height 29
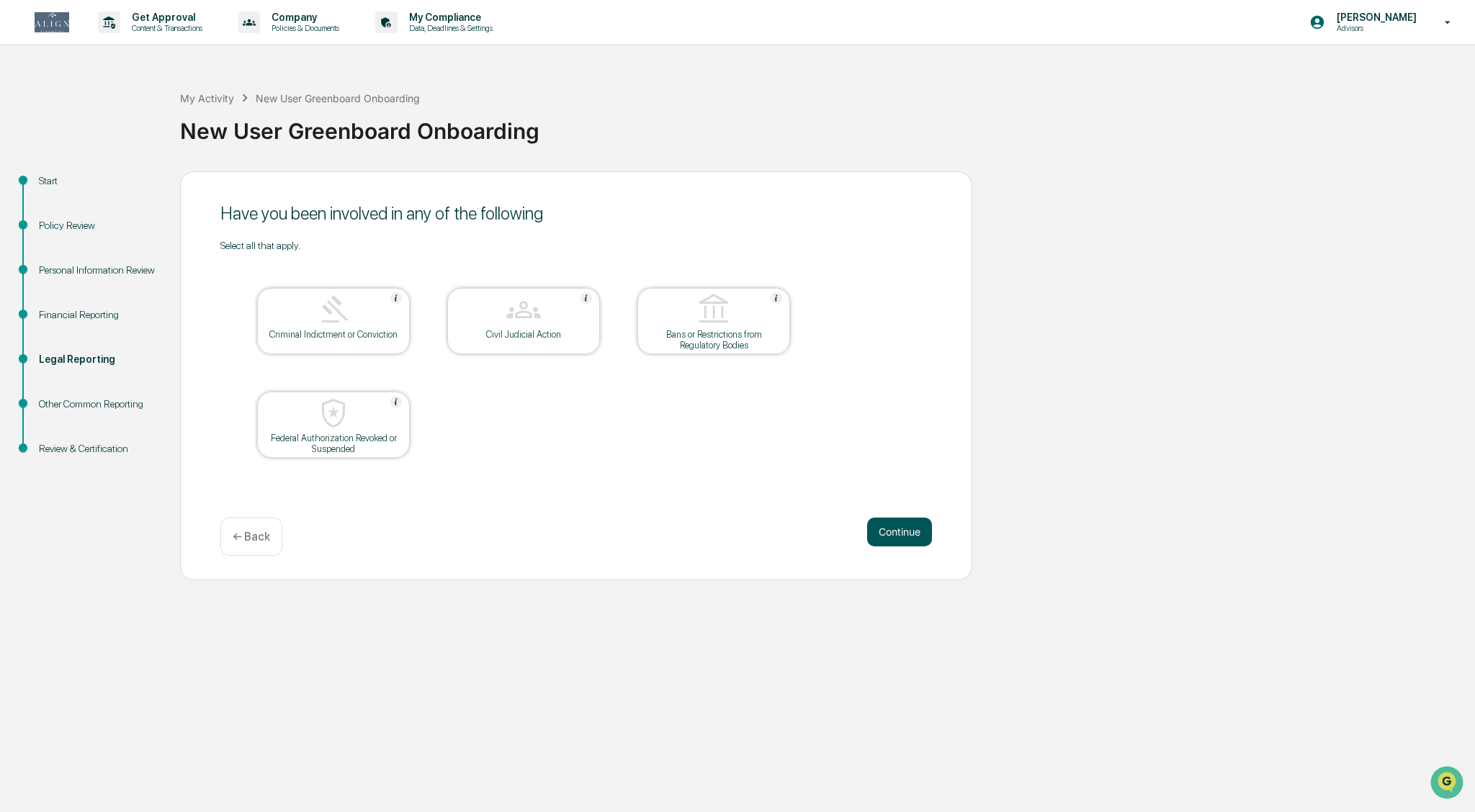
click at [727, 541] on button "Continue" at bounding box center [900, 532] width 65 height 29
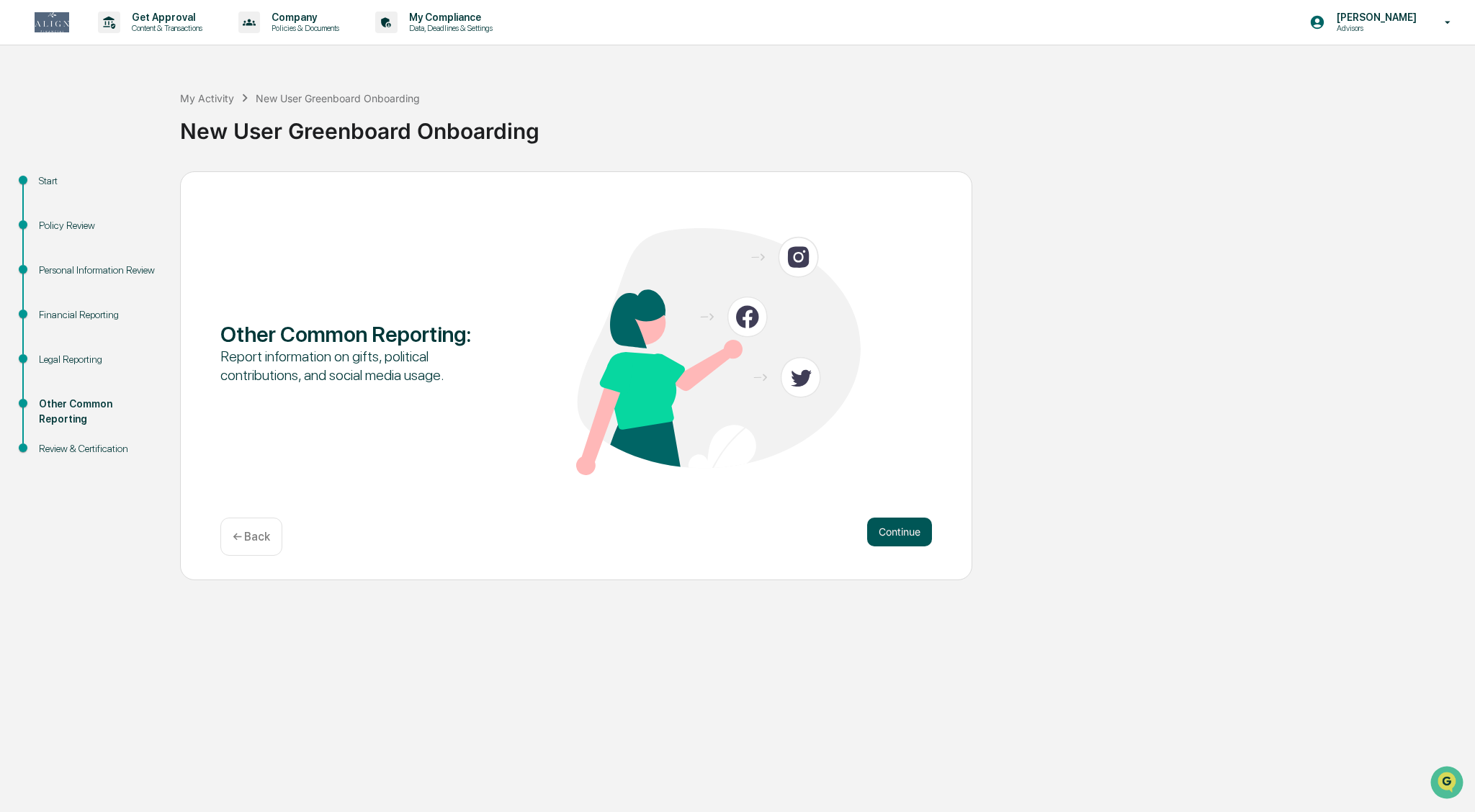
click at [727, 541] on button "Continue" at bounding box center [900, 532] width 65 height 29
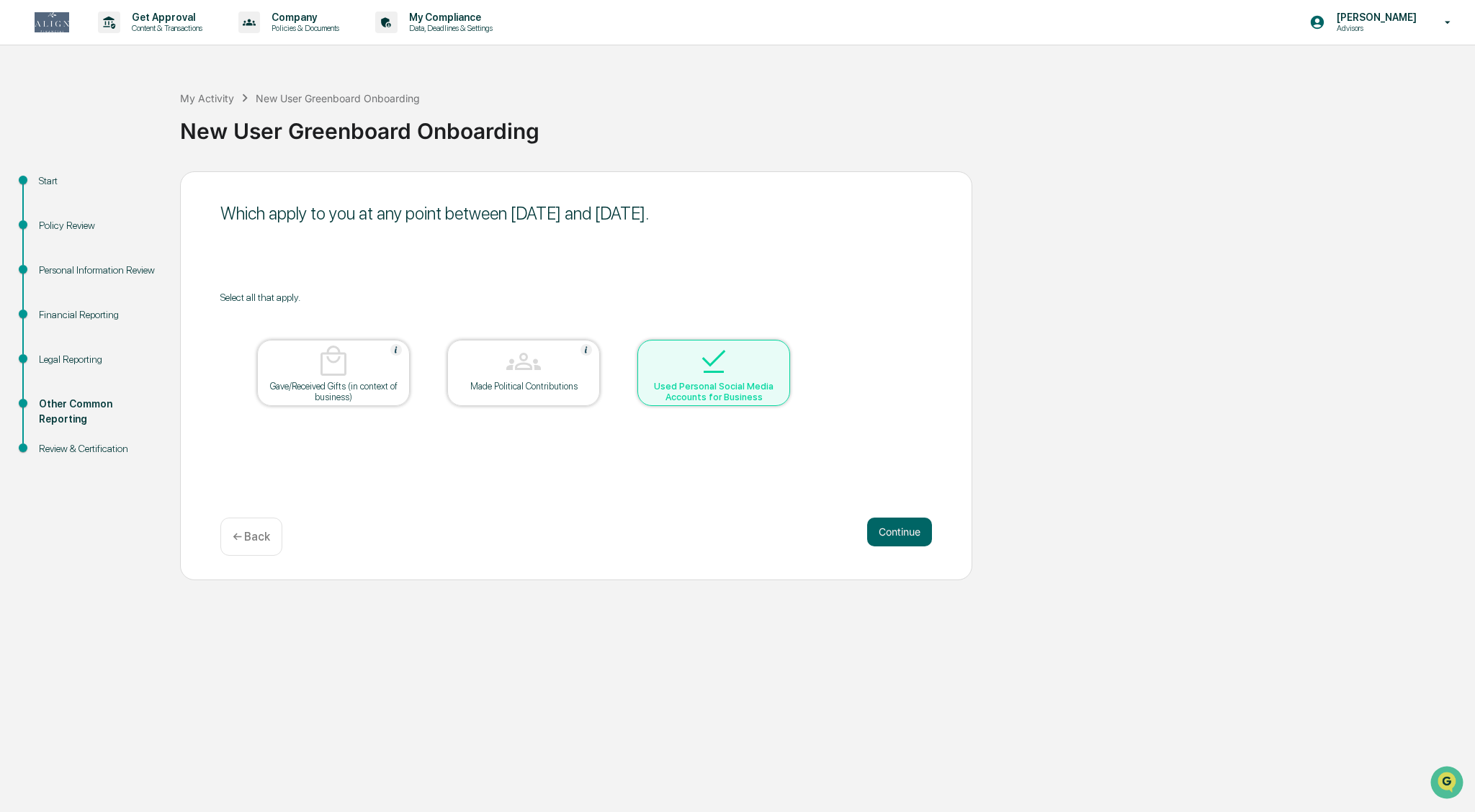
click at [727, 541] on button "Continue" at bounding box center [900, 532] width 65 height 29
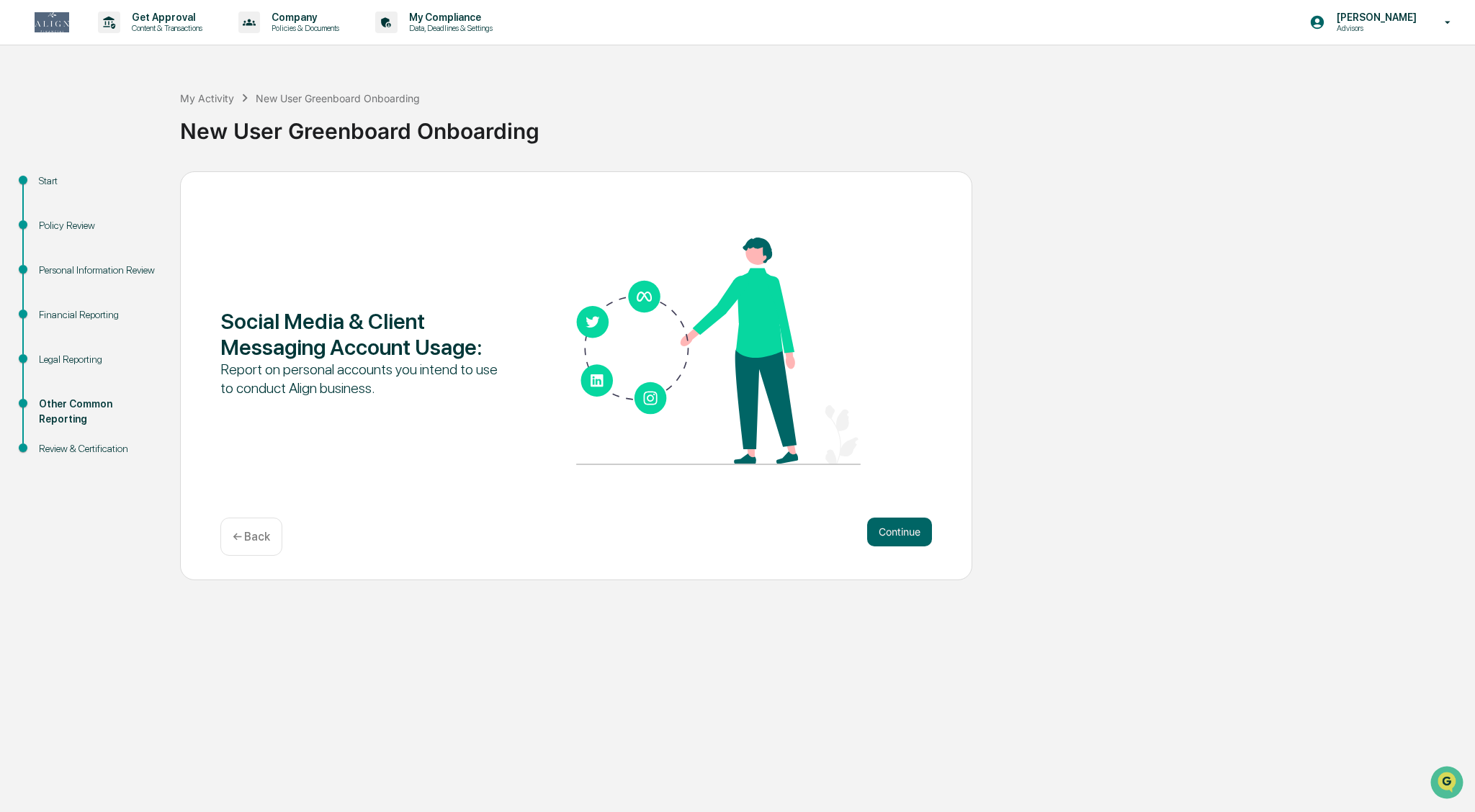
click at [727, 541] on button "Continue" at bounding box center [900, 532] width 65 height 29
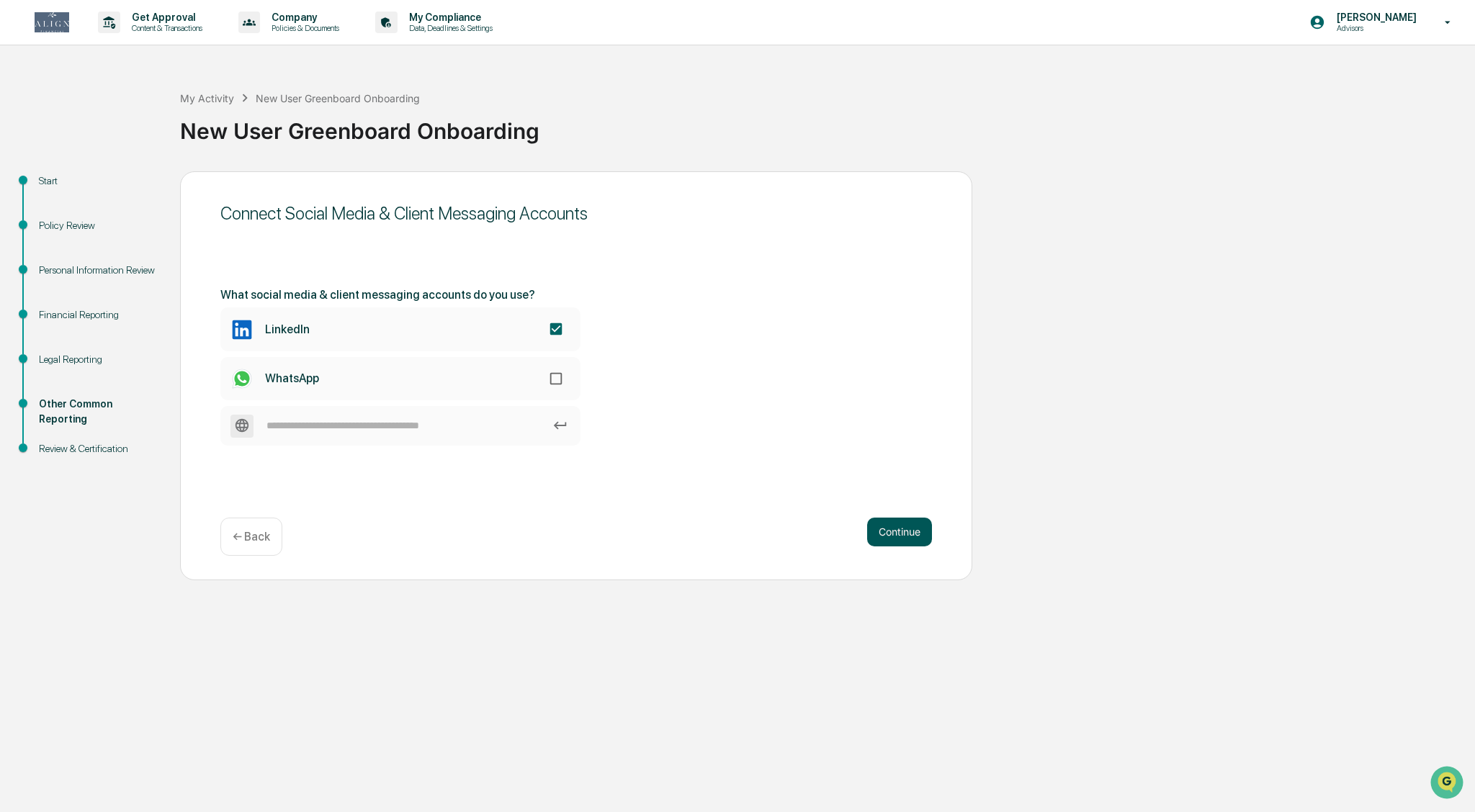
click at [727, 536] on button "Continue" at bounding box center [900, 532] width 65 height 29
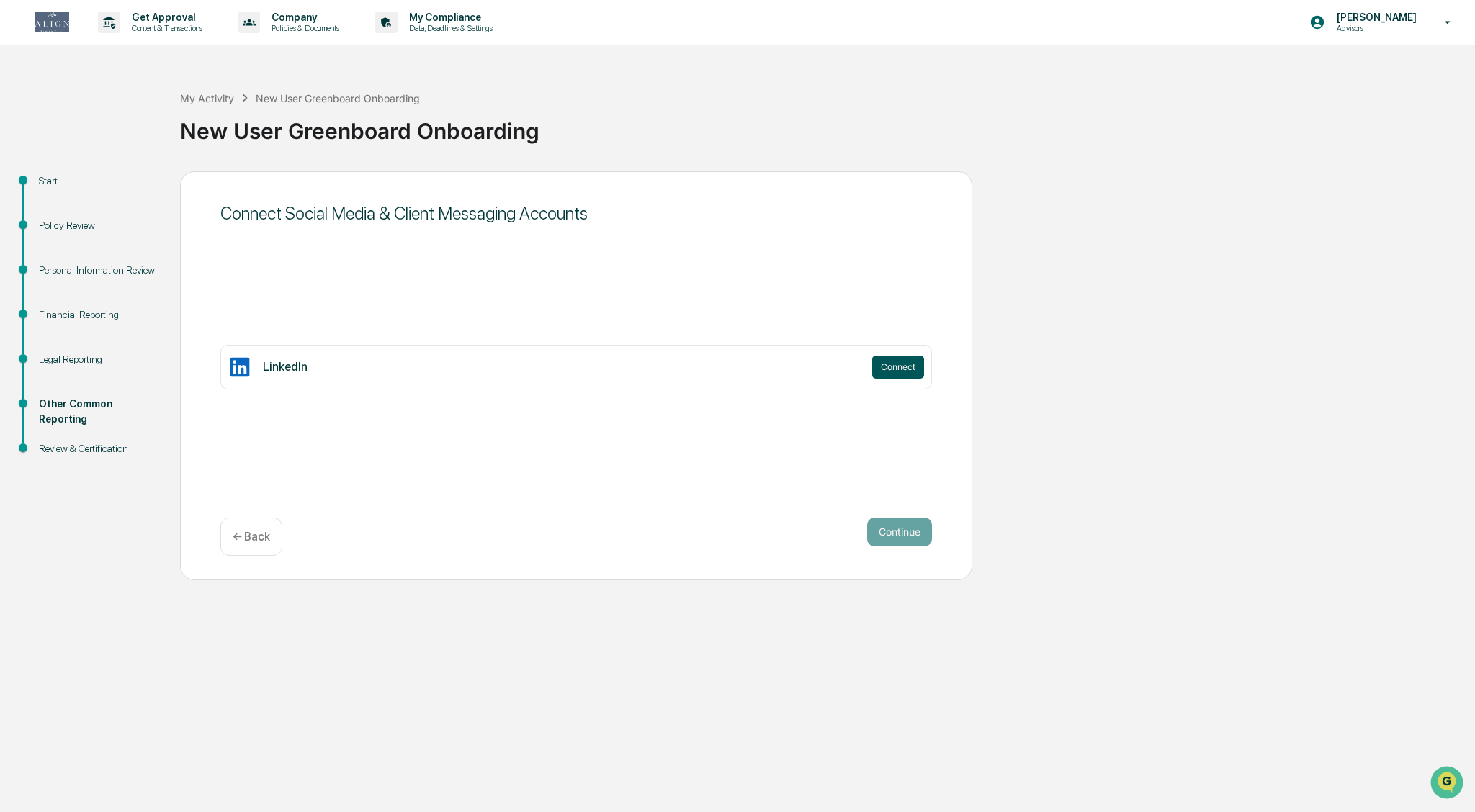
click at [727, 369] on button "Connect" at bounding box center [898, 367] width 51 height 23
click at [727, 370] on button "Connect" at bounding box center [898, 367] width 51 height 23
click at [727, 371] on button "Connect" at bounding box center [898, 367] width 51 height 23
click at [727, 369] on button "Connect" at bounding box center [898, 367] width 51 height 23
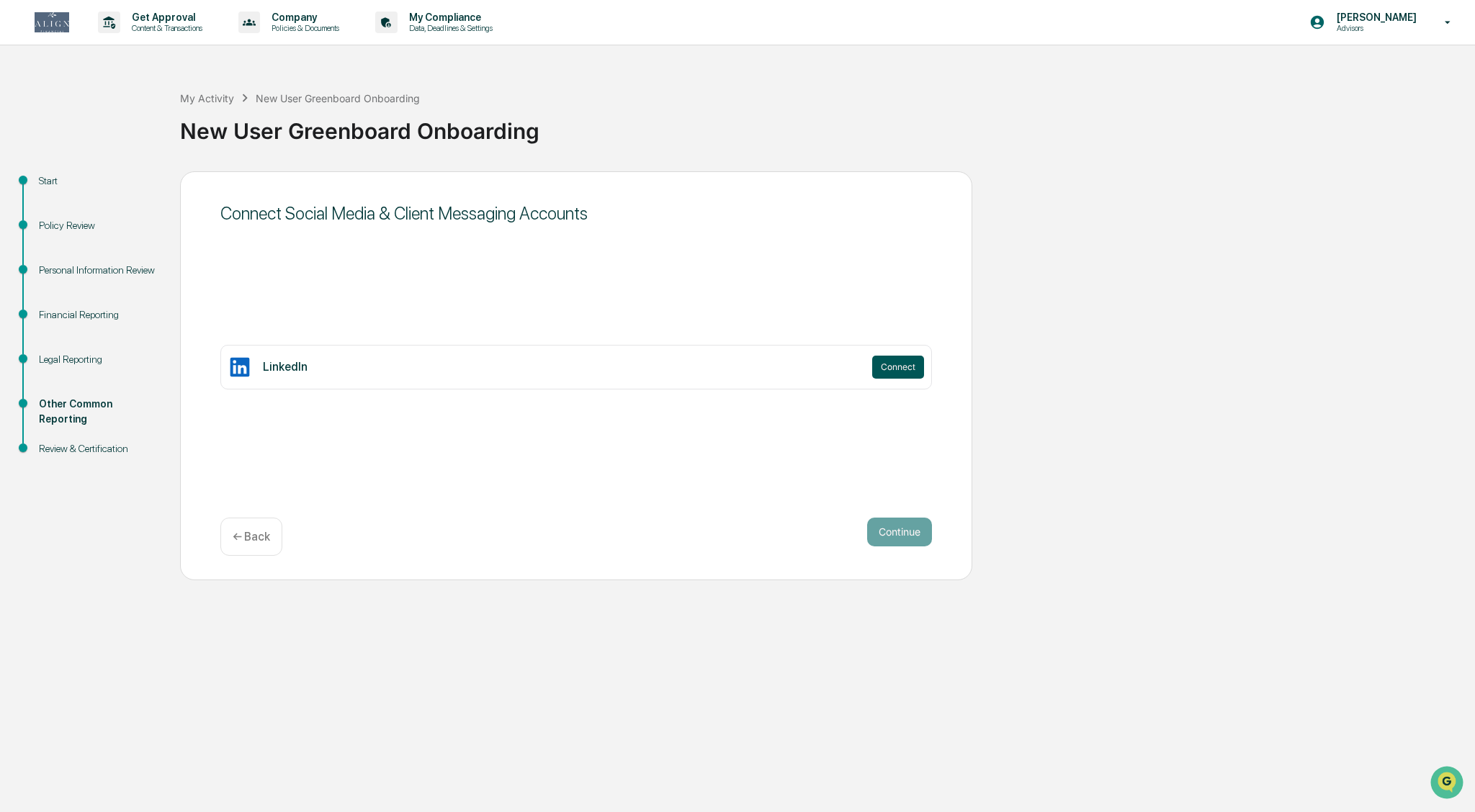
click at [727, 369] on button "Connect" at bounding box center [898, 367] width 51 height 23
click at [241, 533] on p "← Back" at bounding box center [251, 537] width 38 height 14
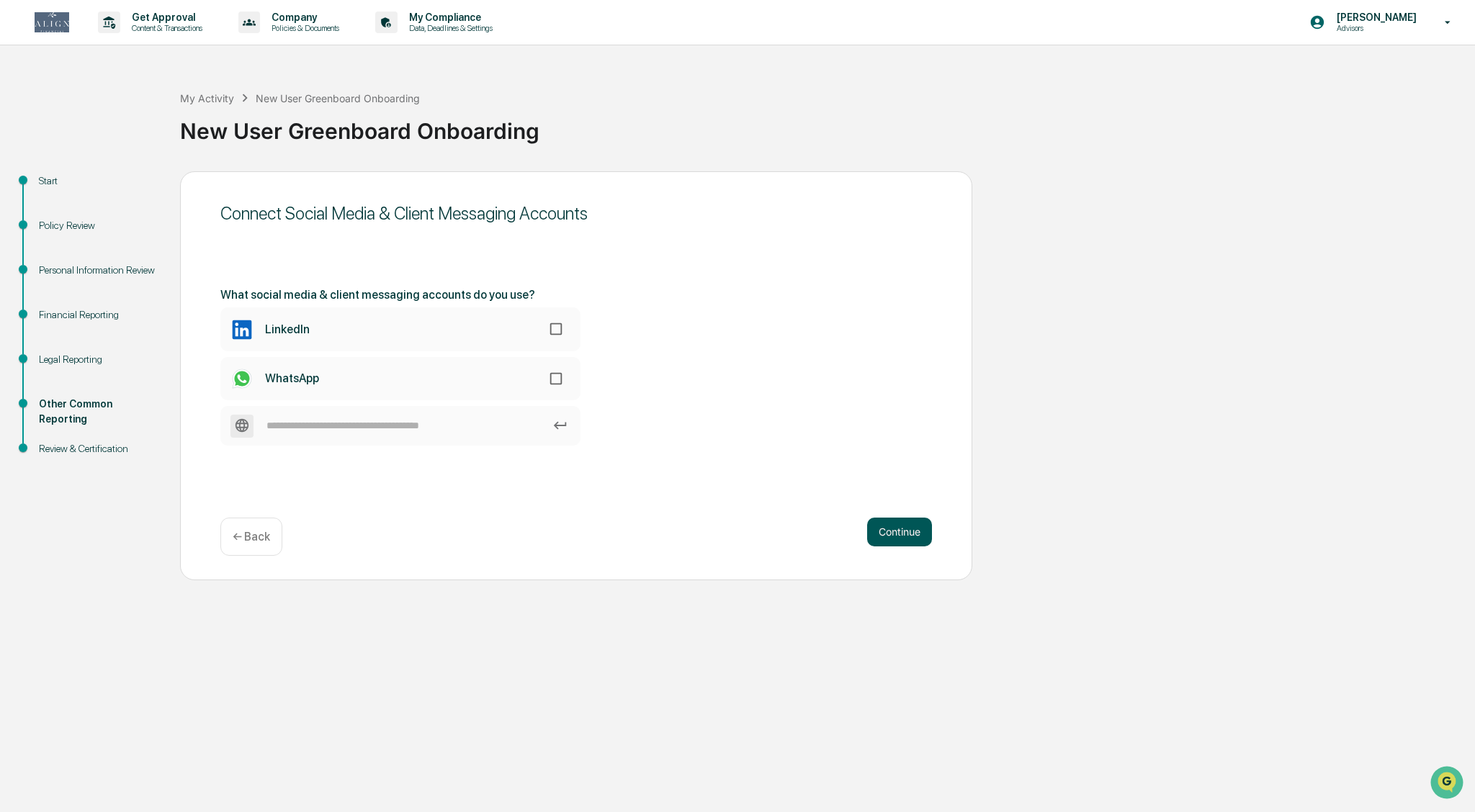
click at [727, 538] on button "Continue" at bounding box center [900, 532] width 65 height 29
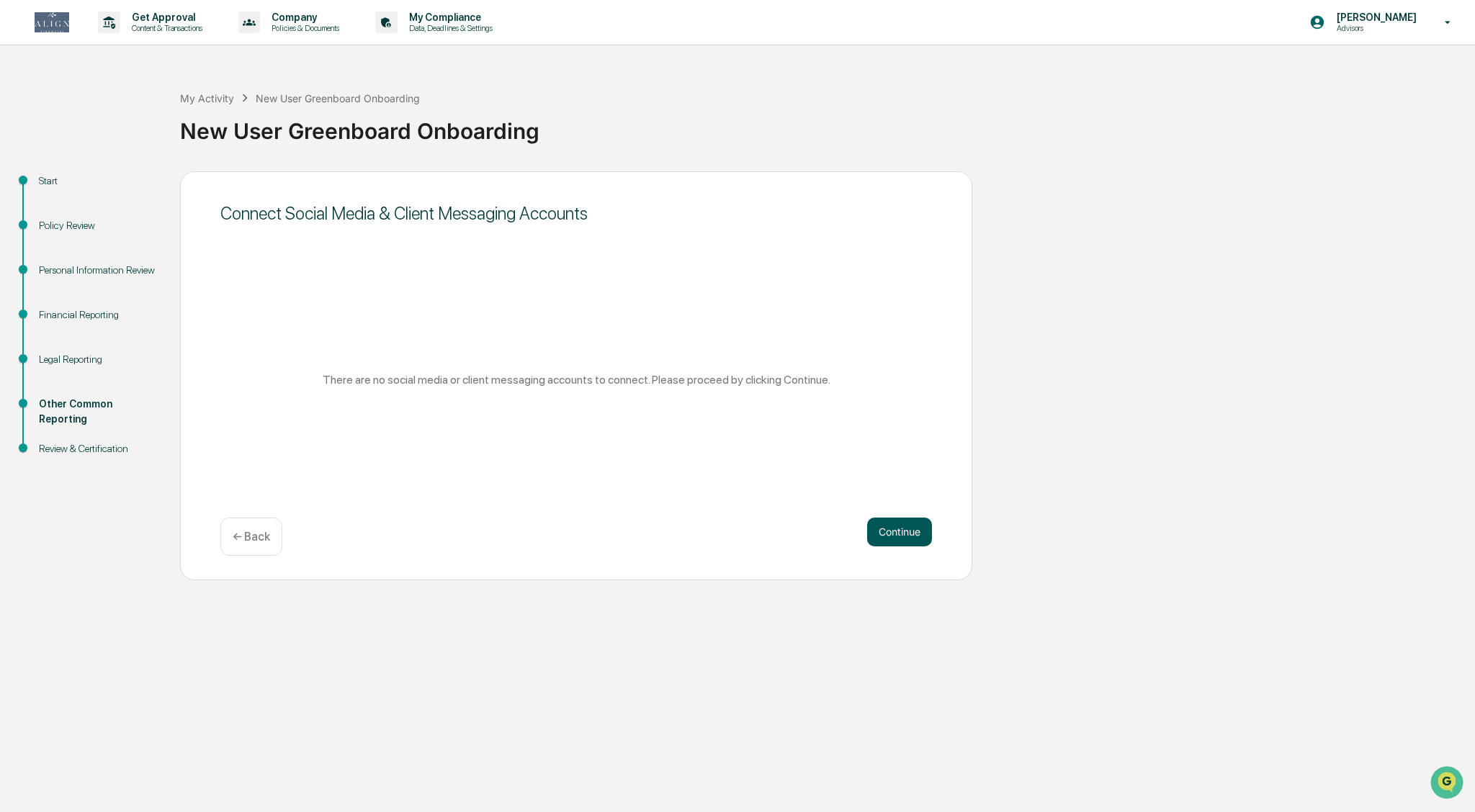
click at [727, 529] on button "Continue" at bounding box center [900, 532] width 65 height 29
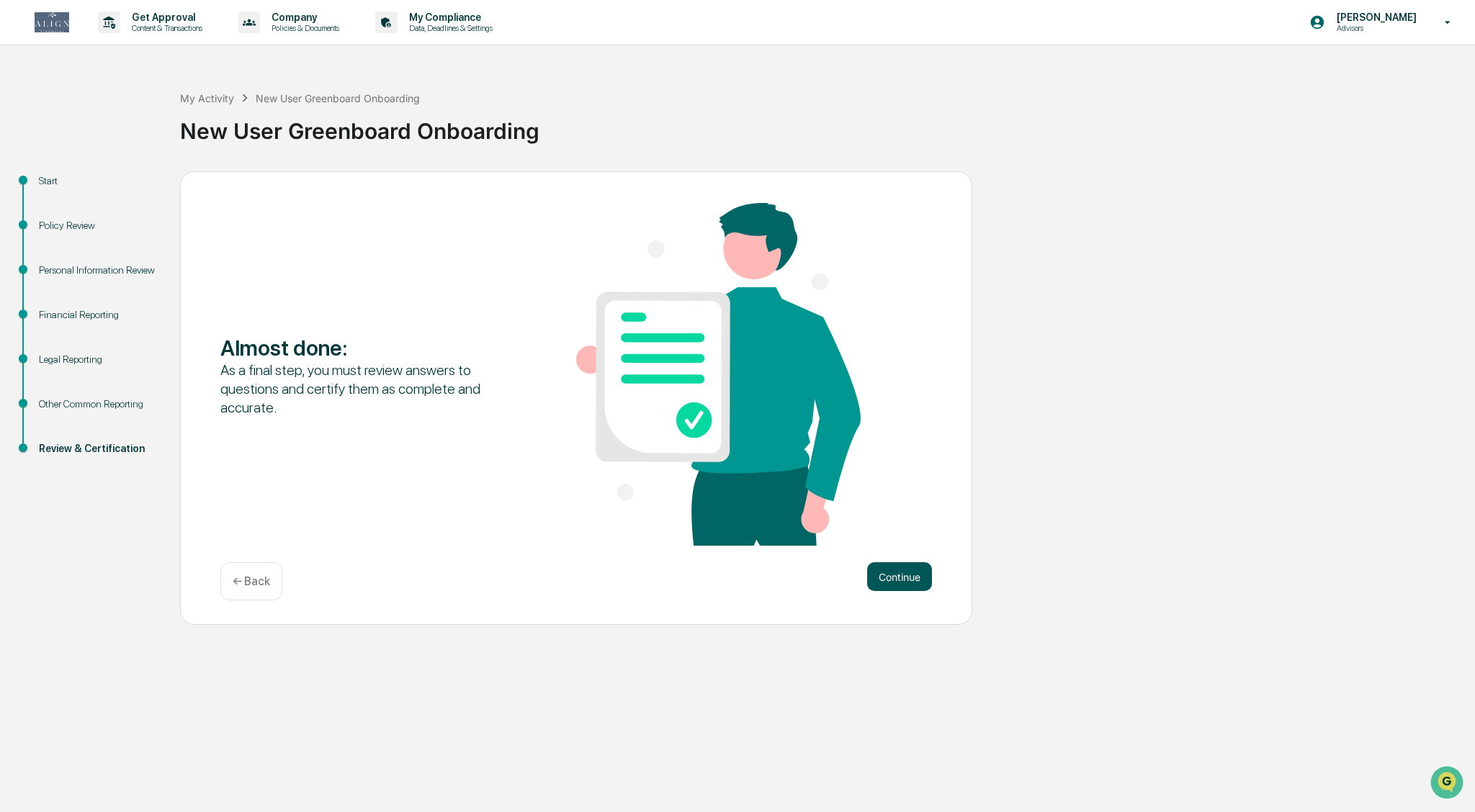
click at [727, 577] on button "Continue" at bounding box center [900, 577] width 65 height 29
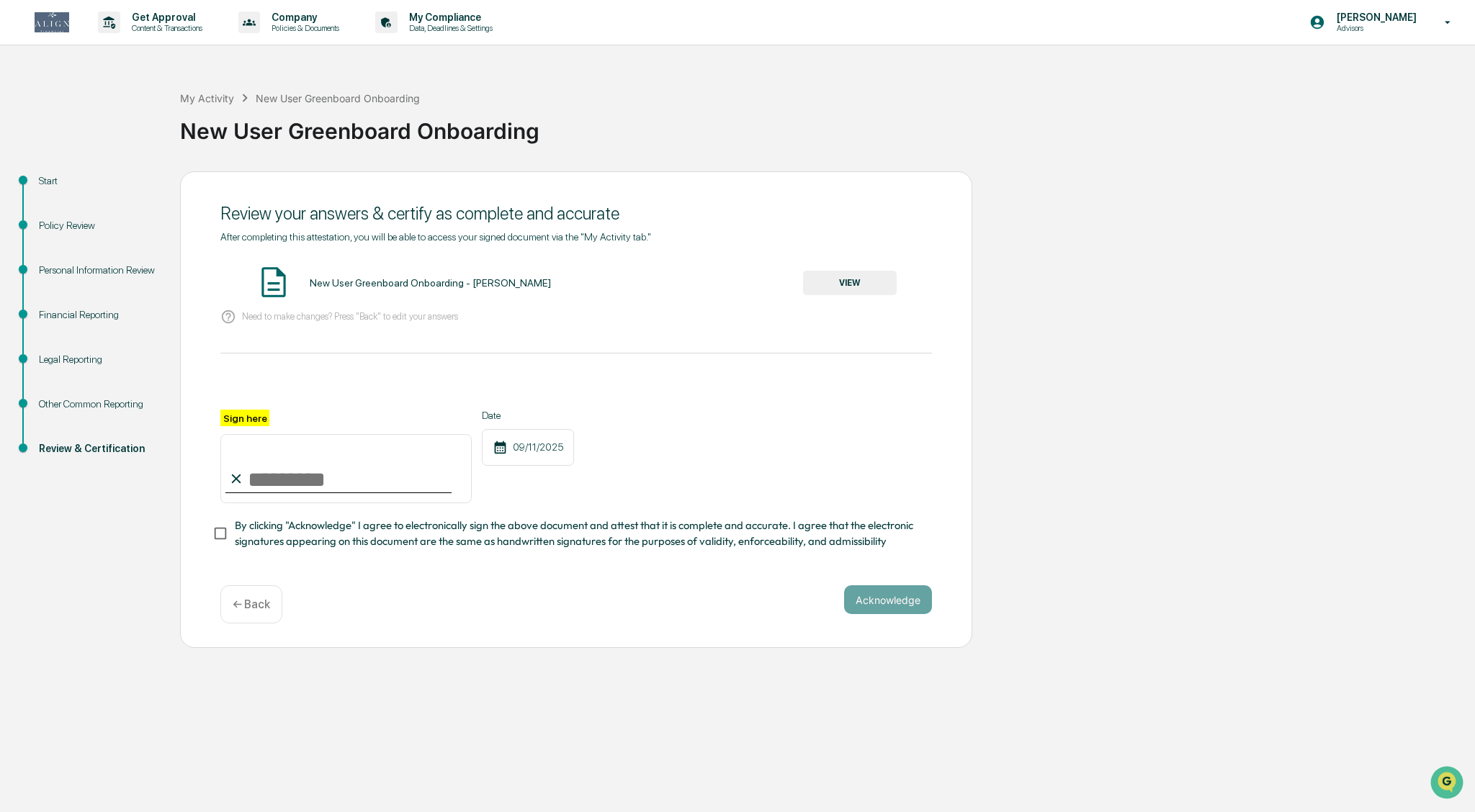
click at [727, 286] on button "VIEW" at bounding box center [850, 283] width 93 height 25
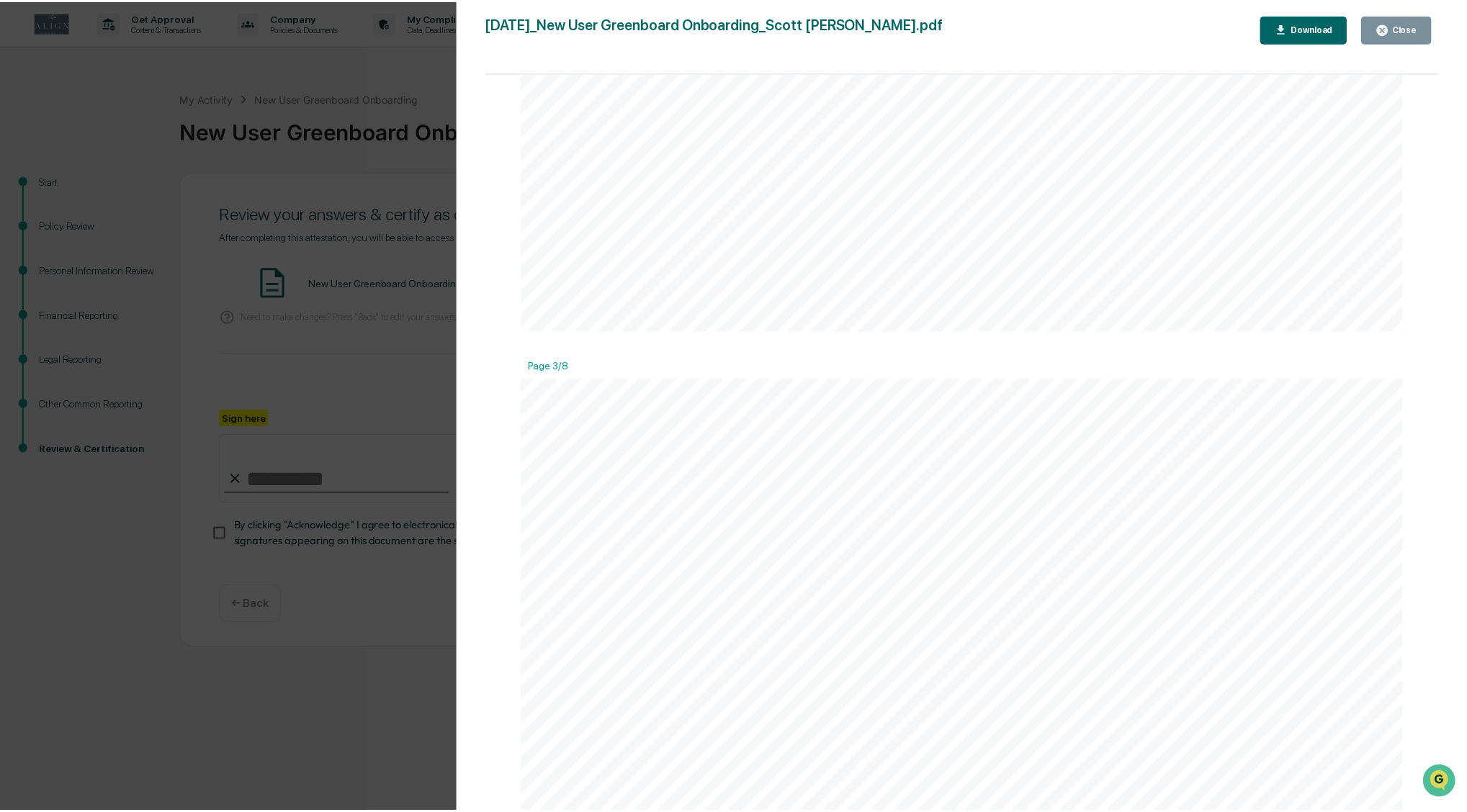
scroll to position [2358, 0]
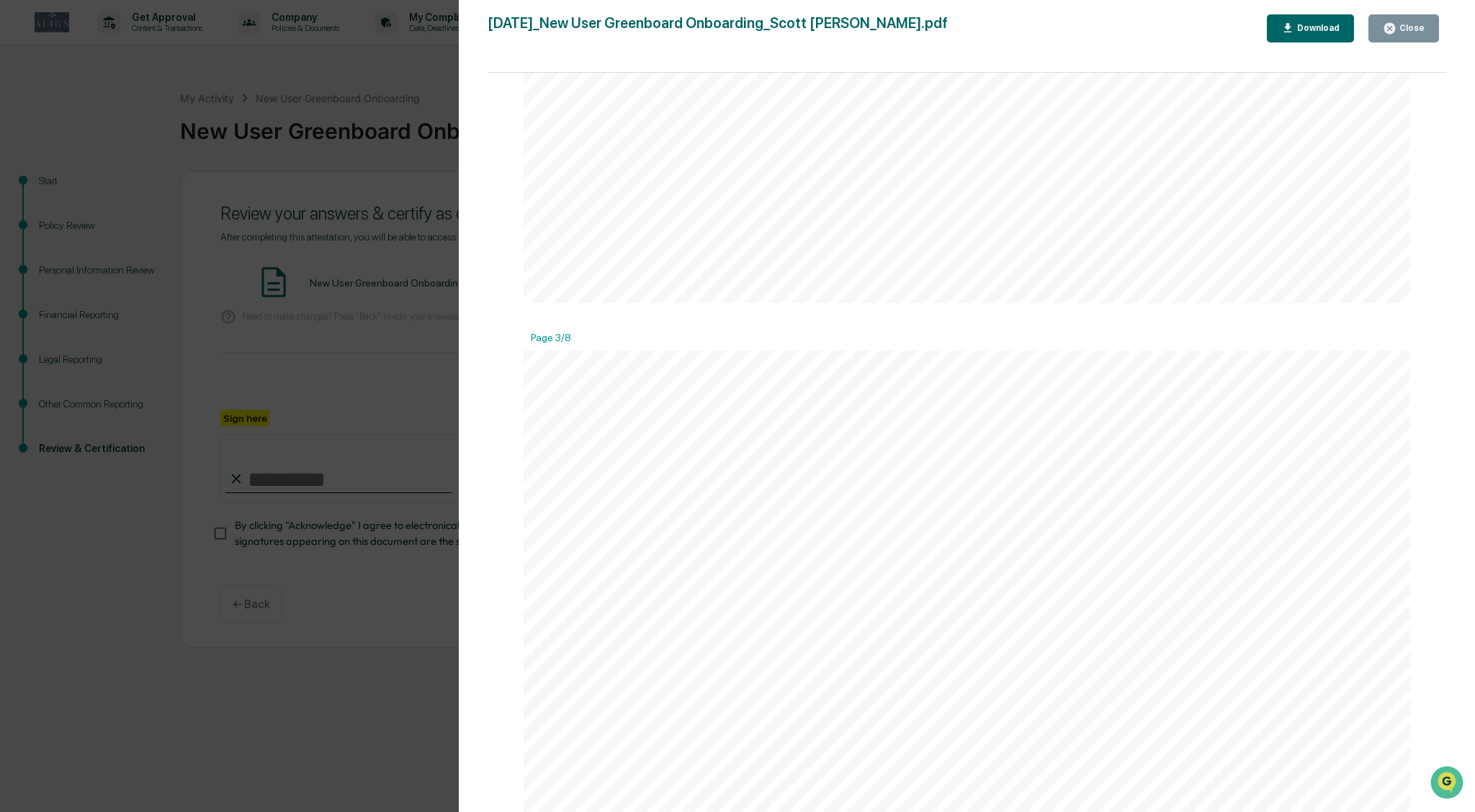
click at [727, 39] on button "Close" at bounding box center [1404, 28] width 70 height 28
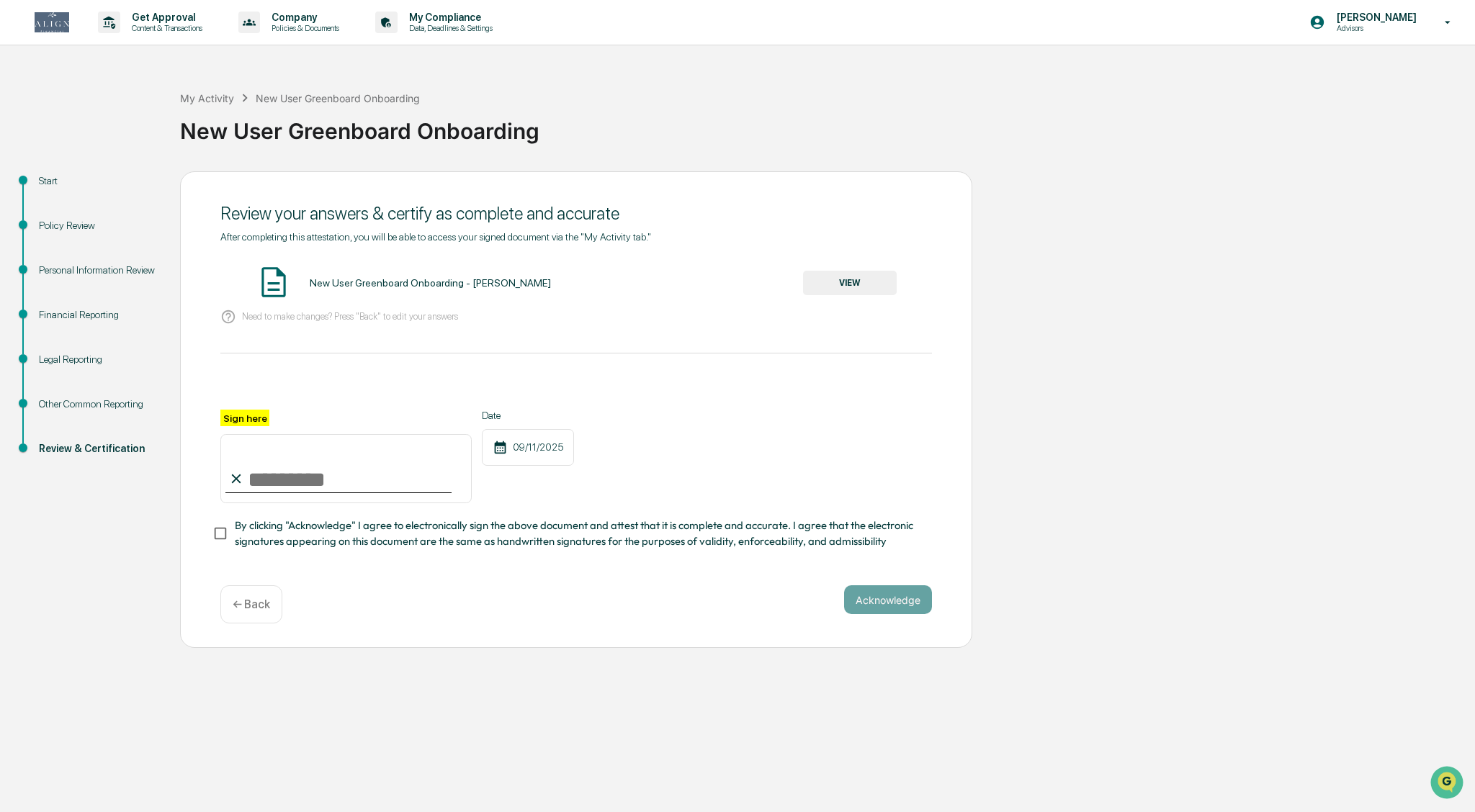
click at [87, 315] on div "Financial Reporting" at bounding box center [98, 316] width 118 height 15
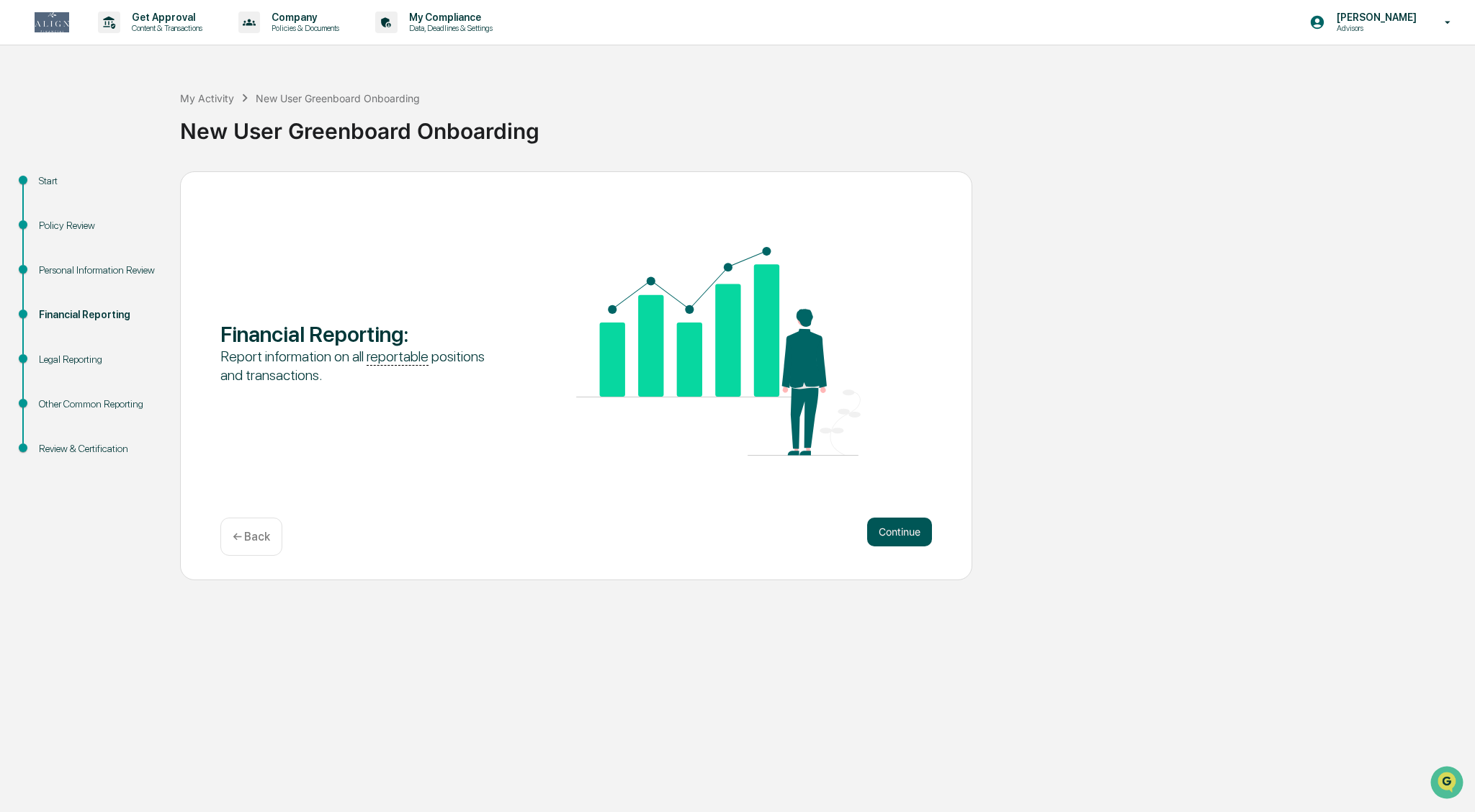
click at [727, 519] on button "Continue" at bounding box center [900, 532] width 65 height 29
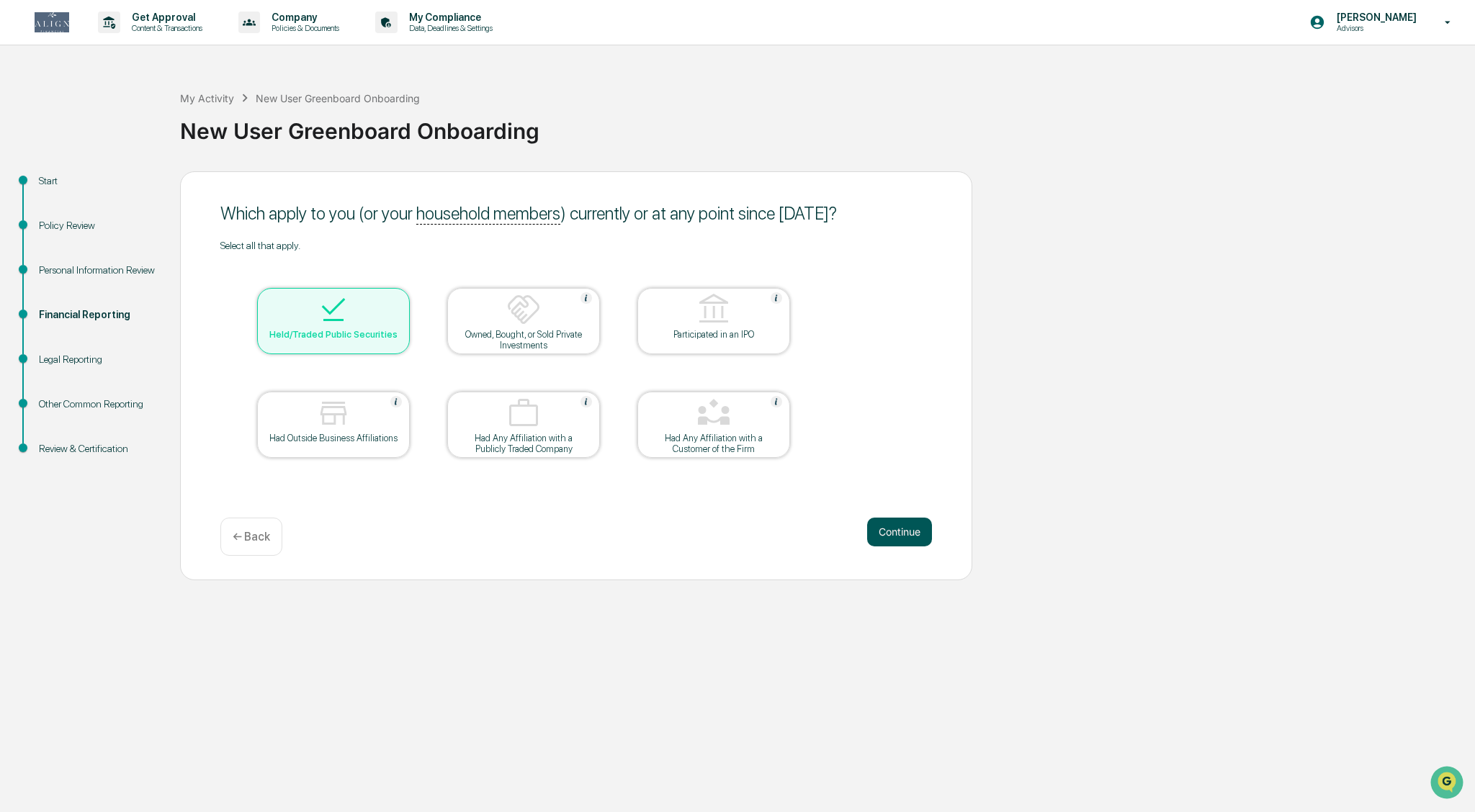
click at [727, 533] on button "Continue" at bounding box center [900, 532] width 65 height 29
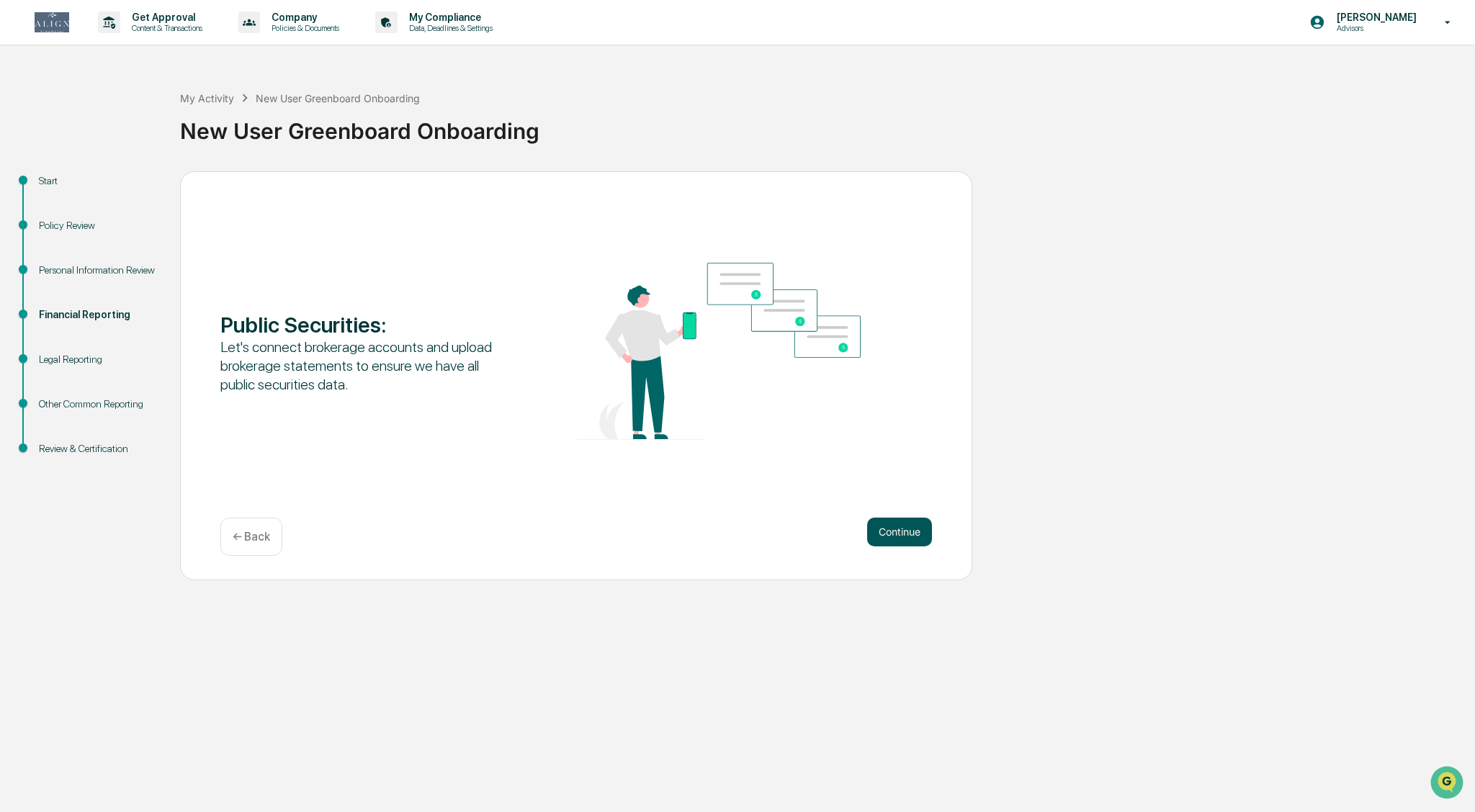
click at [727, 533] on button "Continue" at bounding box center [900, 532] width 65 height 29
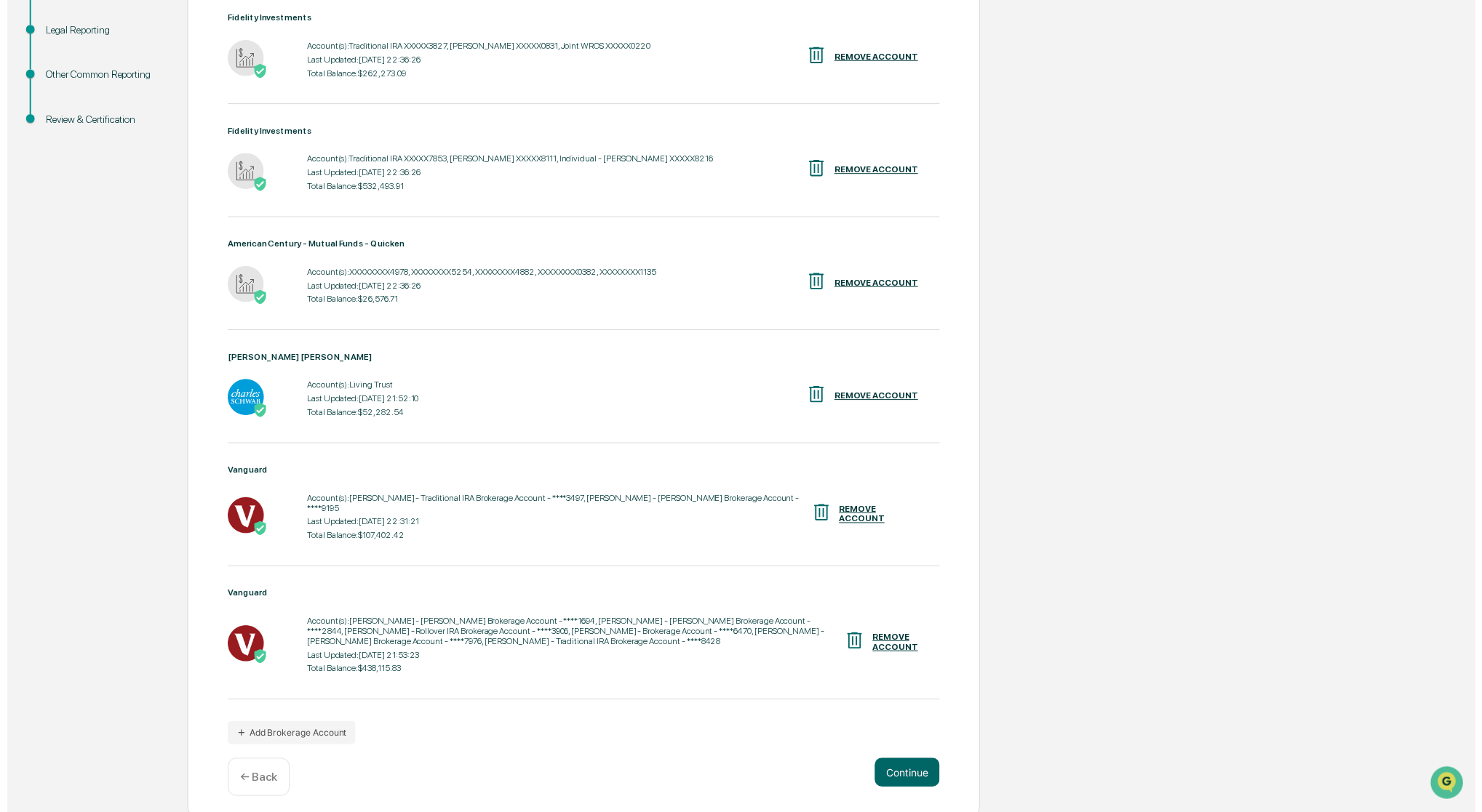
scroll to position [332, 0]
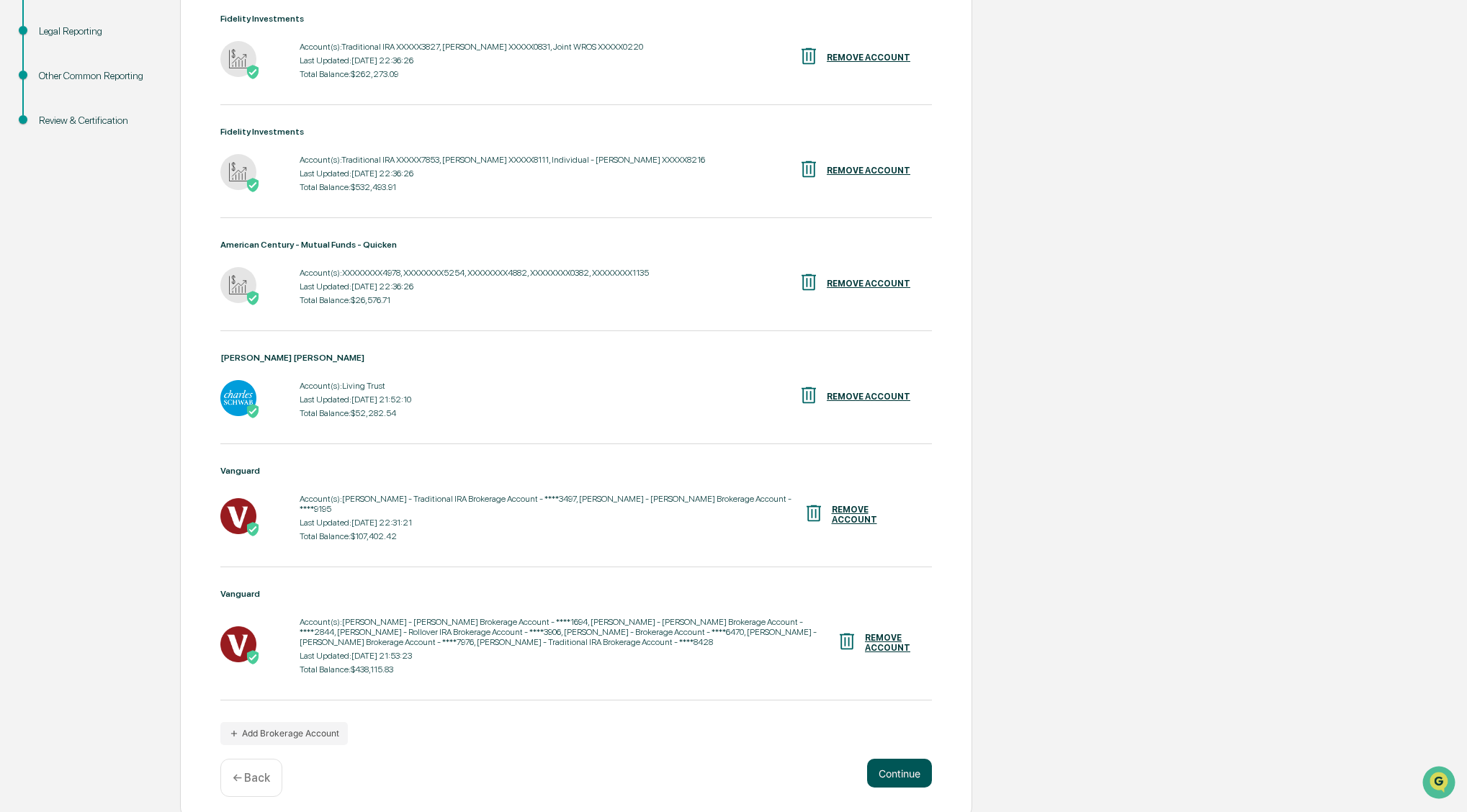
click at [727, 709] on button "Continue" at bounding box center [899, 773] width 65 height 29
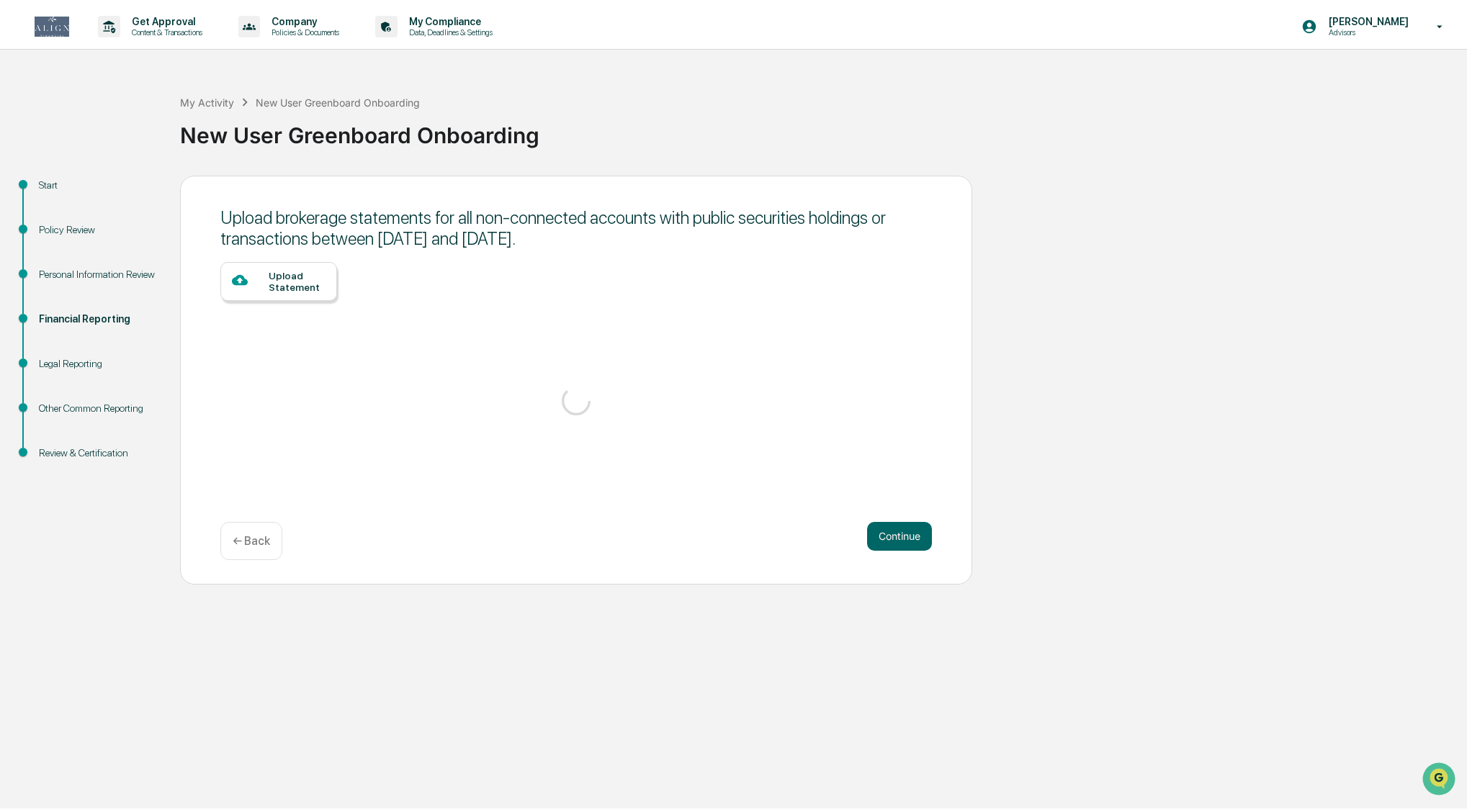
scroll to position [0, 0]
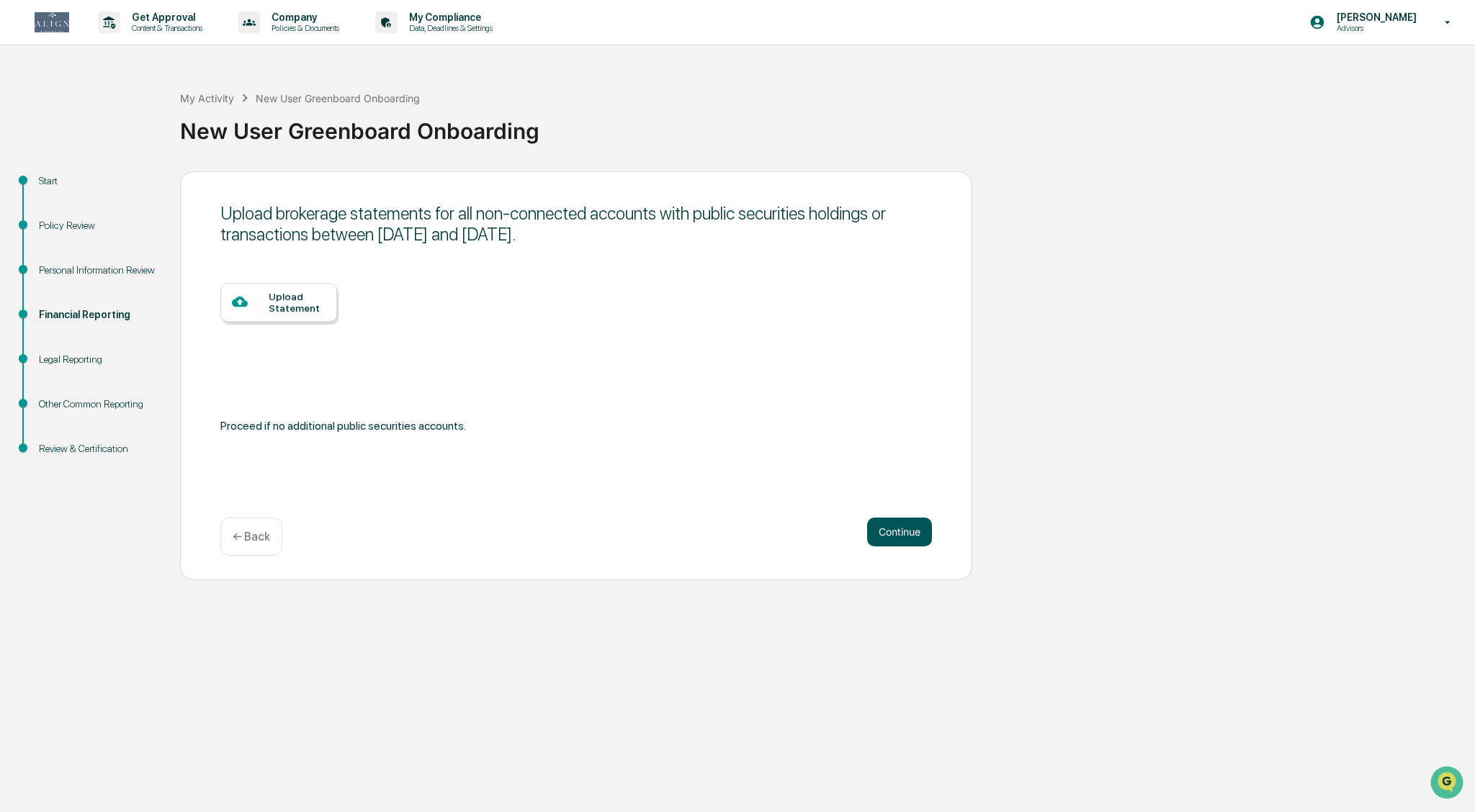
click at [727, 534] on button "Continue" at bounding box center [900, 532] width 65 height 29
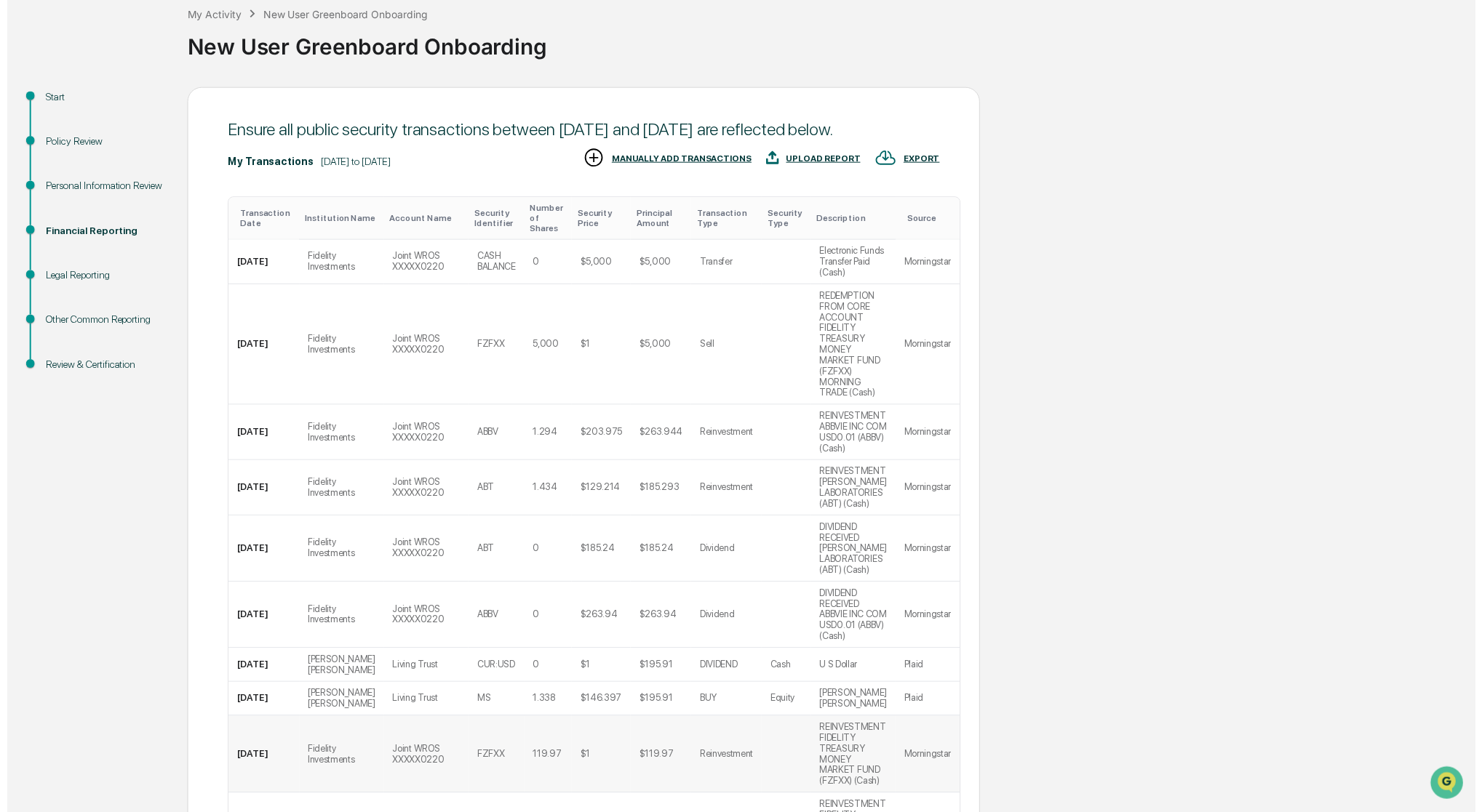
scroll to position [84, 0]
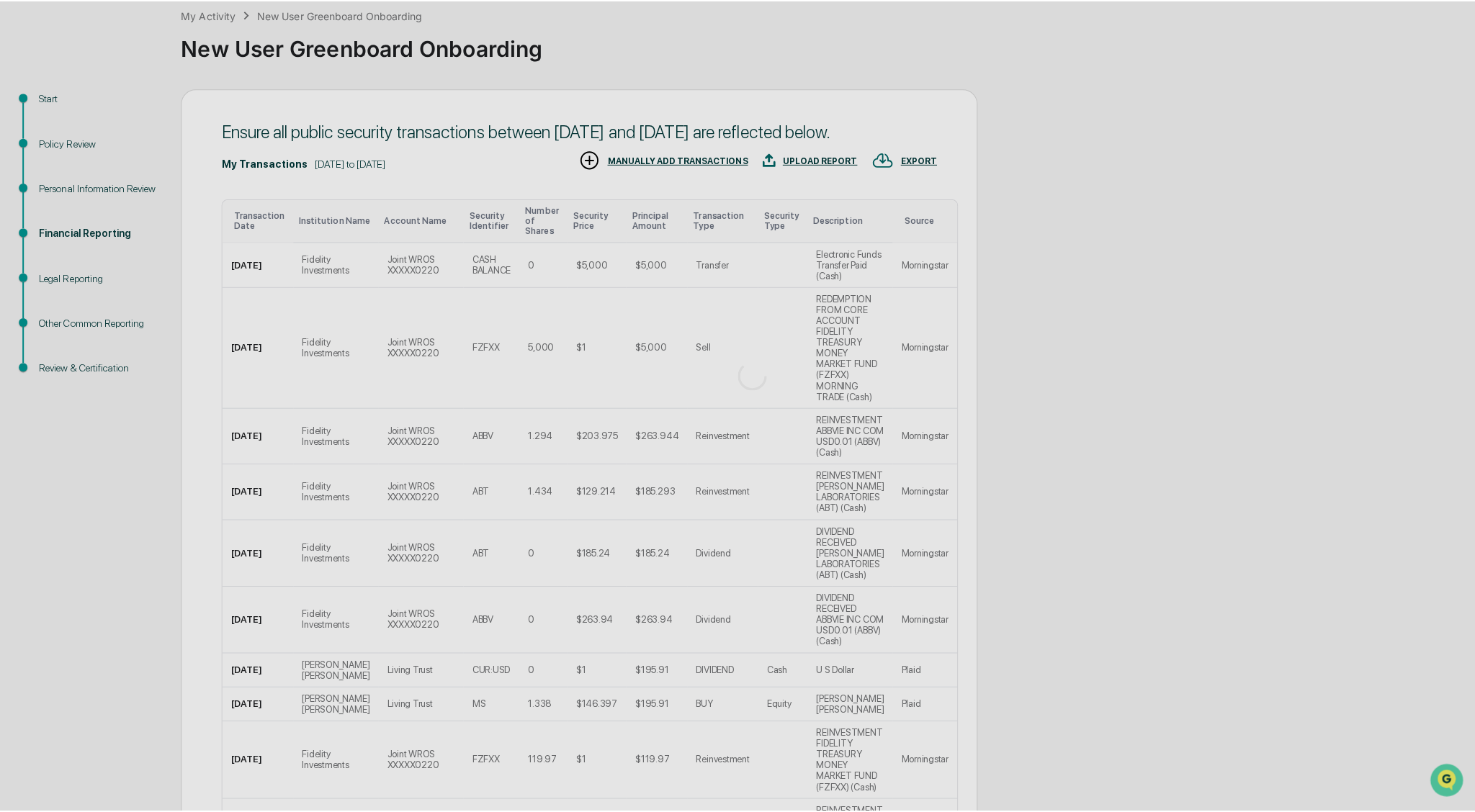
scroll to position [0, 0]
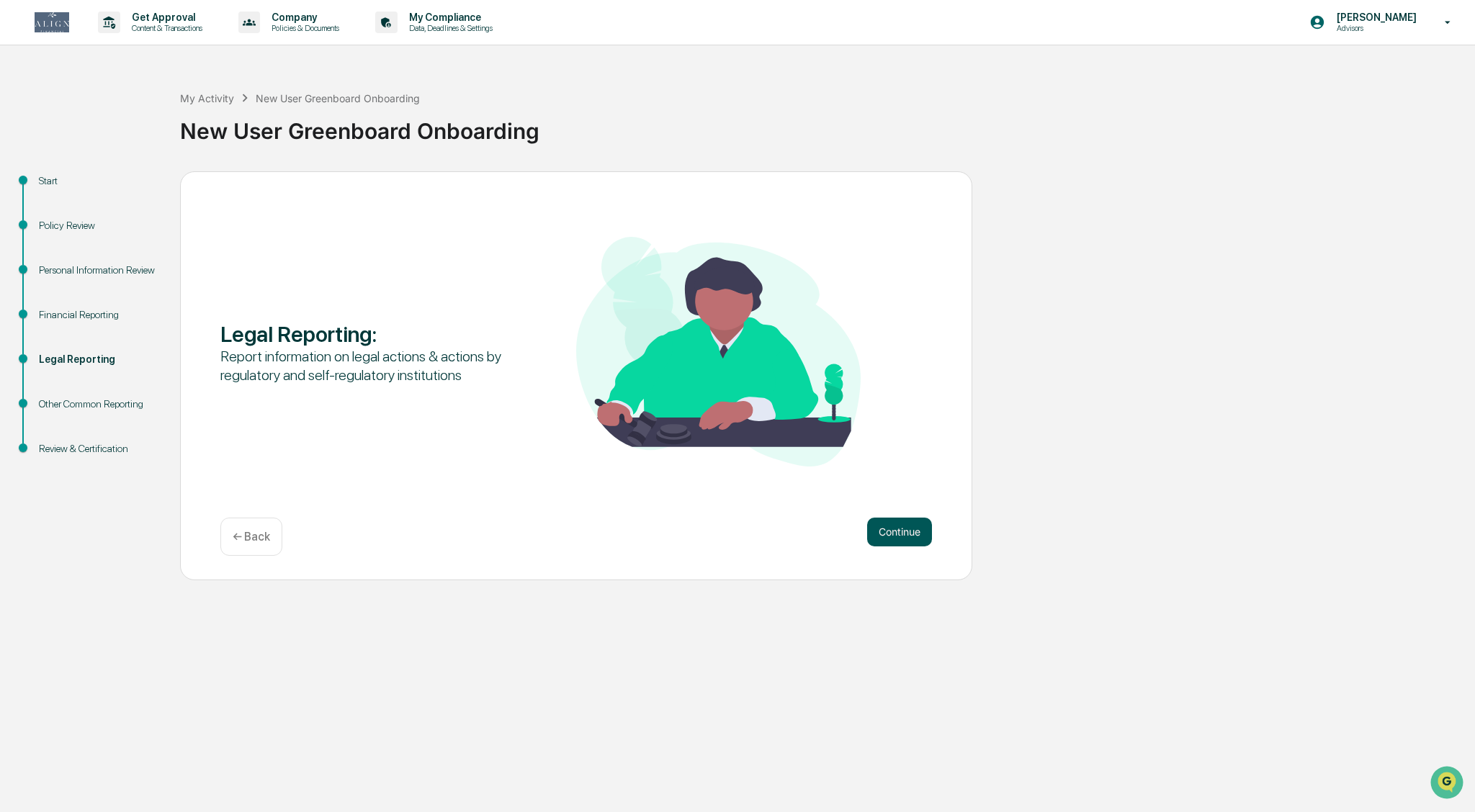
click at [727, 535] on button "Continue" at bounding box center [900, 532] width 65 height 29
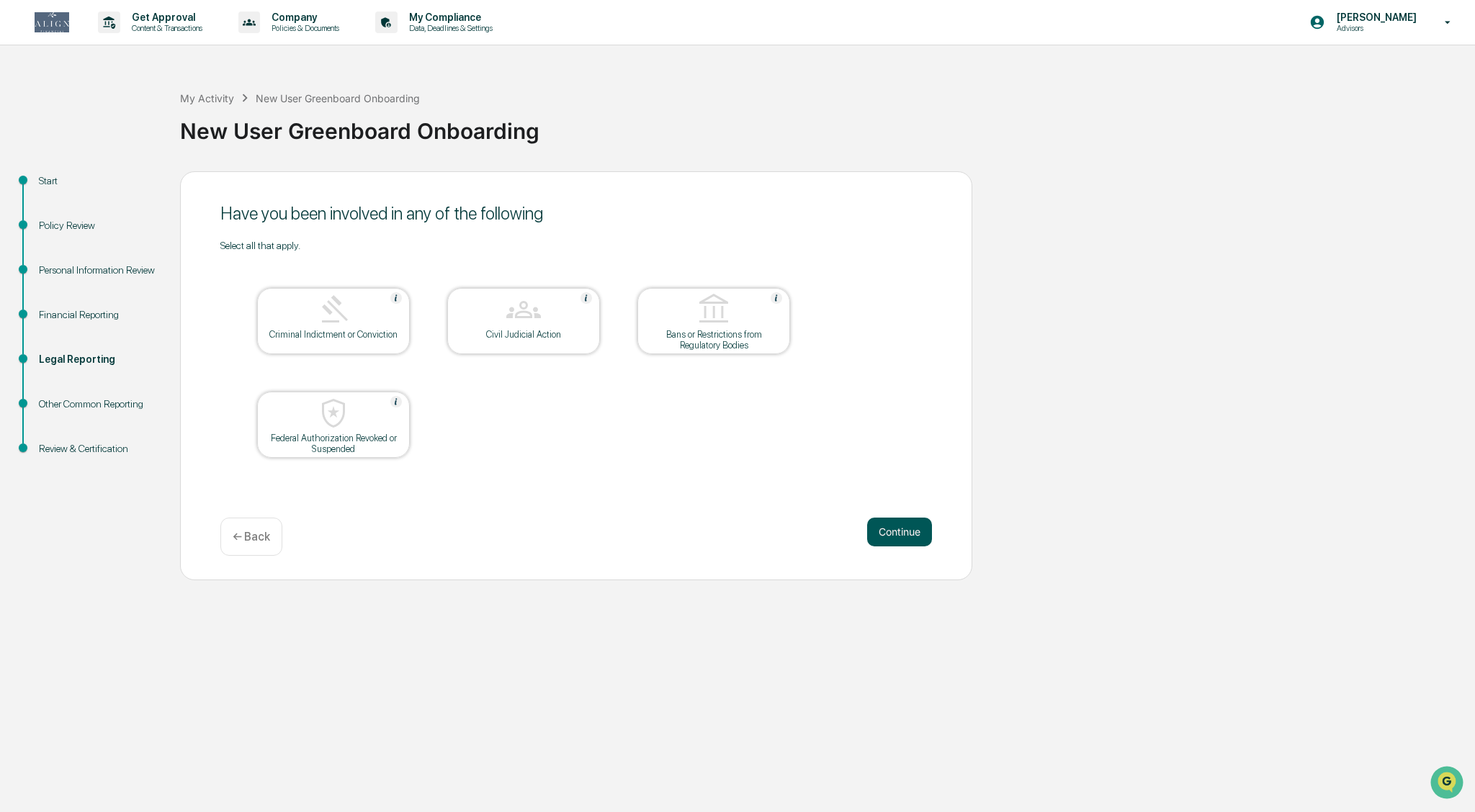
click at [727, 536] on button "Continue" at bounding box center [900, 532] width 65 height 29
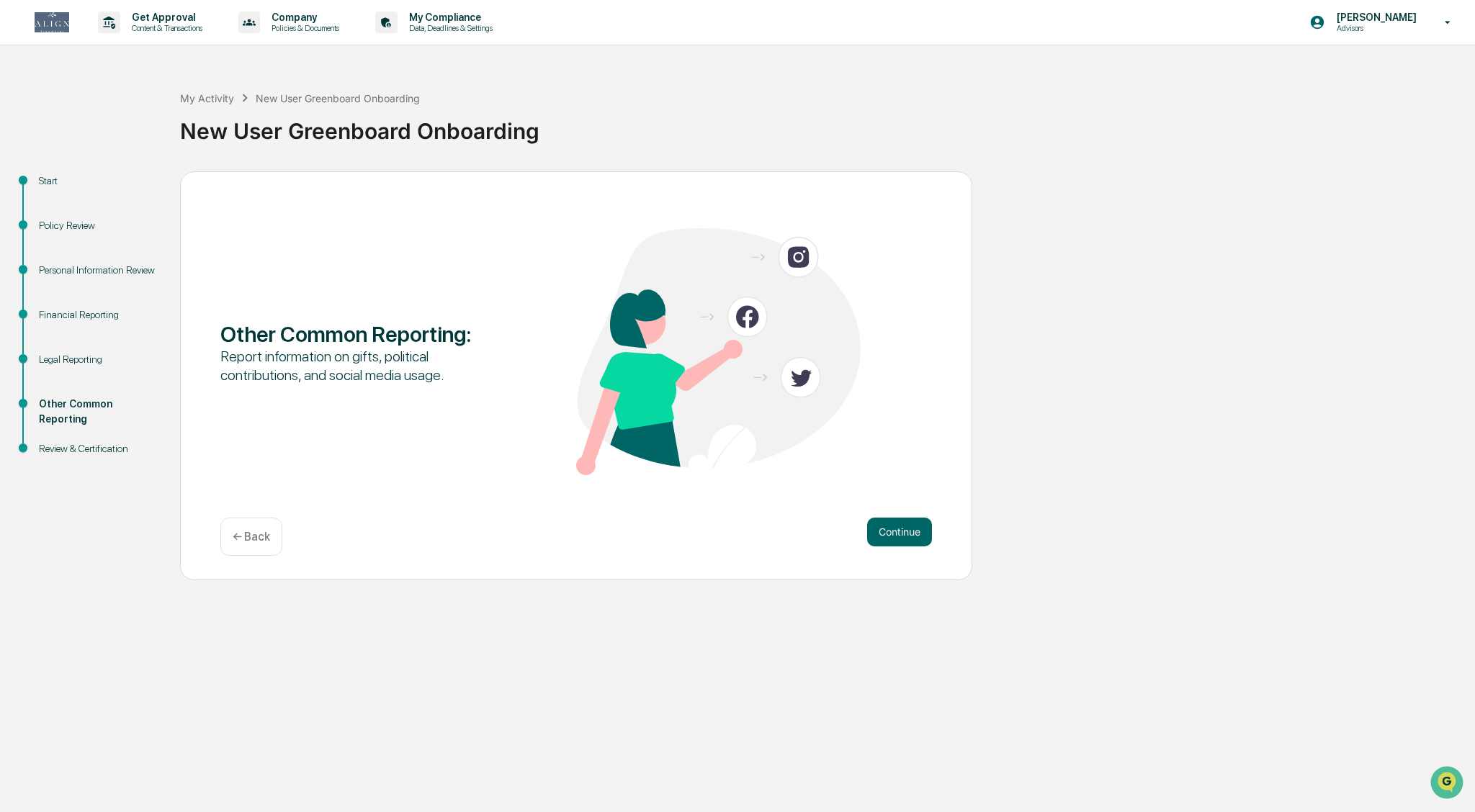
click at [727, 536] on button "Continue" at bounding box center [900, 532] width 65 height 29
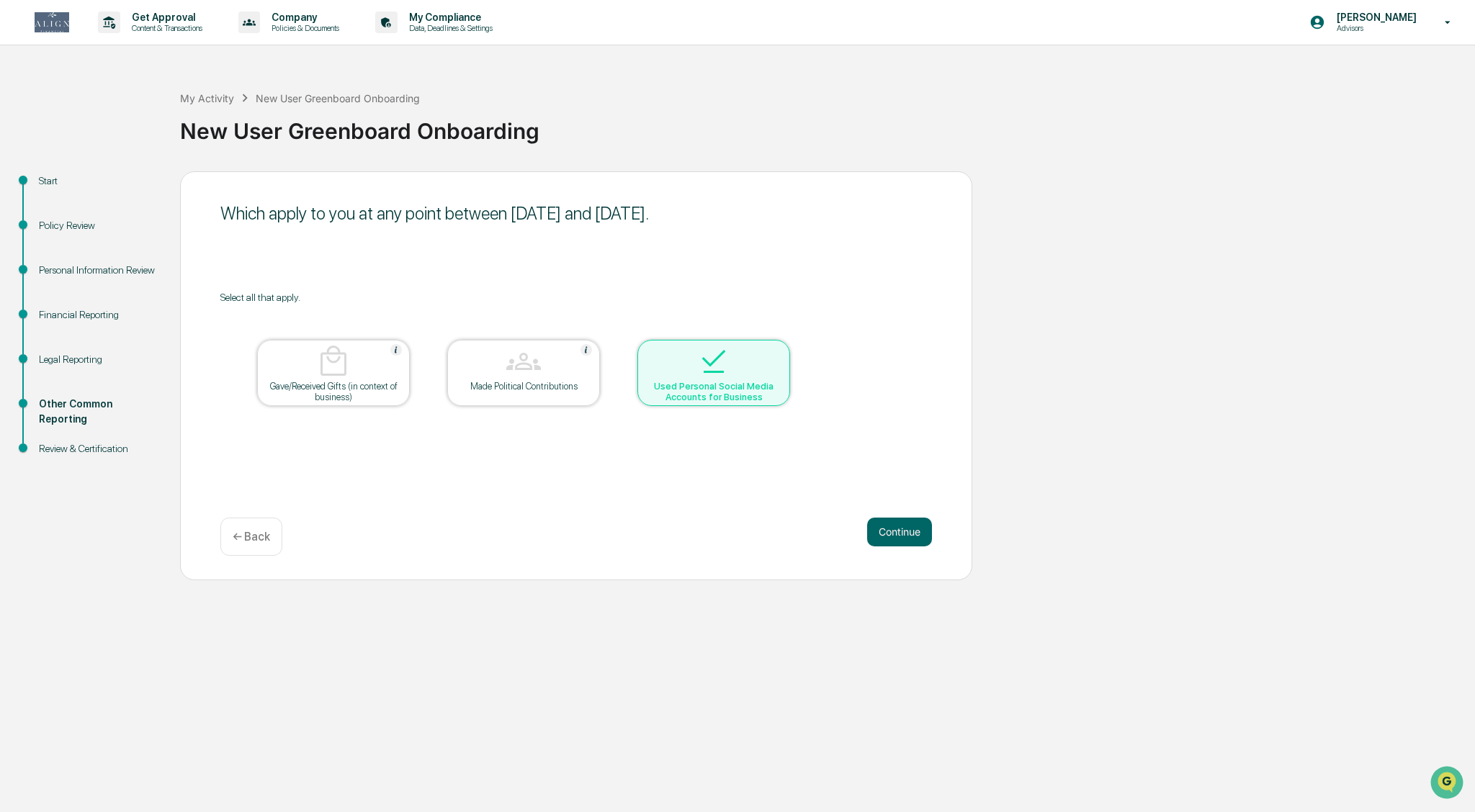
click at [727, 536] on button "Continue" at bounding box center [900, 532] width 65 height 29
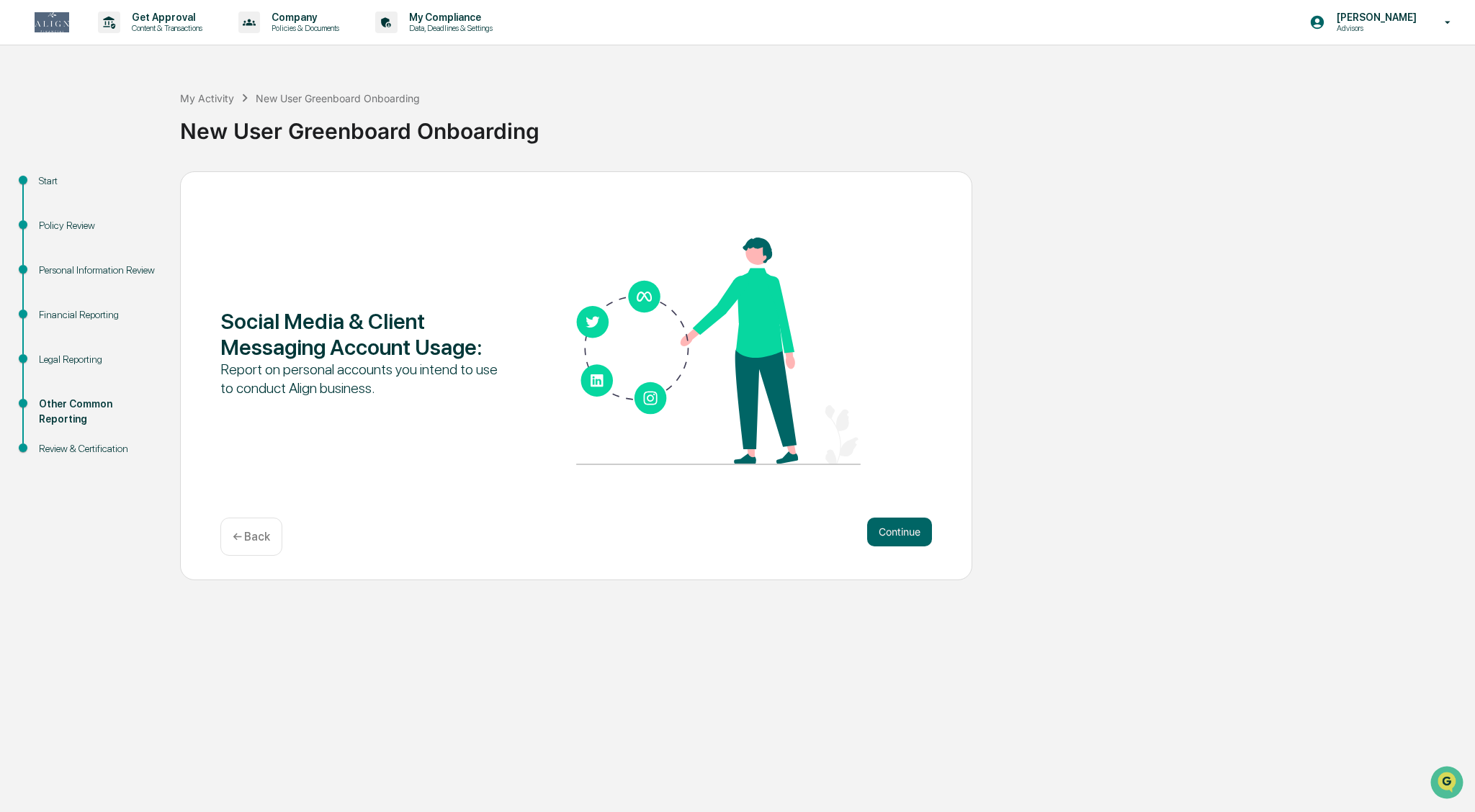
click at [727, 536] on button "Continue" at bounding box center [900, 532] width 65 height 29
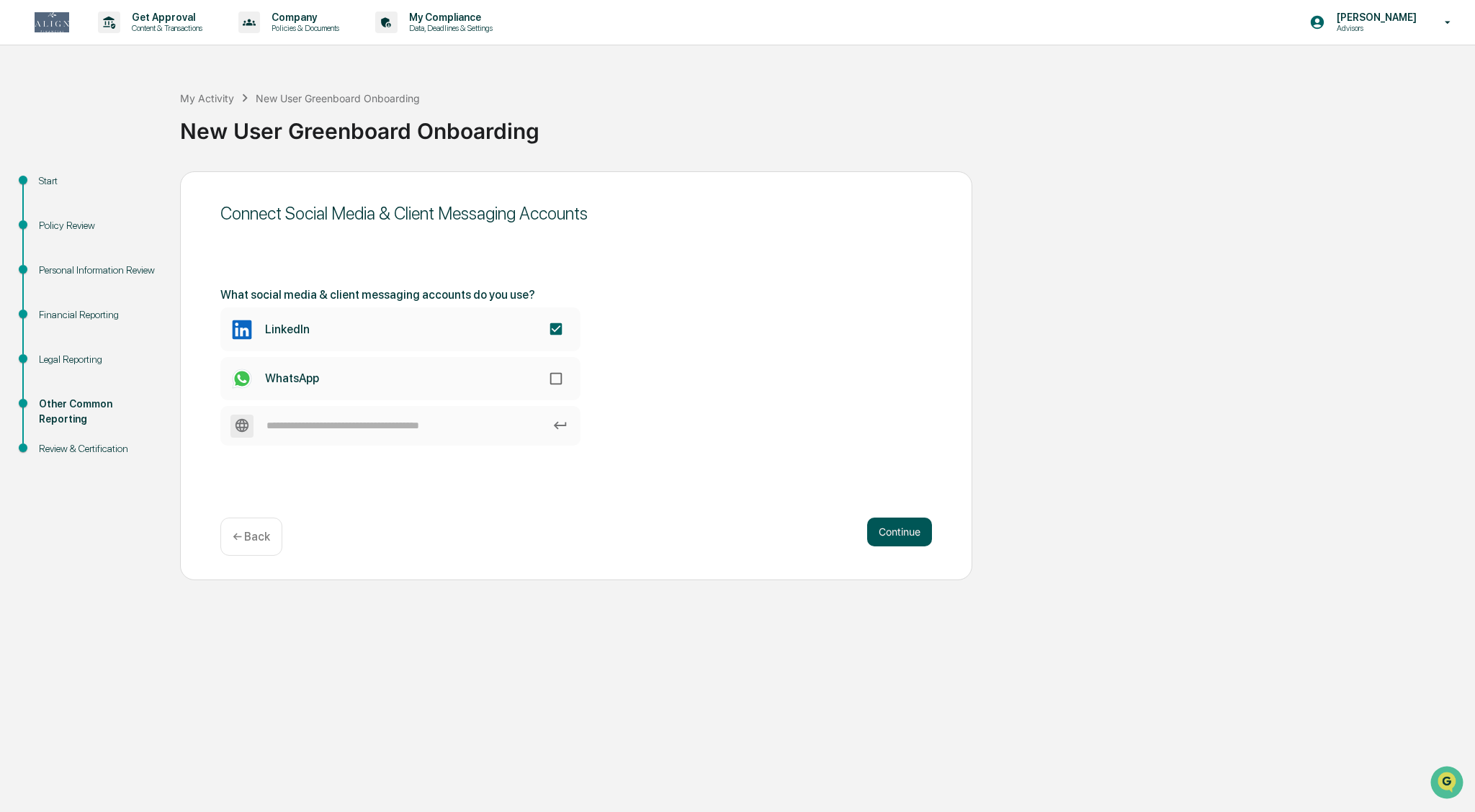
click at [727, 525] on button "Continue" at bounding box center [900, 532] width 65 height 29
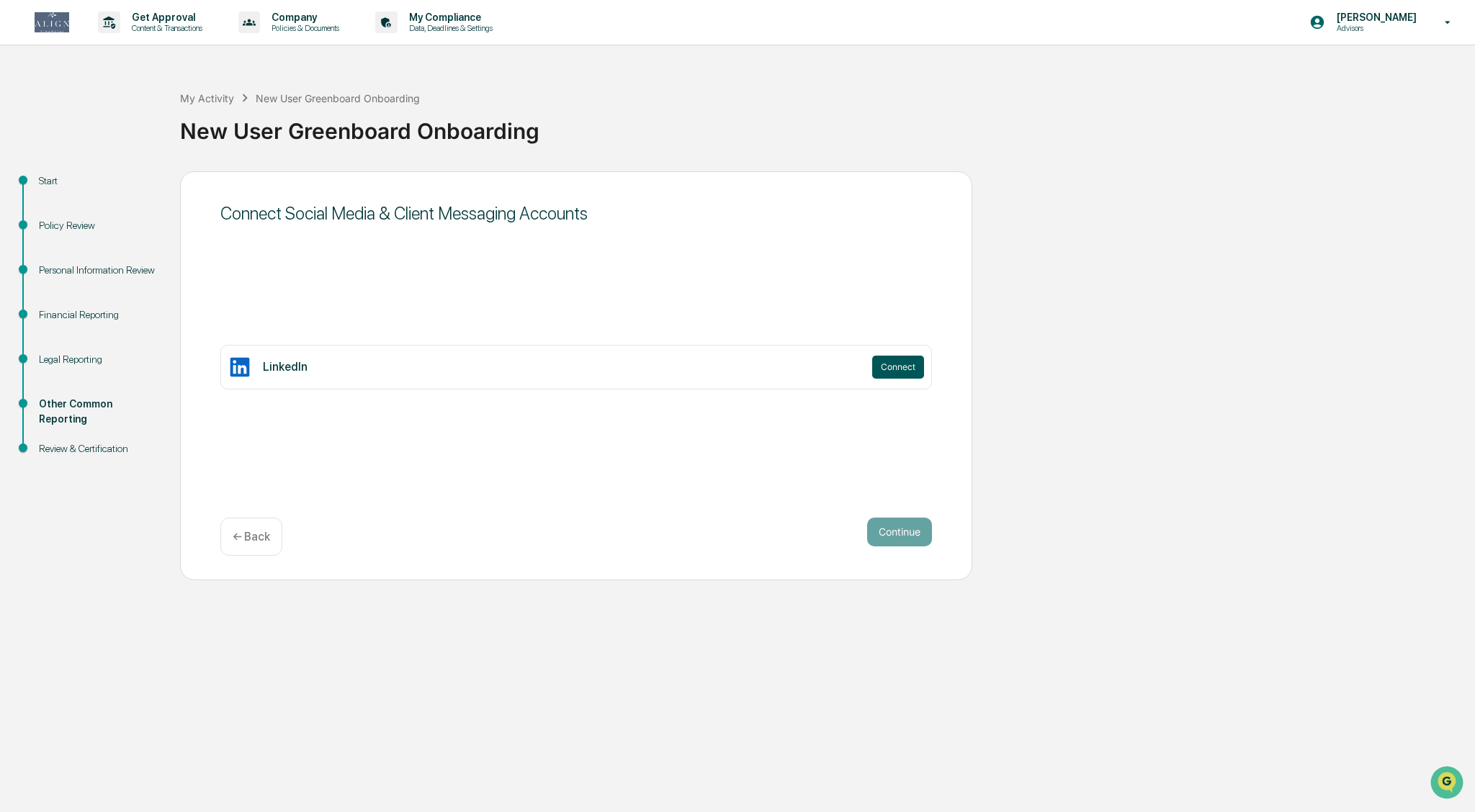
click at [727, 370] on button "Connect" at bounding box center [898, 367] width 51 height 23
click at [727, 371] on button "Connect" at bounding box center [898, 367] width 51 height 23
click at [727, 370] on button "Connect" at bounding box center [898, 367] width 51 height 23
click at [241, 533] on p "← Back" at bounding box center [251, 537] width 38 height 14
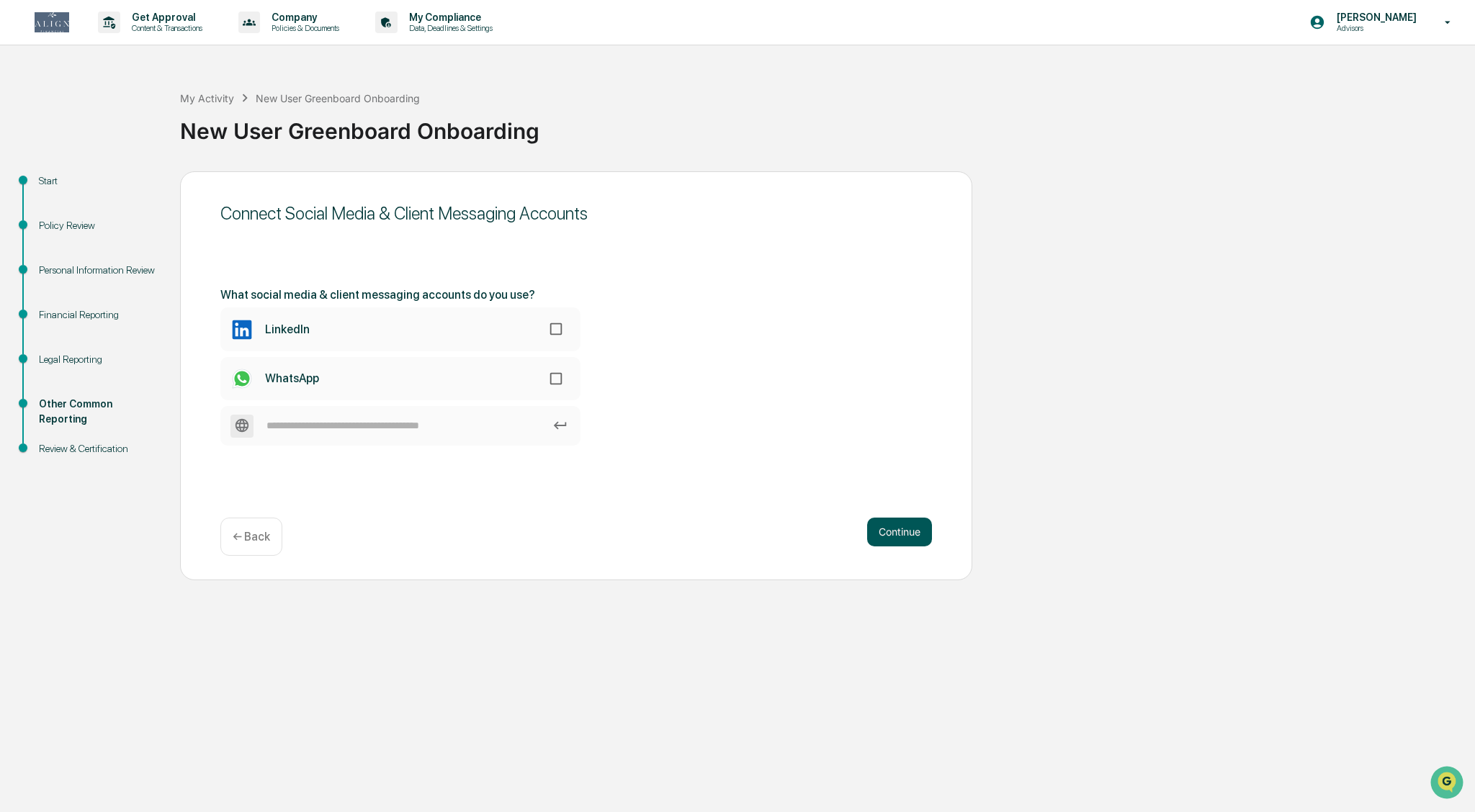
click at [727, 538] on button "Continue" at bounding box center [900, 532] width 65 height 29
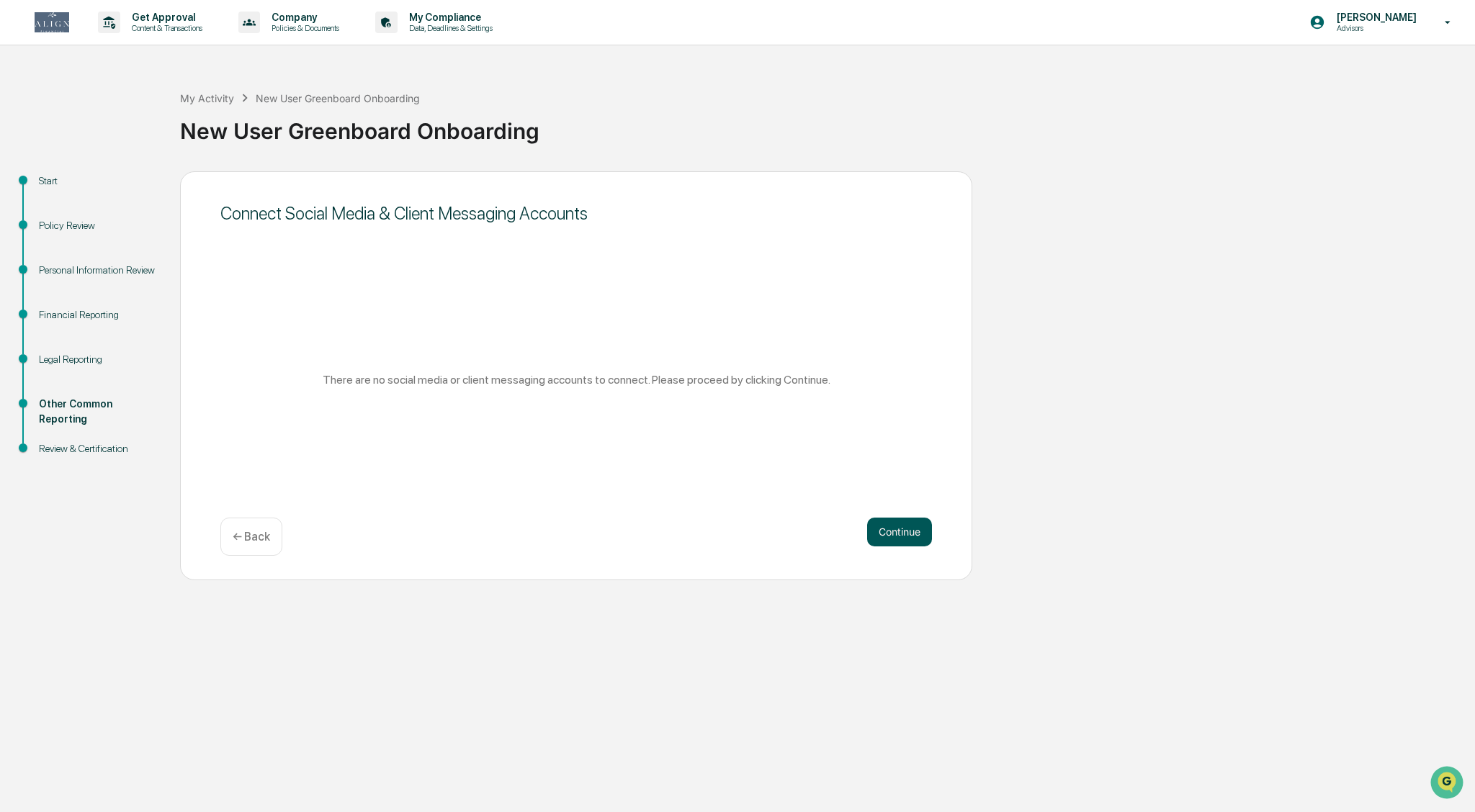
click at [727, 533] on button "Continue" at bounding box center [900, 532] width 65 height 29
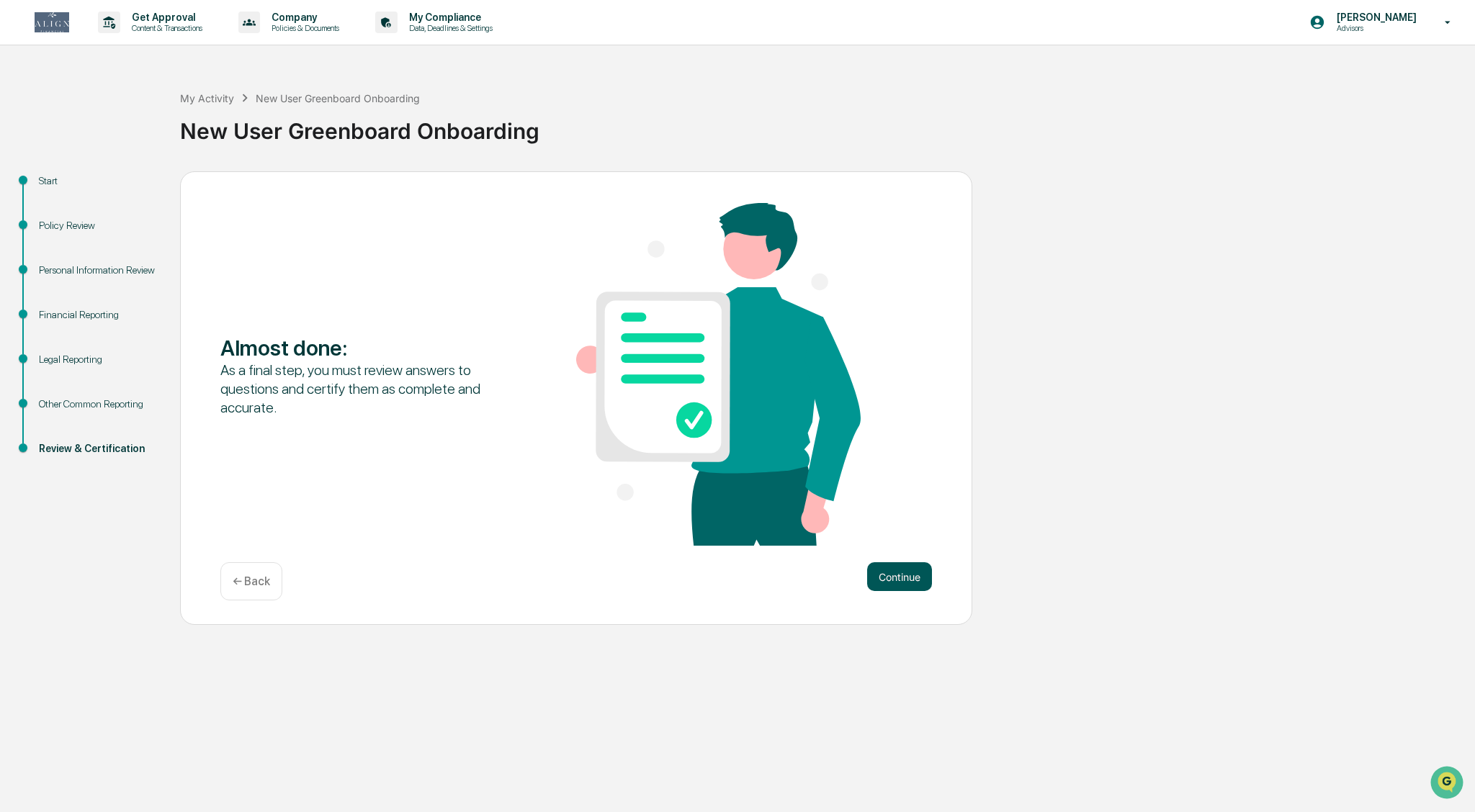
click at [727, 572] on button "Continue" at bounding box center [900, 577] width 65 height 29
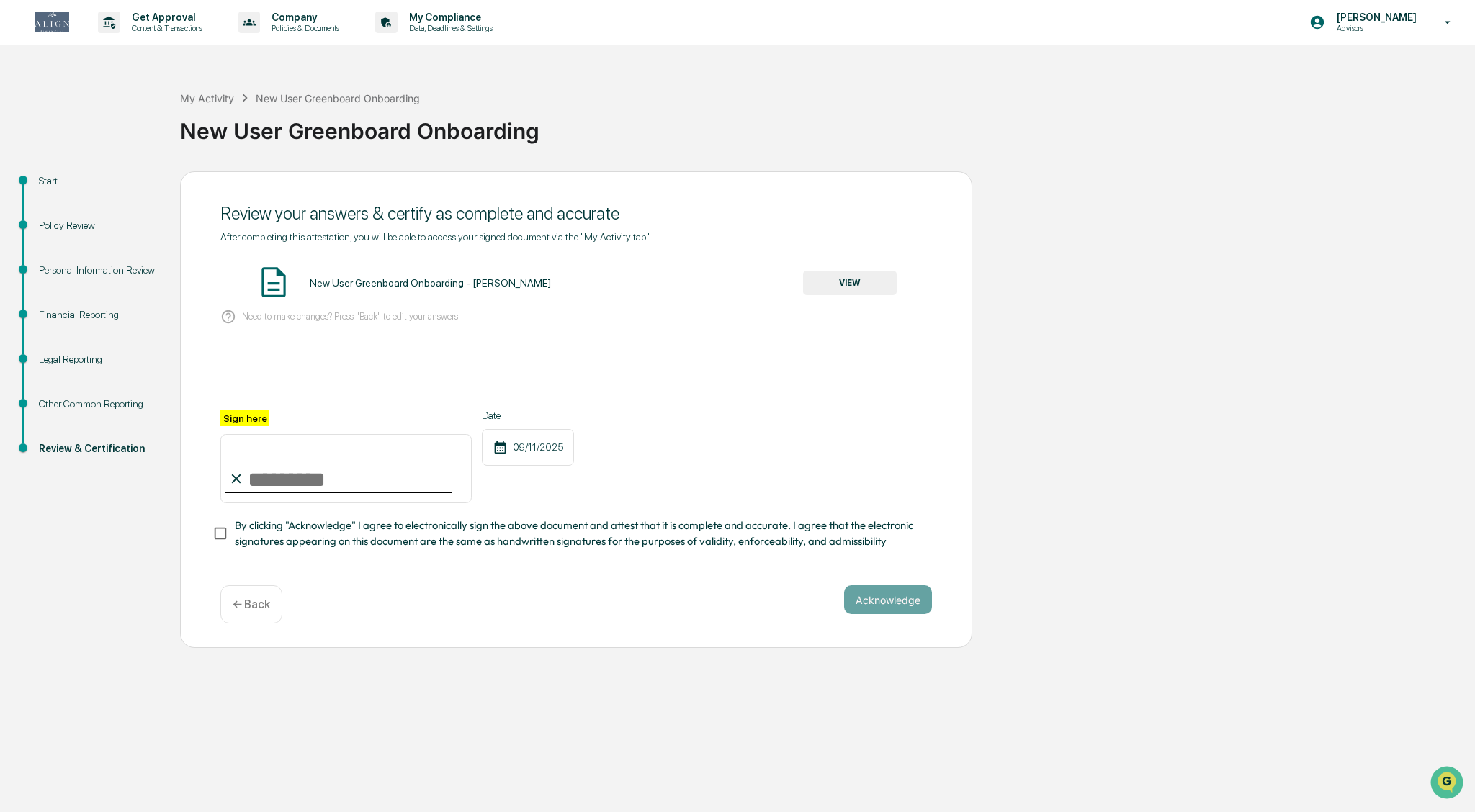
click at [421, 318] on p "Need to make changes? Press "Back" to edit your answers" at bounding box center [350, 316] width 216 height 11
drag, startPoint x: 299, startPoint y: 330, endPoint x: 313, endPoint y: 347, distance: 22.0
click at [299, 330] on div "Need to make changes? Press "Back" to edit your answers" at bounding box center [576, 317] width 712 height 29
click at [309, 316] on p "Need to make changes? Press "Back" to edit your answers" at bounding box center [350, 316] width 216 height 11
click at [278, 317] on p "Need to make changes? Press "Back" to edit your answers" at bounding box center [350, 316] width 216 height 11
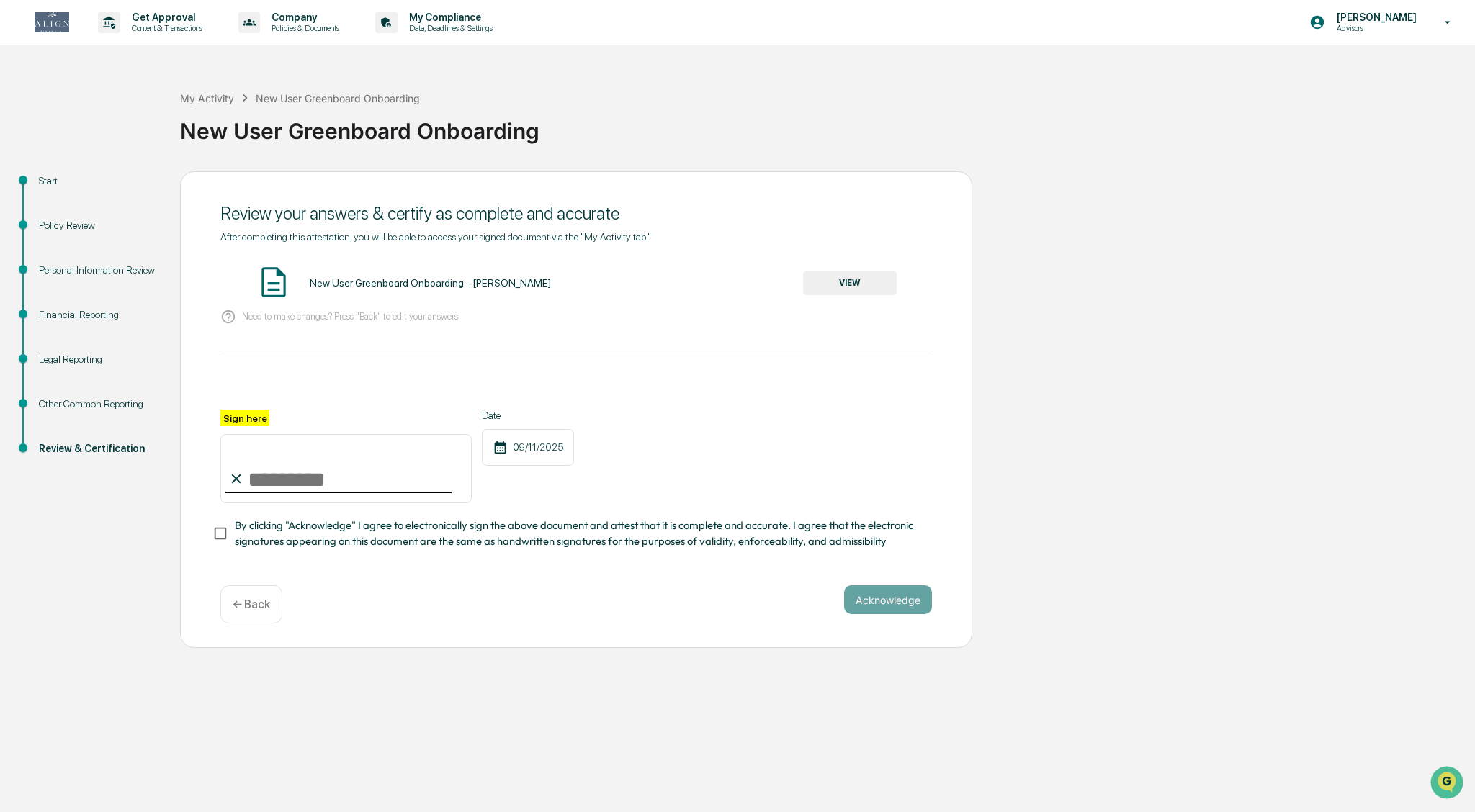
click at [253, 599] on p "← Back" at bounding box center [251, 604] width 38 height 14
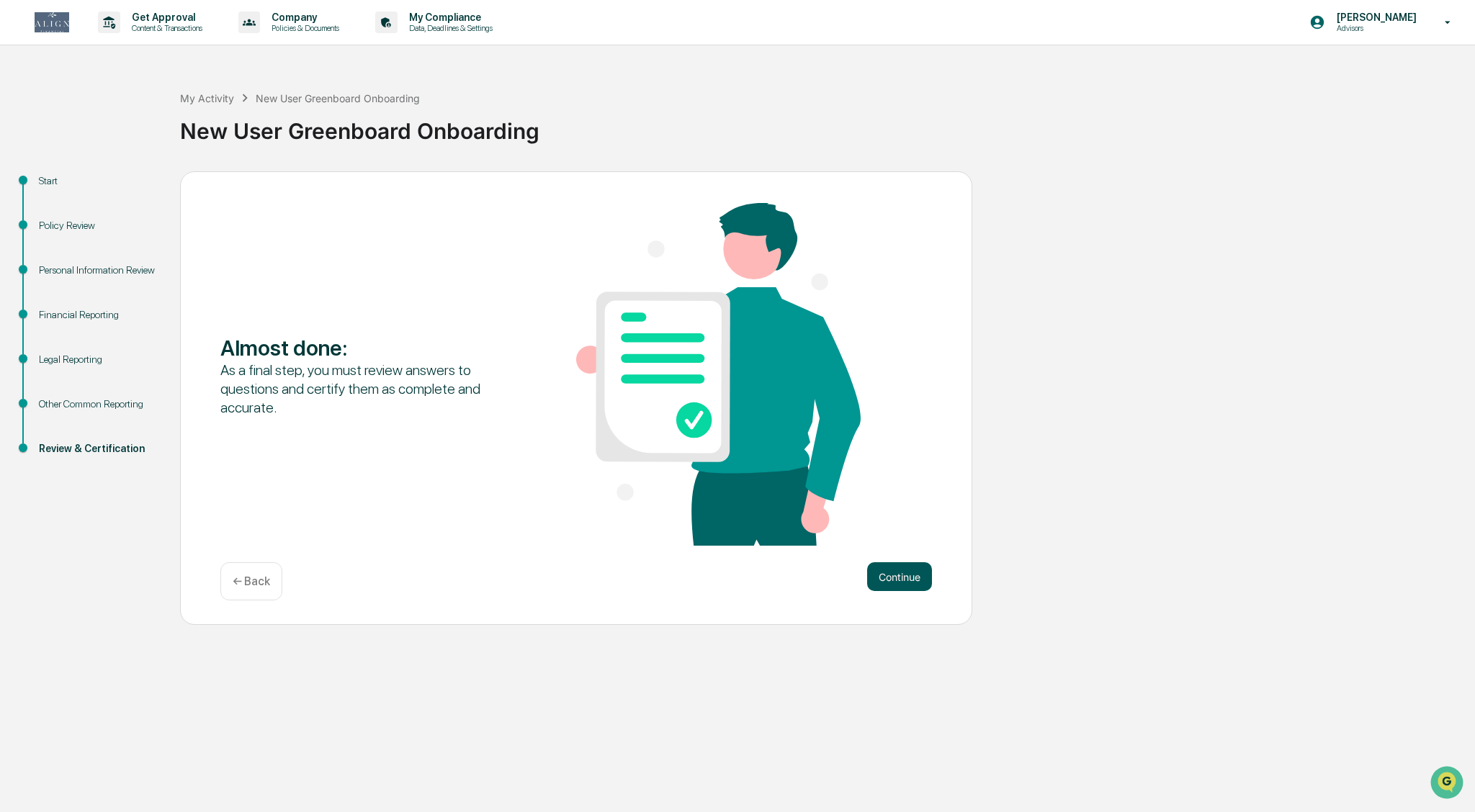
click at [727, 576] on button "Continue" at bounding box center [900, 577] width 65 height 29
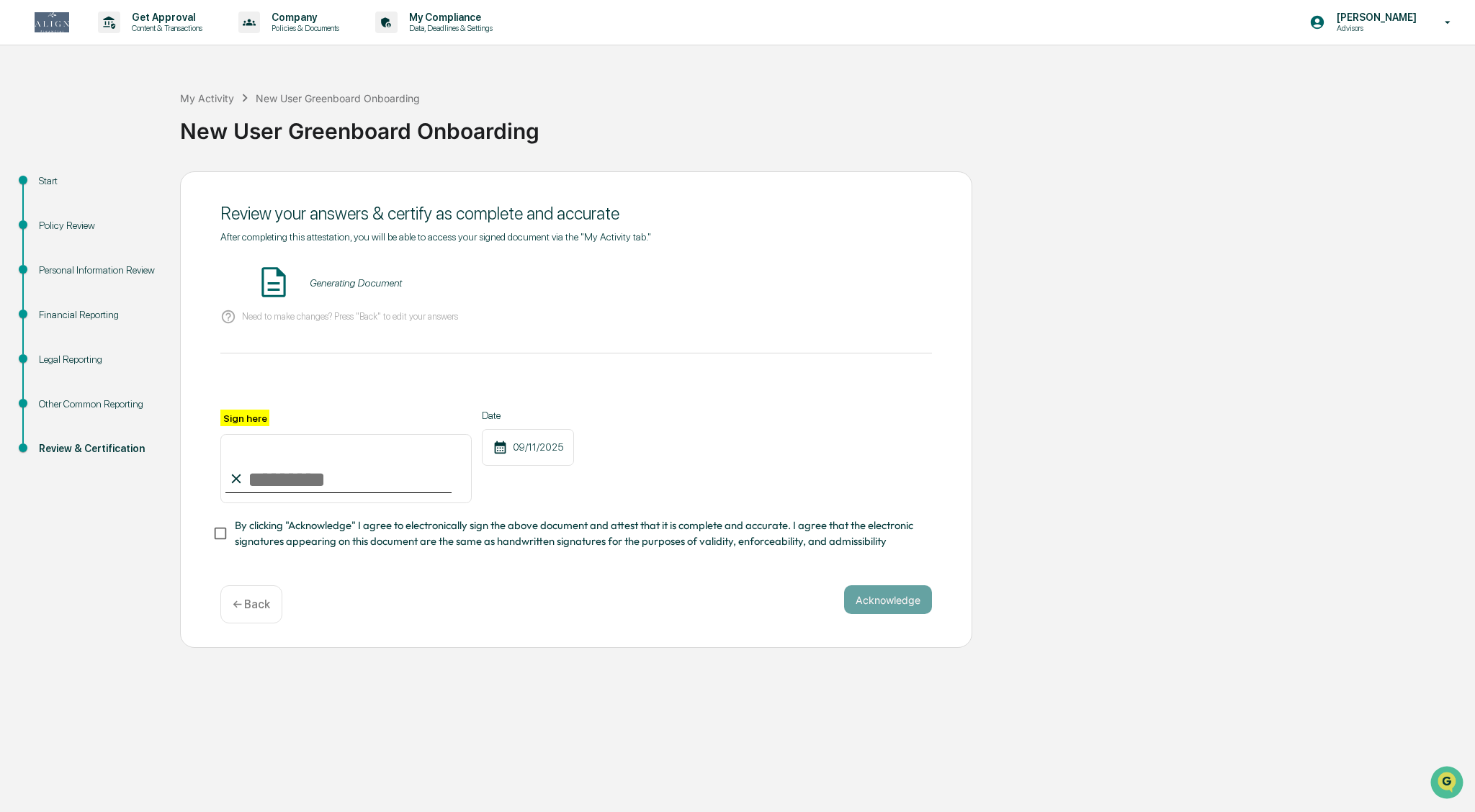
click at [277, 466] on input "Sign here" at bounding box center [346, 469] width 251 height 69
click at [727, 483] on div "Sign here Date 09/11/2025" at bounding box center [576, 456] width 712 height 93
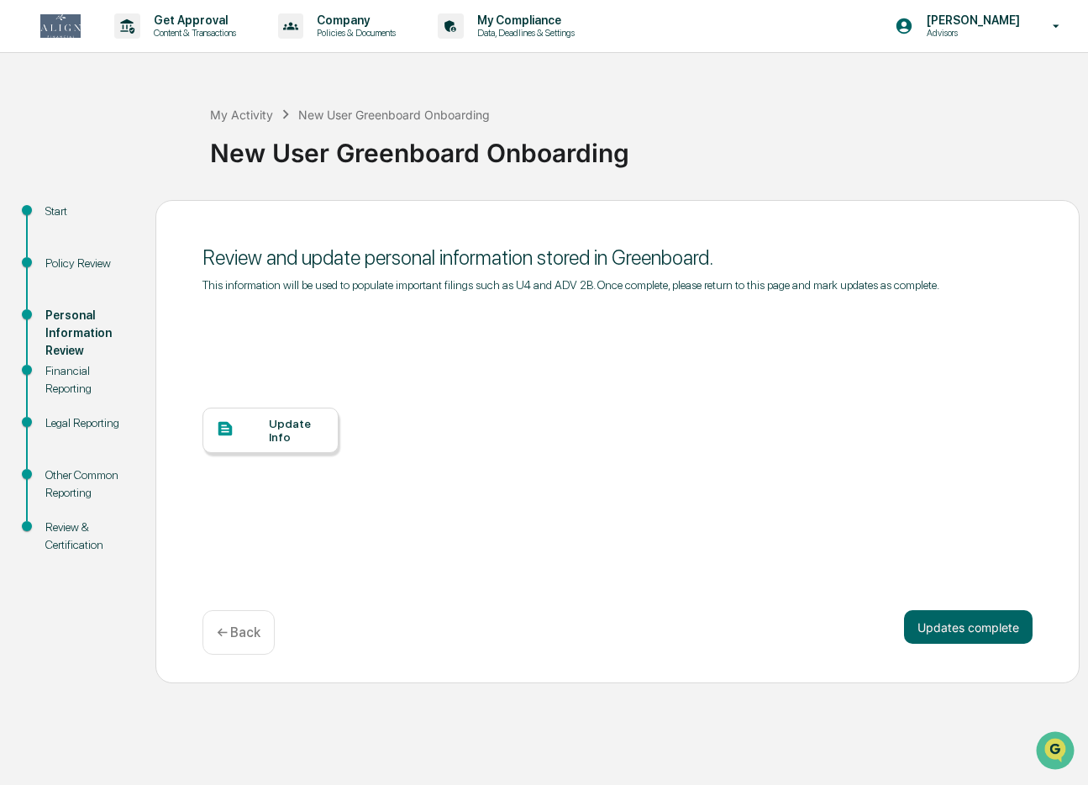
click at [74, 477] on div "Other Common Reporting" at bounding box center [86, 483] width 83 height 35
click at [83, 478] on div "Other Common Reporting" at bounding box center [86, 483] width 83 height 35
click at [989, 627] on button "Updates complete" at bounding box center [968, 627] width 129 height 34
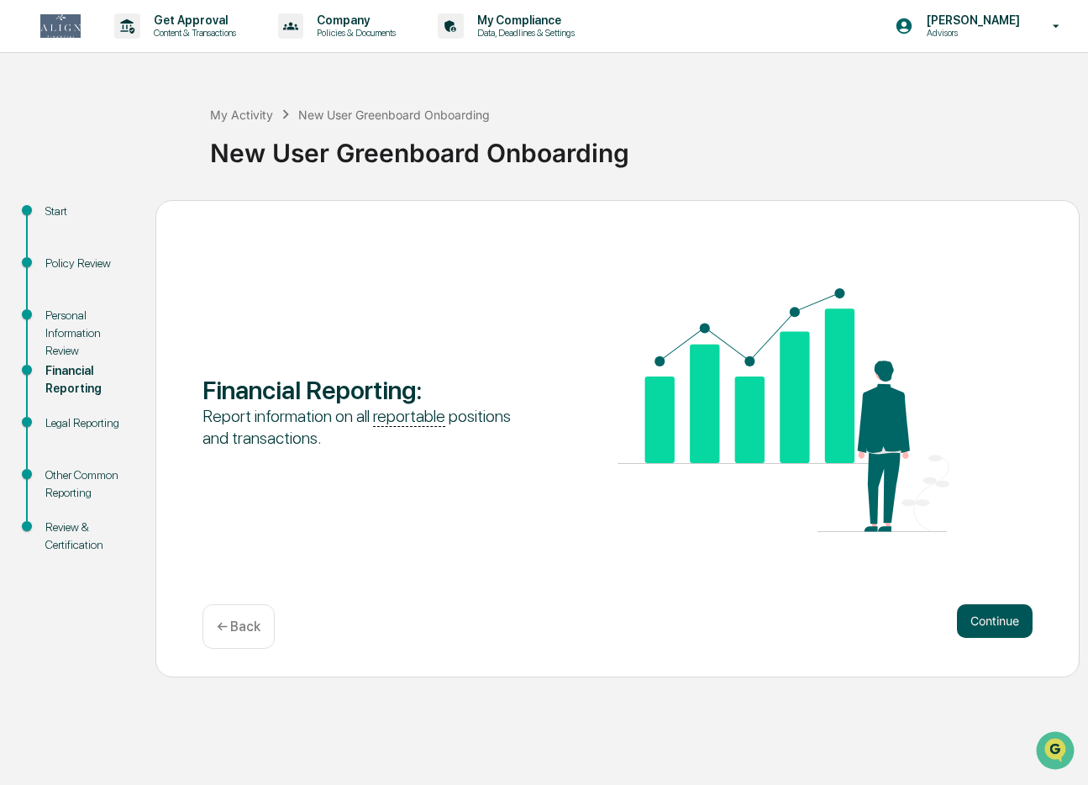
click at [984, 631] on button "Continue" at bounding box center [995, 621] width 76 height 34
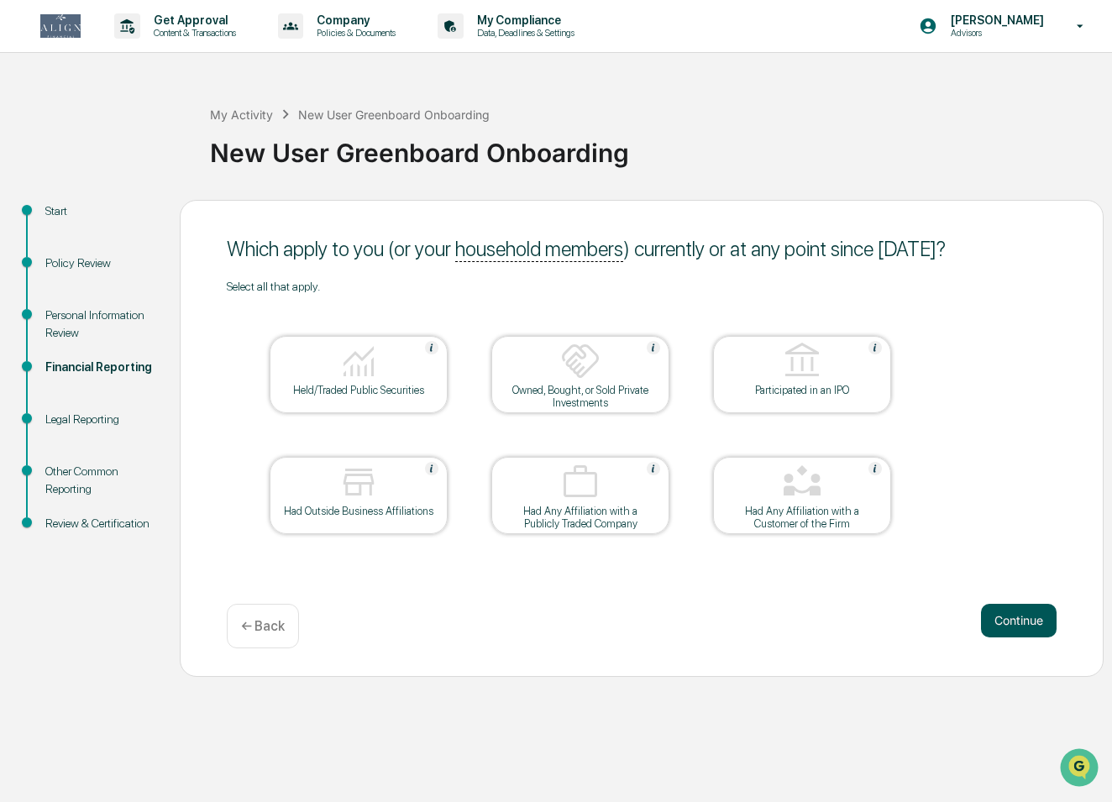
click at [1020, 624] on button "Continue" at bounding box center [1019, 621] width 76 height 34
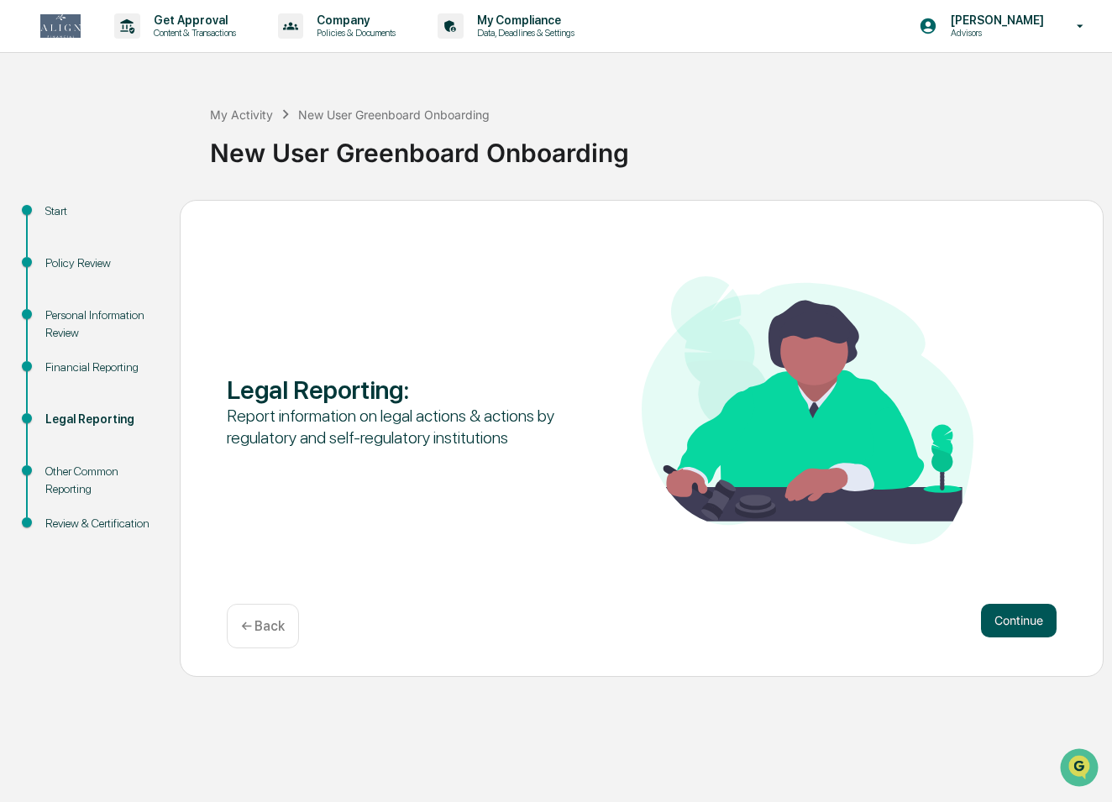
scroll to position [0, 1]
click at [1020, 622] on button "Continue" at bounding box center [1019, 621] width 76 height 34
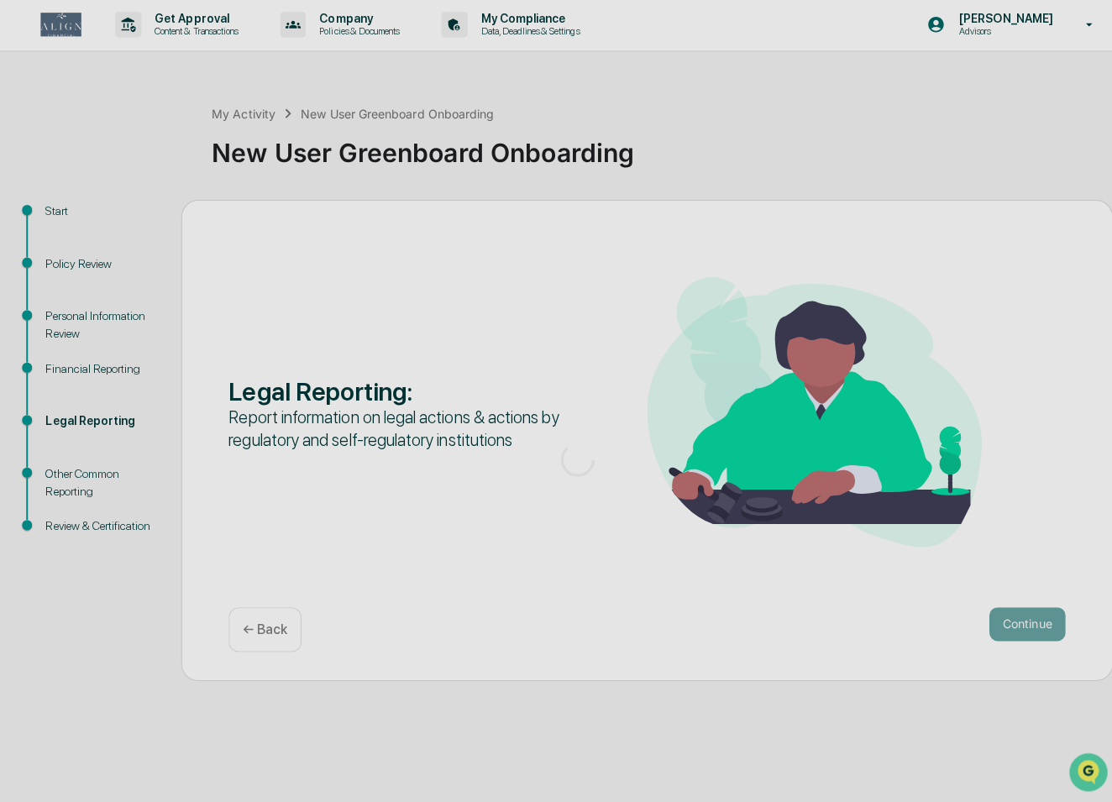
scroll to position [0, 0]
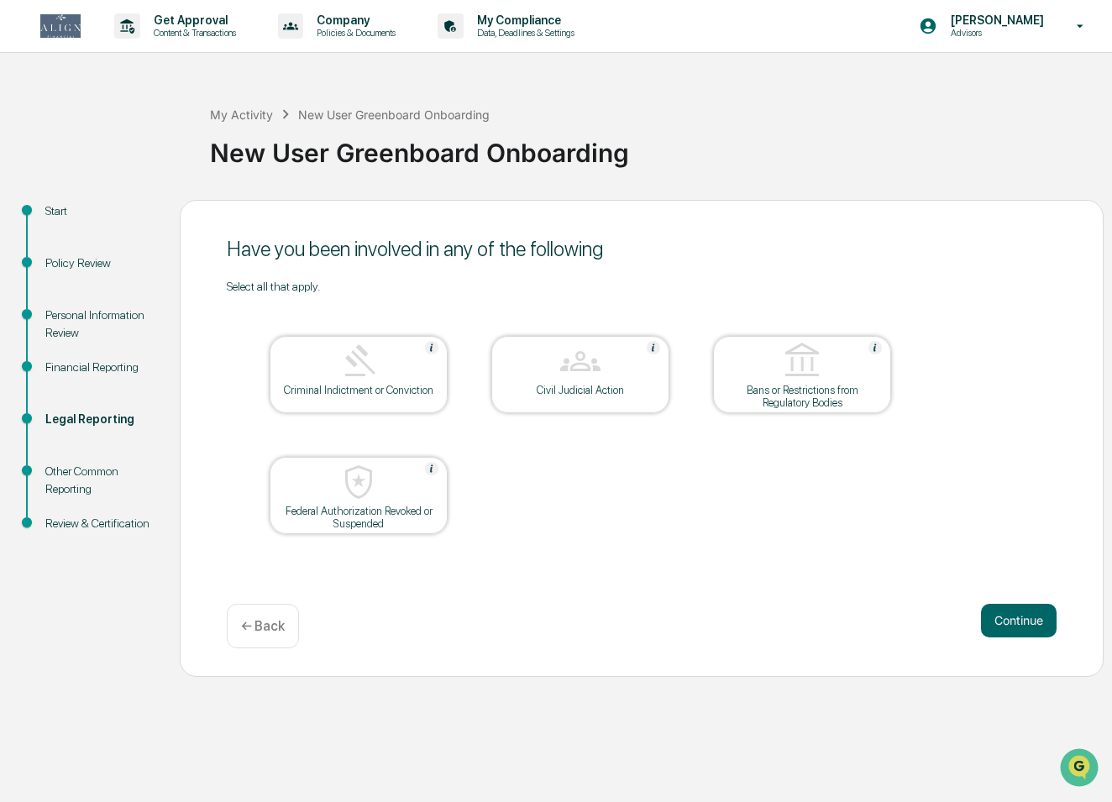
click at [1020, 622] on button "Continue" at bounding box center [1019, 621] width 76 height 34
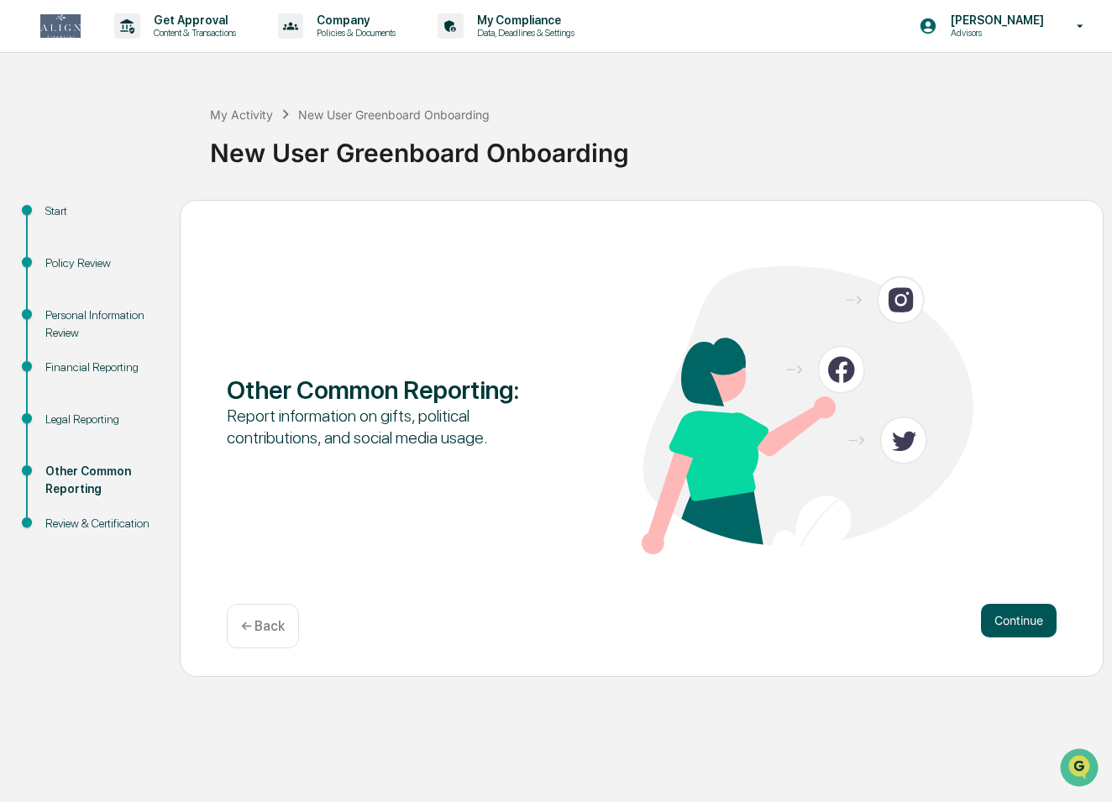
click at [1016, 629] on button "Continue" at bounding box center [1019, 621] width 76 height 34
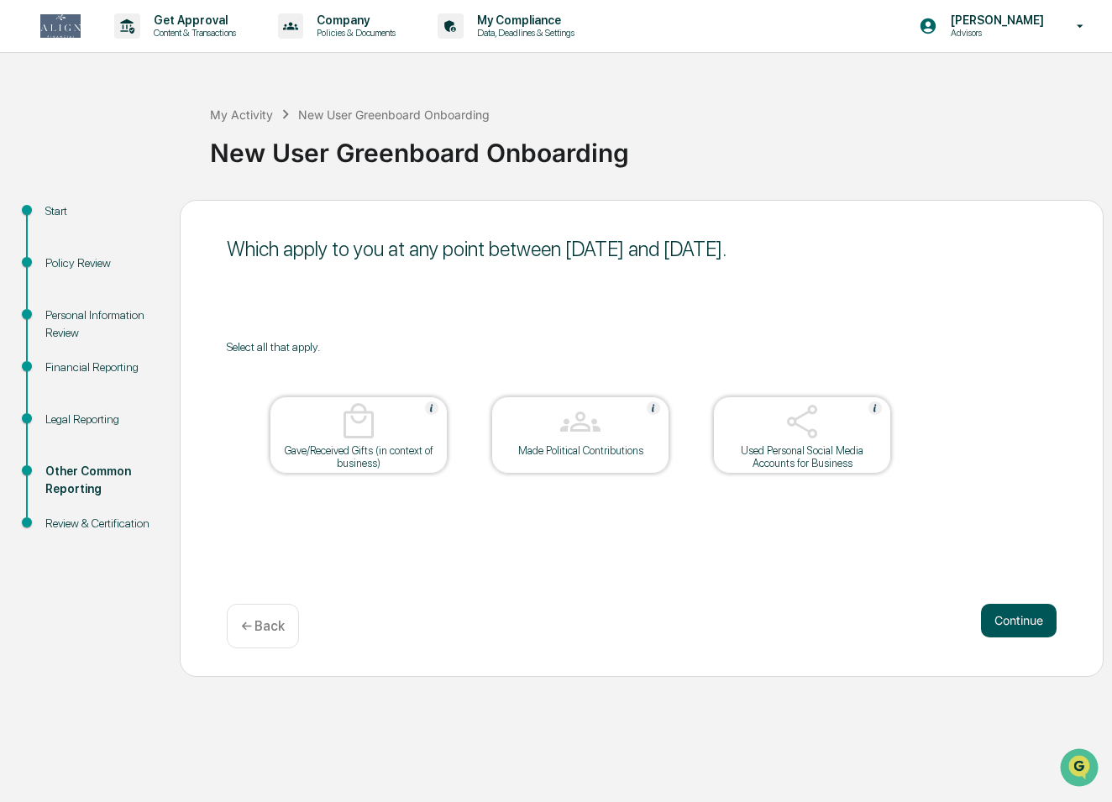
click at [1015, 627] on button "Continue" at bounding box center [1019, 621] width 76 height 34
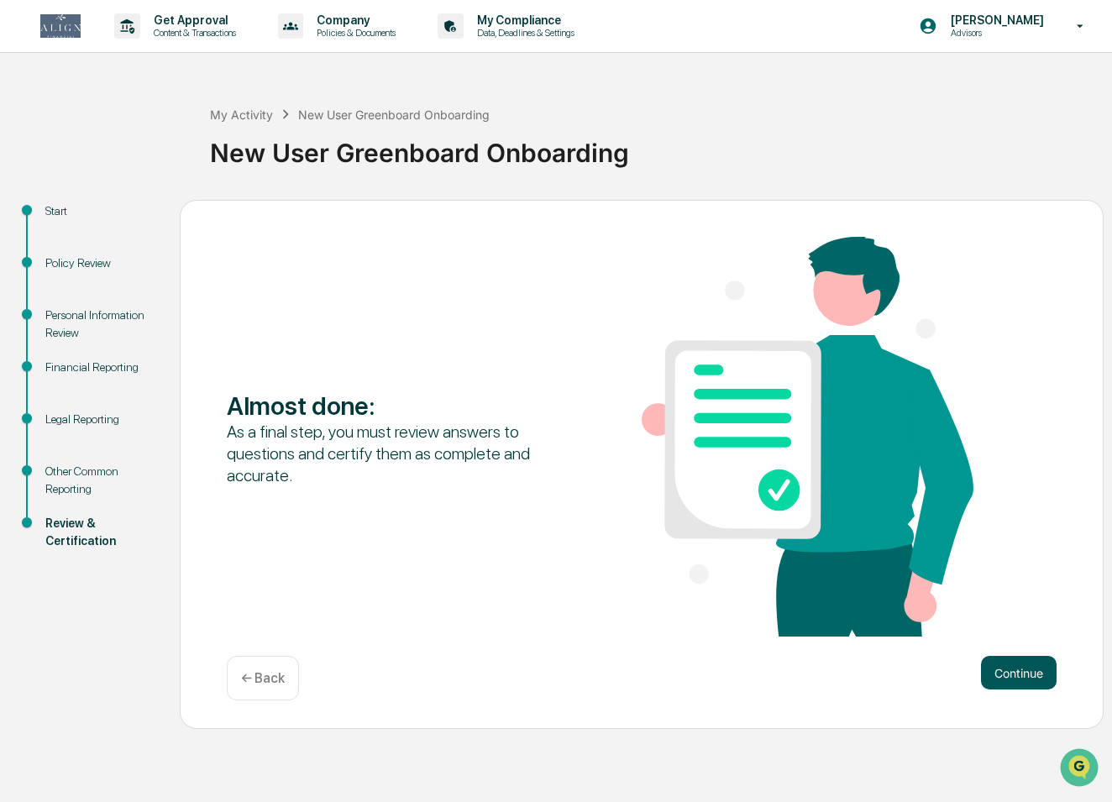
click at [1019, 679] on button "Continue" at bounding box center [1019, 673] width 76 height 34
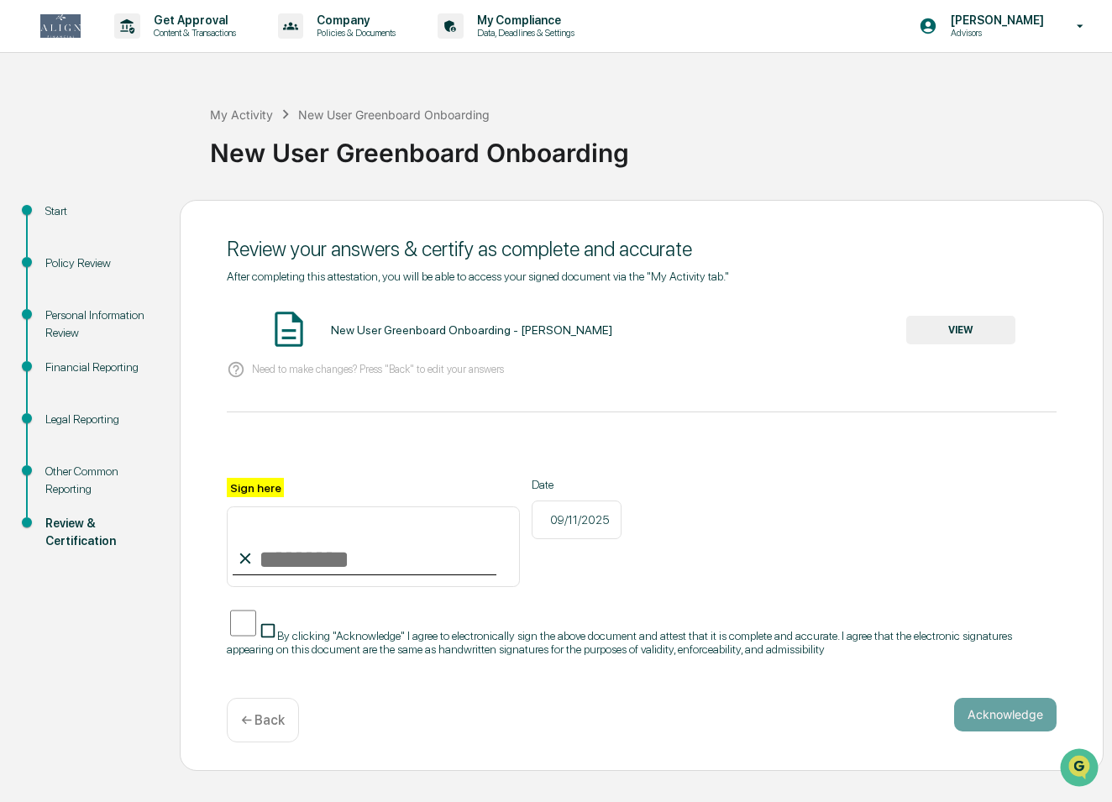
click at [71, 470] on div "Other Common Reporting" at bounding box center [99, 480] width 108 height 35
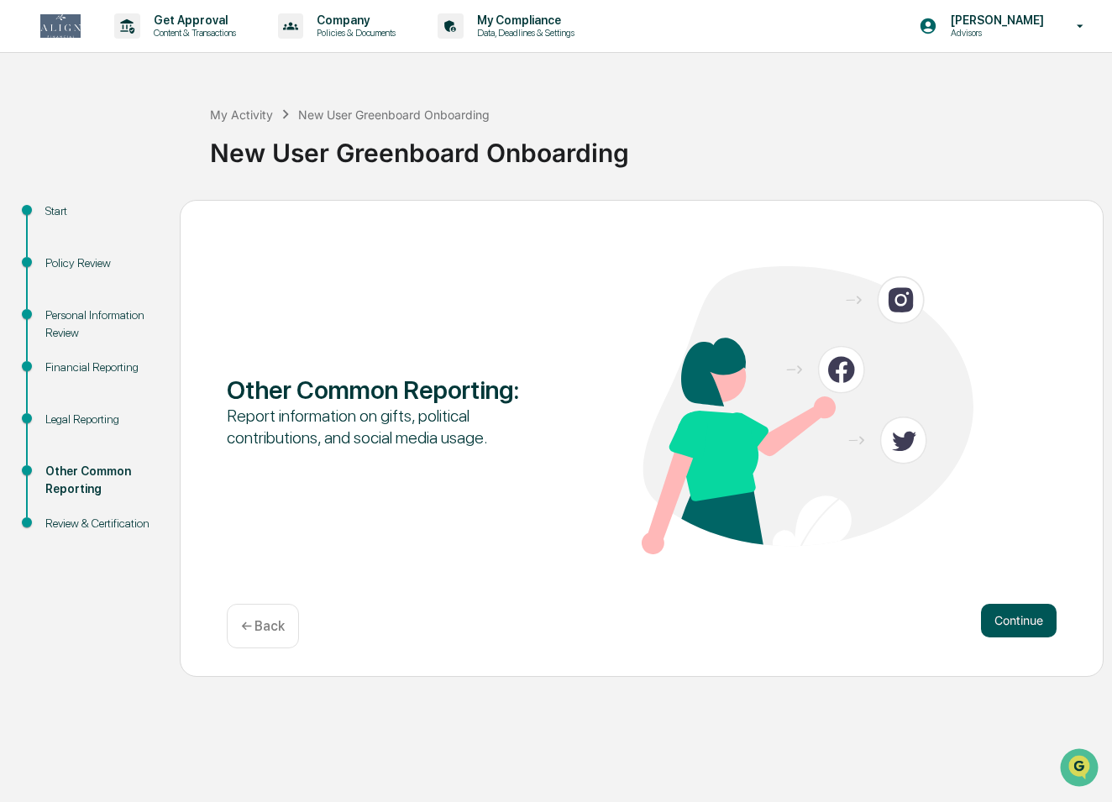
click at [1008, 624] on button "Continue" at bounding box center [1019, 621] width 76 height 34
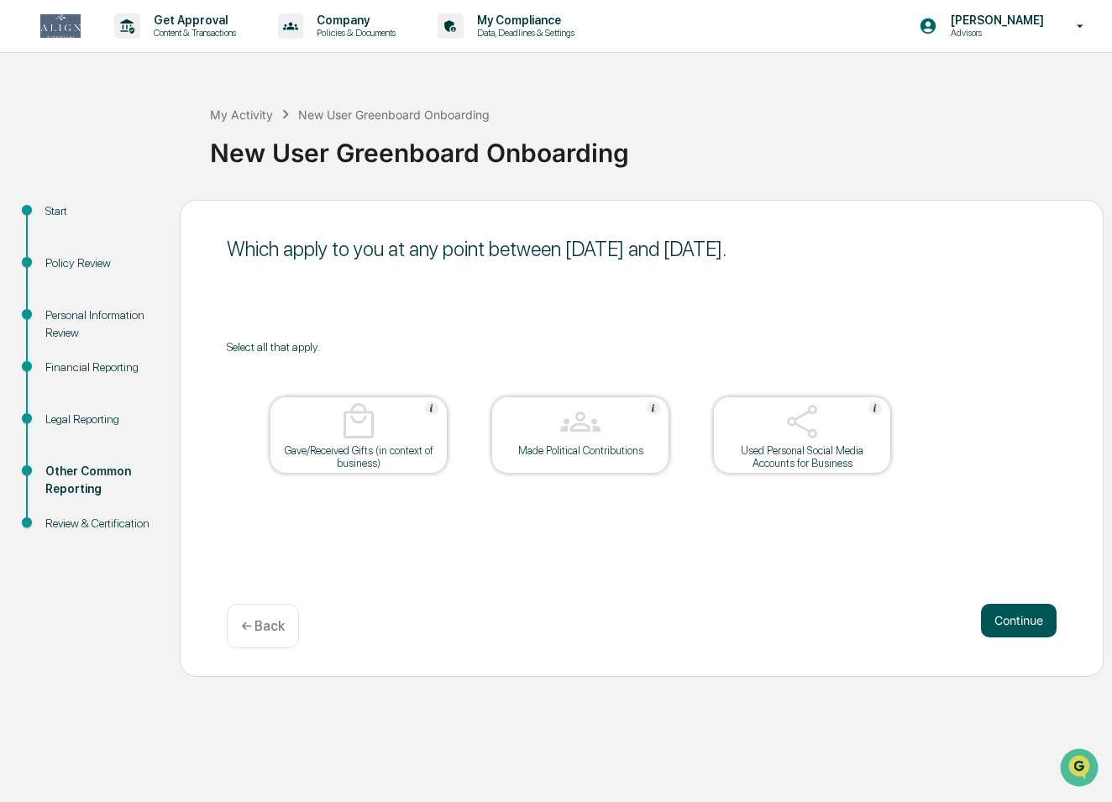
scroll to position [0, 1]
click at [1009, 619] on button "Continue" at bounding box center [1019, 621] width 76 height 34
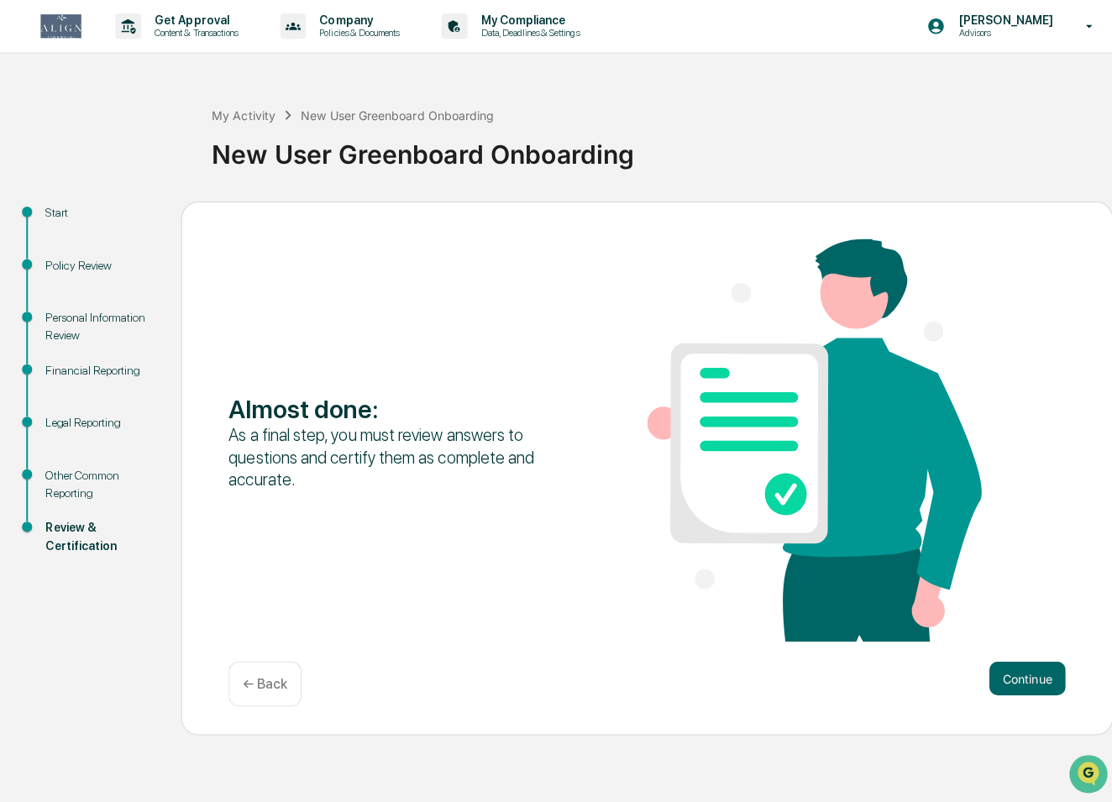
scroll to position [0, 0]
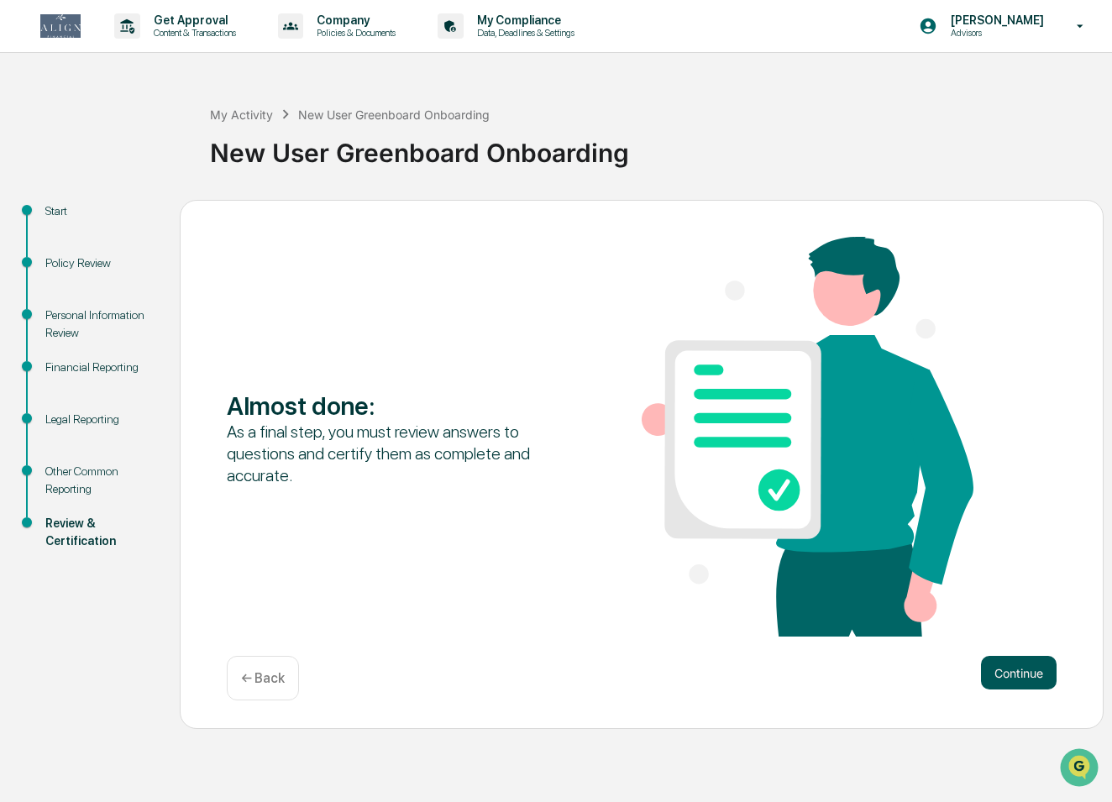
click at [1017, 672] on button "Continue" at bounding box center [1019, 673] width 76 height 34
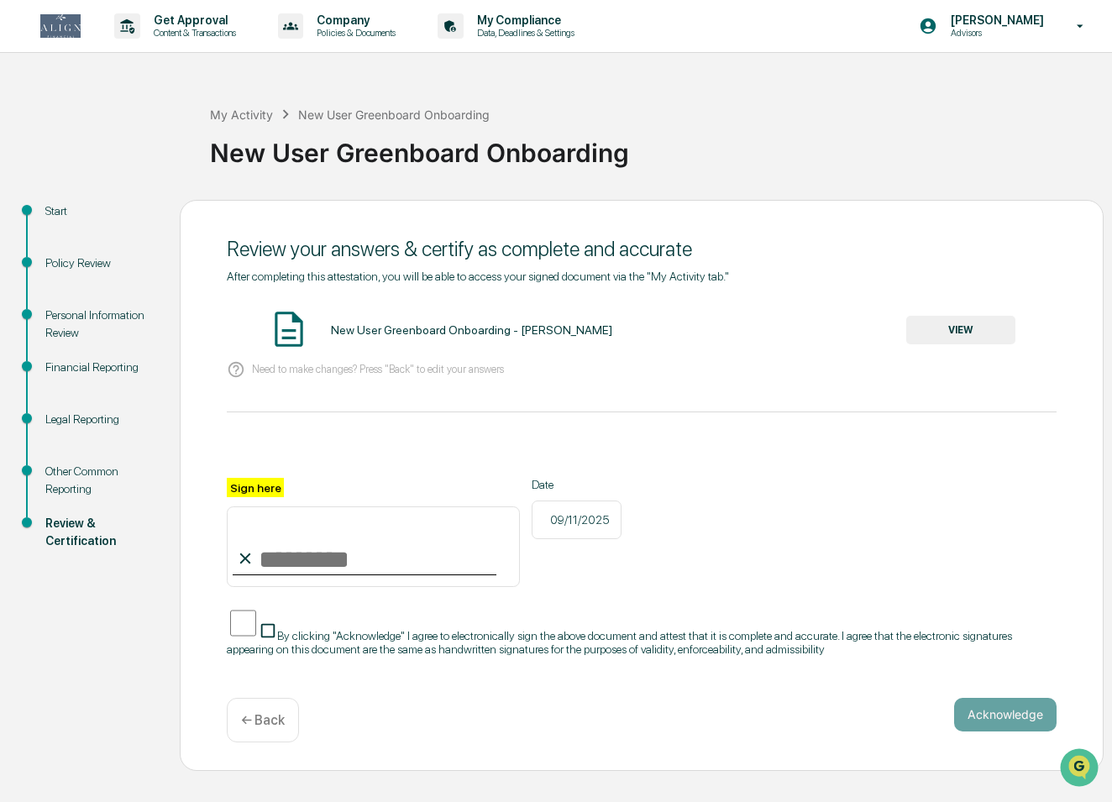
click at [99, 421] on div "Legal Reporting" at bounding box center [99, 420] width 108 height 18
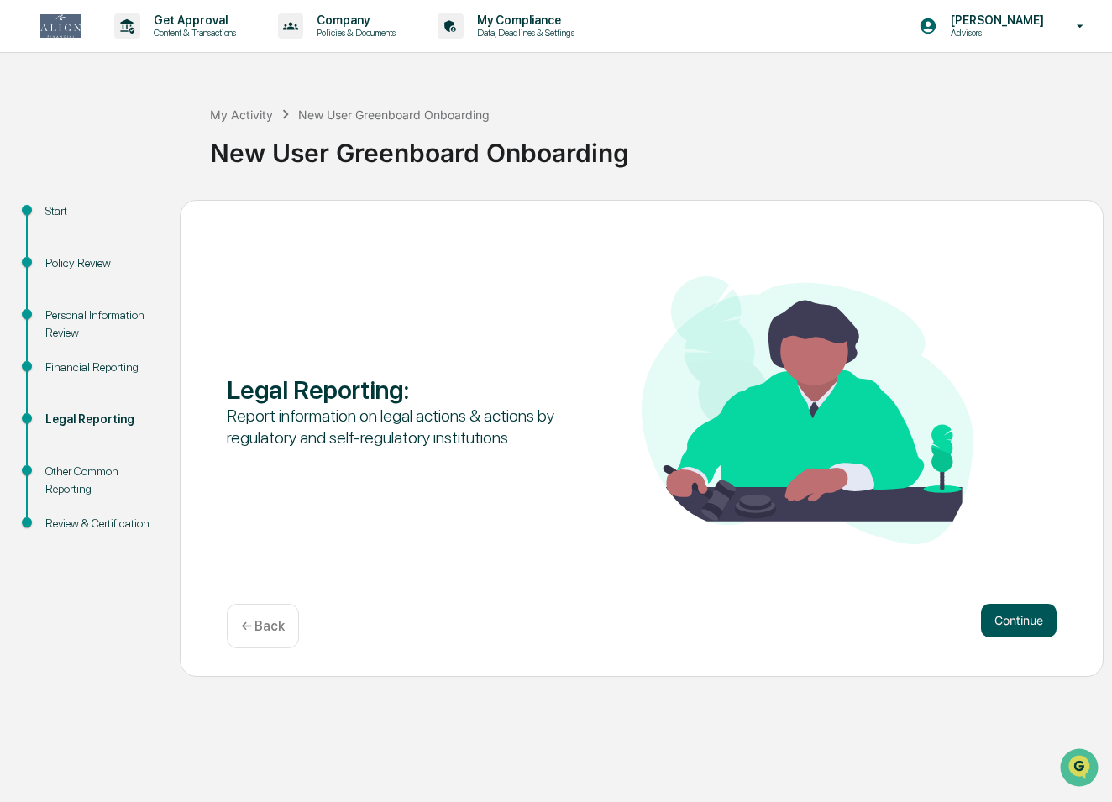
click at [1015, 631] on button "Continue" at bounding box center [1019, 621] width 76 height 34
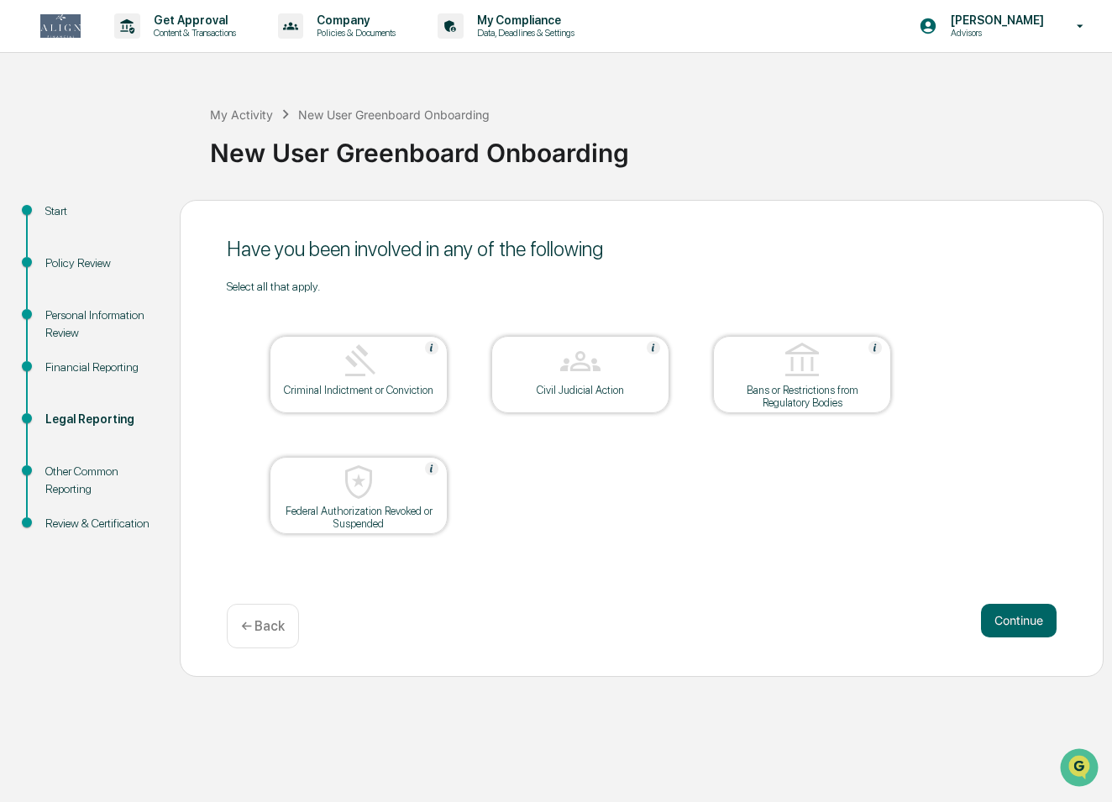
click at [1015, 631] on button "Continue" at bounding box center [1019, 621] width 76 height 34
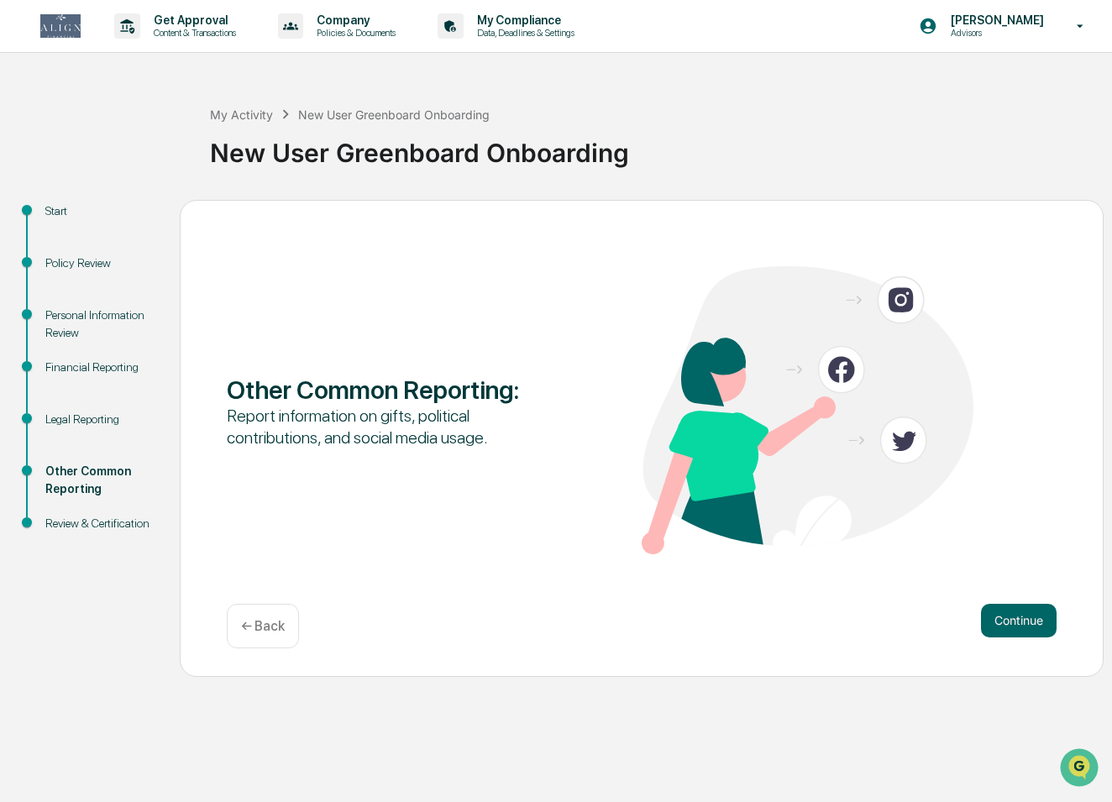
click at [1015, 631] on button "Continue" at bounding box center [1019, 621] width 76 height 34
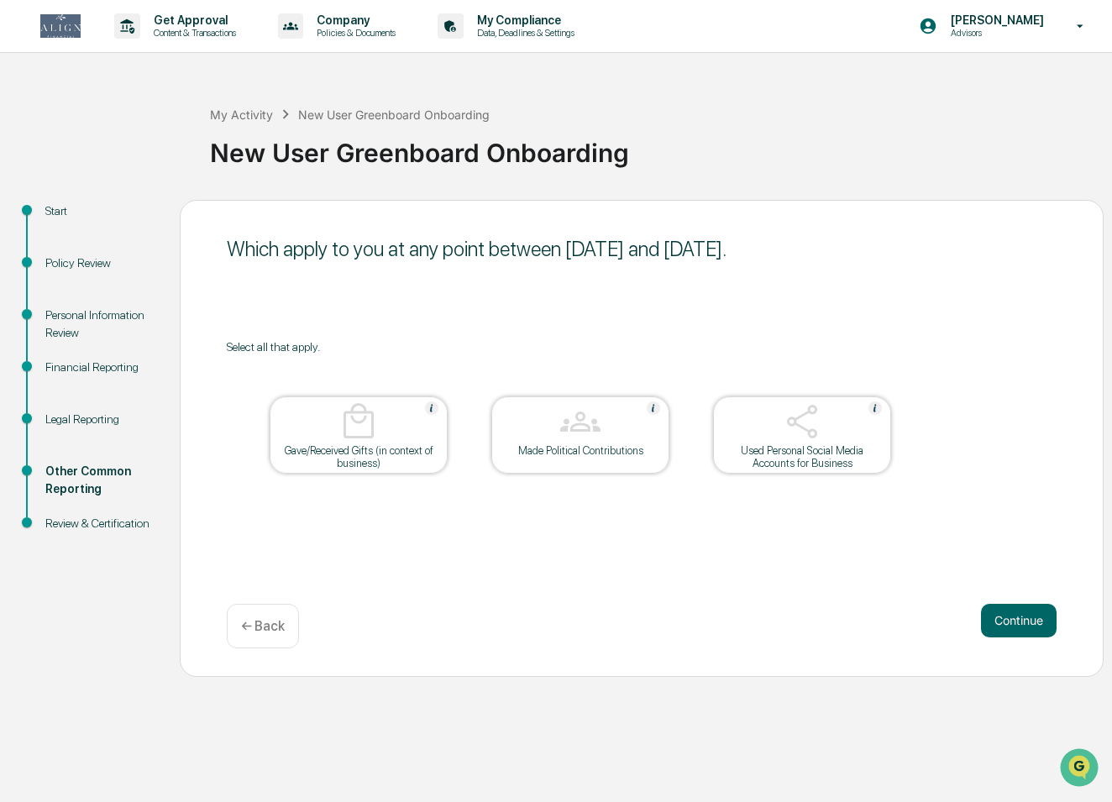
click at [816, 438] on img at bounding box center [802, 422] width 40 height 40
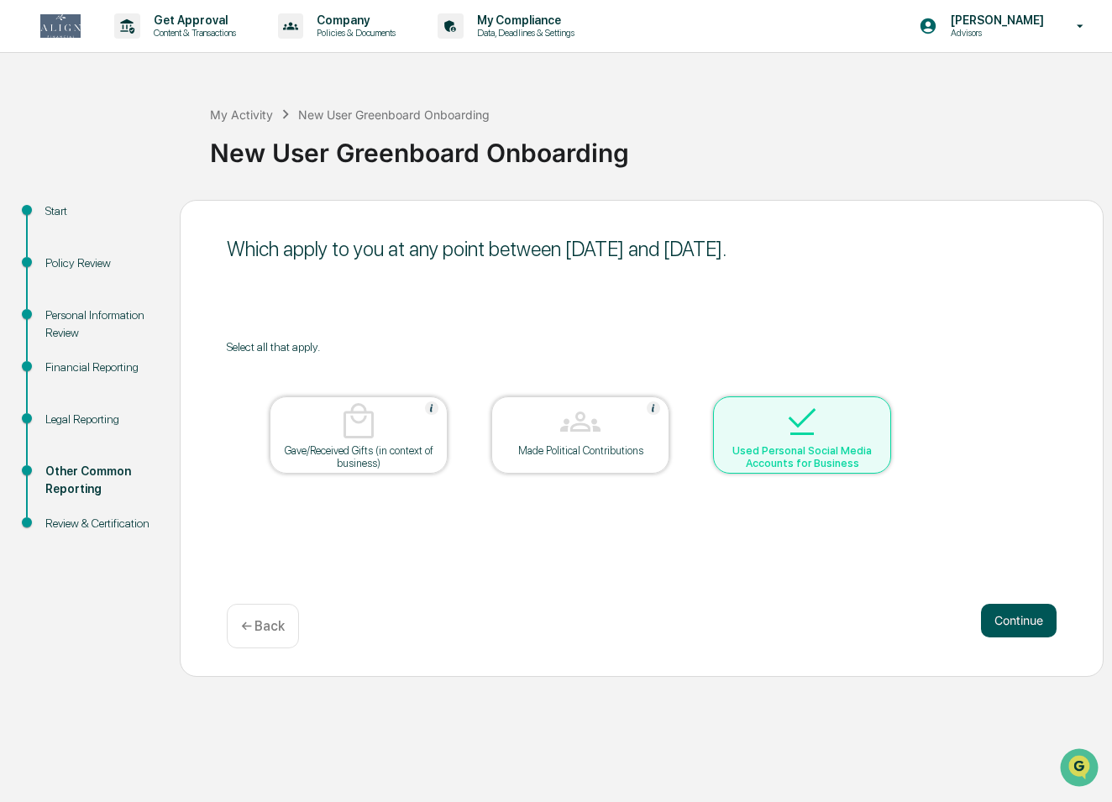
click at [1007, 624] on button "Continue" at bounding box center [1019, 621] width 76 height 34
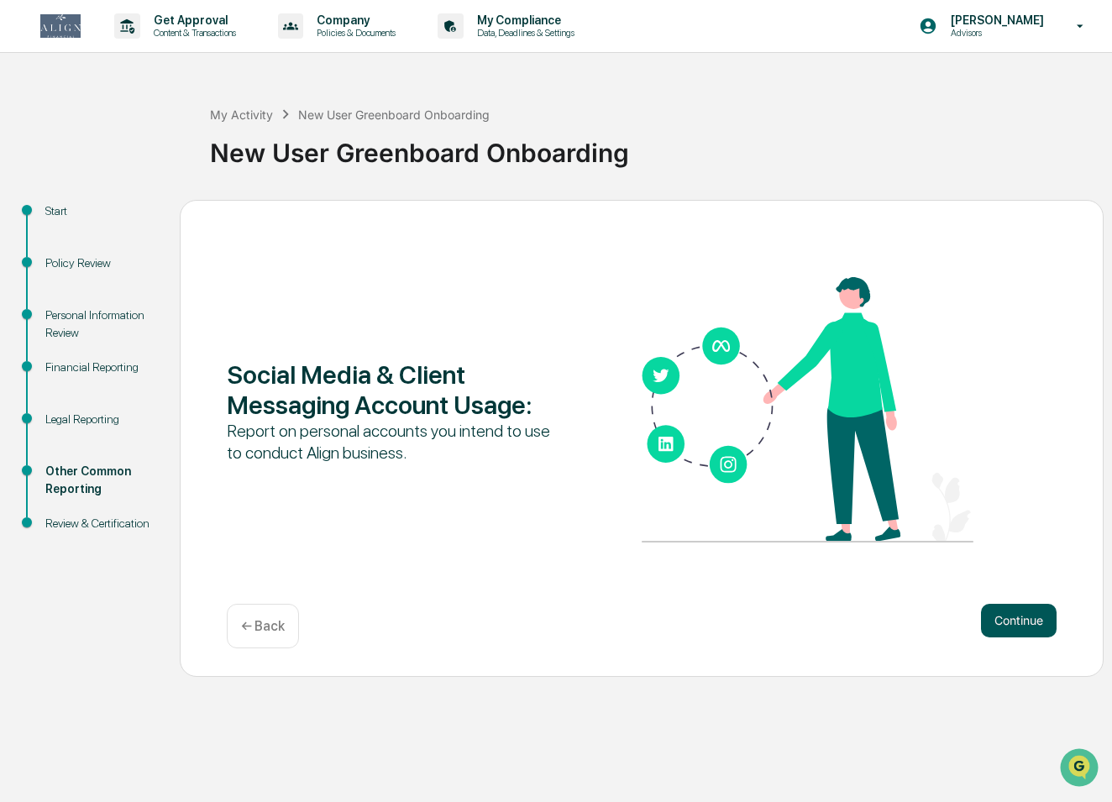
click at [998, 625] on button "Continue" at bounding box center [1019, 621] width 76 height 34
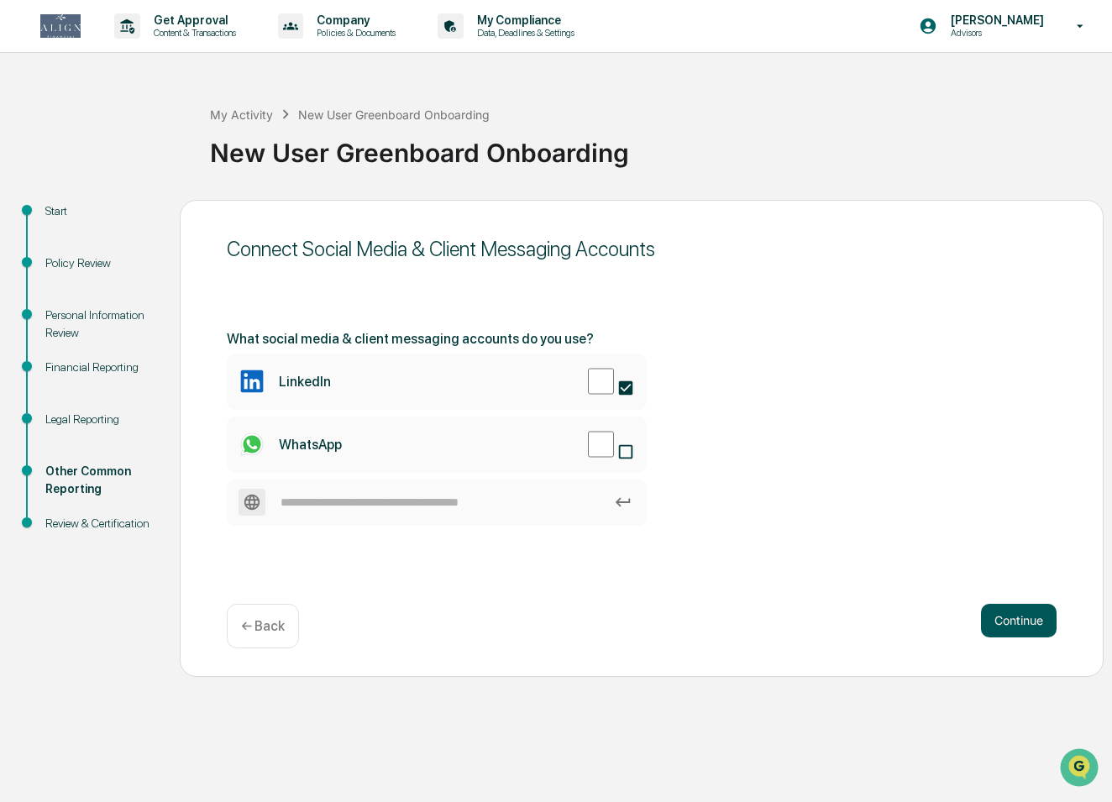
click at [1024, 630] on button "Continue" at bounding box center [1019, 621] width 76 height 34
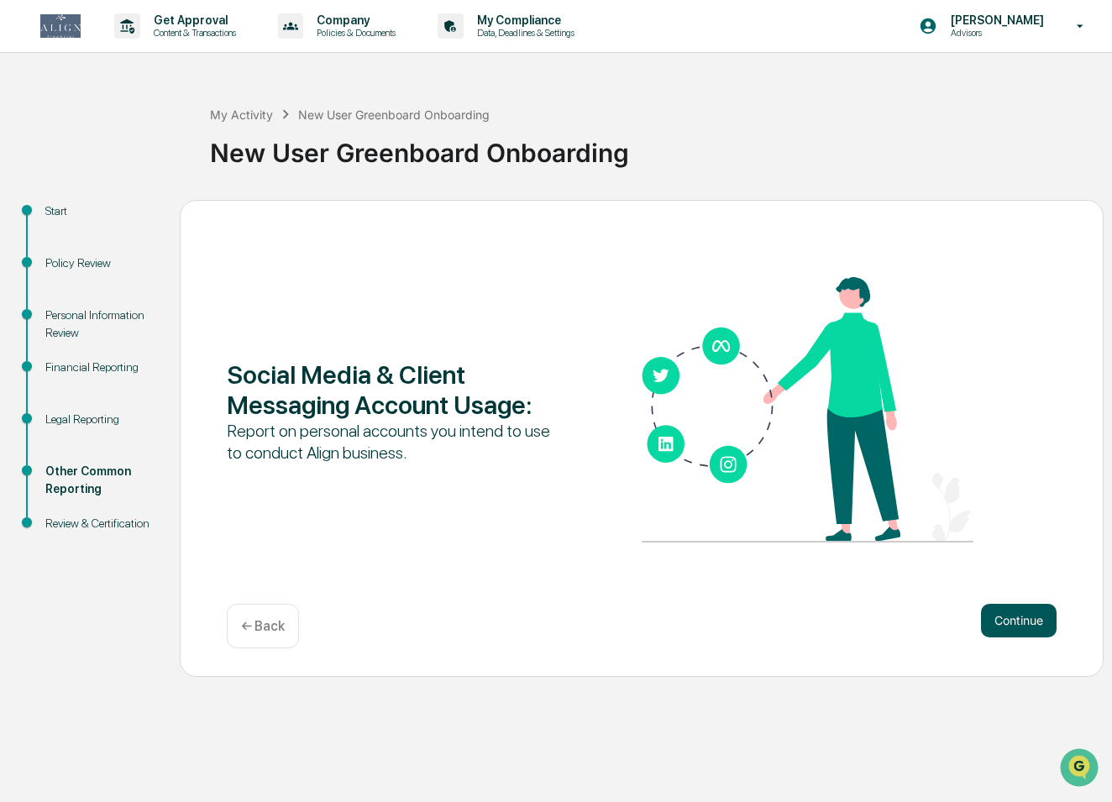
click at [1018, 616] on button "Continue" at bounding box center [1019, 621] width 76 height 34
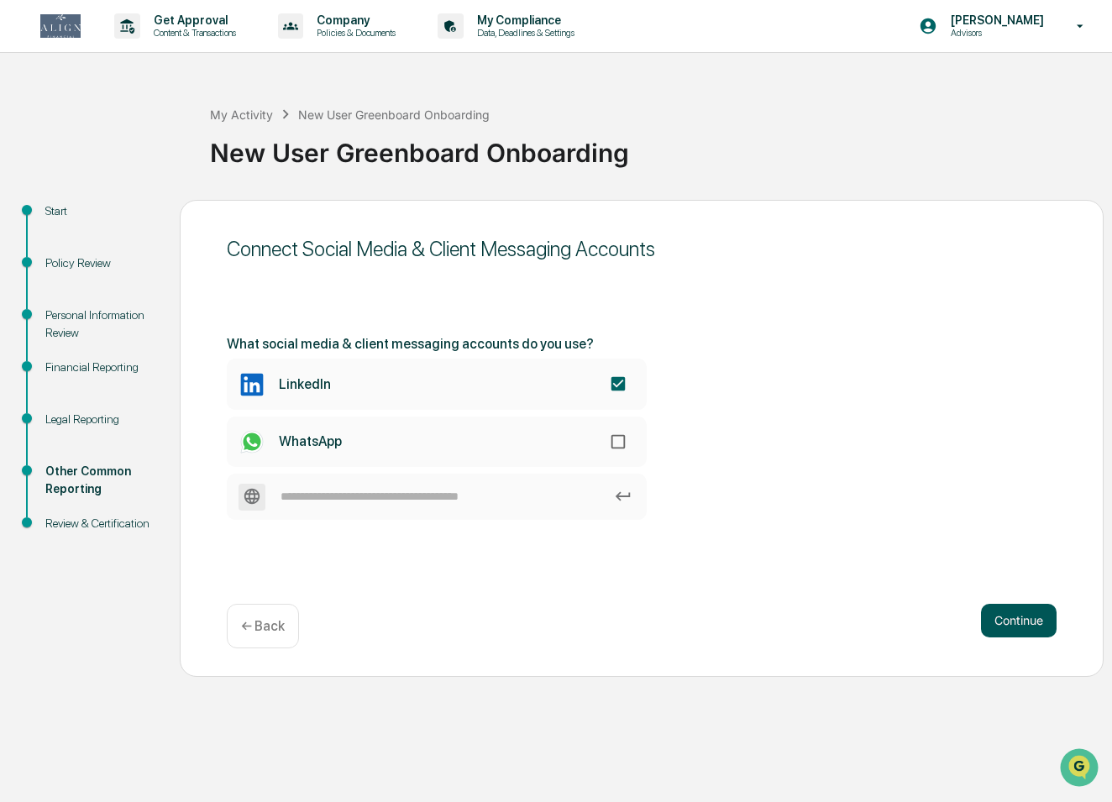
click at [1036, 619] on button "Continue" at bounding box center [1019, 621] width 76 height 34
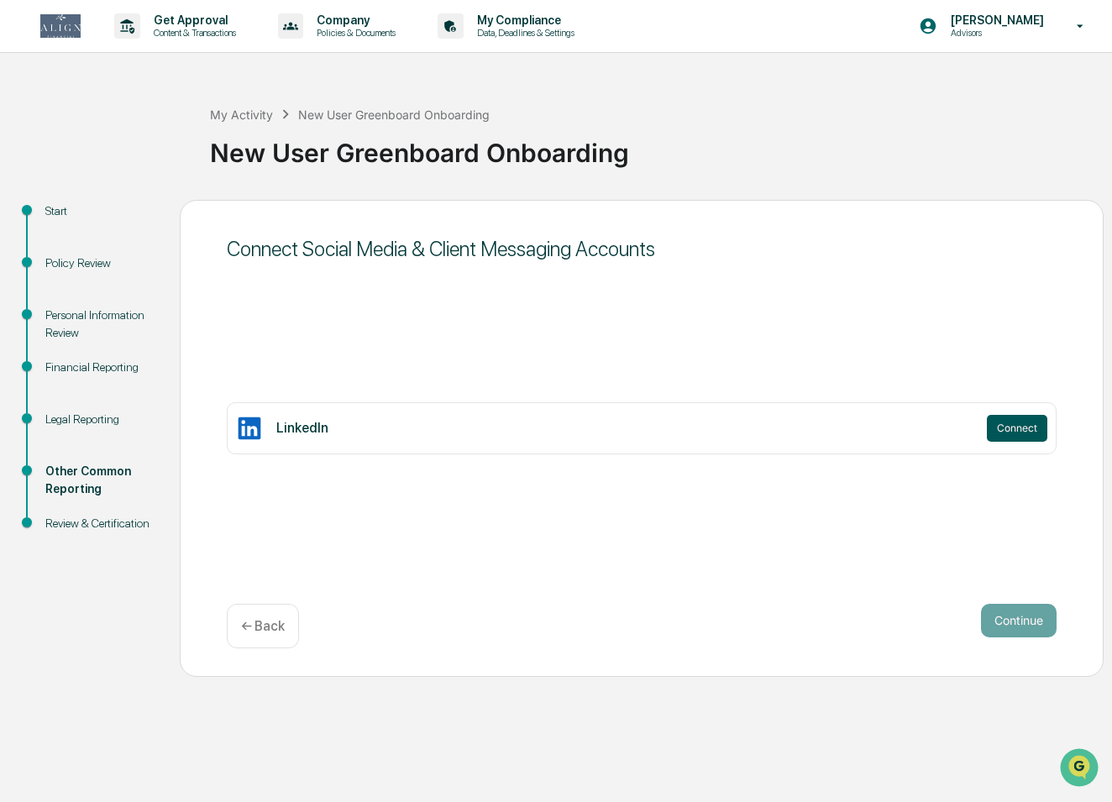
click at [1016, 429] on button "Connect" at bounding box center [1017, 428] width 60 height 27
click at [1016, 430] on button "Connect" at bounding box center [1017, 428] width 60 height 27
click at [1016, 615] on button "Continue" at bounding box center [1019, 621] width 76 height 34
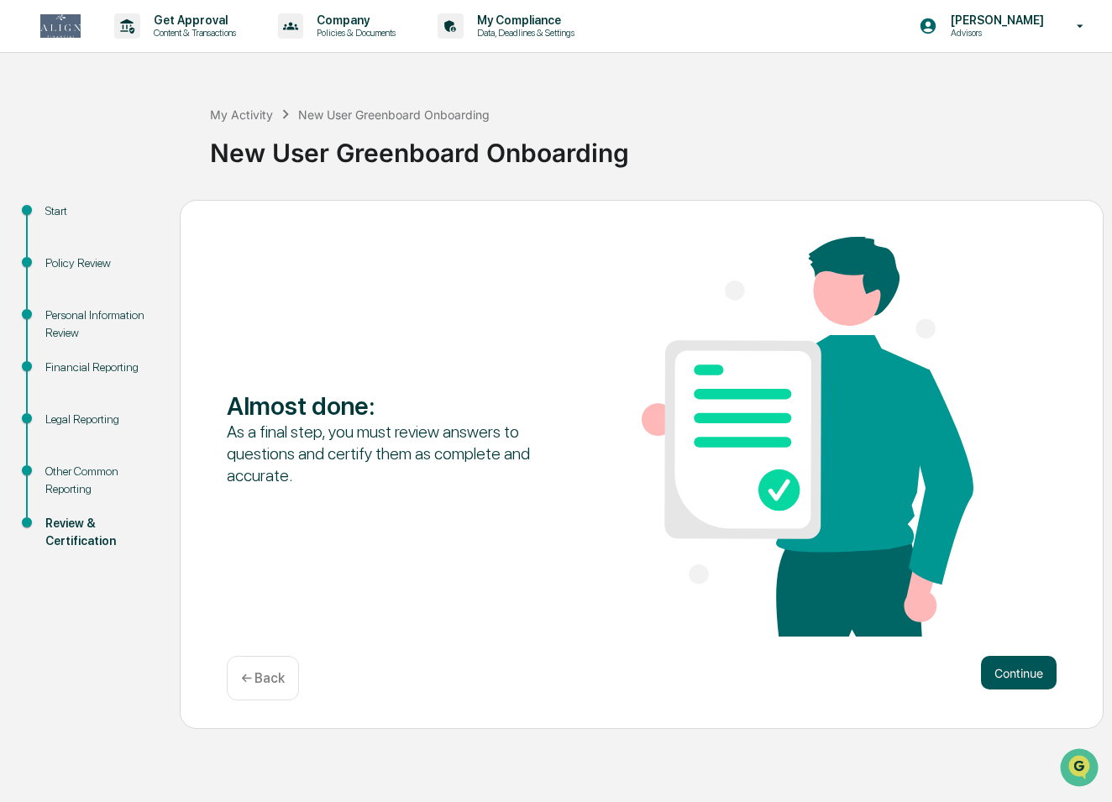
click at [1007, 678] on button "Continue" at bounding box center [1019, 673] width 76 height 34
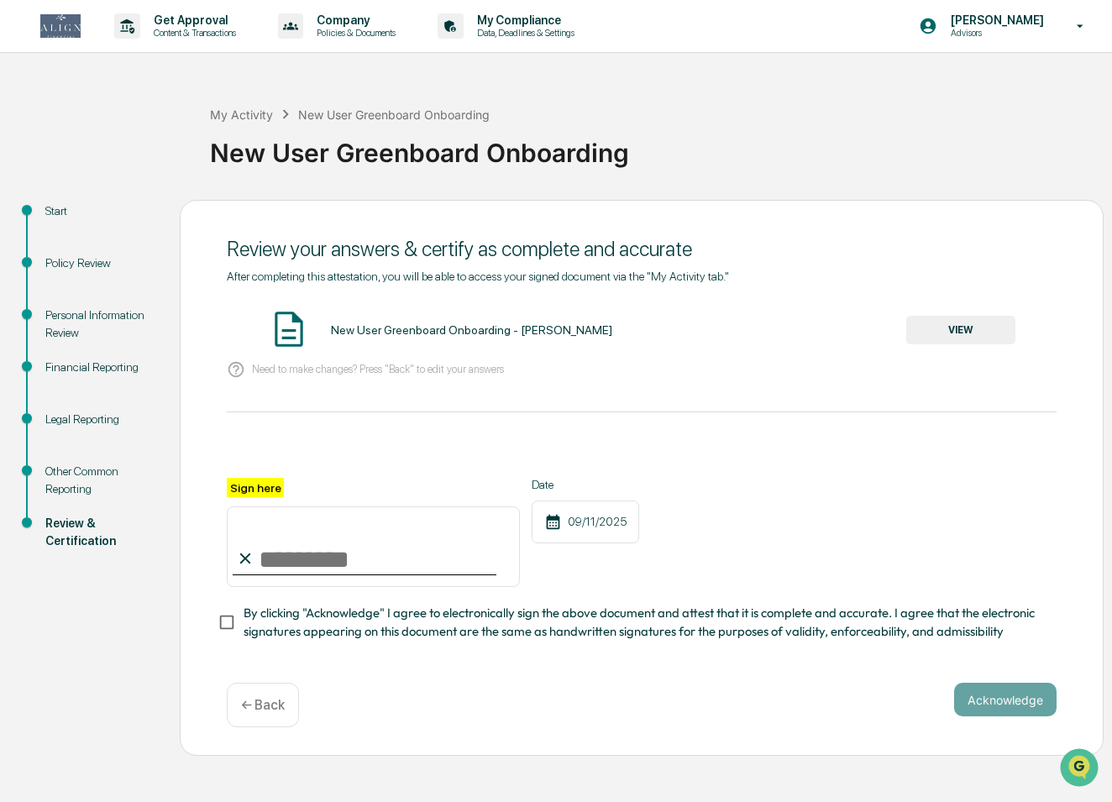
click at [403, 407] on div "After completing this attestation, you will be able to access your signed docum…" at bounding box center [642, 456] width 830 height 372
click at [403, 397] on div "After completing this attestation, you will be able to access your signed docum…" at bounding box center [642, 456] width 830 height 372
click at [348, 381] on div "Need to make changes? Press "Back" to edit your answers" at bounding box center [642, 370] width 830 height 34
